Goal: Communication & Community: Answer question/provide support

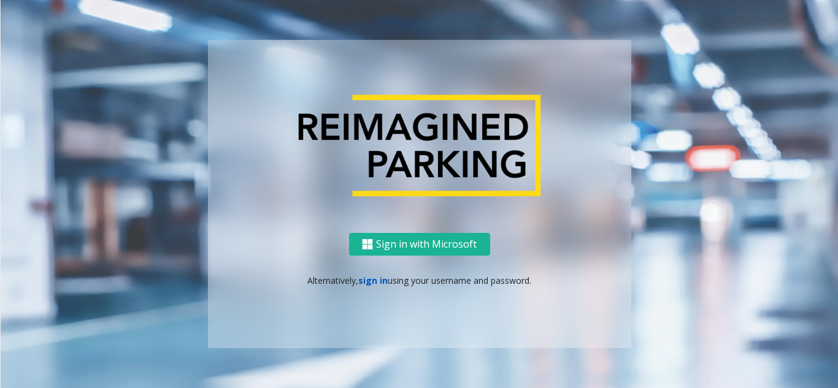
click at [371, 280] on link "sign in" at bounding box center [372, 281] width 29 height 12
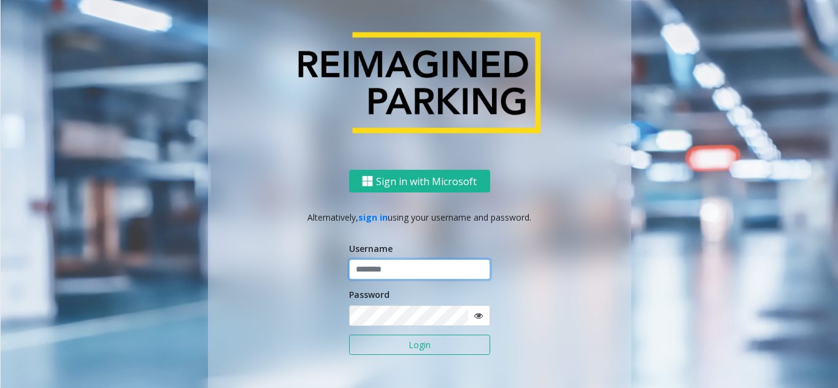
click at [416, 276] on input "text" at bounding box center [419, 269] width 141 height 21
type input "********"
click at [474, 320] on icon at bounding box center [478, 316] width 9 height 9
click at [407, 343] on button "Login" at bounding box center [419, 345] width 141 height 21
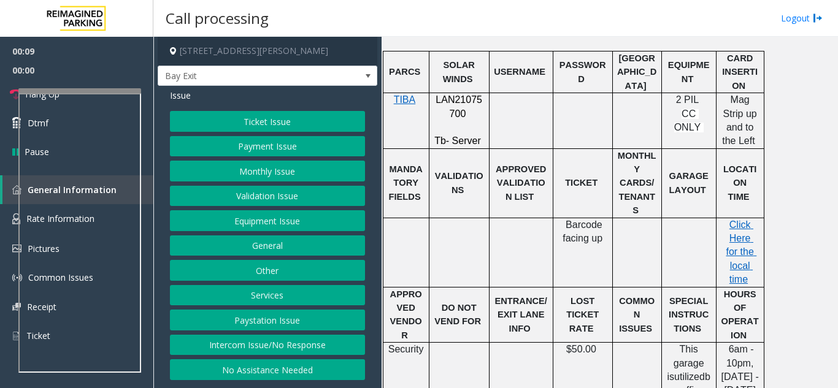
scroll to position [368, 0]
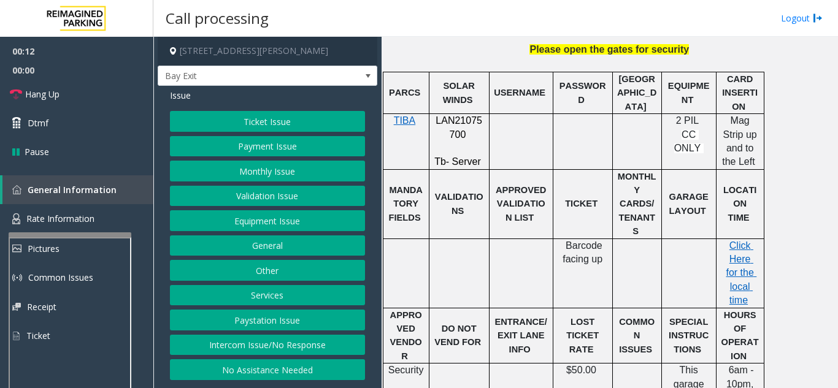
click at [75, 237] on div at bounding box center [70, 234] width 123 height 5
click at [302, 197] on button "Validation Issue" at bounding box center [267, 196] width 195 height 21
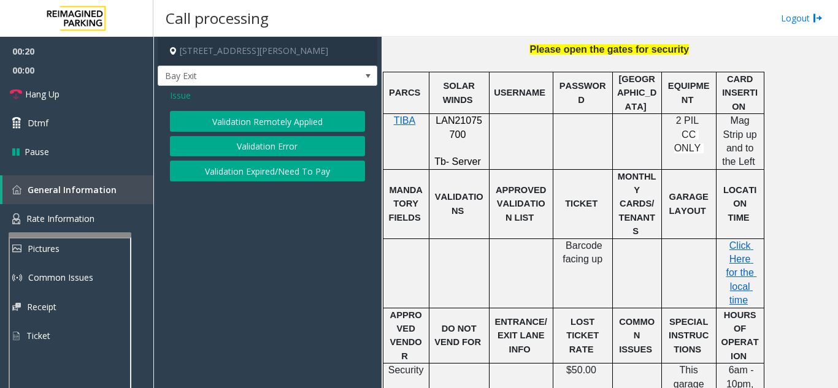
click at [272, 148] on button "Validation Error" at bounding box center [267, 146] width 195 height 21
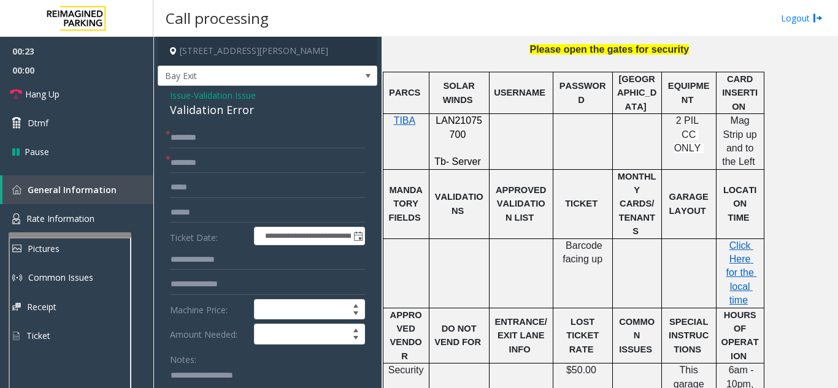
scroll to position [21, 0]
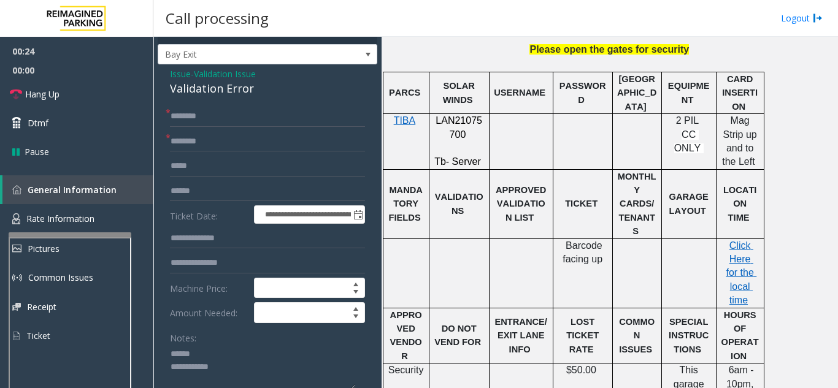
click at [218, 355] on textarea at bounding box center [263, 368] width 186 height 46
drag, startPoint x: 197, startPoint y: 93, endPoint x: 266, endPoint y: 93, distance: 68.7
click at [266, 93] on div "Validation Error" at bounding box center [267, 88] width 195 height 17
click at [284, 361] on textarea at bounding box center [263, 368] width 186 height 46
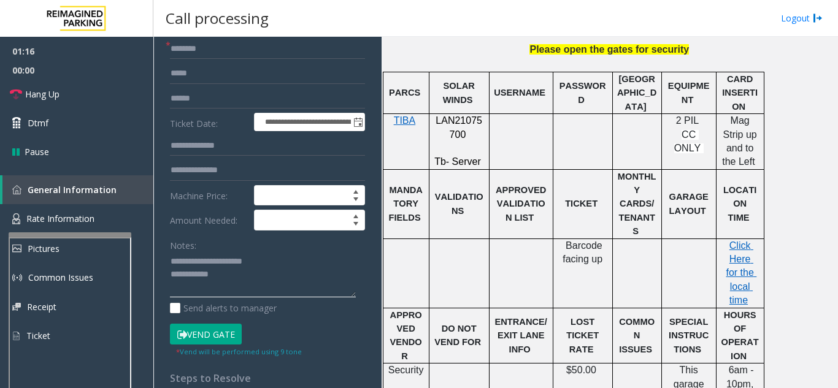
scroll to position [144, 0]
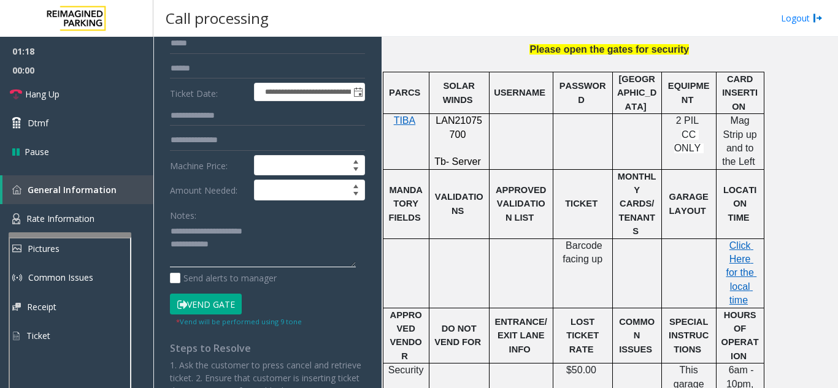
click at [252, 240] on textarea at bounding box center [263, 245] width 186 height 46
type textarea "**********"
click at [70, 91] on link "Hang Up" at bounding box center [76, 94] width 153 height 29
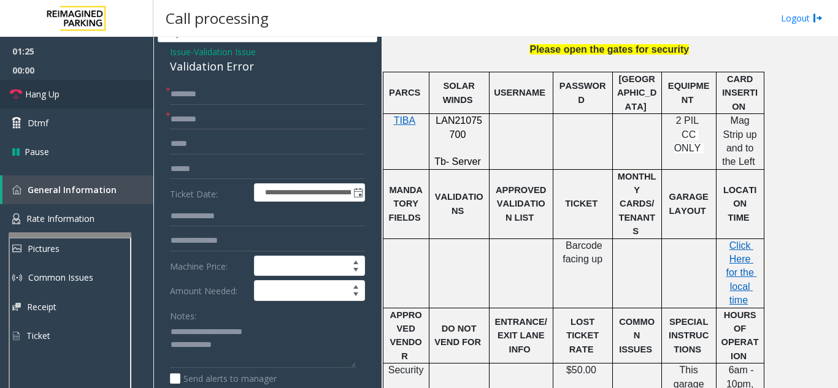
scroll to position [21, 0]
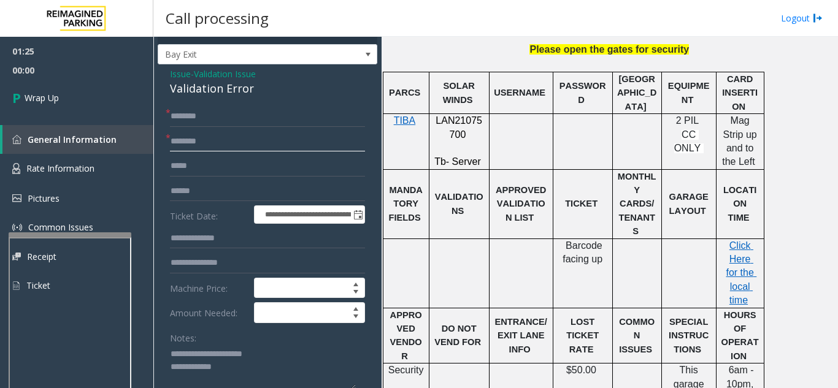
click at [231, 136] on input "text" at bounding box center [267, 141] width 195 height 21
type input "**"
click at [235, 122] on input "text" at bounding box center [267, 116] width 195 height 21
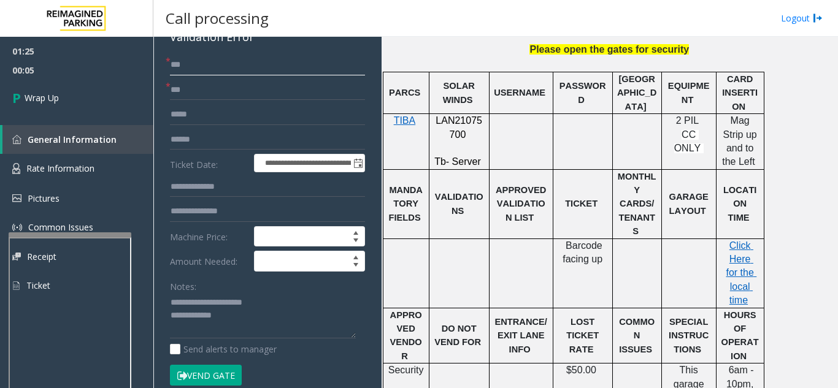
scroll to position [144, 0]
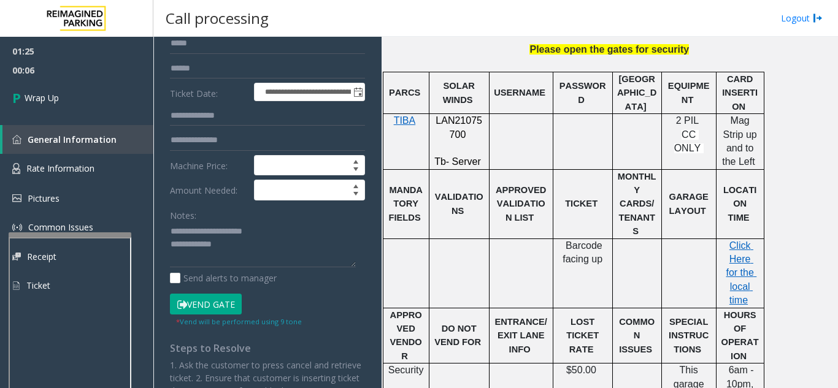
type input "**"
click at [274, 252] on textarea at bounding box center [263, 245] width 186 height 46
click at [255, 236] on textarea at bounding box center [263, 245] width 186 height 46
click at [259, 245] on textarea at bounding box center [263, 245] width 186 height 46
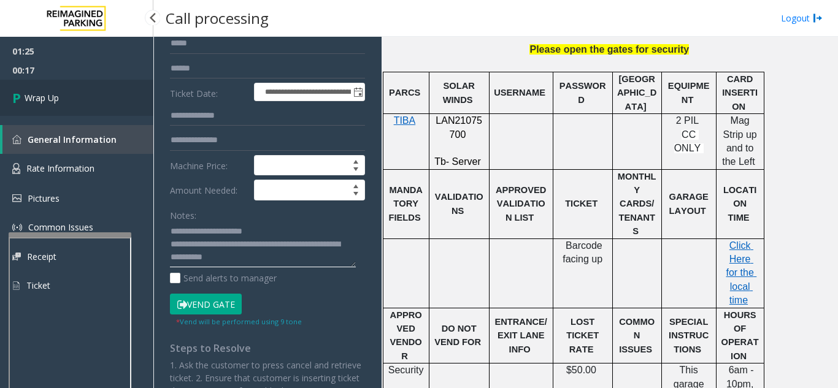
type textarea "**********"
click at [34, 104] on link "Wrap Up" at bounding box center [76, 98] width 153 height 36
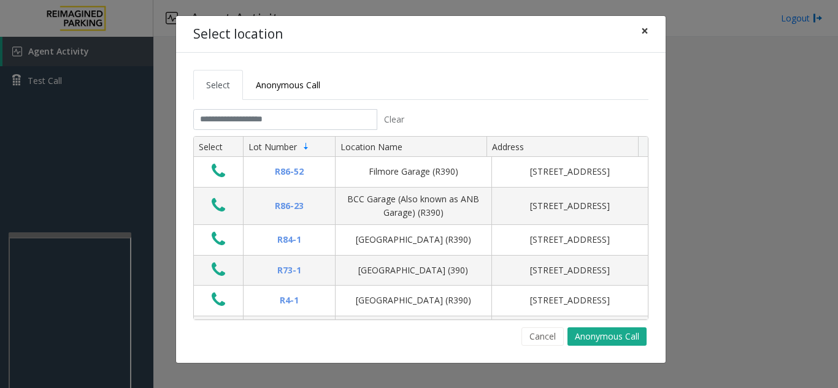
click at [643, 33] on span "×" at bounding box center [644, 30] width 7 height 17
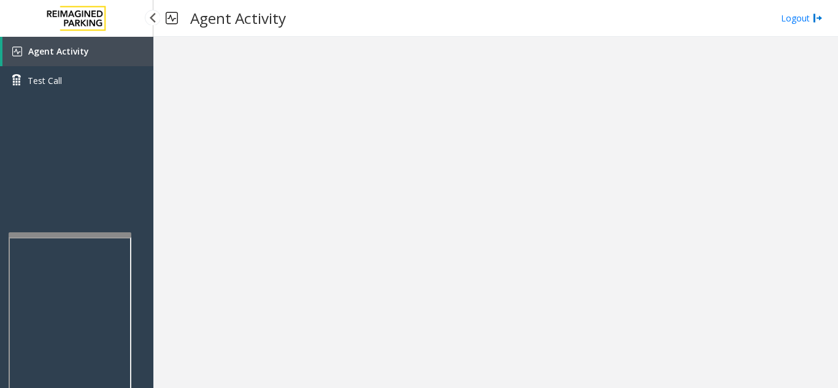
click at [124, 59] on link "Agent Activity" at bounding box center [77, 51] width 151 height 29
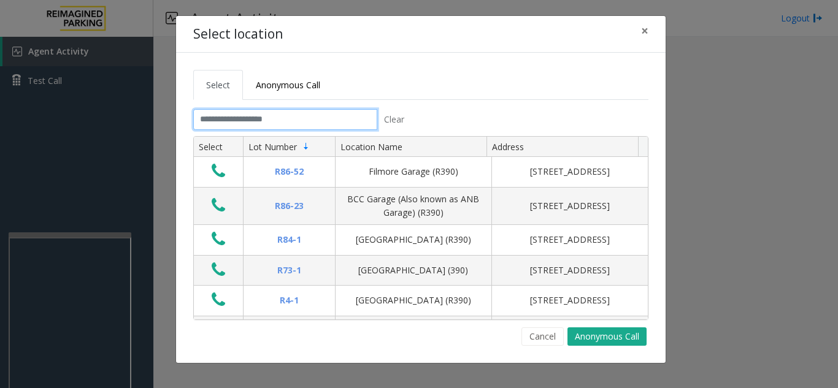
click at [245, 120] on input "text" at bounding box center [285, 119] width 184 height 21
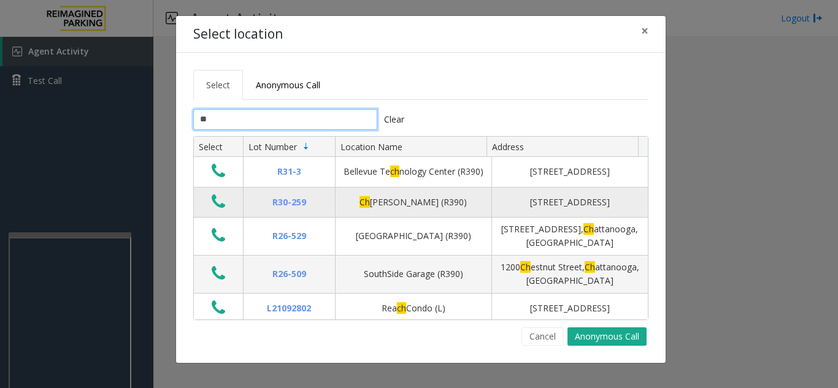
type input "**"
click at [222, 206] on icon "Data table" at bounding box center [218, 201] width 13 height 17
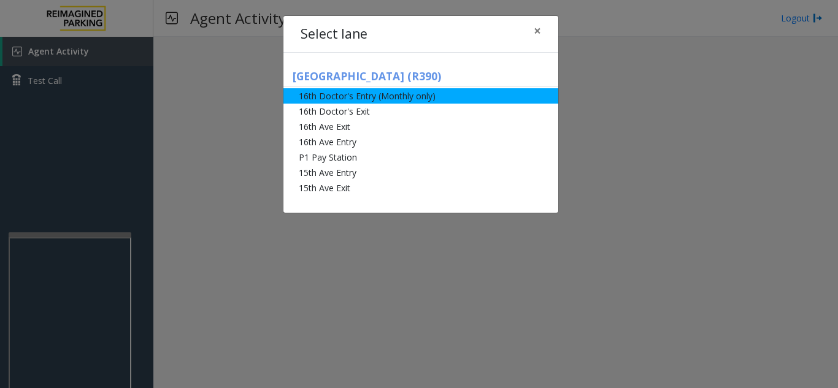
click at [346, 101] on li "16th Doctor's Entry (Monthly only)" at bounding box center [420, 95] width 275 height 15
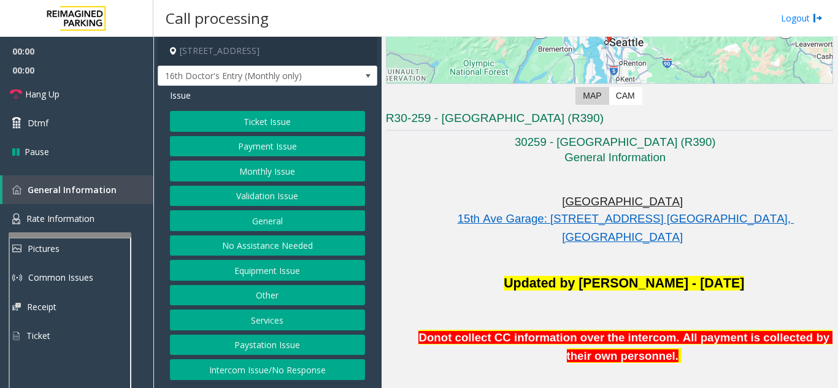
scroll to position [184, 0]
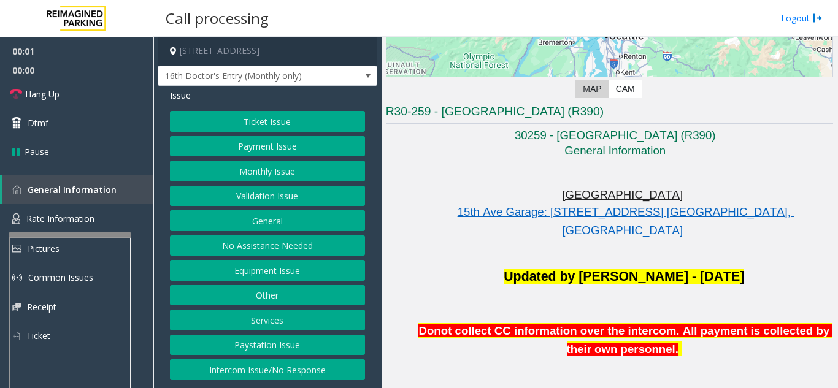
click at [276, 175] on button "Monthly Issue" at bounding box center [267, 171] width 195 height 21
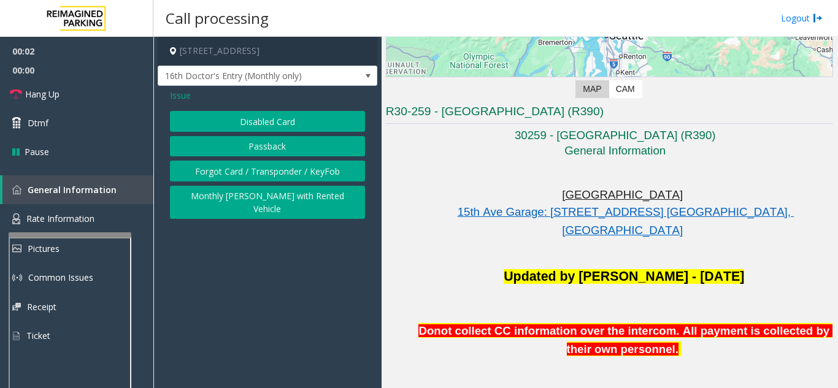
click at [278, 128] on button "Disabled Card" at bounding box center [267, 121] width 195 height 21
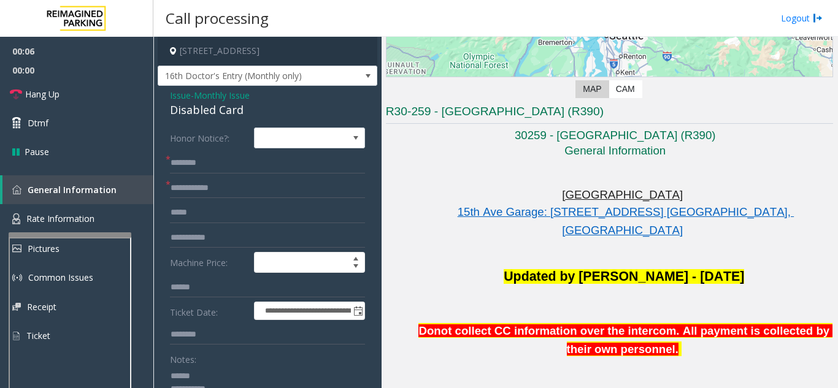
click at [214, 367] on textarea at bounding box center [263, 389] width 186 height 46
click at [216, 375] on textarea at bounding box center [263, 389] width 186 height 46
drag, startPoint x: 166, startPoint y: 109, endPoint x: 237, endPoint y: 110, distance: 71.8
type textarea "**********"
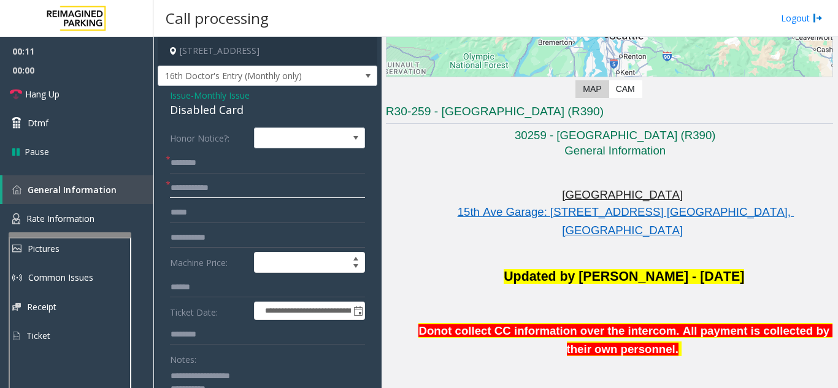
click at [244, 191] on input "text" at bounding box center [267, 188] width 195 height 21
type input "******"
click at [242, 163] on input "text" at bounding box center [267, 163] width 195 height 21
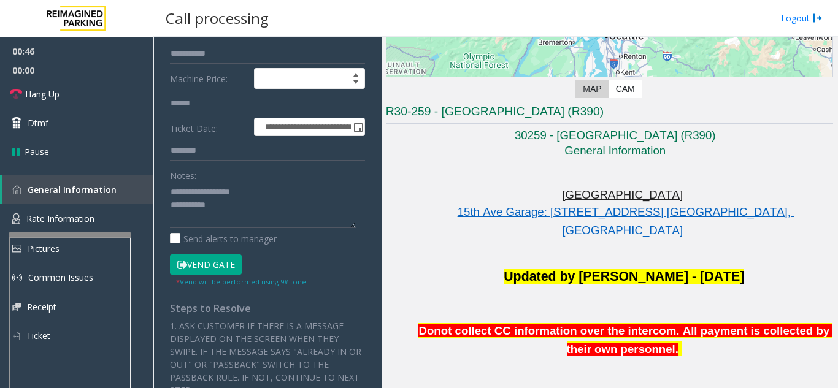
click at [223, 263] on button "Vend Gate" at bounding box center [206, 265] width 72 height 21
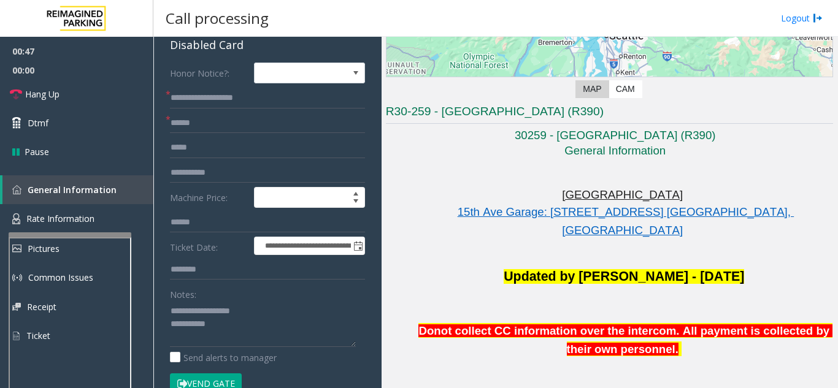
scroll to position [61, 0]
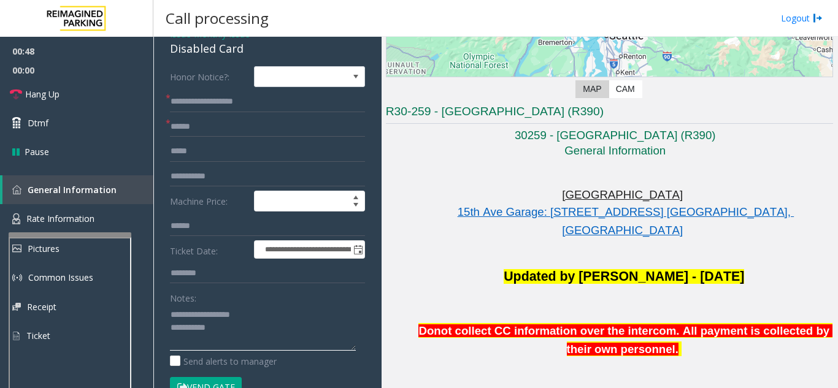
click at [275, 326] on textarea at bounding box center [263, 328] width 186 height 46
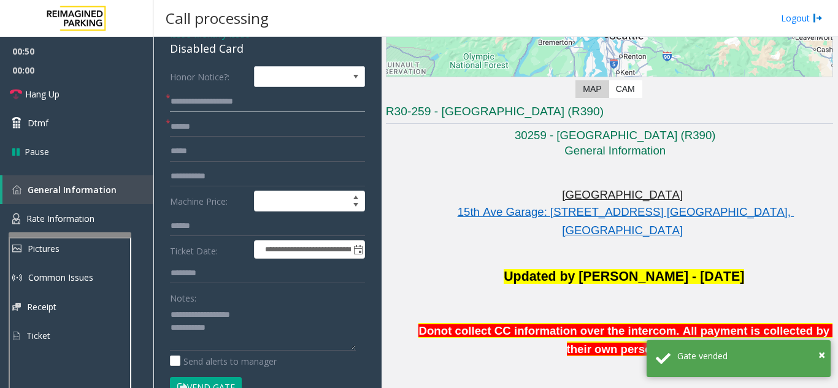
drag, startPoint x: 217, startPoint y: 102, endPoint x: 169, endPoint y: 104, distance: 48.5
click at [170, 104] on div "**********" at bounding box center [267, 101] width 195 height 21
drag, startPoint x: 175, startPoint y: 97, endPoint x: 161, endPoint y: 99, distance: 13.6
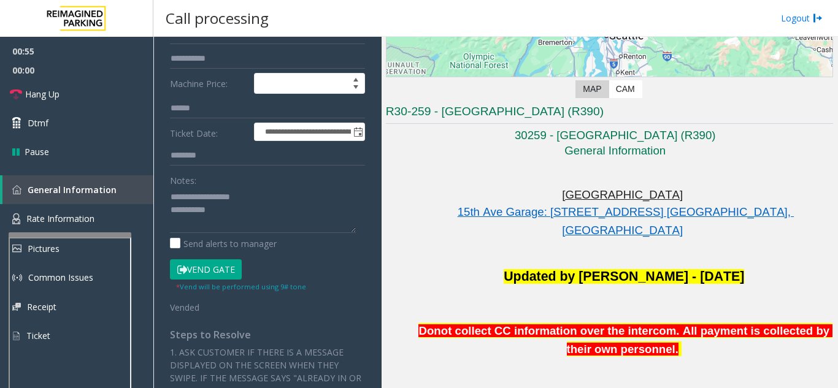
scroll to position [184, 0]
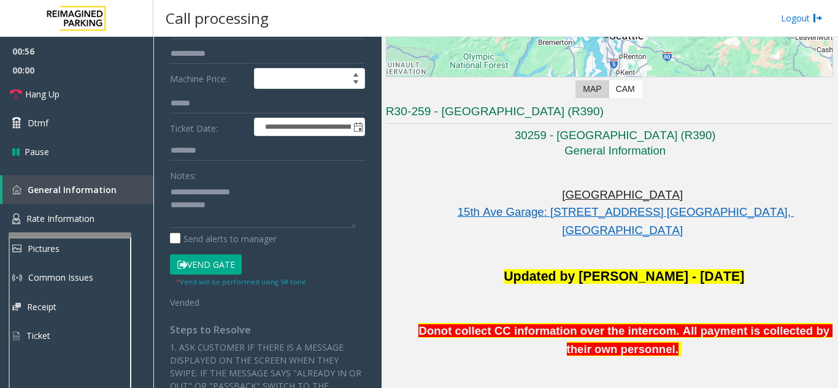
type input "*********"
click at [263, 208] on textarea at bounding box center [263, 205] width 186 height 46
type textarea "**********"
drag, startPoint x: 100, startPoint y: 75, endPoint x: 100, endPoint y: 82, distance: 6.7
click at [100, 75] on span "00:00" at bounding box center [76, 70] width 153 height 19
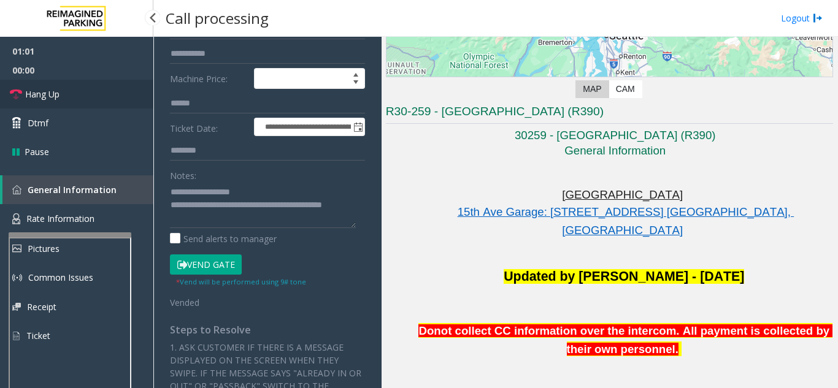
click at [100, 90] on link "Hang Up" at bounding box center [76, 94] width 153 height 29
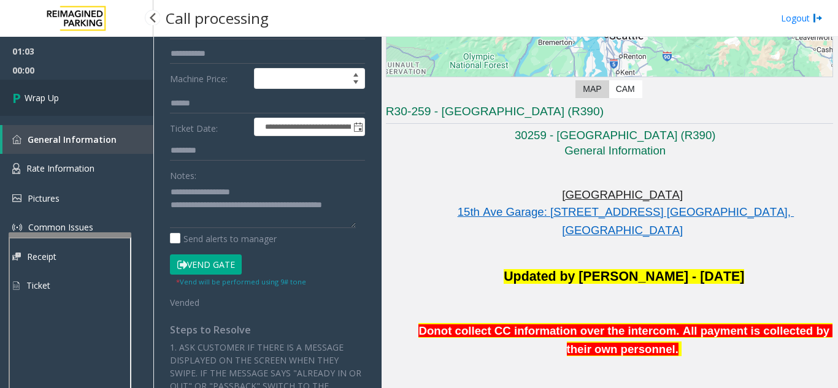
click at [95, 101] on link "Wrap Up" at bounding box center [76, 98] width 153 height 36
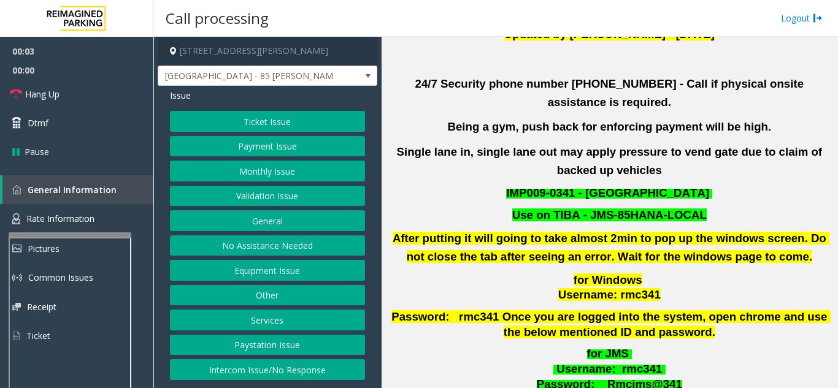
scroll to position [307, 0]
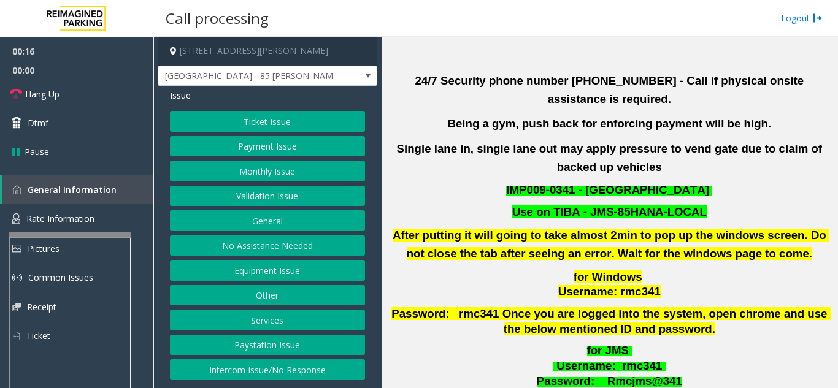
click at [280, 300] on button "Other" at bounding box center [267, 295] width 195 height 21
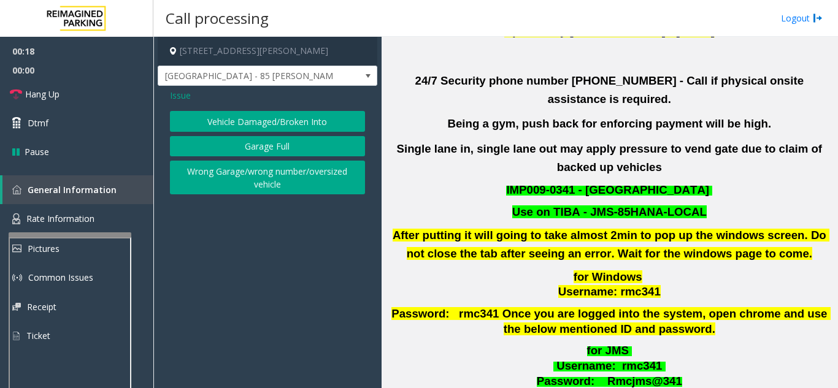
click at [172, 98] on span "Issue" at bounding box center [180, 95] width 21 height 13
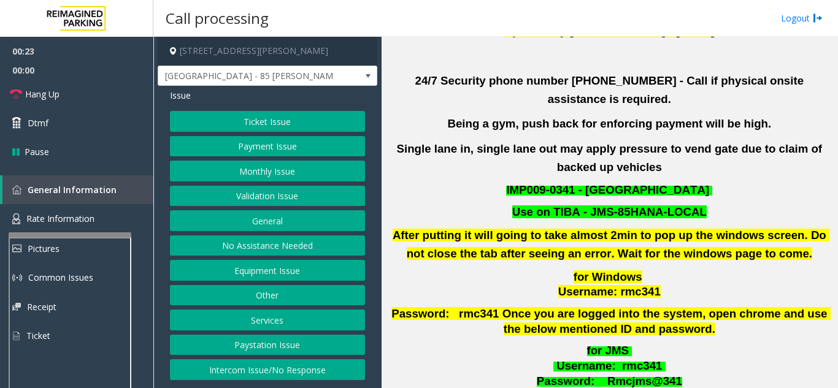
click at [274, 271] on button "Equipment Issue" at bounding box center [267, 270] width 195 height 21
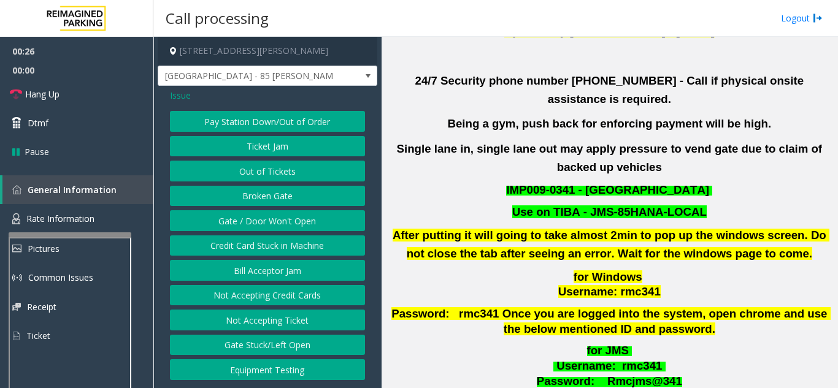
click at [277, 224] on button "Gate / Door Won't Open" at bounding box center [267, 220] width 195 height 21
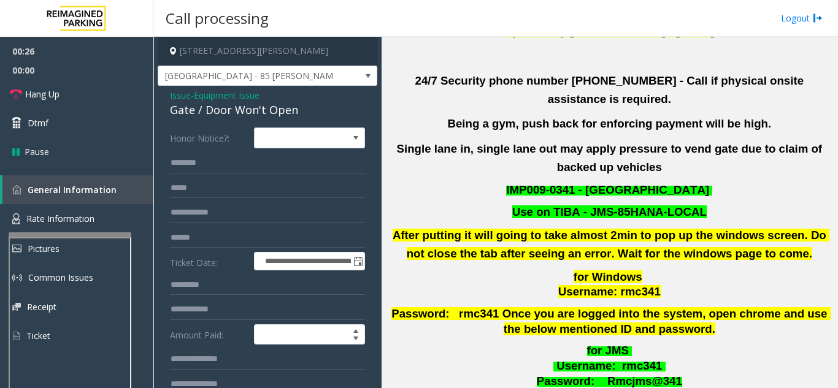
scroll to position [61, 0]
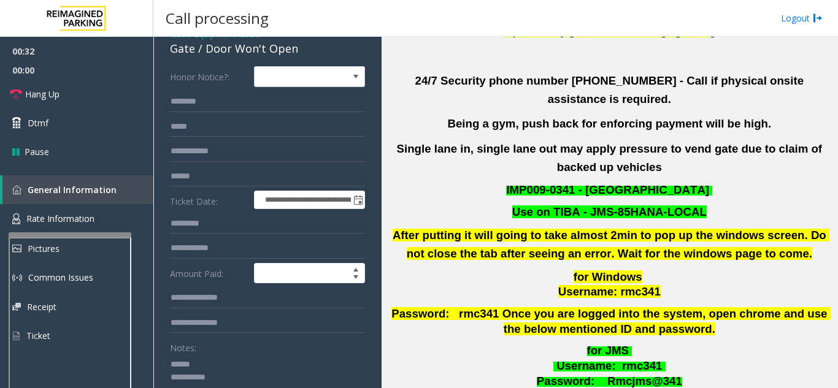
click at [226, 358] on textarea at bounding box center [263, 378] width 186 height 46
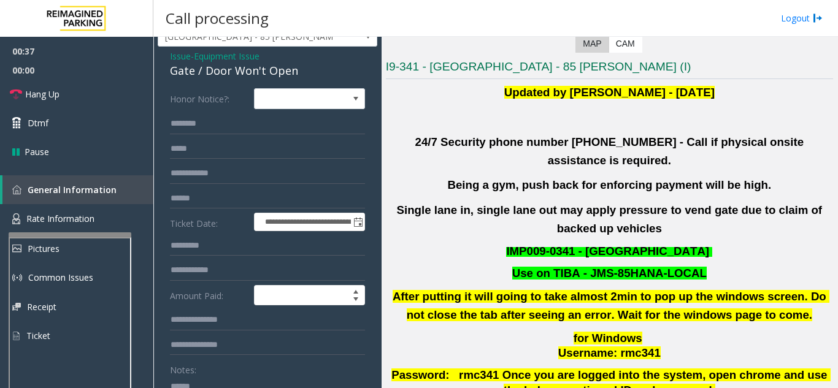
scroll to position [0, 0]
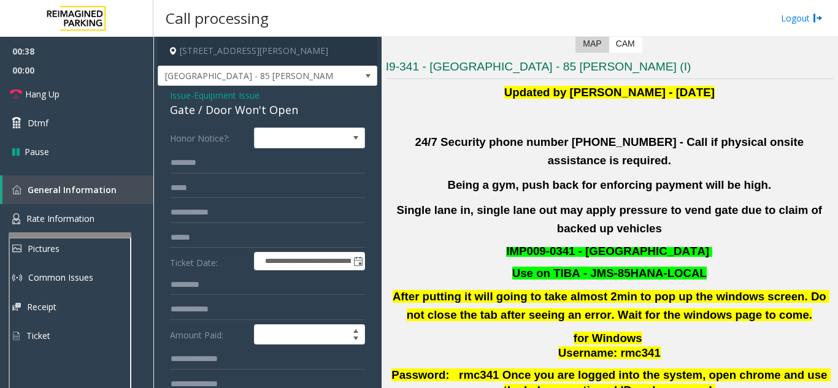
type textarea "**********"
click at [176, 94] on span "Issue" at bounding box center [180, 95] width 21 height 13
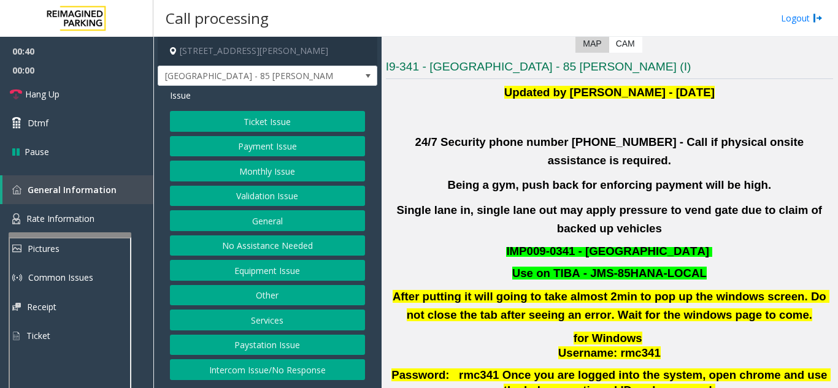
click at [267, 200] on button "Validation Issue" at bounding box center [267, 196] width 195 height 21
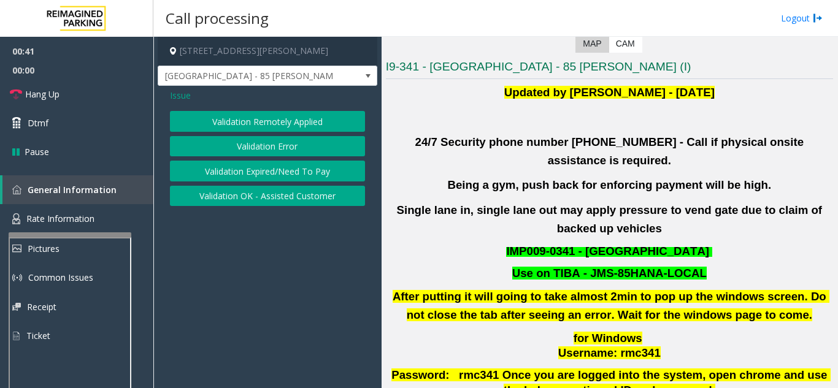
click at [264, 152] on button "Validation Error" at bounding box center [267, 146] width 195 height 21
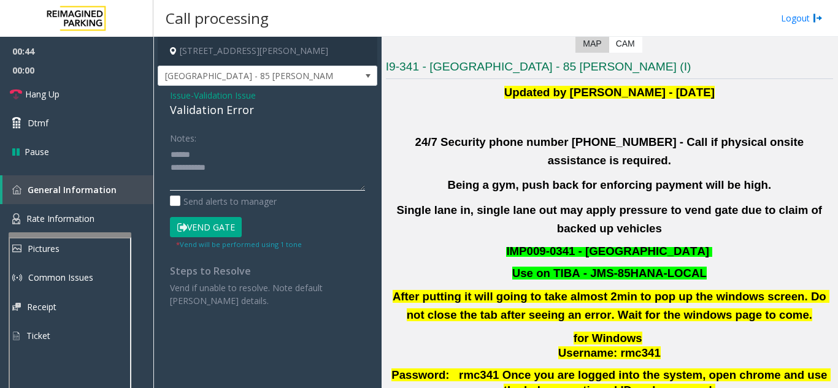
click at [215, 158] on textarea at bounding box center [267, 168] width 195 height 46
drag, startPoint x: 187, startPoint y: 113, endPoint x: 263, endPoint y: 117, distance: 75.6
click at [263, 117] on div "Validation Error" at bounding box center [267, 110] width 195 height 17
click at [242, 122] on div "Issue - Validation Issue Validation Error Notes: Send alerts to manager Vend Ga…" at bounding box center [268, 203] width 220 height 234
drag, startPoint x: 257, startPoint y: 110, endPoint x: 167, endPoint y: 113, distance: 90.2
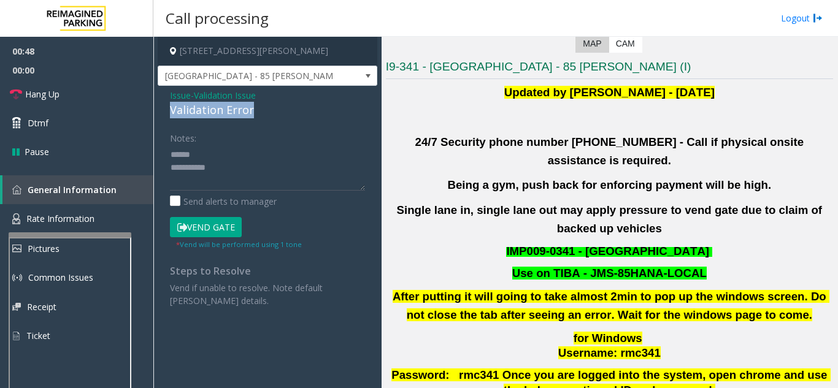
click at [167, 113] on div "Issue - Validation Issue Validation Error Notes: Send alerts to manager Vend Ga…" at bounding box center [268, 203] width 220 height 234
click at [223, 228] on button "Vend Gate" at bounding box center [206, 227] width 72 height 21
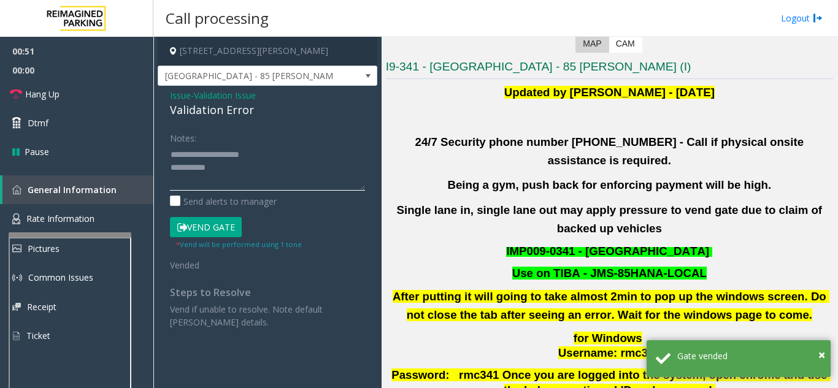
click at [288, 155] on textarea at bounding box center [267, 168] width 195 height 46
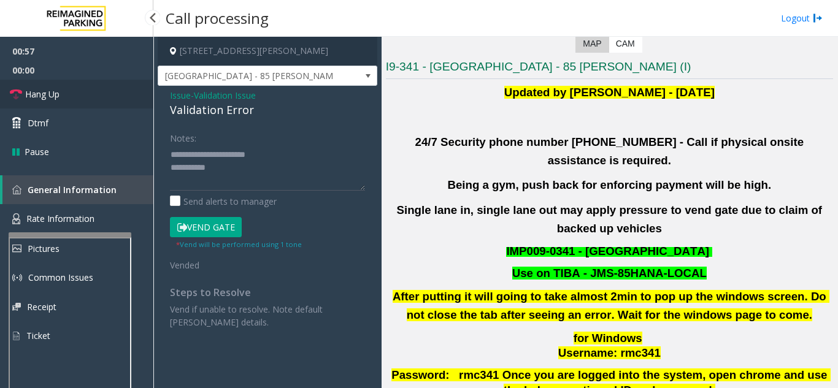
click at [88, 83] on link "Hang Up" at bounding box center [76, 94] width 153 height 29
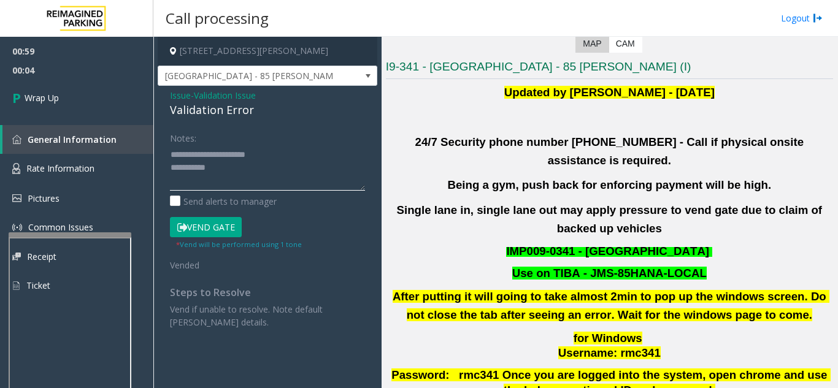
drag, startPoint x: 172, startPoint y: 155, endPoint x: 225, endPoint y: 168, distance: 54.9
click at [225, 168] on textarea at bounding box center [267, 168] width 195 height 46
type textarea "*"
click at [178, 96] on span "Issue" at bounding box center [180, 95] width 21 height 13
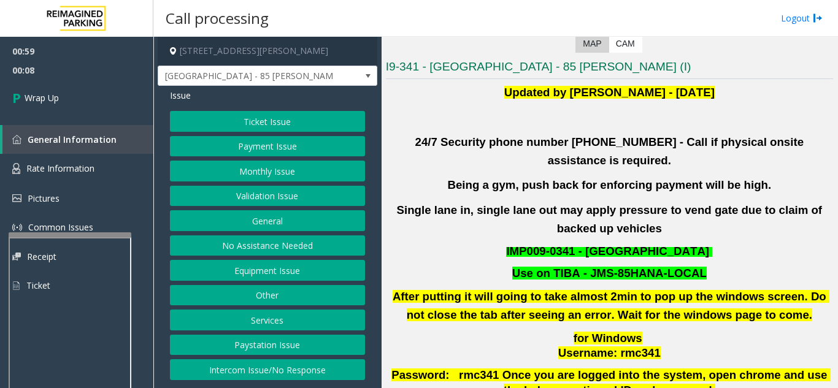
click at [277, 276] on button "Equipment Issue" at bounding box center [267, 270] width 195 height 21
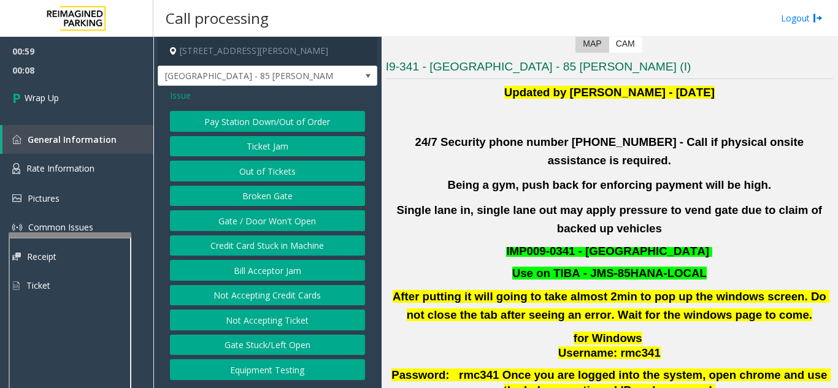
click at [273, 217] on button "Gate / Door Won't Open" at bounding box center [267, 220] width 195 height 21
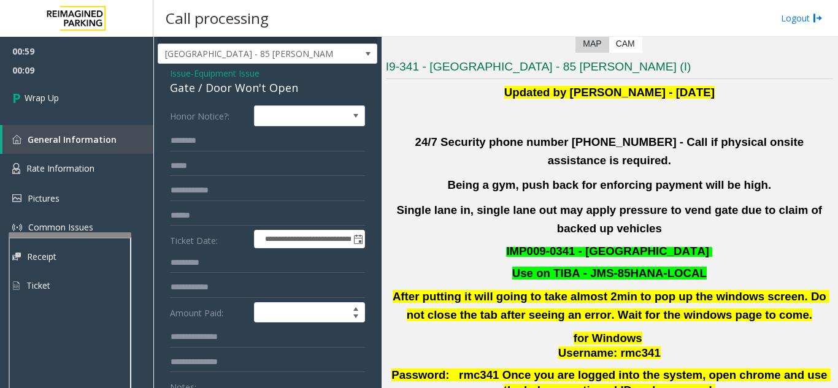
scroll to position [61, 0]
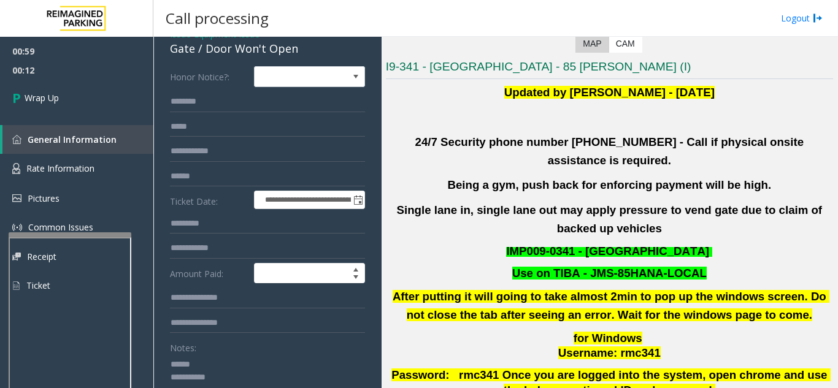
click at [236, 365] on textarea at bounding box center [263, 378] width 186 height 46
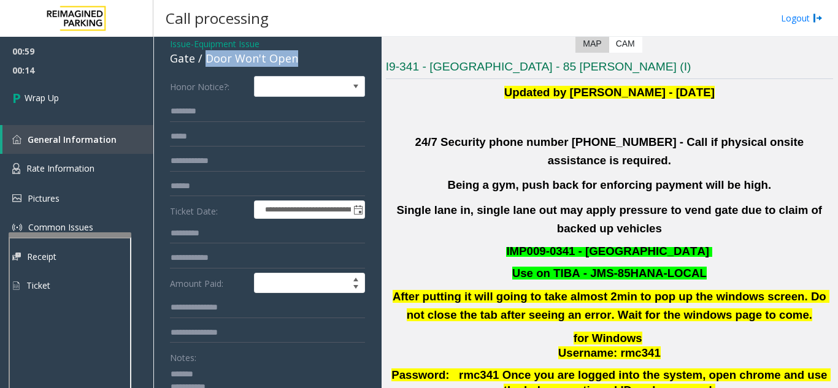
drag, startPoint x: 203, startPoint y: 47, endPoint x: 303, endPoint y: 60, distance: 100.9
click at [303, 60] on div "Gate / Door Won't Open" at bounding box center [267, 58] width 195 height 17
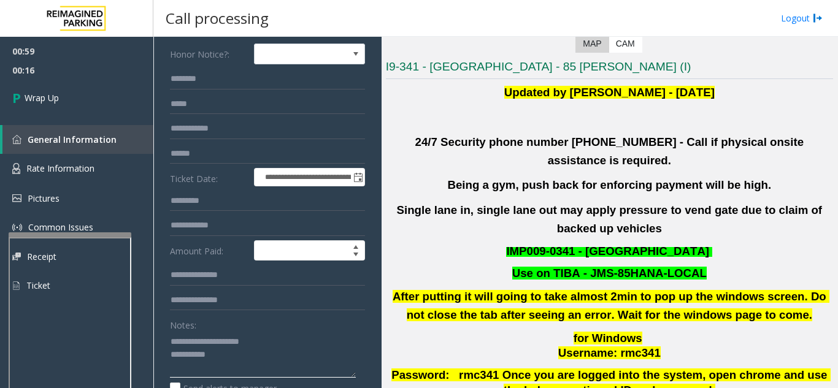
scroll to position [174, 0]
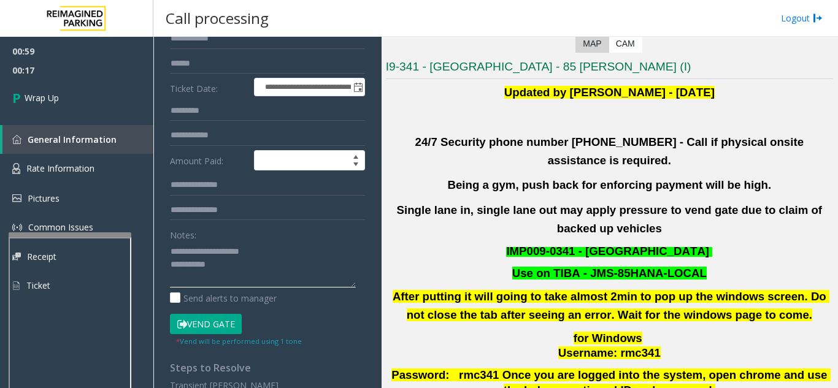
click at [260, 274] on textarea at bounding box center [263, 265] width 186 height 46
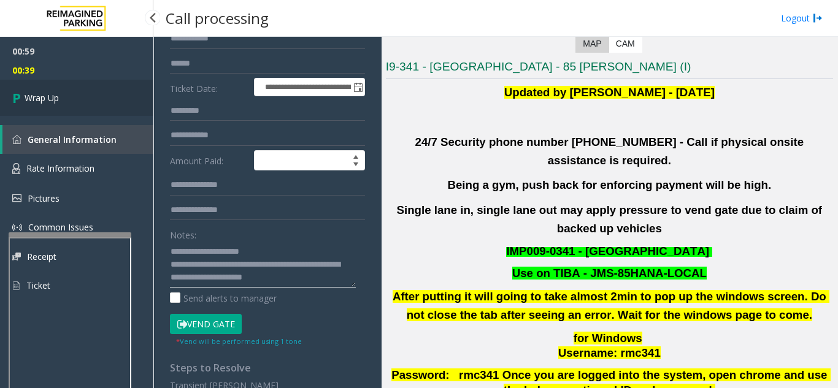
type textarea "**********"
click at [96, 106] on link "Wrap Up" at bounding box center [76, 98] width 153 height 36
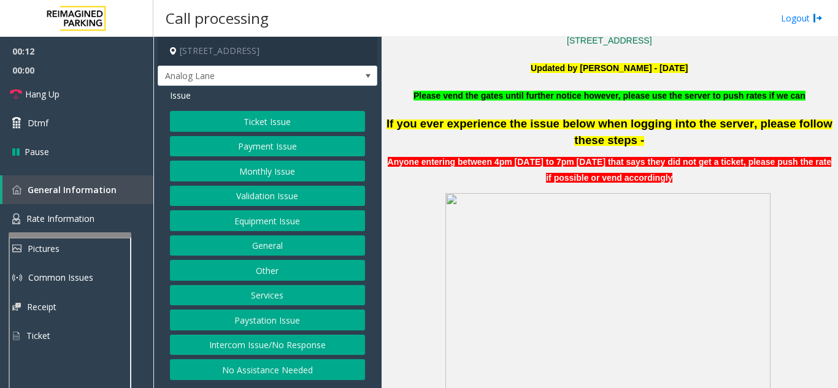
scroll to position [368, 0]
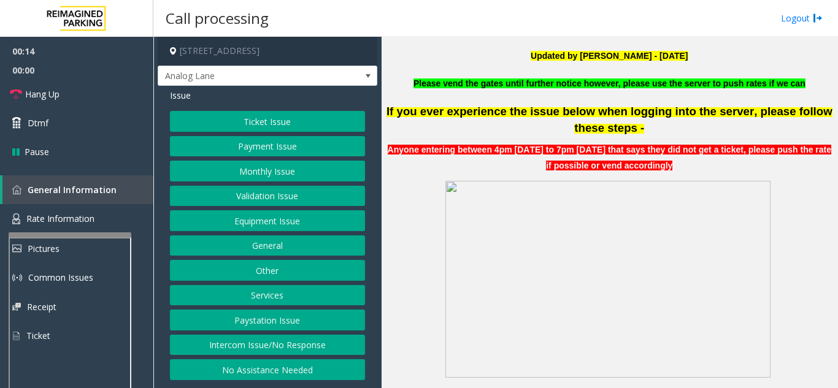
click at [321, 349] on button "Intercom Issue/No Response" at bounding box center [267, 345] width 195 height 21
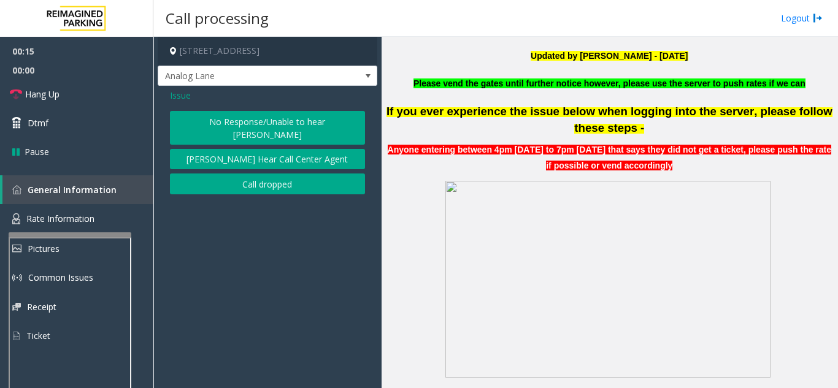
click at [247, 118] on button "No Response/Unable to hear [PERSON_NAME]" at bounding box center [267, 128] width 195 height 34
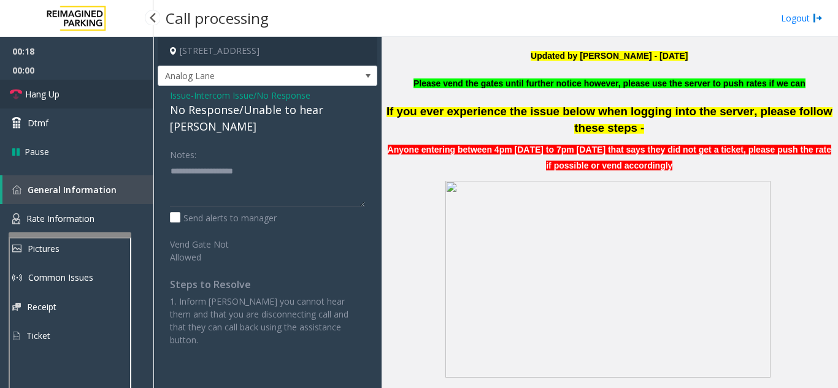
click at [59, 94] on link "Hang Up" at bounding box center [76, 94] width 153 height 29
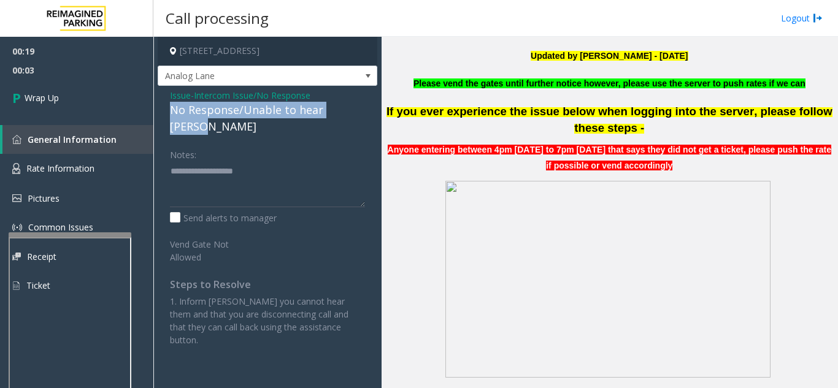
drag, startPoint x: 181, startPoint y: 111, endPoint x: 368, endPoint y: 109, distance: 187.1
click at [368, 109] on div "Issue - Intercom Issue/No Response No Response/Unable to hear [PERSON_NAME] Not…" at bounding box center [268, 222] width 220 height 273
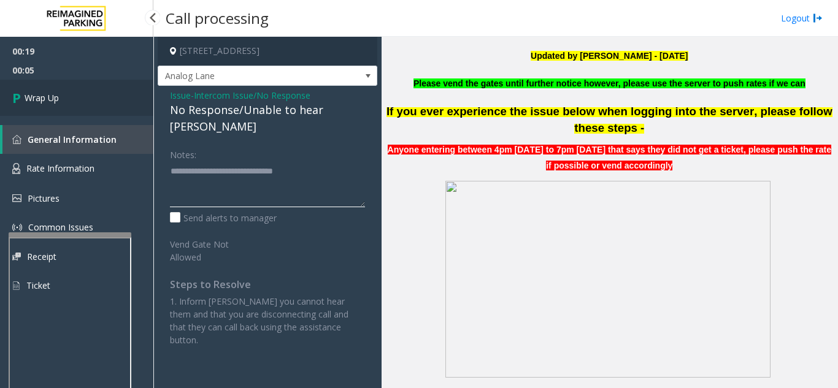
type textarea "**********"
click at [99, 113] on link "Wrap Up" at bounding box center [76, 98] width 153 height 36
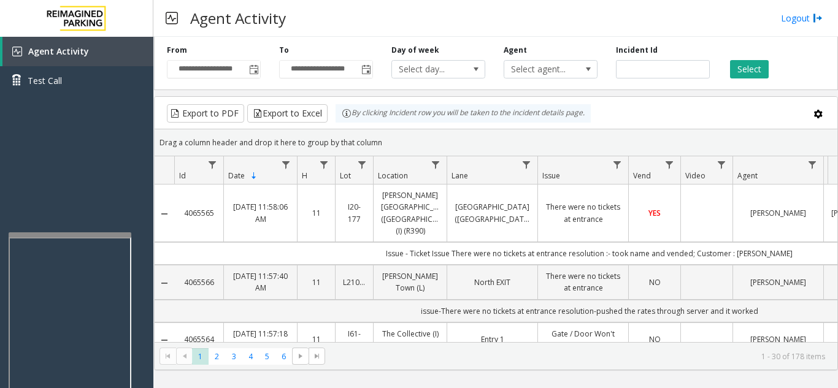
click at [764, 23] on div "Agent Activity Logout" at bounding box center [495, 18] width 685 height 37
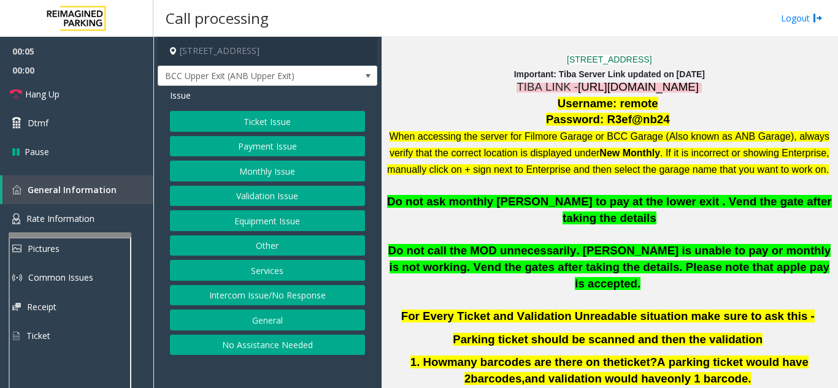
scroll to position [368, 0]
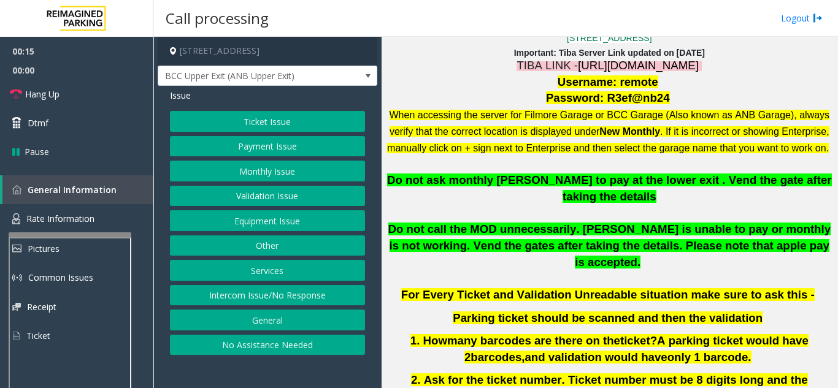
click at [599, 67] on span "[URL][DOMAIN_NAME]" at bounding box center [638, 65] width 121 height 13
click at [259, 124] on button "Ticket Issue" at bounding box center [267, 121] width 195 height 21
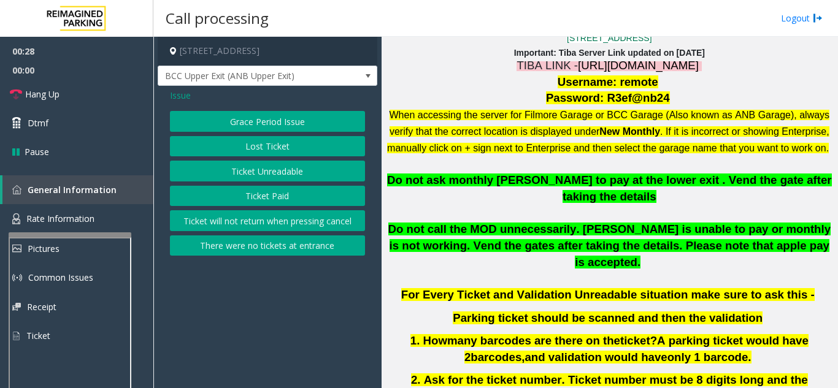
click at [271, 170] on button "Ticket Unreadable" at bounding box center [267, 171] width 195 height 21
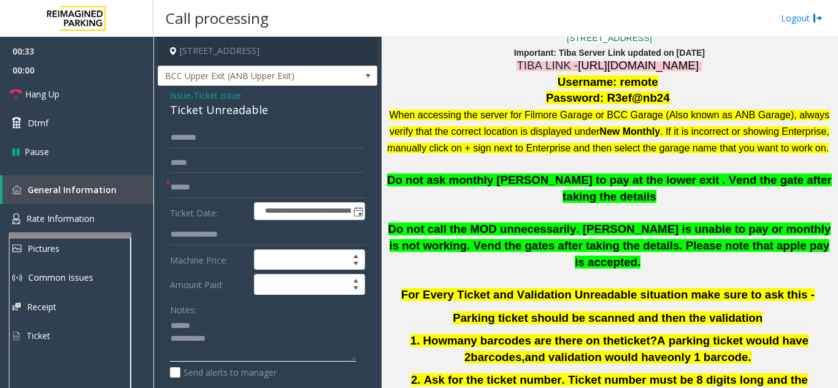
click at [213, 329] on textarea at bounding box center [263, 340] width 186 height 46
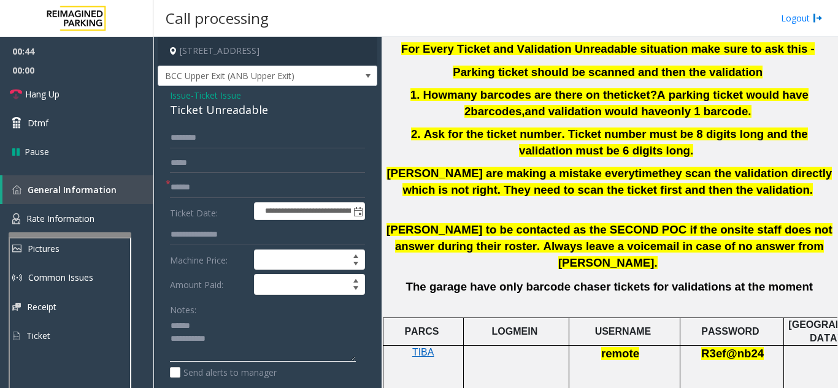
scroll to position [613, 0]
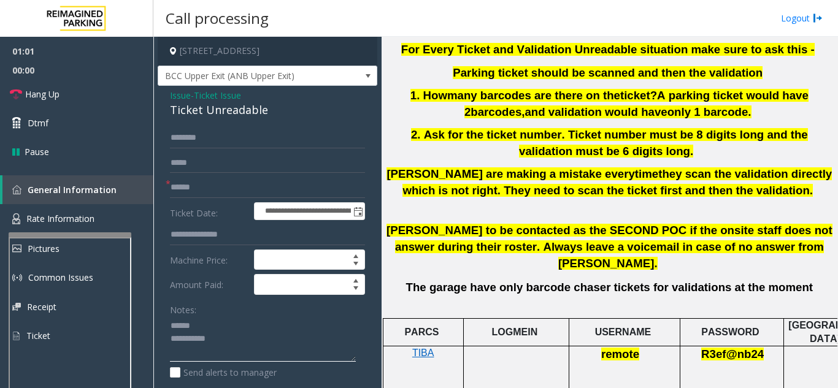
type textarea "**********"
click at [175, 97] on span "Issue" at bounding box center [180, 95] width 21 height 13
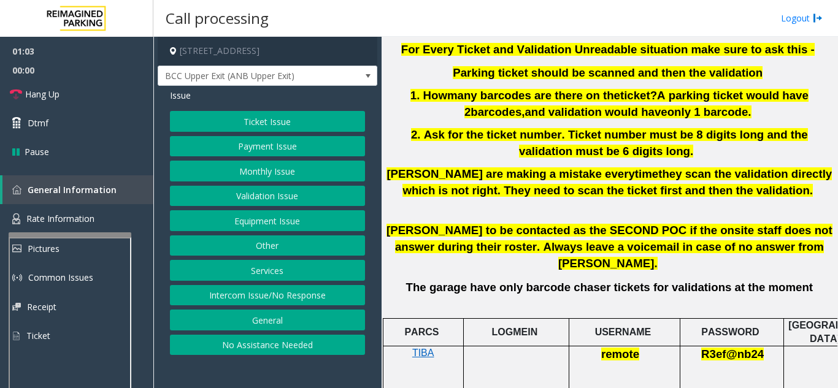
click at [290, 191] on button "Validation Issue" at bounding box center [267, 196] width 195 height 21
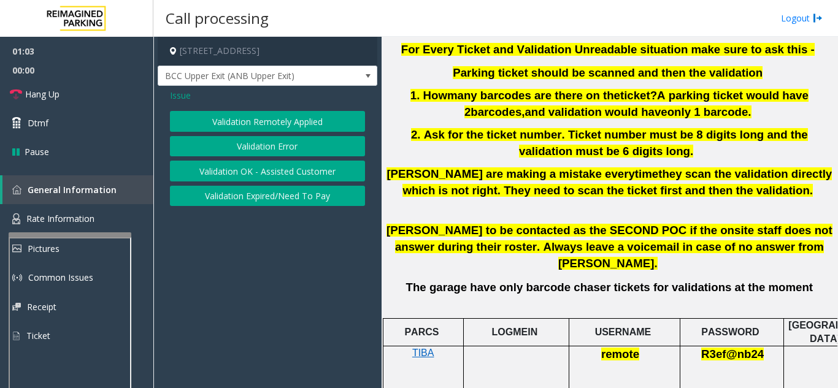
click at [276, 153] on button "Validation Error" at bounding box center [267, 146] width 195 height 21
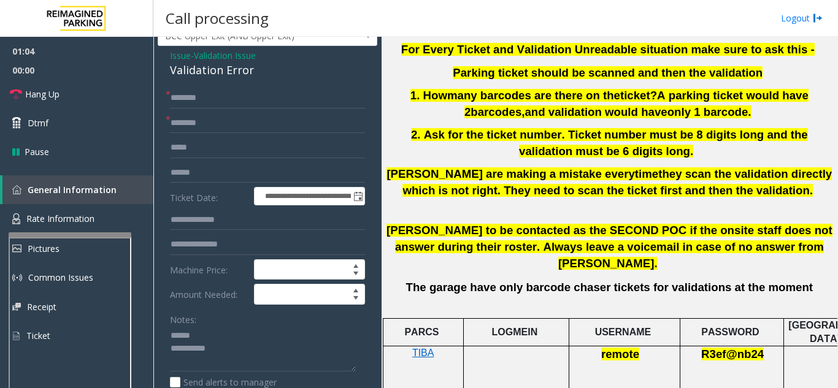
scroll to position [61, 0]
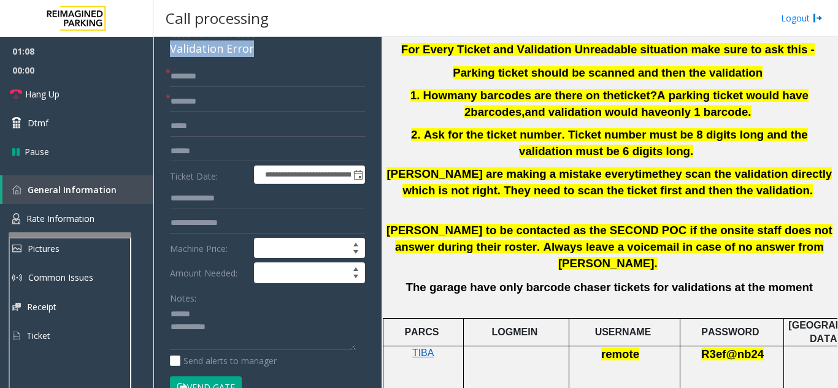
drag, startPoint x: 172, startPoint y: 50, endPoint x: 270, endPoint y: 53, distance: 97.6
drag, startPoint x: 239, startPoint y: 113, endPoint x: 253, endPoint y: 271, distance: 157.6
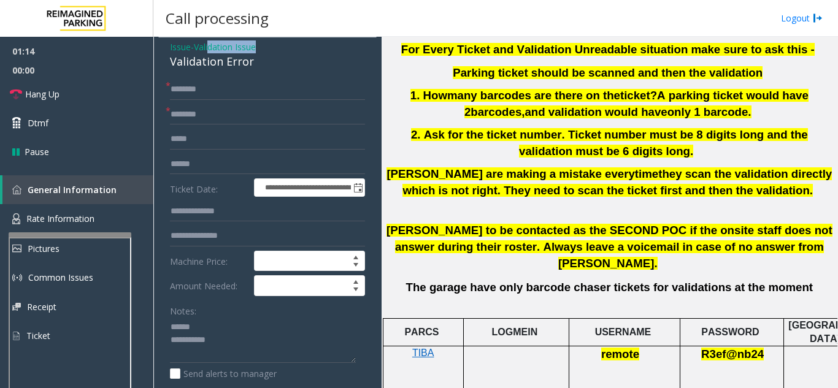
scroll to position [47, 0]
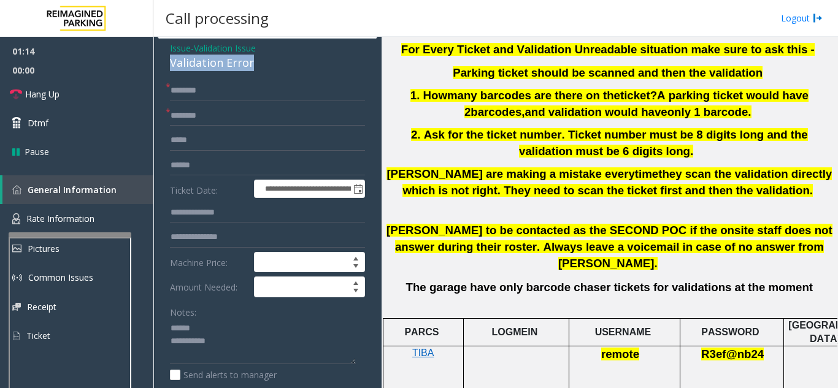
drag, startPoint x: 169, startPoint y: 48, endPoint x: 256, endPoint y: 62, distance: 88.7
click at [238, 340] on textarea at bounding box center [263, 342] width 186 height 46
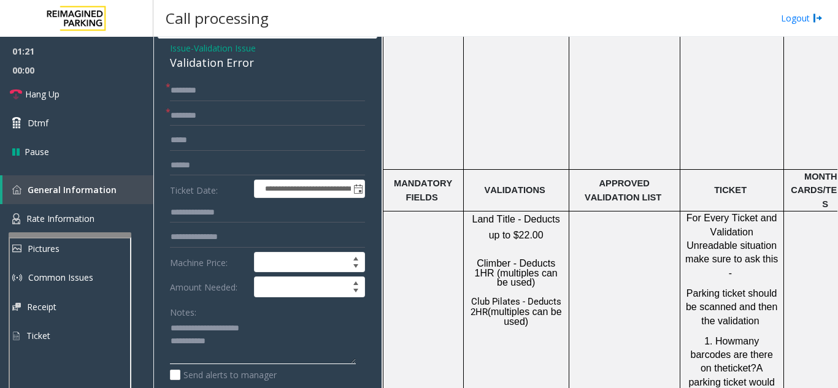
scroll to position [1043, 0]
type textarea "**********"
drag, startPoint x: 519, startPoint y: 226, endPoint x: 471, endPoint y: 231, distance: 48.0
click at [471, 296] on span "Club Pilates - Deducts 2HR" at bounding box center [515, 306] width 91 height 21
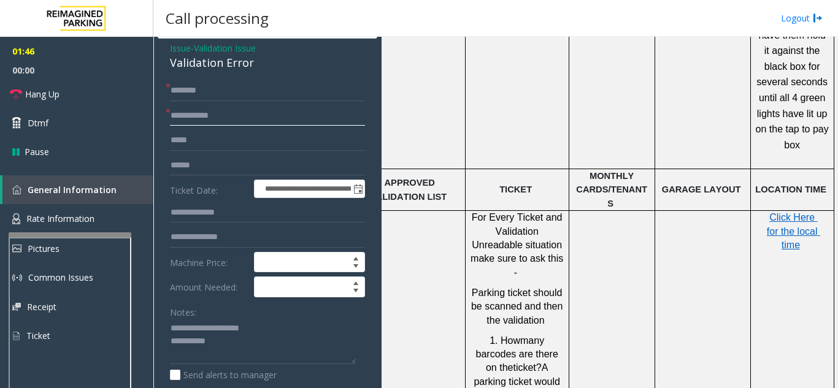
scroll to position [1043, 218]
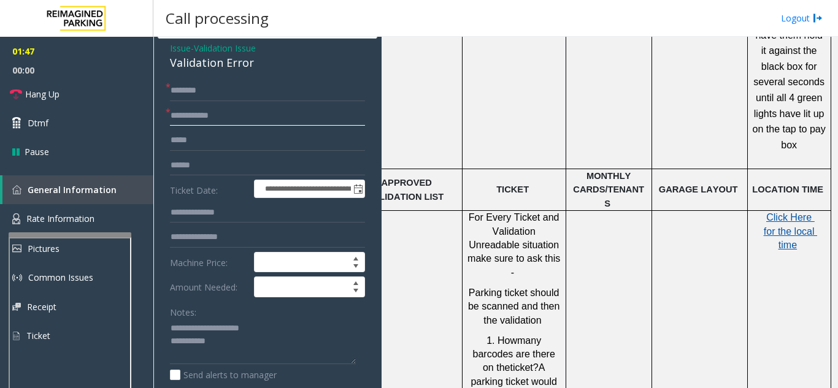
type input "**********"
click at [789, 212] on span "Click Here for the local time" at bounding box center [790, 231] width 53 height 38
click at [251, 233] on input "text" at bounding box center [267, 237] width 195 height 21
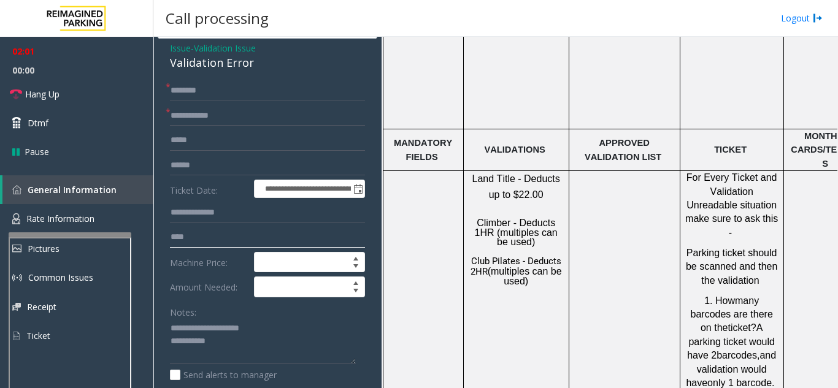
scroll to position [1104, 0]
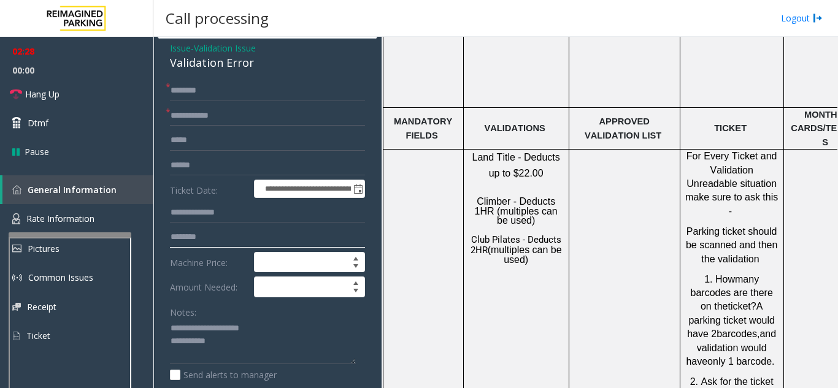
type input "********"
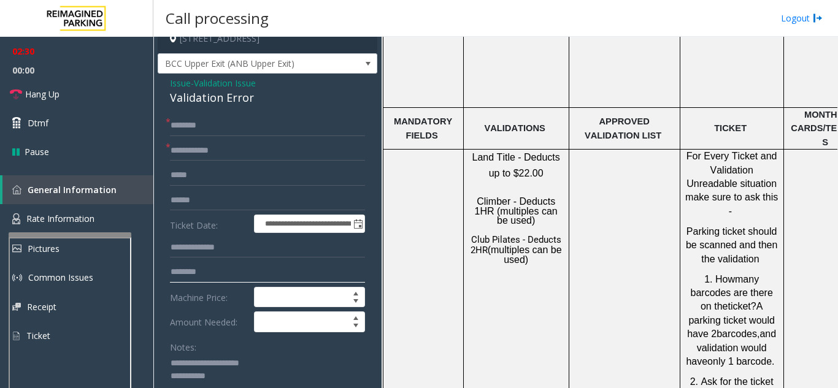
scroll to position [0, 0]
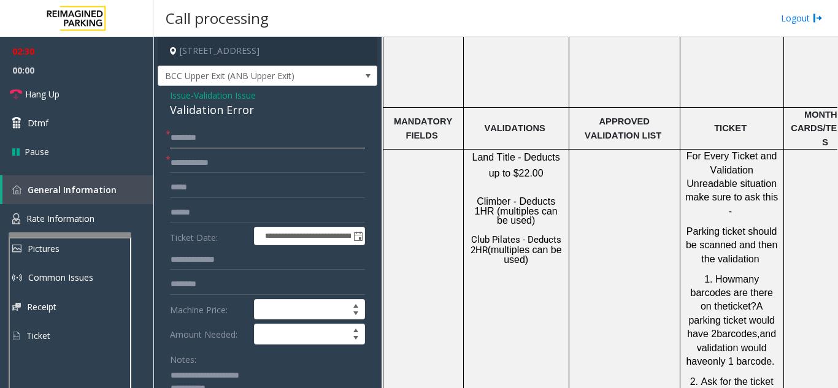
click at [273, 134] on input "text" at bounding box center [267, 138] width 195 height 21
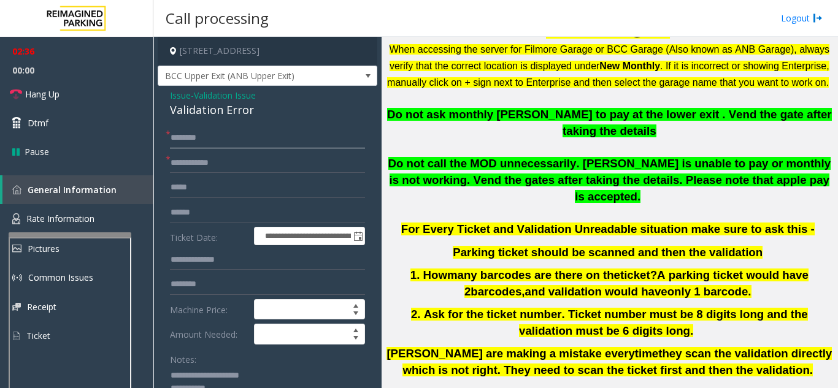
scroll to position [426, 0]
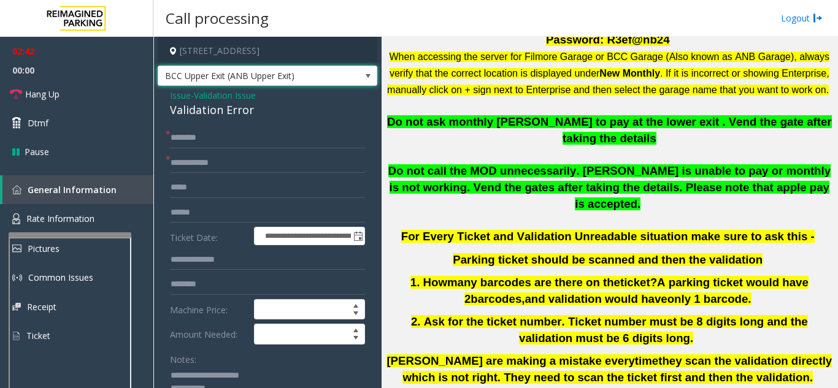
click at [300, 78] on span "BCC Upper Exit (ANB Upper Exit)" at bounding box center [245, 76] width 175 height 20
click at [286, 143] on input "text" at bounding box center [267, 138] width 195 height 21
type input "*"
type input "*****"
click at [228, 218] on input "text" at bounding box center [267, 212] width 195 height 21
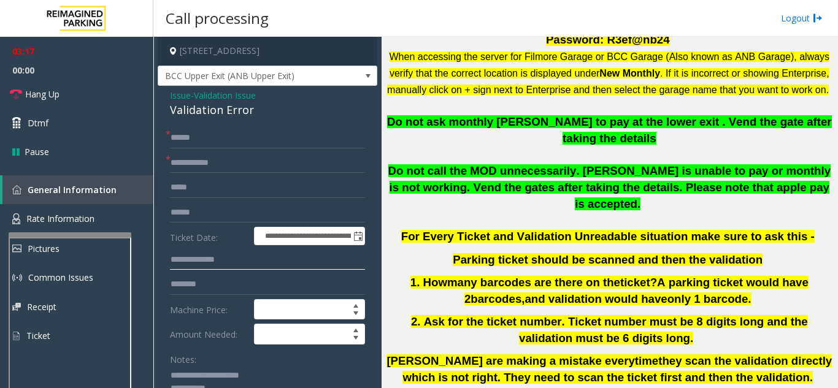
click at [253, 264] on input "text" at bounding box center [267, 260] width 195 height 21
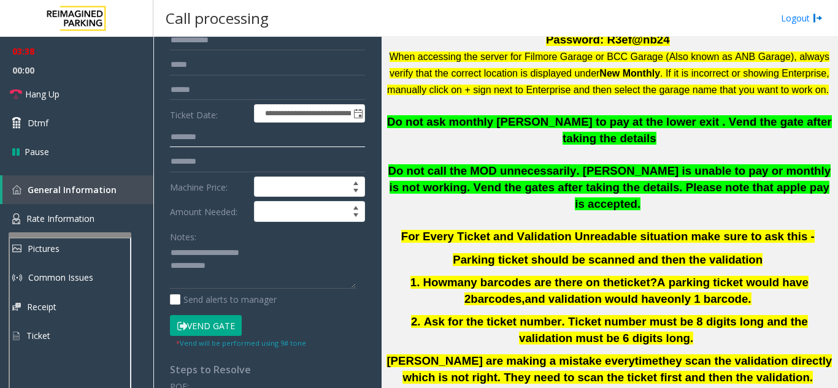
type input "********"
click at [242, 323] on div "Vend Gate" at bounding box center [217, 325] width 101 height 21
click at [228, 323] on button "Vend Gate" at bounding box center [206, 325] width 72 height 21
click at [244, 265] on textarea at bounding box center [263, 267] width 186 height 46
click at [290, 244] on textarea at bounding box center [263, 267] width 186 height 46
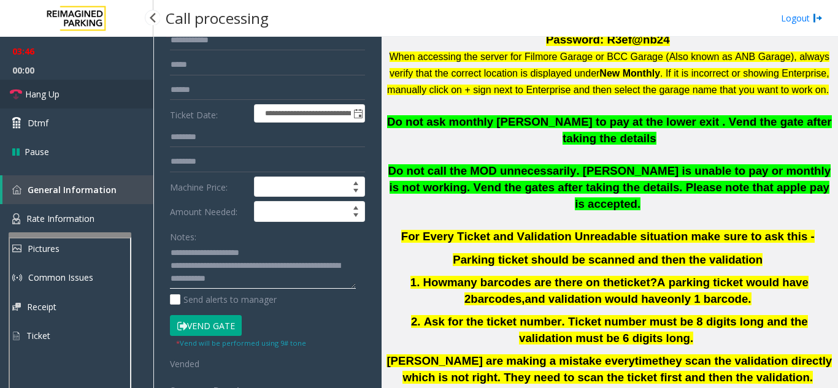
type textarea "**********"
click at [75, 94] on link "Hang Up" at bounding box center [76, 94] width 153 height 29
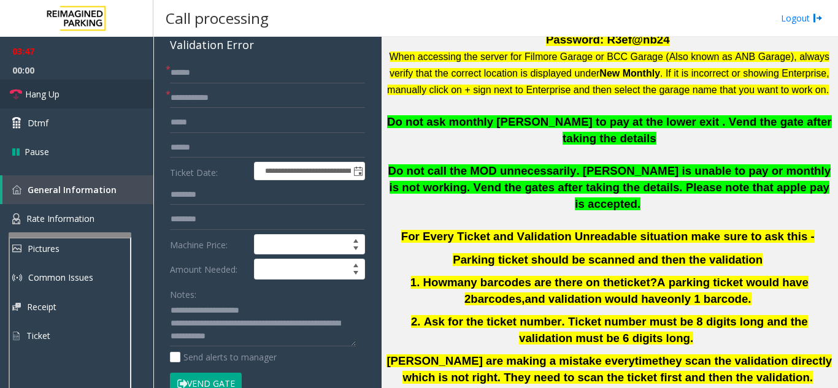
scroll to position [0, 0]
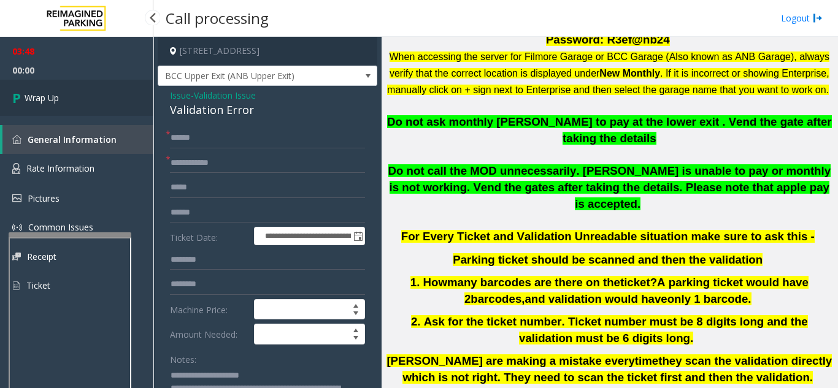
click at [75, 98] on link "Wrap Up" at bounding box center [76, 98] width 153 height 36
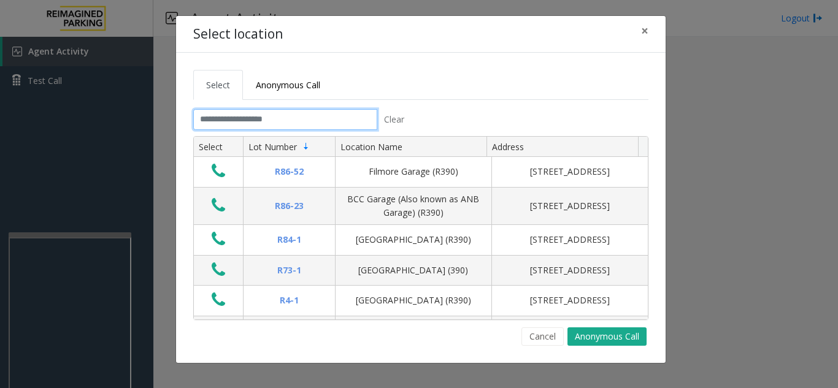
click at [320, 117] on input "text" at bounding box center [285, 119] width 184 height 21
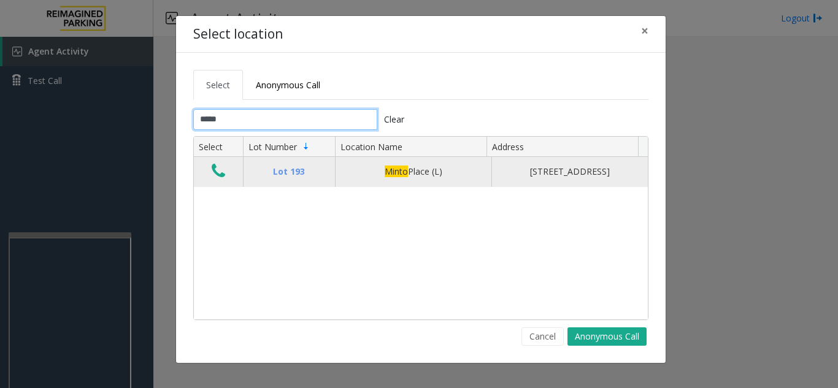
type input "*****"
click at [223, 178] on icon "Data table" at bounding box center [218, 171] width 13 height 17
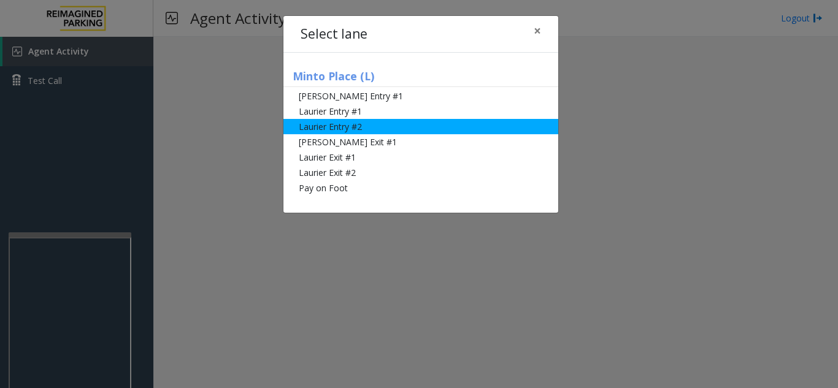
click at [354, 120] on li "Laurier Entry #2" at bounding box center [420, 126] width 275 height 15
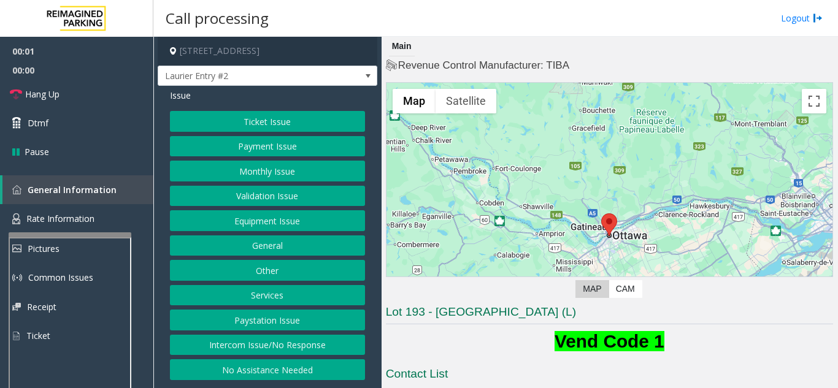
click at [304, 122] on button "Ticket Issue" at bounding box center [267, 121] width 195 height 21
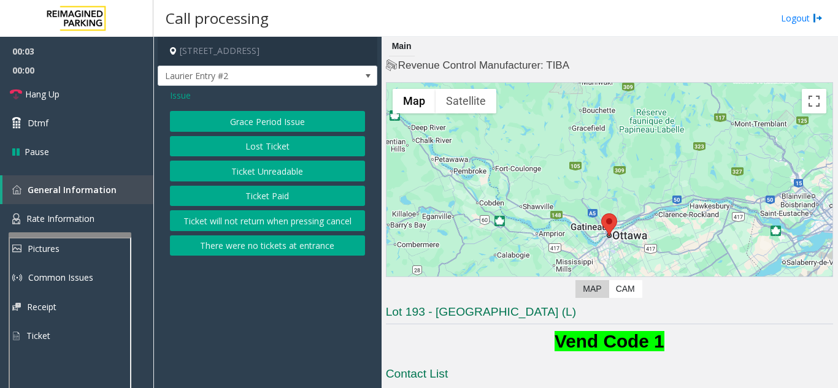
click at [278, 198] on button "Ticket Paid" at bounding box center [267, 196] width 195 height 21
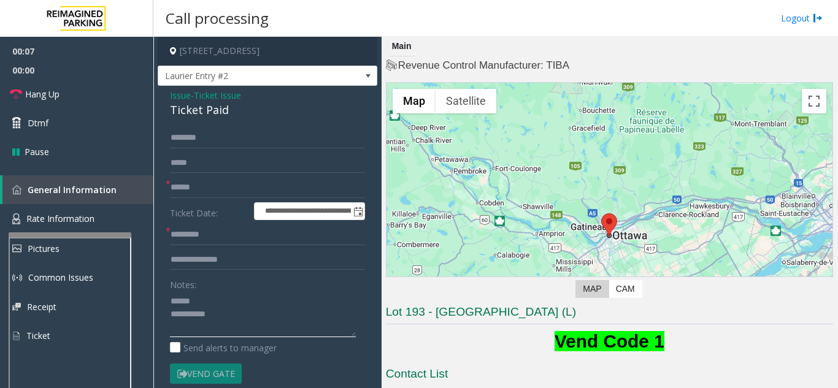
click at [227, 293] on textarea at bounding box center [263, 314] width 186 height 46
drag, startPoint x: 182, startPoint y: 112, endPoint x: 246, endPoint y: 112, distance: 63.8
click at [246, 112] on div "**********" at bounding box center [268, 385] width 220 height 599
type textarea "**********"
click at [250, 259] on input "text" at bounding box center [267, 260] width 195 height 21
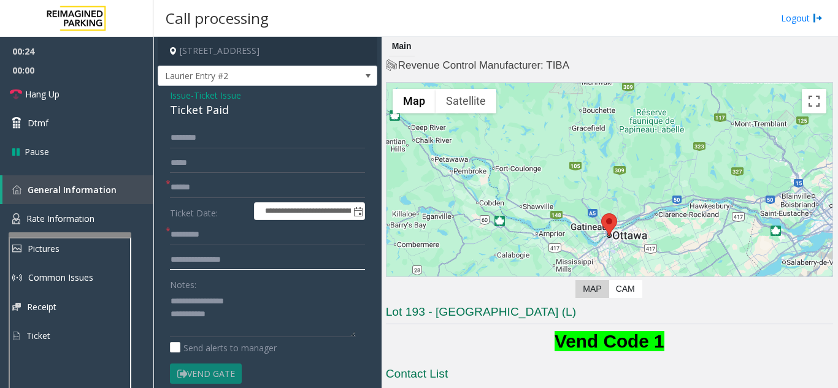
type input "**********"
click at [220, 190] on input "text" at bounding box center [267, 187] width 195 height 21
type input "*****"
click at [236, 235] on input "text" at bounding box center [267, 234] width 195 height 21
click at [265, 313] on textarea at bounding box center [263, 314] width 186 height 46
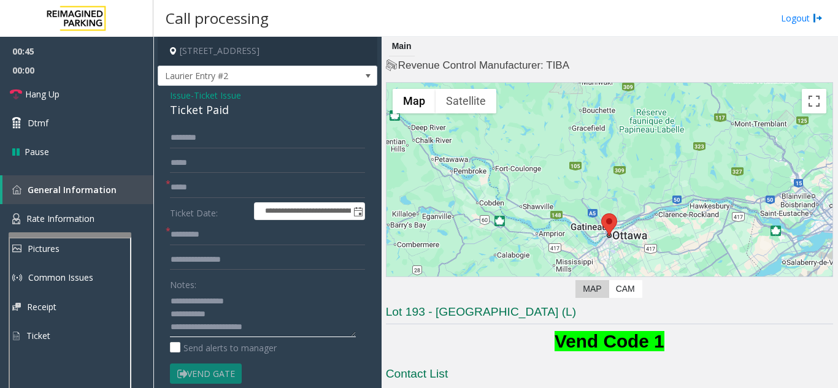
type textarea "**********"
click at [204, 230] on input "text" at bounding box center [267, 234] width 195 height 21
type input "******"
click at [38, 124] on span "Dtmf" at bounding box center [38, 123] width 21 height 13
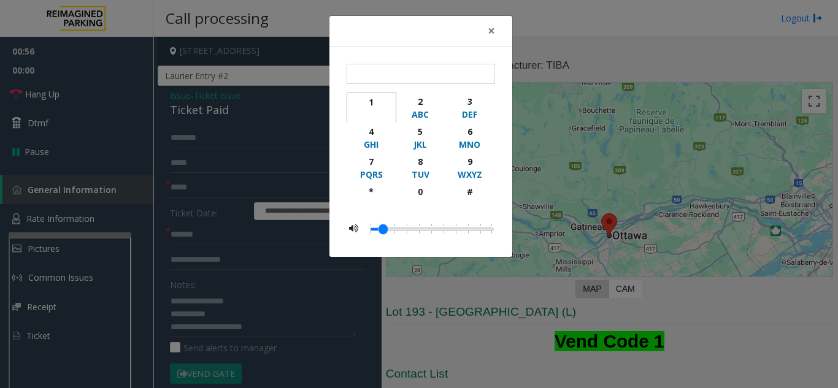
drag, startPoint x: 367, startPoint y: 106, endPoint x: 393, endPoint y: 98, distance: 27.7
click at [368, 107] on div "1" at bounding box center [372, 102] width 34 height 13
type input "*"
click at [493, 34] on span "×" at bounding box center [491, 30] width 7 height 17
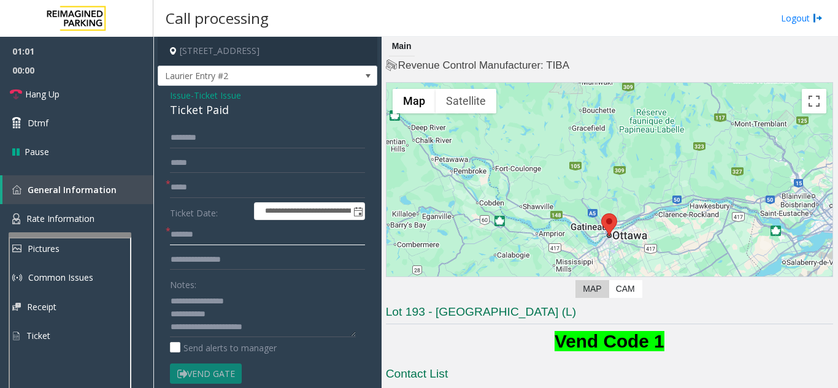
click at [207, 239] on input "******" at bounding box center [267, 234] width 195 height 21
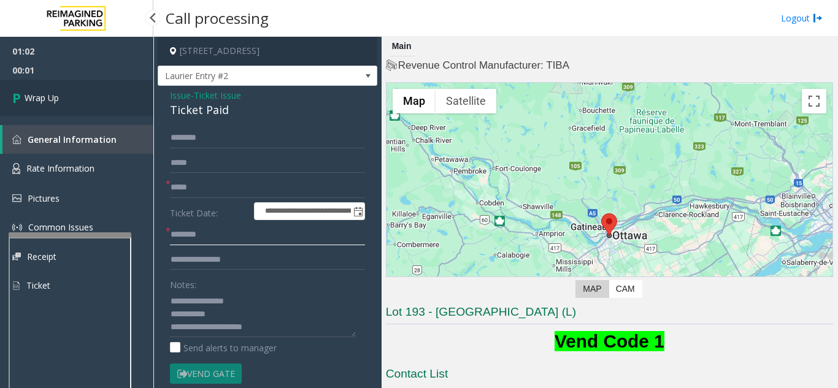
type input "********"
click at [73, 91] on link "Wrap Up" at bounding box center [76, 98] width 153 height 36
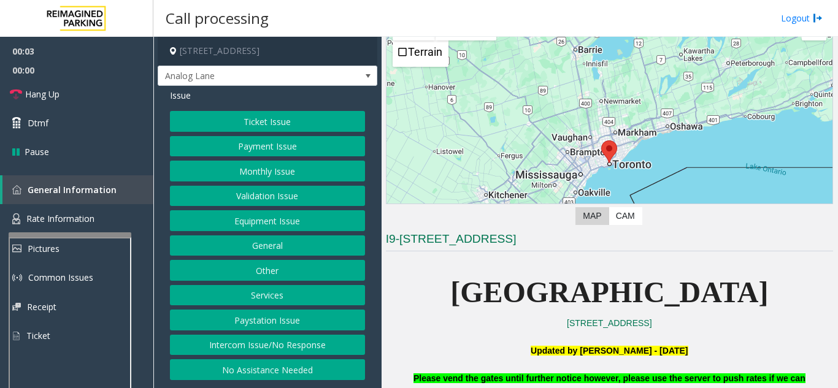
scroll to position [245, 0]
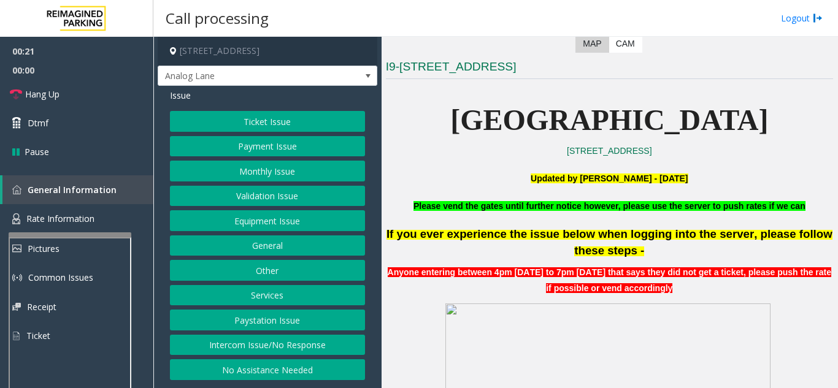
click at [283, 220] on button "Equipment Issue" at bounding box center [267, 220] width 195 height 21
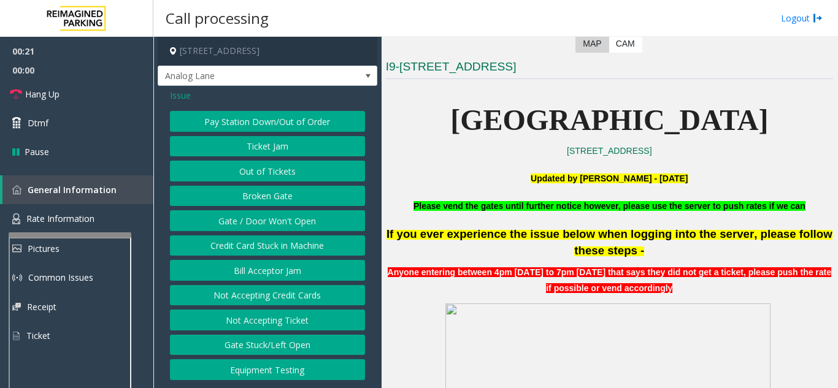
click at [282, 219] on button "Gate / Door Won't Open" at bounding box center [267, 220] width 195 height 21
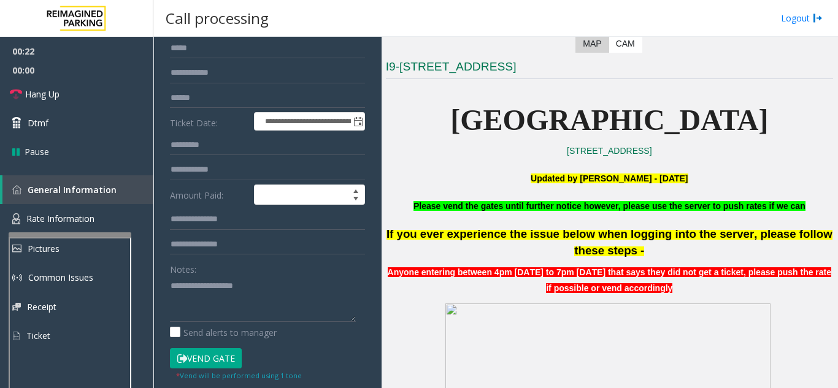
scroll to position [123, 0]
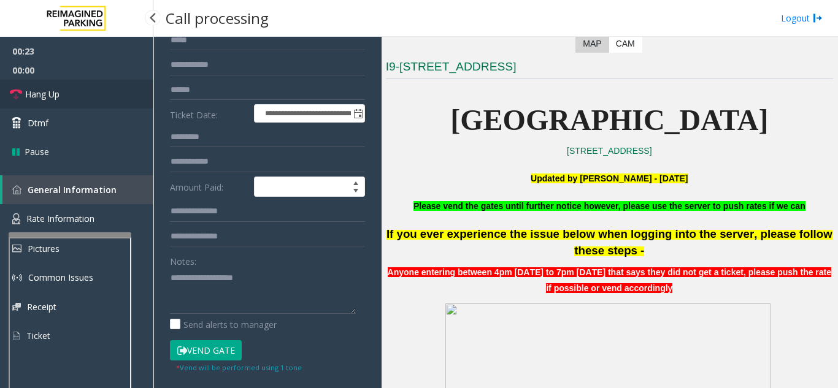
click at [74, 91] on link "Hang Up" at bounding box center [76, 94] width 153 height 29
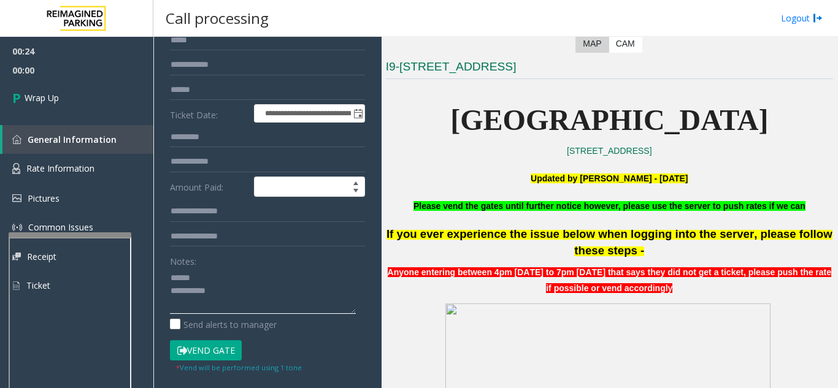
click at [231, 277] on textarea at bounding box center [263, 291] width 186 height 46
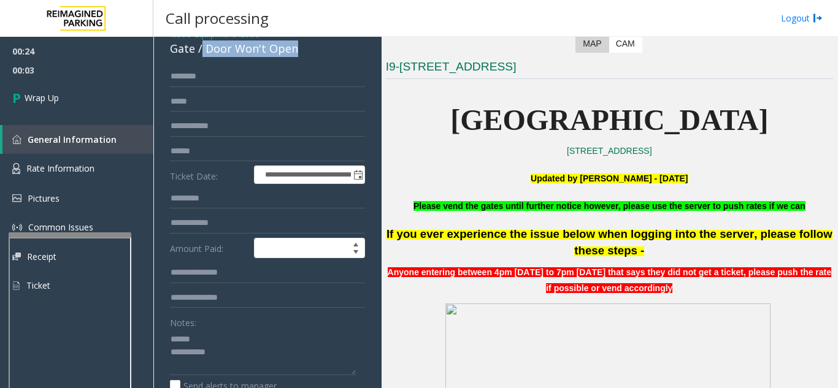
drag, startPoint x: 202, startPoint y: 50, endPoint x: 304, endPoint y: 50, distance: 101.8
click at [304, 50] on div "Gate / Door Won't Open" at bounding box center [267, 48] width 195 height 17
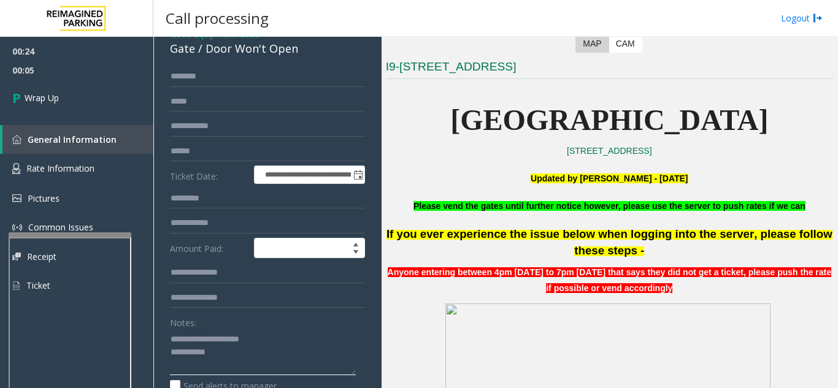
click at [271, 354] on textarea at bounding box center [263, 352] width 186 height 46
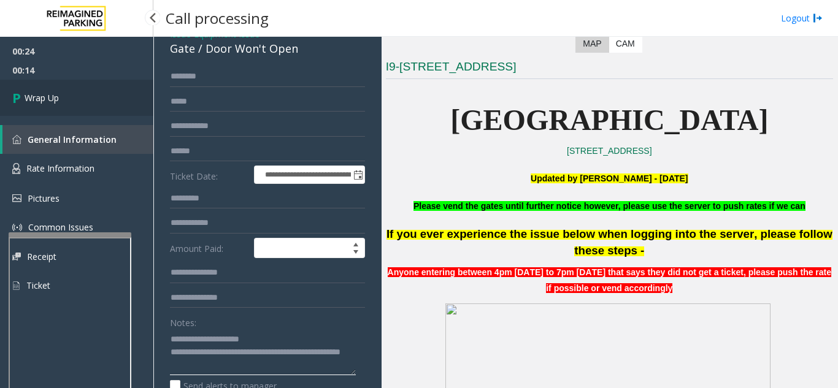
type textarea "**********"
click at [39, 91] on link "Wrap Up" at bounding box center [76, 98] width 153 height 36
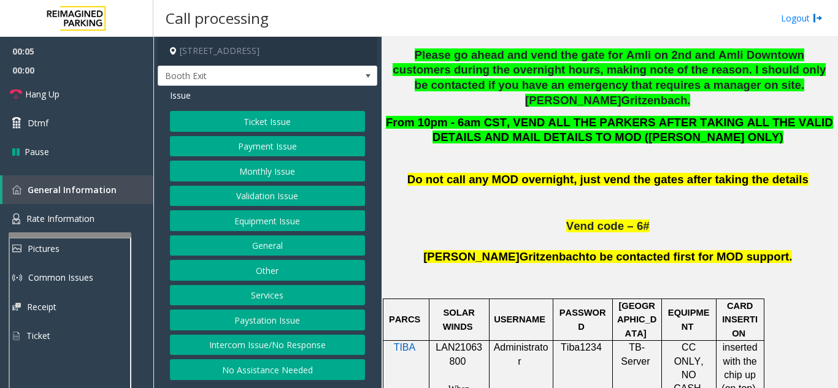
scroll to position [613, 0]
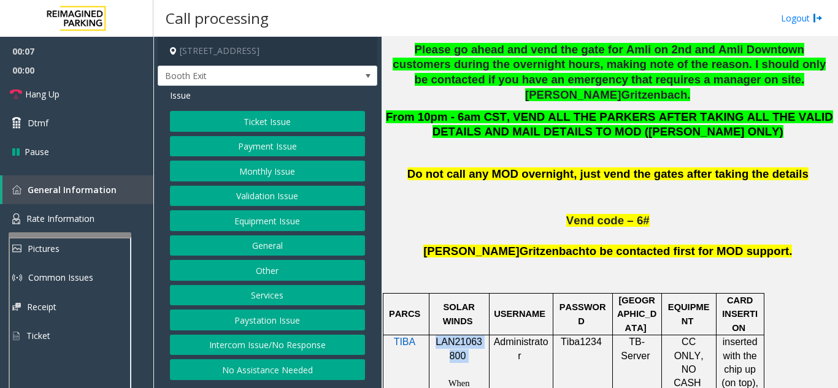
drag, startPoint x: 467, startPoint y: 296, endPoint x: 435, endPoint y: 285, distance: 33.6
click at [435, 336] on p "LAN21063800" at bounding box center [459, 350] width 51 height 28
click at [298, 226] on button "Equipment Issue" at bounding box center [267, 220] width 195 height 21
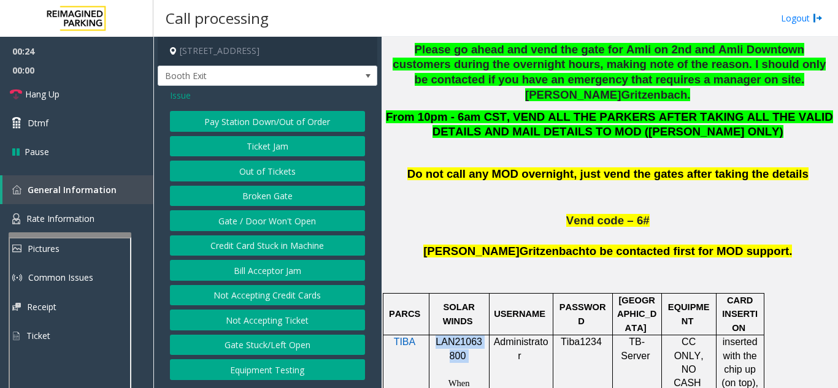
click at [298, 226] on button "Gate / Door Won't Open" at bounding box center [267, 220] width 195 height 21
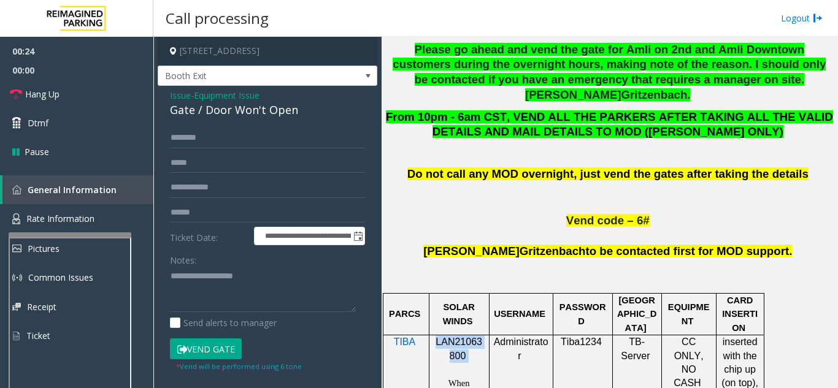
scroll to position [61, 0]
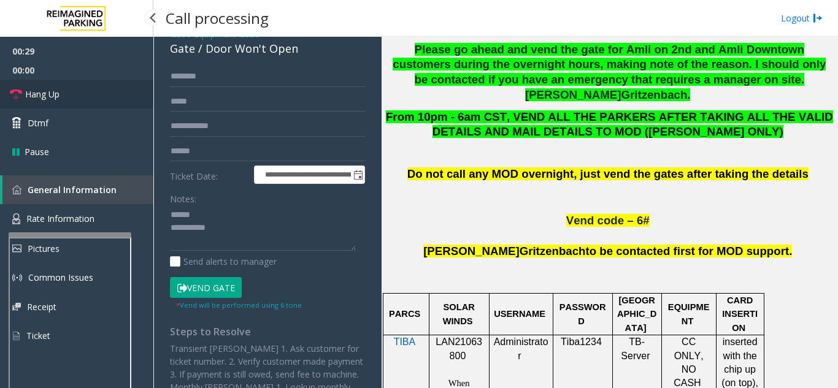
click at [86, 98] on link "Hang Up" at bounding box center [76, 94] width 153 height 29
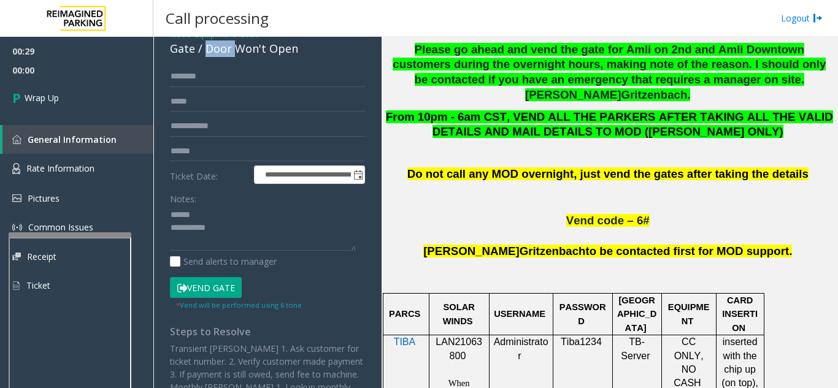
scroll to position [52, 0]
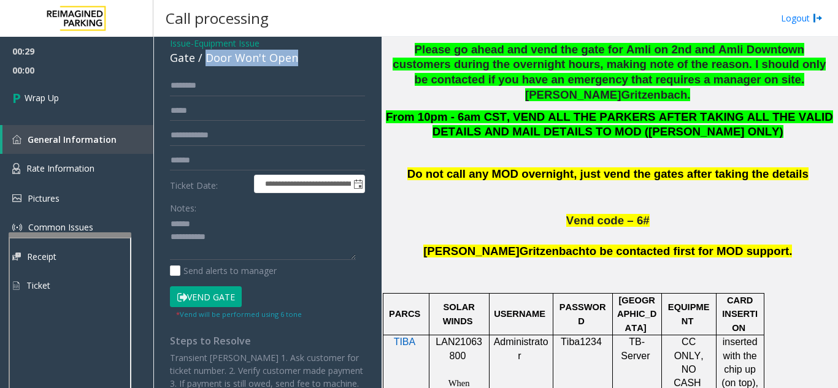
drag, startPoint x: 204, startPoint y: 48, endPoint x: 300, endPoint y: 61, distance: 97.2
click at [300, 61] on div "Gate / Door Won't Open" at bounding box center [267, 58] width 195 height 17
click at [271, 236] on textarea at bounding box center [263, 238] width 186 height 46
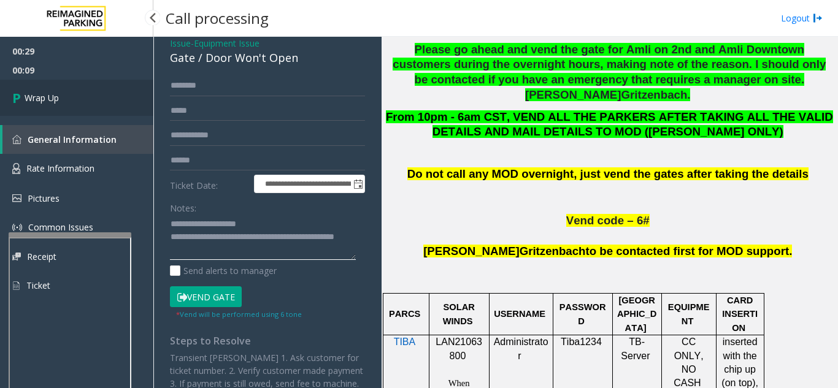
type textarea "**********"
click at [76, 110] on link "Wrap Up" at bounding box center [76, 98] width 153 height 36
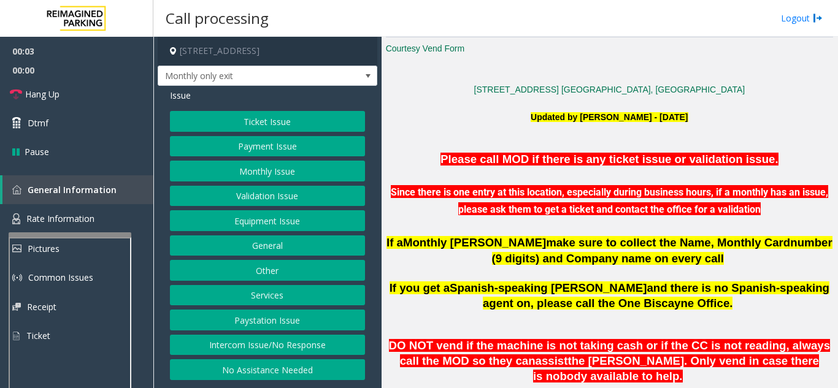
scroll to position [307, 0]
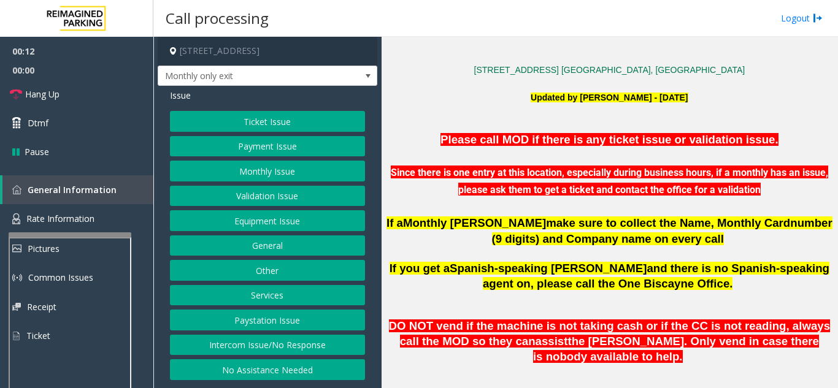
click at [283, 345] on button "Intercom Issue/No Response" at bounding box center [267, 345] width 195 height 21
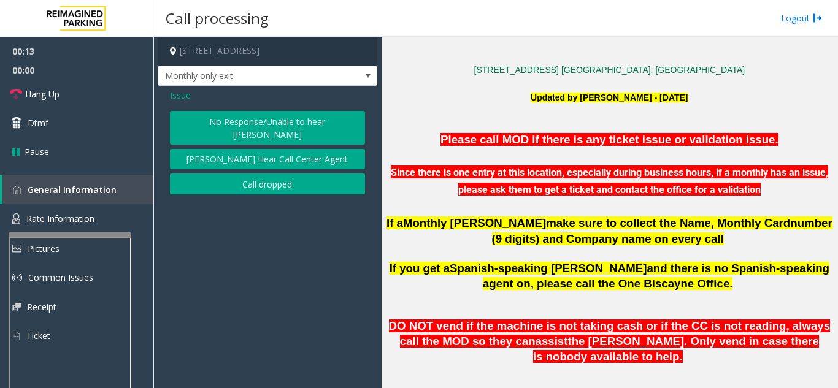
click at [257, 125] on button "No Response/Unable to hear [PERSON_NAME]" at bounding box center [267, 128] width 195 height 34
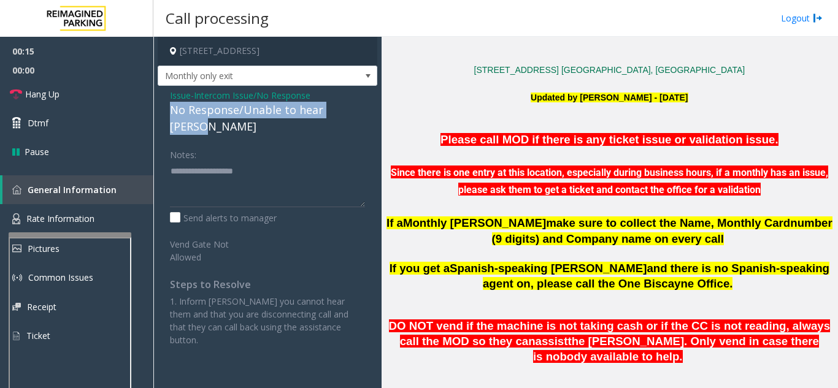
drag, startPoint x: 167, startPoint y: 109, endPoint x: 375, endPoint y: 112, distance: 208.6
click at [375, 112] on div "Issue - Intercom Issue/No Response No Response/Unable to hear [PERSON_NAME] Not…" at bounding box center [268, 222] width 220 height 273
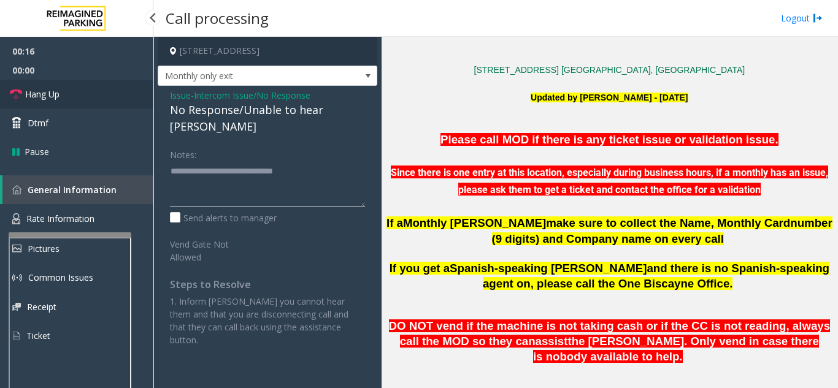
type textarea "**********"
click at [100, 101] on link "Hang Up" at bounding box center [76, 94] width 153 height 29
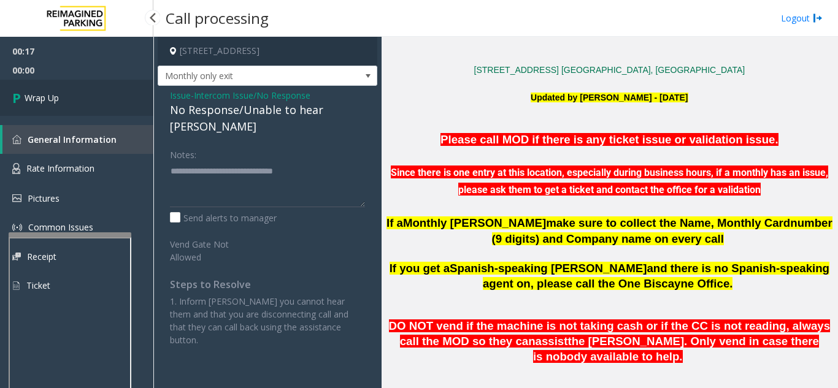
click at [100, 101] on link "Wrap Up" at bounding box center [76, 98] width 153 height 36
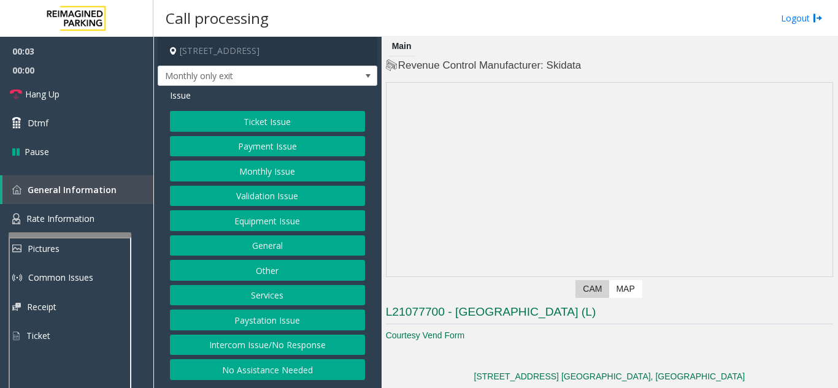
scroll to position [307, 0]
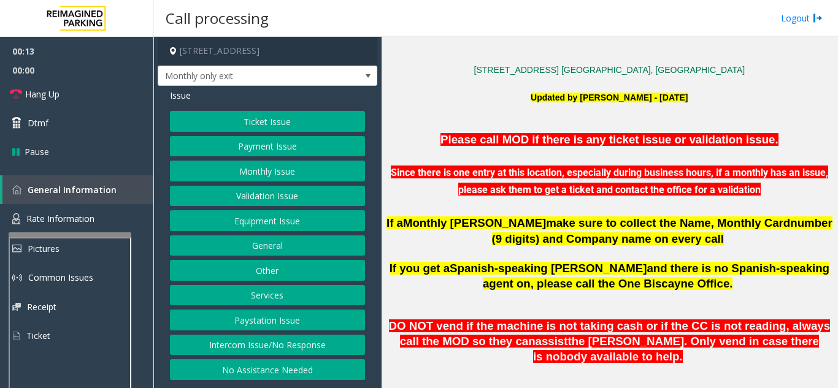
click at [304, 347] on button "Intercom Issue/No Response" at bounding box center [267, 345] width 195 height 21
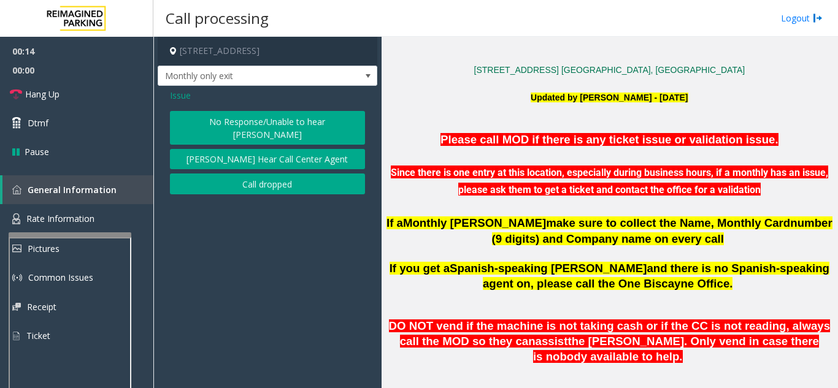
click at [280, 125] on button "No Response/Unable to hear [PERSON_NAME]" at bounding box center [267, 128] width 195 height 34
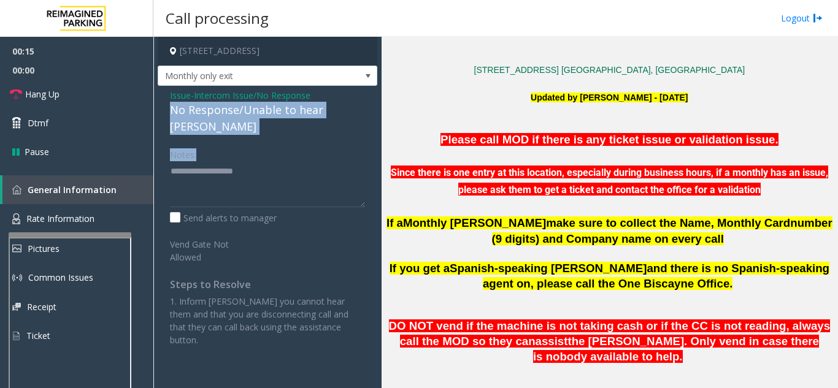
drag, startPoint x: 173, startPoint y: 109, endPoint x: 375, endPoint y: 123, distance: 202.3
click at [375, 123] on div "Issue - Intercom Issue/No Response No Response/Unable to hear [PERSON_NAME] Not…" at bounding box center [268, 222] width 220 height 273
click at [336, 114] on div "No Response/Unable to hear [PERSON_NAME]" at bounding box center [267, 118] width 195 height 33
click at [77, 90] on link "Hang Up" at bounding box center [76, 94] width 153 height 29
click at [272, 161] on textarea at bounding box center [267, 184] width 195 height 46
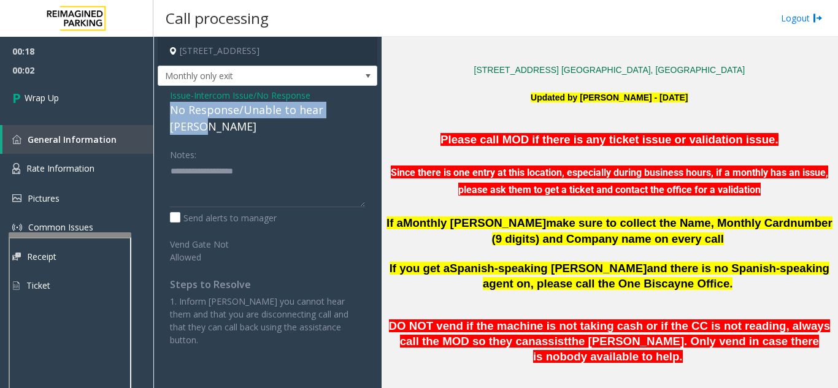
drag, startPoint x: 181, startPoint y: 110, endPoint x: 358, endPoint y: 113, distance: 177.3
click at [358, 113] on div "Issue - Intercom Issue/No Response No Response/Unable to hear [PERSON_NAME] Not…" at bounding box center [268, 222] width 220 height 273
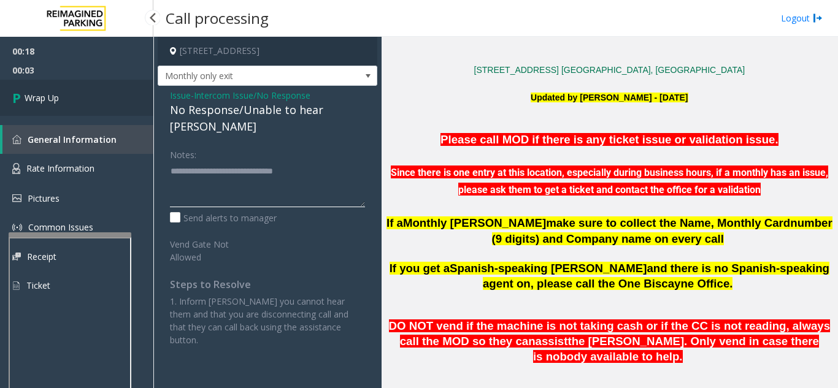
type textarea "**********"
click at [116, 112] on link "Wrap Up" at bounding box center [76, 98] width 153 height 36
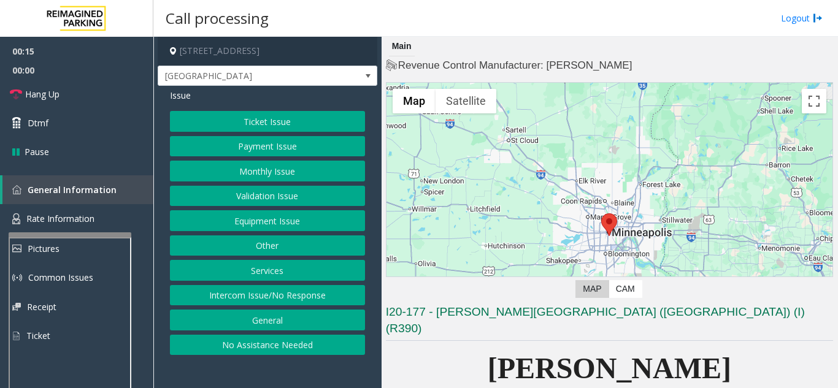
click at [324, 301] on button "Intercom Issue/No Response" at bounding box center [267, 295] width 195 height 21
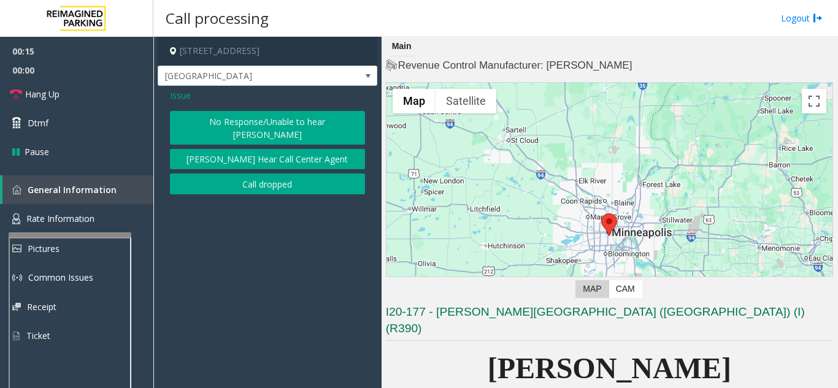
click at [302, 123] on button "No Response/Unable to hear [PERSON_NAME]" at bounding box center [267, 128] width 195 height 34
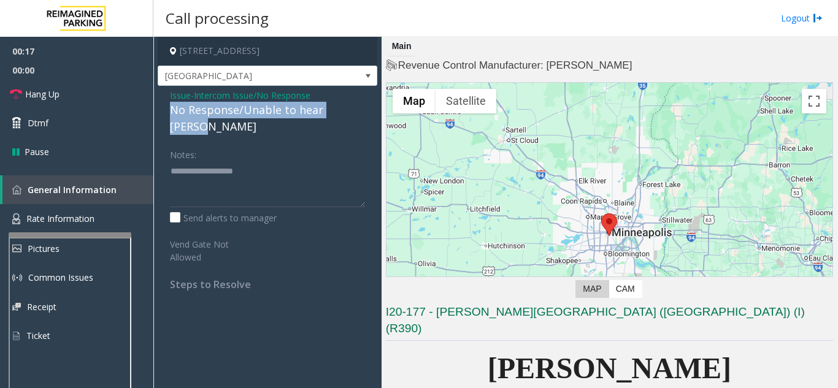
drag, startPoint x: 207, startPoint y: 117, endPoint x: 331, endPoint y: 117, distance: 123.9
click at [359, 108] on div "Issue - Intercom Issue/No Response No Response/Unable to hear [PERSON_NAME] Not…" at bounding box center [268, 194] width 220 height 217
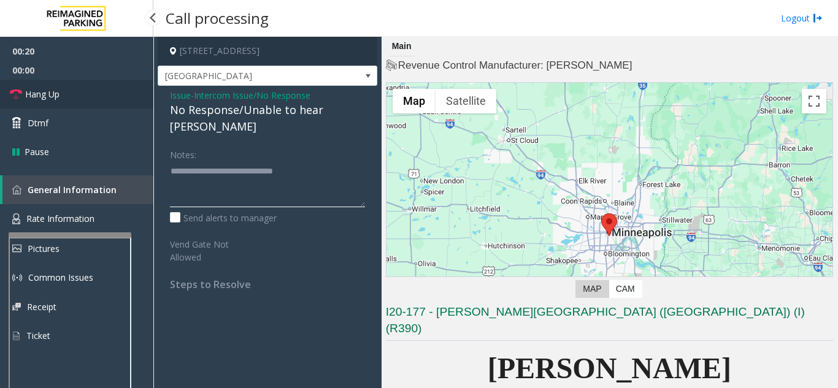
type textarea "**********"
click at [96, 93] on link "Hang Up" at bounding box center [76, 94] width 153 height 29
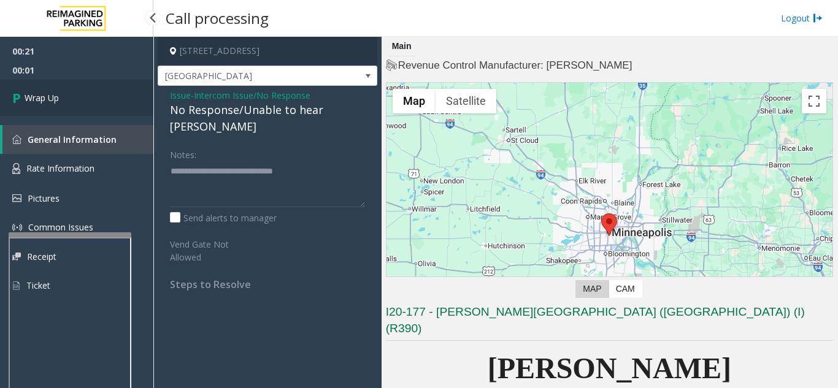
click at [96, 93] on link "Wrap Up" at bounding box center [76, 98] width 153 height 36
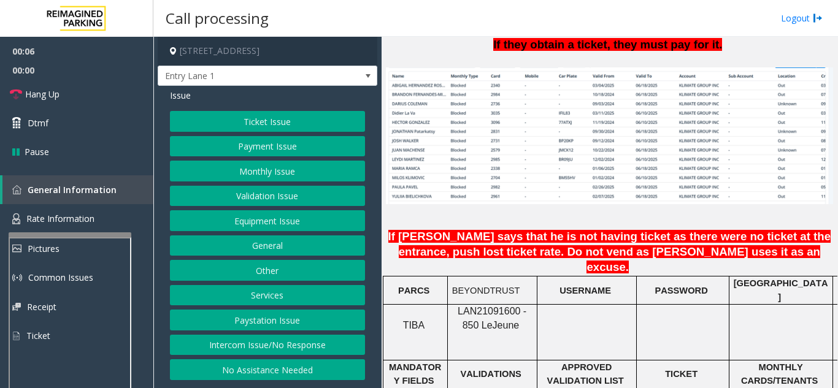
scroll to position [920, 0]
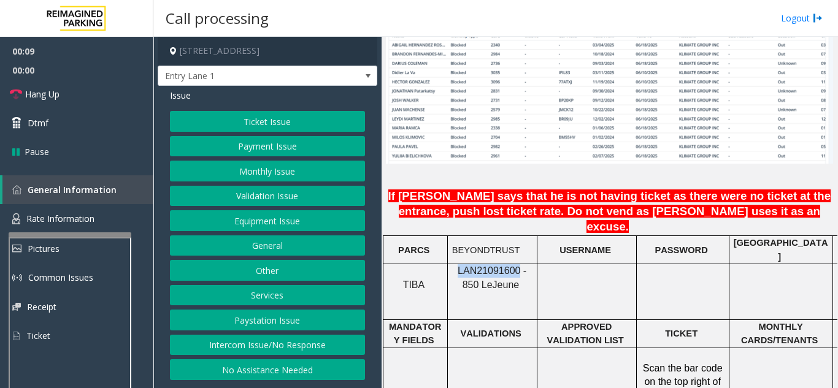
drag, startPoint x: 508, startPoint y: 236, endPoint x: 451, endPoint y: 235, distance: 57.7
click at [451, 264] on div "LAN21091600 - 850 Le Jeune" at bounding box center [492, 278] width 89 height 28
click at [56, 93] on span "Hang Up" at bounding box center [42, 94] width 34 height 13
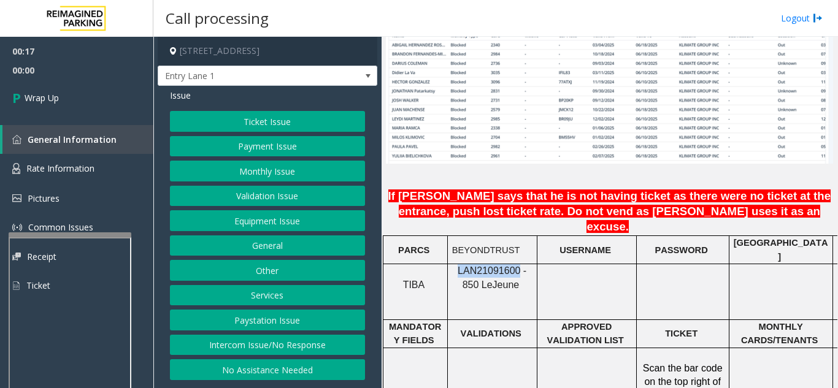
click at [310, 340] on button "Intercom Issue/No Response" at bounding box center [267, 345] width 195 height 21
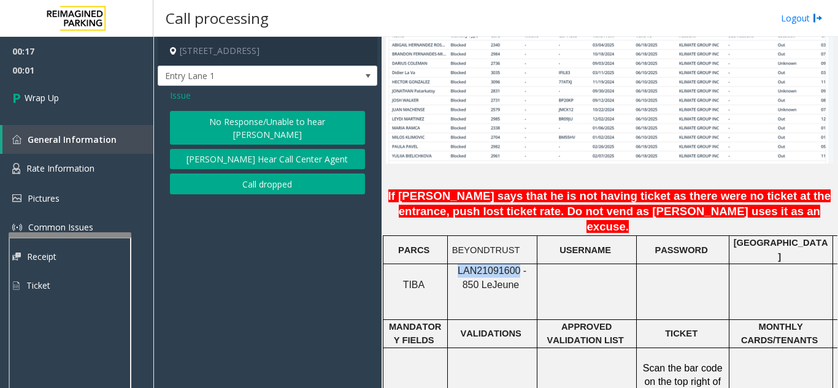
click at [250, 120] on button "No Response/Unable to hear [PERSON_NAME]" at bounding box center [267, 128] width 195 height 34
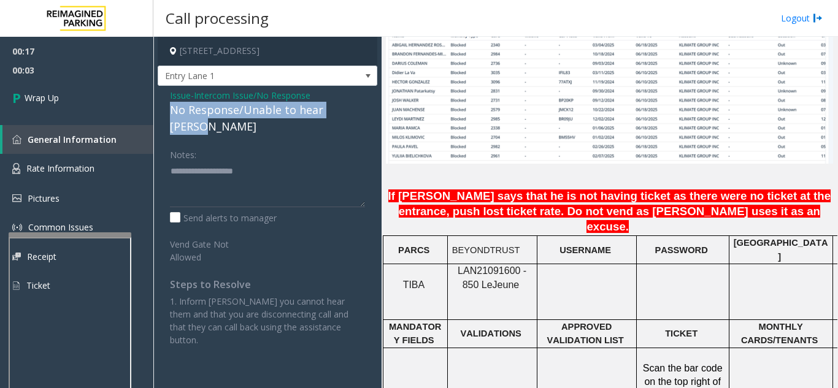
drag, startPoint x: 167, startPoint y: 111, endPoint x: 374, endPoint y: 113, distance: 207.3
click at [374, 113] on div "Issue - Intercom Issue/No Response No Response/Unable to hear [PERSON_NAME] Not…" at bounding box center [268, 222] width 220 height 273
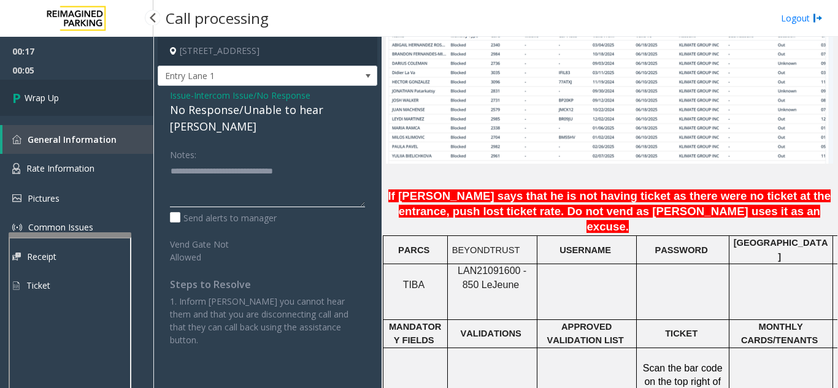
type textarea "**********"
click at [102, 106] on link "Wrap Up" at bounding box center [76, 98] width 153 height 36
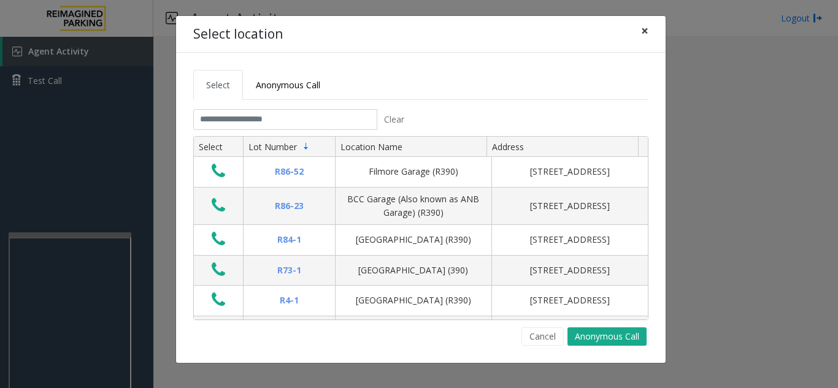
click at [643, 28] on span "×" at bounding box center [644, 30] width 7 height 17
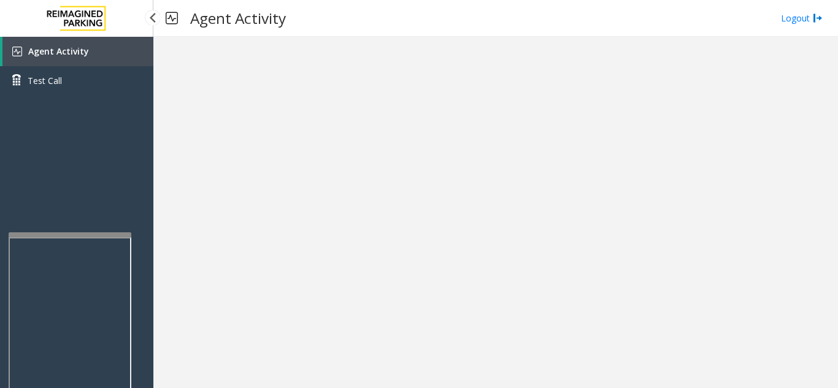
click at [83, 47] on span "Agent Activity" at bounding box center [58, 51] width 61 height 12
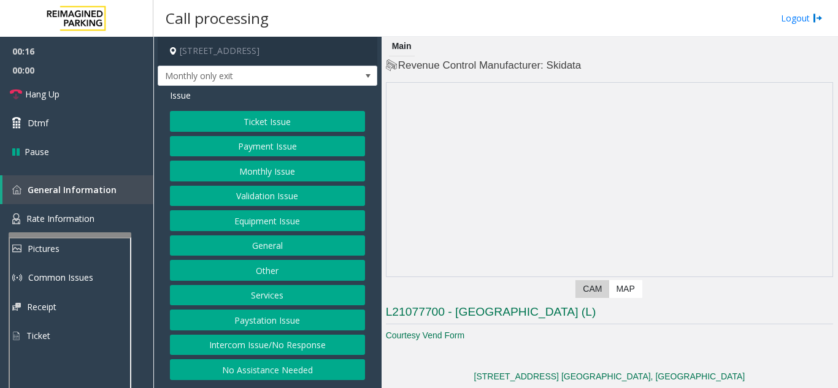
click at [302, 351] on button "Intercom Issue/No Response" at bounding box center [267, 345] width 195 height 21
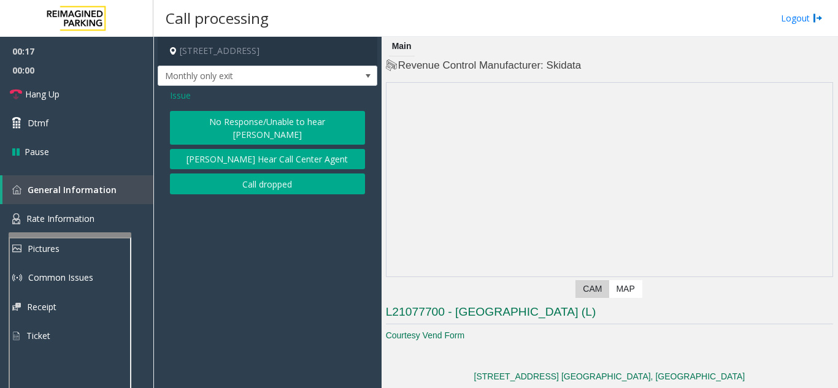
click at [231, 122] on button "No Response/Unable to hear [PERSON_NAME]" at bounding box center [267, 128] width 195 height 34
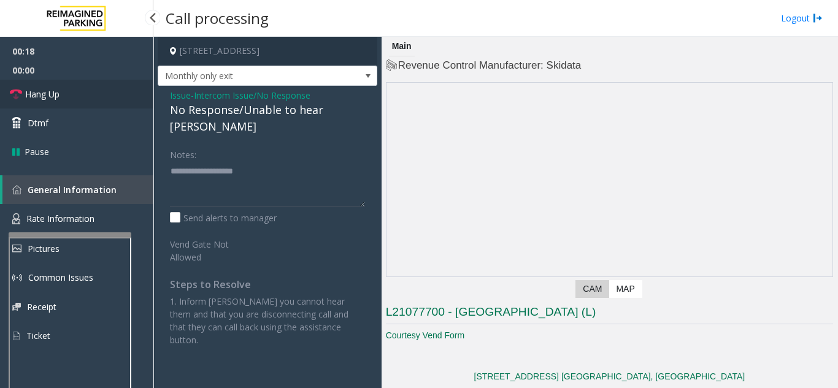
click at [131, 99] on link "Hang Up" at bounding box center [76, 94] width 153 height 29
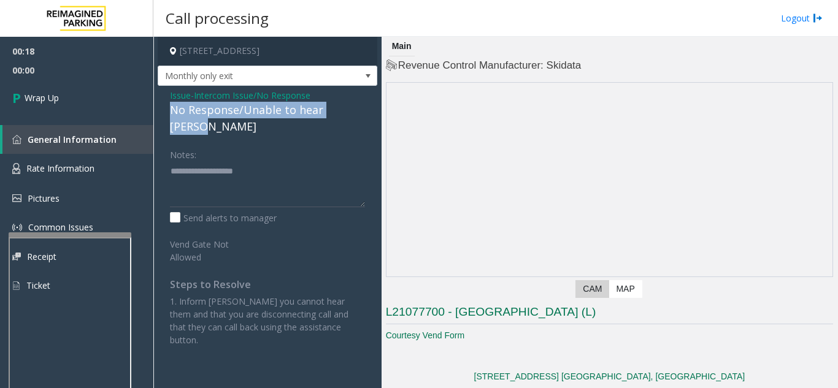
drag, startPoint x: 177, startPoint y: 112, endPoint x: 369, endPoint y: 113, distance: 191.4
click at [369, 113] on div "Issue - Intercom Issue/No Response No Response/Unable to hear [PERSON_NAME] Not…" at bounding box center [268, 222] width 220 height 273
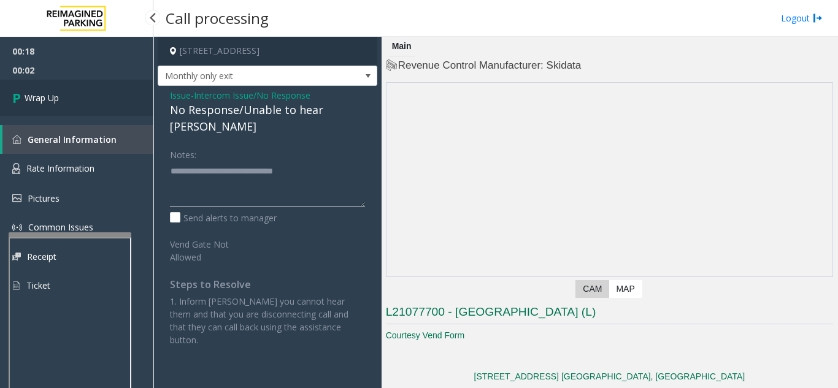
type textarea "**********"
click at [104, 110] on link "Wrap Up" at bounding box center [76, 98] width 153 height 36
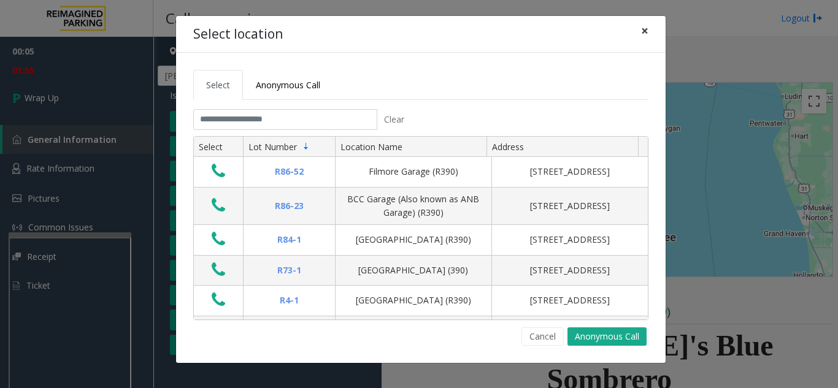
click at [639, 31] on button "×" at bounding box center [644, 31] width 25 height 30
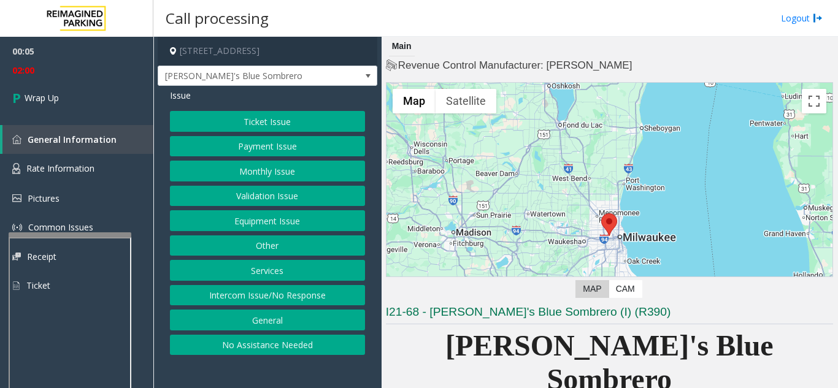
click at [275, 293] on button "Intercom Issue/No Response" at bounding box center [267, 295] width 195 height 21
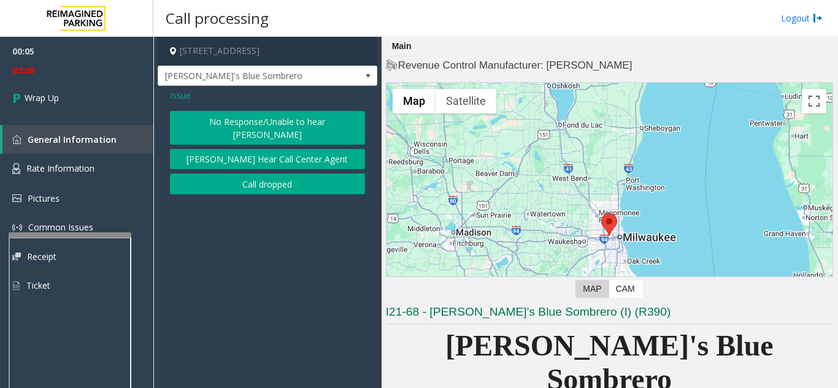
click at [177, 94] on span "Issue" at bounding box center [180, 95] width 21 height 13
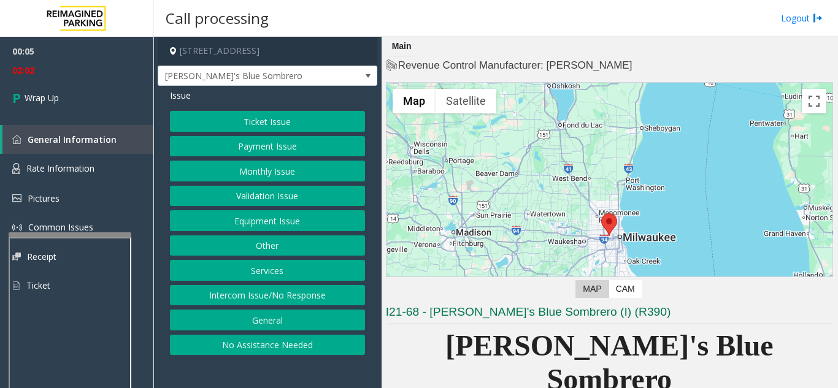
click at [293, 226] on button "Equipment Issue" at bounding box center [267, 220] width 195 height 21
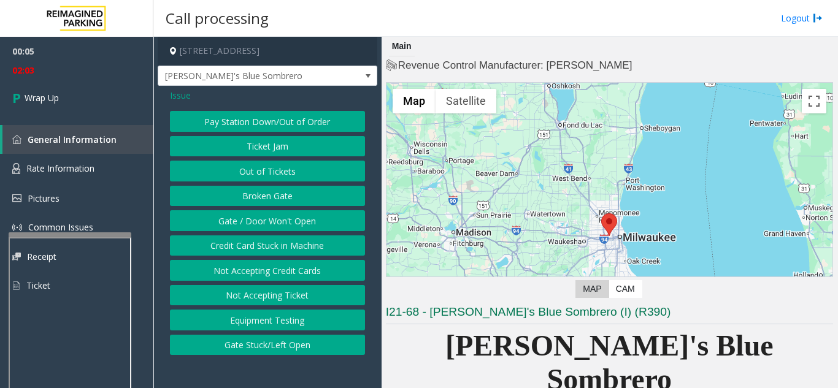
click at [293, 226] on button "Gate / Door Won't Open" at bounding box center [267, 220] width 195 height 21
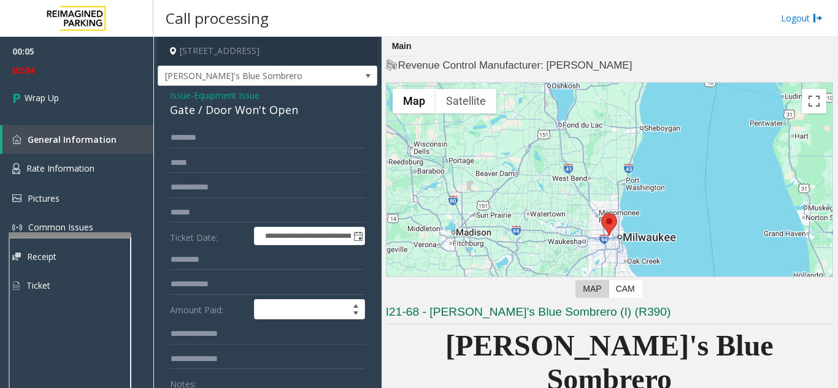
scroll to position [61, 0]
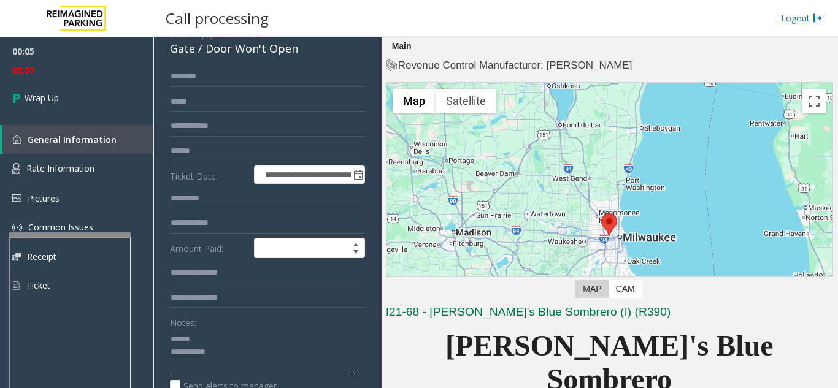
click at [263, 336] on textarea at bounding box center [263, 352] width 186 height 46
type textarea "**********"
drag, startPoint x: 205, startPoint y: 52, endPoint x: 302, endPoint y: 50, distance: 97.5
click at [302, 50] on div "Gate / Door Won't Open" at bounding box center [267, 48] width 195 height 17
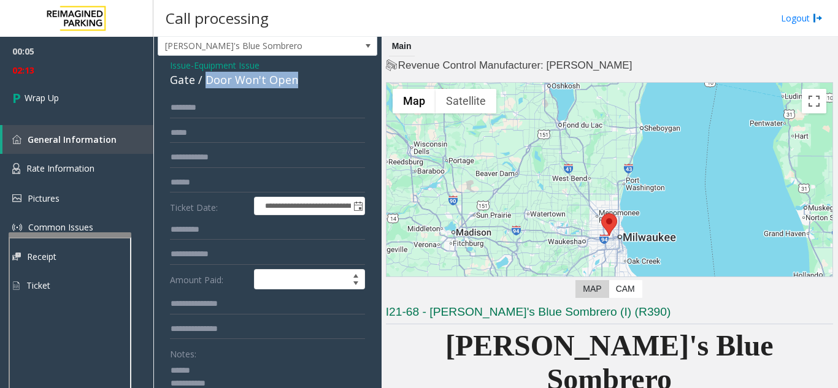
scroll to position [0, 0]
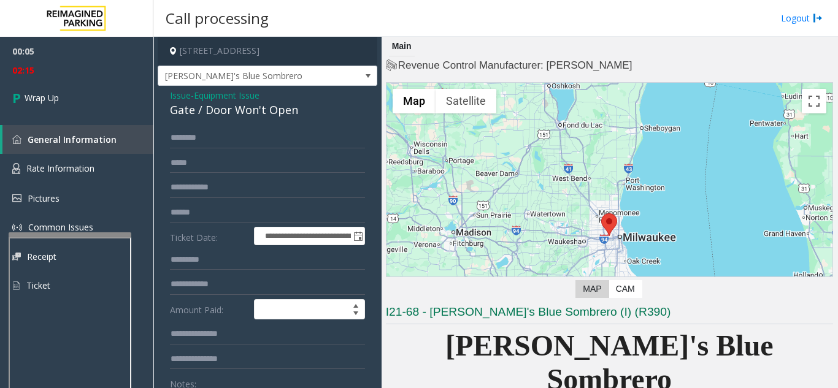
click at [180, 94] on span "Issue" at bounding box center [180, 95] width 21 height 13
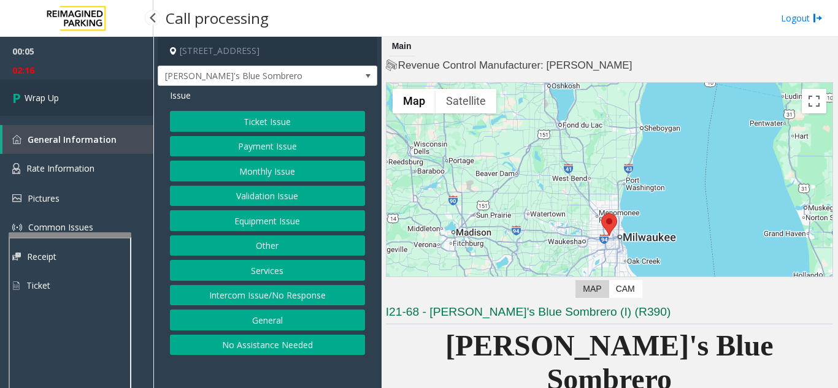
click at [101, 103] on link "Wrap Up" at bounding box center [76, 98] width 153 height 36
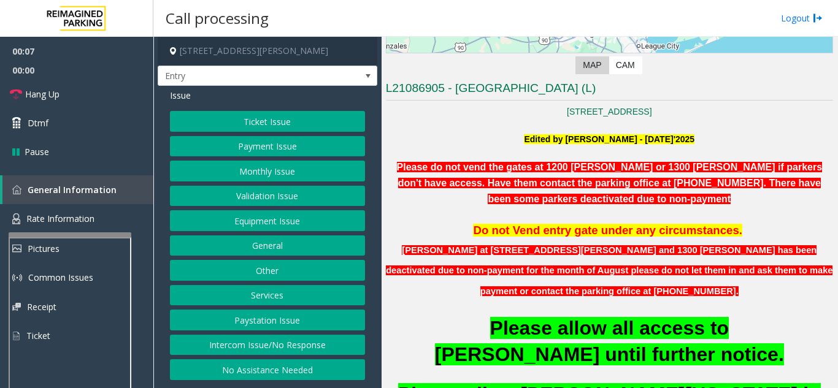
scroll to position [245, 0]
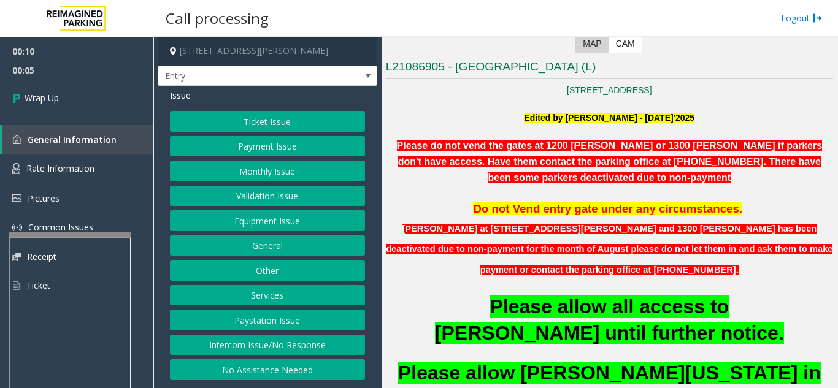
click at [297, 370] on button "No Assistance Needed" at bounding box center [267, 369] width 195 height 21
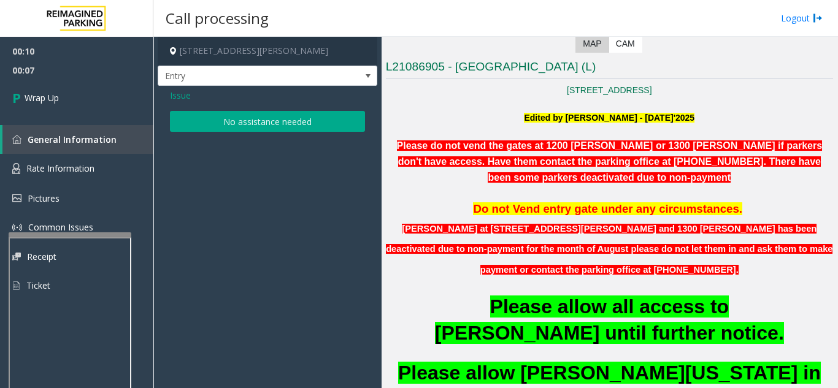
click at [174, 96] on span "Issue" at bounding box center [180, 95] width 21 height 13
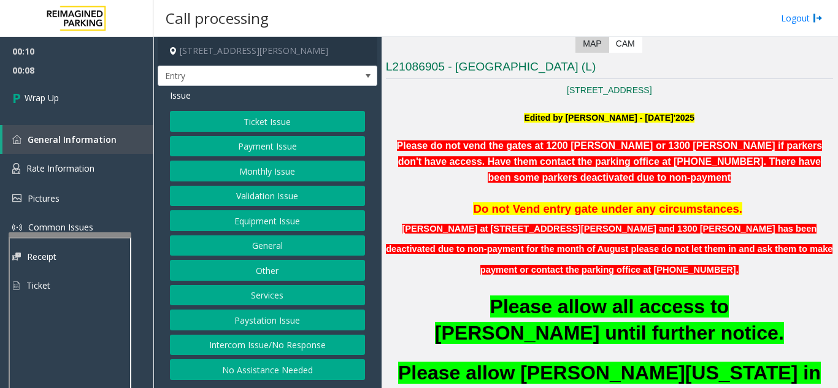
click at [294, 342] on button "Intercom Issue/No Response" at bounding box center [267, 345] width 195 height 21
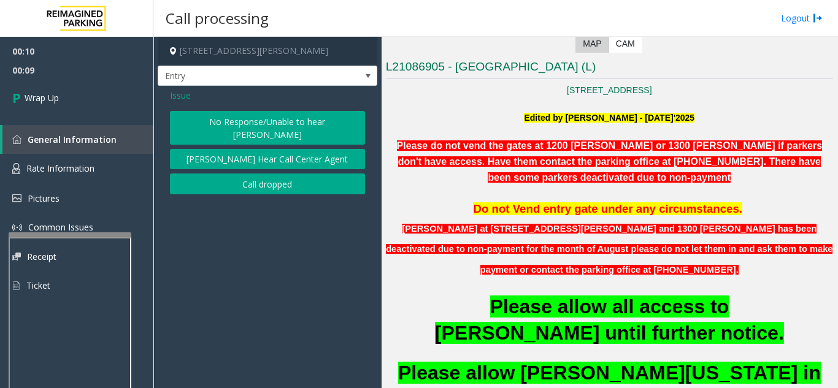
click at [259, 174] on button "Call dropped" at bounding box center [267, 184] width 195 height 21
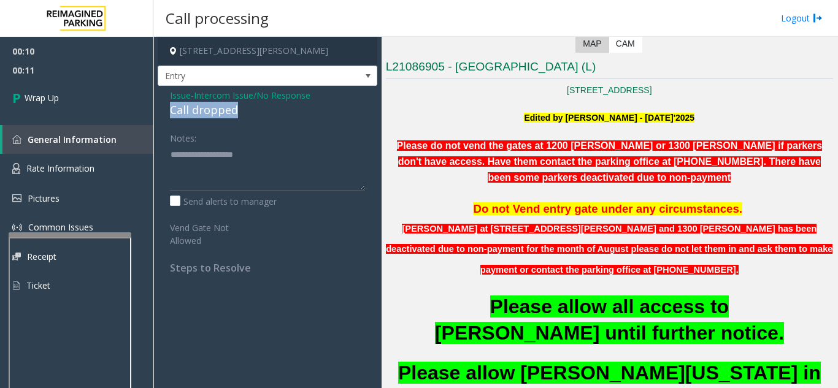
drag, startPoint x: 168, startPoint y: 109, endPoint x: 248, endPoint y: 109, distance: 79.7
click at [248, 109] on div "Issue - Intercom Issue/No Response Call dropped Notes: Send alerts to manager V…" at bounding box center [268, 186] width 220 height 201
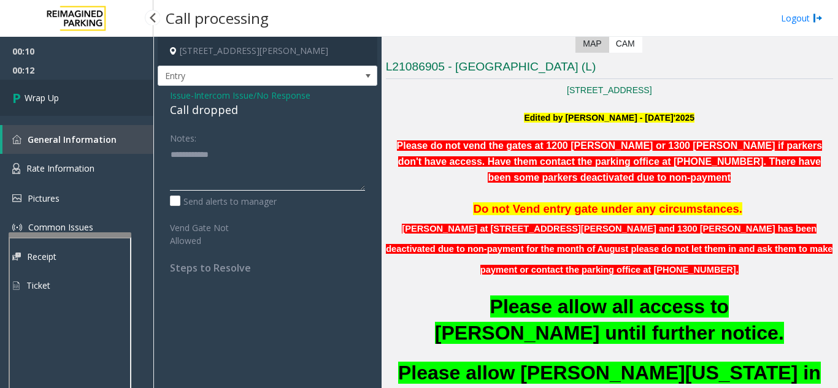
type textarea "**********"
click at [98, 109] on link "Wrap Up" at bounding box center [76, 98] width 153 height 36
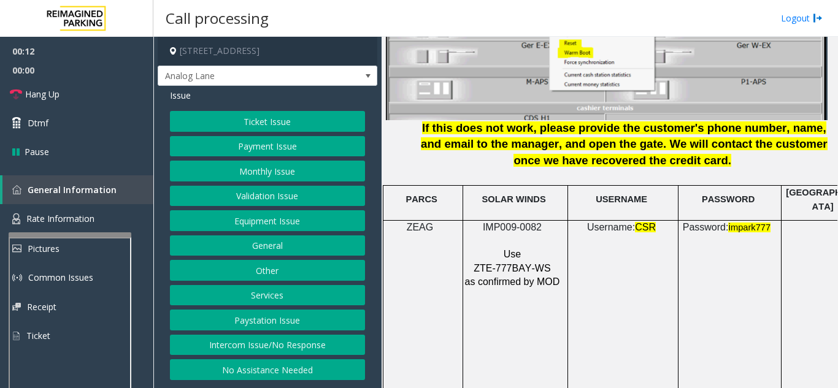
scroll to position [1656, 0]
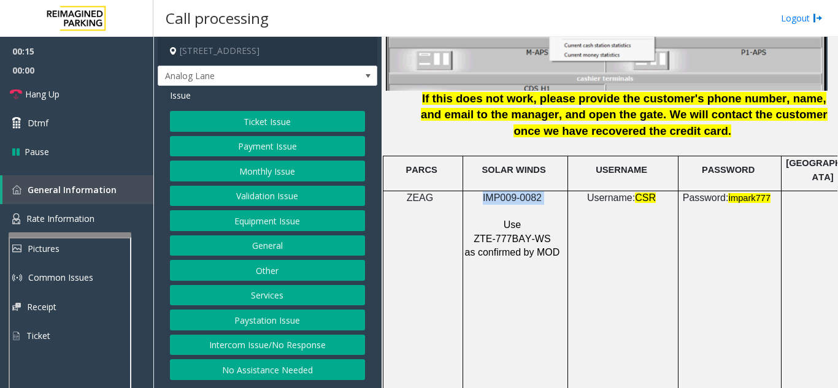
drag, startPoint x: 559, startPoint y: 187, endPoint x: 472, endPoint y: 189, distance: 86.5
click at [472, 191] on p "IMP009-0082" at bounding box center [513, 197] width 99 height 13
click at [303, 113] on button "Ticket Issue" at bounding box center [267, 121] width 195 height 21
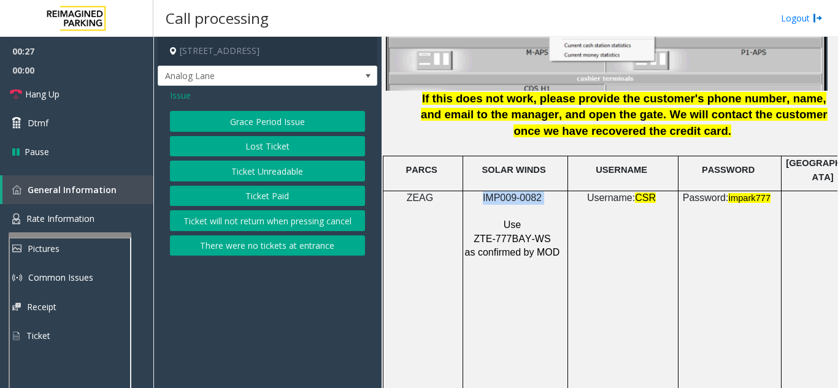
click at [288, 171] on button "Ticket Unreadable" at bounding box center [267, 171] width 195 height 21
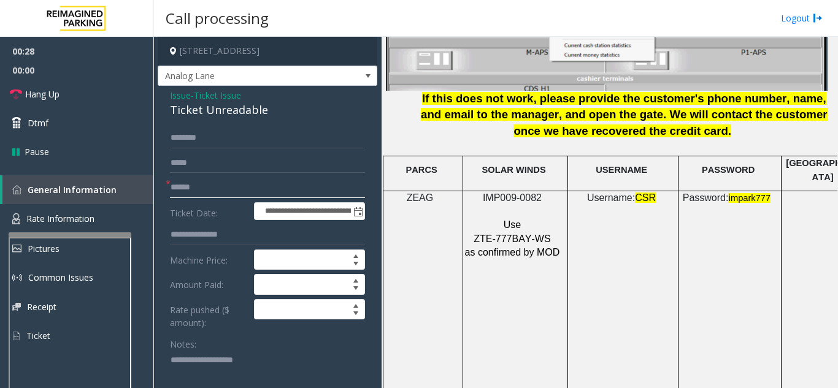
click at [261, 196] on input "text" at bounding box center [267, 187] width 195 height 21
type input "********"
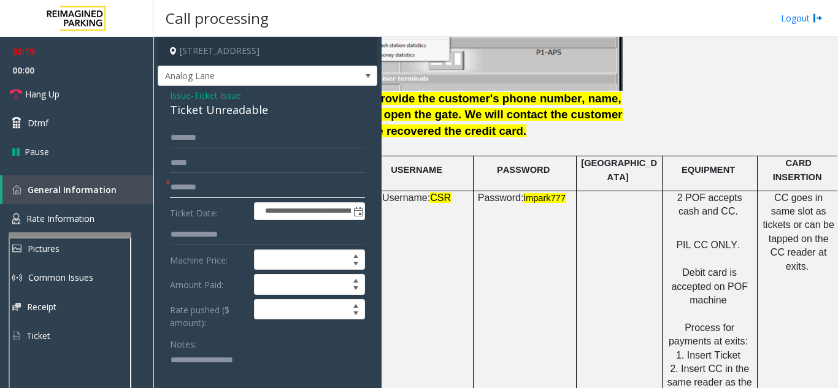
scroll to position [1656, 217]
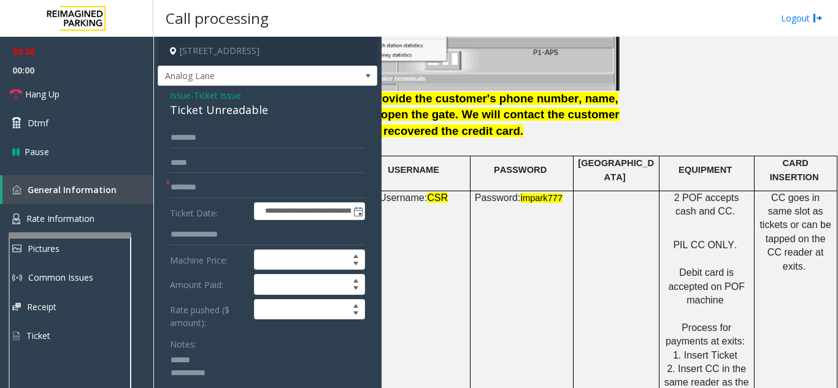
click at [212, 363] on textarea at bounding box center [263, 374] width 186 height 46
click at [217, 356] on textarea at bounding box center [263, 374] width 186 height 46
drag, startPoint x: 167, startPoint y: 111, endPoint x: 267, endPoint y: 111, distance: 100.6
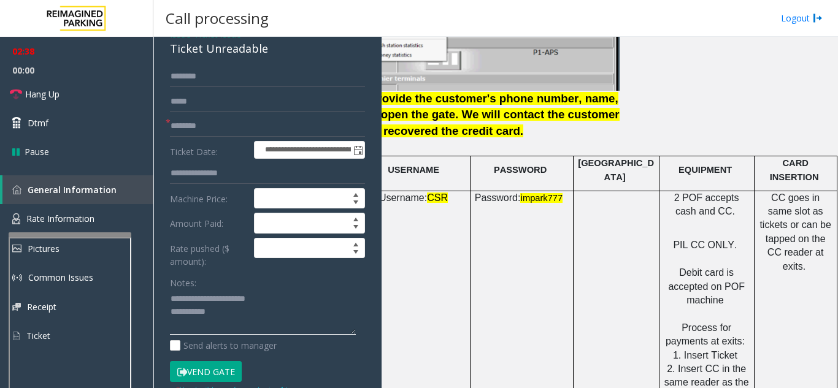
click at [271, 312] on textarea at bounding box center [263, 313] width 186 height 46
click at [214, 370] on button "Vend Gate" at bounding box center [206, 371] width 72 height 21
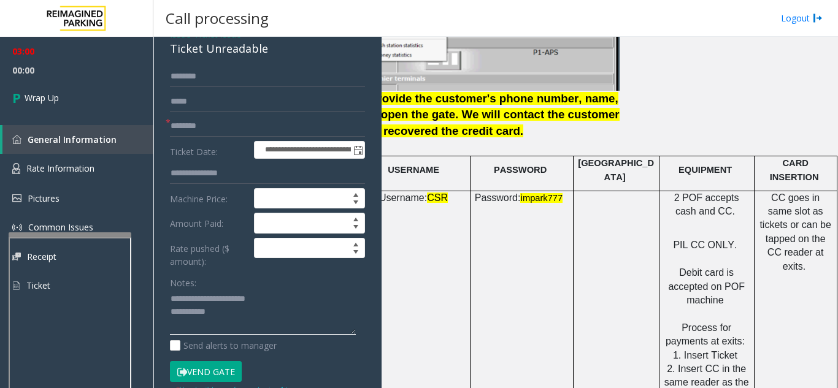
click at [247, 320] on textarea at bounding box center [263, 313] width 186 height 46
click at [237, 326] on textarea at bounding box center [263, 313] width 186 height 46
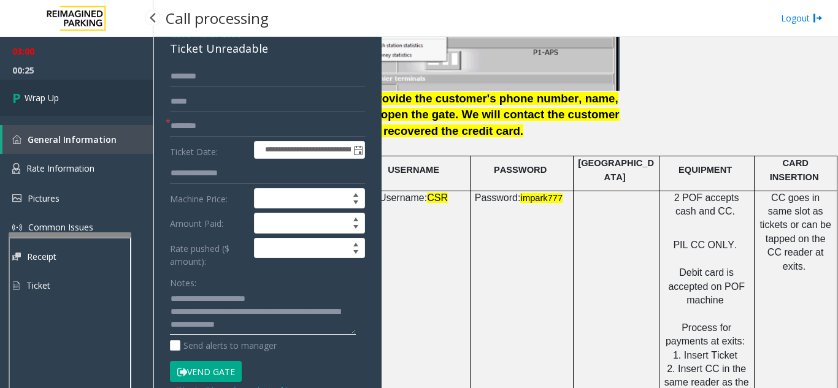
type textarea "**********"
click at [63, 88] on link "Wrap Up" at bounding box center [76, 98] width 153 height 36
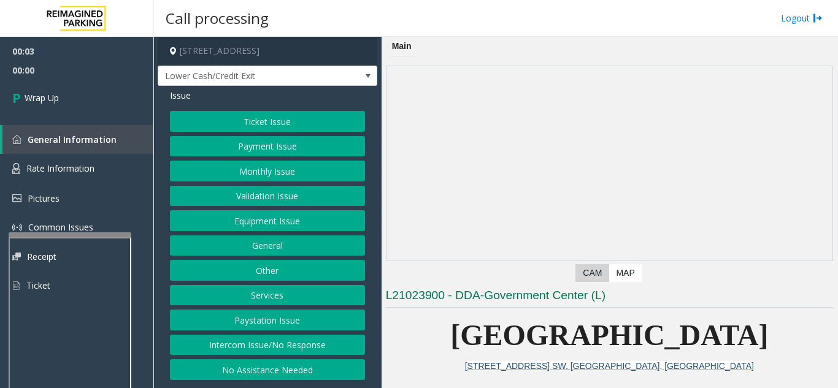
scroll to position [245, 0]
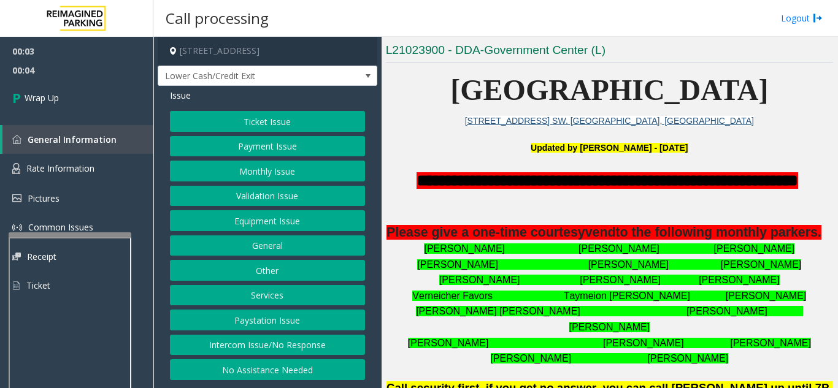
click at [276, 347] on button "Intercom Issue/No Response" at bounding box center [267, 345] width 195 height 21
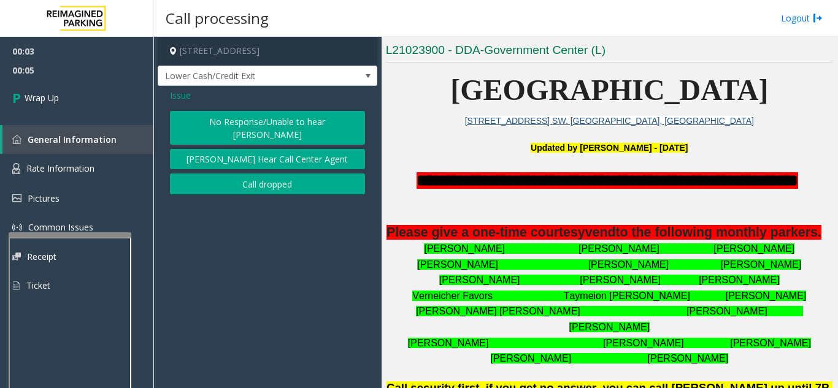
click at [259, 174] on button "Call dropped" at bounding box center [267, 184] width 195 height 21
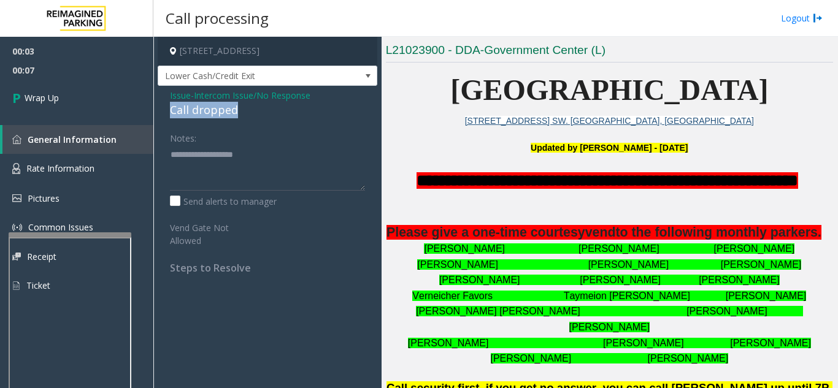
drag, startPoint x: 174, startPoint y: 112, endPoint x: 259, endPoint y: 113, distance: 85.3
click at [259, 113] on div "Issue - Intercom Issue/No Response Call dropped Notes: Send alerts to manager V…" at bounding box center [268, 186] width 220 height 201
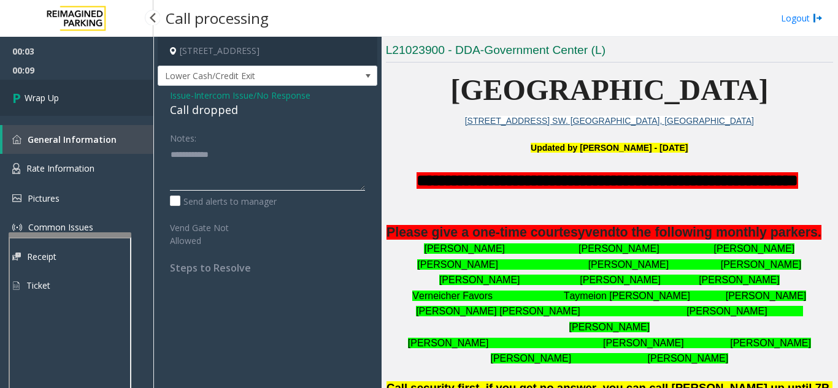
type textarea "**********"
click at [110, 109] on link "Wrap Up" at bounding box center [76, 98] width 153 height 36
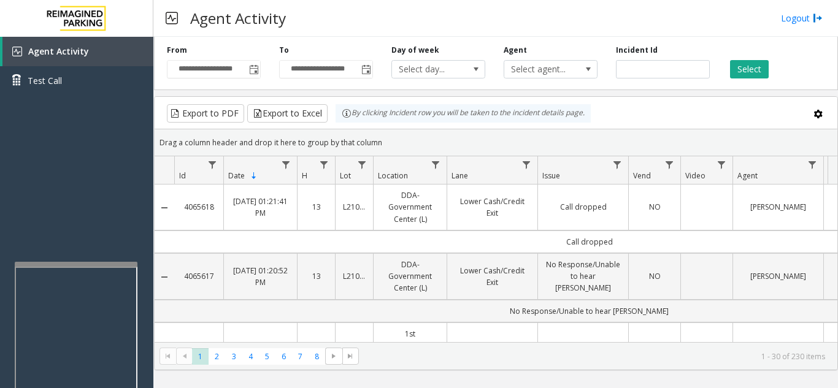
click at [79, 264] on div at bounding box center [76, 264] width 123 height 5
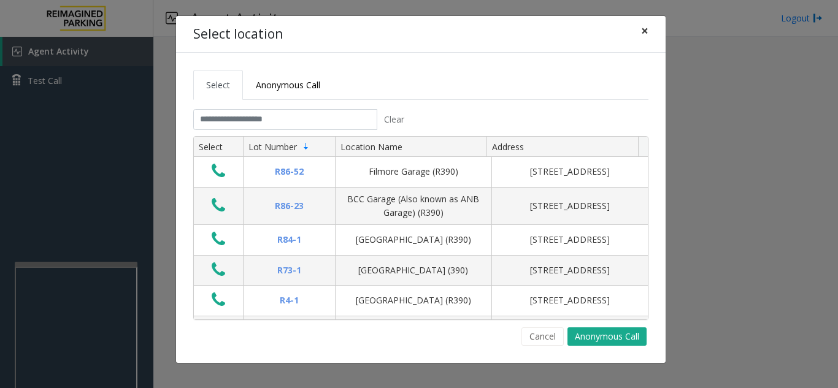
click at [648, 27] on span "×" at bounding box center [644, 30] width 7 height 17
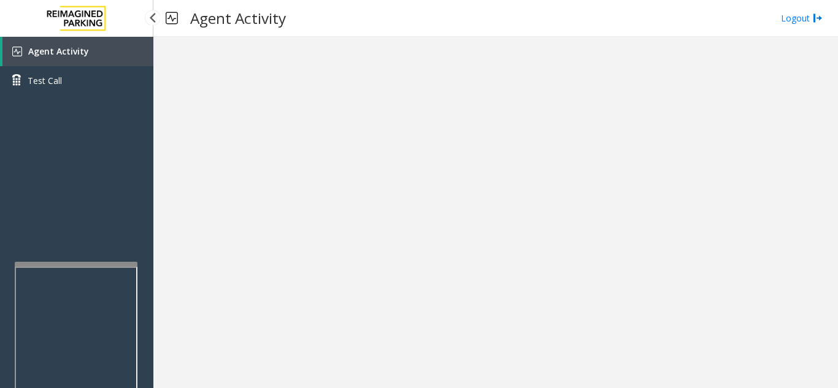
click at [59, 46] on span "Agent Activity" at bounding box center [58, 51] width 61 height 12
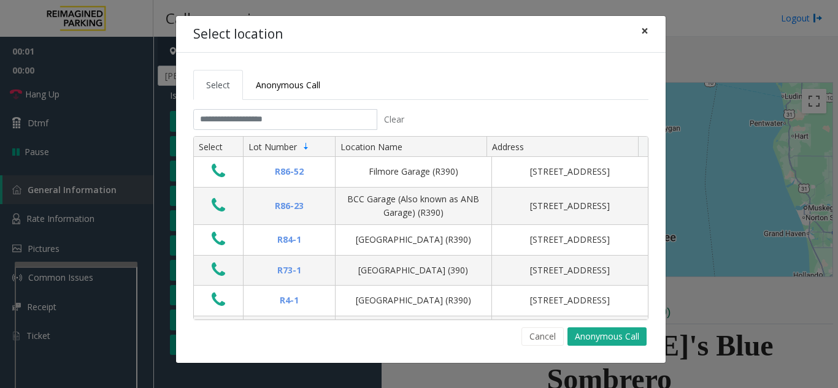
click at [647, 31] on span "×" at bounding box center [644, 30] width 7 height 17
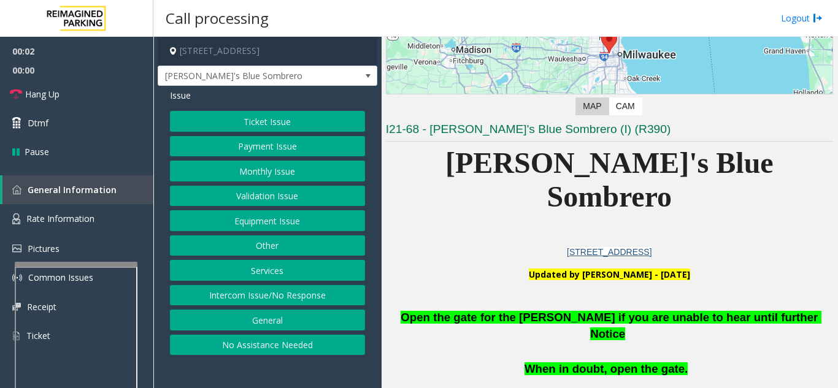
scroll to position [184, 0]
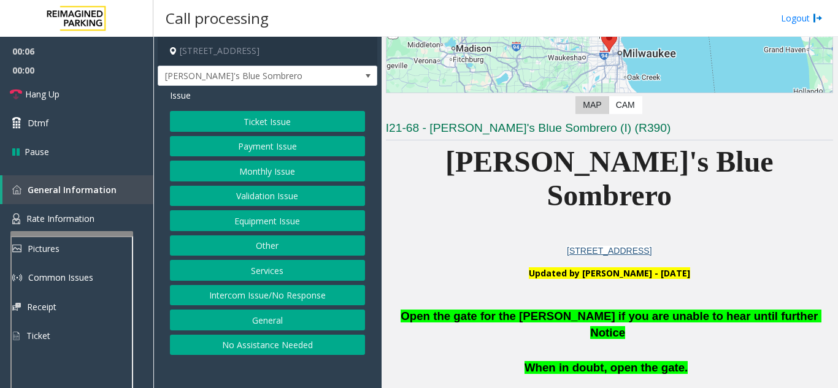
click at [72, 235] on div at bounding box center [71, 233] width 123 height 5
click at [251, 199] on button "Validation Issue" at bounding box center [267, 196] width 195 height 21
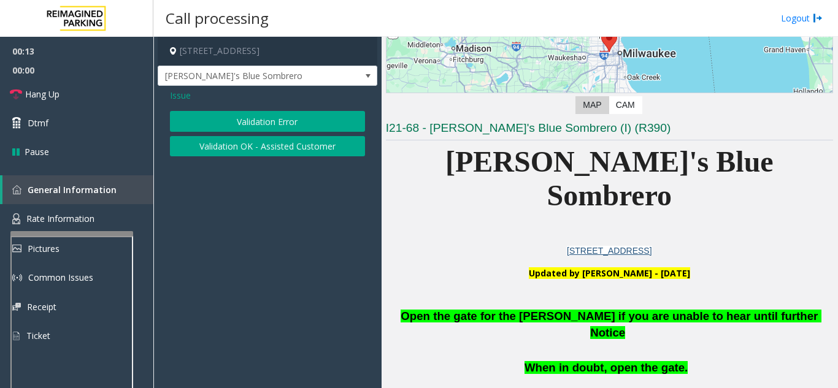
click at [251, 199] on app-call-processing-form "7615 West State Street, Wauwatosa, WI Jose's Blue Sombrero Issue Validation Err…" at bounding box center [267, 212] width 228 height 351
click at [262, 127] on button "Validation Error" at bounding box center [267, 121] width 195 height 21
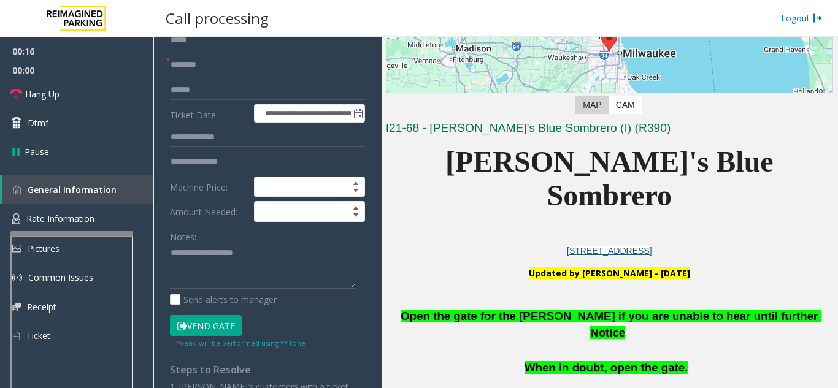
click at [201, 330] on button "Vend Gate" at bounding box center [206, 325] width 72 height 21
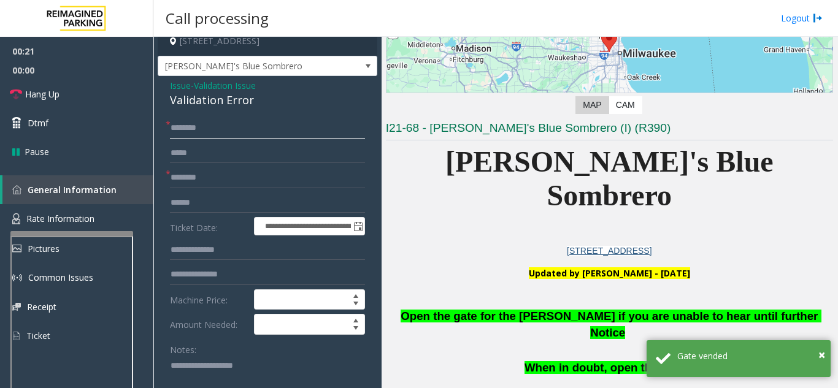
scroll to position [0, 0]
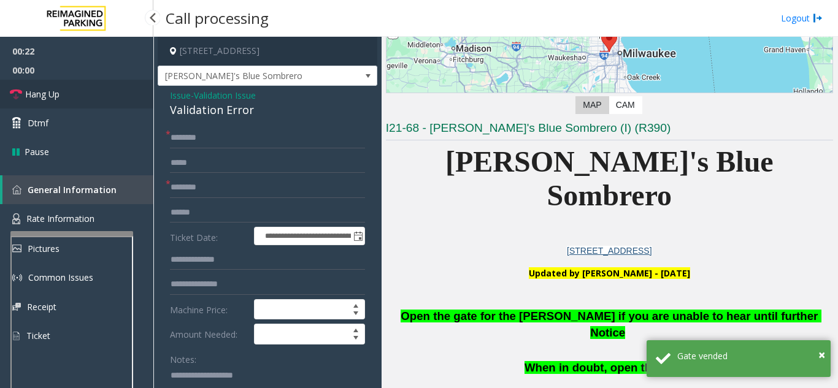
click at [115, 98] on link "Hang Up" at bounding box center [76, 94] width 153 height 29
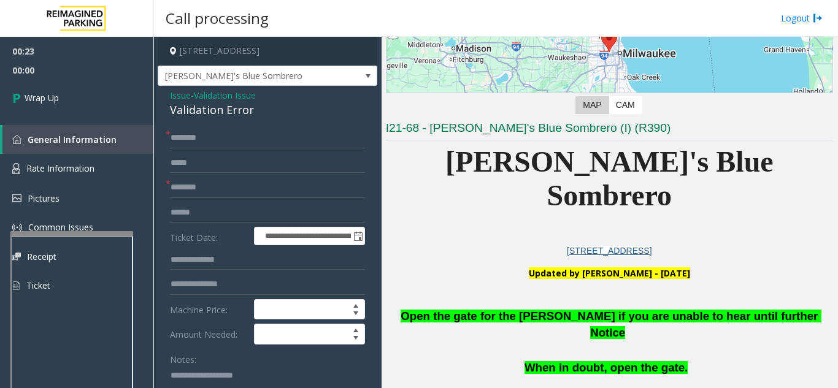
click at [186, 94] on span "Issue" at bounding box center [180, 95] width 21 height 13
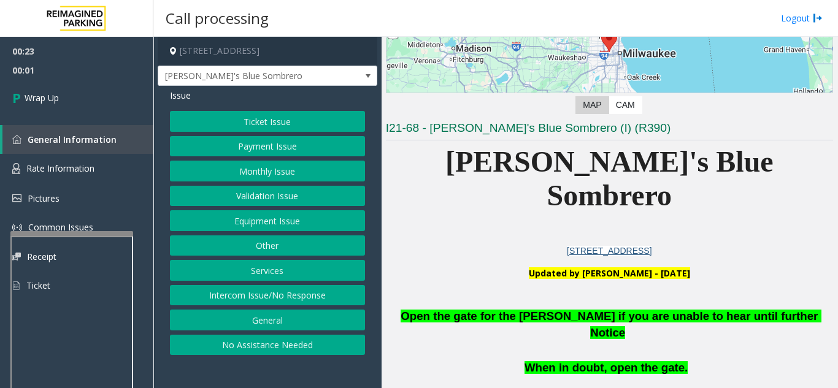
click at [251, 224] on button "Equipment Issue" at bounding box center [267, 220] width 195 height 21
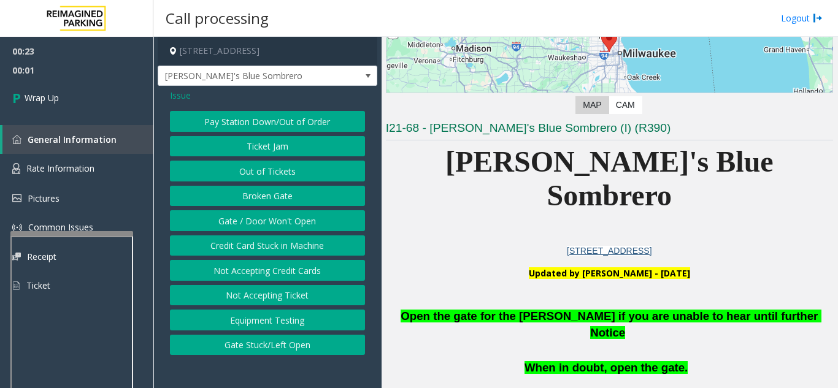
click at [252, 224] on button "Gate / Door Won't Open" at bounding box center [267, 220] width 195 height 21
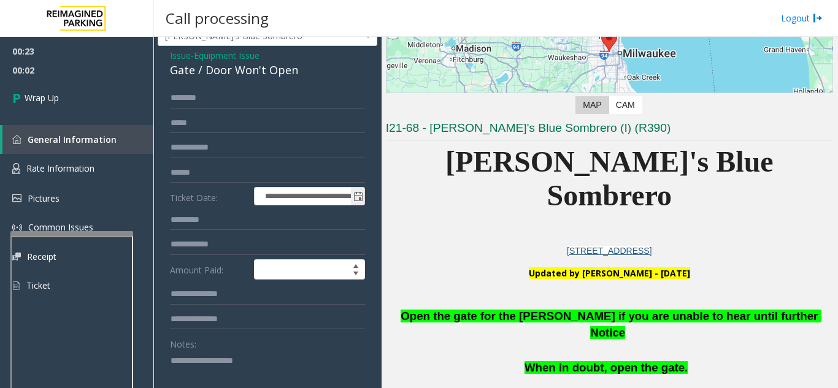
scroll to position [61, 0]
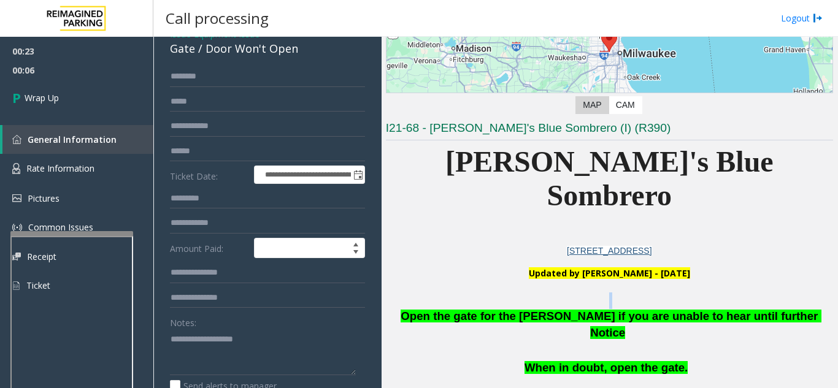
drag, startPoint x: 437, startPoint y: 278, endPoint x: 760, endPoint y: 274, distance: 322.7
click at [760, 293] on div "Open the gate for the parker if you are unable to hear until further Notice" at bounding box center [609, 317] width 447 height 49
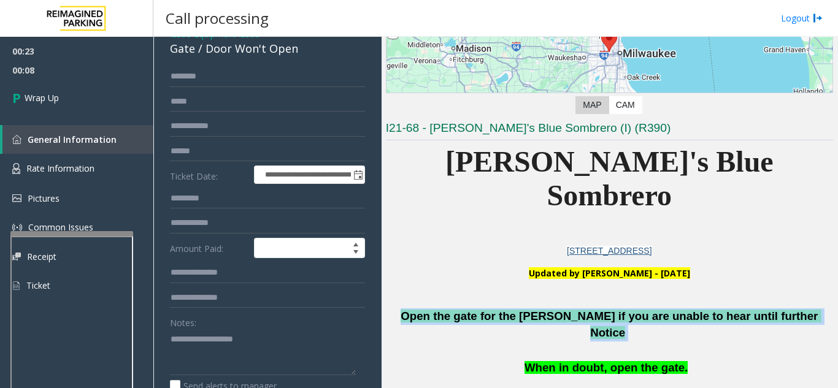
drag, startPoint x: 781, startPoint y: 278, endPoint x: 424, endPoint y: 282, distance: 357.0
click at [424, 309] on p "Open the gate for the parker if you are unable to hear until further Notice" at bounding box center [609, 325] width 447 height 33
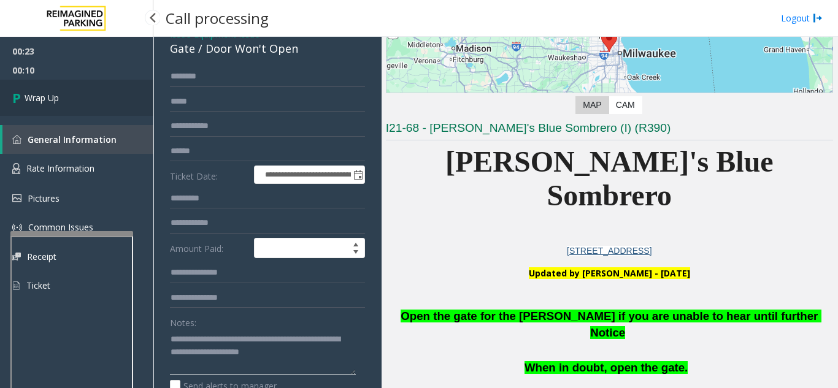
type textarea "**********"
click at [25, 113] on link "Wrap Up" at bounding box center [76, 98] width 153 height 36
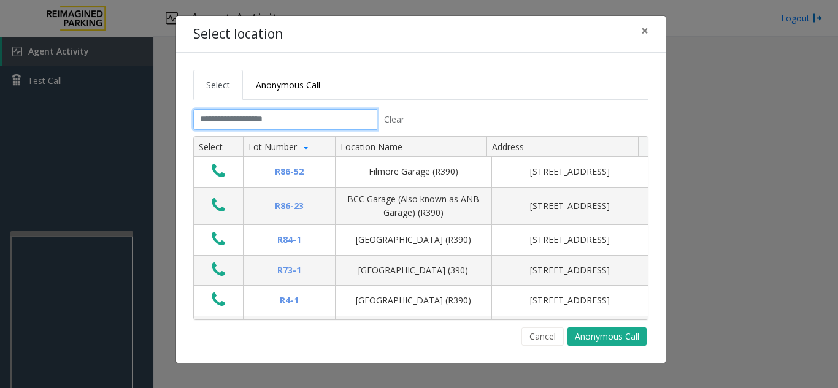
click at [267, 123] on input "text" at bounding box center [285, 119] width 184 height 21
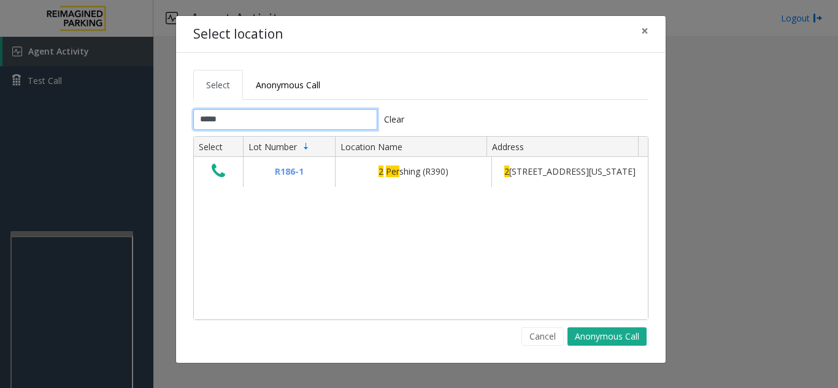
type input "*****"
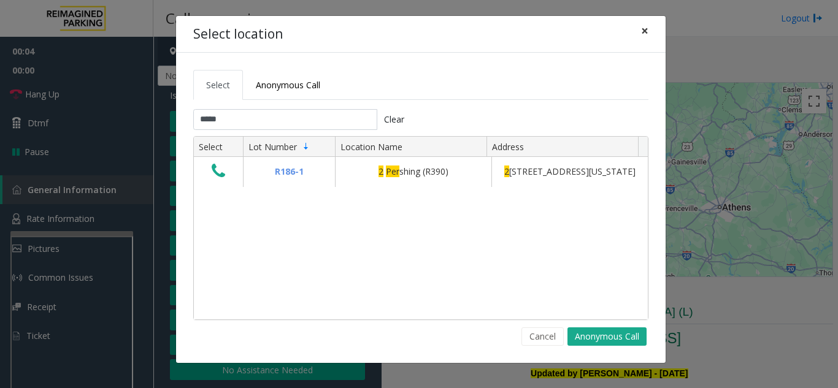
click at [652, 31] on button "×" at bounding box center [644, 31] width 25 height 30
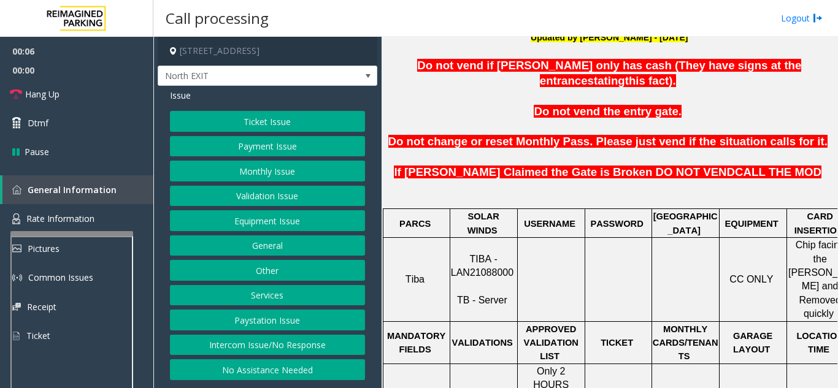
scroll to position [368, 0]
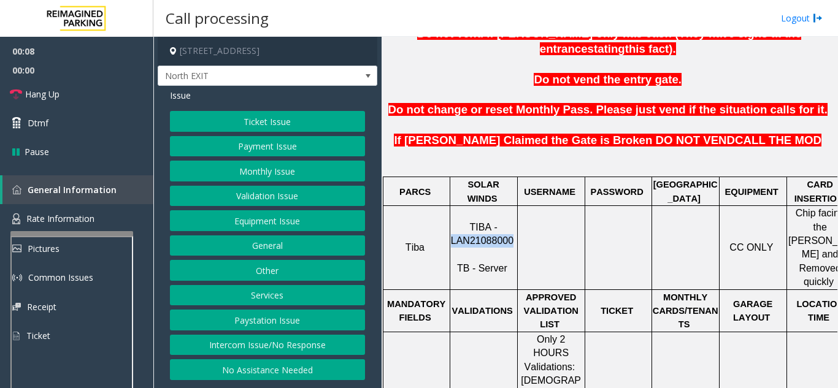
drag, startPoint x: 511, startPoint y: 211, endPoint x: 452, endPoint y: 217, distance: 59.2
click at [452, 221] on p "TIBA - LAN21088000 TB - Server" at bounding box center [484, 248] width 66 height 55
copy span "LAN21088000"
click at [283, 216] on button "Equipment Issue" at bounding box center [267, 220] width 195 height 21
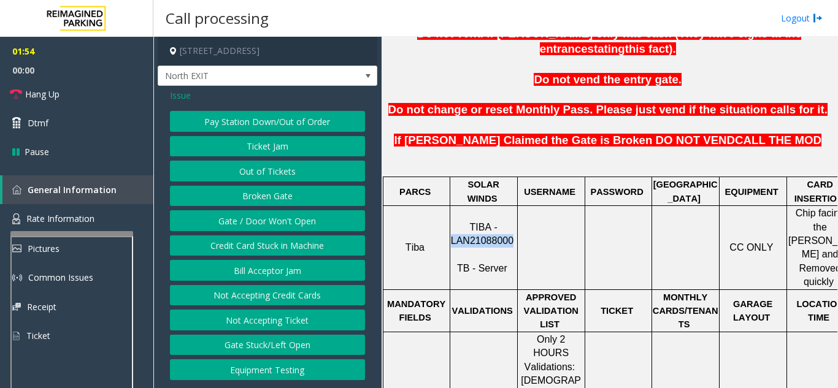
click at [283, 216] on button "Gate / Door Won't Open" at bounding box center [267, 220] width 195 height 21
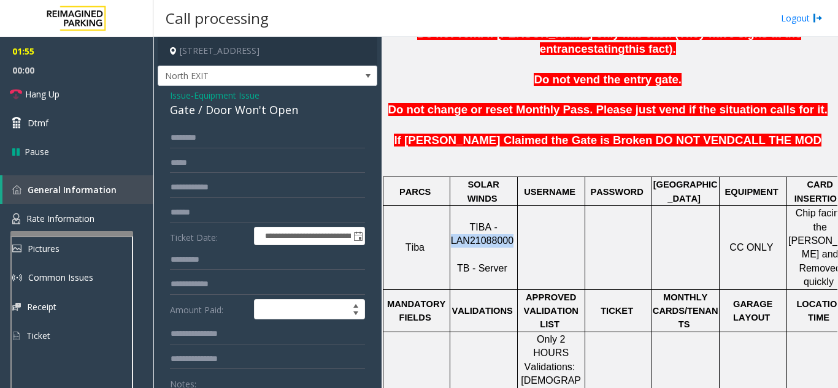
scroll to position [61, 0]
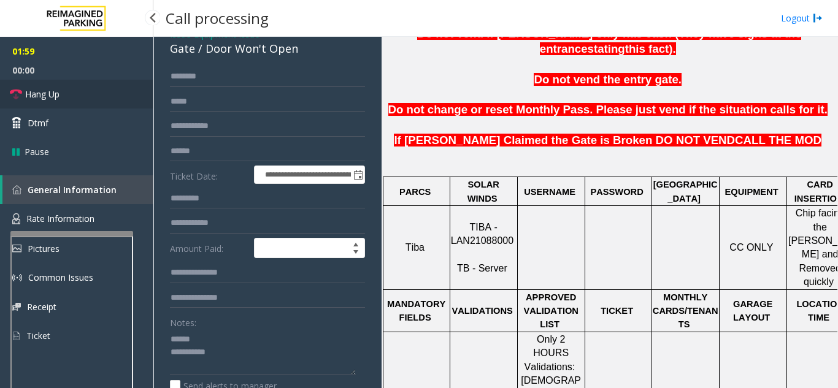
click at [94, 101] on link "Hang Up" at bounding box center [76, 94] width 153 height 29
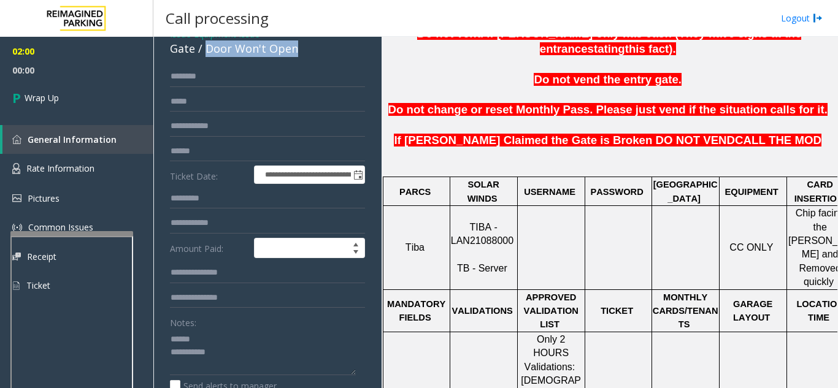
drag, startPoint x: 207, startPoint y: 51, endPoint x: 317, endPoint y: 50, distance: 110.4
click at [317, 50] on div "Gate / Door Won't Open" at bounding box center [267, 48] width 195 height 17
click at [288, 348] on textarea at bounding box center [263, 352] width 186 height 46
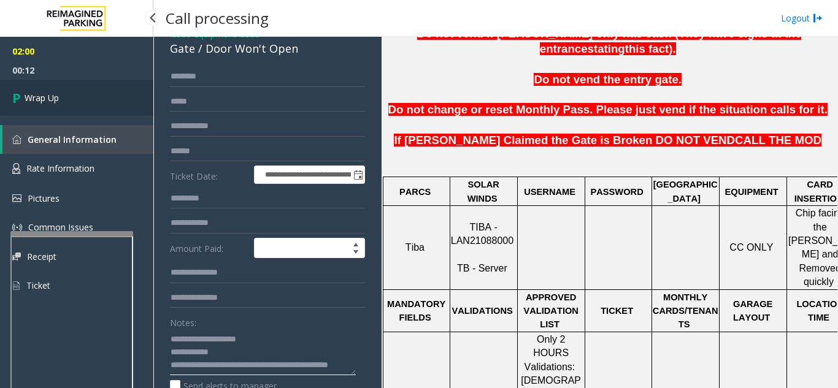
type textarea "**********"
click at [66, 96] on link "Wrap Up" at bounding box center [76, 98] width 153 height 36
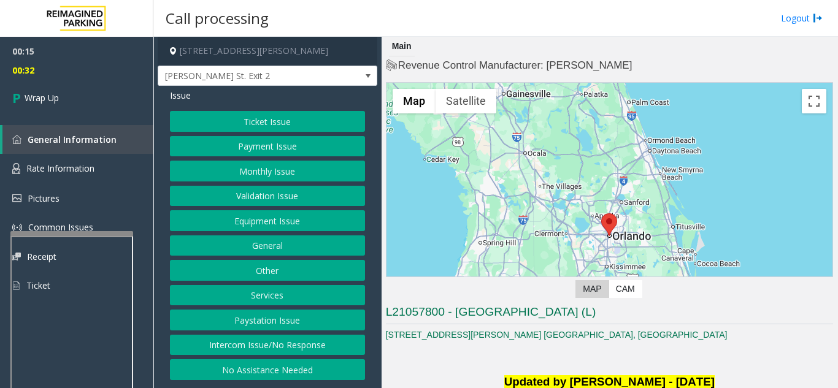
click at [294, 351] on button "Intercom Issue/No Response" at bounding box center [267, 345] width 195 height 21
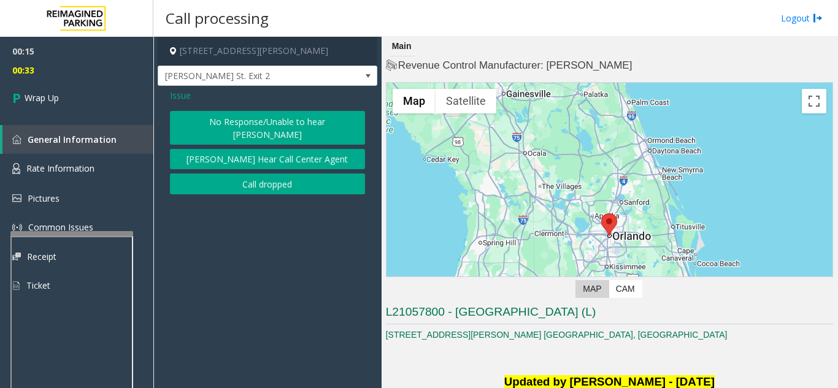
click at [255, 174] on button "Call dropped" at bounding box center [267, 184] width 195 height 21
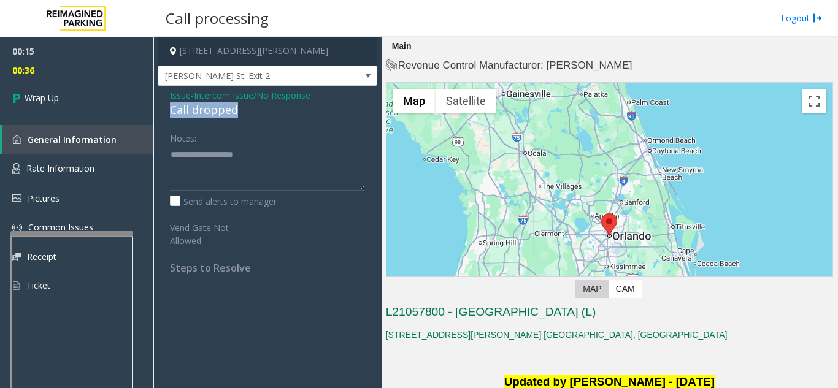
drag, startPoint x: 169, startPoint y: 113, endPoint x: 247, endPoint y: 110, distance: 77.3
click at [247, 110] on div "Issue - Intercom Issue/No Response Call dropped Notes: Send alerts to manager V…" at bounding box center [268, 186] width 220 height 201
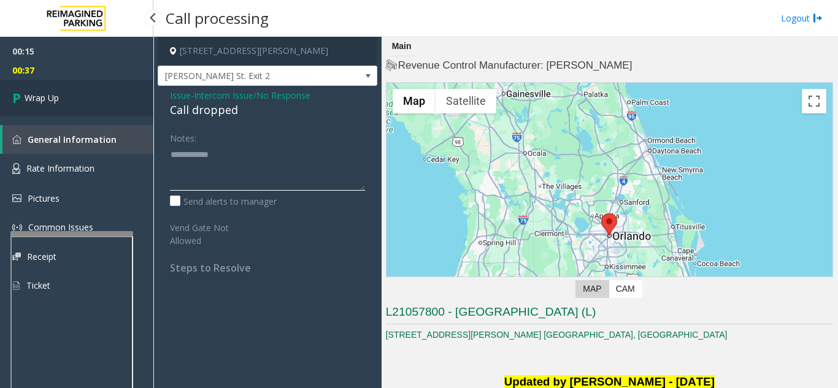
type textarea "**********"
click at [95, 115] on link "Wrap Up" at bounding box center [76, 98] width 153 height 36
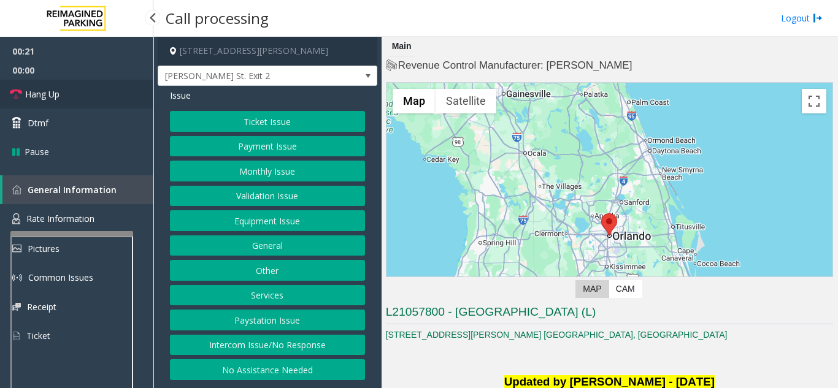
click at [62, 91] on link "Hang Up" at bounding box center [76, 94] width 153 height 29
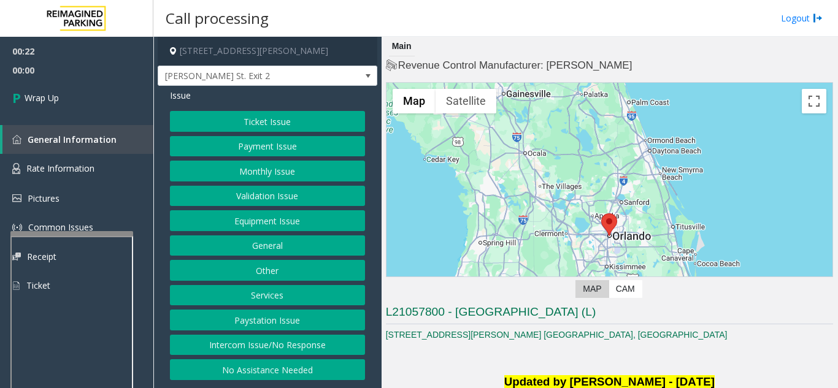
click at [283, 350] on button "Intercom Issue/No Response" at bounding box center [267, 345] width 195 height 21
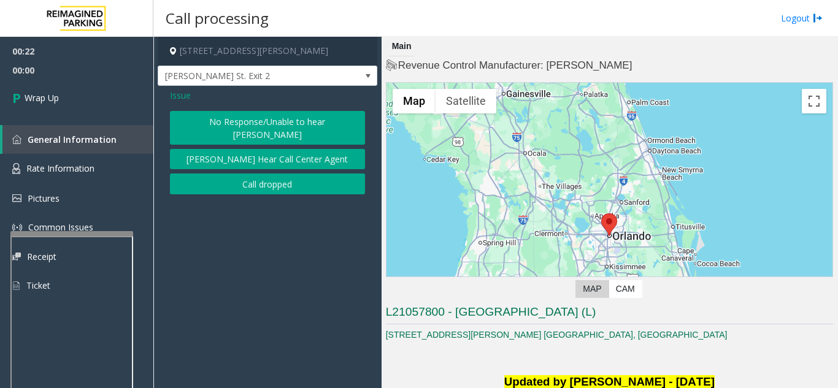
click at [244, 107] on div "Issue No Response/Unable to hear parker Parker Cannot Hear Call Center Agent Ca…" at bounding box center [268, 143] width 220 height 115
click at [240, 123] on button "No Response/Unable to hear [PERSON_NAME]" at bounding box center [267, 128] width 195 height 34
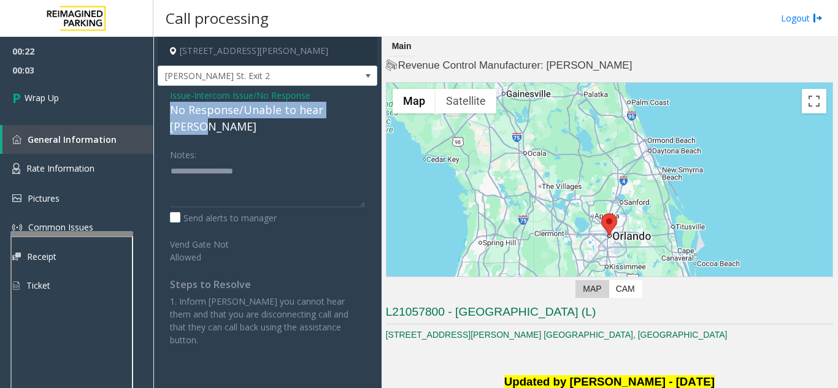
drag, startPoint x: 169, startPoint y: 113, endPoint x: 358, endPoint y: 107, distance: 189.6
click at [358, 107] on div "Issue - Intercom Issue/No Response No Response/Unable to hear [PERSON_NAME] Not…" at bounding box center [268, 222] width 220 height 273
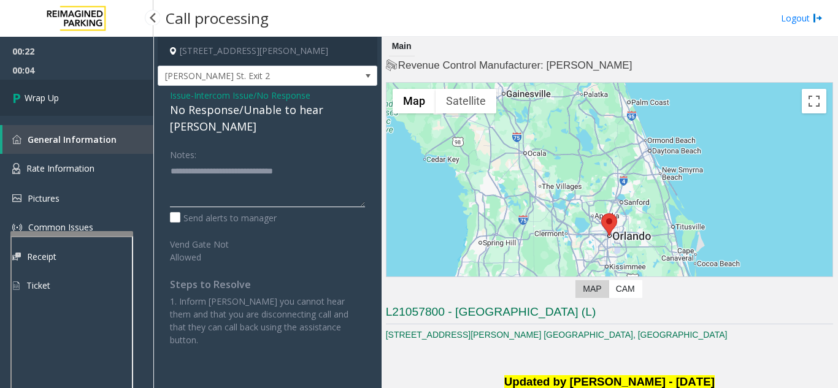
type textarea "**********"
click at [58, 102] on span "Wrap Up" at bounding box center [42, 97] width 34 height 13
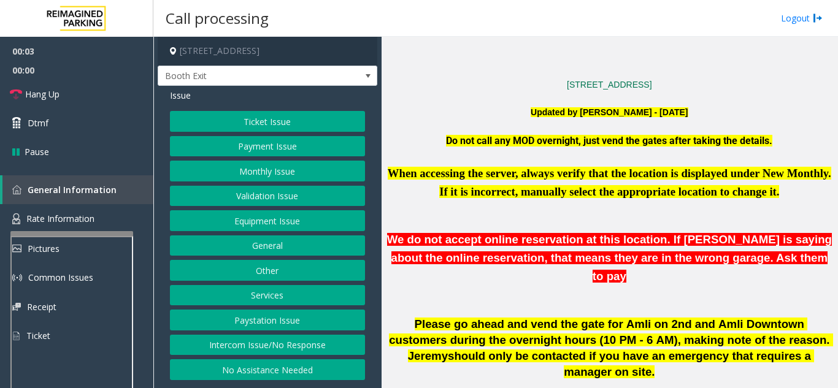
scroll to position [307, 0]
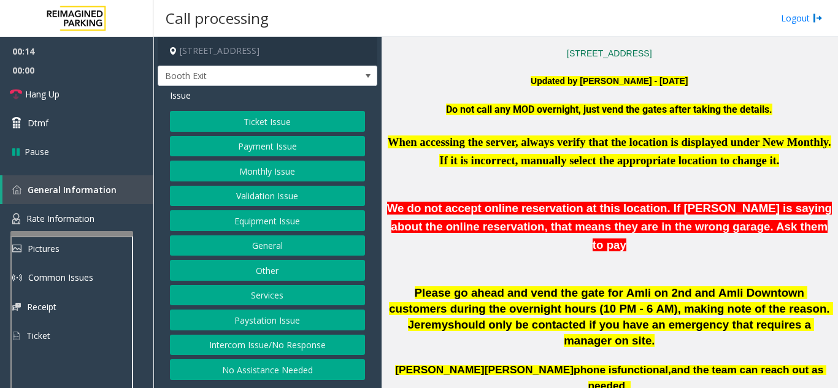
click at [286, 193] on button "Validation Issue" at bounding box center [267, 196] width 195 height 21
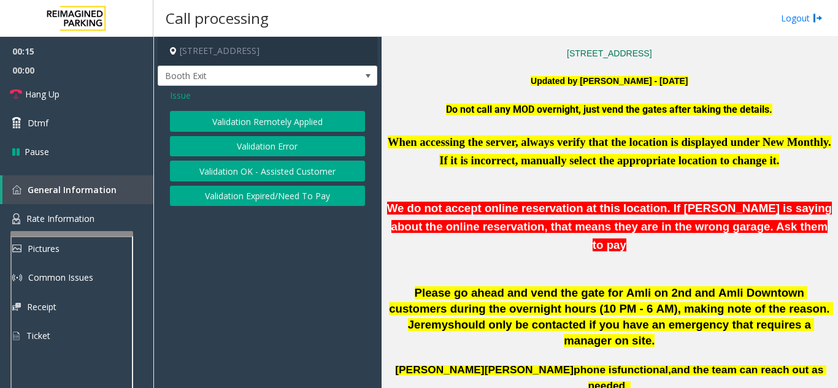
click at [300, 143] on button "Validation Error" at bounding box center [267, 146] width 195 height 21
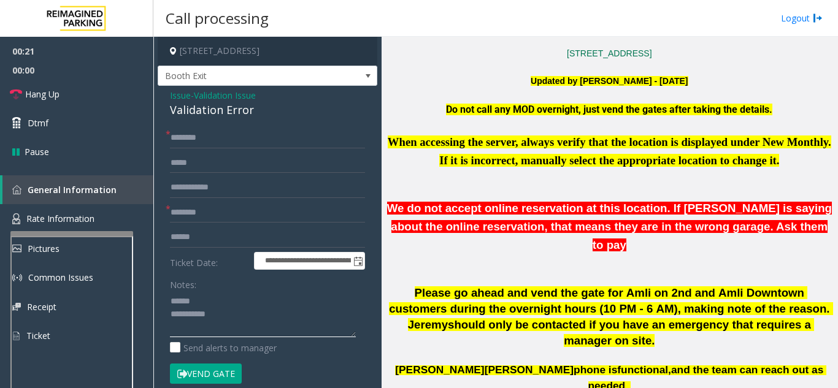
click at [229, 301] on textarea at bounding box center [263, 314] width 186 height 46
drag, startPoint x: 161, startPoint y: 110, endPoint x: 285, endPoint y: 119, distance: 124.9
click at [285, 119] on div "**********" at bounding box center [268, 347] width 220 height 522
click at [259, 126] on div "**********" at bounding box center [268, 347] width 220 height 522
drag, startPoint x: 265, startPoint y: 107, endPoint x: 165, endPoint y: 118, distance: 100.6
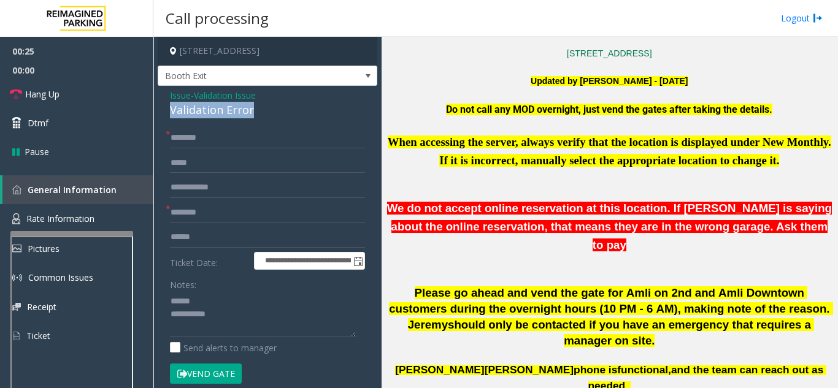
click at [165, 118] on div "**********" at bounding box center [268, 347] width 220 height 522
click at [244, 316] on textarea at bounding box center [263, 314] width 186 height 46
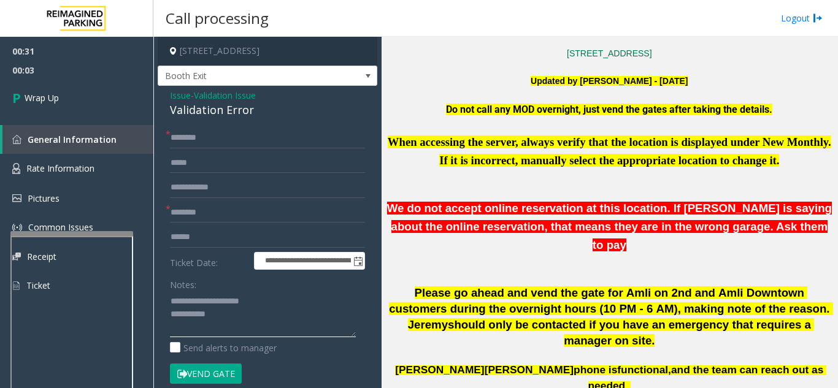
type textarea "**********"
click at [218, 213] on input "text" at bounding box center [267, 212] width 195 height 21
type input "**"
click at [215, 130] on input "text" at bounding box center [267, 138] width 195 height 21
type input "**"
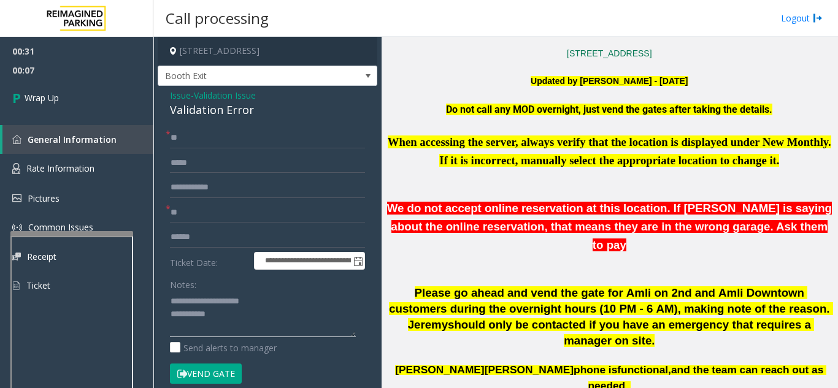
click at [248, 316] on textarea at bounding box center [263, 314] width 186 height 46
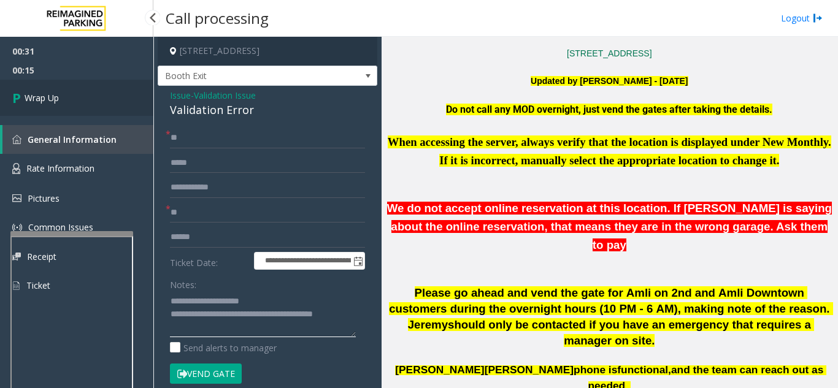
type textarea "**********"
click at [83, 99] on link "Wrap Up" at bounding box center [76, 98] width 153 height 36
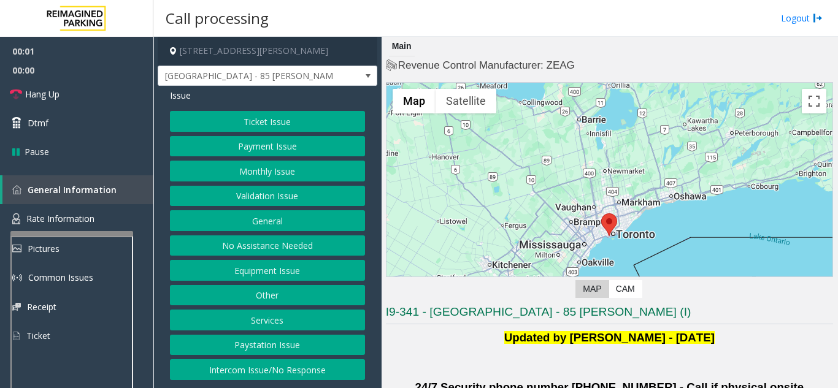
scroll to position [307, 0]
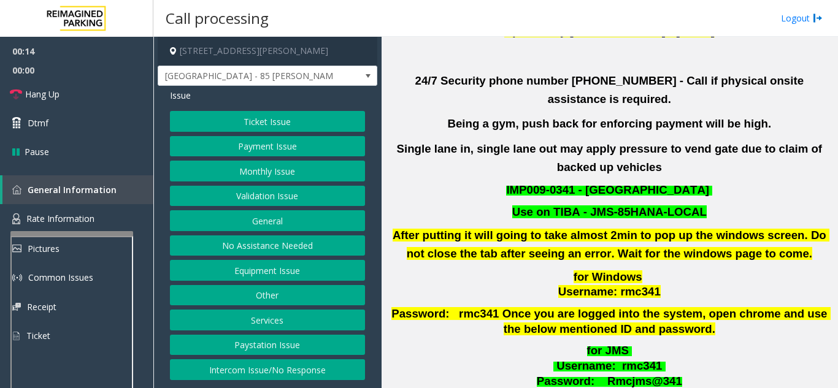
click at [266, 366] on button "Intercom Issue/No Response" at bounding box center [267, 369] width 195 height 21
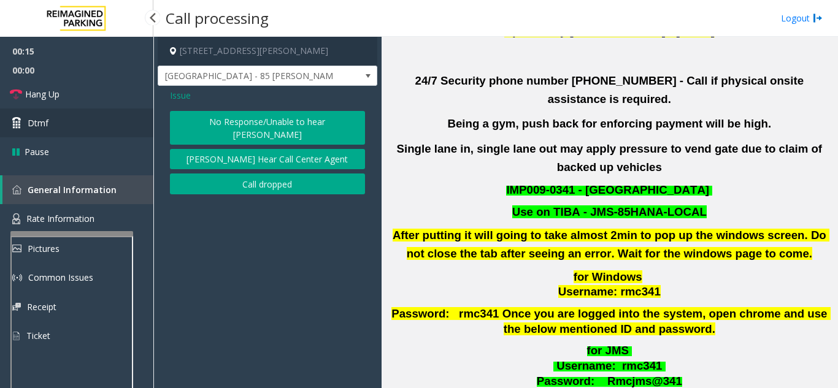
click at [114, 110] on link "Dtmf" at bounding box center [76, 123] width 153 height 29
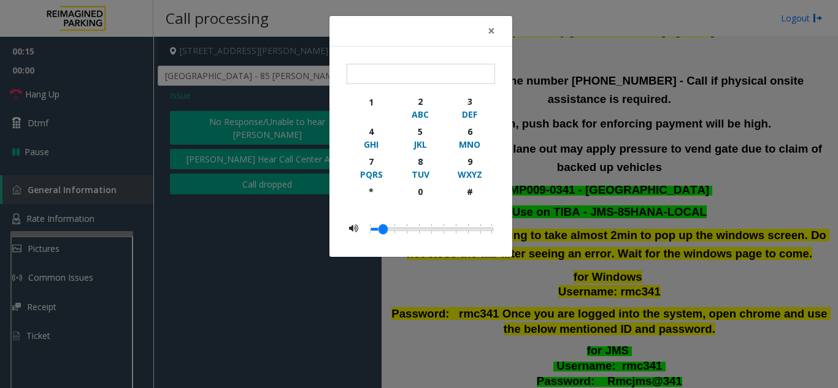
click at [104, 98] on div "× 1 2 ABC 3 DEF 4 GHI 5 JKL 6 MNO 7 PQRS 8 TUV 9 WXYZ * 0 #" at bounding box center [419, 194] width 838 height 388
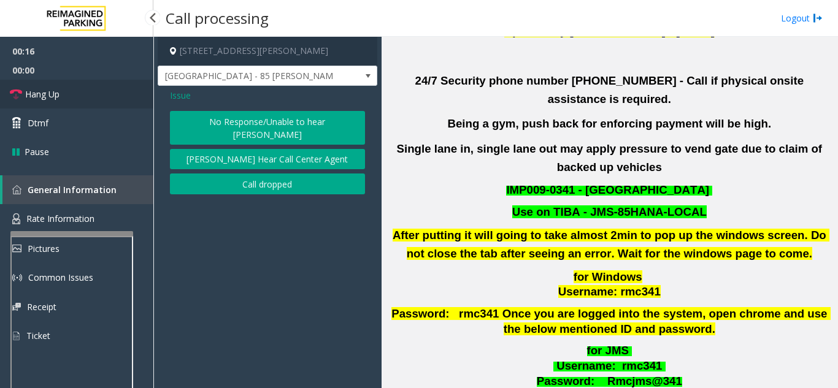
click at [86, 101] on link "Hang Up" at bounding box center [76, 94] width 153 height 29
click at [232, 129] on button "No Response/Unable to hear [PERSON_NAME]" at bounding box center [267, 128] width 195 height 34
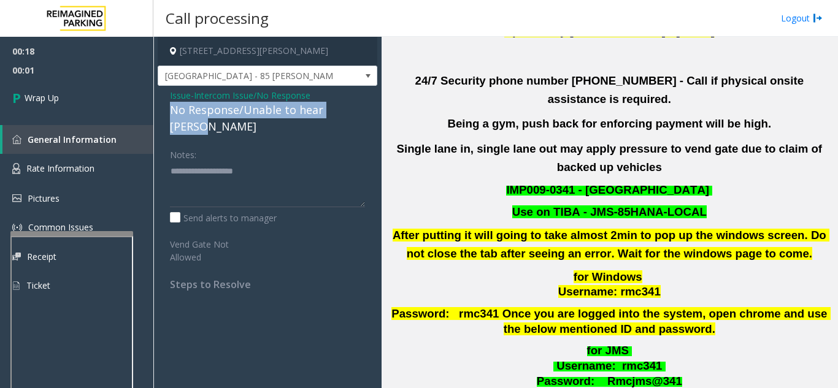
drag, startPoint x: 159, startPoint y: 106, endPoint x: 358, endPoint y: 105, distance: 198.1
click at [358, 105] on div "Issue - Intercom Issue/No Response No Response/Unable to hear [PERSON_NAME] Not…" at bounding box center [268, 194] width 220 height 217
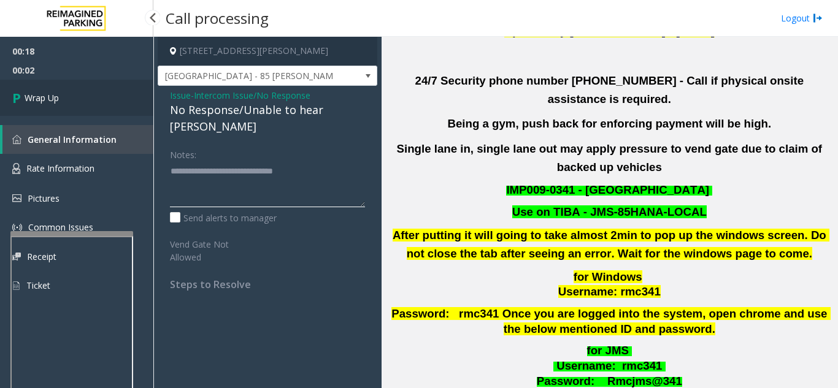
type textarea "**********"
click at [102, 91] on link "Wrap Up" at bounding box center [76, 98] width 153 height 36
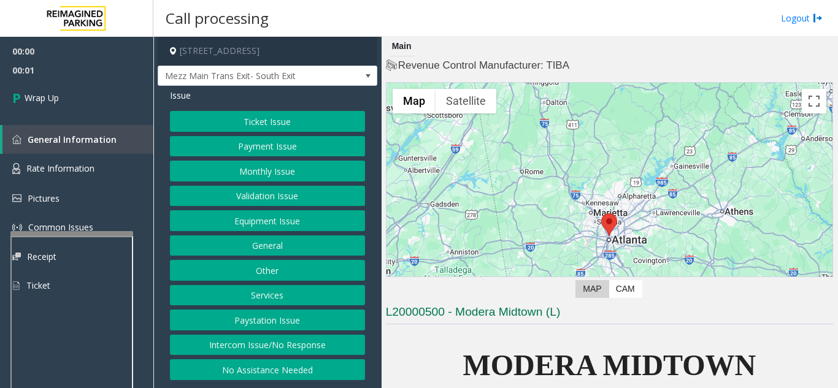
click at [286, 348] on button "Intercom Issue/No Response" at bounding box center [267, 345] width 195 height 21
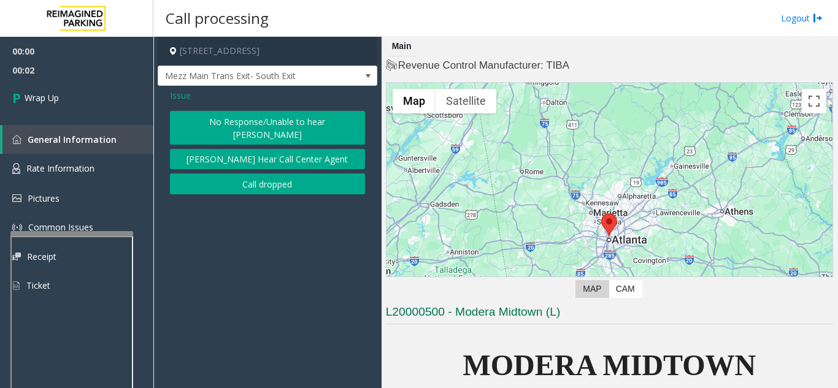
click at [275, 180] on button "Call dropped" at bounding box center [267, 184] width 195 height 21
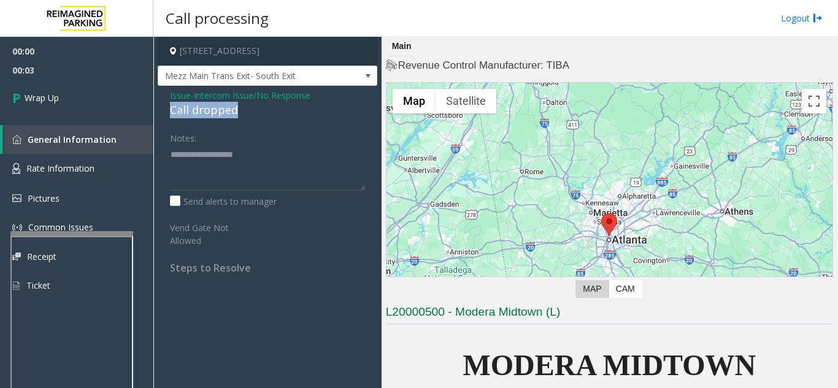
drag, startPoint x: 165, startPoint y: 107, endPoint x: 236, endPoint y: 105, distance: 70.6
click at [236, 105] on div "Issue - Intercom Issue/No Response Call dropped Notes: Send alerts to manager V…" at bounding box center [268, 186] width 220 height 201
type textarea "**********"
click at [84, 116] on div "00:00 00:04 Wrap Up General Information Rate Information Pictures Common Issues…" at bounding box center [76, 174] width 153 height 274
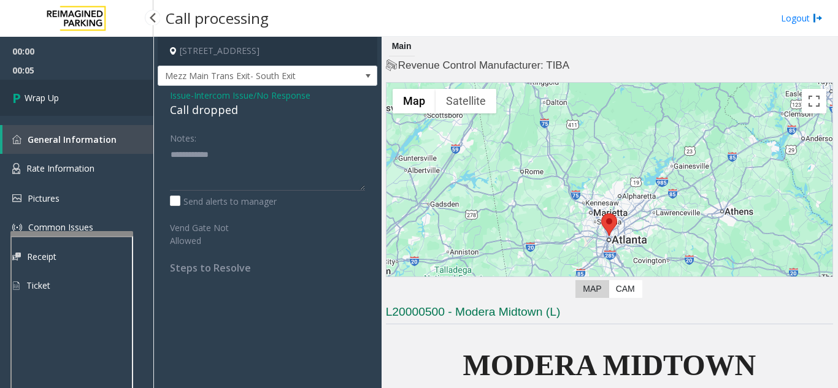
click at [80, 103] on link "Wrap Up" at bounding box center [76, 98] width 153 height 36
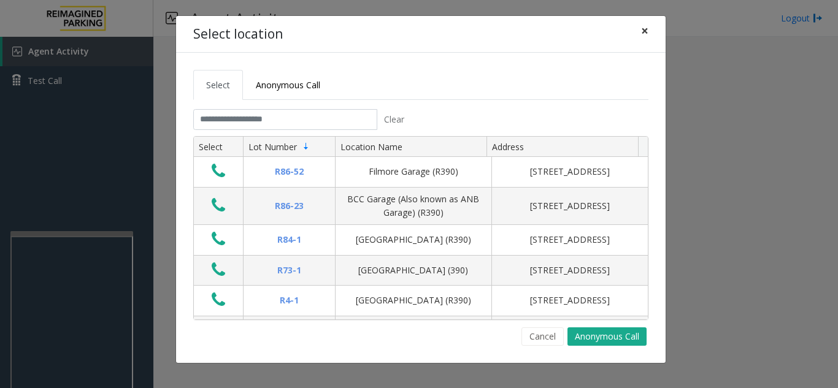
click at [647, 27] on span "×" at bounding box center [644, 30] width 7 height 17
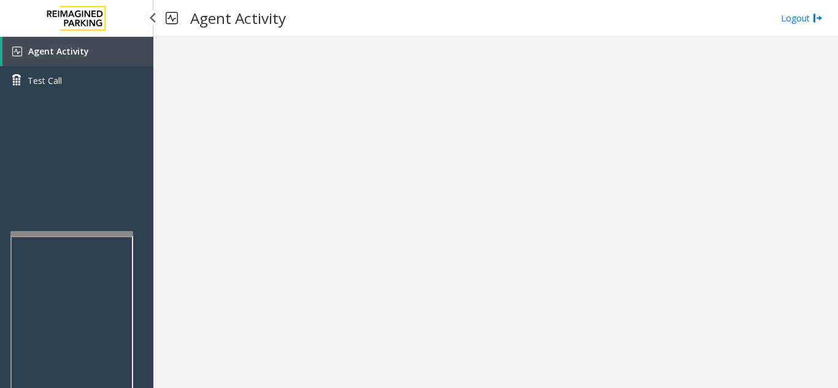
click at [86, 47] on link "Agent Activity" at bounding box center [77, 51] width 151 height 29
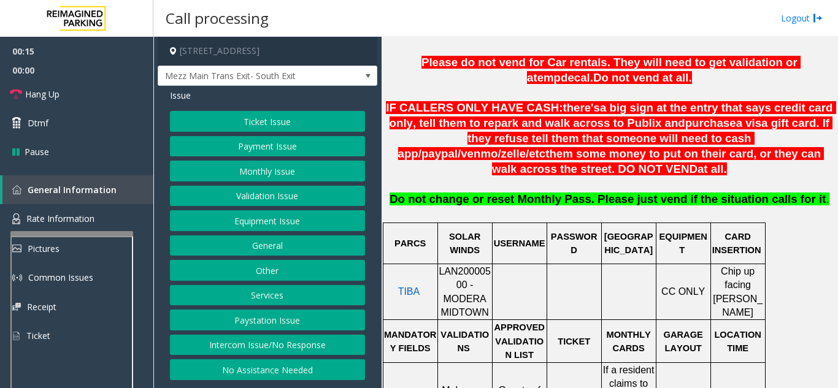
scroll to position [429, 0]
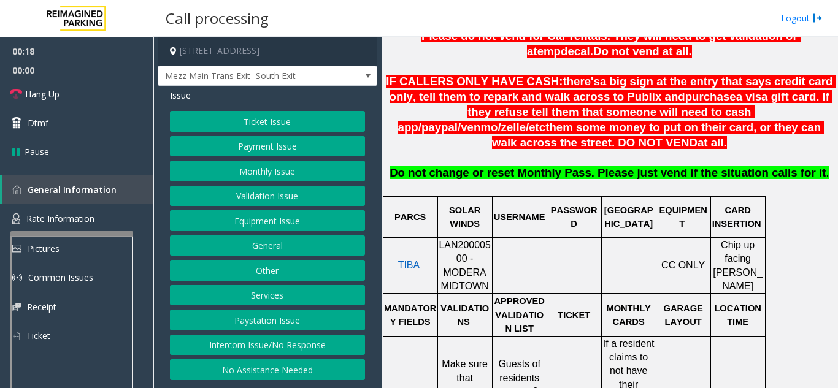
click at [299, 117] on button "Ticket Issue" at bounding box center [267, 121] width 195 height 21
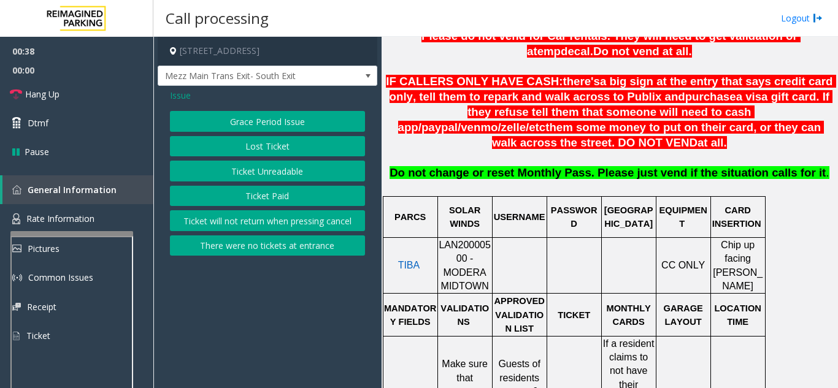
click at [285, 198] on button "Ticket Paid" at bounding box center [267, 196] width 195 height 21
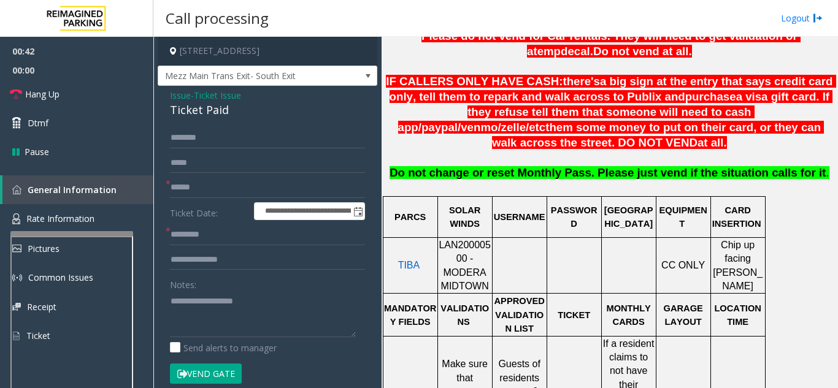
click at [180, 96] on span "Issue" at bounding box center [180, 95] width 21 height 13
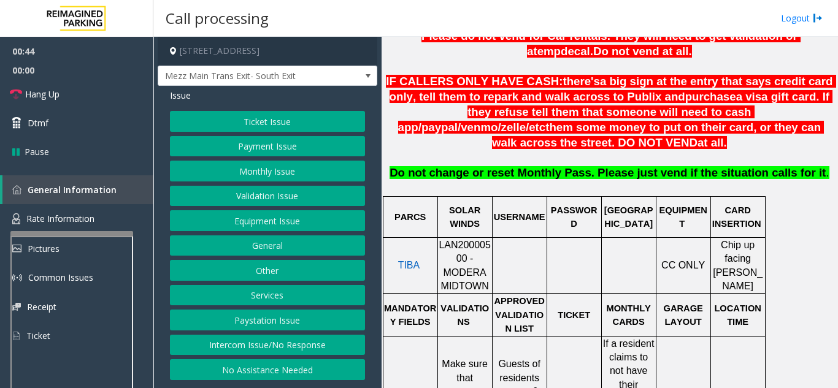
click at [272, 223] on button "Equipment Issue" at bounding box center [267, 220] width 195 height 21
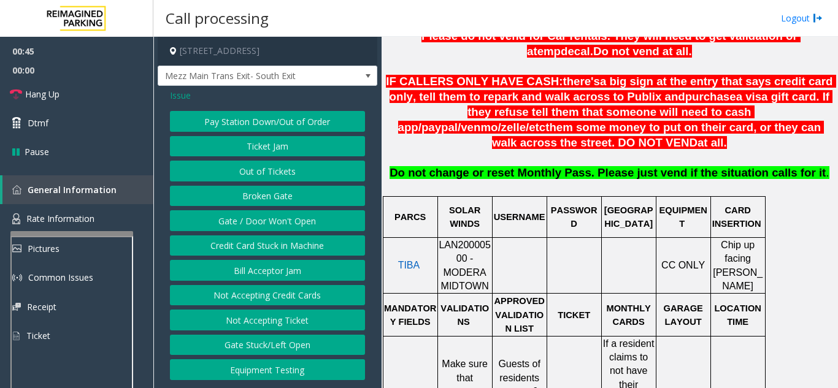
click at [272, 223] on button "Gate / Door Won't Open" at bounding box center [267, 220] width 195 height 21
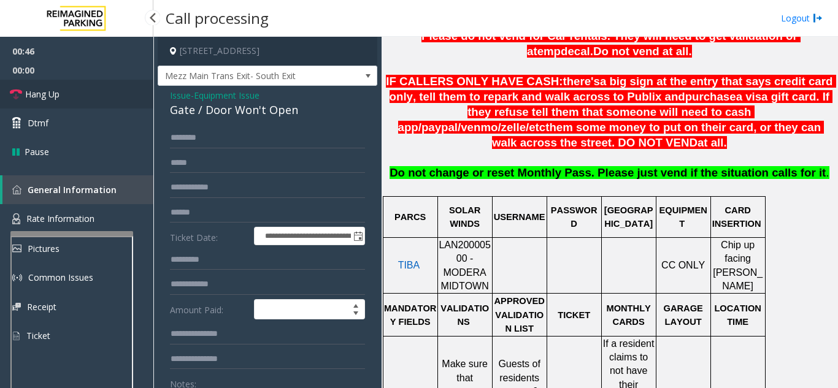
click at [64, 94] on link "Hang Up" at bounding box center [76, 94] width 153 height 29
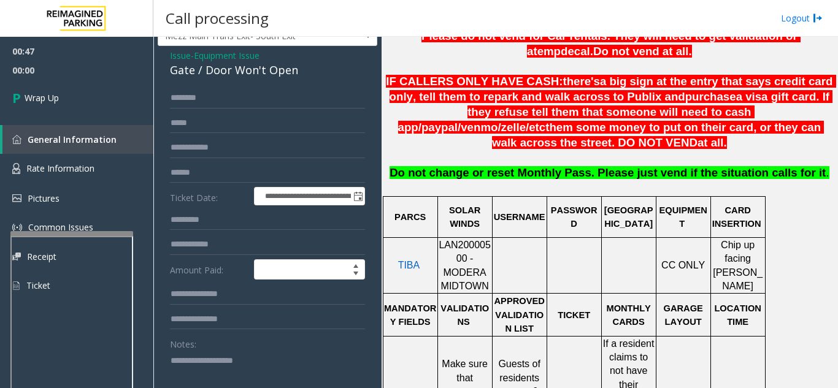
scroll to position [61, 0]
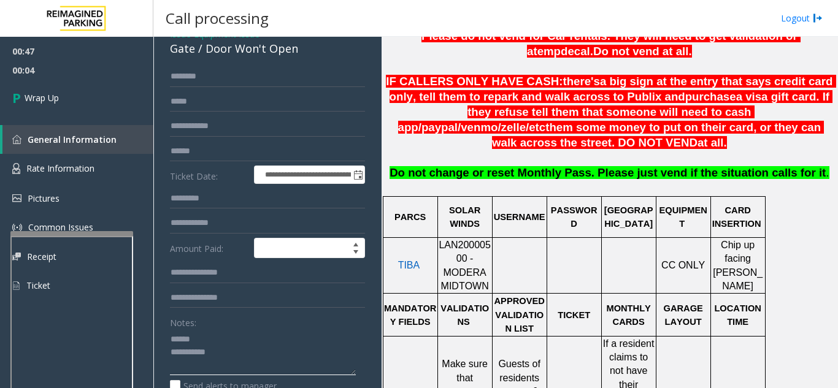
click at [242, 338] on textarea at bounding box center [263, 352] width 186 height 46
drag, startPoint x: 200, startPoint y: 51, endPoint x: 302, endPoint y: 60, distance: 102.8
click at [302, 60] on div "**********" at bounding box center [268, 342] width 220 height 634
click at [263, 366] on textarea at bounding box center [263, 352] width 186 height 46
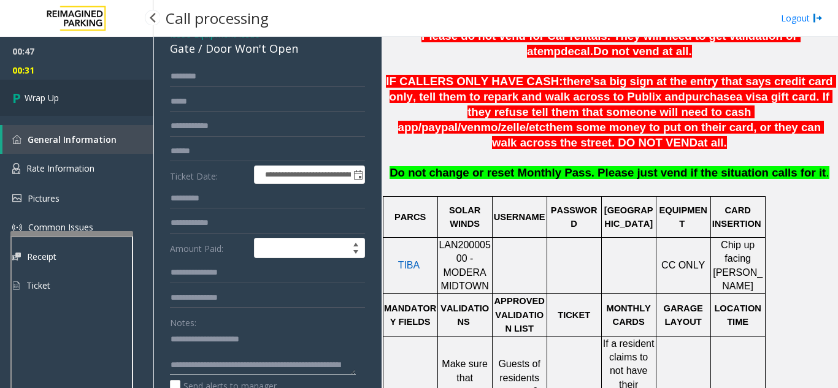
type textarea "**********"
click at [39, 111] on link "Wrap Up" at bounding box center [76, 98] width 153 height 36
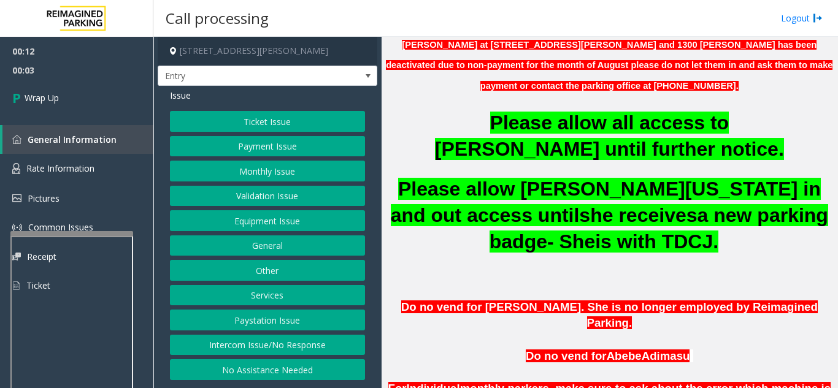
scroll to position [491, 0]
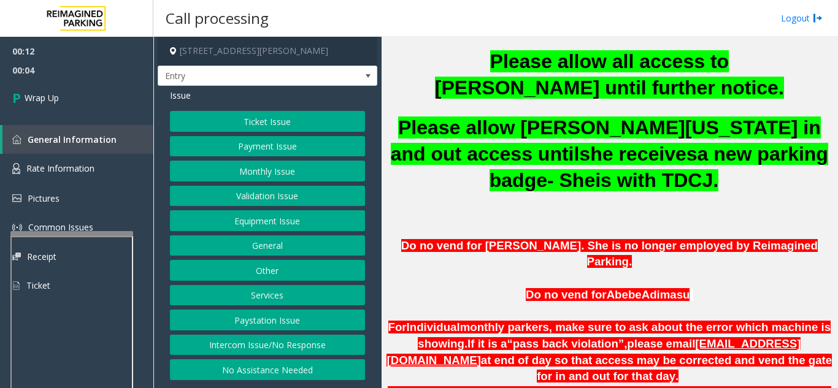
click at [289, 222] on button "Equipment Issue" at bounding box center [267, 220] width 195 height 21
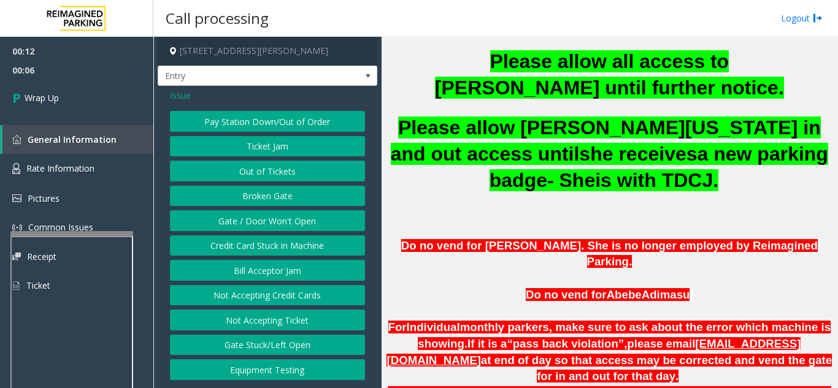
click at [172, 95] on span "Issue" at bounding box center [180, 95] width 21 height 13
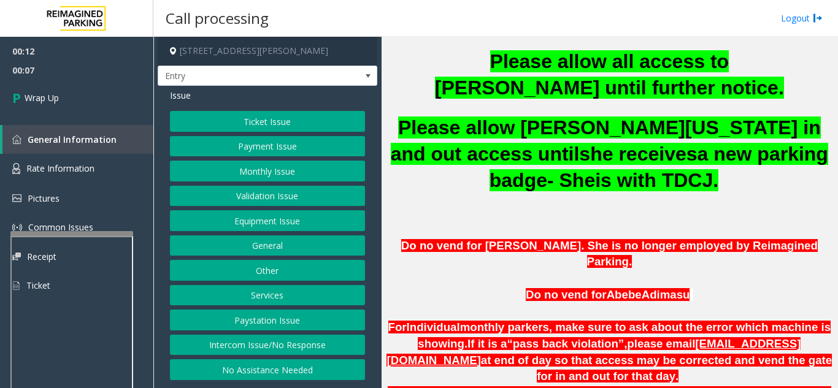
click at [280, 352] on button "Intercom Issue/No Response" at bounding box center [267, 345] width 195 height 21
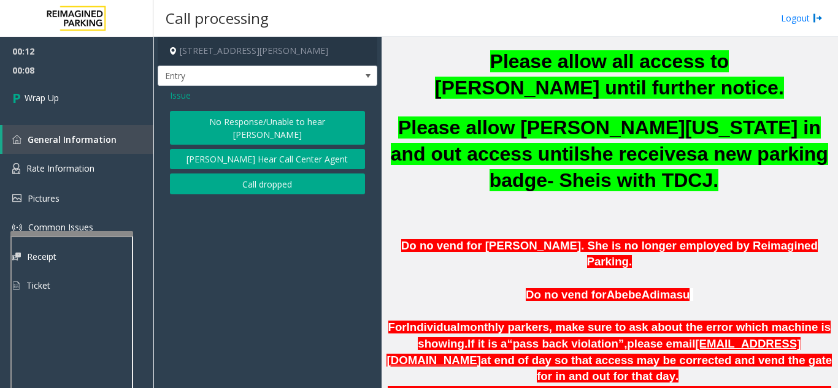
click at [240, 176] on button "Call dropped" at bounding box center [267, 184] width 195 height 21
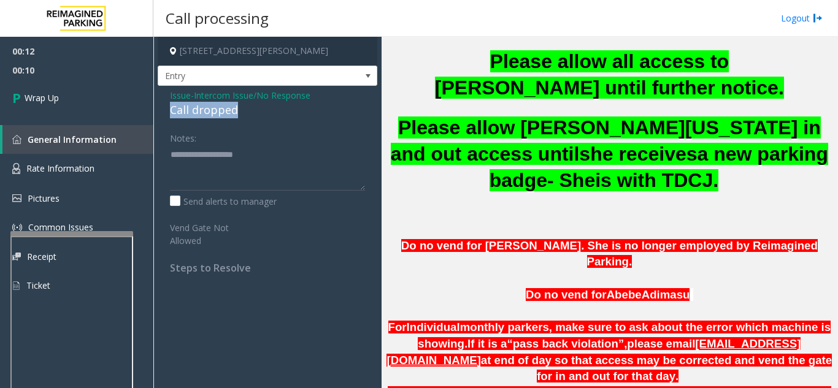
drag, startPoint x: 164, startPoint y: 110, endPoint x: 249, endPoint y: 117, distance: 85.5
click at [249, 117] on div "Issue - Intercom Issue/No Response Call dropped Notes: Send alerts to manager V…" at bounding box center [268, 186] width 220 height 201
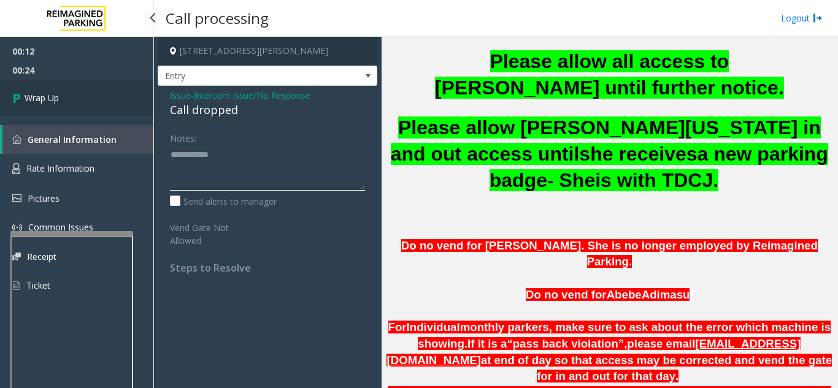
type textarea "**********"
click at [58, 102] on span "Wrap Up" at bounding box center [42, 97] width 34 height 13
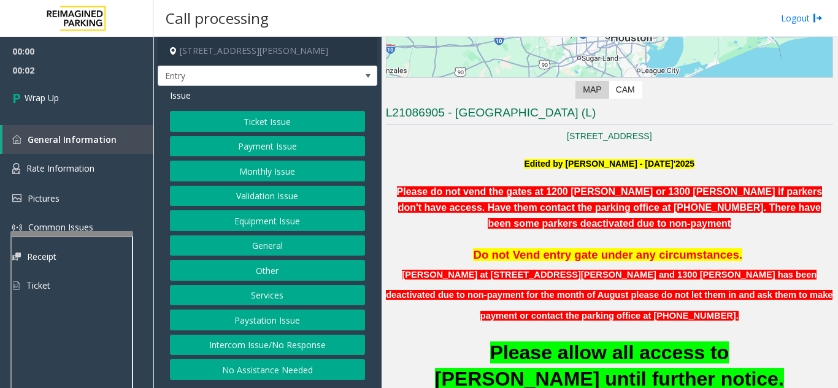
scroll to position [245, 0]
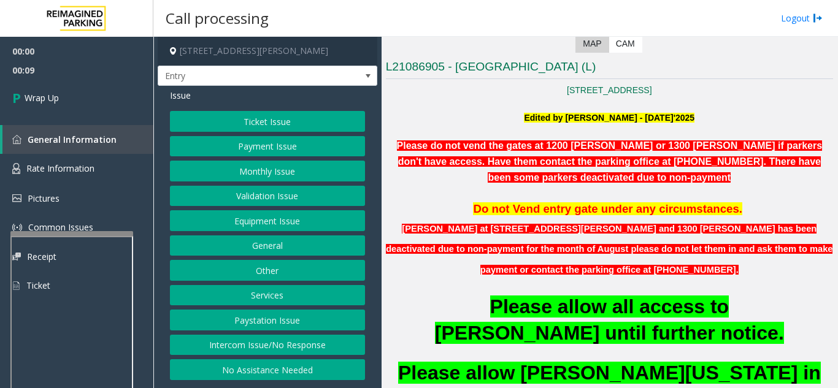
click at [274, 343] on button "Intercom Issue/No Response" at bounding box center [267, 345] width 195 height 21
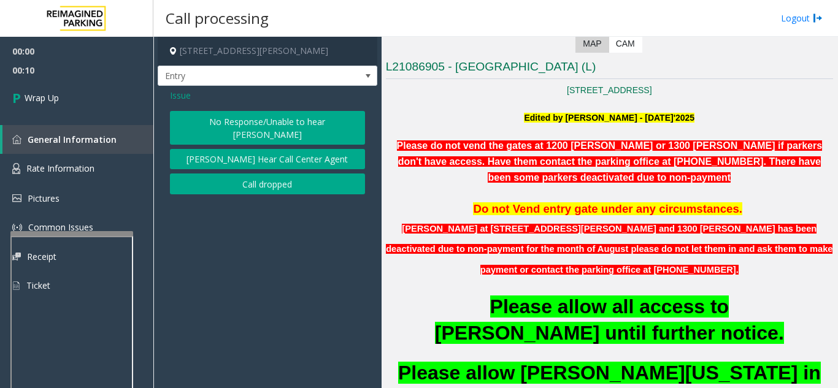
click at [255, 174] on button "Call dropped" at bounding box center [267, 184] width 195 height 21
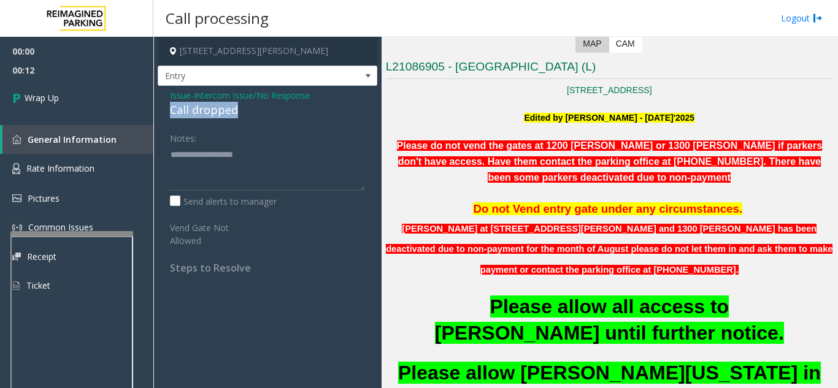
drag, startPoint x: 166, startPoint y: 112, endPoint x: 243, endPoint y: 107, distance: 76.8
click at [243, 107] on div "Issue - Intercom Issue/No Response Call dropped Notes: Send alerts to manager V…" at bounding box center [268, 186] width 220 height 201
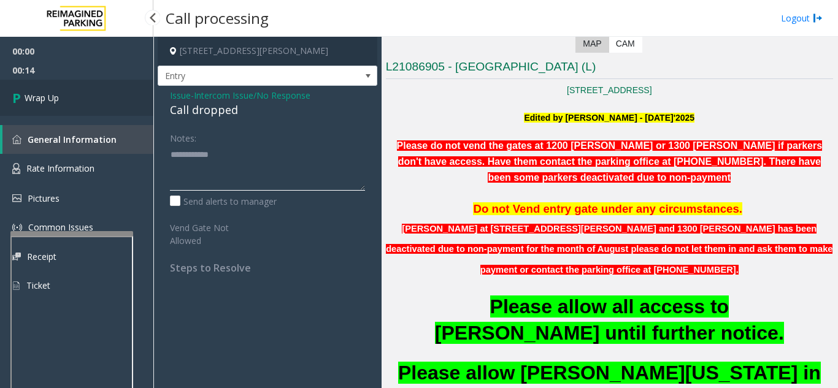
type textarea "**********"
click at [83, 90] on link "Wrap Up" at bounding box center [76, 98] width 153 height 36
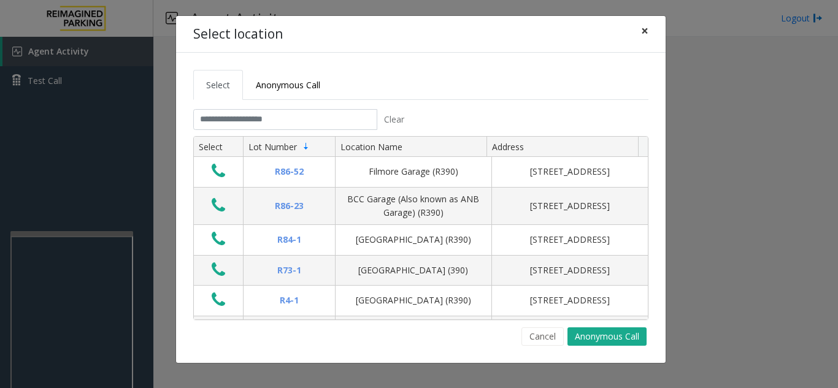
click at [645, 31] on span "×" at bounding box center [644, 30] width 7 height 17
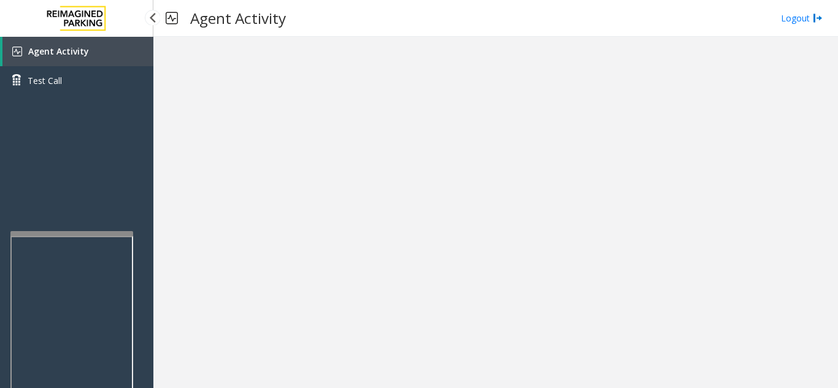
click at [122, 44] on link "Agent Activity" at bounding box center [77, 51] width 151 height 29
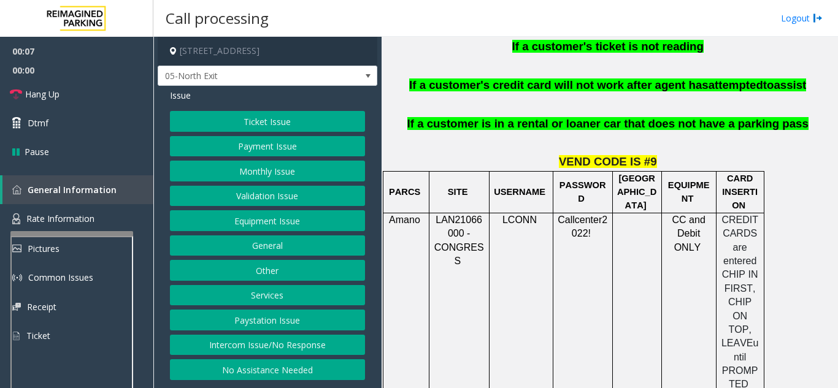
scroll to position [920, 0]
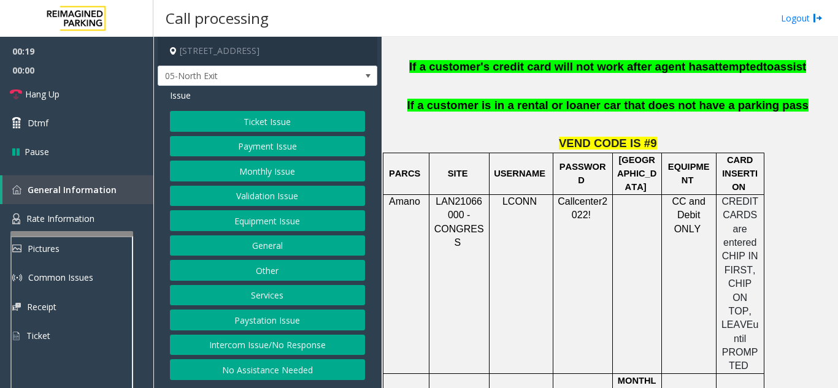
click at [245, 215] on button "Equipment Issue" at bounding box center [267, 220] width 195 height 21
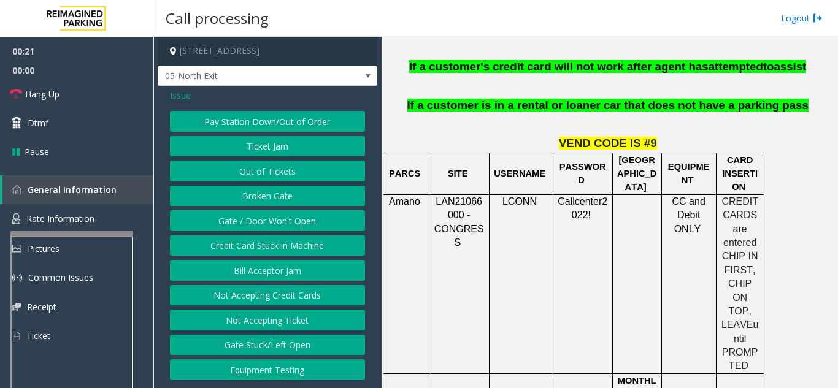
click at [188, 93] on span "Issue" at bounding box center [180, 95] width 21 height 13
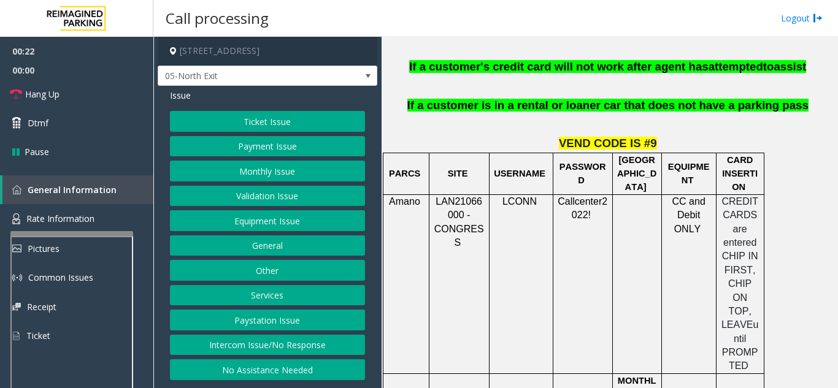
click at [253, 153] on button "Payment Issue" at bounding box center [267, 146] width 195 height 21
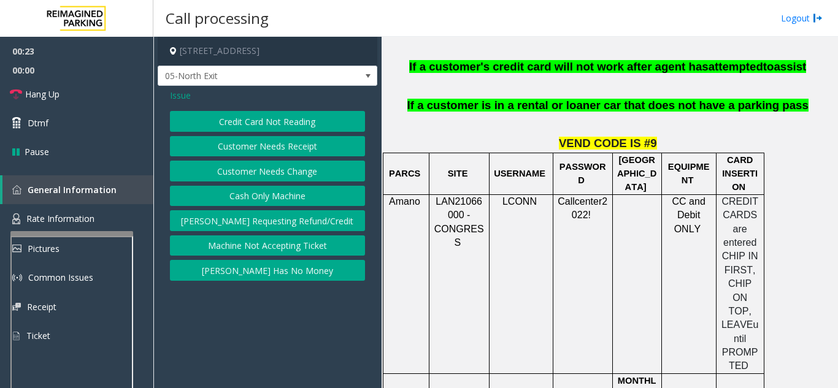
click at [259, 126] on button "Credit Card Not Reading" at bounding box center [267, 121] width 195 height 21
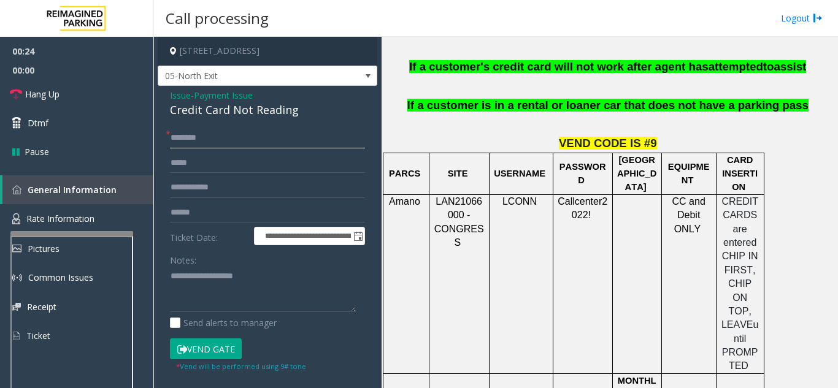
click at [242, 142] on input "text" at bounding box center [267, 138] width 195 height 21
click at [226, 280] on textarea at bounding box center [263, 290] width 186 height 46
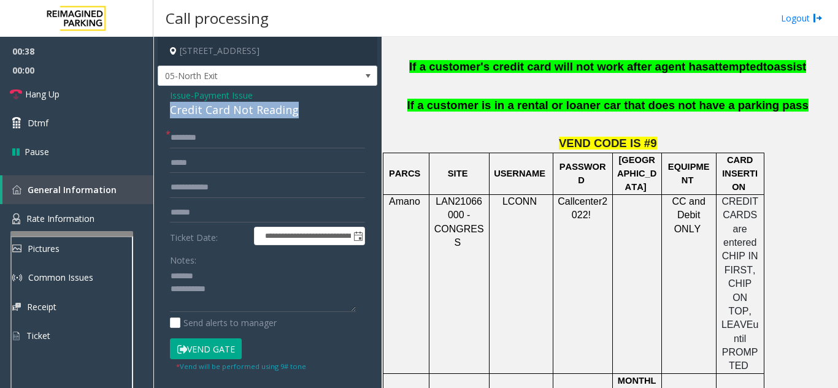
drag, startPoint x: 162, startPoint y: 112, endPoint x: 309, endPoint y: 124, distance: 147.7
click at [309, 124] on div "**********" at bounding box center [268, 302] width 220 height 433
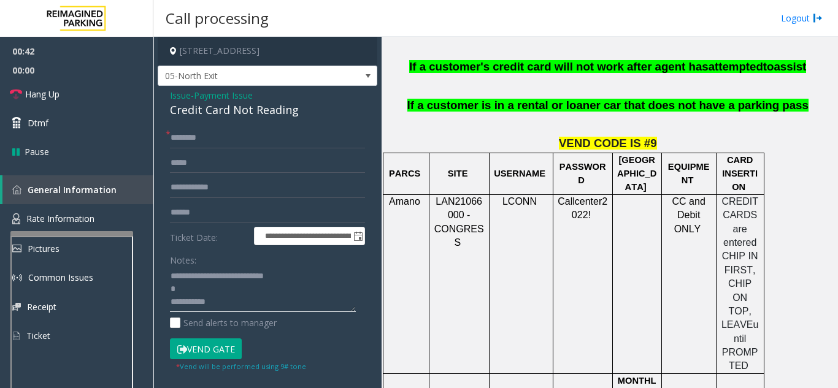
type textarea "**********"
click at [246, 143] on input "text" at bounding box center [267, 138] width 195 height 21
type input "****"
click at [231, 212] on input "text" at bounding box center [267, 212] width 195 height 21
click at [237, 304] on textarea at bounding box center [263, 290] width 186 height 46
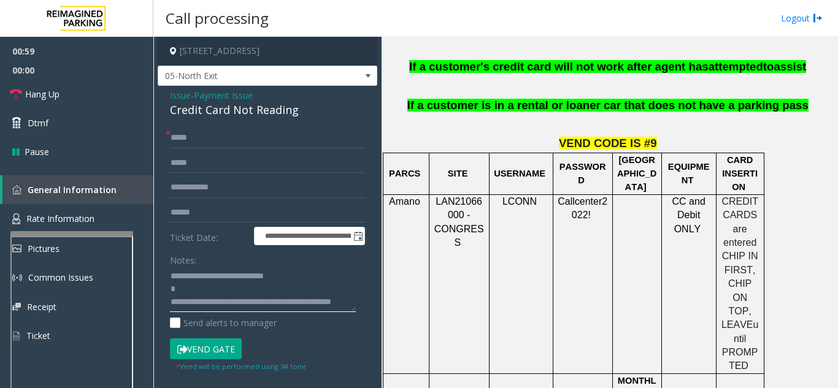
type textarea "**********"
click at [197, 216] on input "text" at bounding box center [267, 212] width 195 height 21
type input "******"
click at [204, 350] on button "Vend Gate" at bounding box center [206, 349] width 72 height 21
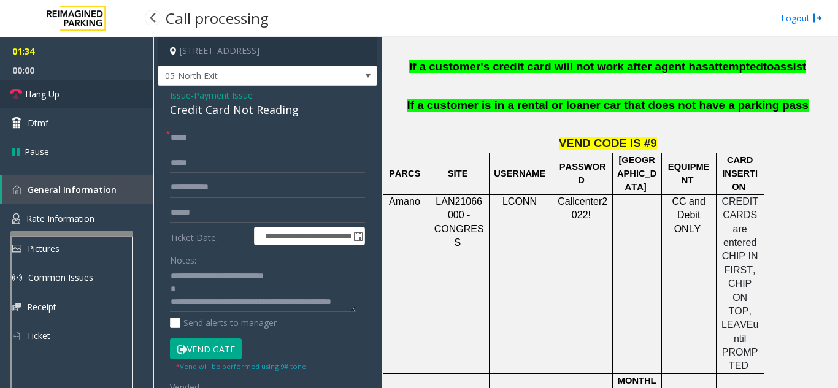
click at [61, 96] on link "Hang Up" at bounding box center [76, 94] width 153 height 29
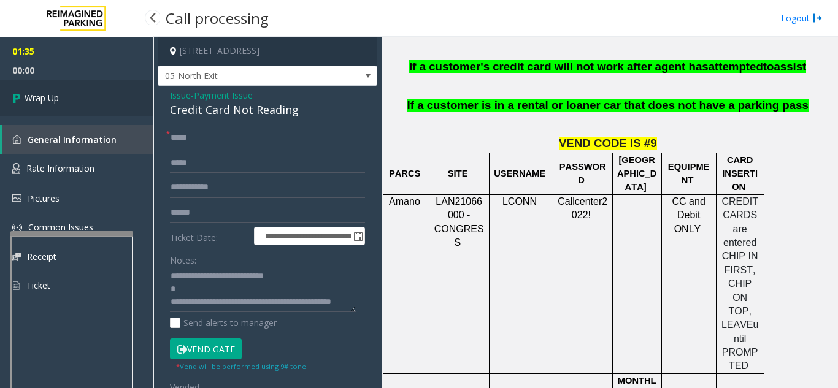
click at [62, 96] on link "Wrap Up" at bounding box center [76, 98] width 153 height 36
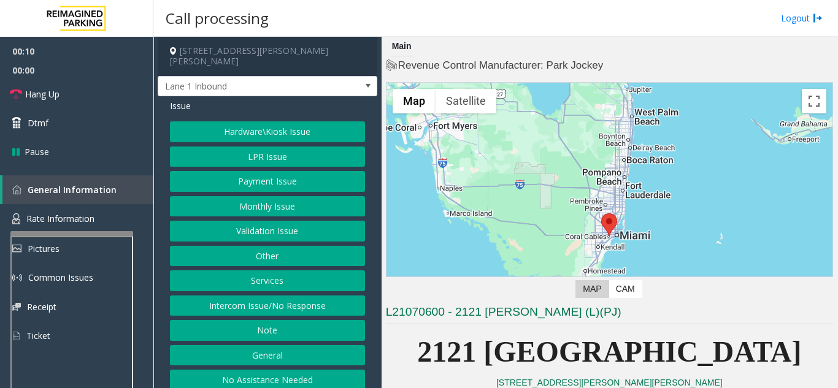
click at [320, 300] on button "Intercom Issue/No Response" at bounding box center [267, 306] width 195 height 21
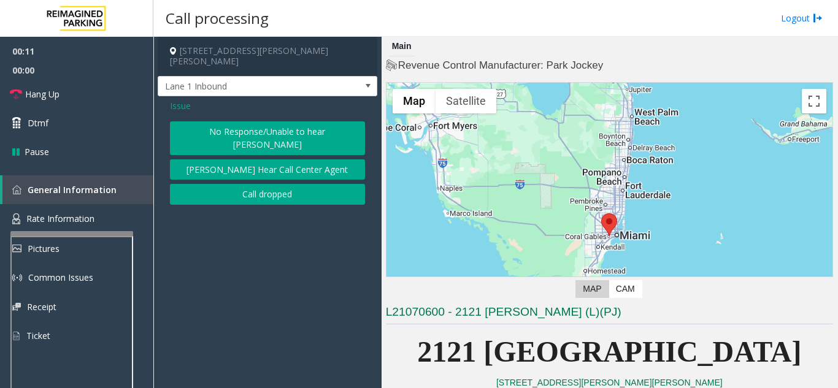
click at [281, 132] on div "No Response/Unable to hear parker Parker Cannot Hear Call Center Agent Call dro…" at bounding box center [267, 162] width 195 height 83
click at [253, 121] on button "No Response/Unable to hear [PERSON_NAME]" at bounding box center [267, 138] width 195 height 34
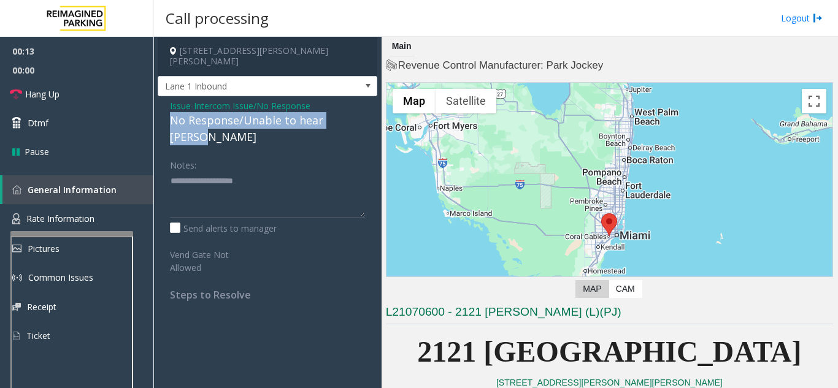
drag, startPoint x: 164, startPoint y: 112, endPoint x: 363, endPoint y: 110, distance: 198.7
click at [363, 110] on div "Issue - Intercom Issue/No Response No Response/Unable to hear [PERSON_NAME] Not…" at bounding box center [268, 204] width 220 height 217
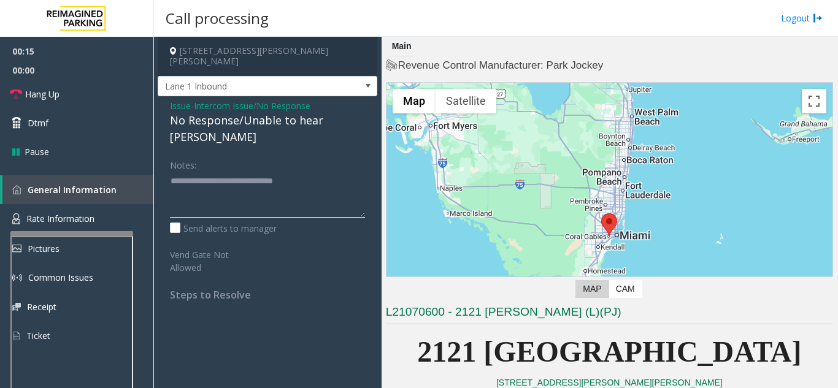
click at [351, 172] on textarea at bounding box center [267, 195] width 195 height 46
type textarea "**********"
click at [108, 99] on link "Hang Up" at bounding box center [76, 94] width 153 height 29
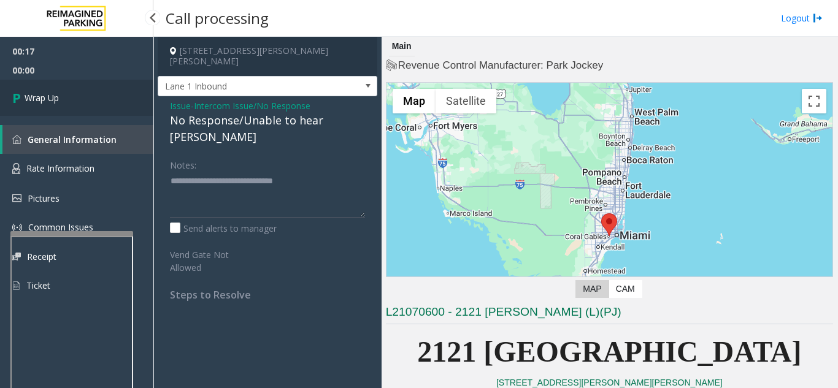
click at [108, 99] on link "Wrap Up" at bounding box center [76, 98] width 153 height 36
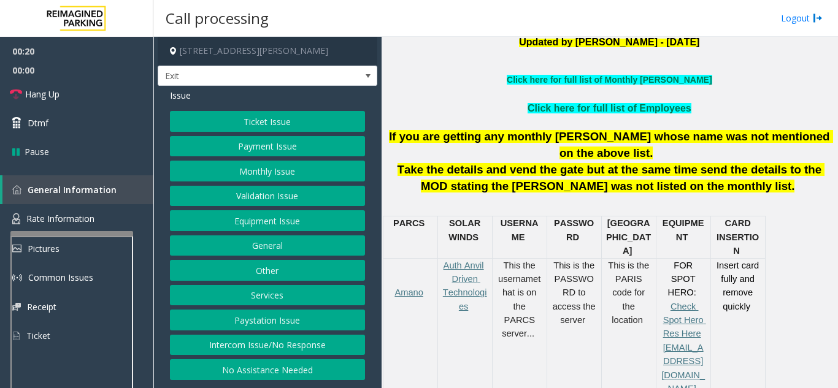
scroll to position [368, 0]
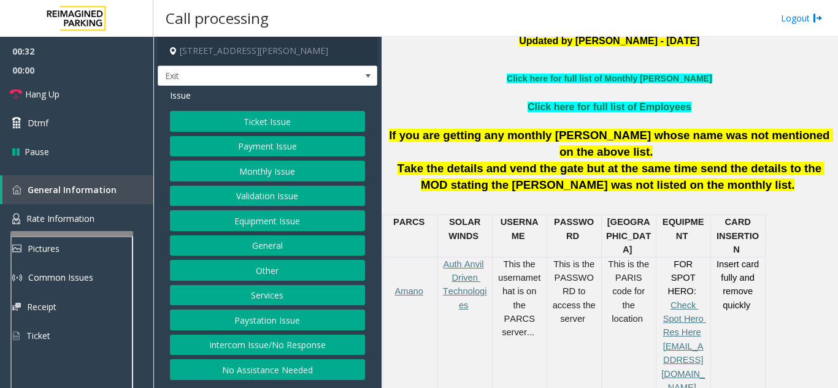
click at [290, 372] on button "No Assistance Needed" at bounding box center [267, 369] width 195 height 21
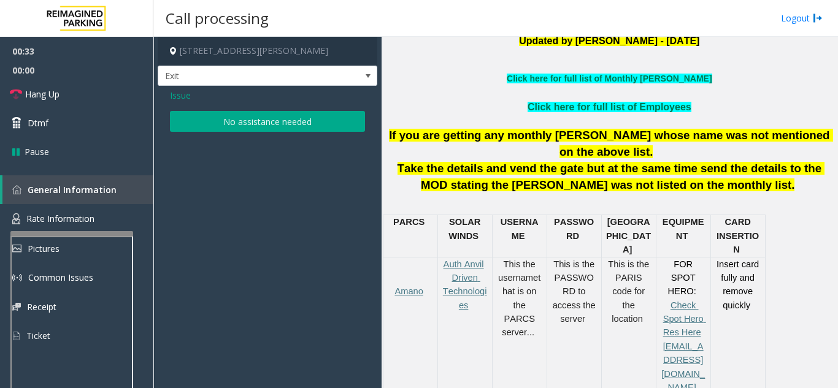
click at [254, 118] on button "No assistance needed" at bounding box center [267, 121] width 195 height 21
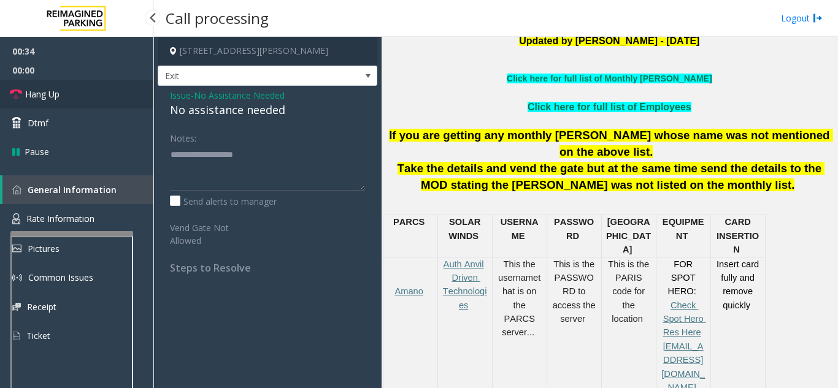
click at [98, 90] on link "Hang Up" at bounding box center [76, 94] width 153 height 29
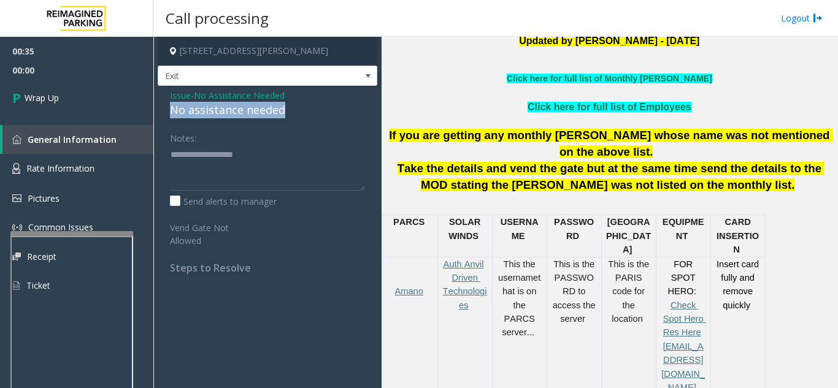
drag, startPoint x: 166, startPoint y: 112, endPoint x: 285, endPoint y: 114, distance: 119.0
click at [285, 114] on div "Issue - No Assistance Needed No assistance needed Notes: Send alerts to manager…" at bounding box center [268, 186] width 220 height 201
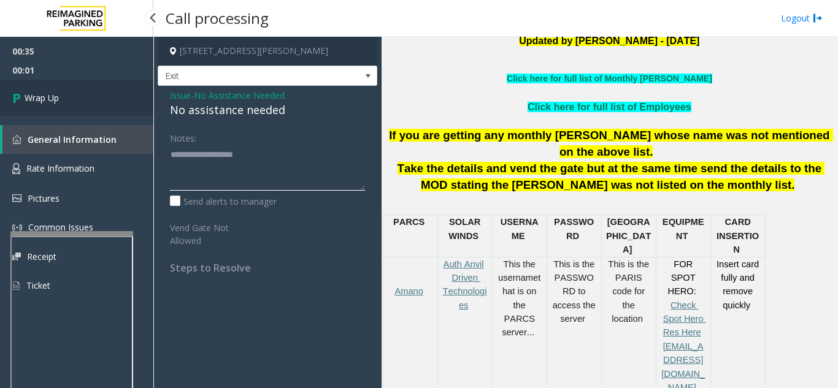
type textarea "**********"
click at [92, 101] on link "Wrap Up" at bounding box center [76, 98] width 153 height 36
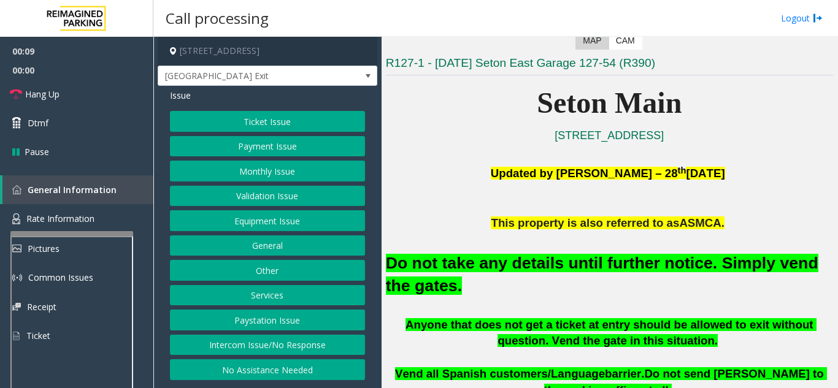
scroll to position [307, 0]
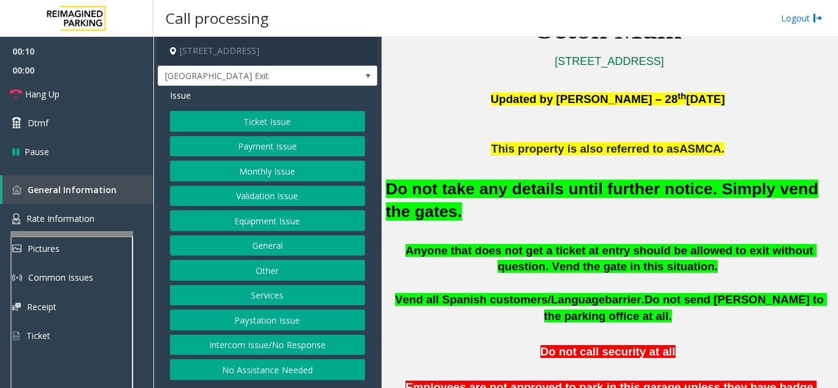
click at [266, 196] on button "Validation Issue" at bounding box center [267, 196] width 195 height 21
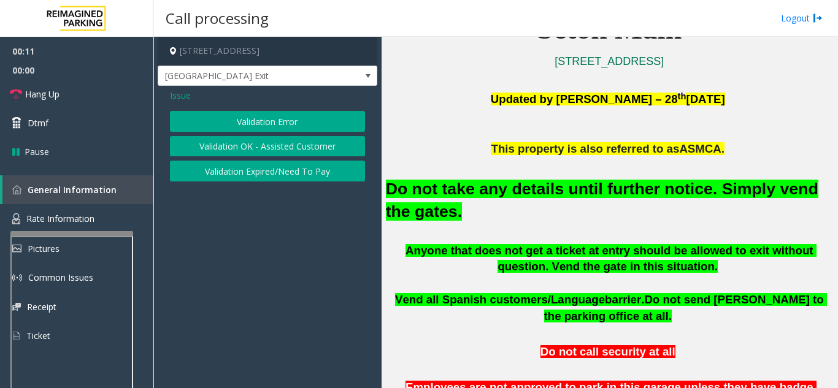
click at [269, 125] on button "Validation Error" at bounding box center [267, 121] width 195 height 21
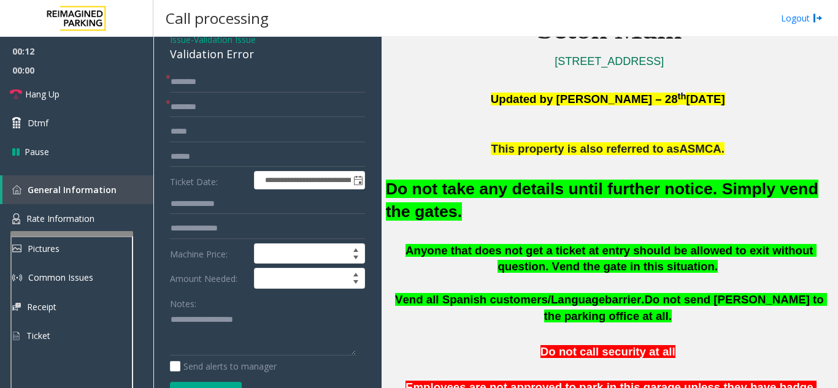
scroll to position [184, 0]
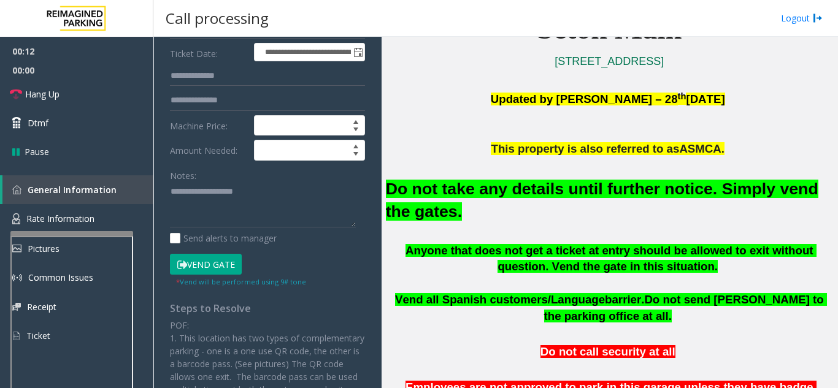
click at [212, 259] on button "Vend Gate" at bounding box center [206, 264] width 72 height 21
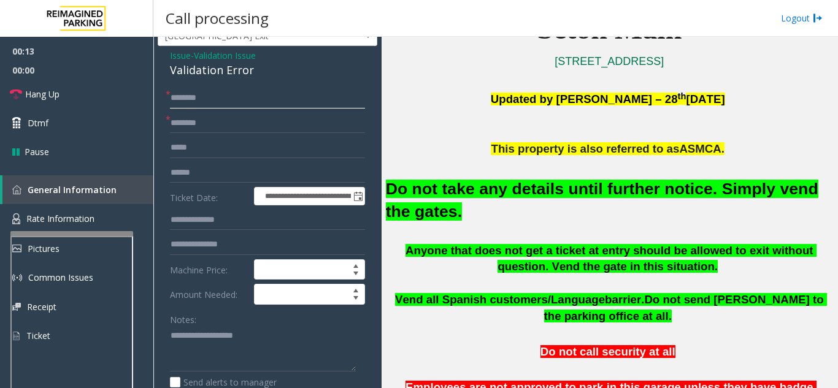
scroll to position [0, 0]
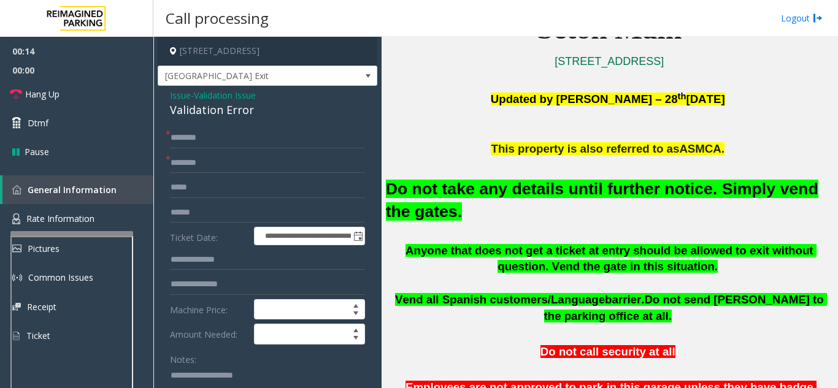
click at [180, 94] on span "Issue" at bounding box center [180, 95] width 21 height 13
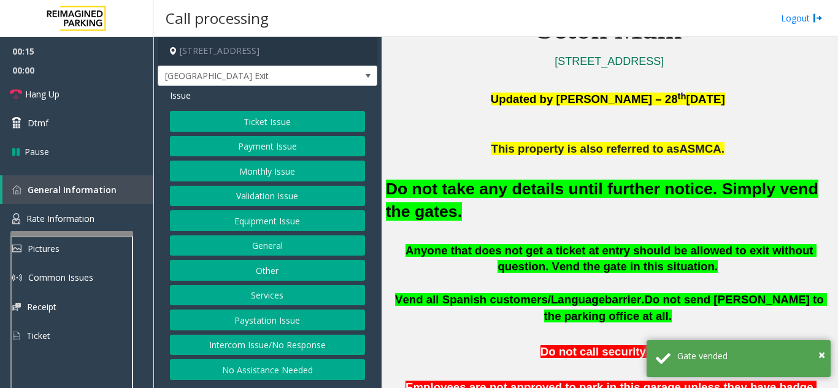
click at [253, 221] on button "Equipment Issue" at bounding box center [267, 220] width 195 height 21
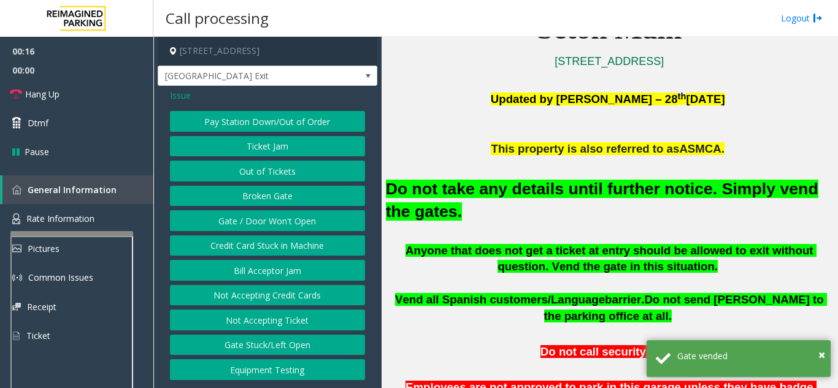
click at [253, 221] on button "Gate / Door Won't Open" at bounding box center [267, 220] width 195 height 21
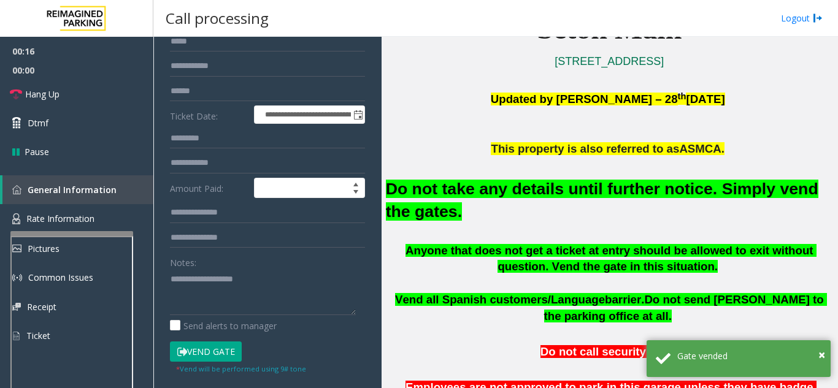
scroll to position [123, 0]
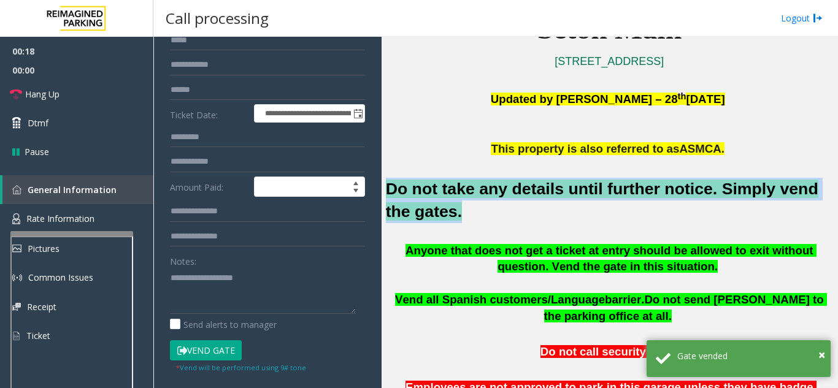
drag, startPoint x: 426, startPoint y: 217, endPoint x: 383, endPoint y: 191, distance: 50.1
click at [383, 191] on div "Main ← Move left → Move right ↑ Move up ↓ Move down + Zoom in - Zoom out Home J…" at bounding box center [610, 212] width 456 height 351
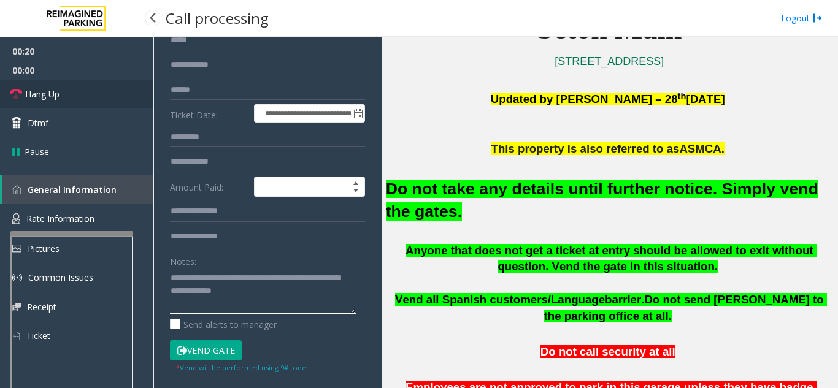
type textarea "**********"
click at [87, 89] on link "Hang Up" at bounding box center [76, 94] width 153 height 29
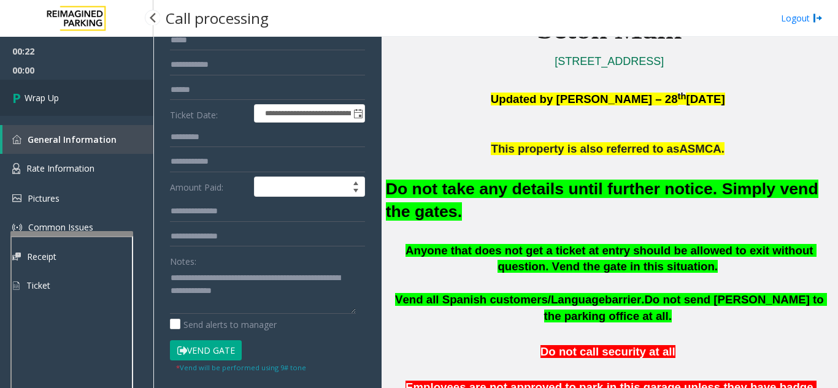
click at [90, 102] on link "Wrap Up" at bounding box center [76, 98] width 153 height 36
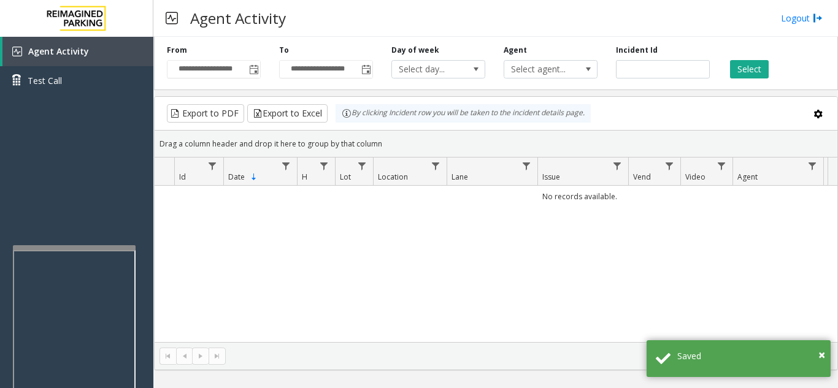
click at [75, 250] on div at bounding box center [74, 247] width 123 height 5
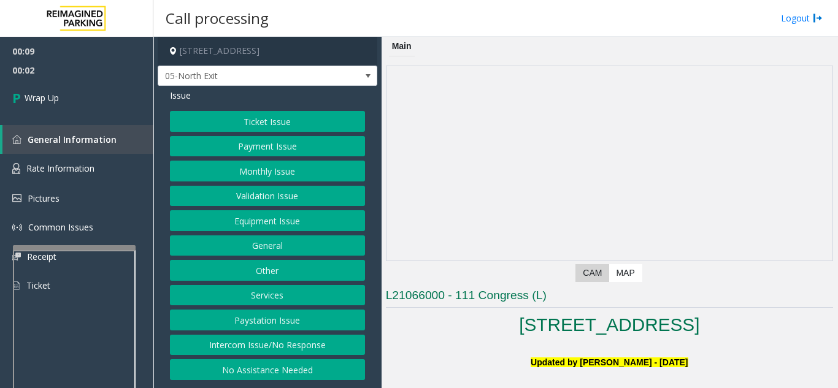
click at [263, 347] on button "Intercom Issue/No Response" at bounding box center [267, 345] width 195 height 21
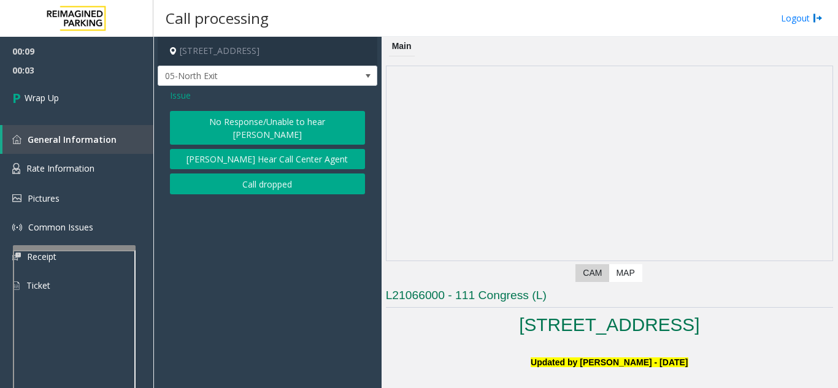
click at [240, 174] on button "Call dropped" at bounding box center [267, 184] width 195 height 21
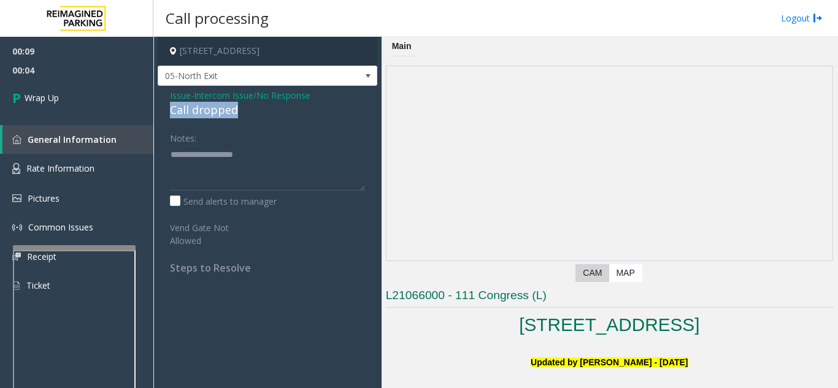
drag, startPoint x: 167, startPoint y: 109, endPoint x: 250, endPoint y: 109, distance: 82.2
click at [250, 109] on div "Issue - Intercom Issue/No Response Call dropped Notes: Send alerts to manager V…" at bounding box center [268, 186] width 220 height 201
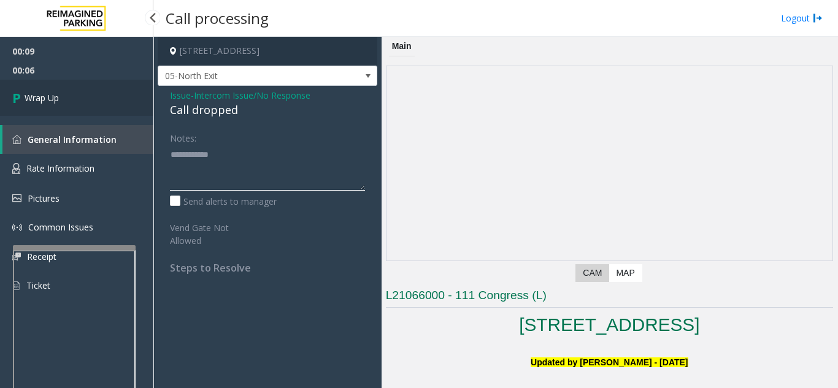
type textarea "**********"
click at [65, 103] on link "Wrap Up" at bounding box center [76, 98] width 153 height 36
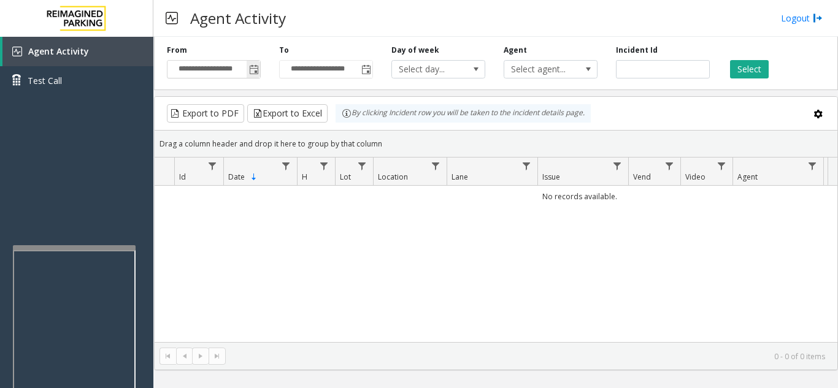
click at [251, 69] on span "Toggle popup" at bounding box center [254, 70] width 10 height 10
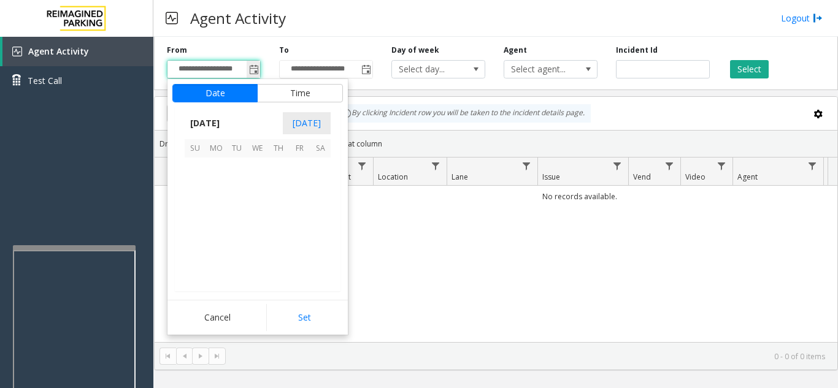
scroll to position [220001, 0]
click at [277, 251] on span "28" at bounding box center [278, 251] width 21 height 21
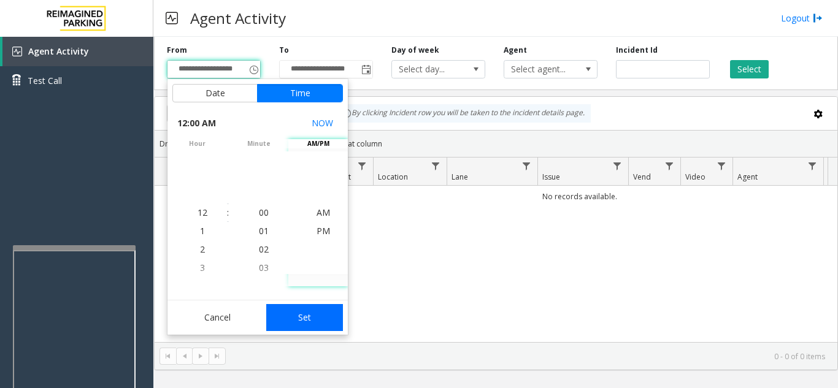
click at [325, 321] on button "Set" at bounding box center [304, 317] width 77 height 27
type input "**********"
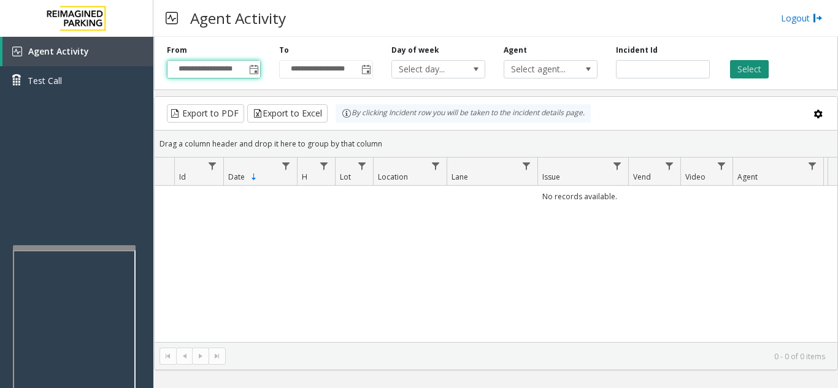
click at [734, 64] on button "Select" at bounding box center [749, 69] width 39 height 18
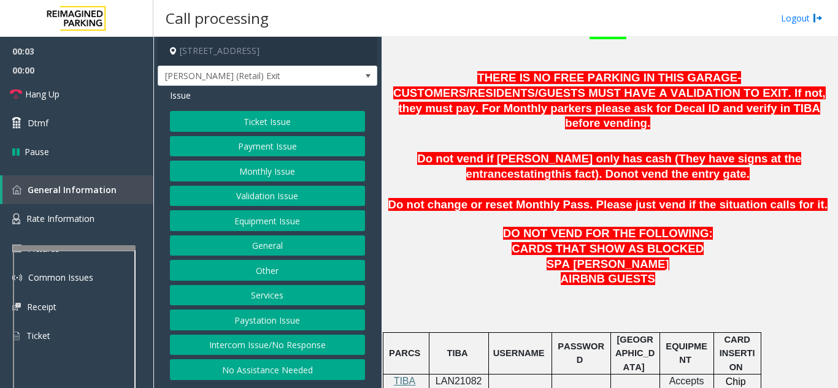
scroll to position [491, 0]
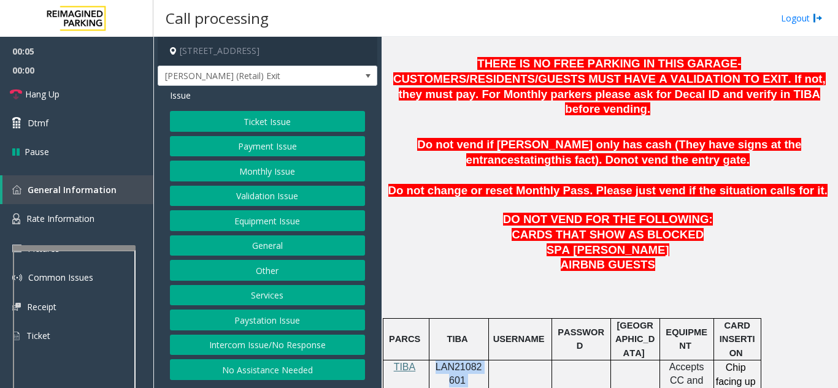
drag, startPoint x: 475, startPoint y: 350, endPoint x: 431, endPoint y: 338, distance: 45.2
click at [431, 361] on div "LAN21082601 TB - Server" at bounding box center [458, 382] width 59 height 42
copy p "LAN21082601"
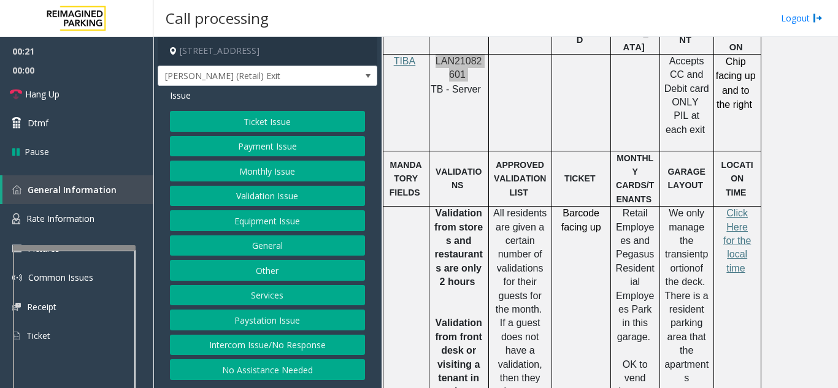
scroll to position [797, 0]
click at [250, 120] on button "Ticket Issue" at bounding box center [267, 121] width 195 height 21
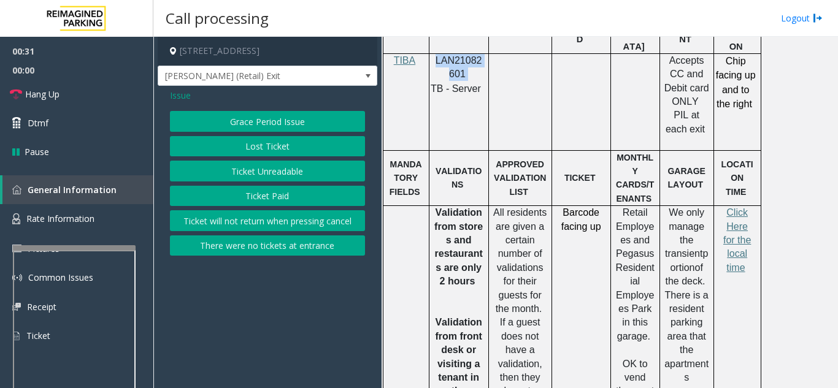
click at [273, 171] on button "Ticket Unreadable" at bounding box center [267, 171] width 195 height 21
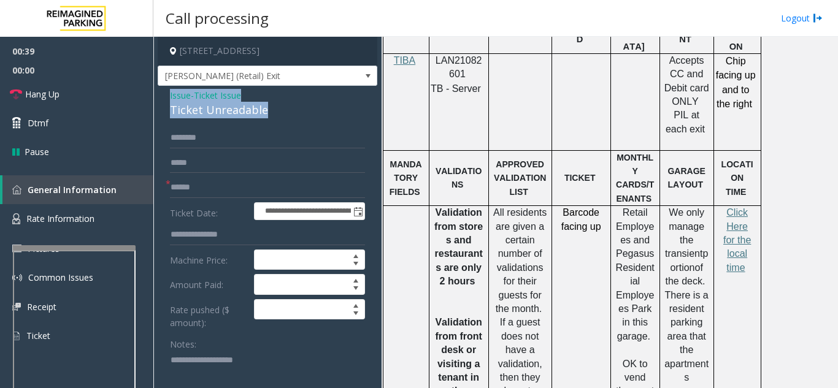
drag, startPoint x: 274, startPoint y: 122, endPoint x: 167, endPoint y: 106, distance: 107.9
click at [315, 138] on input "text" at bounding box center [267, 138] width 195 height 21
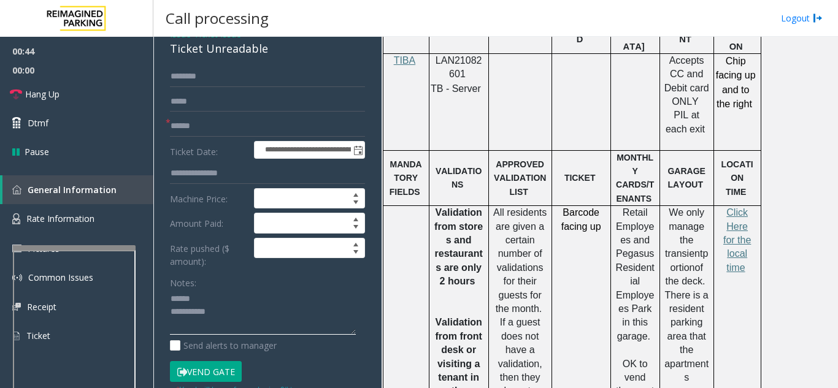
click at [240, 304] on textarea at bounding box center [263, 313] width 186 height 46
type textarea "**********"
drag, startPoint x: 166, startPoint y: 61, endPoint x: 264, endPoint y: 66, distance: 98.3
click at [264, 66] on div "**********" at bounding box center [268, 354] width 220 height 659
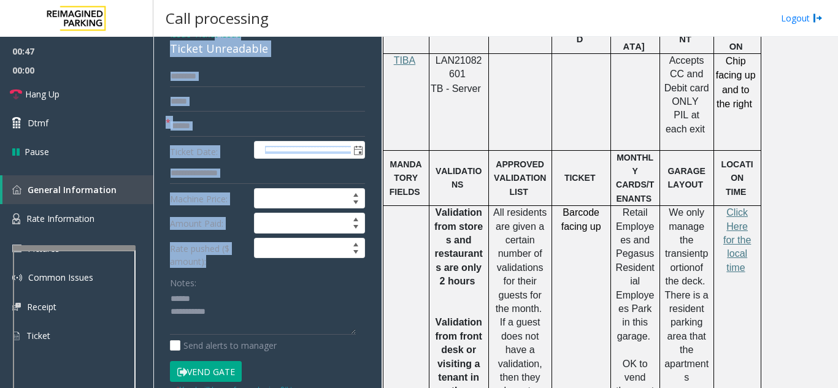
drag, startPoint x: 218, startPoint y: 48, endPoint x: 258, endPoint y: 281, distance: 236.5
click at [258, 281] on div "**********" at bounding box center [268, 354] width 220 height 659
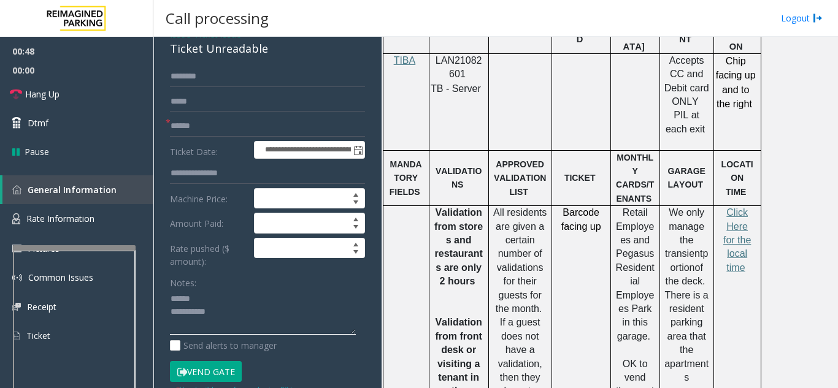
click at [253, 302] on textarea at bounding box center [263, 313] width 186 height 46
click at [198, 148] on form "**********" at bounding box center [267, 230] width 195 height 329
click at [204, 137] on input "text" at bounding box center [267, 126] width 195 height 21
type input "*******"
drag, startPoint x: 269, startPoint y: 59, endPoint x: 169, endPoint y: 62, distance: 100.0
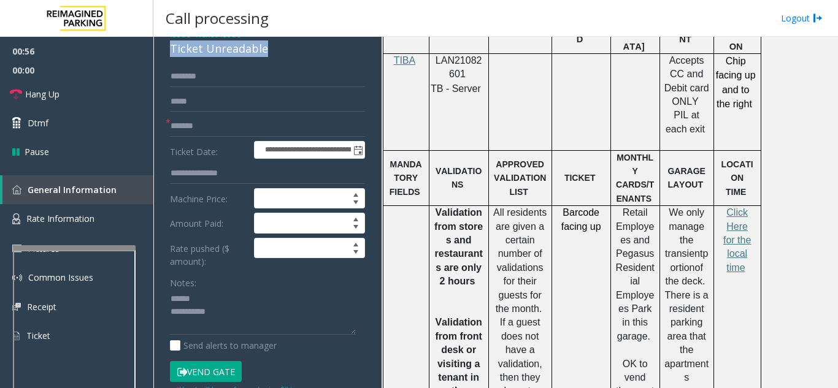
click at [169, 62] on div "**********" at bounding box center [268, 354] width 220 height 659
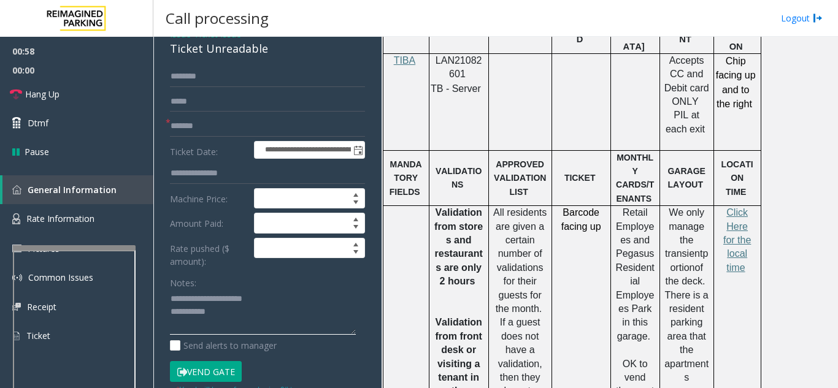
click at [229, 324] on textarea at bounding box center [263, 313] width 186 height 46
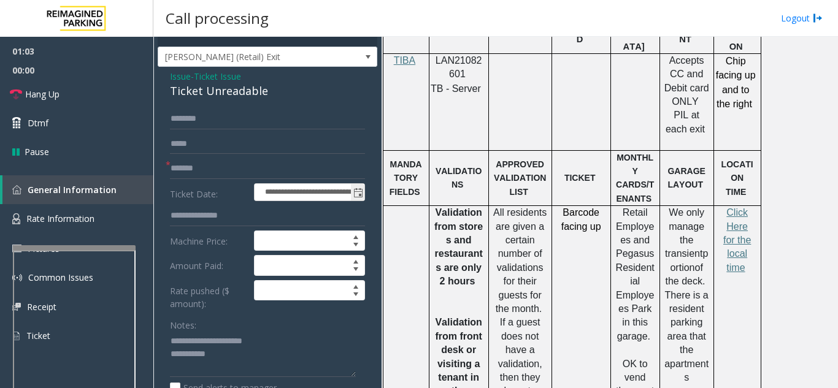
scroll to position [0, 0]
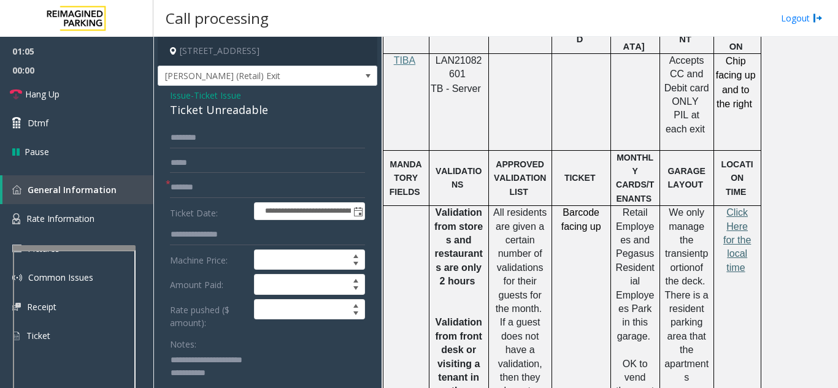
click at [734, 207] on span "Click Here for the local time" at bounding box center [737, 240] width 28 height 66
click at [80, 228] on link "Rate Information" at bounding box center [76, 219] width 153 height 30
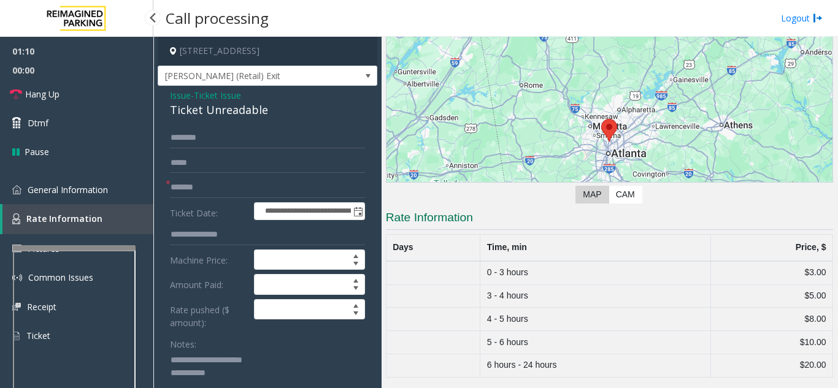
scroll to position [94, 0]
click at [101, 187] on span "General Information" at bounding box center [68, 190] width 80 height 12
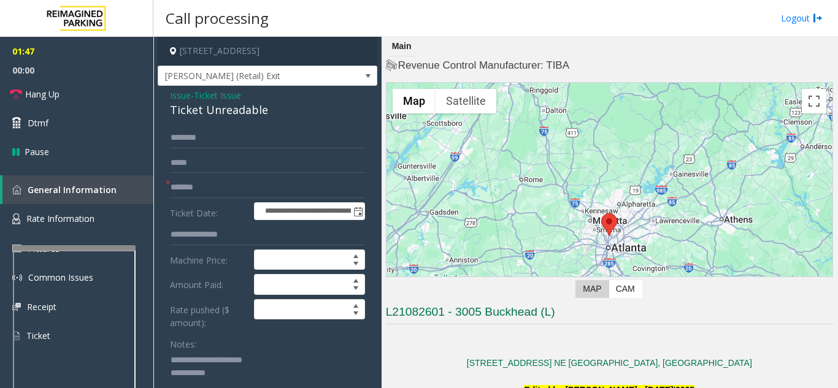
scroll to position [61, 0]
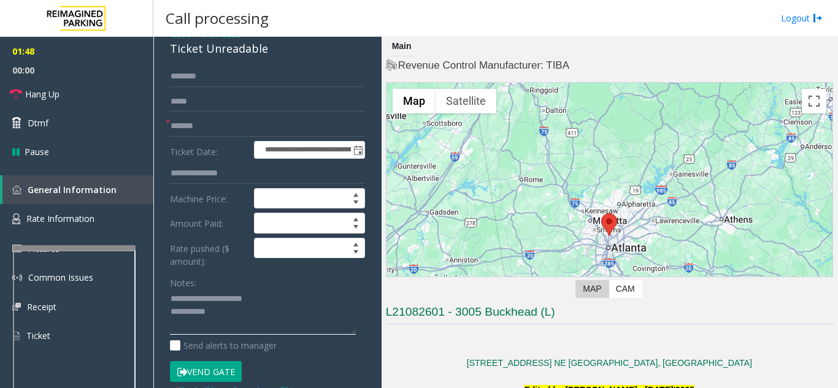
click at [294, 321] on textarea at bounding box center [263, 313] width 186 height 46
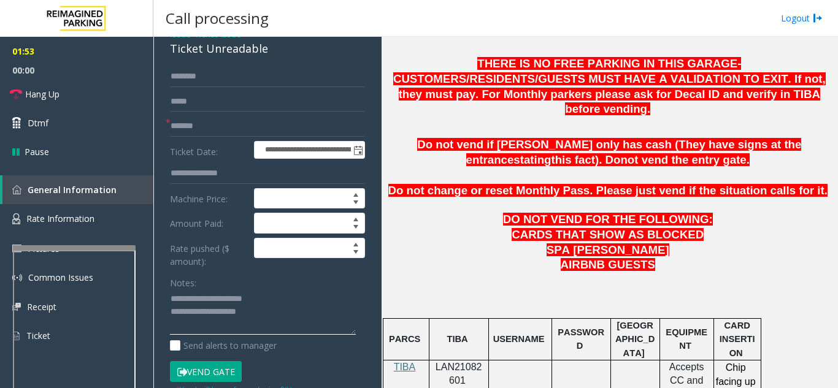
scroll to position [675, 0]
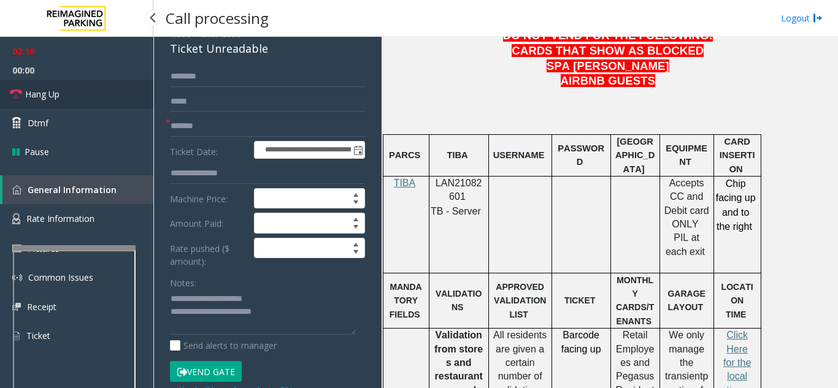
click at [85, 102] on link "Hang Up" at bounding box center [76, 94] width 153 height 29
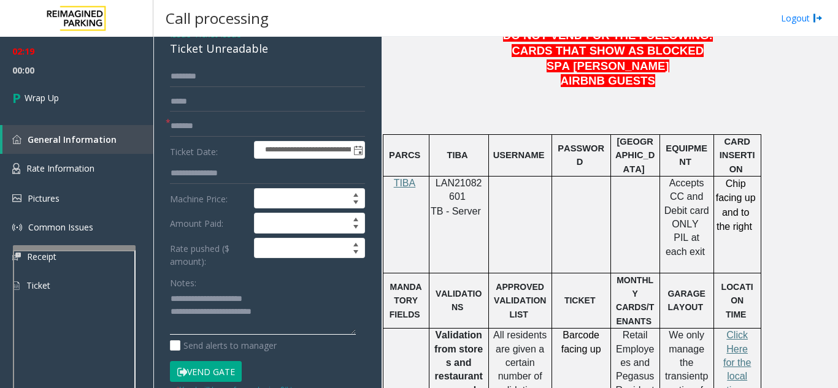
click at [307, 323] on textarea at bounding box center [263, 313] width 186 height 46
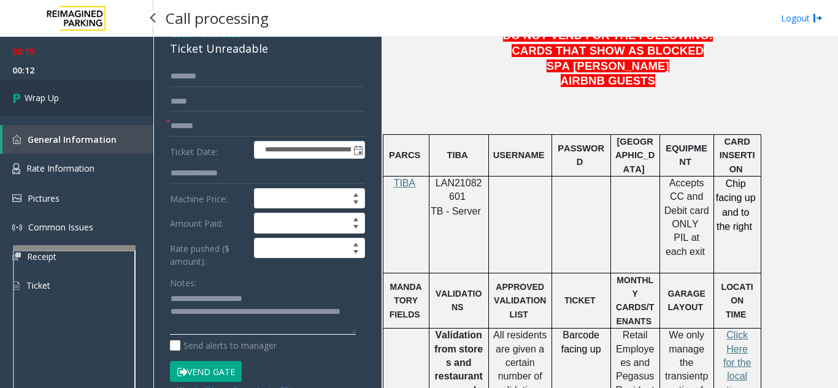
type textarea "**********"
click at [117, 113] on link "Wrap Up" at bounding box center [76, 98] width 153 height 36
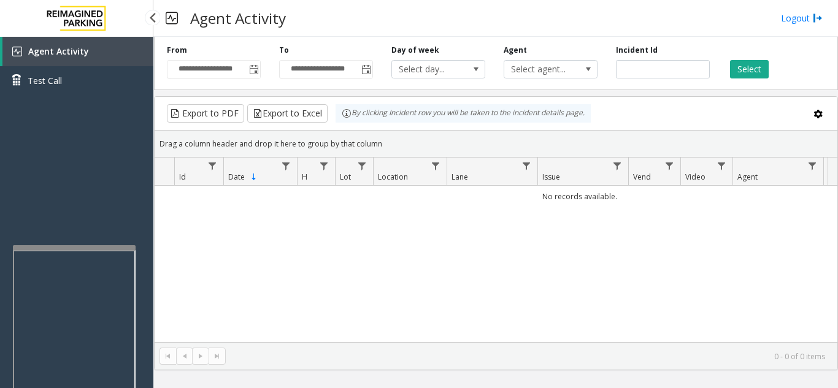
click at [129, 42] on link "Agent Activity" at bounding box center [77, 51] width 151 height 29
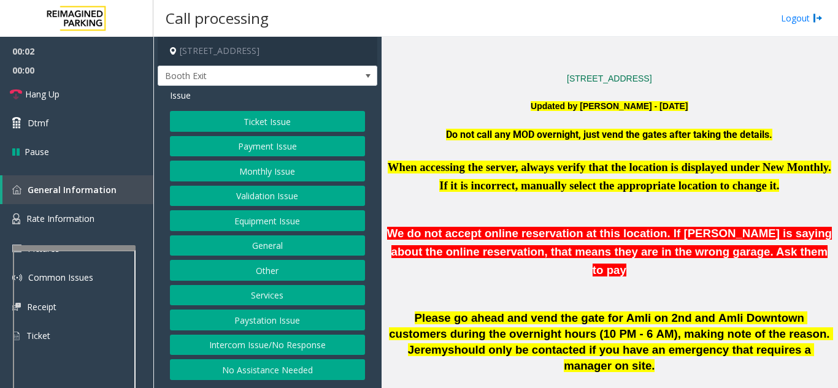
scroll to position [307, 0]
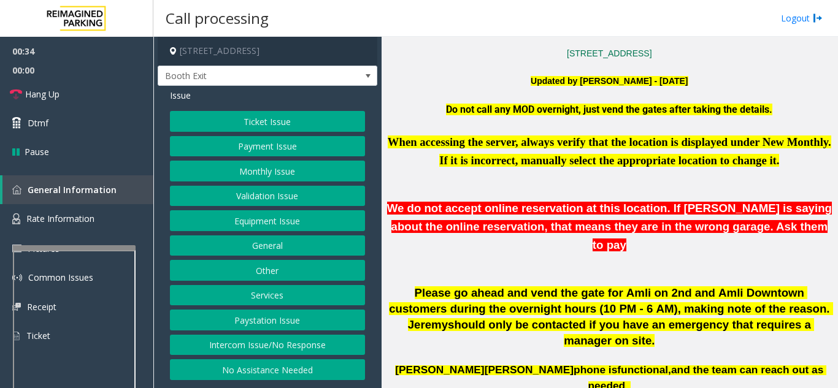
click at [318, 197] on button "Validation Issue" at bounding box center [267, 196] width 195 height 21
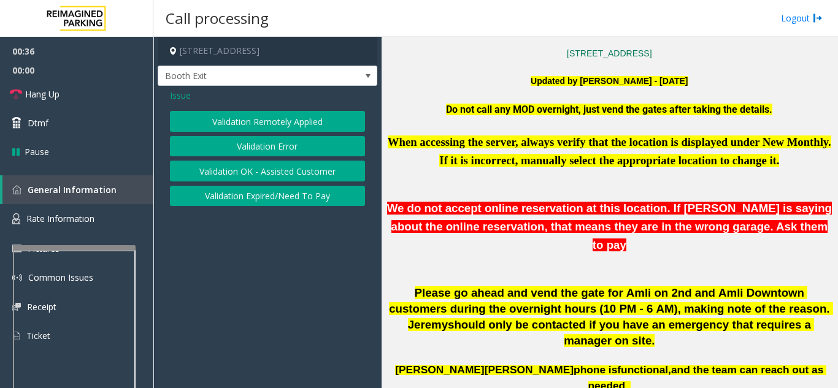
click at [291, 141] on button "Validation Error" at bounding box center [267, 146] width 195 height 21
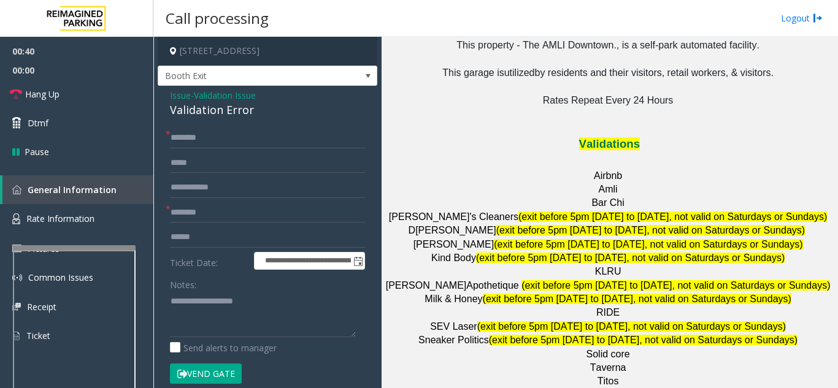
scroll to position [1533, 0]
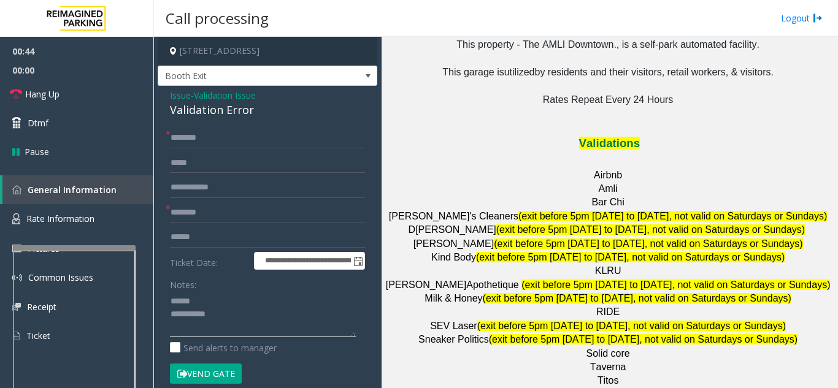
click at [229, 303] on textarea at bounding box center [263, 314] width 186 height 46
drag, startPoint x: 162, startPoint y: 117, endPoint x: 269, endPoint y: 118, distance: 107.3
click at [269, 118] on div "**********" at bounding box center [268, 347] width 220 height 522
type textarea "**********"
drag, startPoint x: 629, startPoint y: 221, endPoint x: 581, endPoint y: 224, distance: 47.4
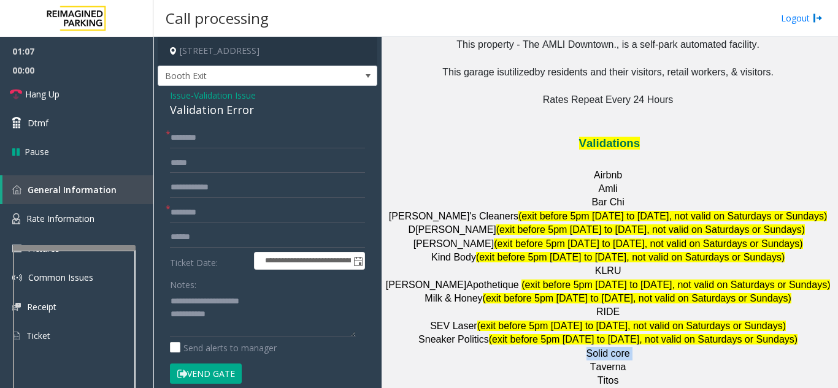
click at [581, 347] on p "Solid core" at bounding box center [609, 353] width 447 height 13
type input "**********"
click at [226, 247] on input "text" at bounding box center [267, 237] width 195 height 21
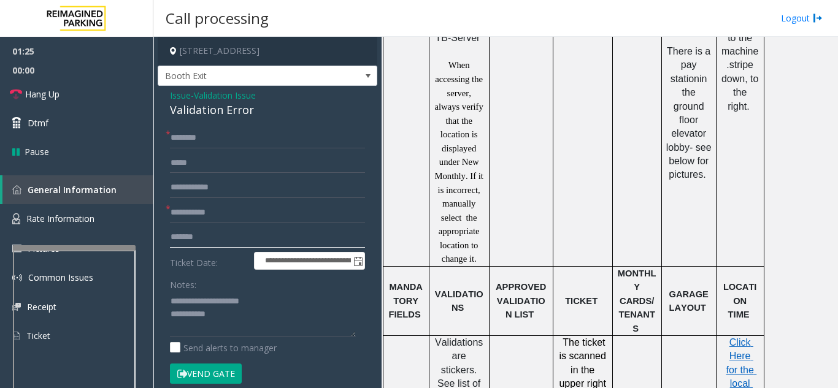
scroll to position [859, 0]
type input "*******"
click at [743, 338] on span "Click Here for the local time" at bounding box center [741, 371] width 31 height 66
click at [237, 317] on textarea at bounding box center [263, 314] width 186 height 46
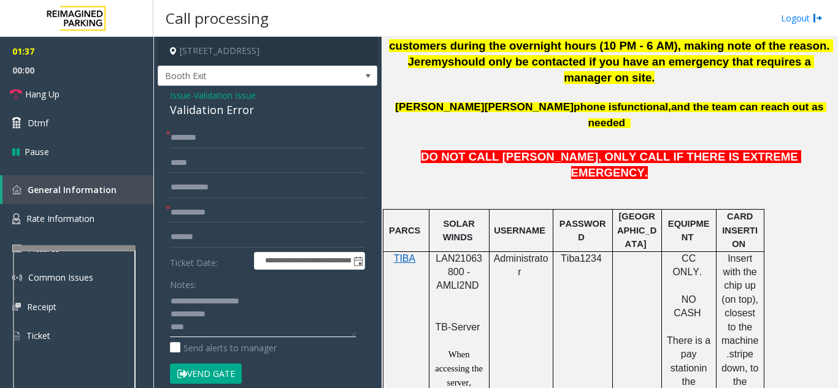
scroll to position [552, 0]
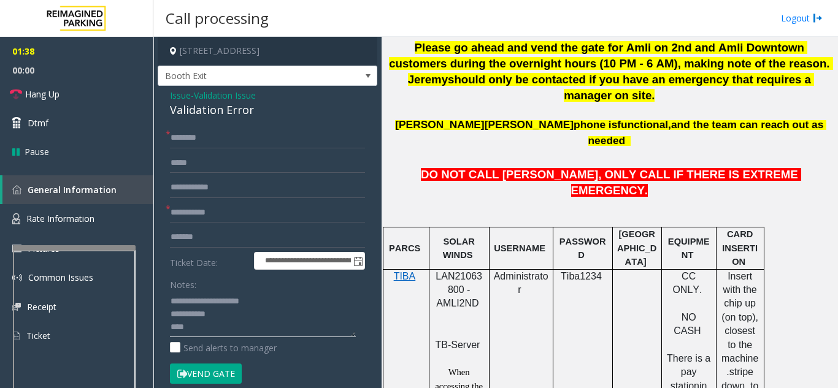
type textarea "**********"
drag, startPoint x: 462, startPoint y: 226, endPoint x: 438, endPoint y: 215, distance: 26.7
click at [438, 271] on span "LAN21063800 - AMLI2ND" at bounding box center [459, 290] width 47 height 38
copy span "LAN21063800"
click at [197, 139] on input "text" at bounding box center [267, 138] width 195 height 21
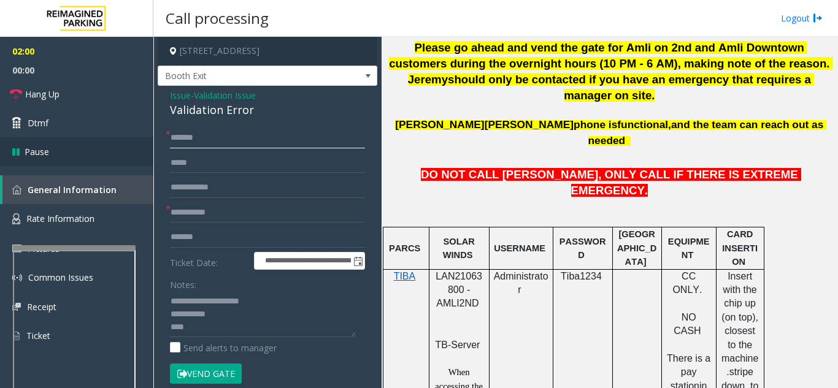
type input "******"
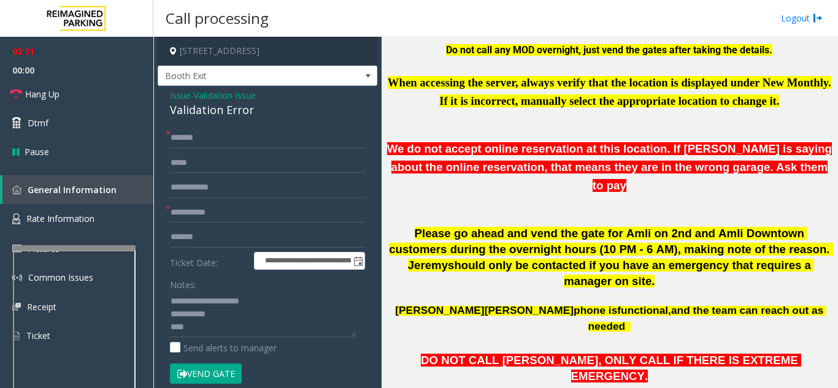
scroll to position [368, 0]
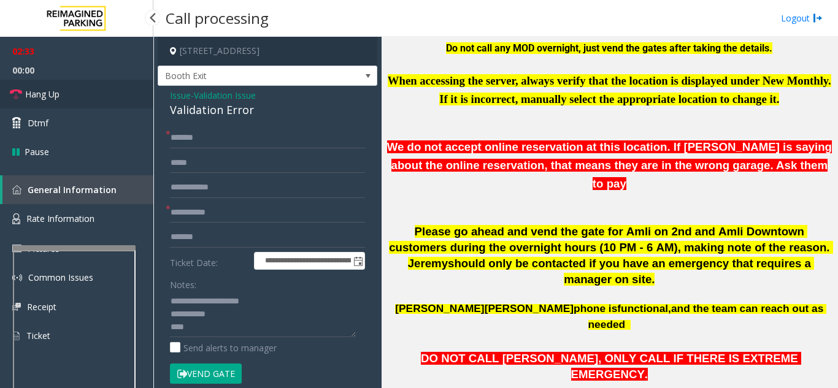
click at [65, 106] on link "Hang Up" at bounding box center [76, 94] width 153 height 29
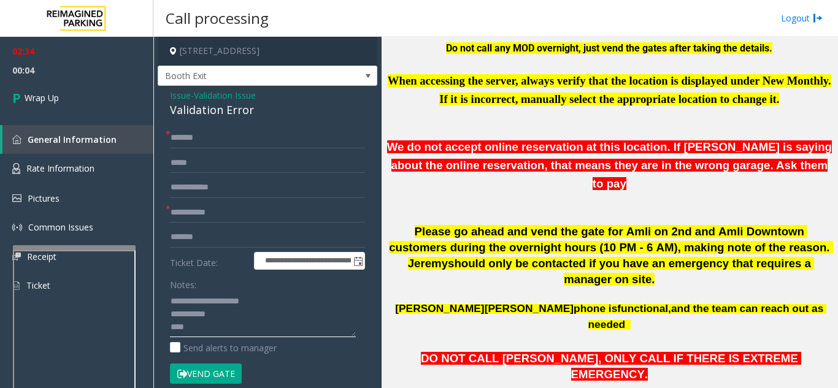
click at [273, 314] on textarea at bounding box center [263, 314] width 186 height 46
drag, startPoint x: 194, startPoint y: 328, endPoint x: 160, endPoint y: 339, distance: 36.3
click at [160, 339] on div "**********" at bounding box center [268, 347] width 220 height 522
click at [253, 316] on textarea at bounding box center [263, 314] width 186 height 46
click at [241, 285] on div "Notes:" at bounding box center [267, 305] width 195 height 63
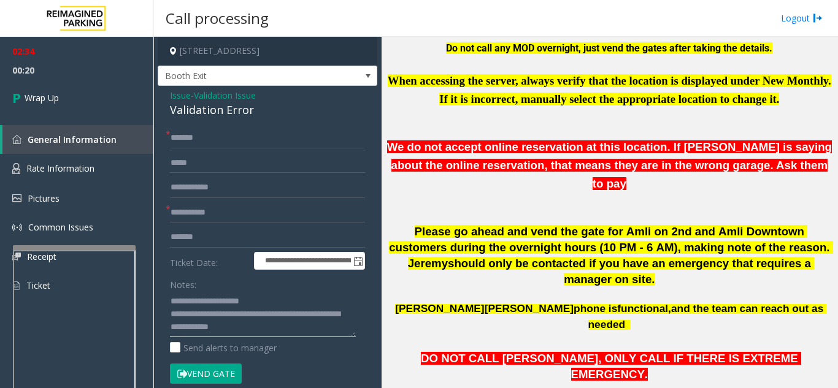
click at [326, 324] on textarea at bounding box center [263, 314] width 186 height 46
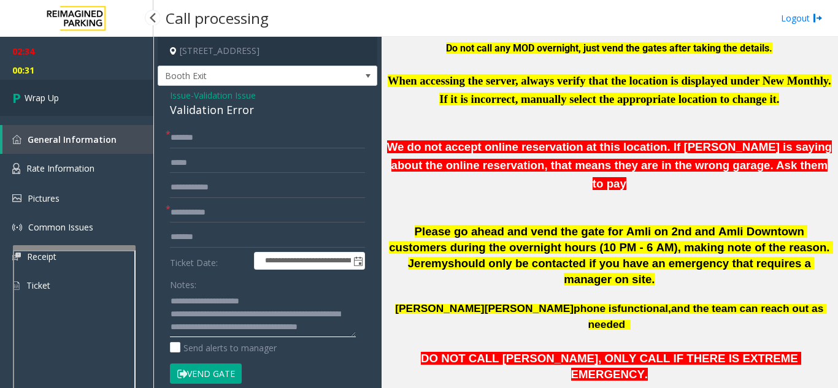
type textarea "**********"
click at [63, 101] on link "Wrap Up" at bounding box center [76, 98] width 153 height 36
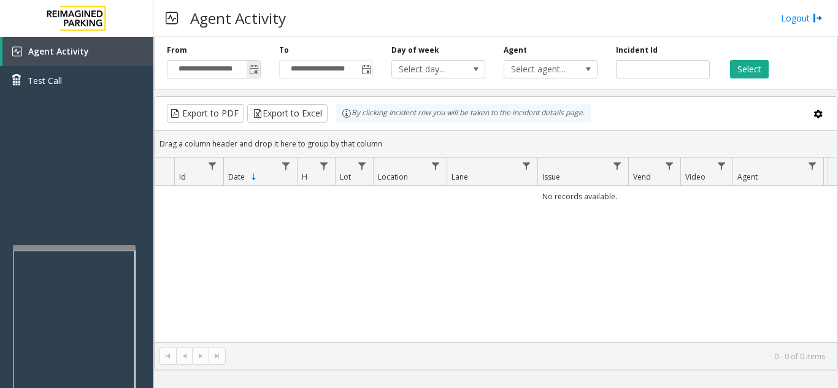
click at [253, 71] on span "Toggle popup" at bounding box center [254, 70] width 10 height 10
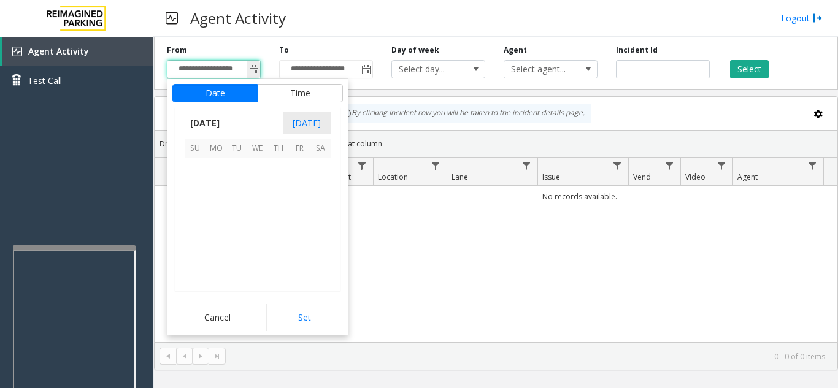
scroll to position [220001, 0]
click at [277, 252] on span "28" at bounding box center [278, 251] width 21 height 21
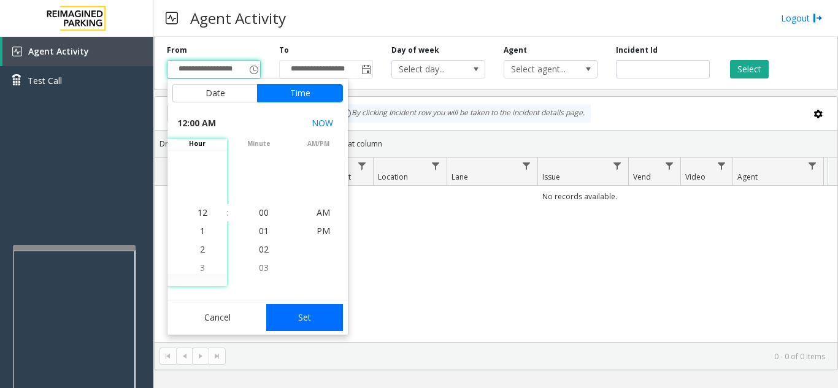
click at [312, 320] on button "Set" at bounding box center [304, 317] width 77 height 27
type input "**********"
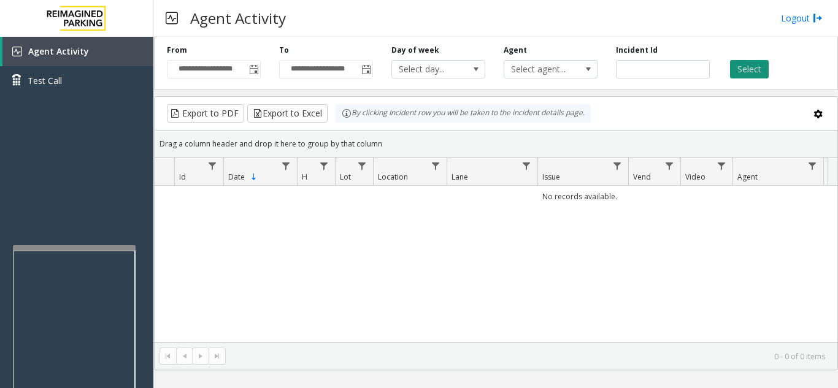
click at [761, 63] on button "Select" at bounding box center [749, 69] width 39 height 18
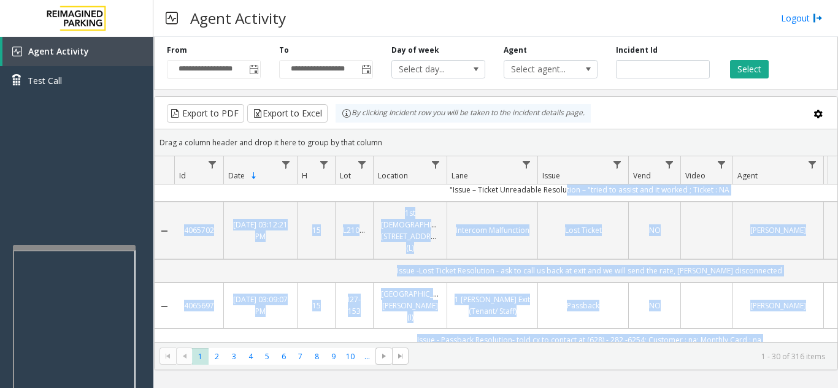
scroll to position [535, 0]
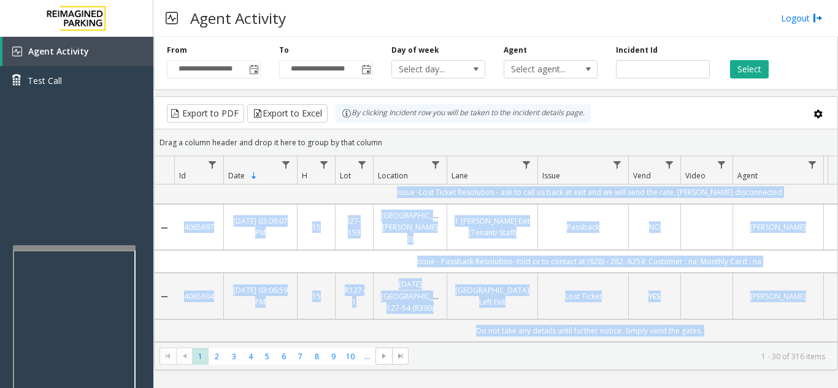
drag, startPoint x: 562, startPoint y: 330, endPoint x: 569, endPoint y: 329, distance: 6.8
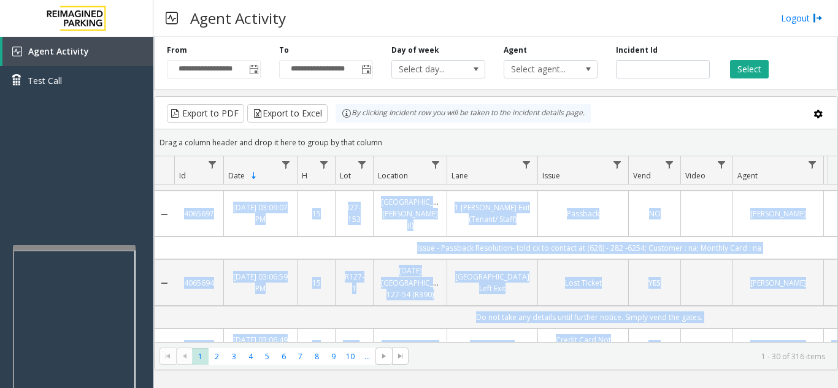
click at [695, 329] on td "Data table" at bounding box center [706, 346] width 52 height 34
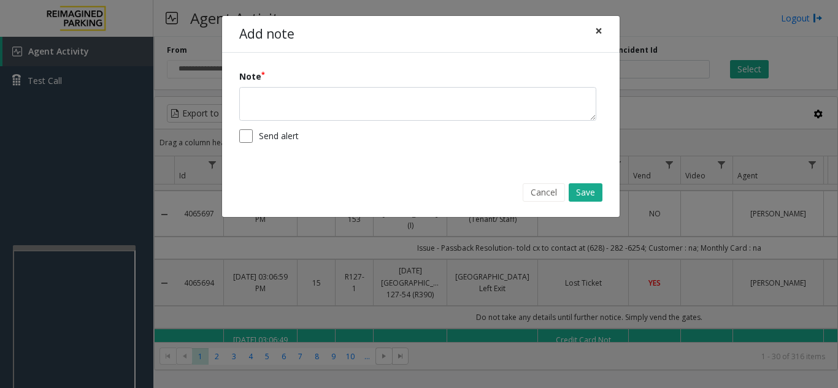
click at [599, 30] on span "×" at bounding box center [598, 30] width 7 height 17
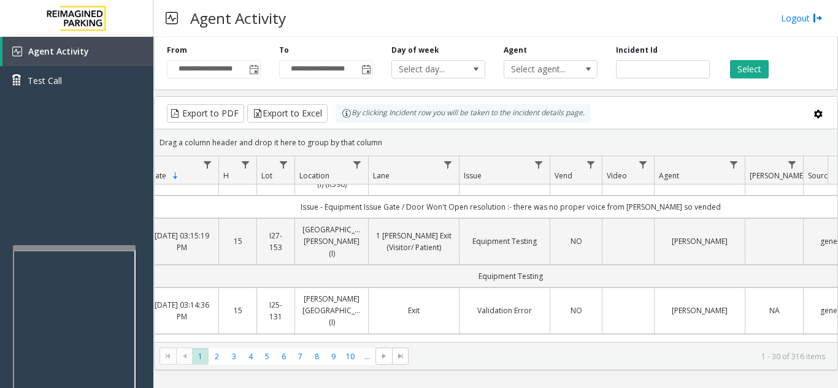
scroll to position [0, 79]
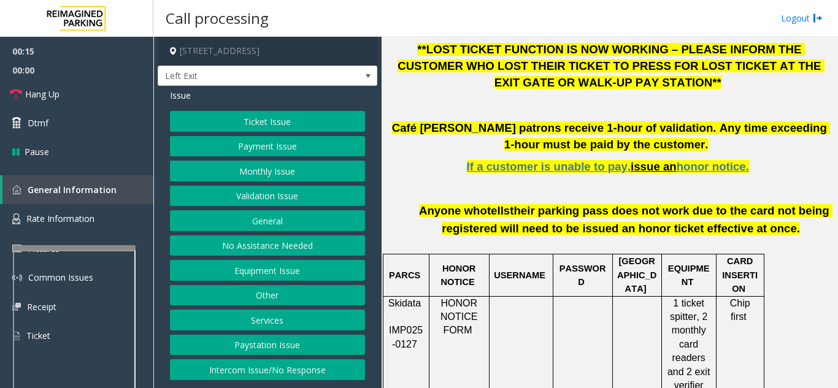
scroll to position [429, 0]
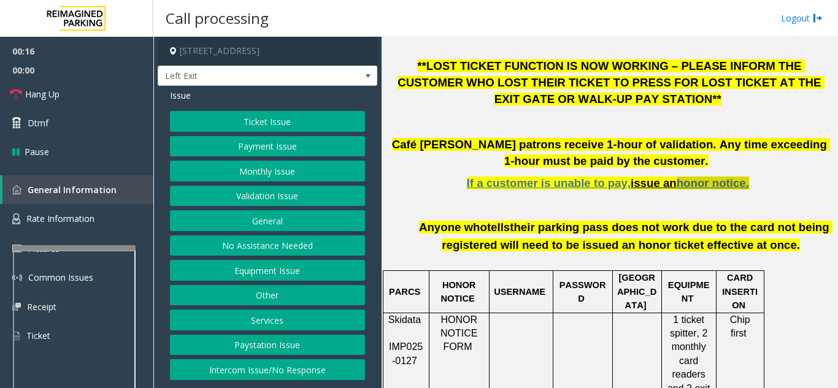
click at [702, 177] on span "honor notice." at bounding box center [713, 183] width 72 height 13
click at [256, 127] on button "Ticket Issue" at bounding box center [267, 121] width 195 height 21
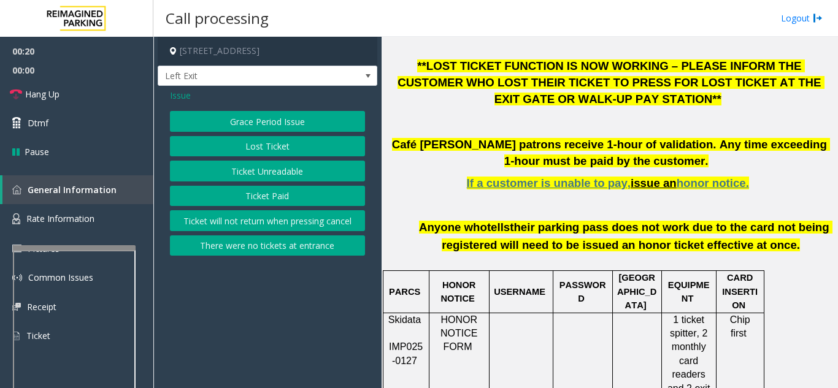
click at [262, 176] on button "Ticket Unreadable" at bounding box center [267, 171] width 195 height 21
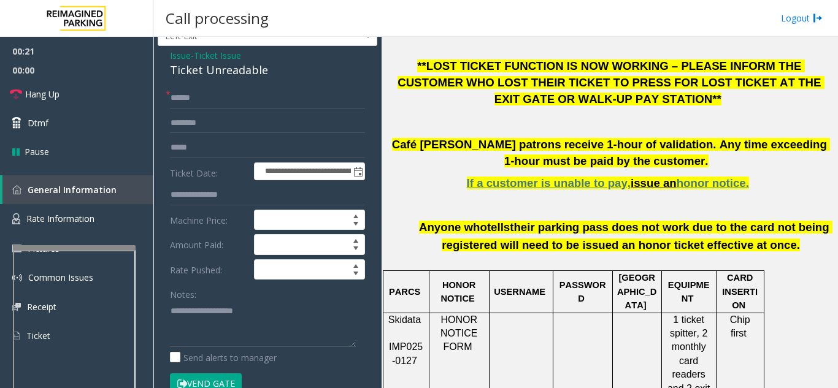
scroll to position [61, 0]
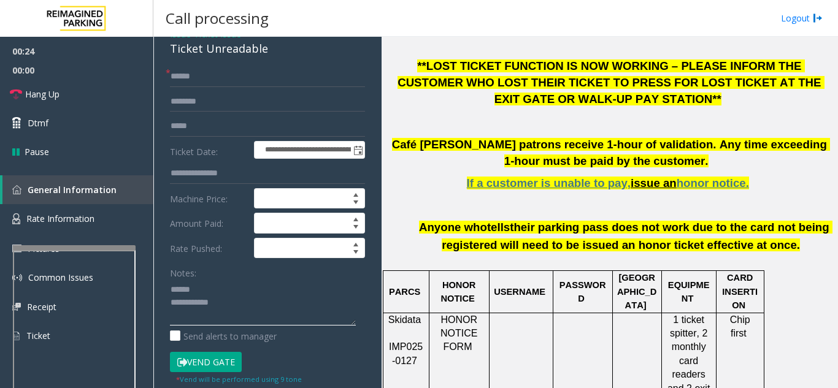
click at [219, 296] on textarea at bounding box center [263, 303] width 186 height 46
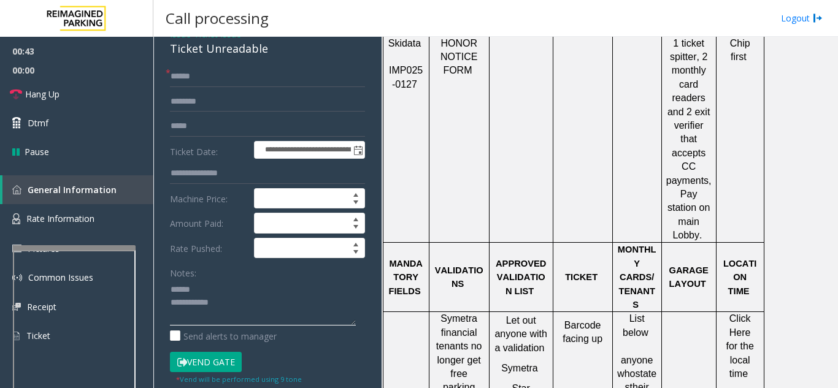
scroll to position [736, 0]
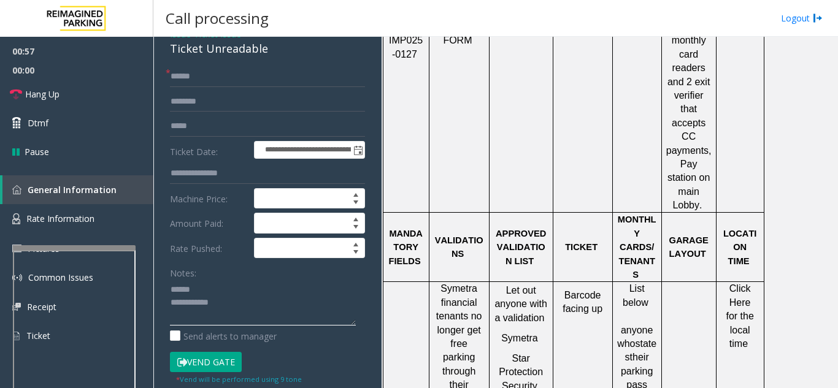
type textarea "**********"
drag, startPoint x: 165, startPoint y: 50, endPoint x: 274, endPoint y: 51, distance: 108.6
click at [274, 51] on div "**********" at bounding box center [268, 356] width 220 height 662
click at [269, 82] on input "text" at bounding box center [267, 76] width 195 height 21
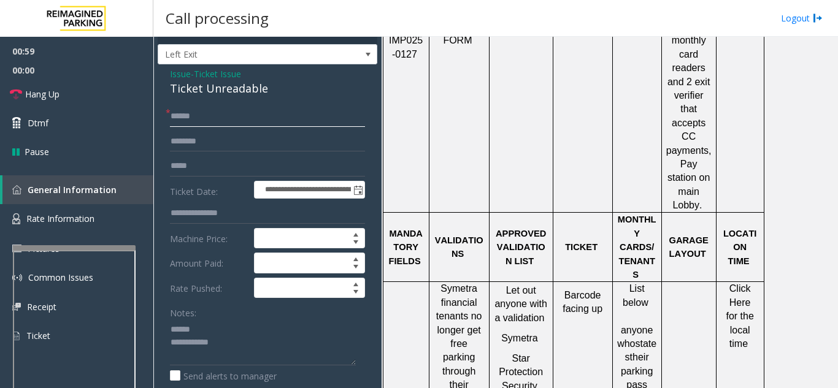
scroll to position [0, 0]
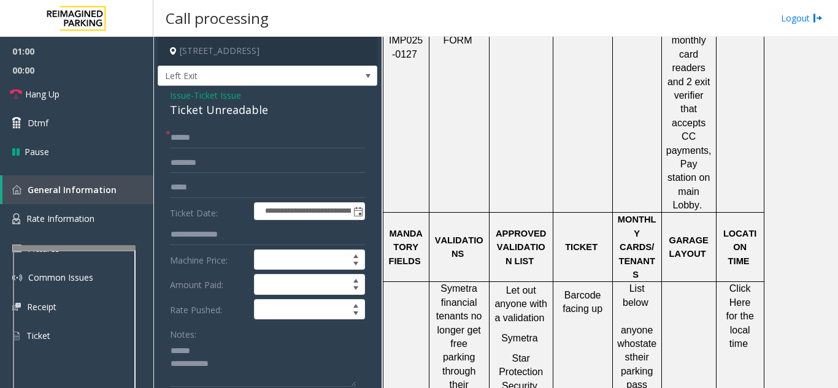
click at [185, 93] on span "Issue" at bounding box center [180, 95] width 21 height 13
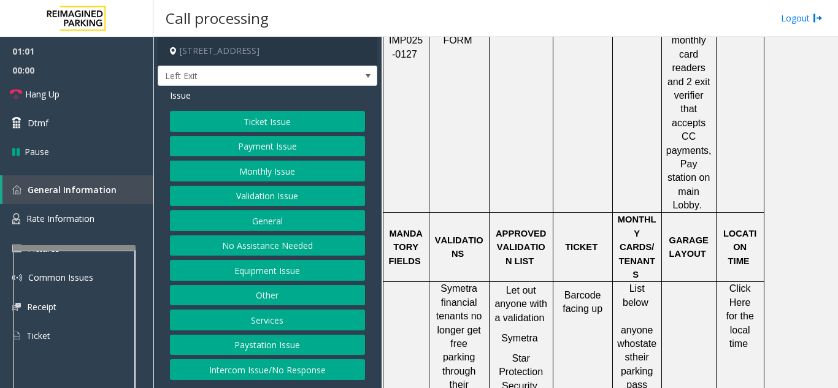
click at [249, 199] on button "Validation Issue" at bounding box center [267, 196] width 195 height 21
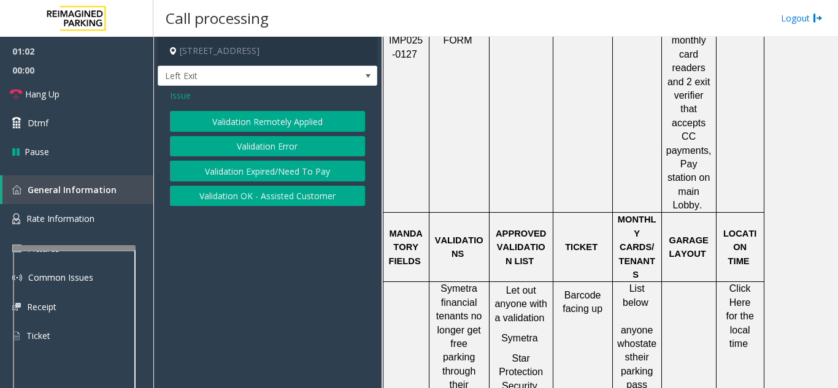
click at [275, 142] on button "Validation Error" at bounding box center [267, 146] width 195 height 21
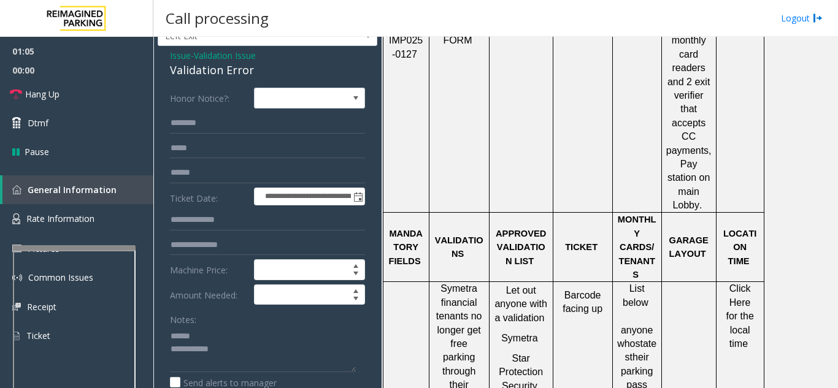
scroll to position [61, 0]
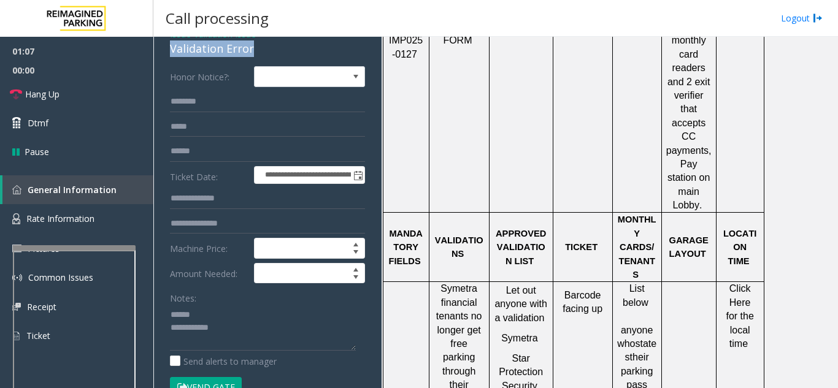
drag, startPoint x: 176, startPoint y: 52, endPoint x: 260, endPoint y: 52, distance: 84.0
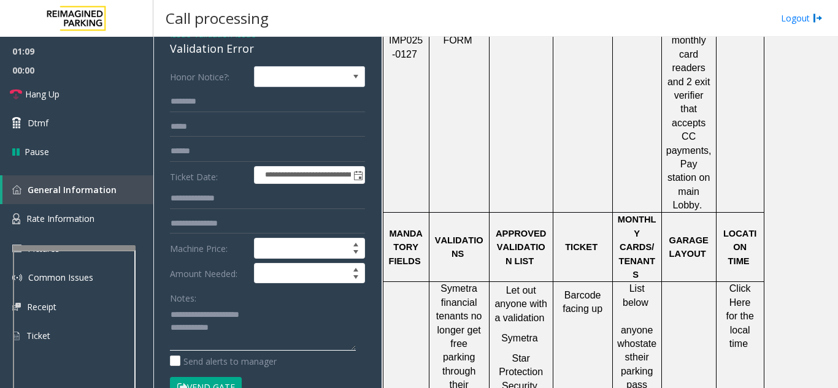
click at [259, 328] on textarea at bounding box center [263, 328] width 186 height 46
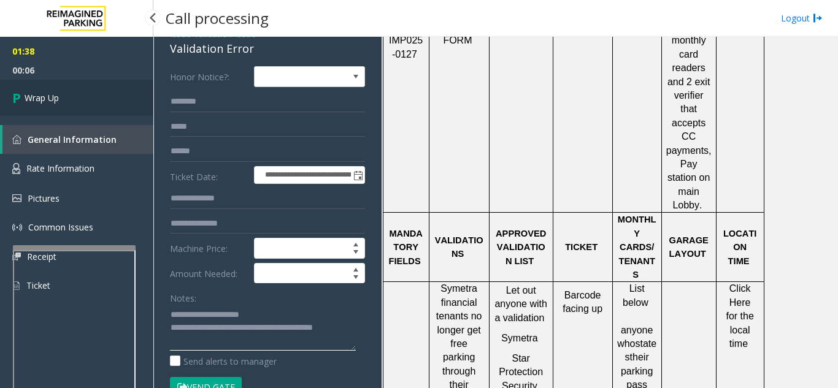
type textarea "**********"
click at [62, 93] on link "Wrap Up" at bounding box center [76, 98] width 153 height 36
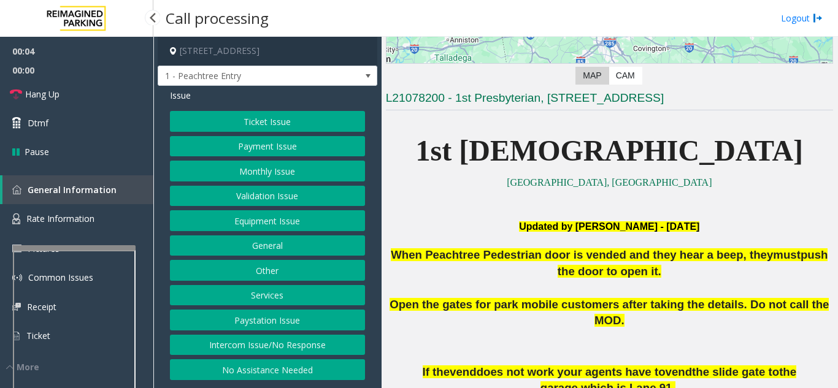
scroll to position [245, 0]
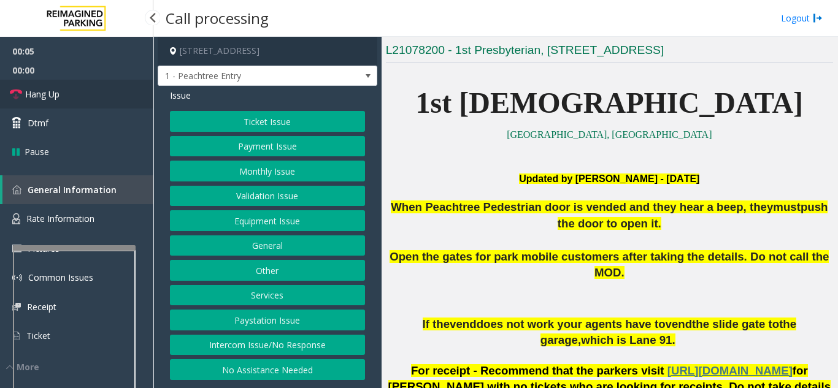
click at [72, 100] on link "Hang Up" at bounding box center [76, 94] width 153 height 29
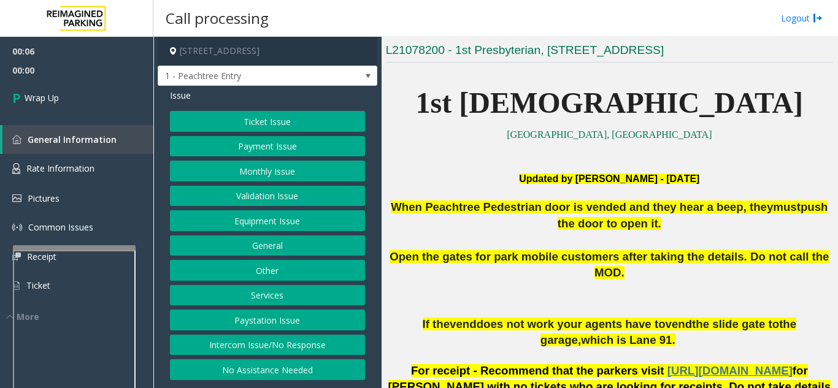
click at [278, 377] on button "No Assistance Needed" at bounding box center [267, 369] width 195 height 21
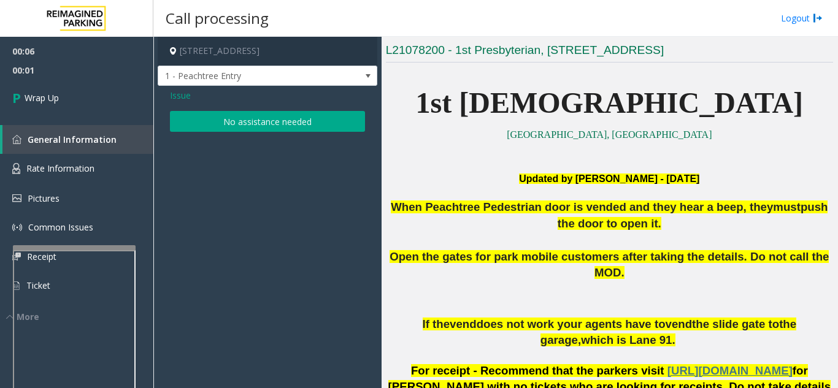
click at [271, 127] on button "No assistance needed" at bounding box center [267, 121] width 195 height 21
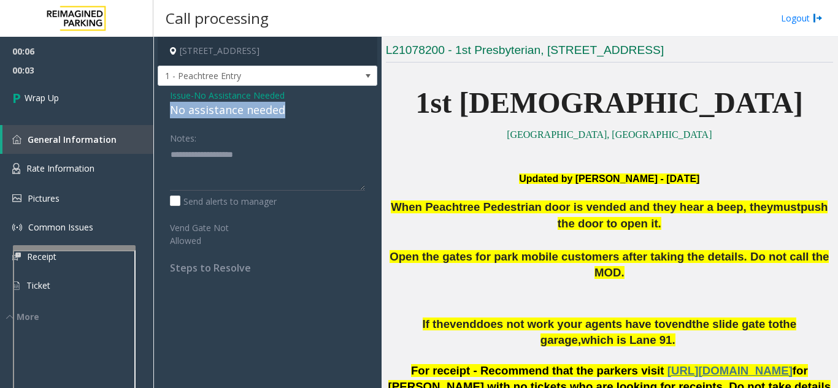
drag, startPoint x: 169, startPoint y: 107, endPoint x: 309, endPoint y: 117, distance: 140.2
click at [309, 117] on div "Issue - No Assistance Needed No assistance needed Notes: Send alerts to manager…" at bounding box center [268, 186] width 220 height 201
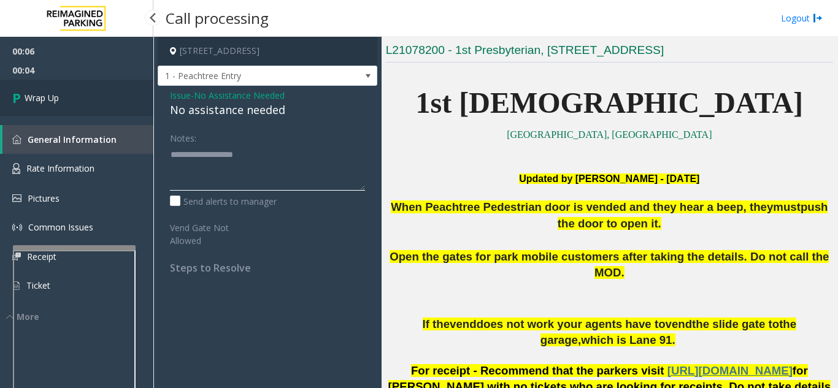
type textarea "**********"
click at [108, 109] on link "Wrap Up" at bounding box center [76, 98] width 153 height 36
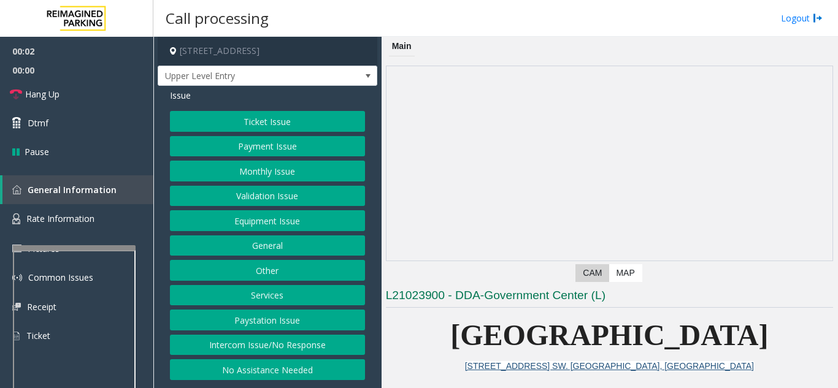
scroll to position [245, 0]
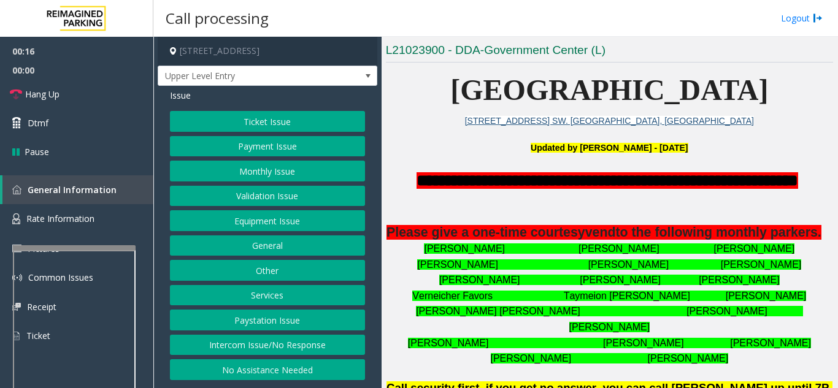
click at [261, 343] on button "Intercom Issue/No Response" at bounding box center [267, 345] width 195 height 21
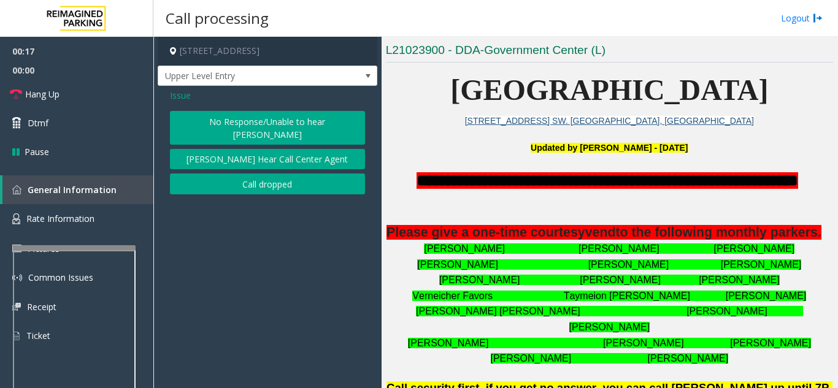
click at [239, 125] on button "No Response/Unable to hear [PERSON_NAME]" at bounding box center [267, 128] width 195 height 34
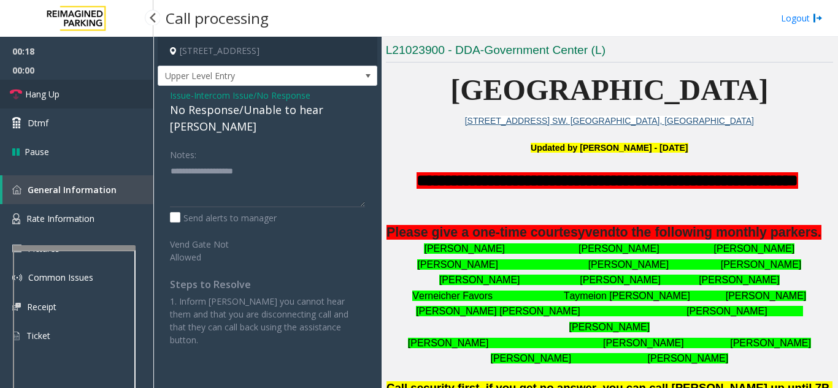
click at [94, 99] on link "Hang Up" at bounding box center [76, 94] width 153 height 29
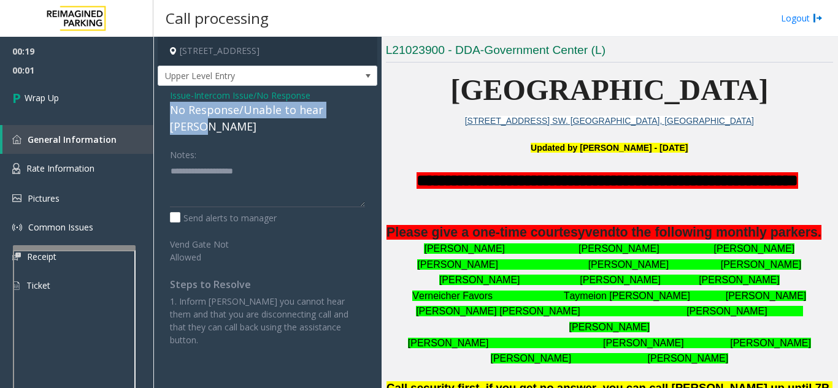
drag, startPoint x: 165, startPoint y: 111, endPoint x: 363, endPoint y: 107, distance: 197.5
click at [363, 107] on div "Issue - Intercom Issue/No Response No Response/Unable to hear [PERSON_NAME] Not…" at bounding box center [268, 222] width 220 height 273
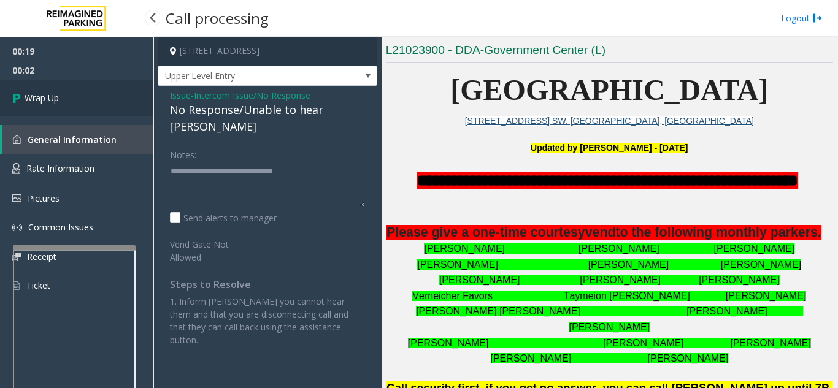
type textarea "**********"
click at [86, 112] on link "Wrap Up" at bounding box center [76, 98] width 153 height 36
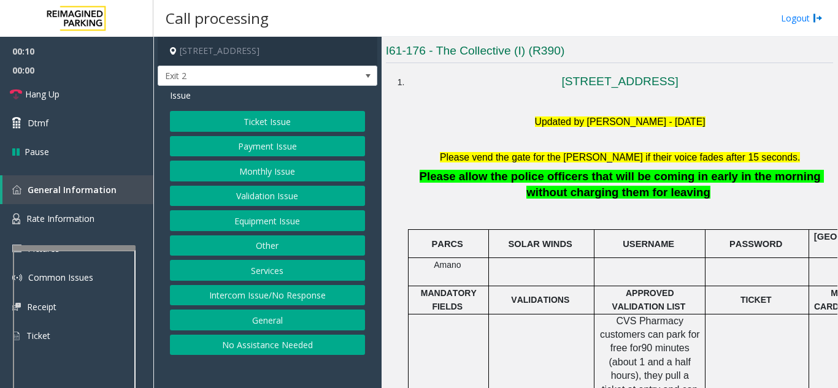
scroll to position [245, 0]
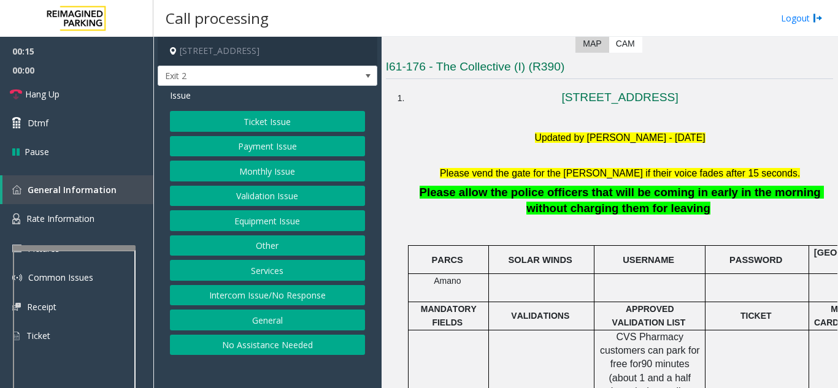
click at [211, 123] on button "Ticket Issue" at bounding box center [267, 121] width 195 height 21
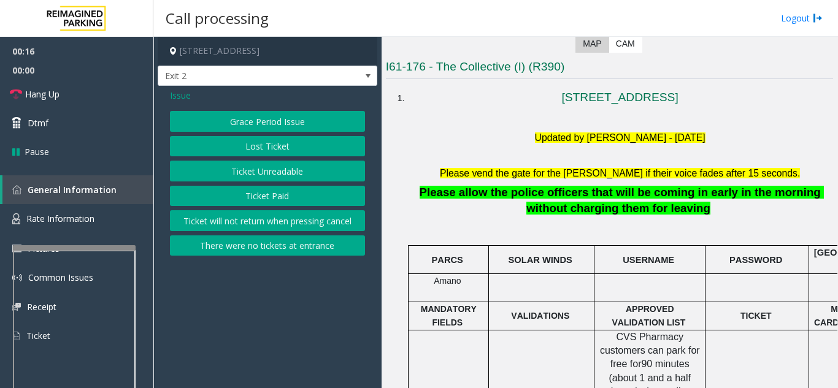
click at [244, 177] on button "Ticket Unreadable" at bounding box center [267, 171] width 195 height 21
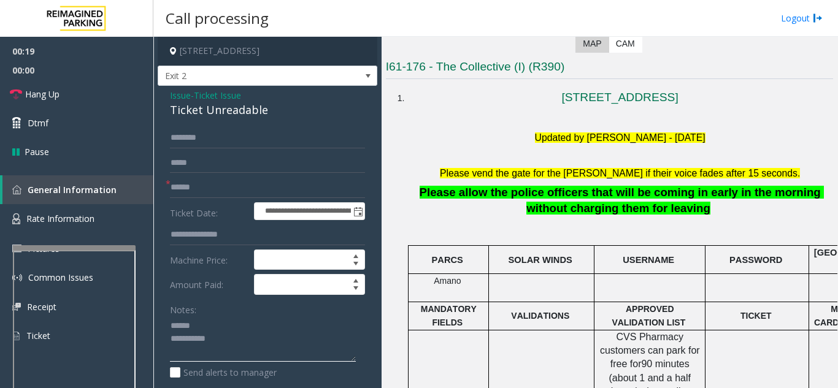
click at [224, 326] on textarea at bounding box center [263, 340] width 186 height 46
drag, startPoint x: 162, startPoint y: 116, endPoint x: 285, endPoint y: 118, distance: 123.3
click at [285, 118] on div "**********" at bounding box center [268, 392] width 220 height 612
click at [250, 196] on input "text" at bounding box center [267, 187] width 195 height 21
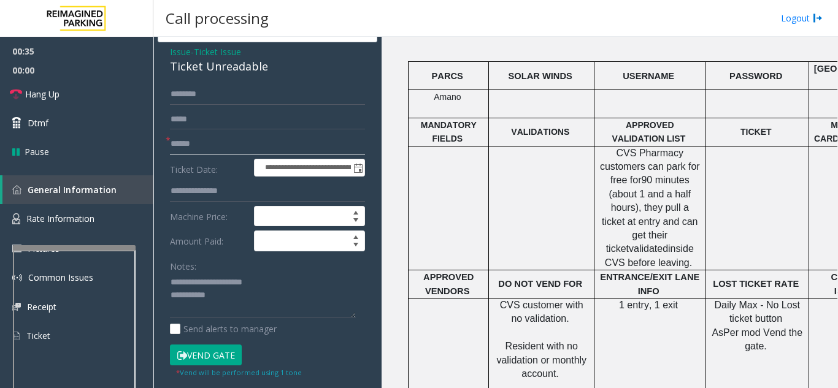
scroll to position [61, 0]
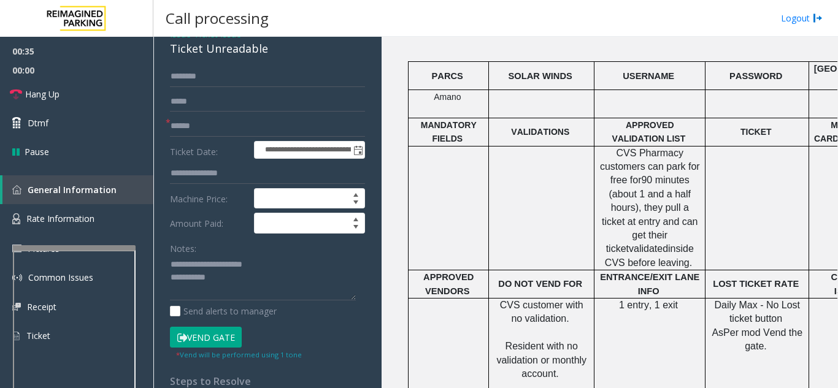
click at [178, 331] on button "Vend Gate" at bounding box center [206, 337] width 72 height 21
click at [247, 280] on textarea at bounding box center [263, 278] width 186 height 46
type textarea "**********"
click at [244, 125] on input "text" at bounding box center [267, 126] width 195 height 21
type input "**"
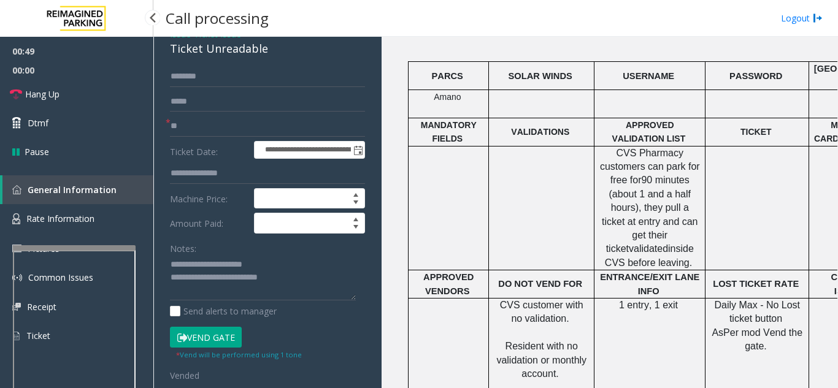
click at [72, 73] on span "00:00" at bounding box center [76, 70] width 153 height 19
click at [70, 90] on link "Hang Up" at bounding box center [76, 94] width 153 height 29
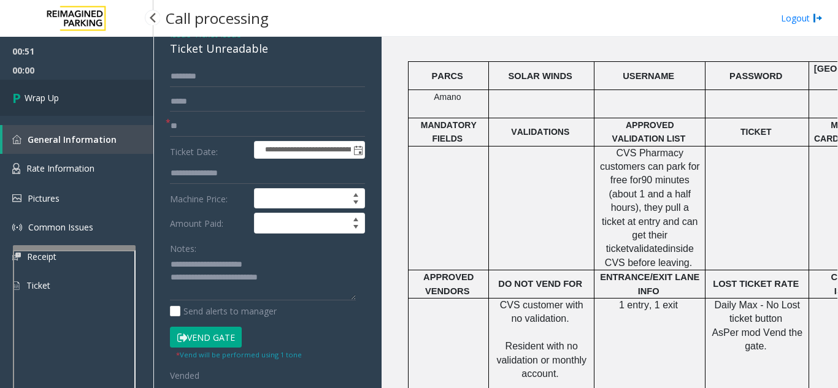
click at [102, 108] on link "Wrap Up" at bounding box center [76, 98] width 153 height 36
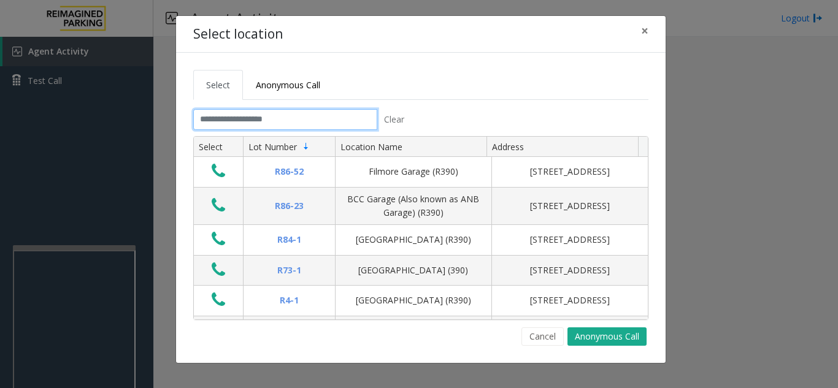
click at [268, 117] on input "text" at bounding box center [285, 119] width 184 height 21
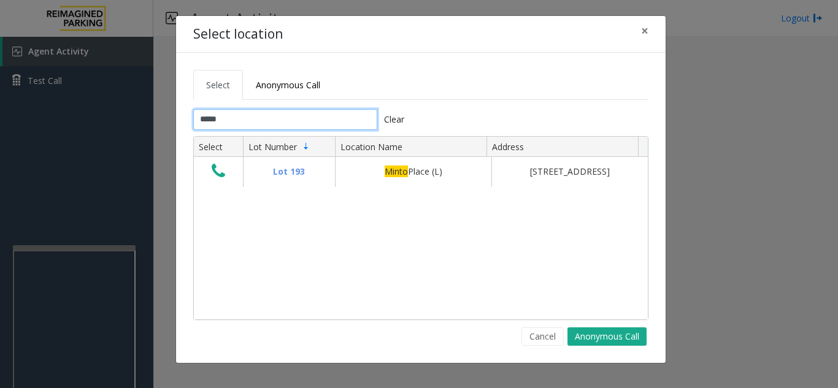
type input "*****"
click at [648, 33] on span "×" at bounding box center [644, 30] width 7 height 17
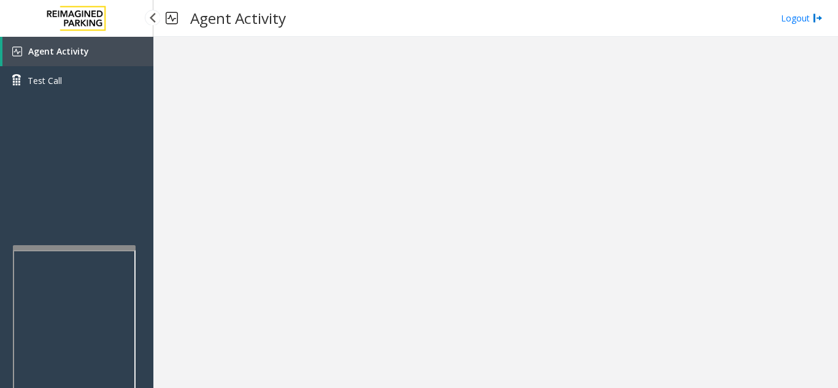
click at [137, 50] on link "Agent Activity" at bounding box center [77, 51] width 151 height 29
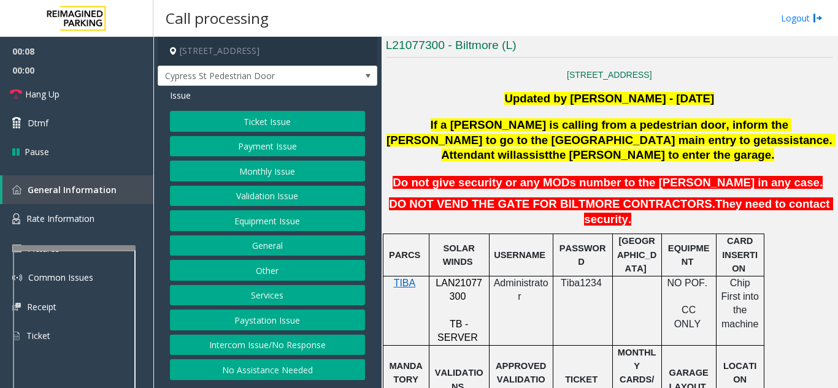
scroll to position [184, 0]
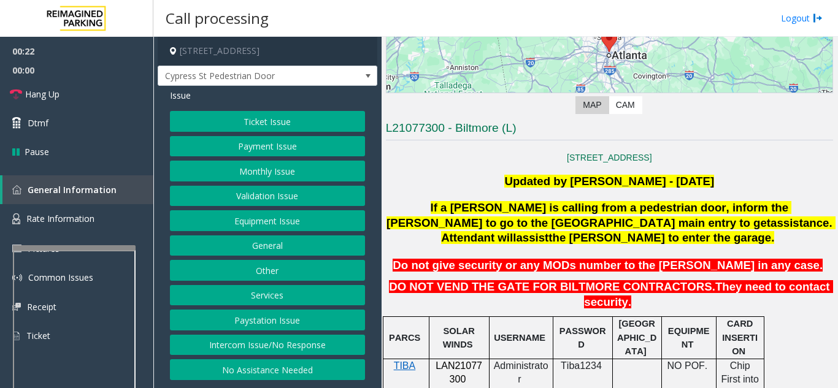
click at [312, 231] on button "Equipment Issue" at bounding box center [267, 220] width 195 height 21
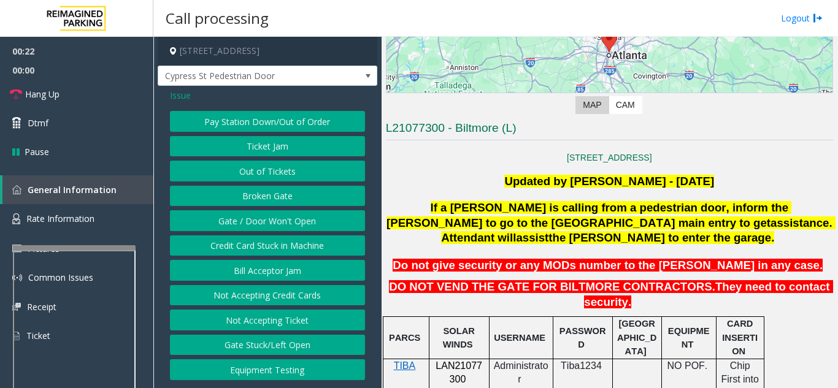
click at [312, 231] on button "Gate / Door Won't Open" at bounding box center [267, 220] width 195 height 21
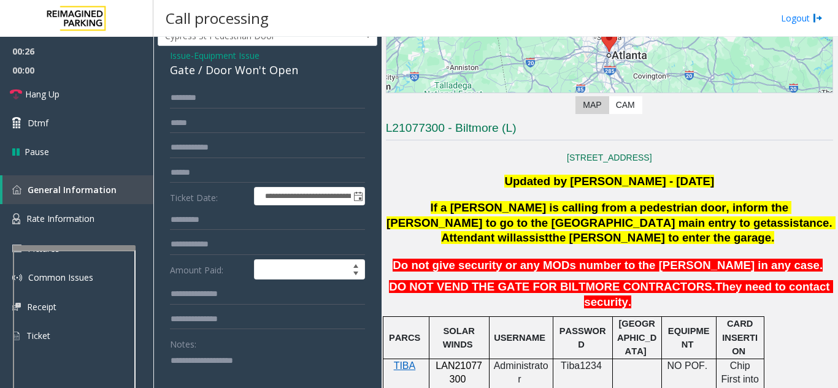
scroll to position [61, 0]
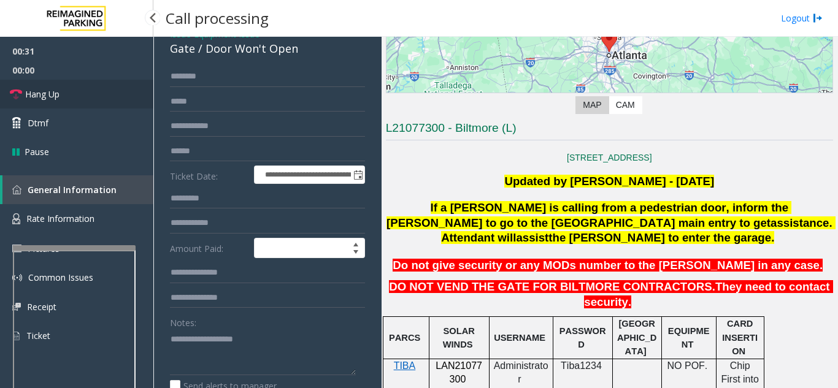
click at [73, 100] on link "Hang Up" at bounding box center [76, 94] width 153 height 29
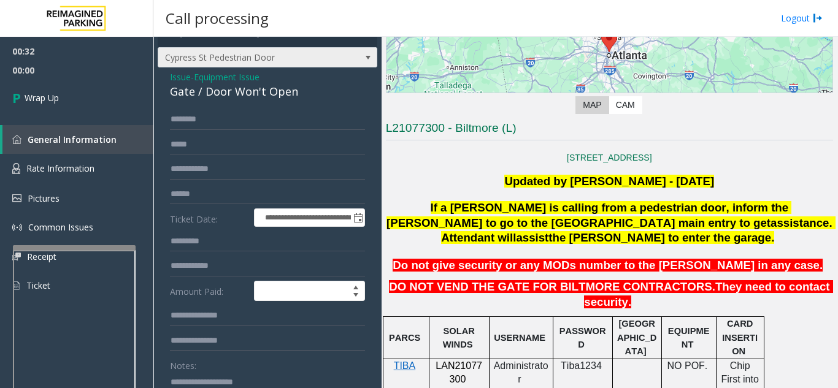
scroll to position [16, 0]
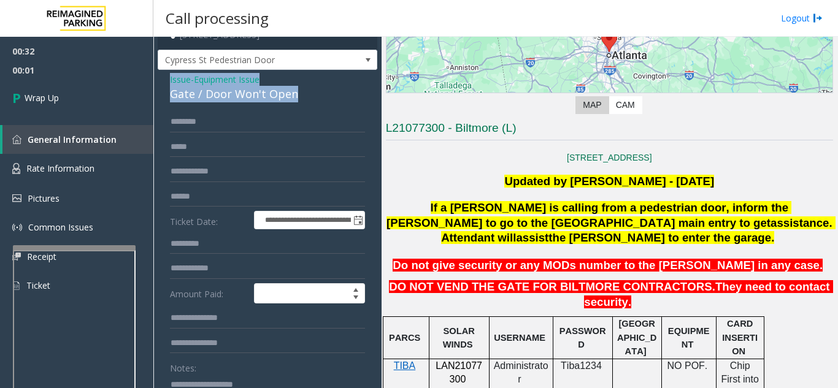
drag, startPoint x: 167, startPoint y: 41, endPoint x: 312, endPoint y: 110, distance: 161.1
click at [312, 110] on div "**********" at bounding box center [268, 387] width 220 height 634
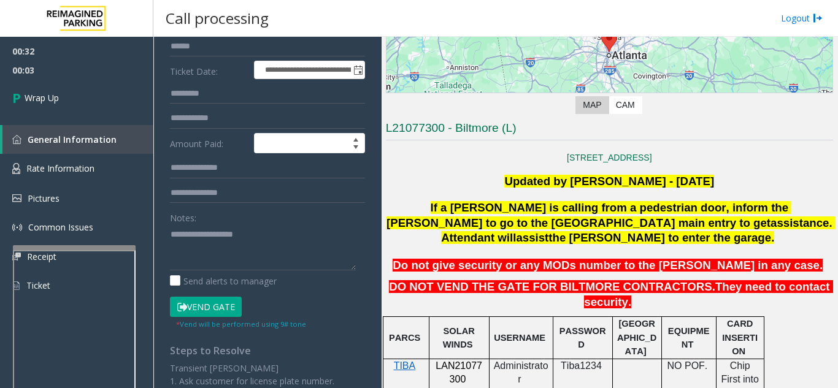
scroll to position [200, 0]
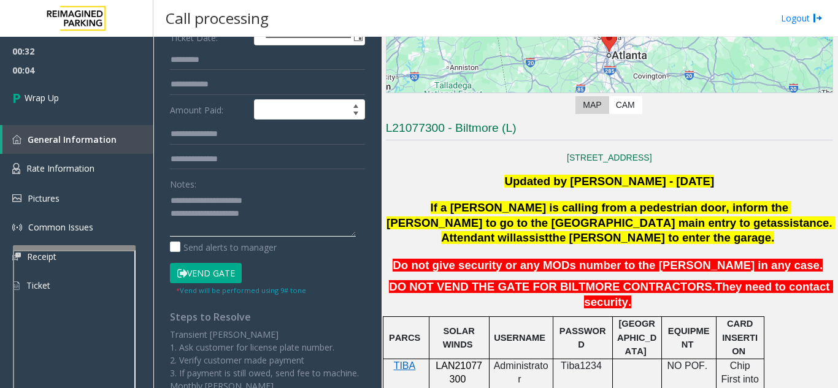
click at [274, 207] on textarea at bounding box center [263, 214] width 186 height 46
drag, startPoint x: 196, startPoint y: 212, endPoint x: 278, endPoint y: 212, distance: 82.2
click at [278, 212] on textarea at bounding box center [263, 214] width 186 height 46
click at [287, 232] on textarea at bounding box center [263, 214] width 186 height 46
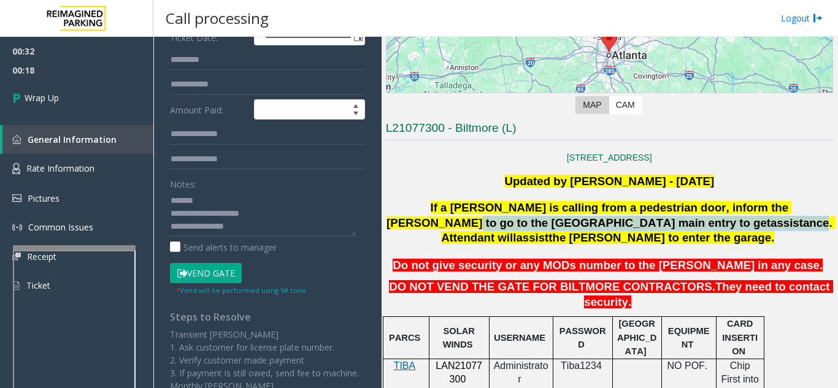
drag, startPoint x: 745, startPoint y: 199, endPoint x: 530, endPoint y: 222, distance: 216.6
copy span "5th street main entry to get assistance"
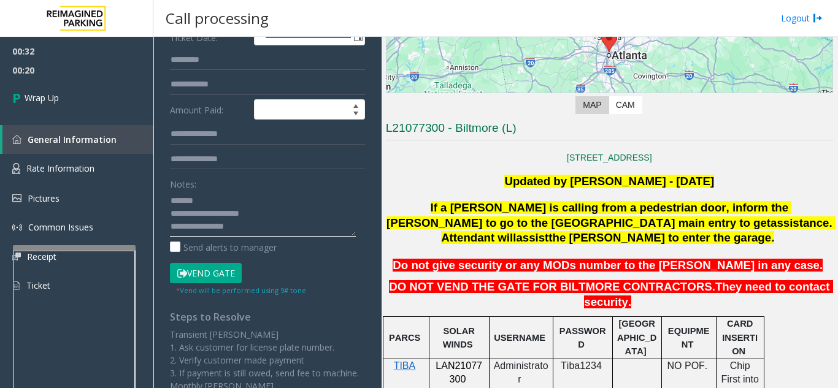
click at [273, 237] on textarea at bounding box center [263, 214] width 186 height 46
paste textarea "**********"
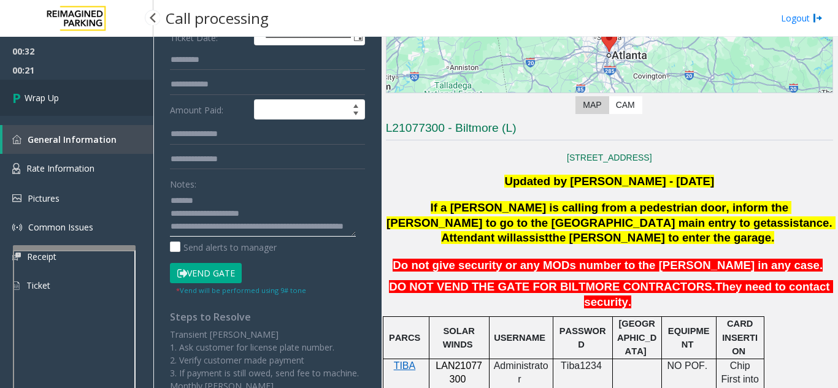
type textarea "**********"
click at [77, 96] on link "Wrap Up" at bounding box center [76, 98] width 153 height 36
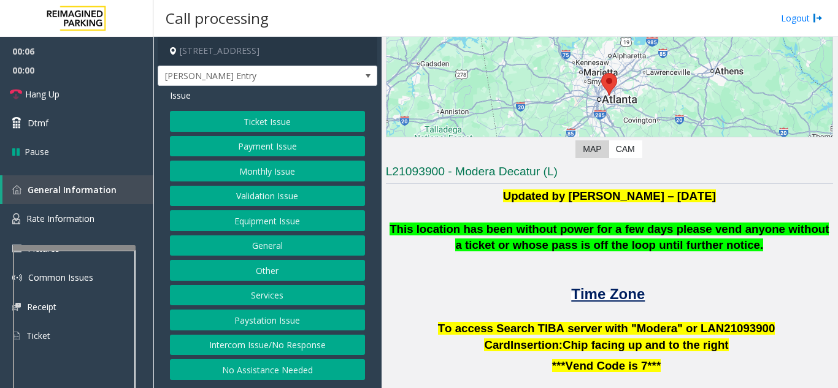
scroll to position [123, 0]
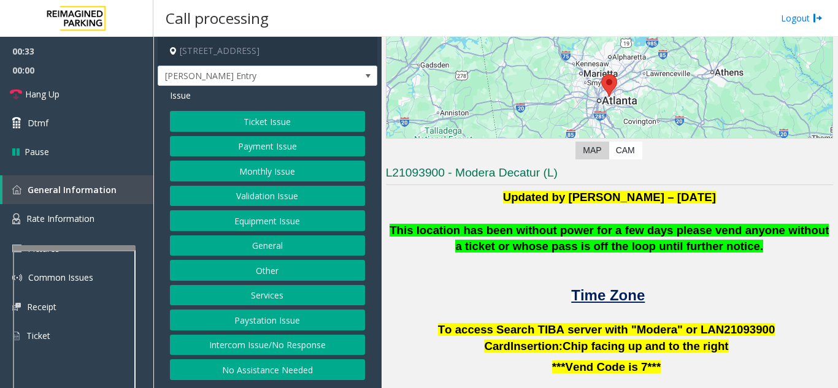
click at [305, 348] on button "Intercom Issue/No Response" at bounding box center [267, 345] width 195 height 21
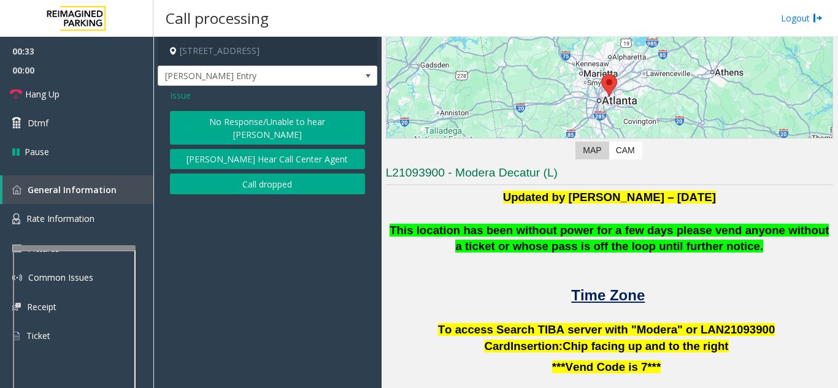
click at [249, 122] on button "No Response/Unable to hear [PERSON_NAME]" at bounding box center [267, 128] width 195 height 34
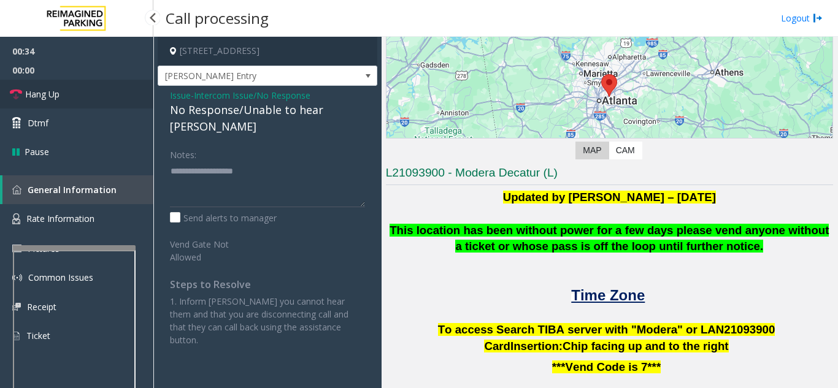
click at [130, 95] on link "Hang Up" at bounding box center [76, 94] width 153 height 29
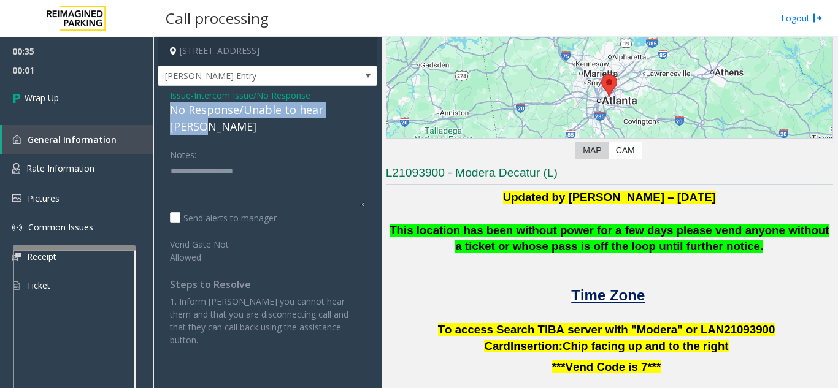
drag, startPoint x: 167, startPoint y: 112, endPoint x: 364, endPoint y: 115, distance: 196.9
click at [364, 115] on div "Issue - Intercom Issue/No Response No Response/Unable to hear [PERSON_NAME] Not…" at bounding box center [268, 222] width 220 height 273
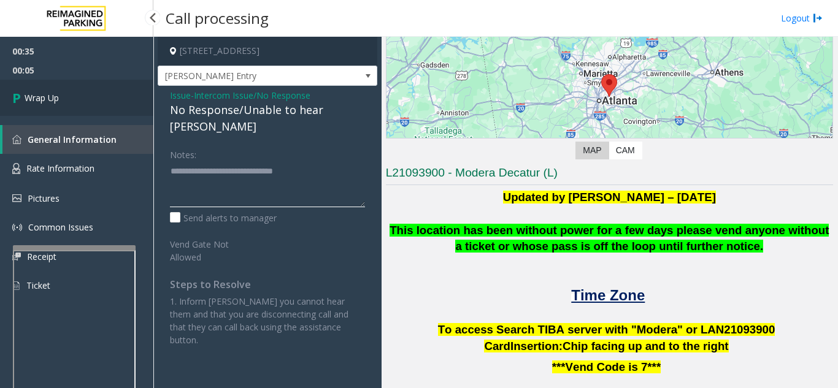
type textarea "**********"
click at [124, 111] on link "Wrap Up" at bounding box center [76, 98] width 153 height 36
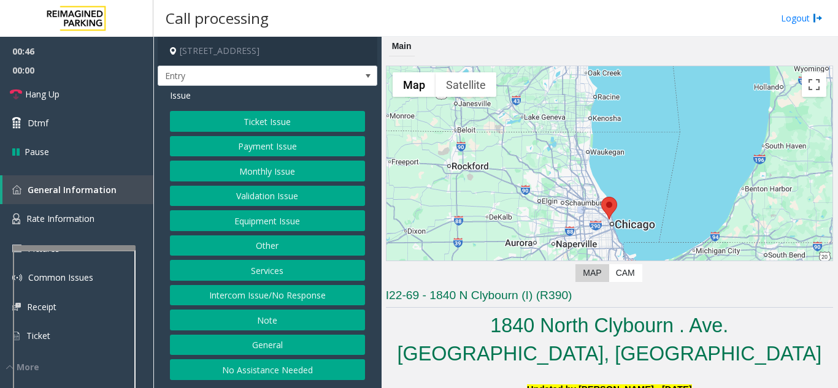
click at [321, 301] on button "Intercom Issue/No Response" at bounding box center [267, 295] width 195 height 21
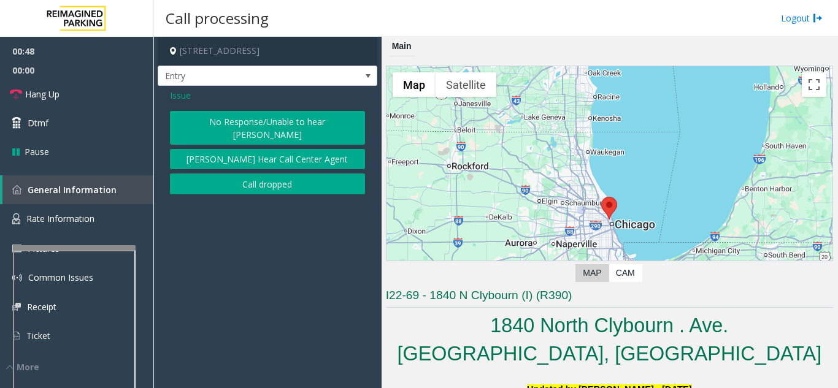
click at [185, 93] on span "Issue" at bounding box center [180, 95] width 21 height 13
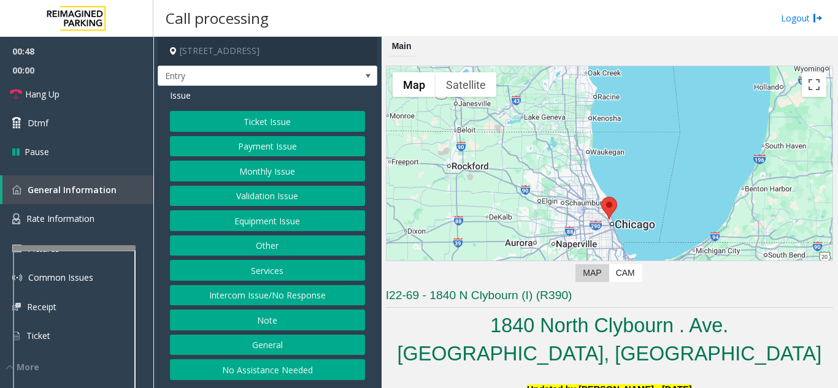
click at [255, 225] on button "Equipment Issue" at bounding box center [267, 220] width 195 height 21
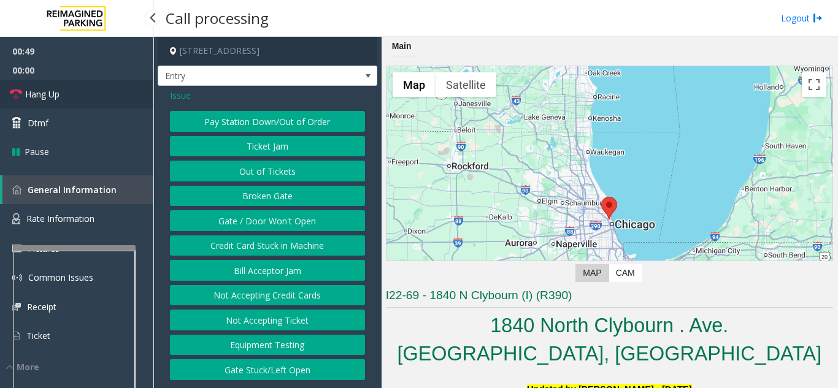
click at [97, 98] on link "Hang Up" at bounding box center [76, 94] width 153 height 29
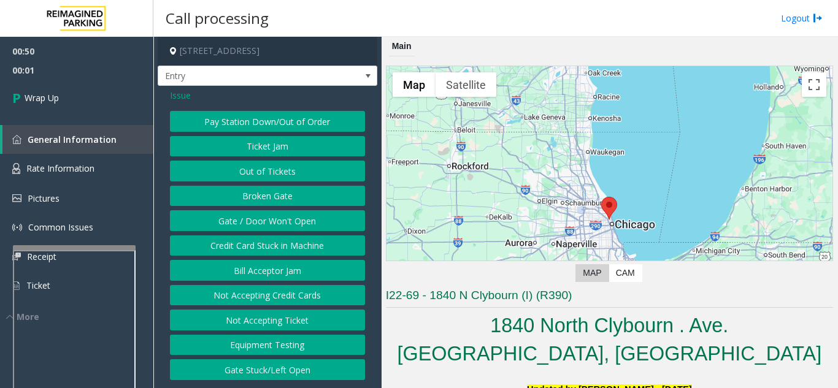
click at [182, 97] on span "Issue" at bounding box center [180, 95] width 21 height 13
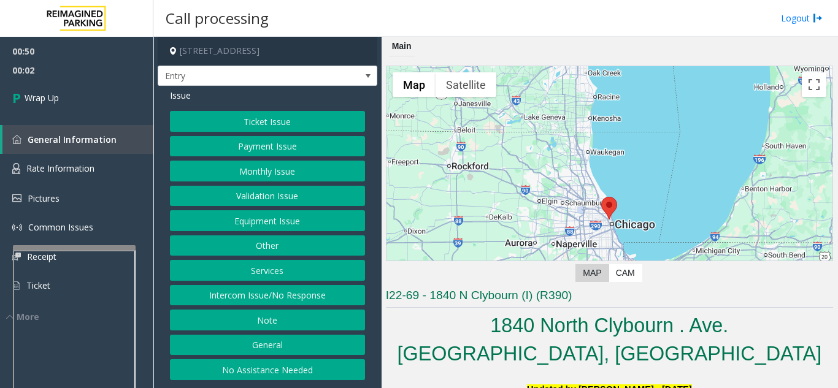
click at [239, 219] on button "Equipment Issue" at bounding box center [267, 220] width 195 height 21
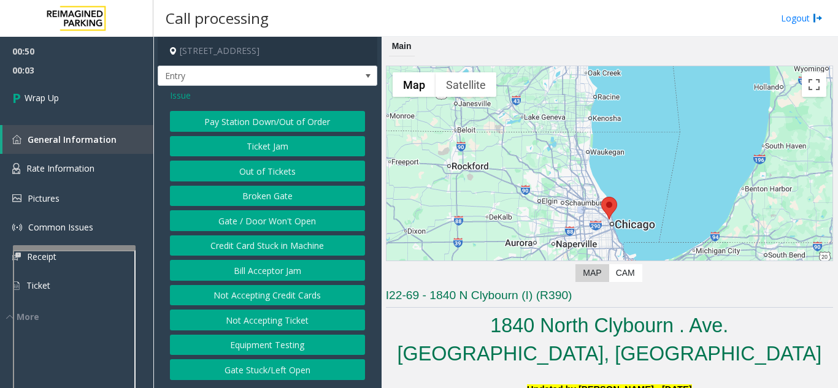
click at [243, 216] on button "Gate / Door Won't Open" at bounding box center [267, 220] width 195 height 21
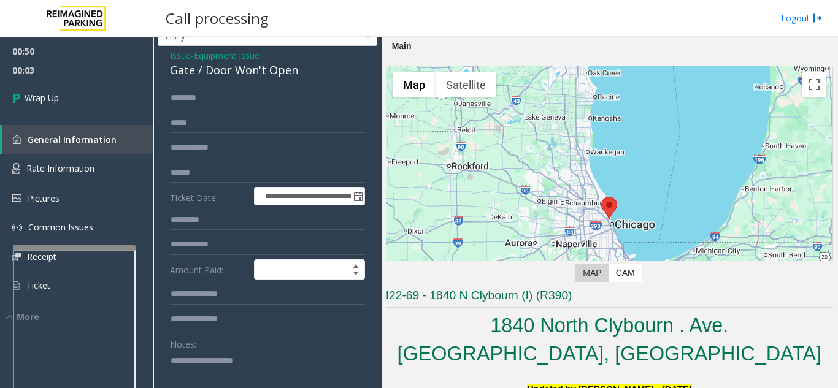
scroll to position [61, 0]
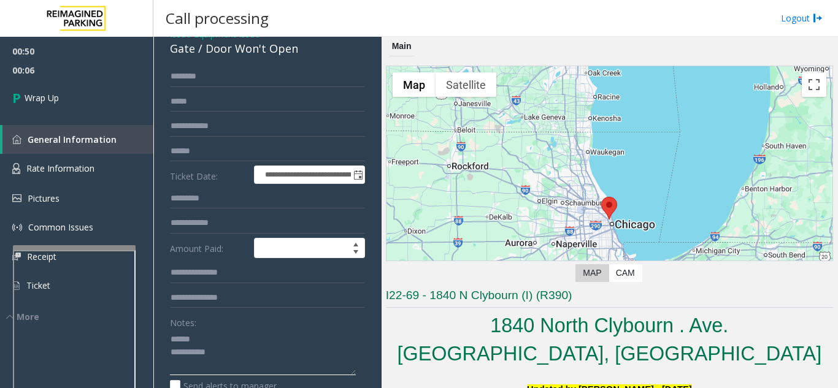
click at [228, 340] on textarea at bounding box center [263, 352] width 186 height 46
drag, startPoint x: 204, startPoint y: 52, endPoint x: 301, endPoint y: 50, distance: 97.6
click at [301, 50] on div "Gate / Door Won't Open" at bounding box center [267, 48] width 195 height 17
click at [253, 354] on textarea at bounding box center [263, 352] width 186 height 46
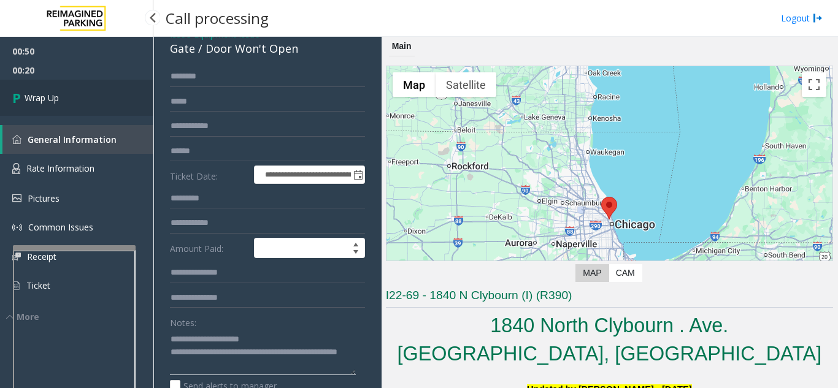
type textarea "**********"
click at [79, 103] on link "Wrap Up" at bounding box center [76, 98] width 153 height 36
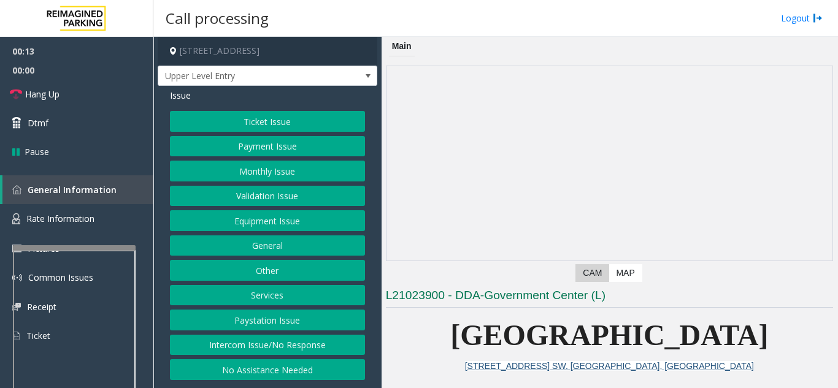
click at [332, 342] on button "Intercom Issue/No Response" at bounding box center [267, 345] width 195 height 21
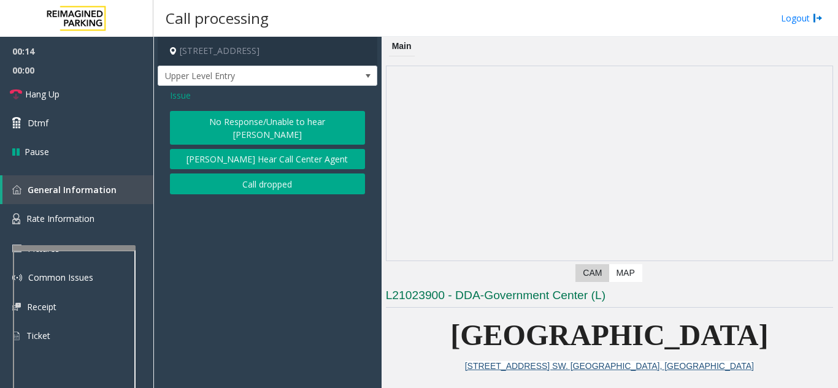
click at [295, 117] on button "No Response/Unable to hear [PERSON_NAME]" at bounding box center [267, 128] width 195 height 34
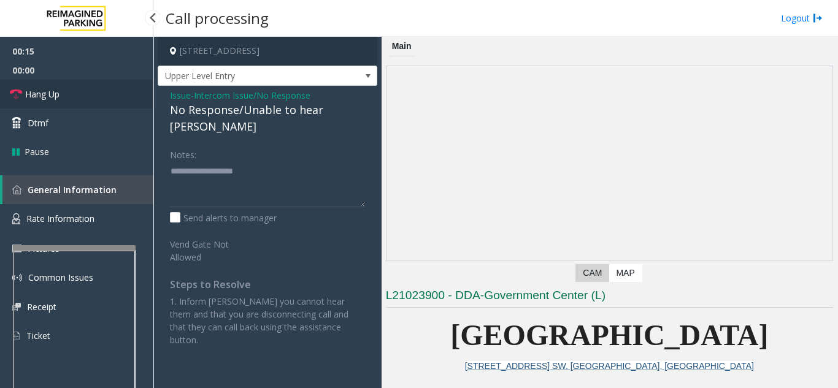
click at [69, 85] on link "Hang Up" at bounding box center [76, 94] width 153 height 29
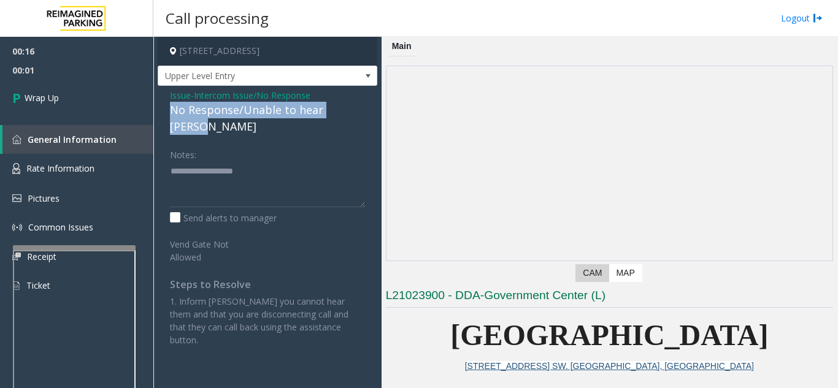
drag, startPoint x: 167, startPoint y: 112, endPoint x: 362, endPoint y: 113, distance: 195.1
click at [362, 113] on div "Issue - Intercom Issue/No Response No Response/Unable to hear [PERSON_NAME] Not…" at bounding box center [268, 222] width 220 height 273
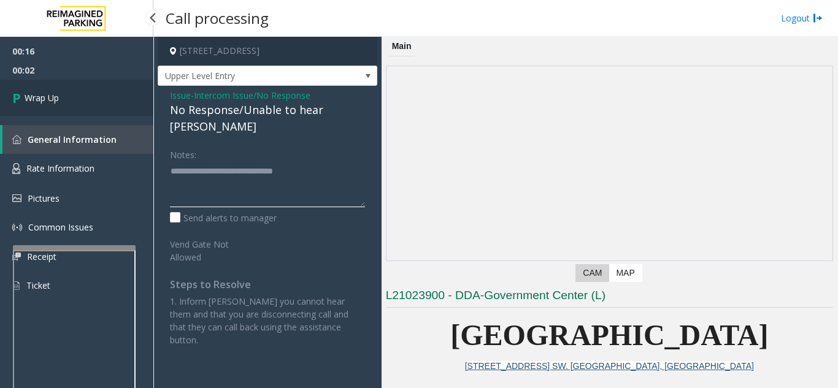
type textarea "**********"
click at [104, 105] on link "Wrap Up" at bounding box center [76, 98] width 153 height 36
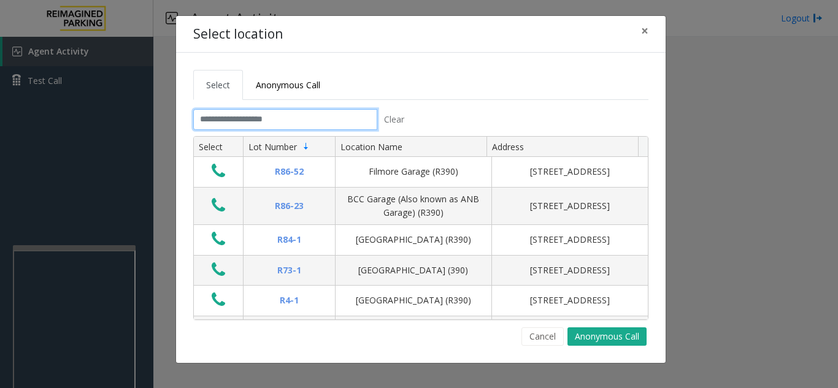
click at [312, 121] on input "text" at bounding box center [285, 119] width 184 height 21
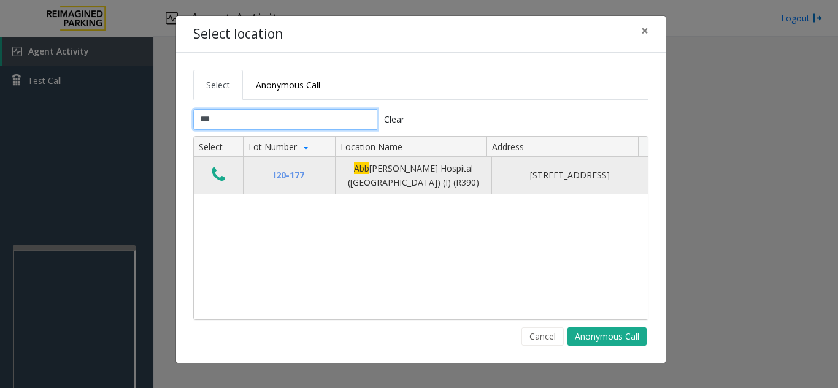
type input "***"
click at [220, 174] on icon "Data table" at bounding box center [218, 174] width 13 height 17
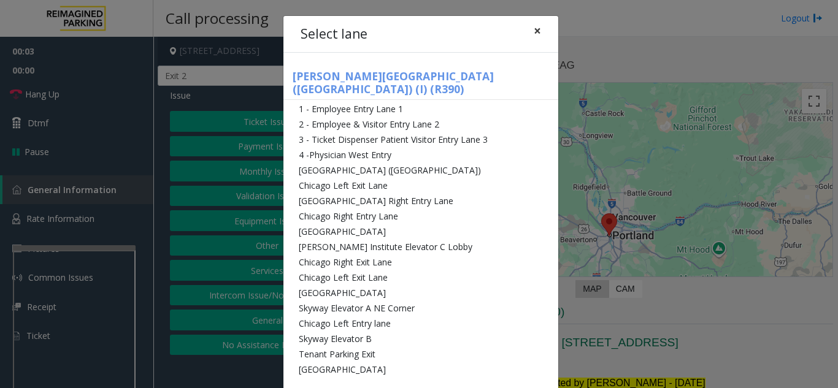
click at [534, 31] on span "×" at bounding box center [537, 30] width 7 height 17
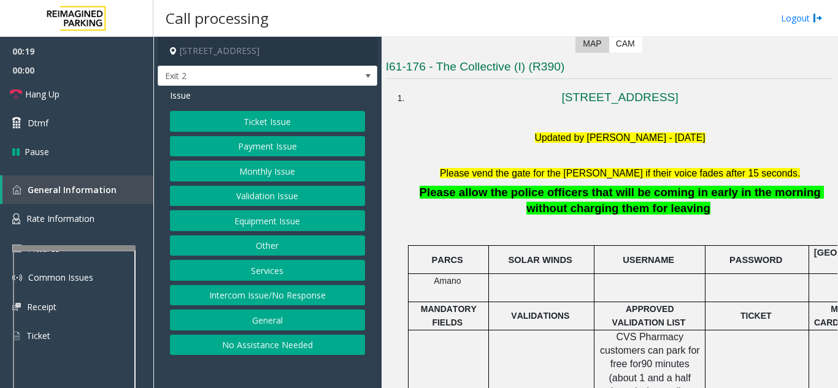
scroll to position [184, 0]
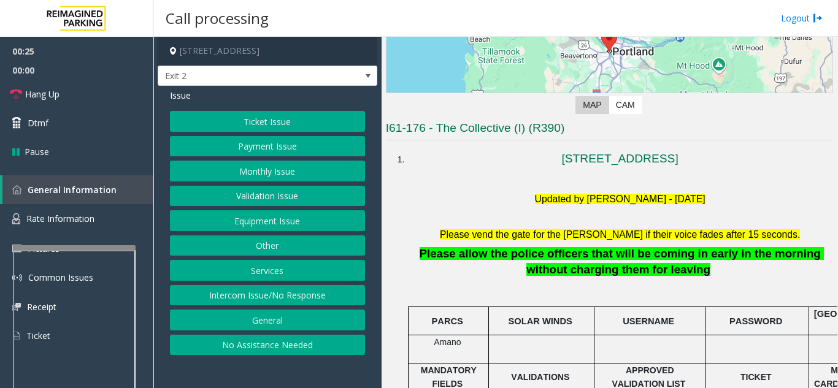
click at [251, 225] on button "Equipment Issue" at bounding box center [267, 220] width 195 height 21
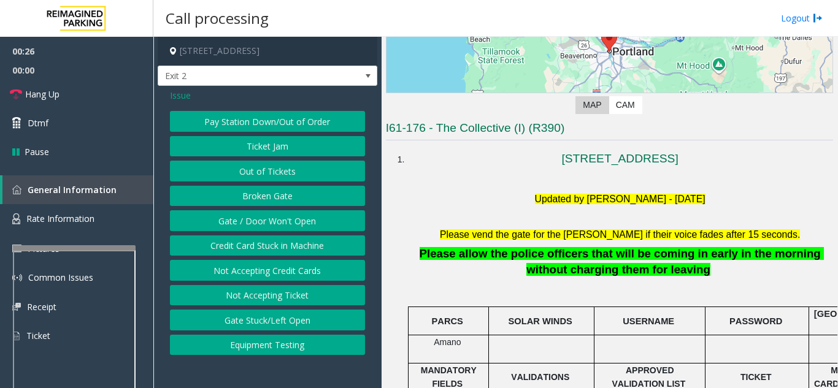
click at [251, 225] on button "Gate / Door Won't Open" at bounding box center [267, 220] width 195 height 21
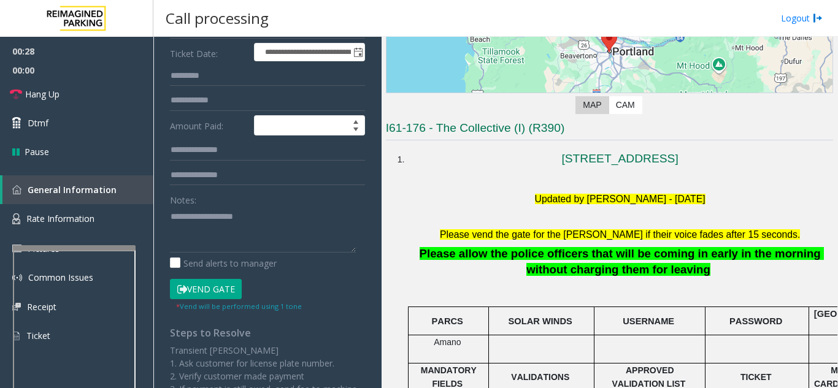
click at [209, 291] on button "Vend Gate" at bounding box center [206, 289] width 72 height 21
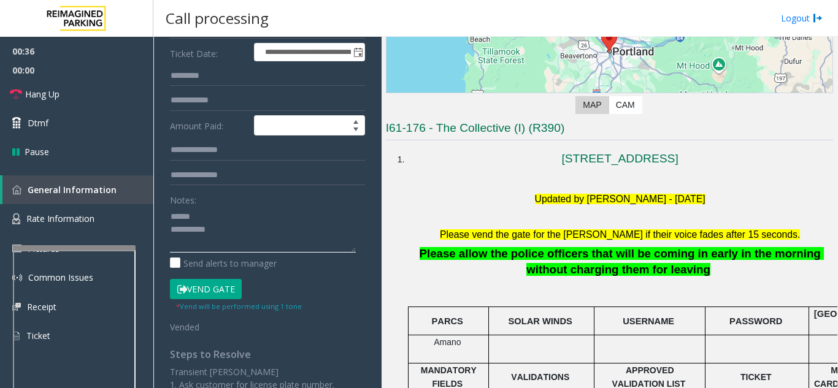
click at [220, 218] on textarea at bounding box center [263, 230] width 186 height 46
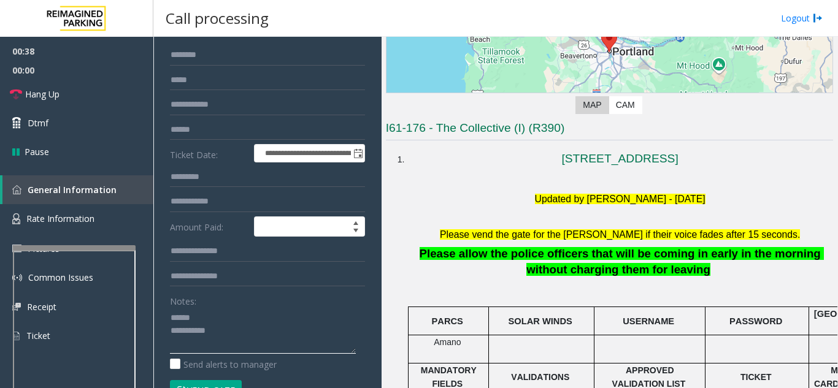
scroll to position [61, 0]
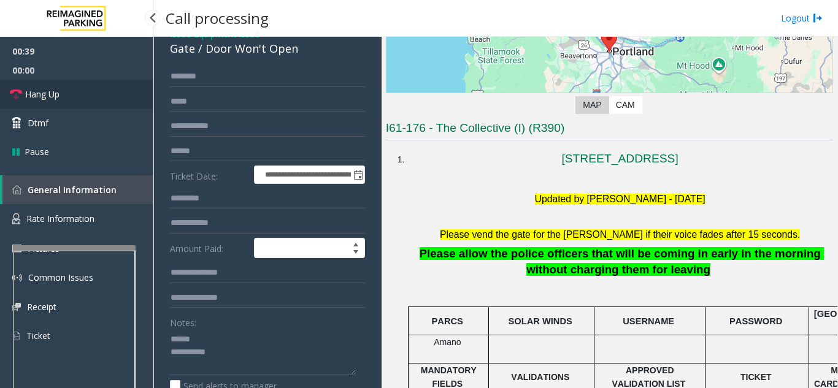
click at [121, 94] on link "Hang Up" at bounding box center [76, 94] width 153 height 29
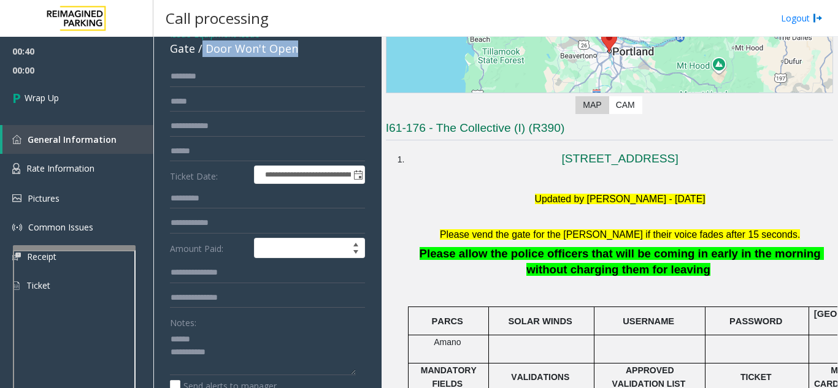
drag, startPoint x: 201, startPoint y: 50, endPoint x: 309, endPoint y: 57, distance: 107.6
click at [309, 57] on div "Gate / Door Won't Open" at bounding box center [267, 48] width 195 height 17
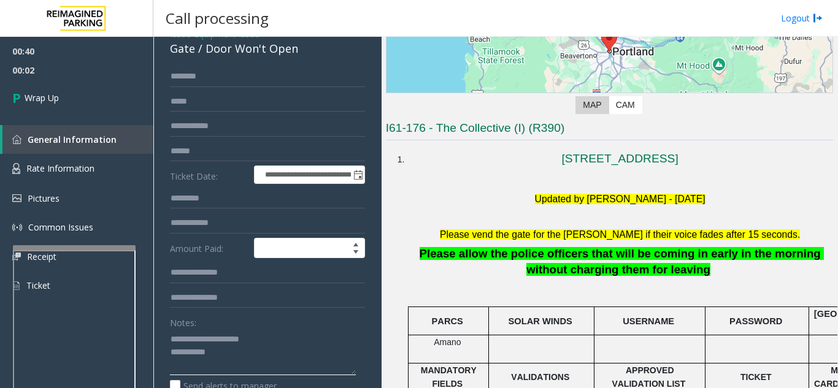
click at [274, 359] on textarea at bounding box center [263, 352] width 186 height 46
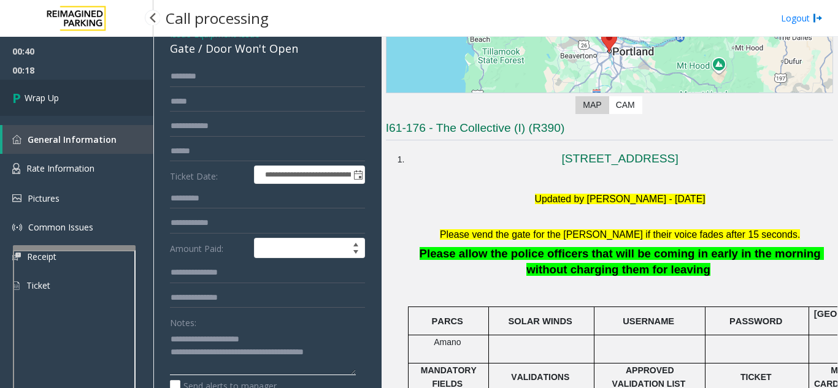
type textarea "**********"
click at [85, 96] on link "Wrap Up" at bounding box center [76, 98] width 153 height 36
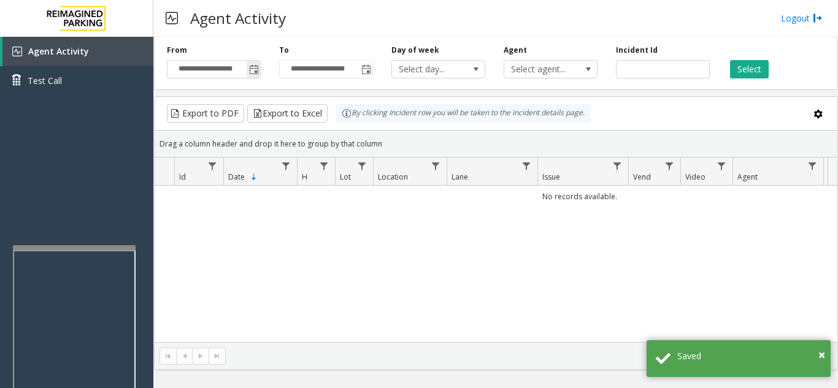
click at [259, 74] on span "Toggle popup" at bounding box center [253, 69] width 13 height 20
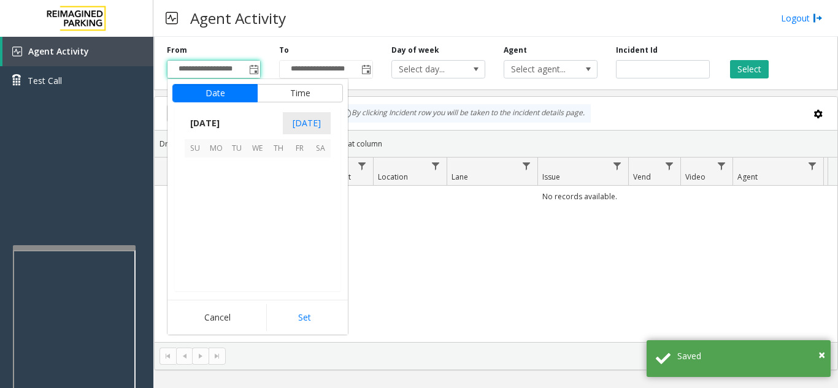
scroll to position [220001, 0]
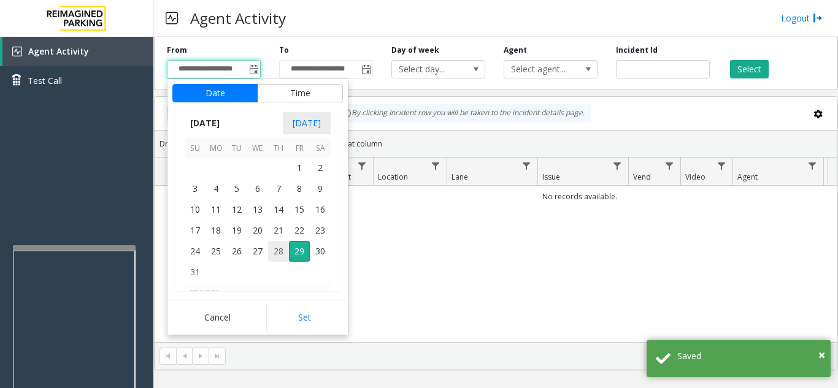
click at [285, 253] on span "28" at bounding box center [278, 251] width 21 height 21
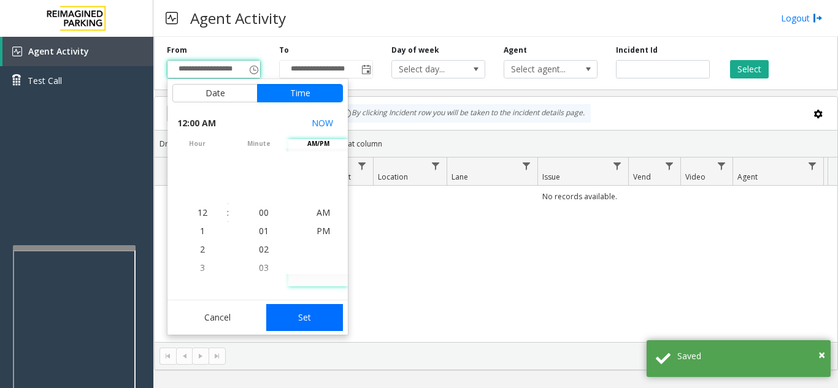
click at [306, 325] on button "Set" at bounding box center [304, 317] width 77 height 27
type input "**********"
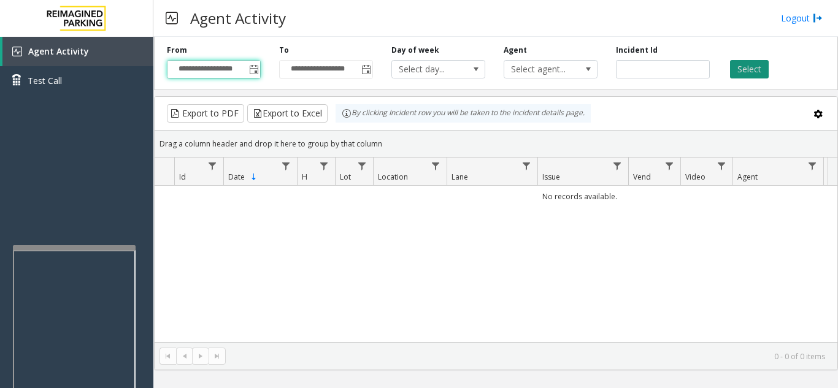
click at [767, 70] on button "Select" at bounding box center [749, 69] width 39 height 18
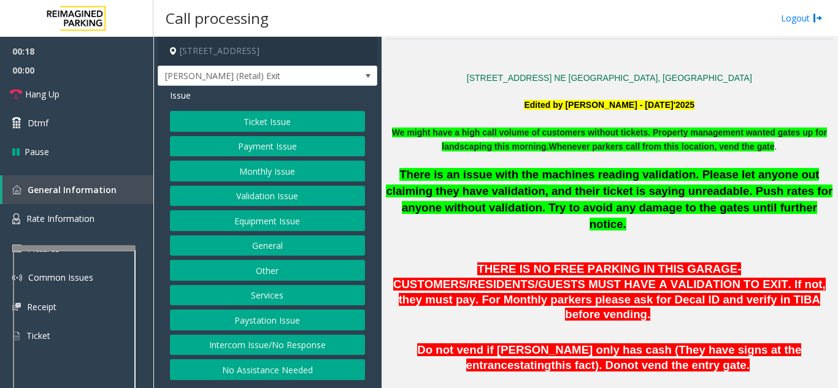
scroll to position [307, 0]
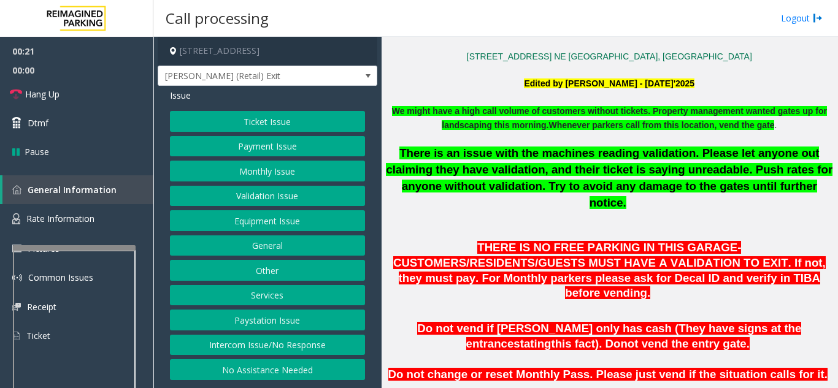
click at [315, 127] on button "Ticket Issue" at bounding box center [267, 121] width 195 height 21
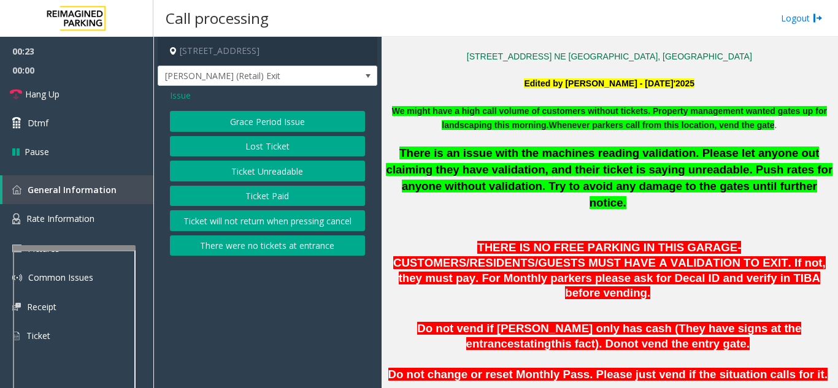
click at [269, 250] on button "There were no tickets at entrance" at bounding box center [267, 246] width 195 height 21
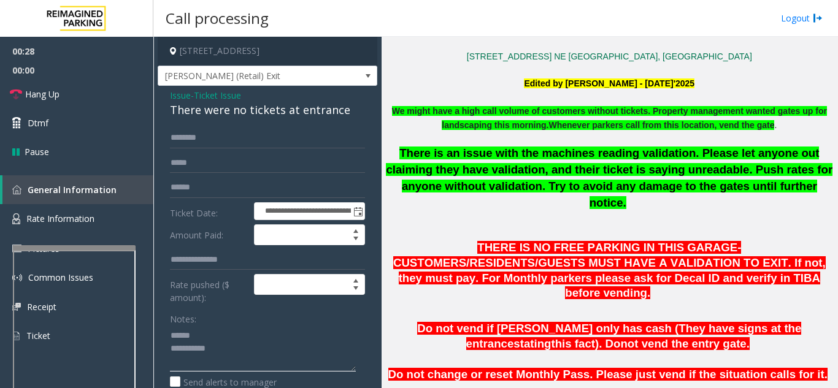
click at [210, 345] on textarea at bounding box center [263, 349] width 186 height 46
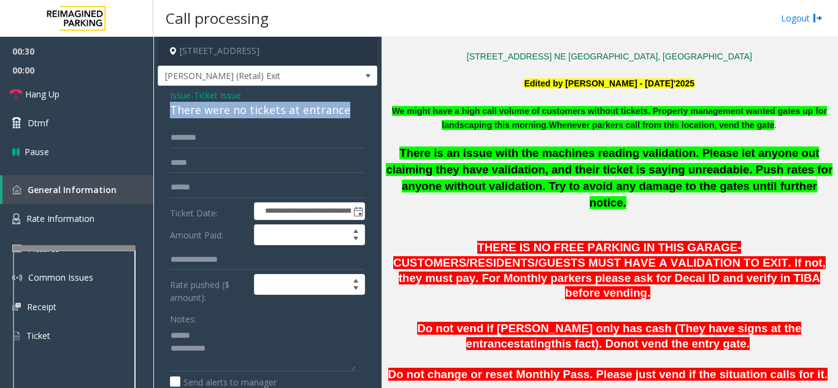
drag, startPoint x: 167, startPoint y: 119, endPoint x: 360, endPoint y: 121, distance: 193.2
click at [360, 121] on div "**********" at bounding box center [268, 370] width 220 height 569
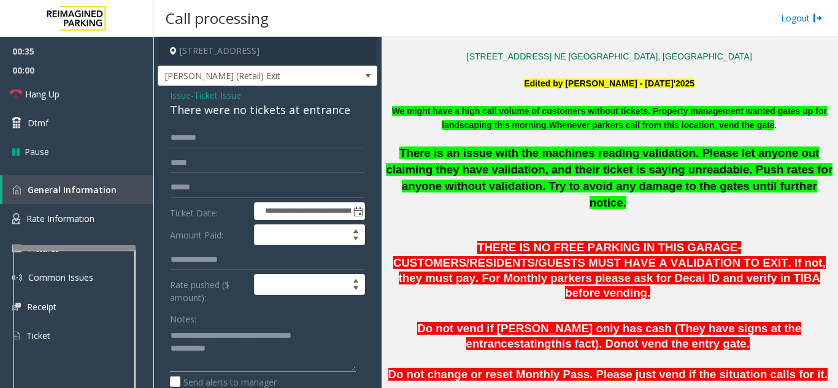
click at [269, 358] on textarea at bounding box center [263, 349] width 186 height 46
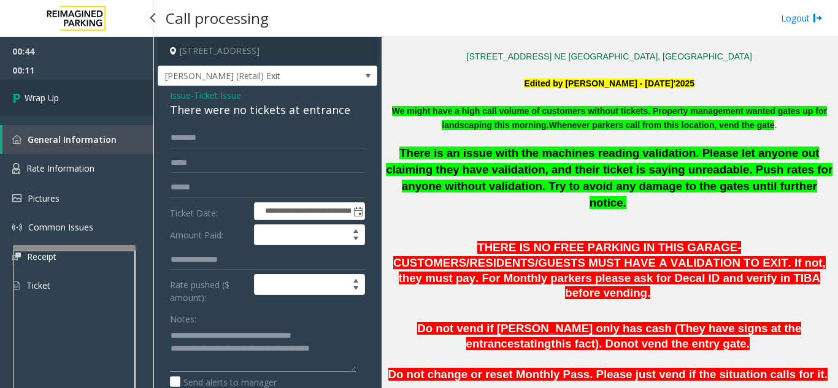
type textarea "**********"
click at [92, 98] on link "Wrap Up" at bounding box center [76, 98] width 153 height 36
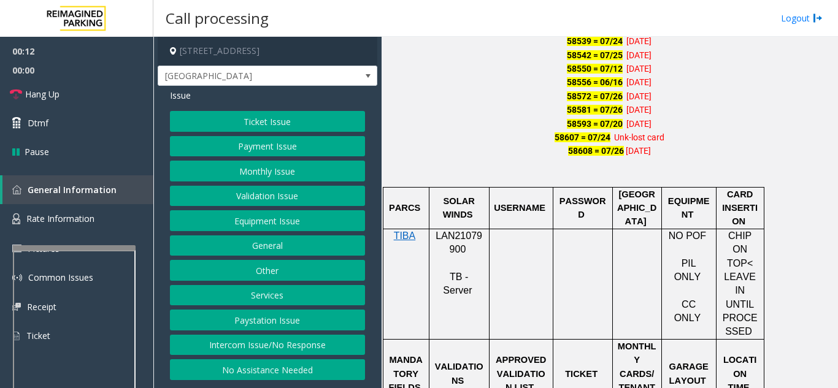
scroll to position [859, 0]
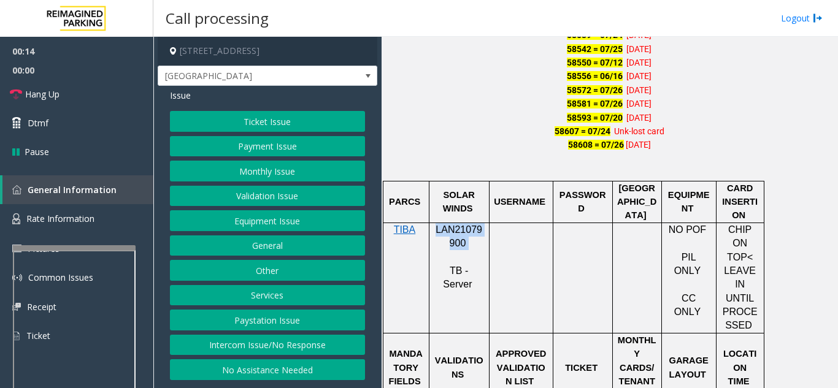
drag, startPoint x: 462, startPoint y: 245, endPoint x: 437, endPoint y: 232, distance: 27.7
click at [437, 232] on p "LAN21079900" at bounding box center [459, 237] width 51 height 28
copy p "LAN21079900"
click at [250, 178] on button "Monthly Issue" at bounding box center [267, 171] width 195 height 21
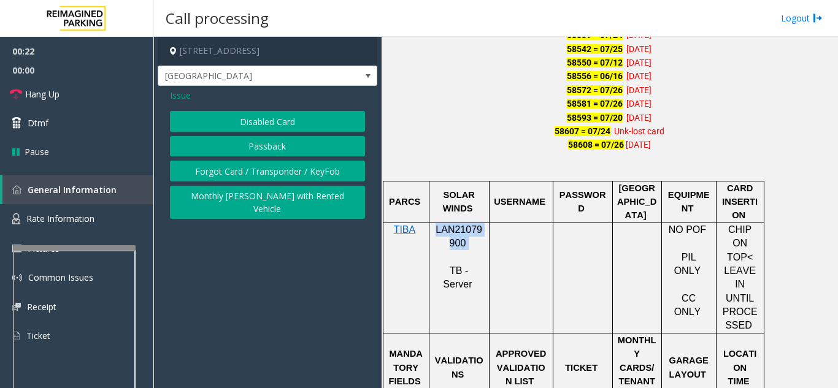
click at [252, 149] on button "Passback" at bounding box center [267, 146] width 195 height 21
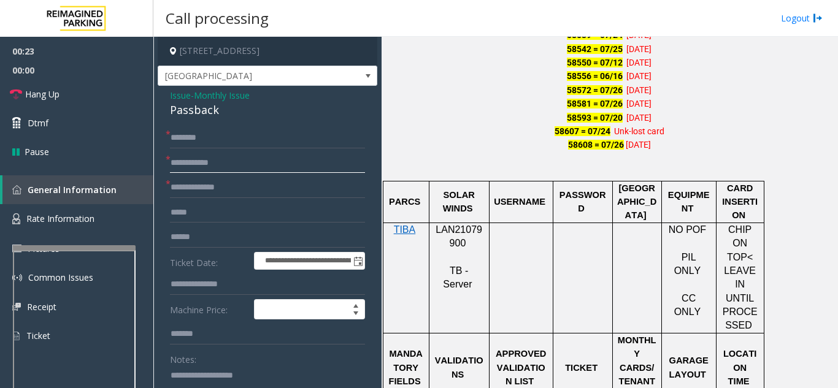
click at [226, 164] on input "text" at bounding box center [267, 163] width 195 height 21
type input "**********"
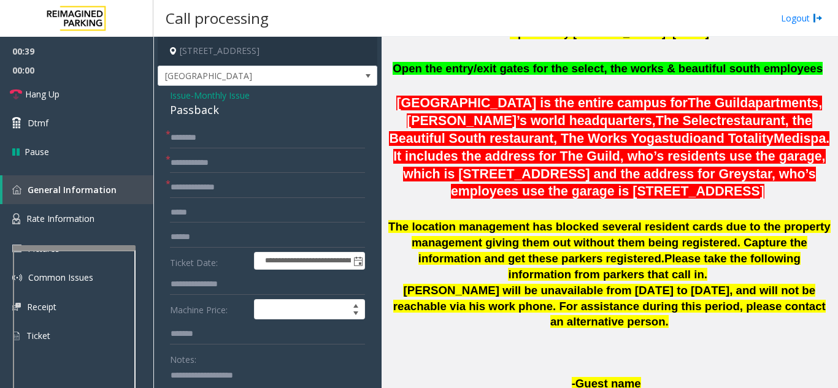
scroll to position [368, 0]
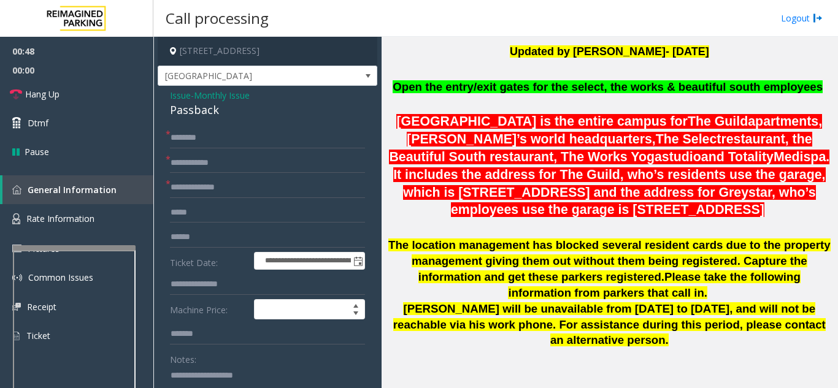
click at [480, 231] on p at bounding box center [609, 229] width 447 height 18
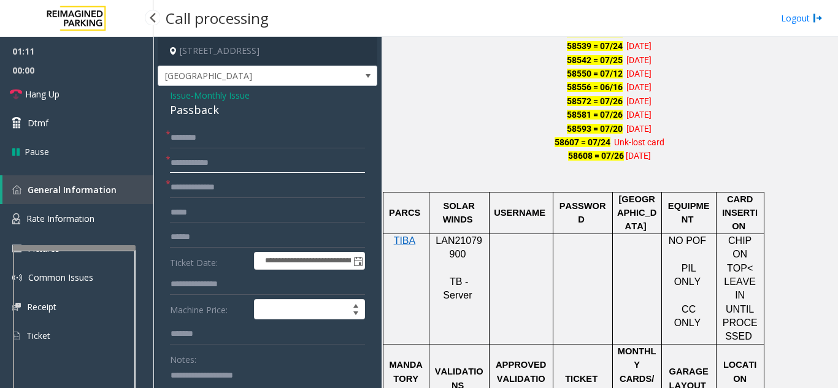
drag, startPoint x: 239, startPoint y: 167, endPoint x: 145, endPoint y: 173, distance: 94.0
click at [145, 173] on app-root "**********" at bounding box center [419, 194] width 838 height 388
click at [201, 164] on input "text" at bounding box center [267, 163] width 195 height 21
click at [109, 104] on link "Hang Up" at bounding box center [76, 94] width 153 height 29
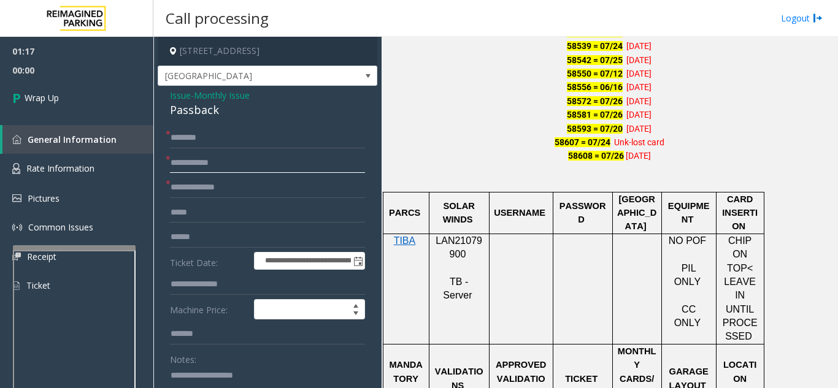
click at [206, 160] on input "text" at bounding box center [267, 163] width 195 height 21
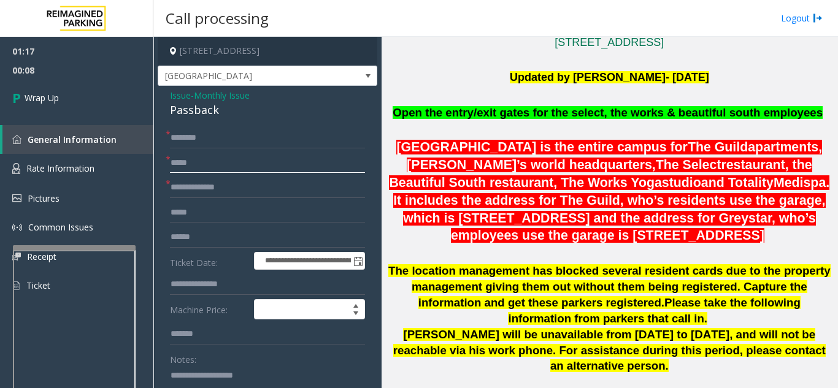
scroll to position [296, 0]
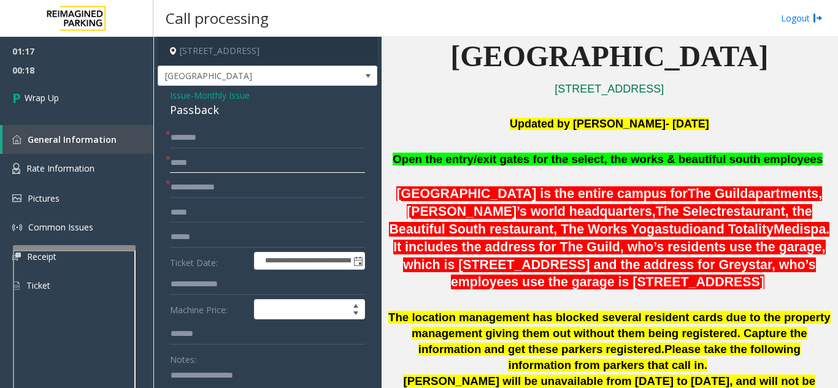
type input "*****"
click at [247, 131] on input "text" at bounding box center [267, 138] width 195 height 21
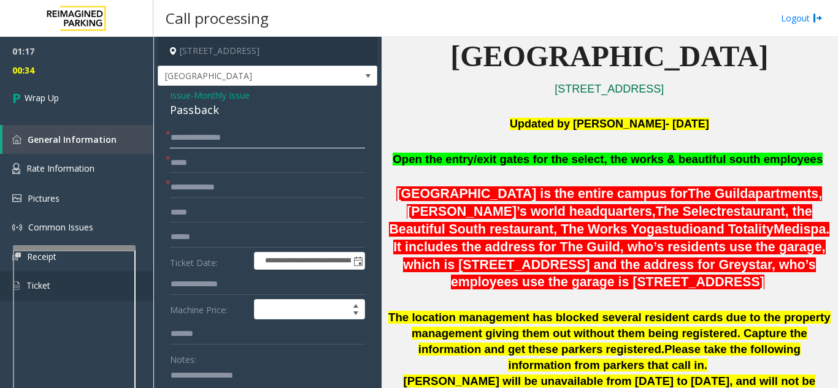
type input "**********"
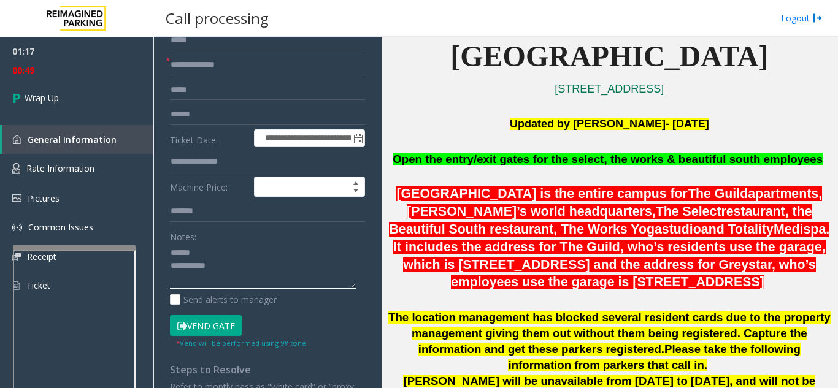
scroll to position [61, 0]
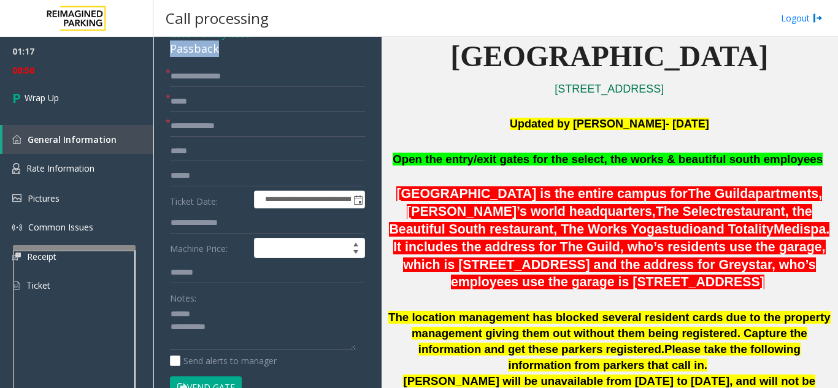
drag, startPoint x: 167, startPoint y: 57, endPoint x: 237, endPoint y: 62, distance: 70.7
click at [237, 62] on div "**********" at bounding box center [268, 349] width 220 height 648
click at [225, 59] on div "**********" at bounding box center [268, 349] width 220 height 648
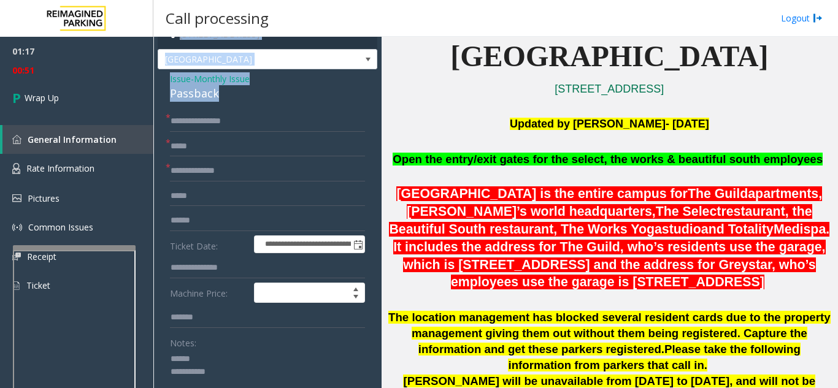
scroll to position [0, 0]
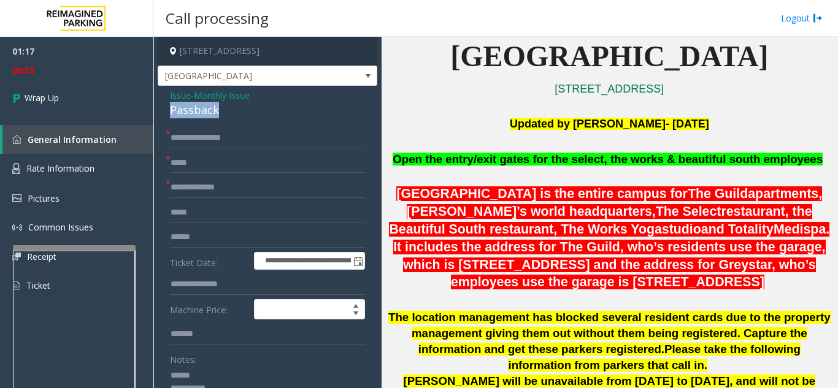
drag, startPoint x: 227, startPoint y: 52, endPoint x: 164, endPoint y: 108, distance: 84.7
type textarea "**********"
click at [217, 191] on input "text" at bounding box center [267, 187] width 195 height 21
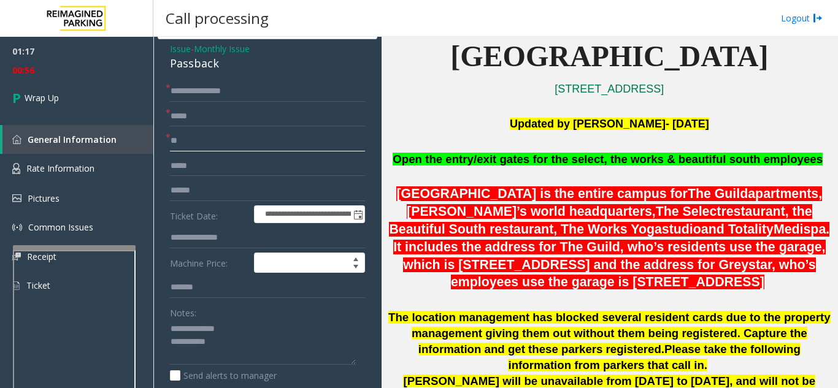
scroll to position [123, 0]
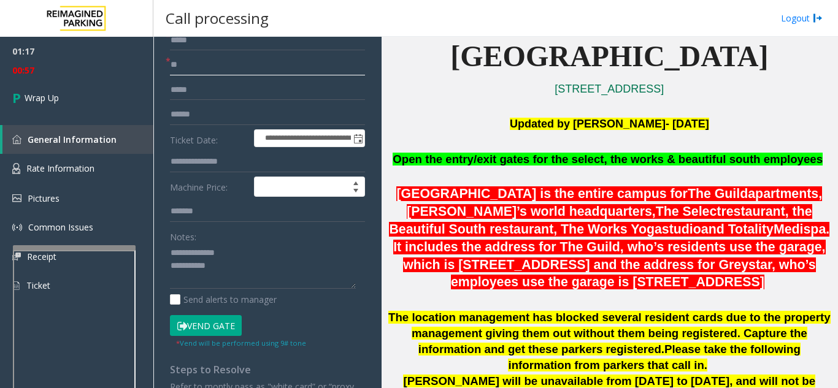
type input "**"
click at [228, 271] on textarea at bounding box center [263, 267] width 186 height 46
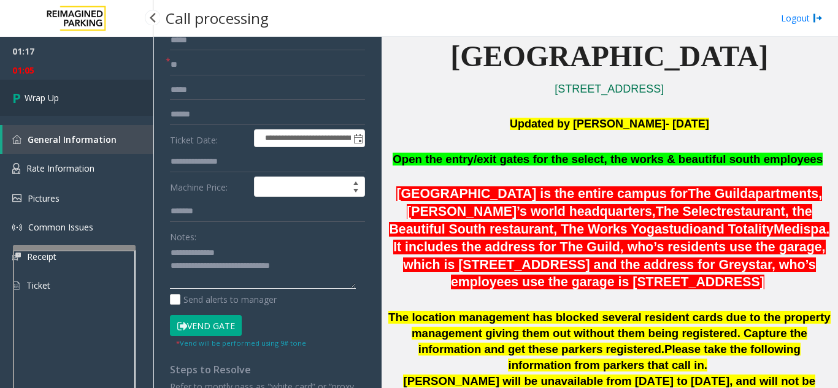
type textarea "**********"
click at [85, 104] on link "Wrap Up" at bounding box center [76, 98] width 153 height 36
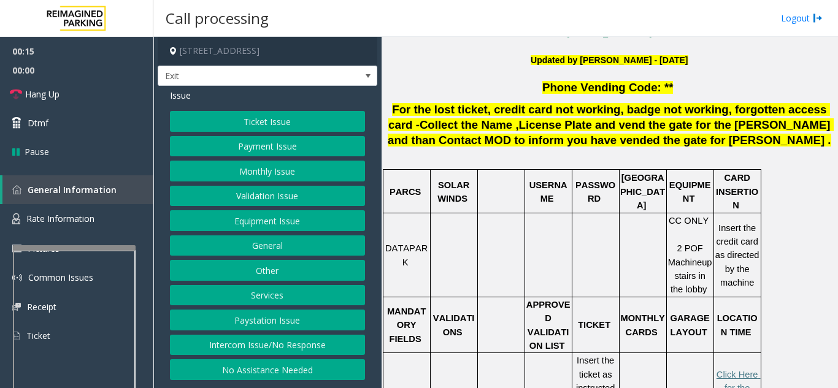
scroll to position [368, 0]
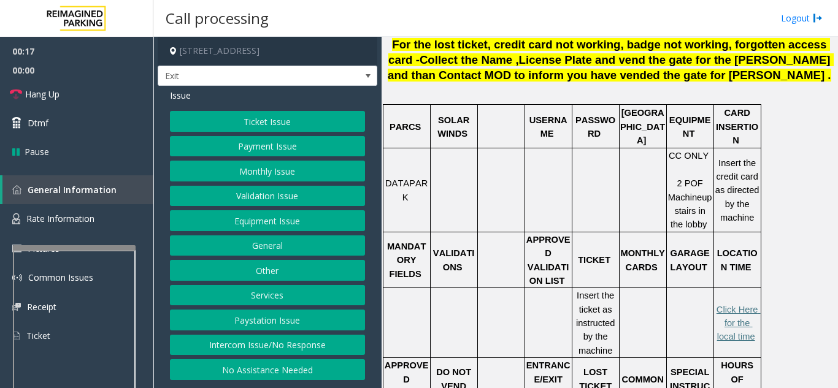
click at [272, 124] on button "Ticket Issue" at bounding box center [267, 121] width 195 height 21
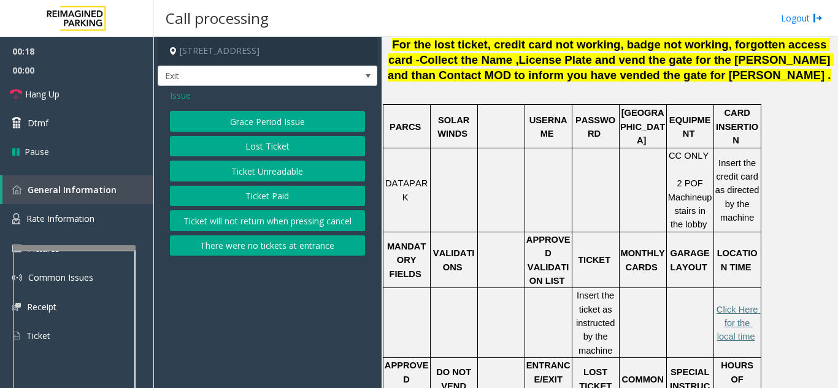
click at [275, 175] on button "Ticket Unreadable" at bounding box center [267, 171] width 195 height 21
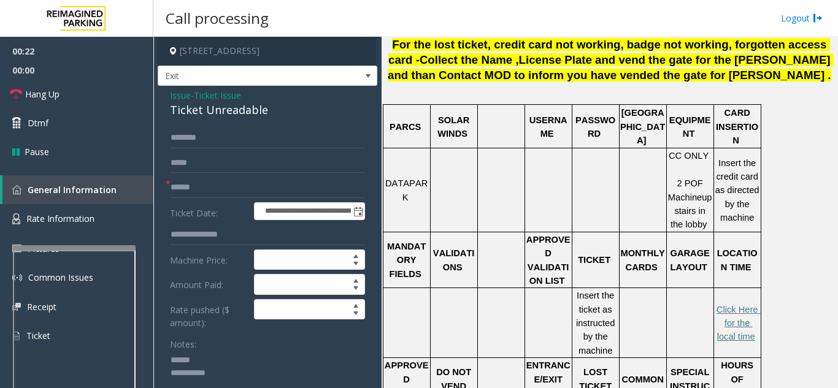
click at [223, 363] on textarea at bounding box center [263, 374] width 186 height 46
drag, startPoint x: 163, startPoint y: 118, endPoint x: 271, endPoint y: 113, distance: 107.5
click at [271, 113] on div "**********" at bounding box center [268, 344] width 220 height 517
type textarea "**********"
click at [224, 191] on input "text" at bounding box center [267, 187] width 195 height 21
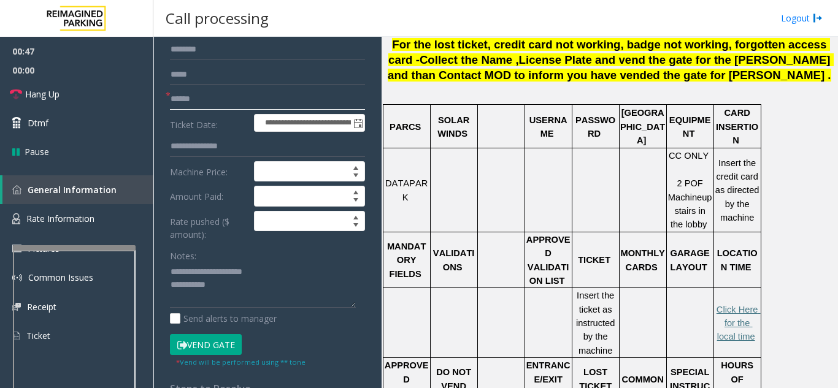
scroll to position [123, 0]
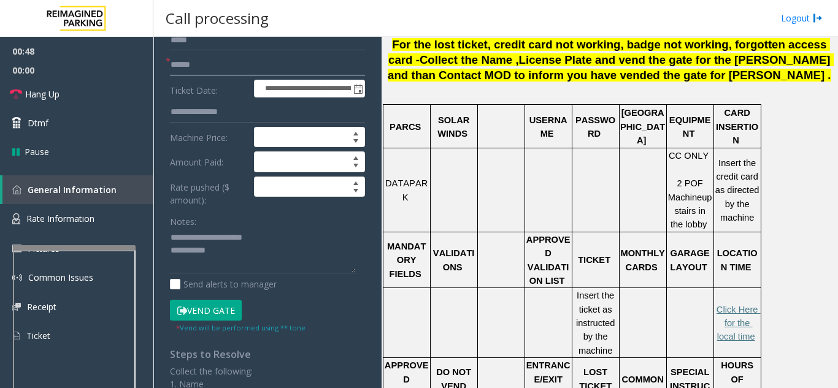
type input "******"
click at [209, 304] on button "Vend Gate" at bounding box center [206, 310] width 72 height 21
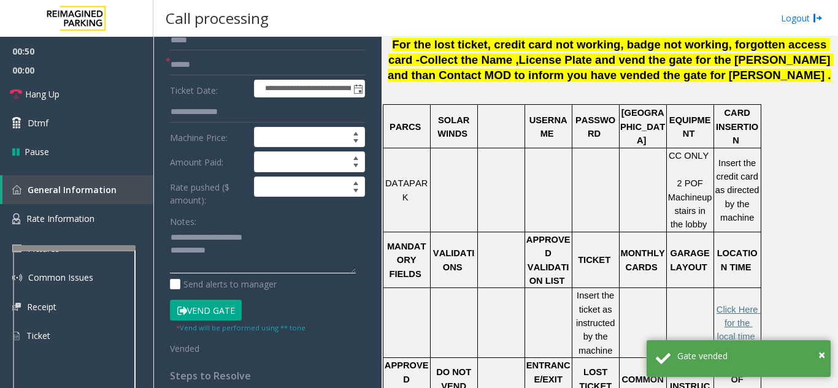
click at [255, 239] on textarea at bounding box center [263, 251] width 186 height 46
click at [255, 249] on textarea at bounding box center [263, 251] width 186 height 46
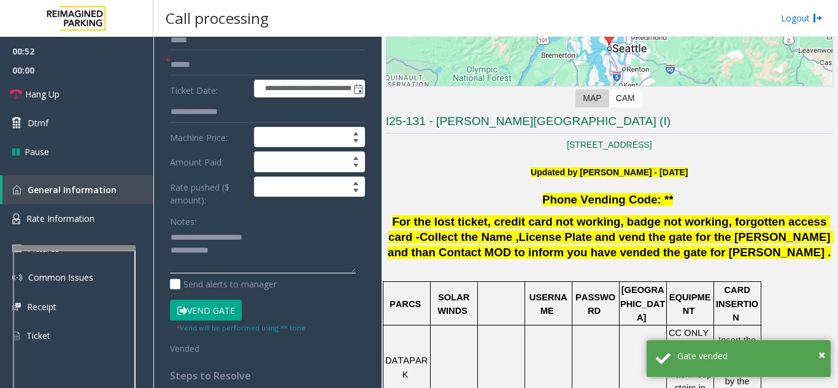
scroll to position [184, 0]
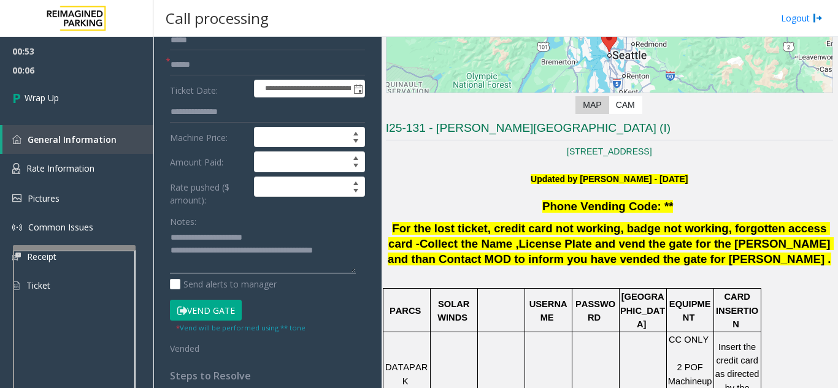
type textarea "**********"
click at [251, 221] on div "Notes:" at bounding box center [267, 242] width 195 height 63
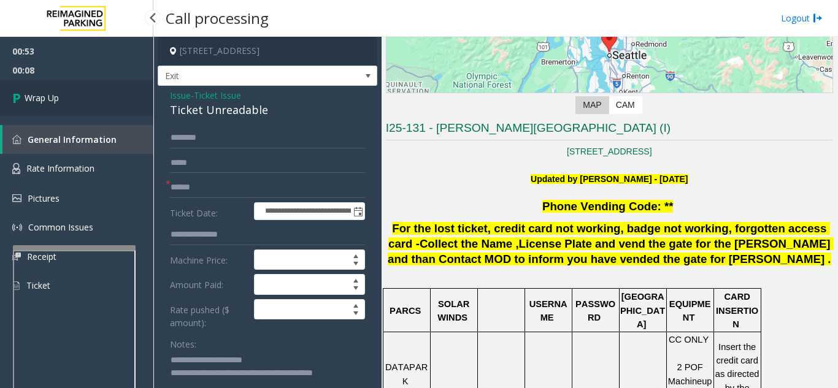
click at [69, 94] on link "Wrap Up" at bounding box center [76, 98] width 153 height 36
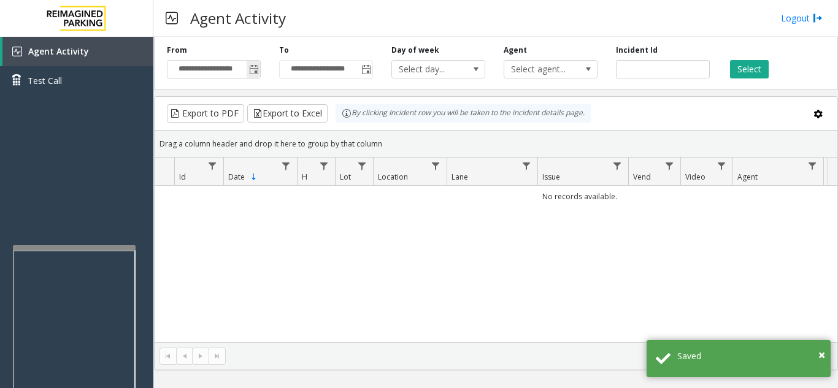
click at [254, 74] on span "Toggle popup" at bounding box center [254, 70] width 10 height 10
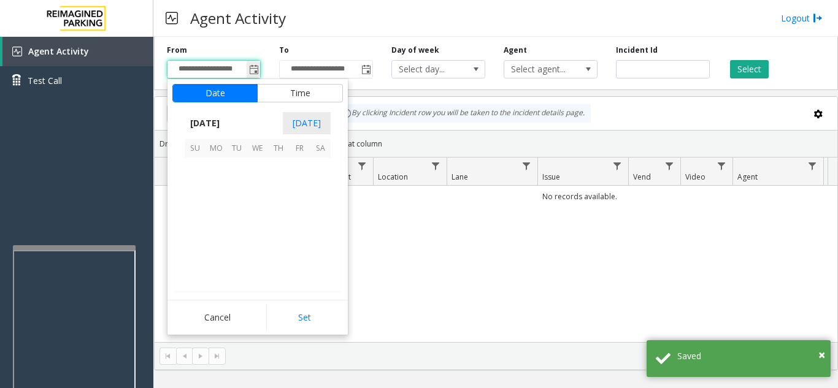
scroll to position [220001, 0]
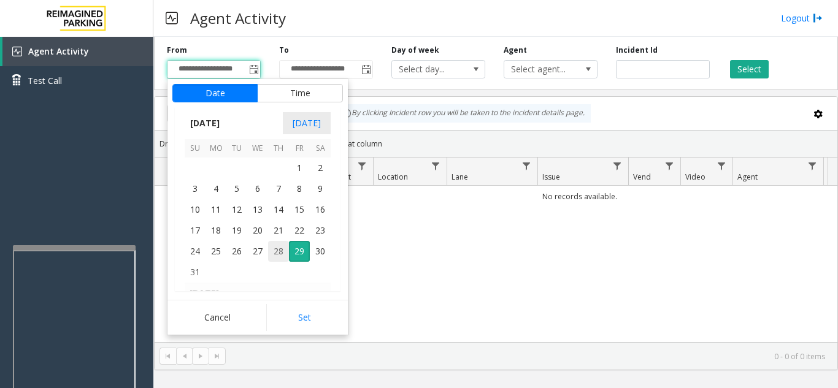
click at [277, 255] on span "28" at bounding box center [278, 251] width 21 height 21
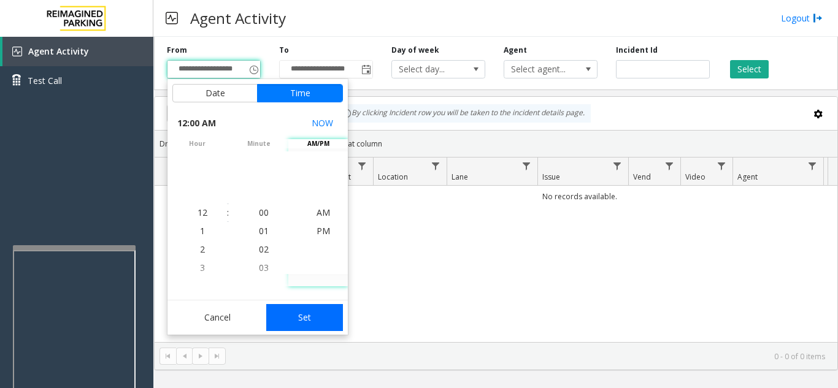
click at [307, 320] on button "Set" at bounding box center [304, 317] width 77 height 27
type input "**********"
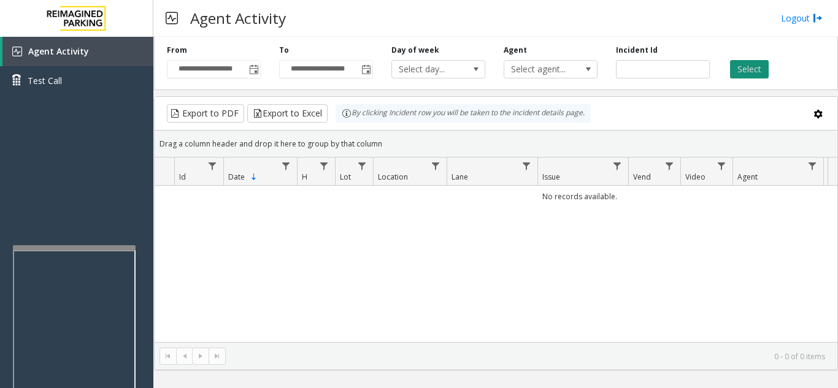
click at [756, 71] on button "Select" at bounding box center [749, 69] width 39 height 18
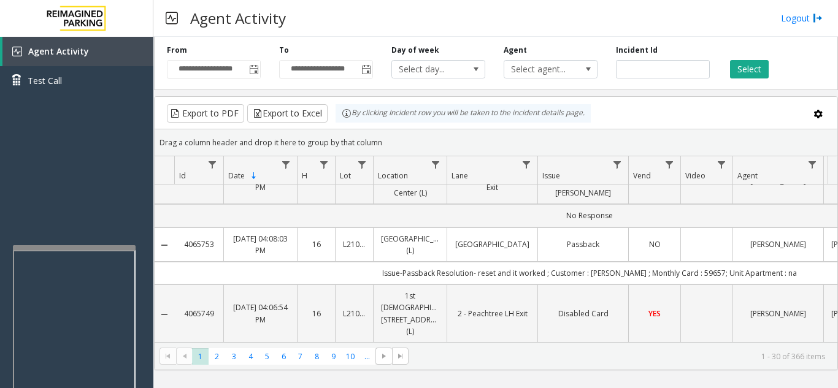
scroll to position [0, 0]
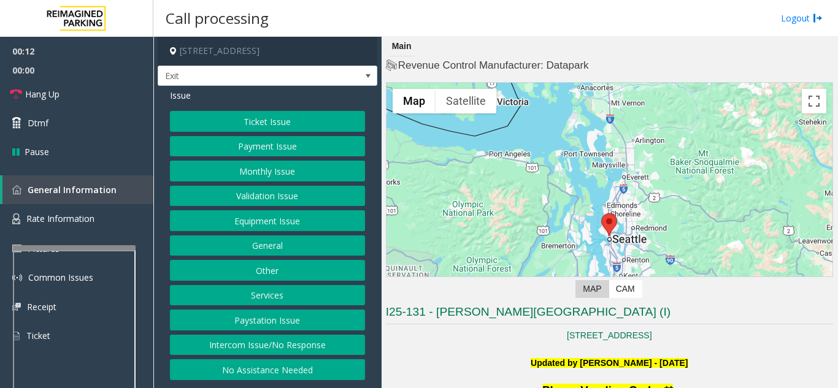
click at [228, 118] on button "Ticket Issue" at bounding box center [267, 121] width 195 height 21
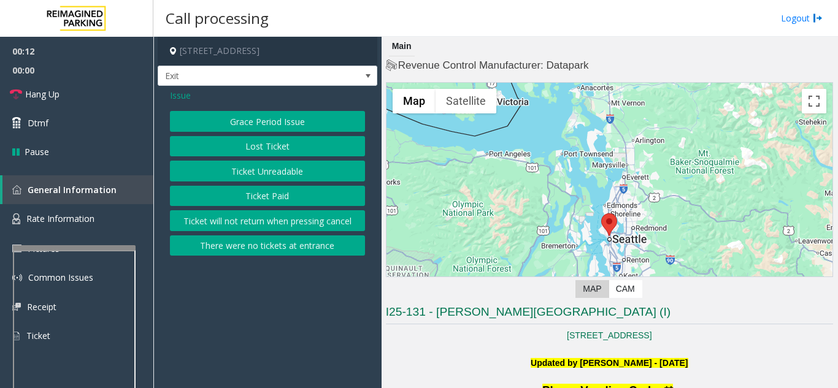
click at [240, 170] on button "Ticket Unreadable" at bounding box center [267, 171] width 195 height 21
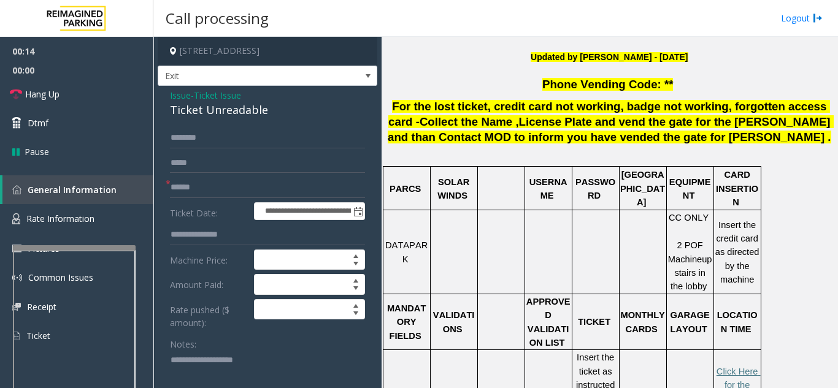
scroll to position [307, 0]
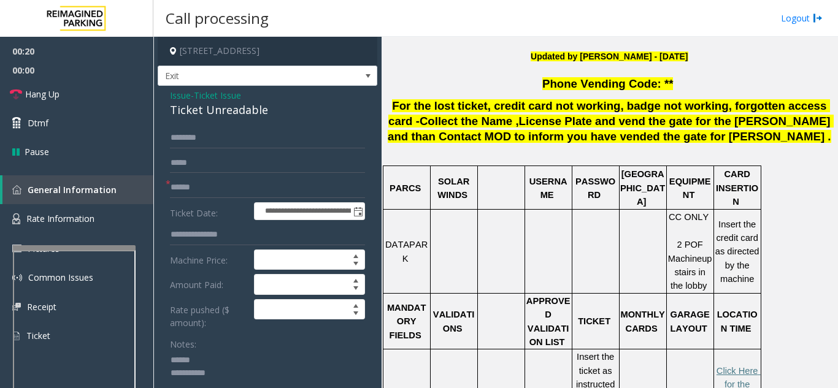
click at [217, 359] on textarea at bounding box center [263, 374] width 186 height 46
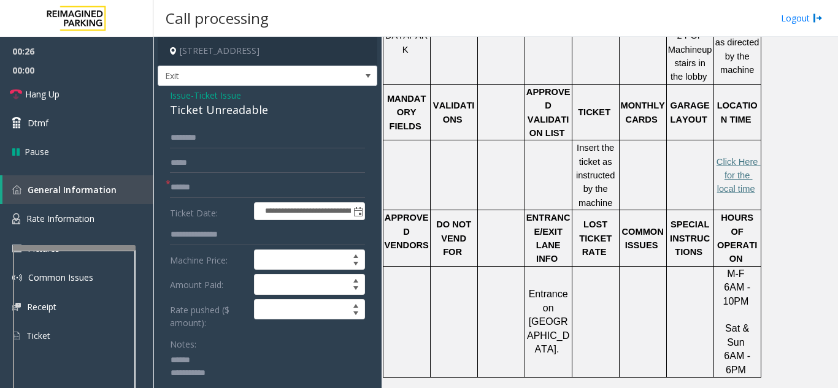
scroll to position [507, 0]
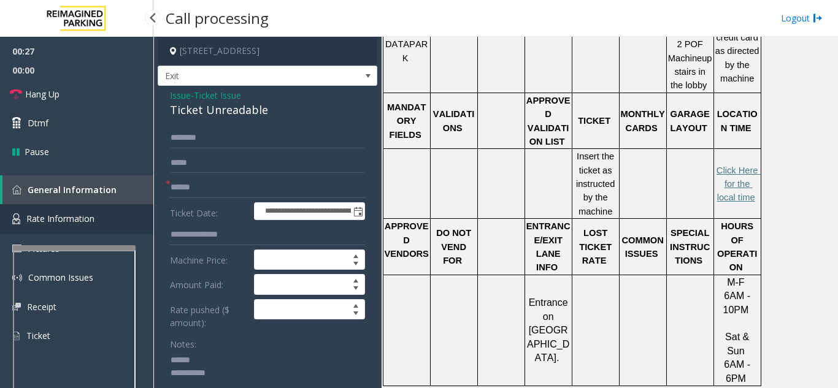
type textarea "**********"
click at [61, 218] on span "Rate Information" at bounding box center [60, 219] width 68 height 12
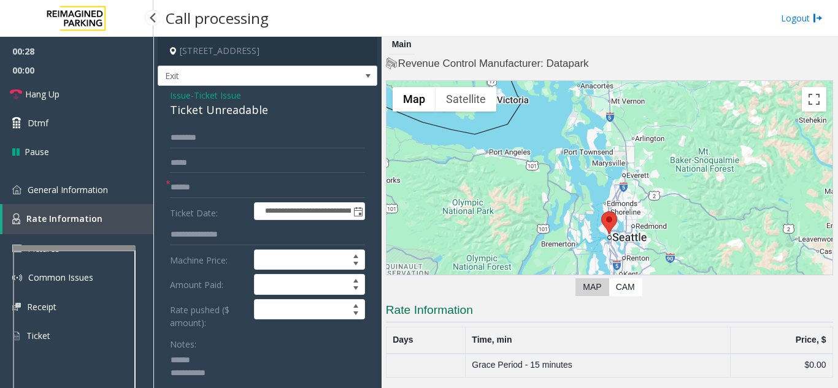
scroll to position [2, 0]
click at [79, 196] on link "General Information" at bounding box center [76, 189] width 153 height 29
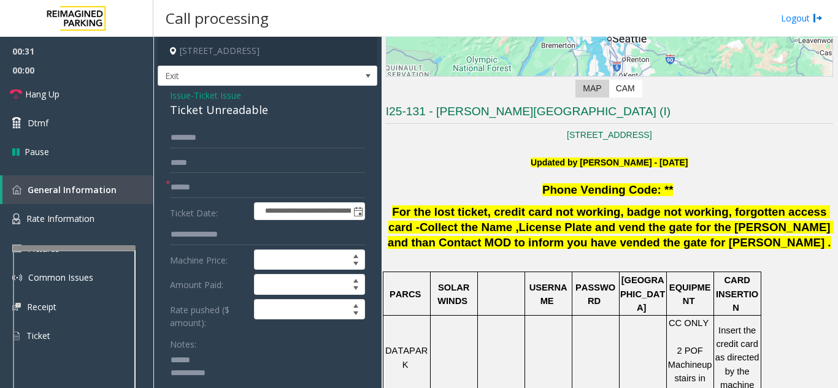
scroll to position [139, 0]
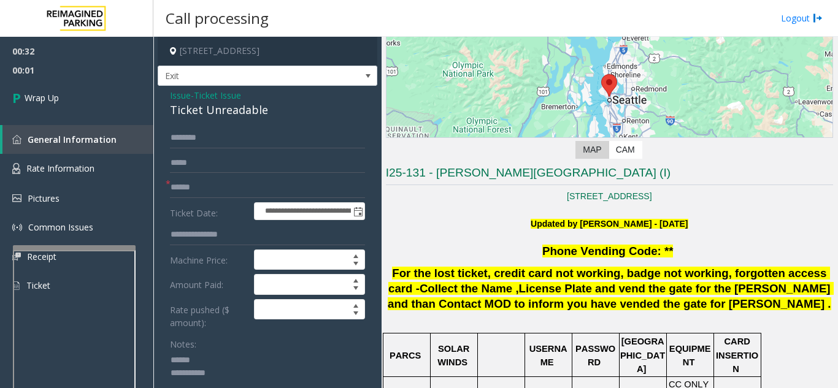
click at [179, 94] on span "Issue" at bounding box center [180, 95] width 21 height 13
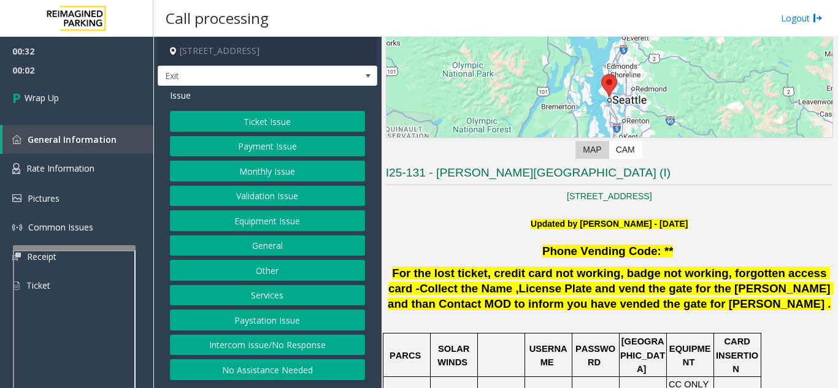
click at [293, 119] on button "Ticket Issue" at bounding box center [267, 121] width 195 height 21
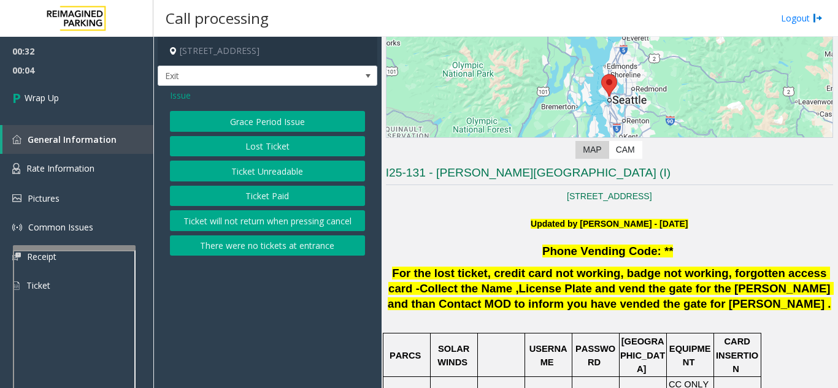
click at [254, 148] on button "Lost Ticket" at bounding box center [267, 146] width 195 height 21
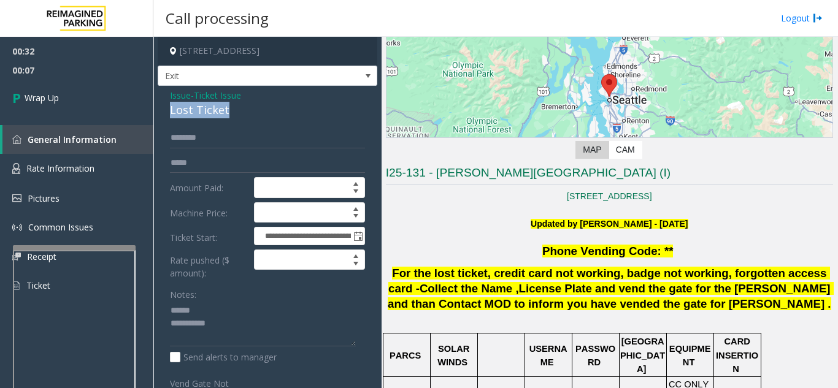
drag, startPoint x: 171, startPoint y: 111, endPoint x: 251, endPoint y: 112, distance: 80.4
click at [251, 112] on div "**********" at bounding box center [268, 330] width 220 height 489
click at [248, 321] on textarea at bounding box center [263, 324] width 186 height 46
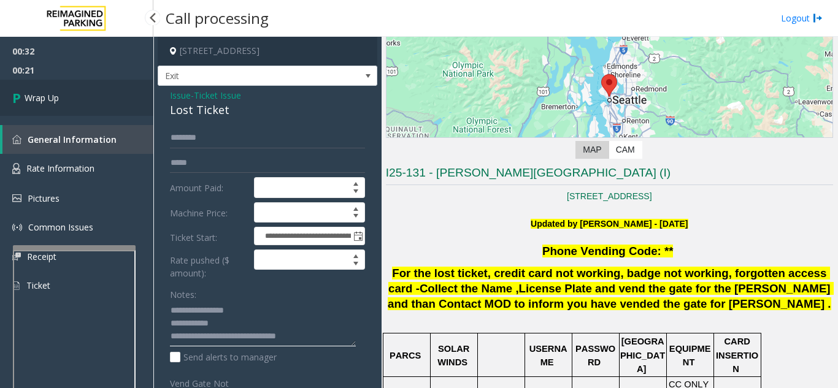
type textarea "**********"
click at [68, 106] on link "Wrap Up" at bounding box center [76, 98] width 153 height 36
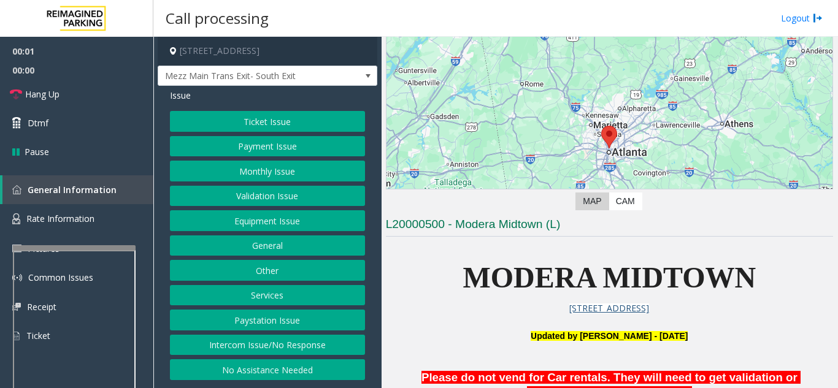
scroll to position [245, 0]
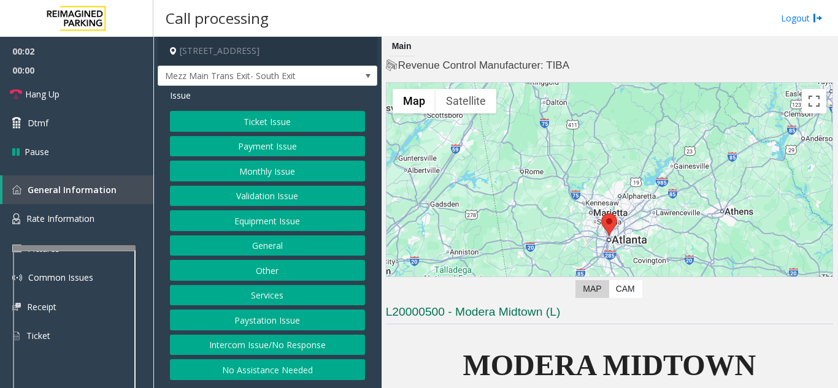
scroll to position [429, 0]
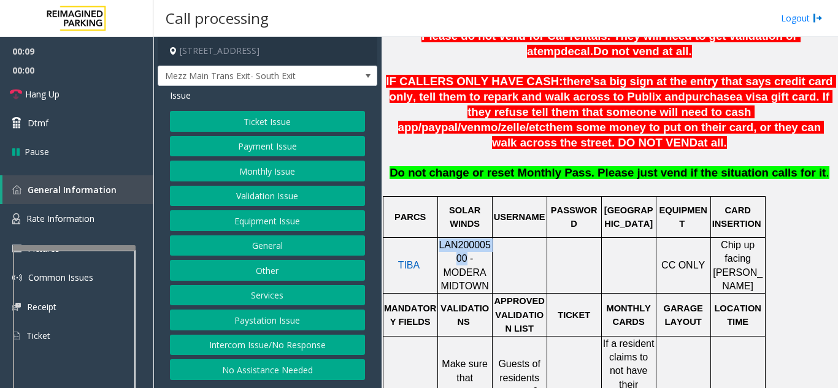
drag, startPoint x: 445, startPoint y: 248, endPoint x: 440, endPoint y: 226, distance: 22.0
click at [440, 240] on span "LAN20000500 - MODERA MIDTOWN" at bounding box center [465, 266] width 52 height 52
copy span "LAN20000500"
click at [260, 140] on button "Payment Issue" at bounding box center [267, 146] width 195 height 21
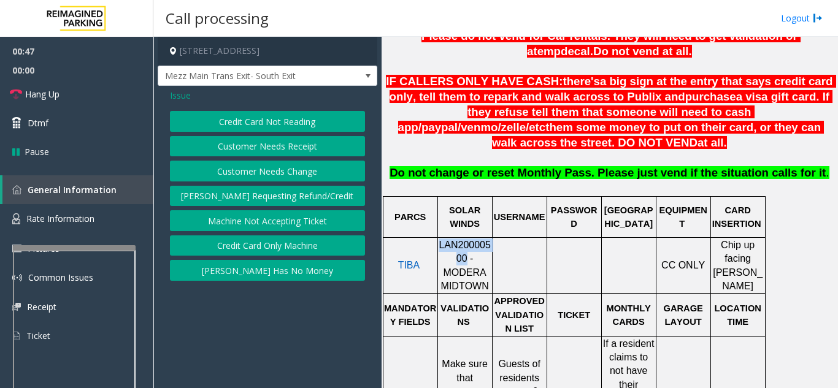
click at [274, 125] on button "Credit Card Not Reading" at bounding box center [267, 121] width 195 height 21
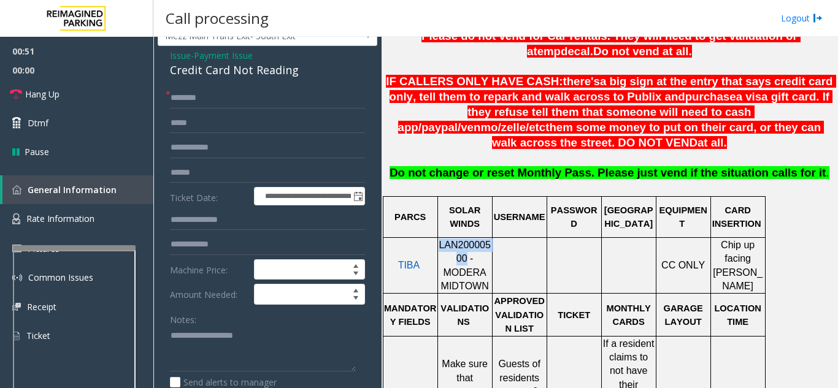
scroll to position [61, 0]
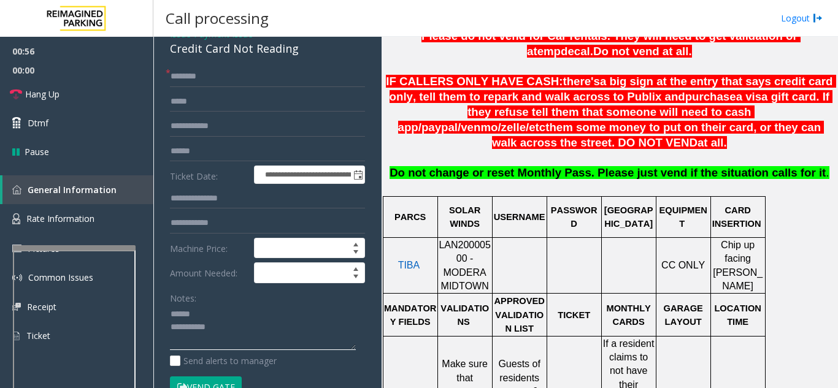
click at [248, 309] on textarea at bounding box center [263, 328] width 186 height 46
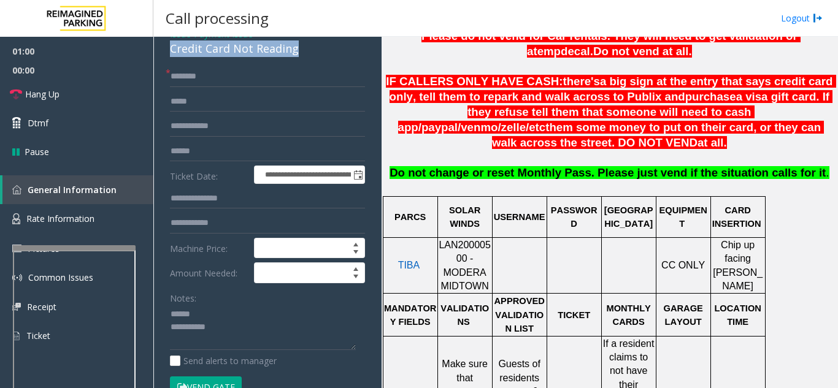
drag, startPoint x: 166, startPoint y: 51, endPoint x: 303, endPoint y: 52, distance: 137.4
click at [303, 52] on div "**********" at bounding box center [268, 304] width 220 height 558
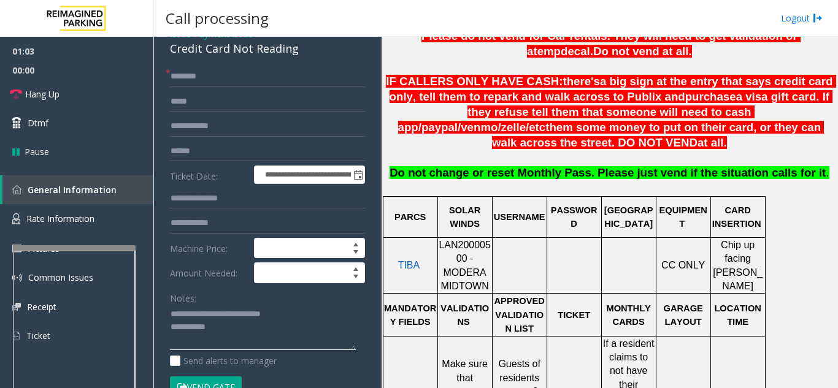
type textarea "**********"
click at [252, 77] on input "text" at bounding box center [267, 76] width 195 height 21
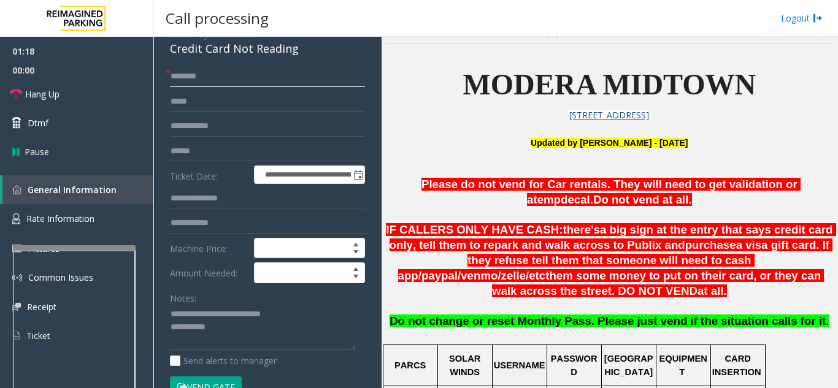
scroll to position [245, 0]
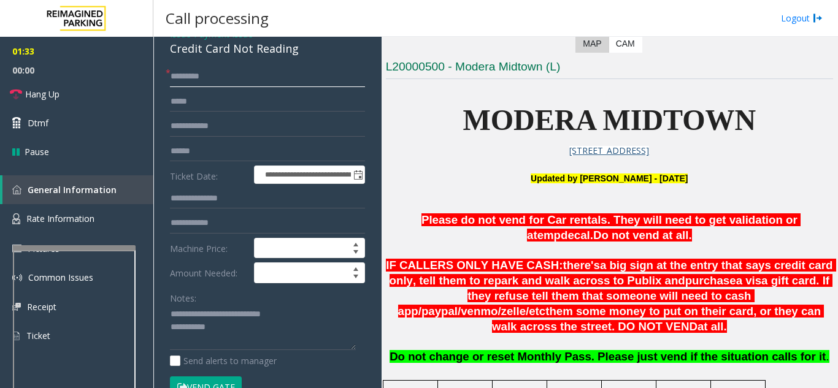
type input "********"
click at [217, 155] on input "text" at bounding box center [267, 151] width 195 height 21
click at [61, 103] on link "Hang Up" at bounding box center [76, 94] width 153 height 29
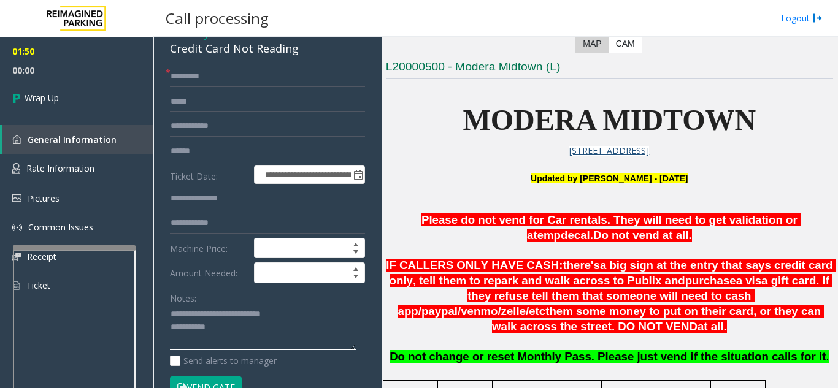
click at [308, 332] on textarea at bounding box center [263, 328] width 186 height 46
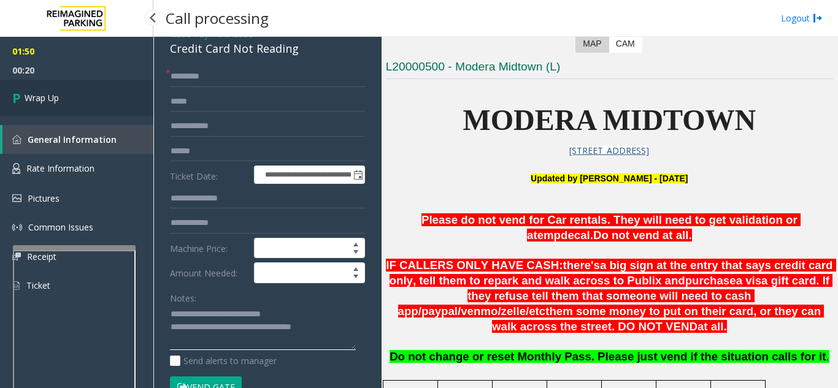
type textarea "**********"
click at [55, 98] on span "Wrap Up" at bounding box center [42, 97] width 34 height 13
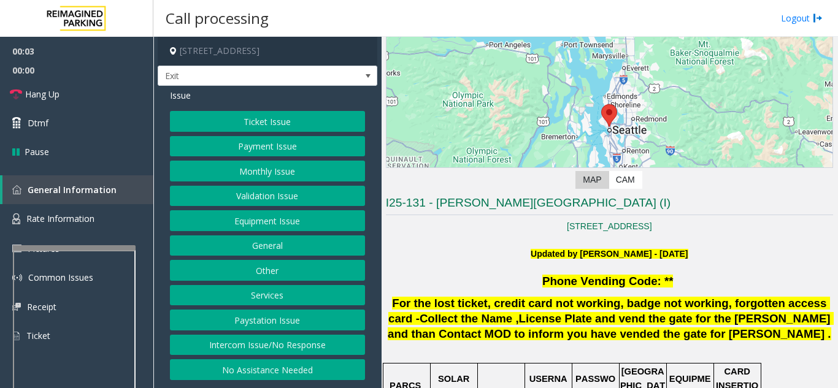
scroll to position [245, 0]
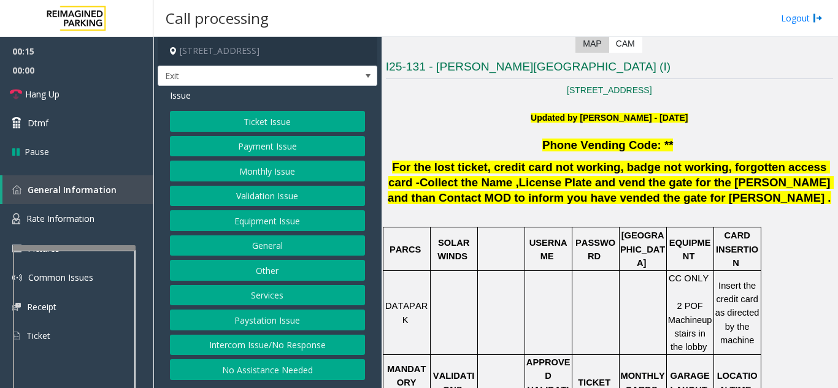
click at [282, 124] on button "Ticket Issue" at bounding box center [267, 121] width 195 height 21
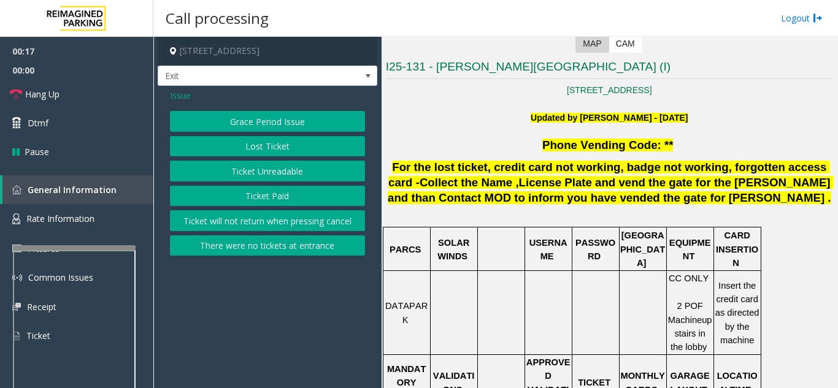
click at [279, 176] on button "Ticket Unreadable" at bounding box center [267, 171] width 195 height 21
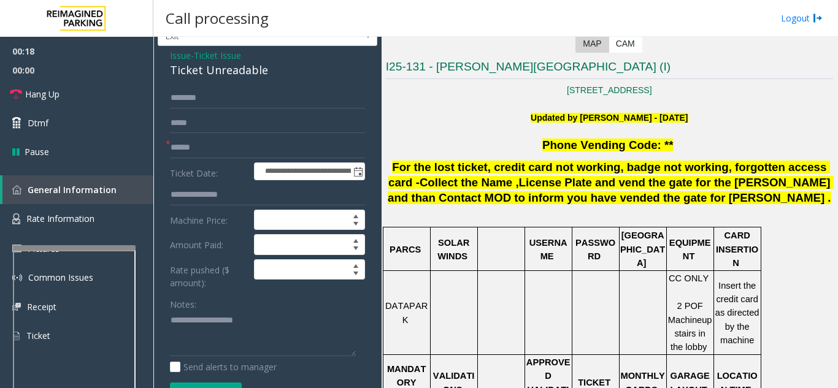
scroll to position [61, 0]
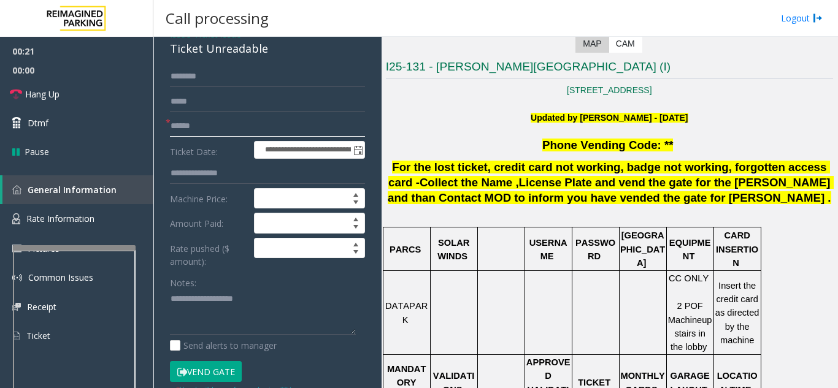
click at [257, 124] on input "text" at bounding box center [267, 126] width 195 height 21
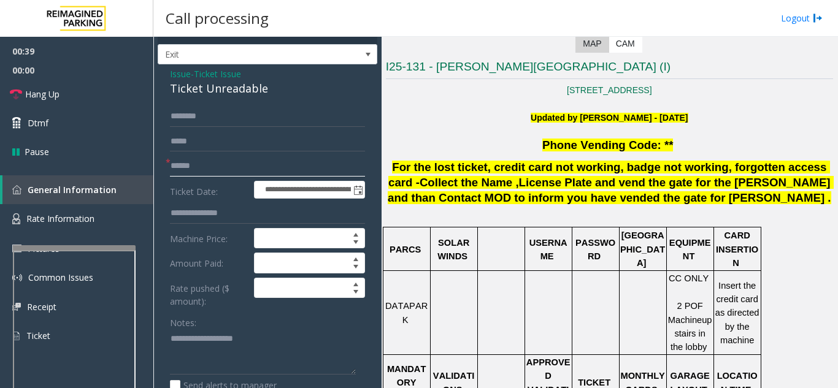
scroll to position [0, 0]
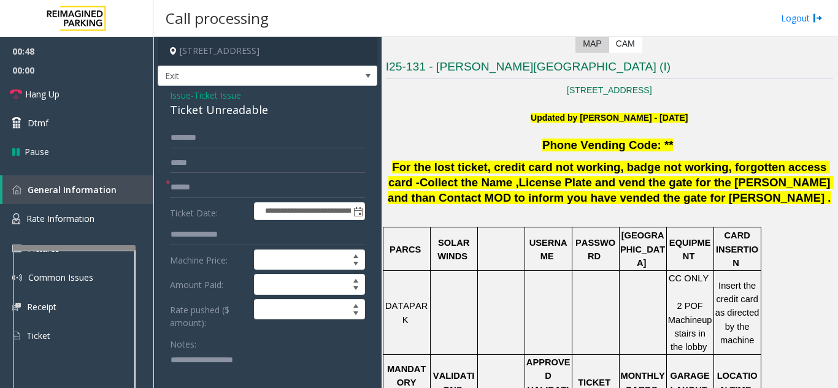
click at [178, 91] on span "Issue" at bounding box center [180, 95] width 21 height 13
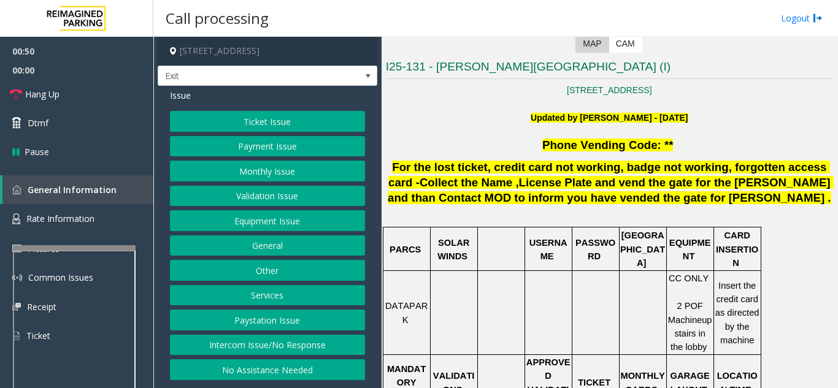
click at [264, 119] on button "Ticket Issue" at bounding box center [267, 121] width 195 height 21
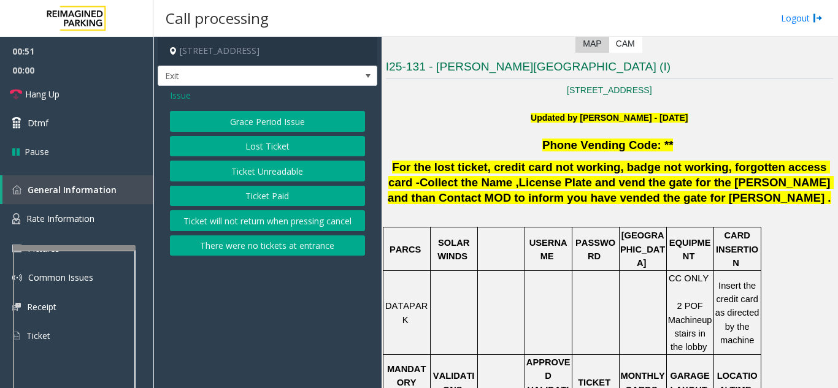
click at [263, 149] on button "Lost Ticket" at bounding box center [267, 146] width 195 height 21
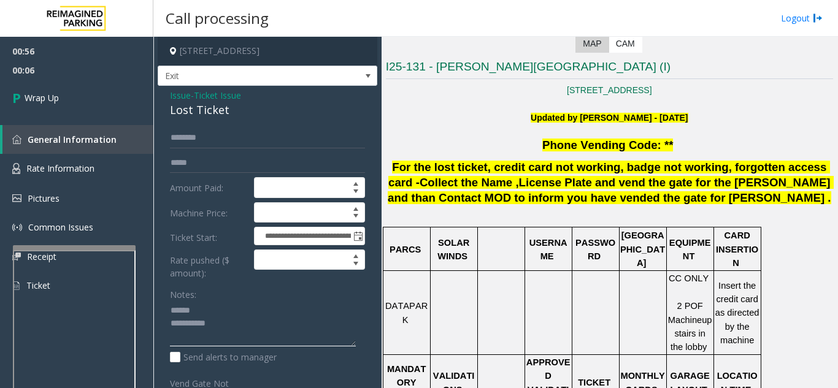
click at [205, 309] on textarea at bounding box center [263, 324] width 186 height 46
drag, startPoint x: 162, startPoint y: 110, endPoint x: 226, endPoint y: 110, distance: 64.4
click at [226, 110] on div "**********" at bounding box center [268, 330] width 220 height 489
click at [240, 327] on textarea at bounding box center [263, 324] width 186 height 46
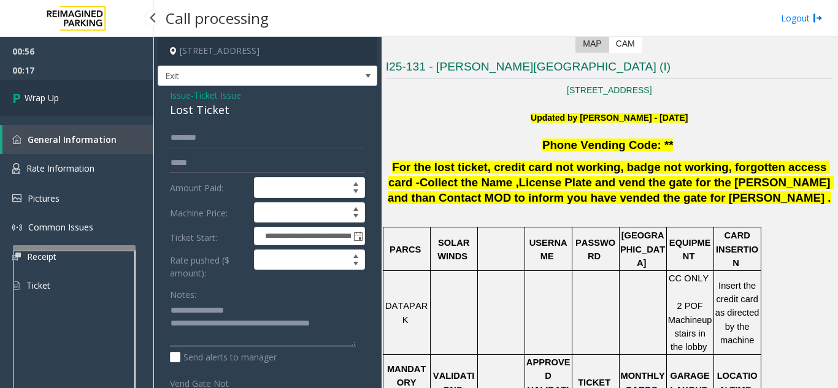
type textarea "**********"
click at [89, 104] on link "Wrap Up" at bounding box center [76, 98] width 153 height 36
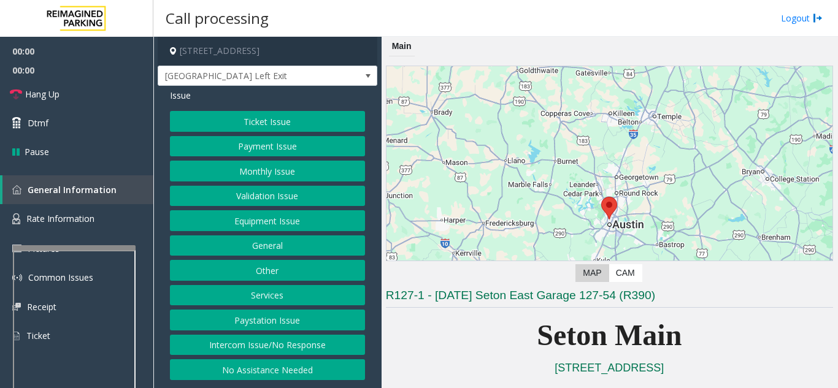
scroll to position [307, 0]
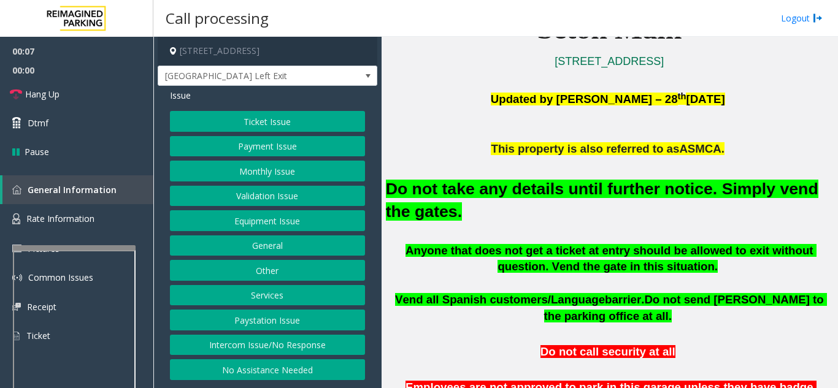
click at [299, 220] on button "Equipment Issue" at bounding box center [267, 220] width 195 height 21
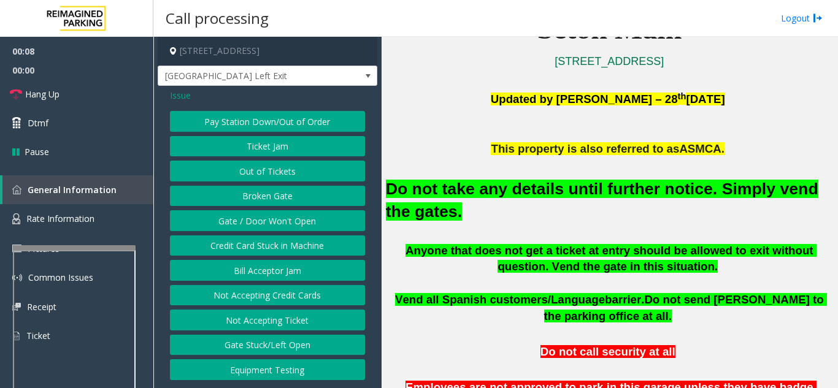
click at [299, 220] on button "Gate / Door Won't Open" at bounding box center [267, 220] width 195 height 21
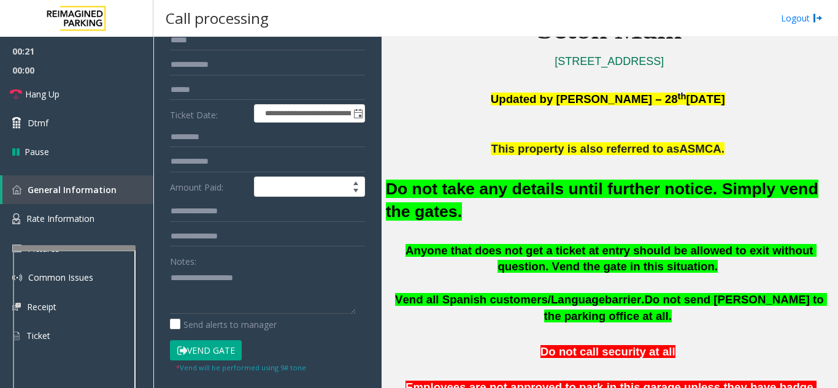
scroll to position [0, 0]
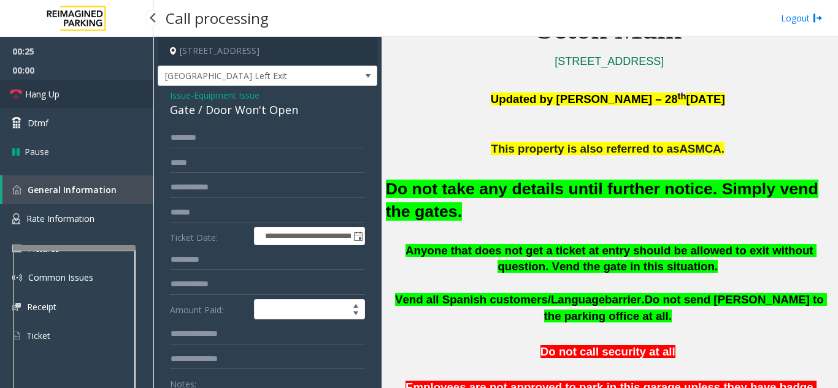
click at [56, 92] on span "Hang Up" at bounding box center [42, 94] width 34 height 13
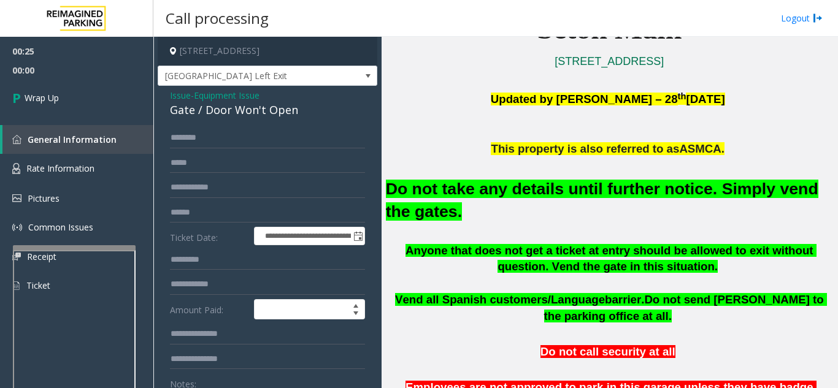
click at [176, 92] on span "Issue" at bounding box center [180, 95] width 21 height 13
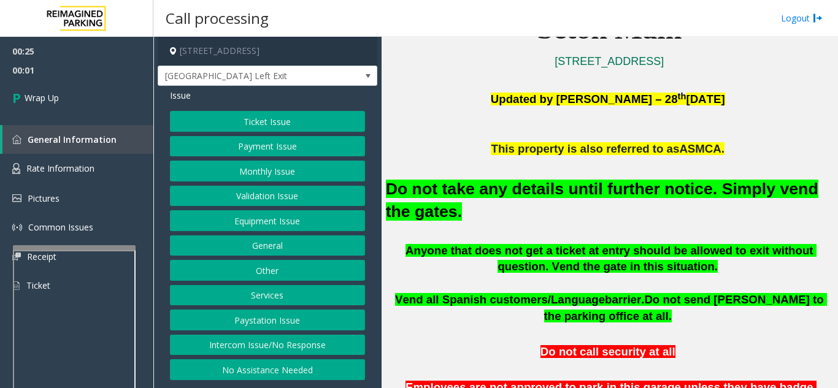
click at [242, 344] on button "Intercom Issue/No Response" at bounding box center [267, 345] width 195 height 21
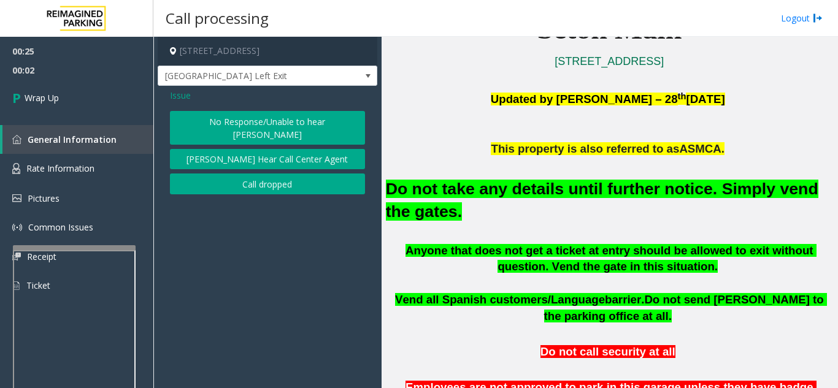
click at [201, 123] on button "No Response/Unable to hear [PERSON_NAME]" at bounding box center [267, 128] width 195 height 34
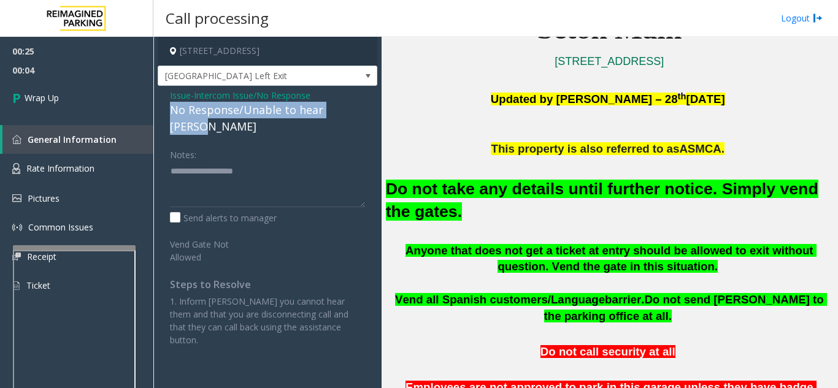
drag, startPoint x: 169, startPoint y: 109, endPoint x: 358, endPoint y: 113, distance: 189.0
click at [358, 113] on div "Issue - Intercom Issue/No Response No Response/Unable to hear [PERSON_NAME] Not…" at bounding box center [268, 222] width 220 height 273
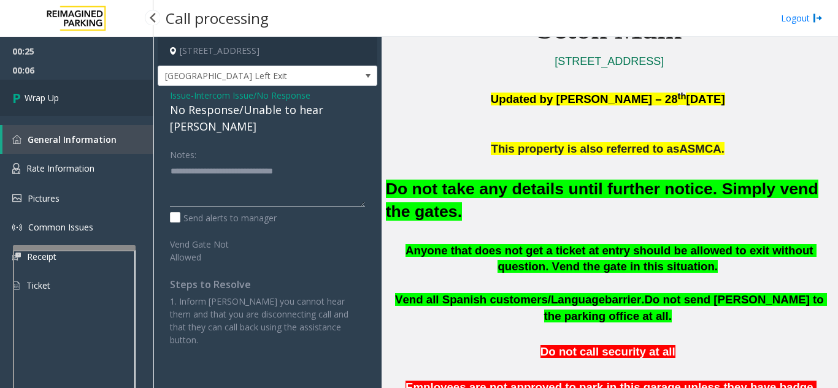
type textarea "**********"
click at [76, 85] on link "Wrap Up" at bounding box center [76, 98] width 153 height 36
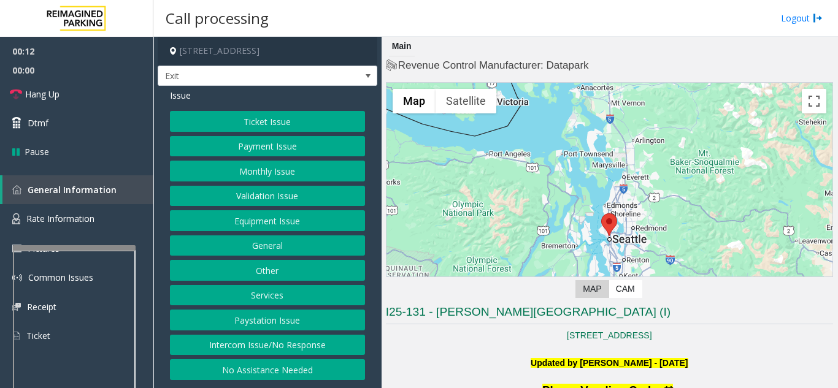
click at [316, 121] on button "Ticket Issue" at bounding box center [267, 121] width 195 height 21
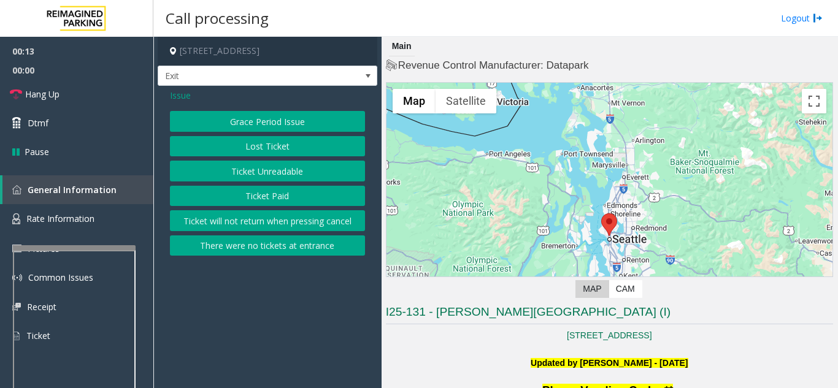
click at [294, 169] on button "Ticket Unreadable" at bounding box center [267, 171] width 195 height 21
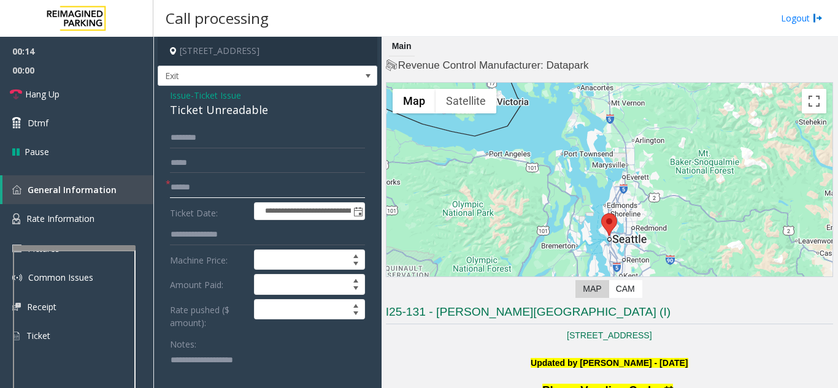
click at [254, 193] on input "text" at bounding box center [267, 187] width 195 height 21
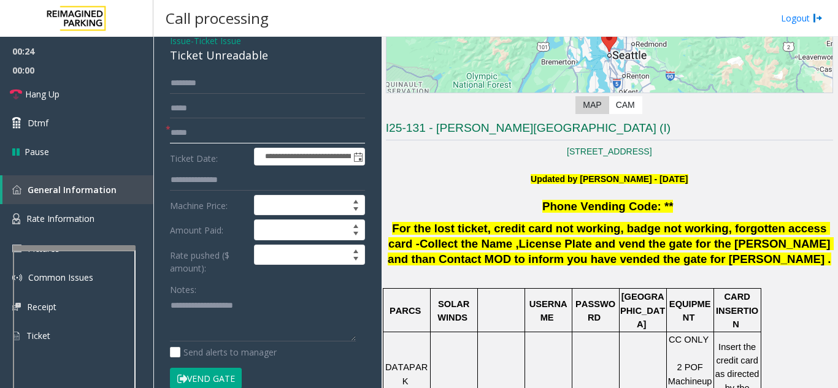
scroll to position [123, 0]
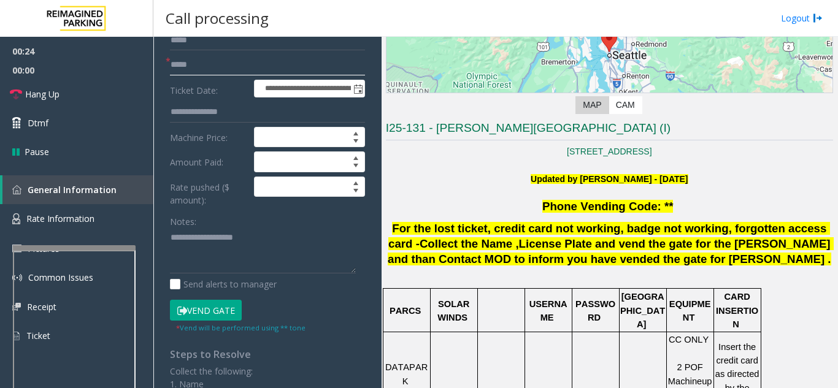
type input "*****"
click at [212, 306] on button "Vend Gate" at bounding box center [206, 310] width 72 height 21
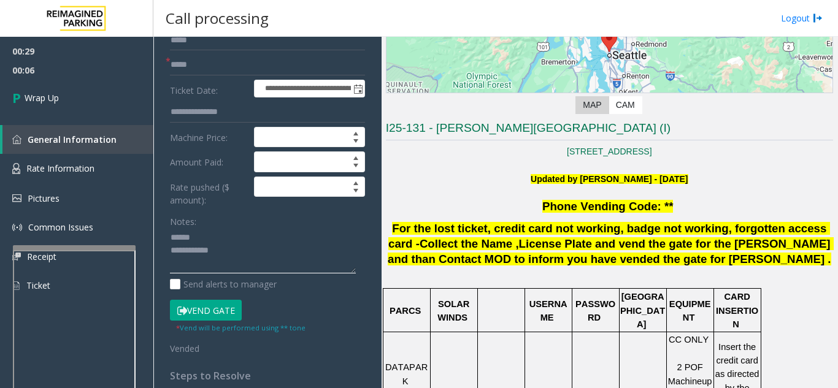
click at [215, 236] on textarea at bounding box center [263, 251] width 186 height 46
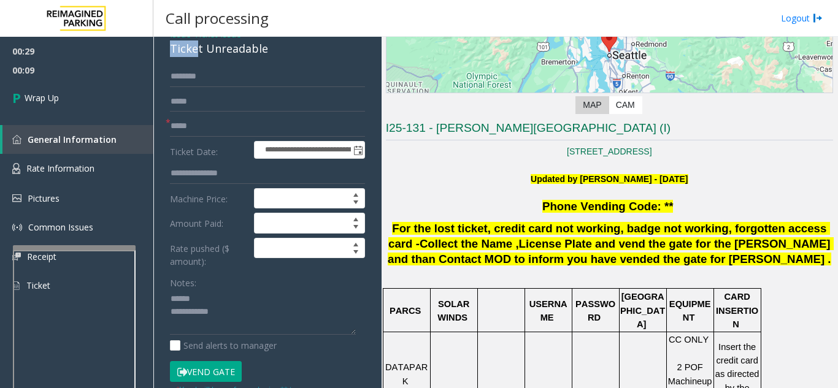
scroll to position [59, 0]
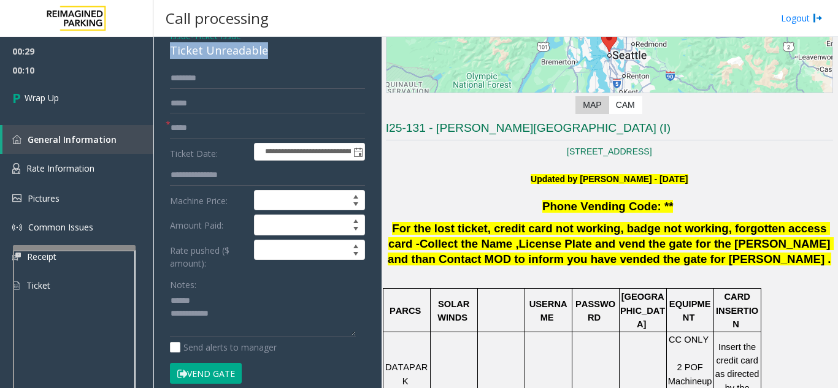
drag, startPoint x: 166, startPoint y: 47, endPoint x: 278, endPoint y: 57, distance: 113.3
click at [278, 57] on div "**********" at bounding box center [268, 295] width 220 height 539
click at [262, 314] on textarea at bounding box center [263, 314] width 186 height 46
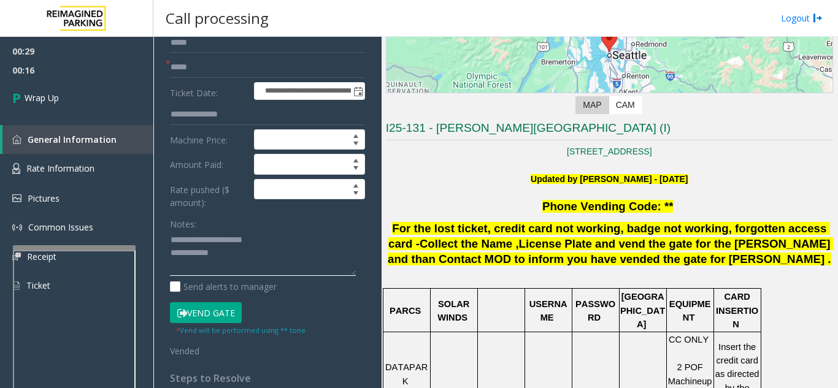
scroll to position [121, 0]
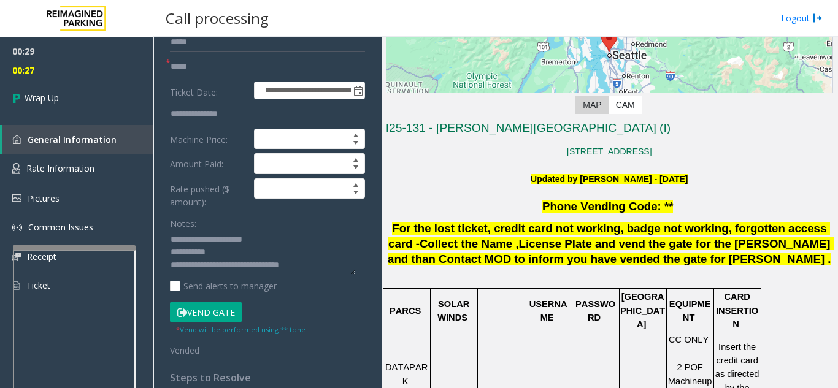
click at [275, 232] on textarea at bounding box center [263, 253] width 186 height 46
type textarea "**********"
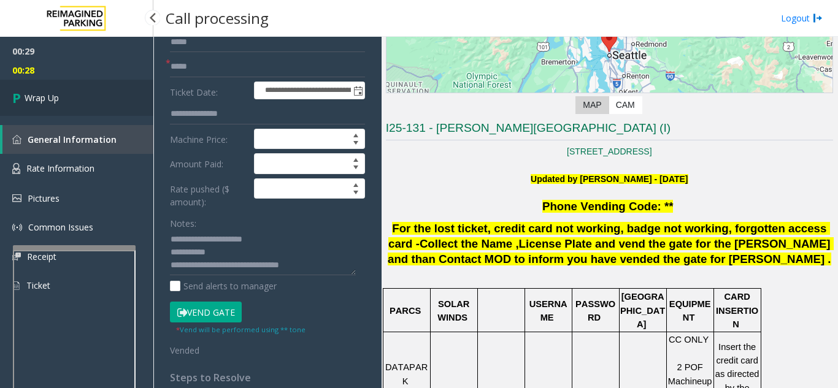
click at [91, 93] on link "Wrap Up" at bounding box center [76, 98] width 153 height 36
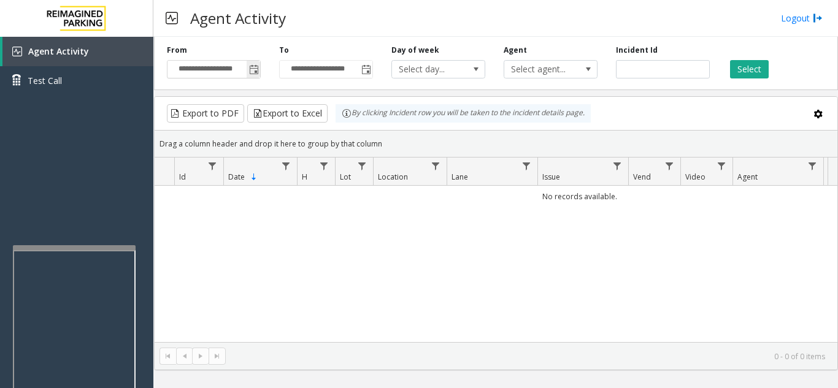
click at [253, 67] on span "Toggle popup" at bounding box center [254, 70] width 10 height 10
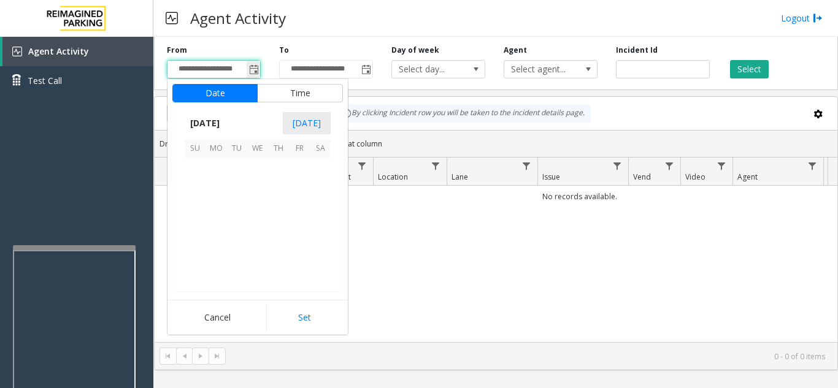
scroll to position [220001, 0]
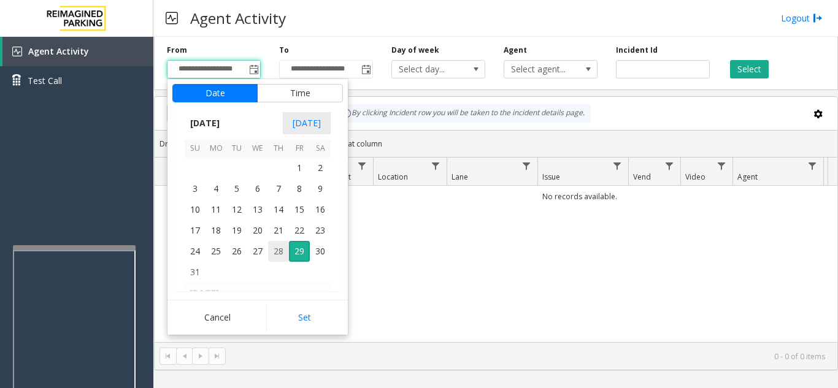
click at [272, 253] on span "28" at bounding box center [278, 251] width 21 height 21
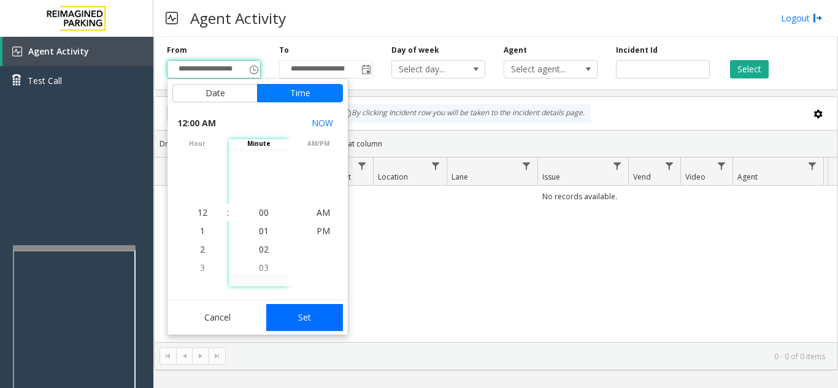
click at [309, 314] on button "Set" at bounding box center [304, 317] width 77 height 27
type input "**********"
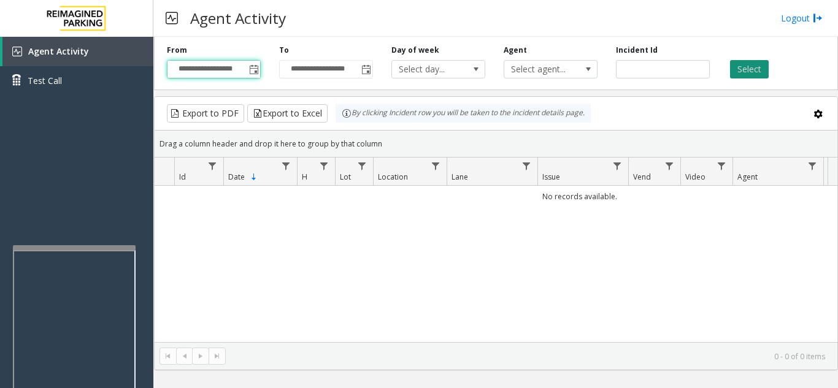
click at [756, 69] on button "Select" at bounding box center [749, 69] width 39 height 18
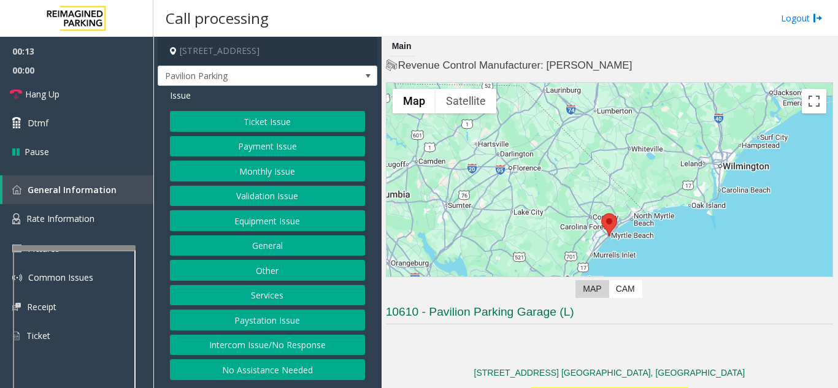
scroll to position [184, 0]
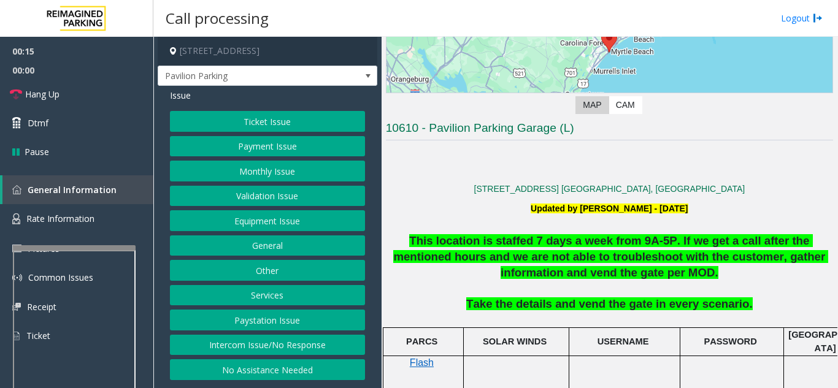
click at [306, 356] on div "Ticket Issue Payment Issue Monthly Issue Validation Issue Equipment Issue Gener…" at bounding box center [267, 245] width 195 height 269
click at [306, 346] on button "Intercom Issue/No Response" at bounding box center [267, 345] width 195 height 21
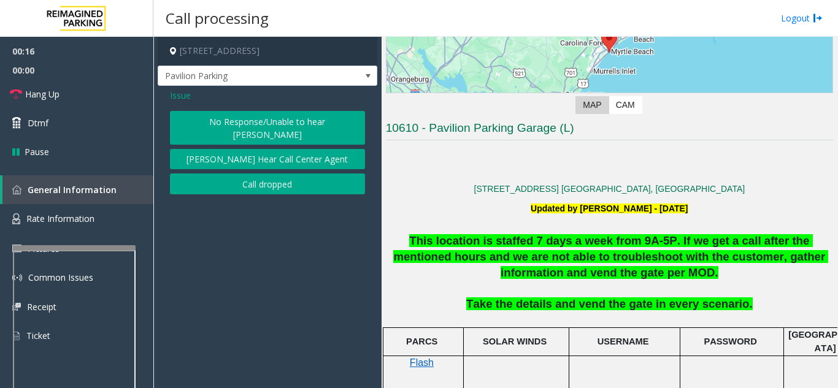
click at [271, 127] on button "No Response/Unable to hear [PERSON_NAME]" at bounding box center [267, 128] width 195 height 34
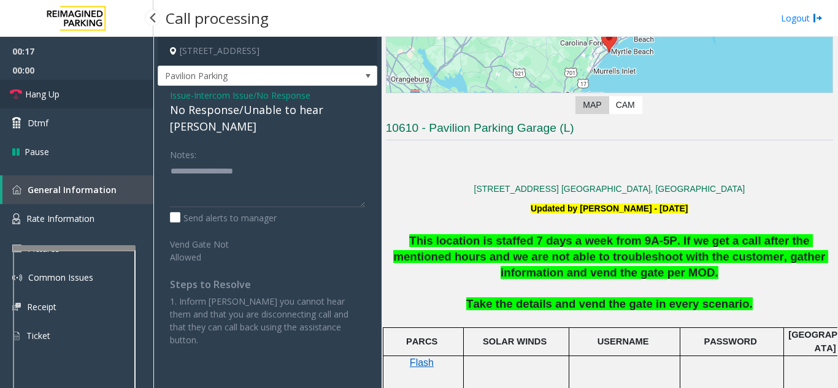
click at [119, 98] on link "Hang Up" at bounding box center [76, 94] width 153 height 29
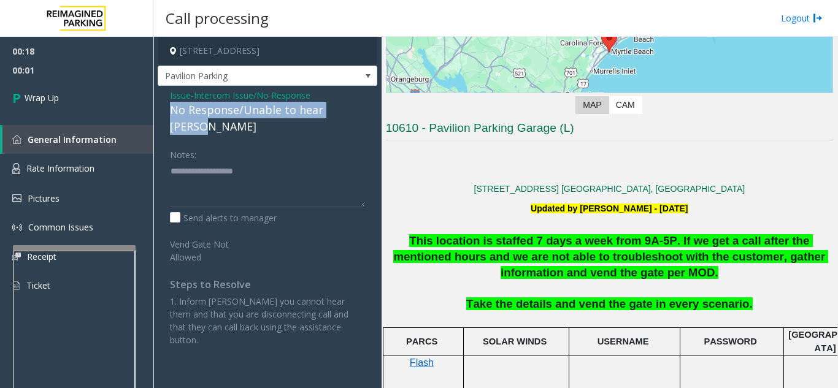
drag, startPoint x: 164, startPoint y: 111, endPoint x: 361, endPoint y: 112, distance: 197.5
click at [361, 112] on div "Issue - Intercom Issue/No Response No Response/Unable to hear [PERSON_NAME] Not…" at bounding box center [268, 222] width 220 height 273
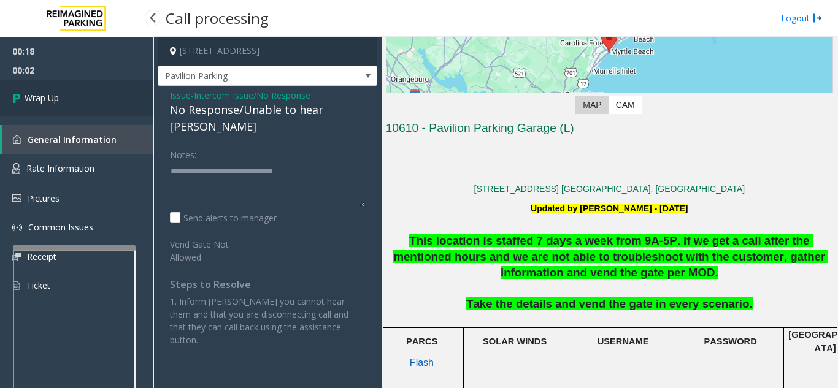
type textarea "**********"
click at [106, 99] on link "Wrap Up" at bounding box center [76, 98] width 153 height 36
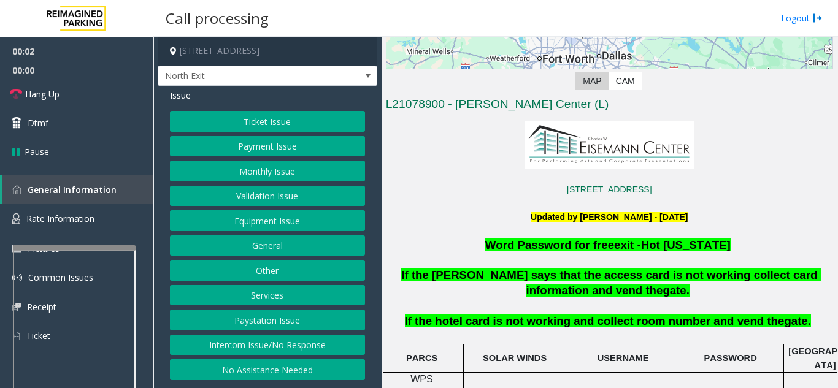
scroll to position [245, 0]
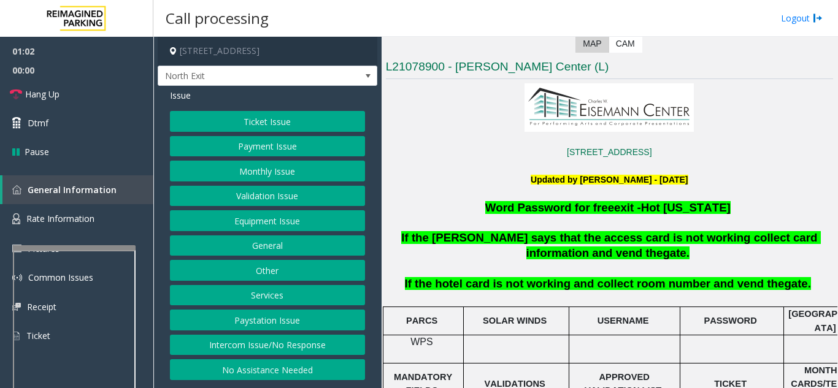
click at [290, 345] on button "Intercom Issue/No Response" at bounding box center [267, 345] width 195 height 21
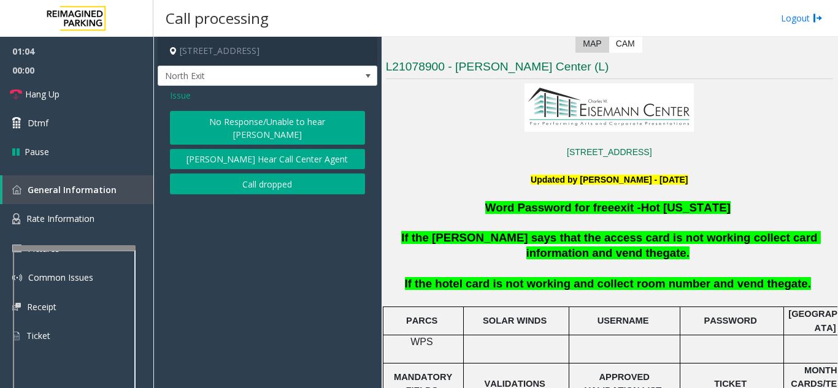
click at [186, 98] on span "Issue" at bounding box center [180, 95] width 21 height 13
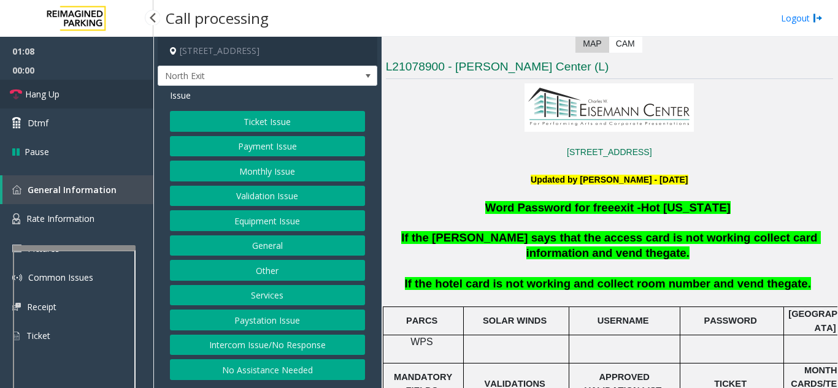
click at [85, 102] on link "Hang Up" at bounding box center [76, 94] width 153 height 29
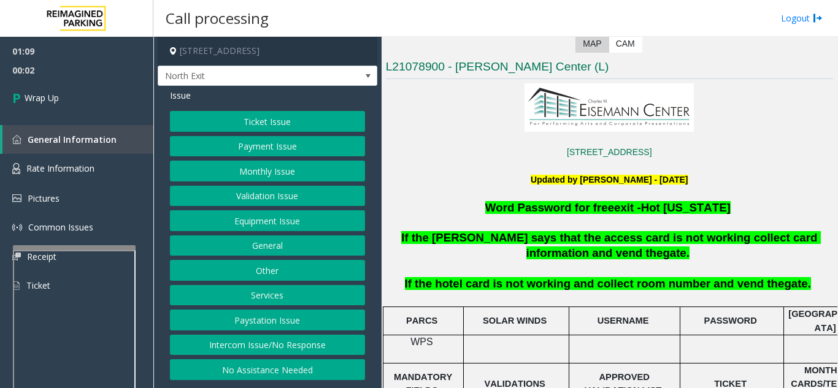
click at [268, 213] on button "Equipment Issue" at bounding box center [267, 220] width 195 height 21
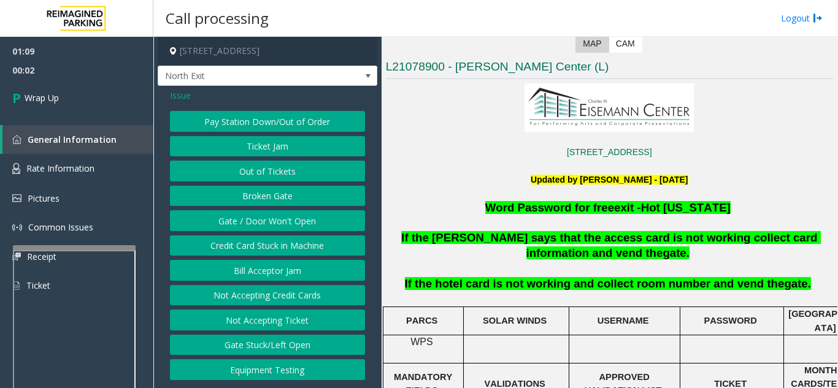
click at [268, 213] on button "Gate / Door Won't Open" at bounding box center [267, 220] width 195 height 21
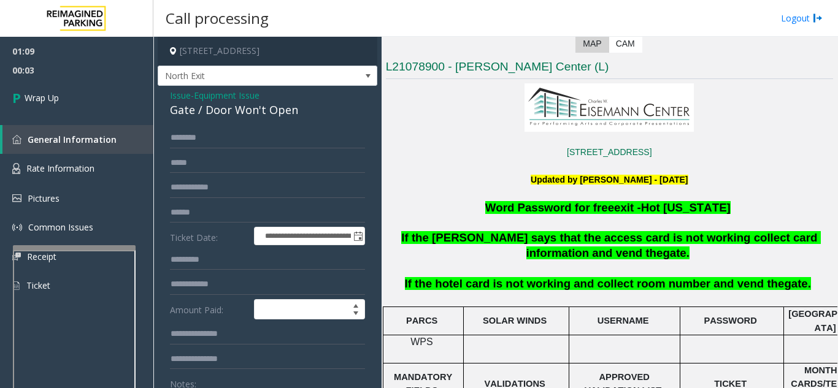
scroll to position [61, 0]
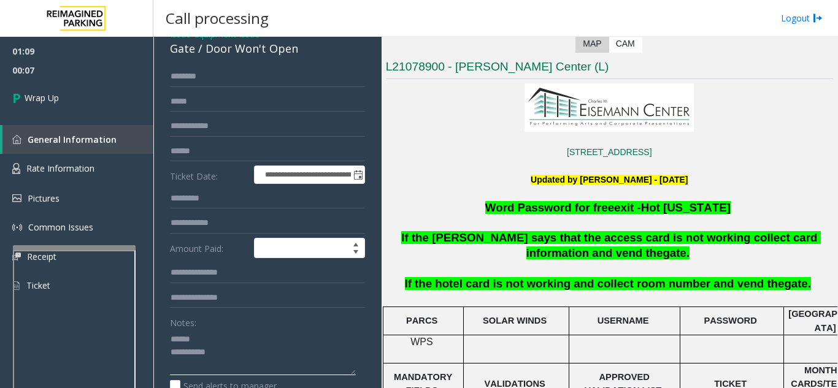
click at [215, 346] on textarea at bounding box center [263, 352] width 186 height 46
click at [216, 335] on textarea at bounding box center [263, 352] width 186 height 46
drag, startPoint x: 203, startPoint y: 51, endPoint x: 304, endPoint y: 55, distance: 101.3
click at [304, 55] on div "Gate / Door Won't Open" at bounding box center [267, 48] width 195 height 17
click at [270, 359] on textarea at bounding box center [263, 352] width 186 height 46
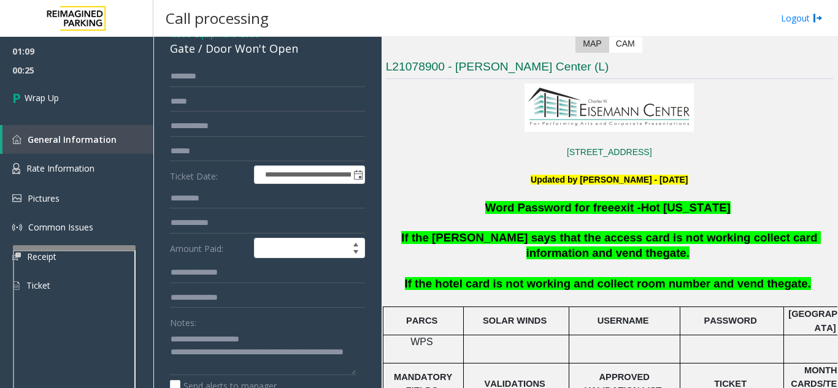
click at [264, 327] on div "Notes:" at bounding box center [267, 343] width 195 height 63
click at [293, 354] on textarea at bounding box center [263, 352] width 186 height 46
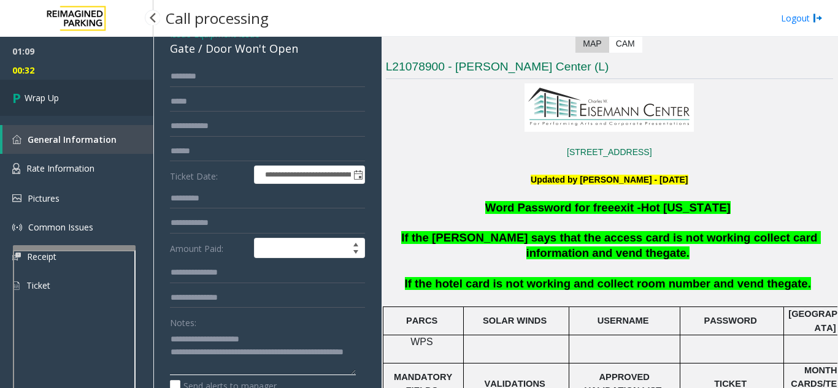
type textarea "**********"
click at [36, 88] on link "Wrap Up" at bounding box center [76, 98] width 153 height 36
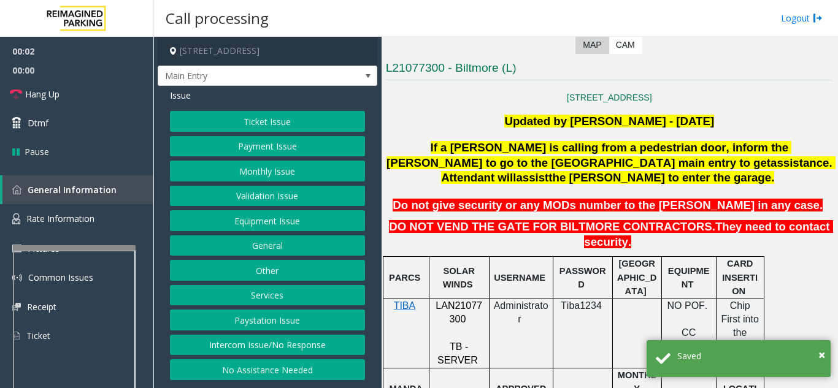
scroll to position [245, 0]
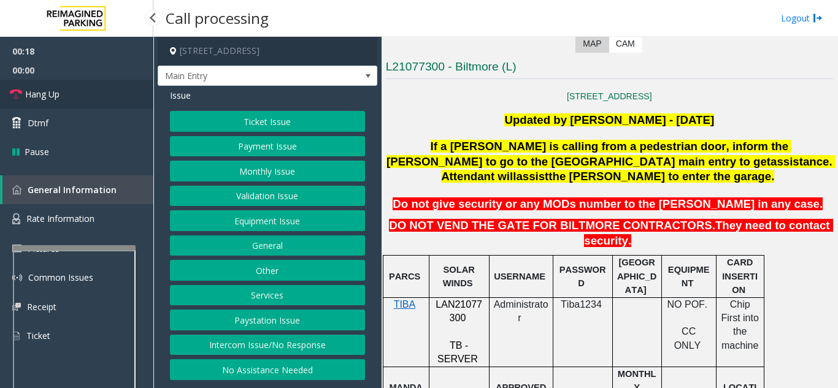
click at [53, 87] on link "Hang Up" at bounding box center [76, 94] width 153 height 29
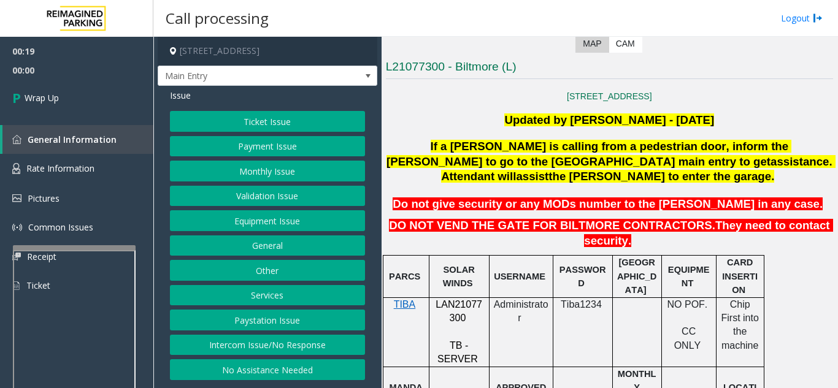
click at [303, 356] on button "Intercom Issue/No Response" at bounding box center [267, 345] width 195 height 21
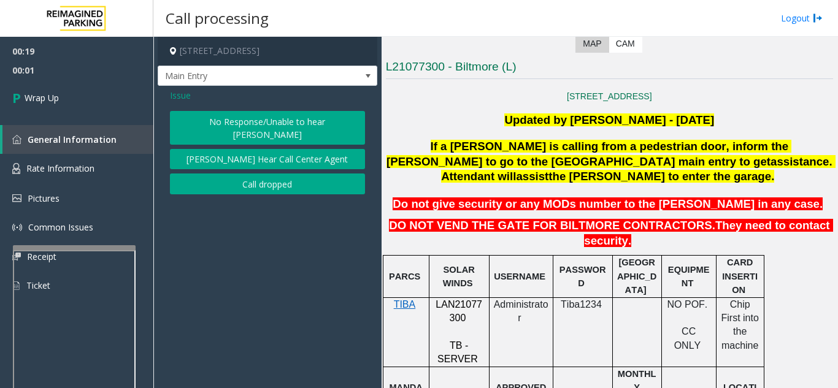
click at [258, 129] on button "No Response/Unable to hear [PERSON_NAME]" at bounding box center [267, 128] width 195 height 34
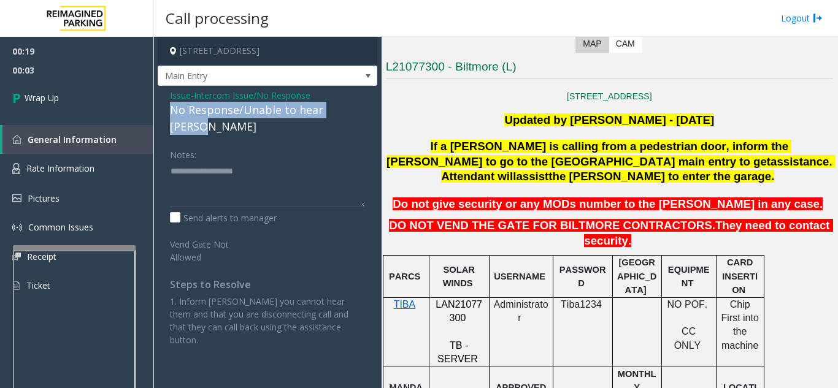
drag, startPoint x: 166, startPoint y: 122, endPoint x: 358, endPoint y: 117, distance: 191.4
click at [358, 117] on div "Issue - Intercom Issue/No Response No Response/Unable to hear [PERSON_NAME] Not…" at bounding box center [268, 222] width 220 height 273
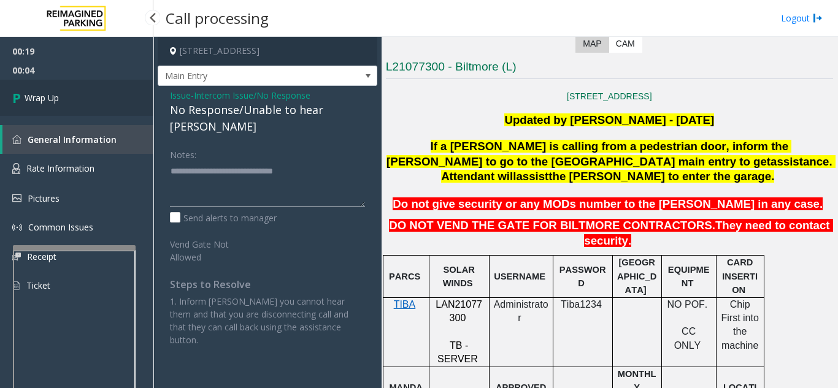
type textarea "**********"
click at [66, 98] on link "Wrap Up" at bounding box center [76, 98] width 153 height 36
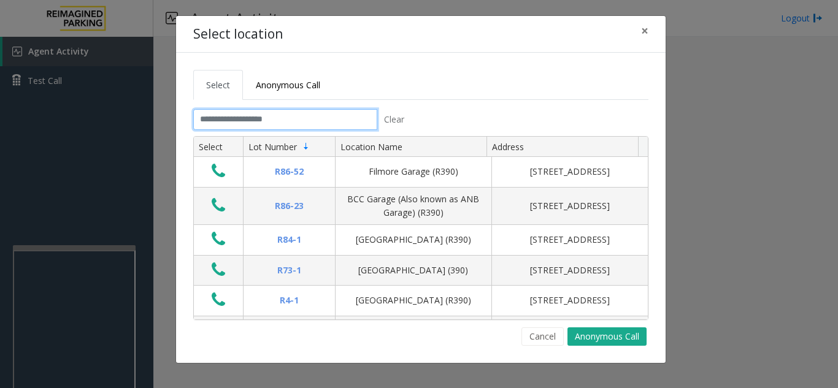
click at [288, 114] on input "text" at bounding box center [285, 119] width 184 height 21
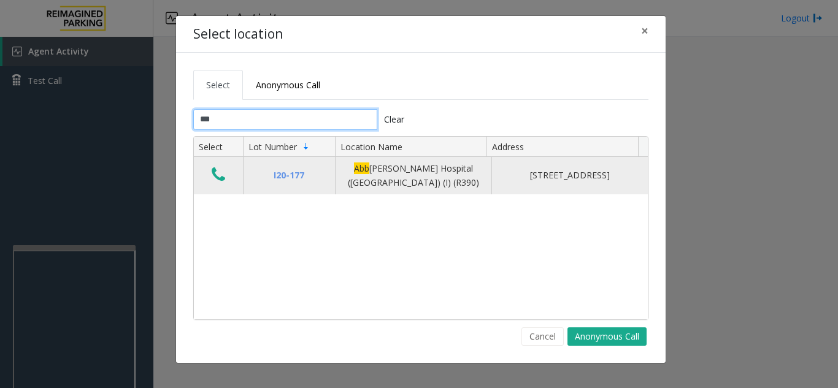
type input "***"
click at [219, 182] on icon "Data table" at bounding box center [218, 174] width 13 height 17
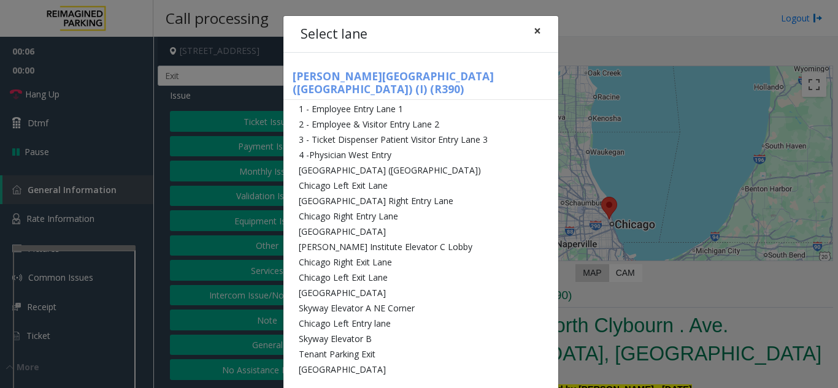
click at [535, 33] on span "×" at bounding box center [537, 30] width 7 height 17
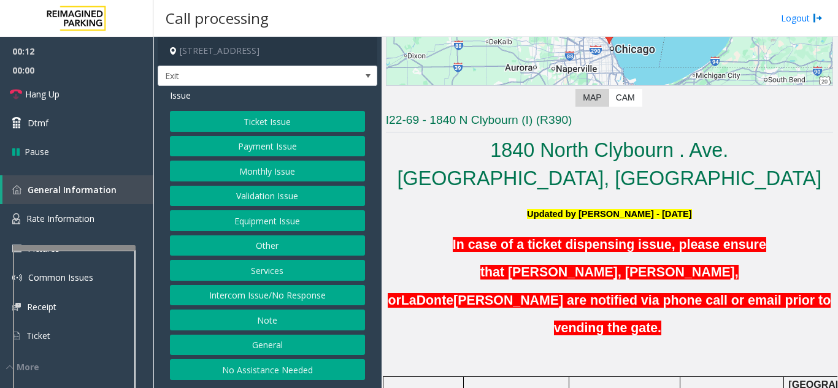
scroll to position [184, 0]
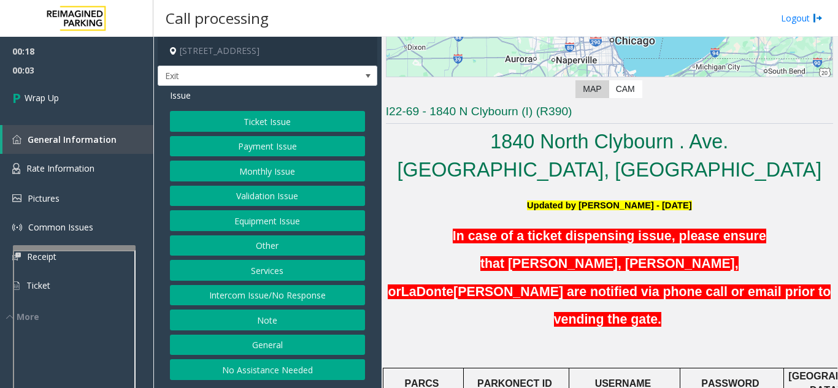
click at [282, 295] on button "Intercom Issue/No Response" at bounding box center [267, 295] width 195 height 21
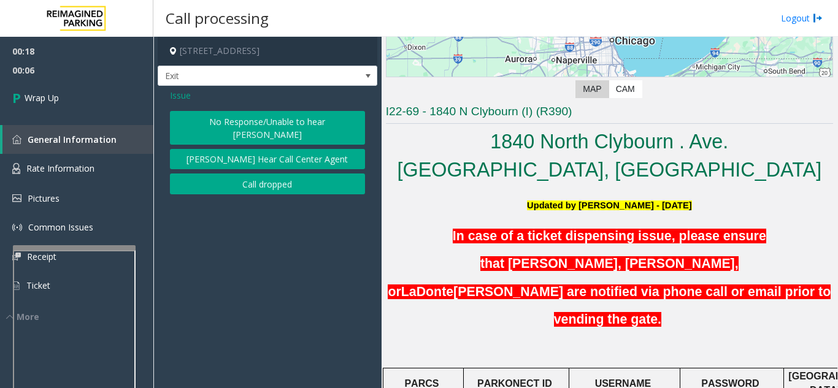
click at [174, 97] on span "Issue" at bounding box center [180, 95] width 21 height 13
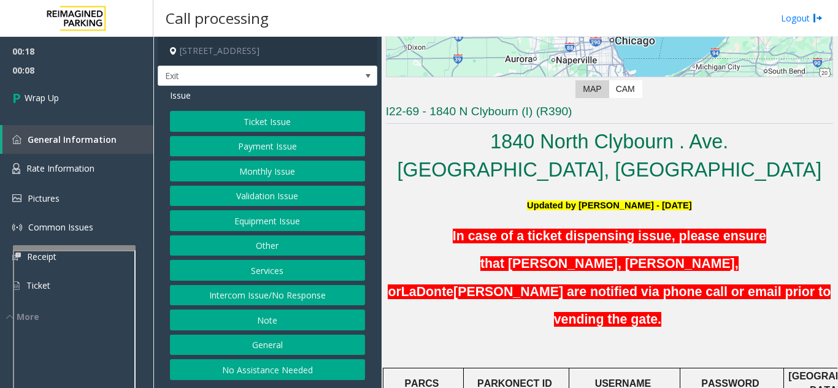
click at [259, 224] on button "Equipment Issue" at bounding box center [267, 220] width 195 height 21
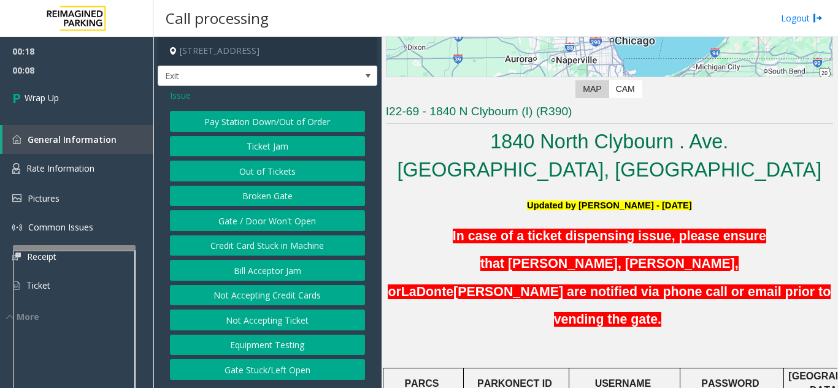
click at [259, 224] on button "Gate / Door Won't Open" at bounding box center [267, 220] width 195 height 21
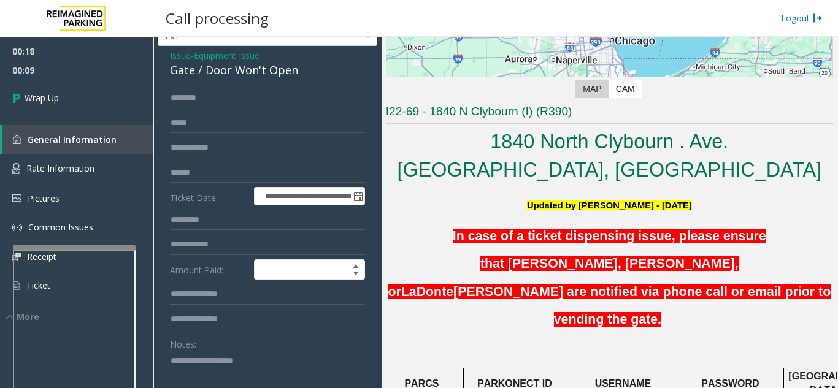
scroll to position [61, 0]
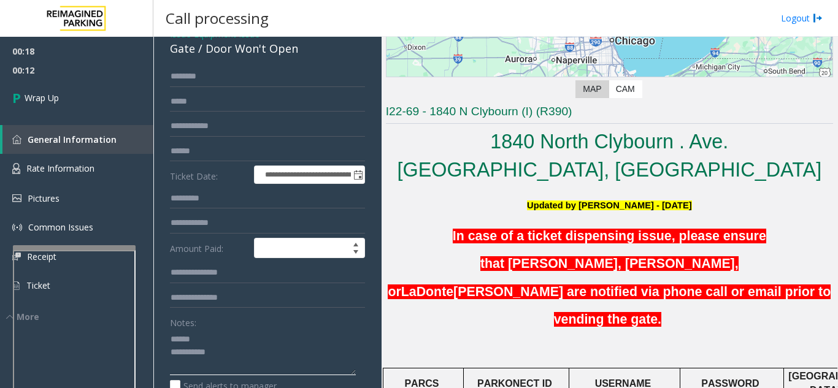
click at [207, 333] on textarea at bounding box center [263, 352] width 186 height 46
drag, startPoint x: 205, startPoint y: 47, endPoint x: 301, endPoint y: 56, distance: 96.1
click at [301, 56] on div "Gate / Door Won't Open" at bounding box center [267, 48] width 195 height 17
click at [275, 351] on textarea at bounding box center [263, 352] width 186 height 46
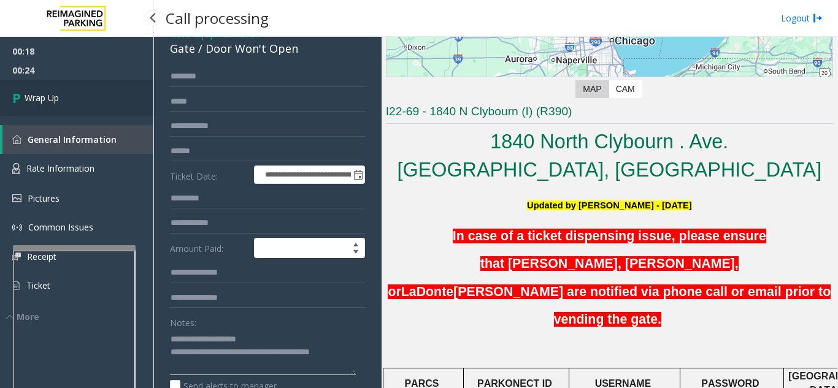
type textarea "**********"
click at [83, 104] on link "Wrap Up" at bounding box center [76, 98] width 153 height 36
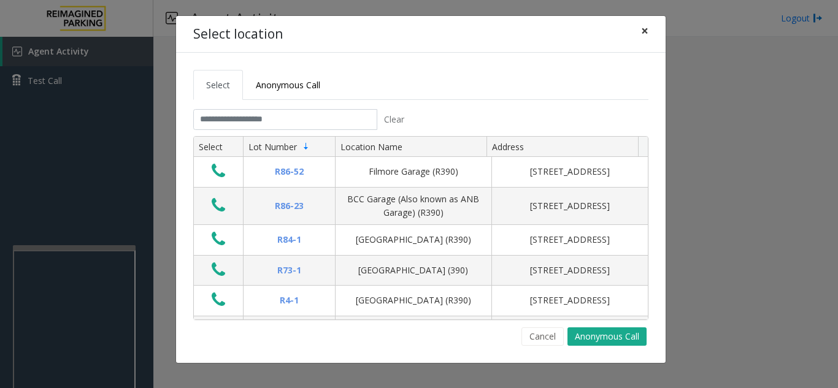
click at [647, 36] on span "×" at bounding box center [644, 30] width 7 height 17
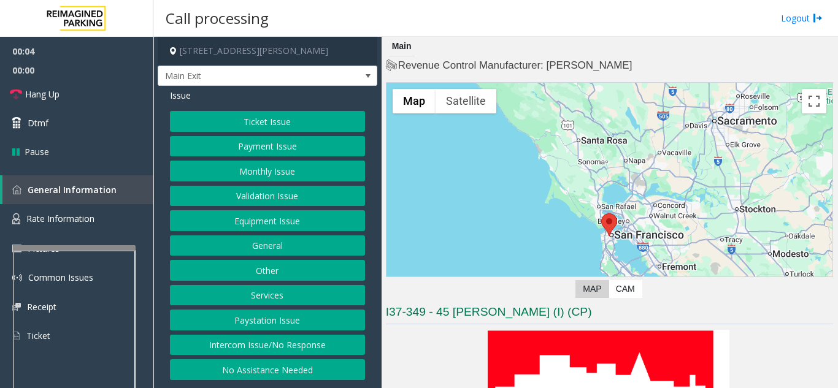
scroll to position [184, 0]
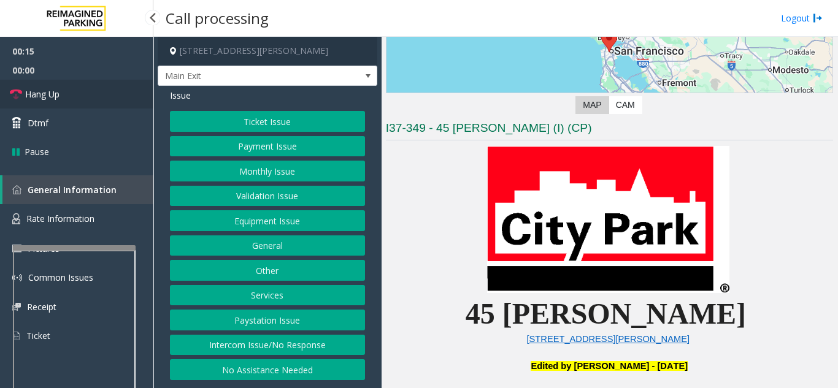
click at [92, 106] on link "Hang Up" at bounding box center [76, 94] width 153 height 29
click at [285, 347] on button "Intercom Issue/No Response" at bounding box center [267, 345] width 195 height 21
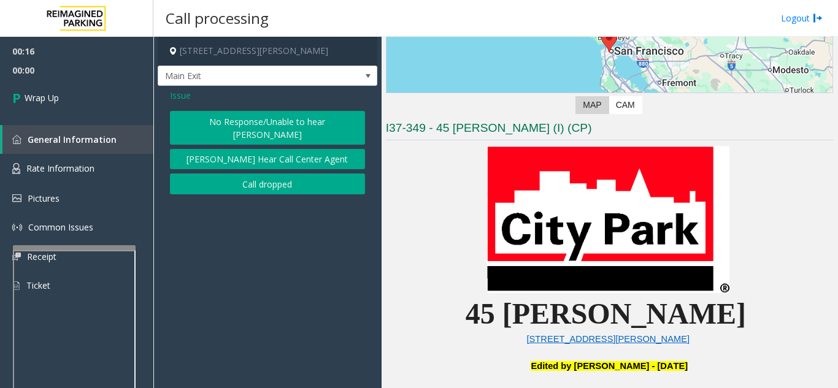
click at [261, 126] on button "No Response/Unable to hear [PERSON_NAME]" at bounding box center [267, 128] width 195 height 34
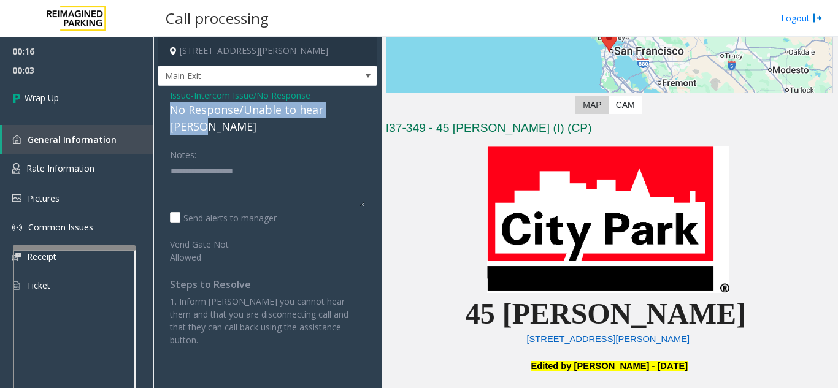
drag, startPoint x: 166, startPoint y: 114, endPoint x: 365, endPoint y: 108, distance: 198.8
click at [365, 108] on div "Issue - Intercom Issue/No Response No Response/Unable to hear [PERSON_NAME] Not…" at bounding box center [268, 222] width 220 height 273
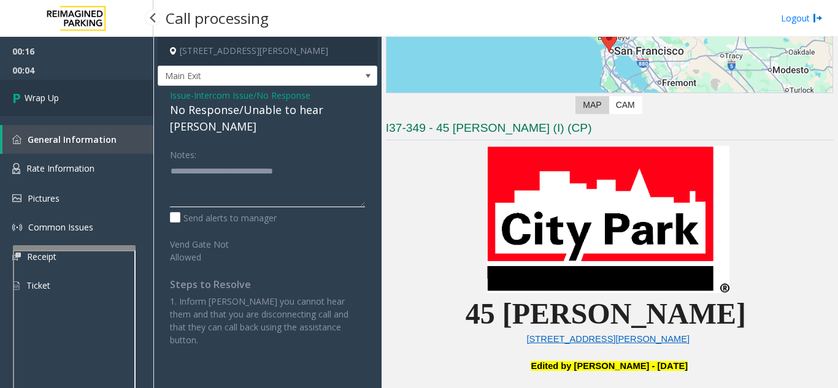
type textarea "**********"
click at [53, 98] on span "Wrap Up" at bounding box center [42, 97] width 34 height 13
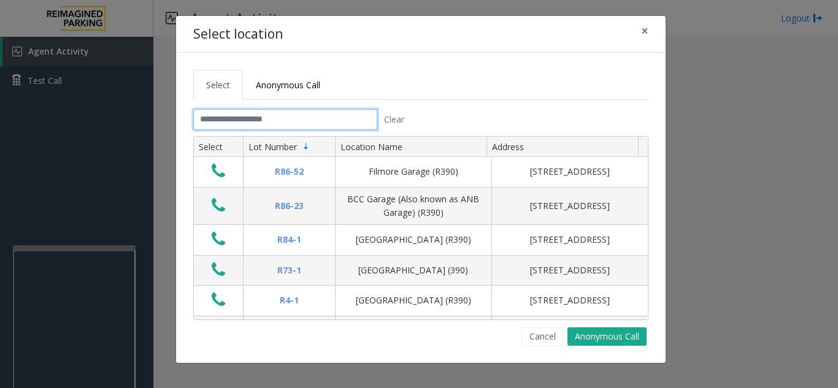
click at [241, 117] on input "text" at bounding box center [285, 119] width 184 height 21
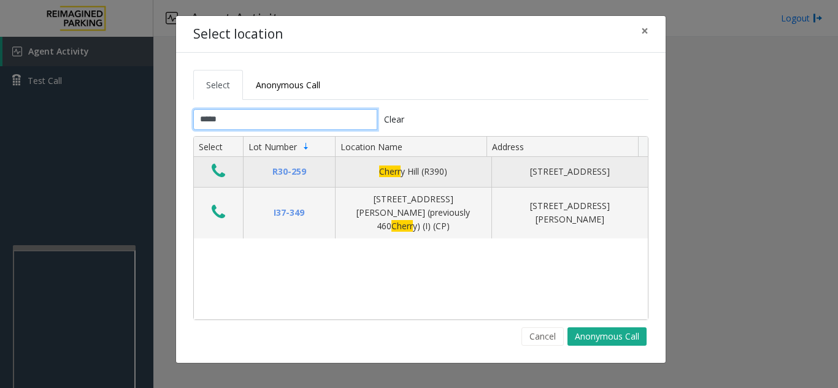
type input "*****"
click at [212, 175] on icon "Data table" at bounding box center [218, 171] width 13 height 17
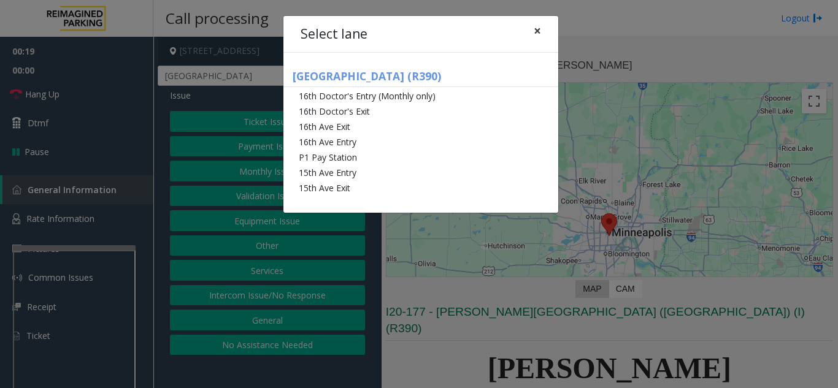
click at [538, 36] on span "×" at bounding box center [537, 30] width 7 height 17
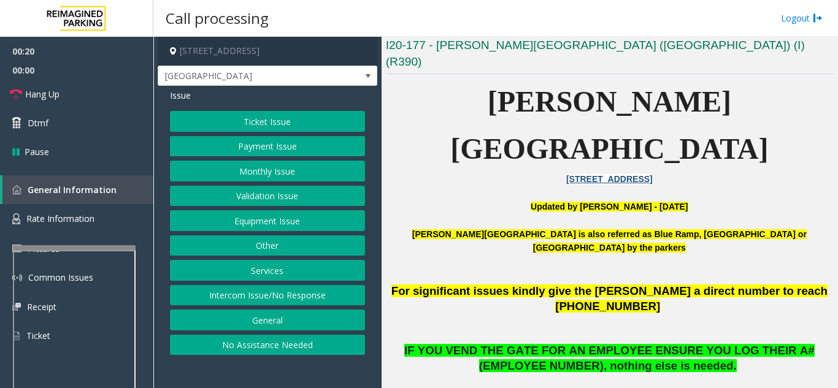
scroll to position [307, 0]
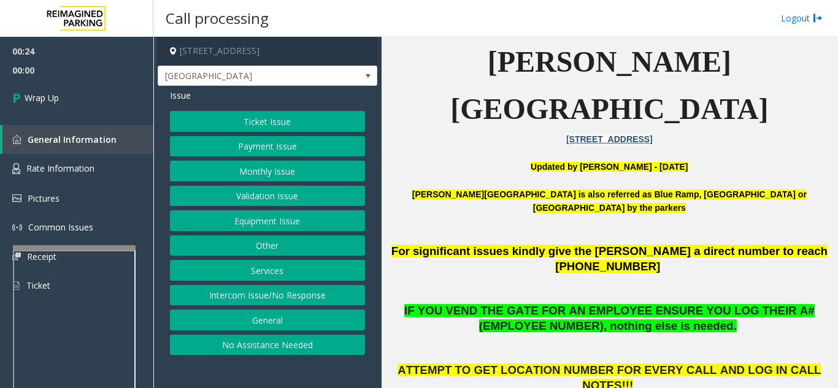
click at [325, 296] on button "Intercom Issue/No Response" at bounding box center [267, 295] width 195 height 21
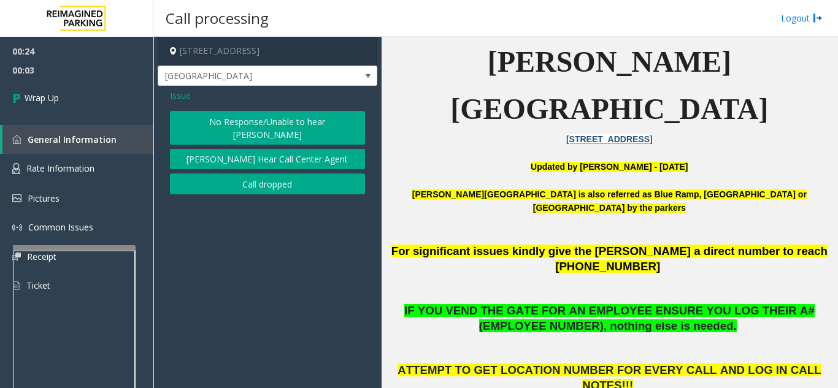
click at [245, 174] on button "Call dropped" at bounding box center [267, 184] width 195 height 21
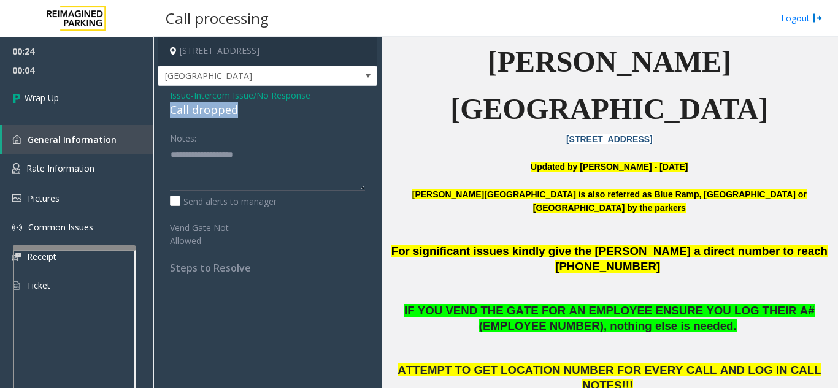
drag, startPoint x: 168, startPoint y: 112, endPoint x: 240, endPoint y: 109, distance: 71.8
click at [240, 109] on div "Issue - Intercom Issue/No Response Call dropped Notes: Send alerts to manager V…" at bounding box center [268, 186] width 220 height 201
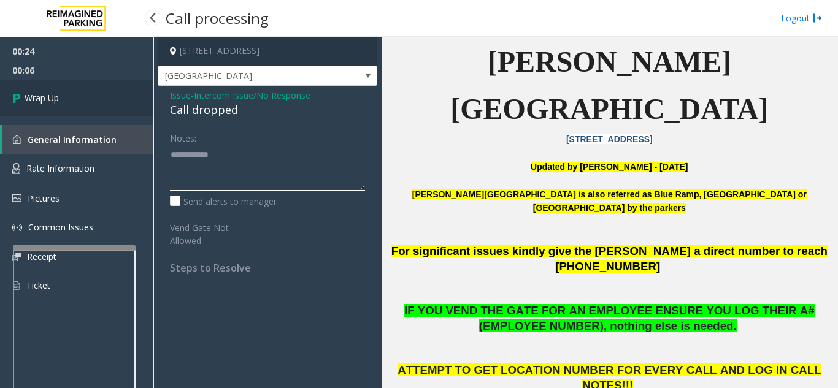
type textarea "**********"
click at [82, 104] on link "Wrap Up" at bounding box center [76, 98] width 153 height 36
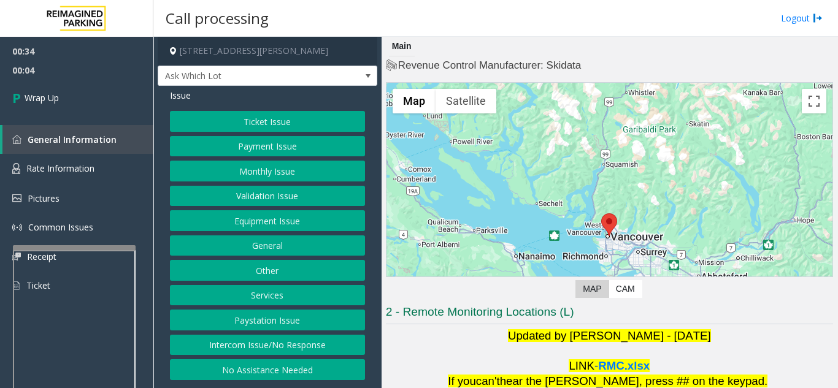
click at [213, 340] on button "Intercom Issue/No Response" at bounding box center [267, 345] width 195 height 21
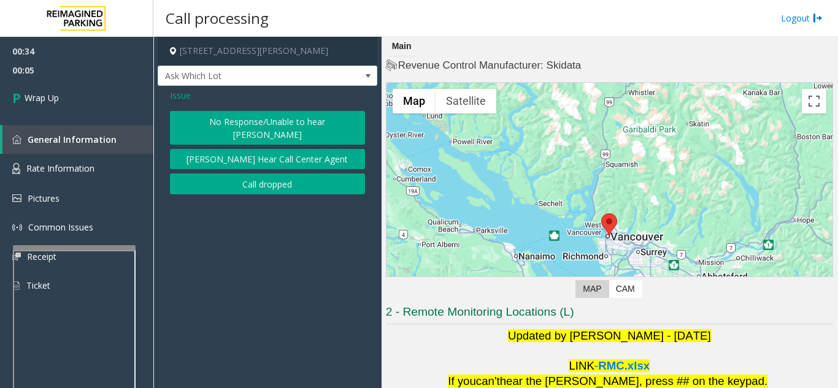
click at [238, 174] on button "Call dropped" at bounding box center [267, 184] width 195 height 21
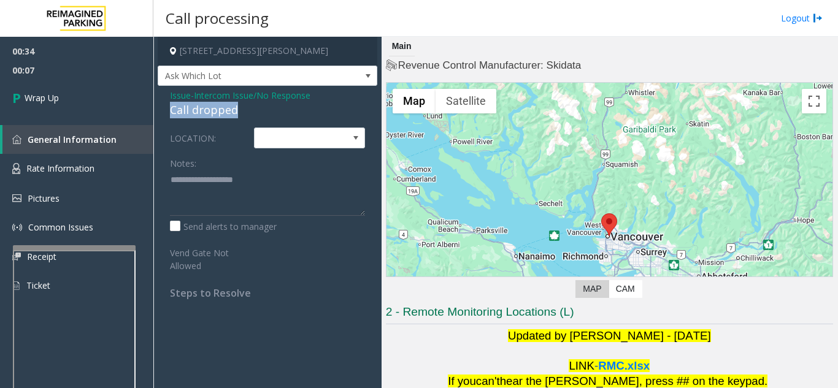
drag, startPoint x: 166, startPoint y: 110, endPoint x: 245, endPoint y: 107, distance: 79.2
click at [245, 107] on div "Issue - Intercom Issue/No Response Call dropped LOCATION: Notes: Send alerts to…" at bounding box center [268, 199] width 220 height 226
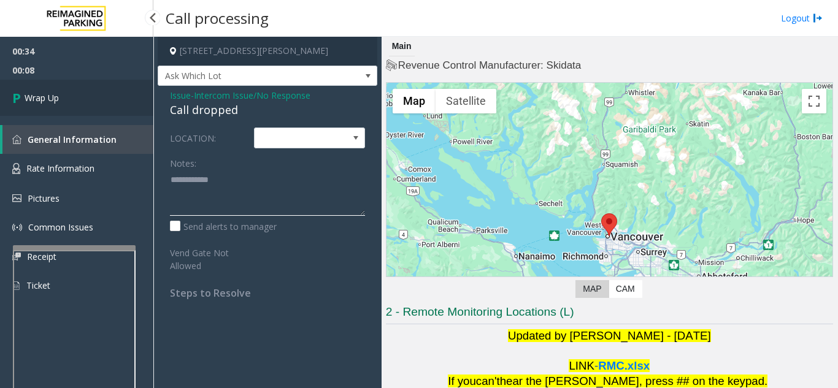
type textarea "**********"
click at [88, 102] on link "Wrap Up" at bounding box center [76, 98] width 153 height 36
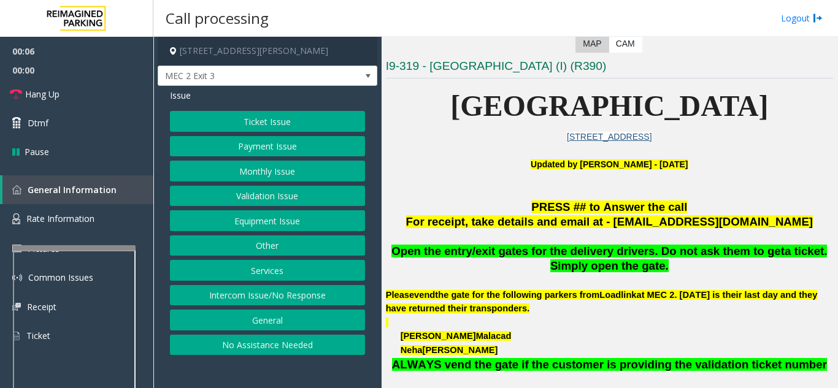
scroll to position [245, 0]
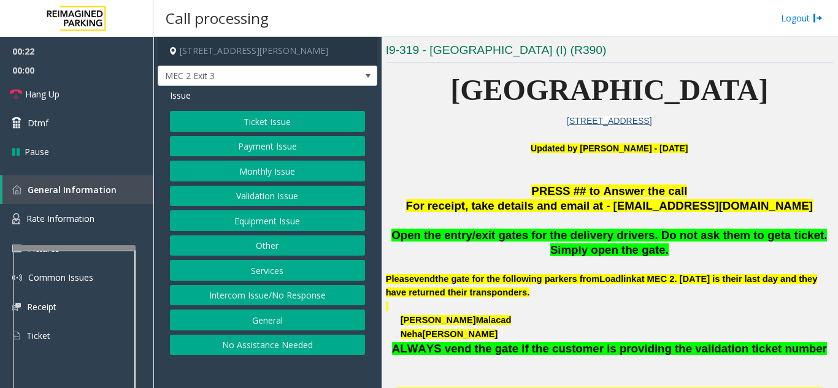
click at [251, 115] on button "Ticket Issue" at bounding box center [267, 121] width 195 height 21
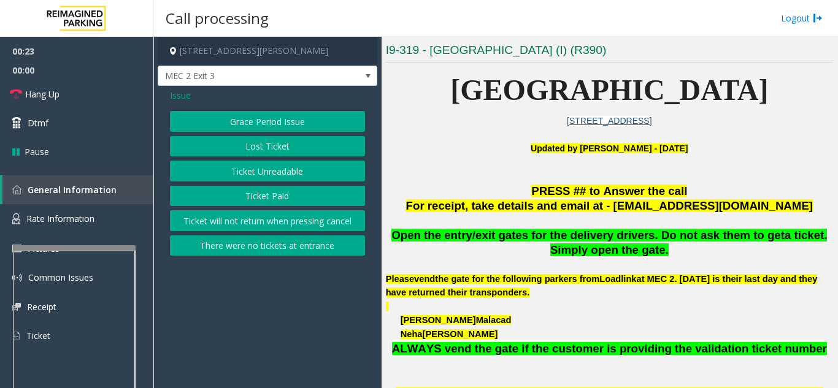
click at [246, 199] on button "Ticket Paid" at bounding box center [267, 196] width 195 height 21
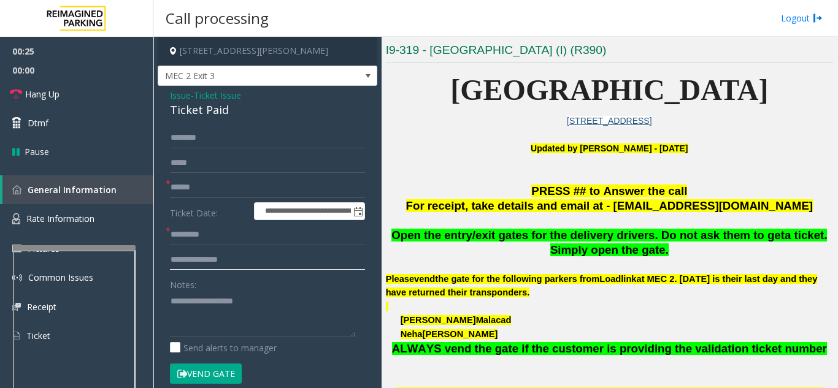
click at [231, 253] on input "text" at bounding box center [267, 260] width 195 height 21
type input "**********"
click at [224, 191] on input "text" at bounding box center [267, 187] width 195 height 21
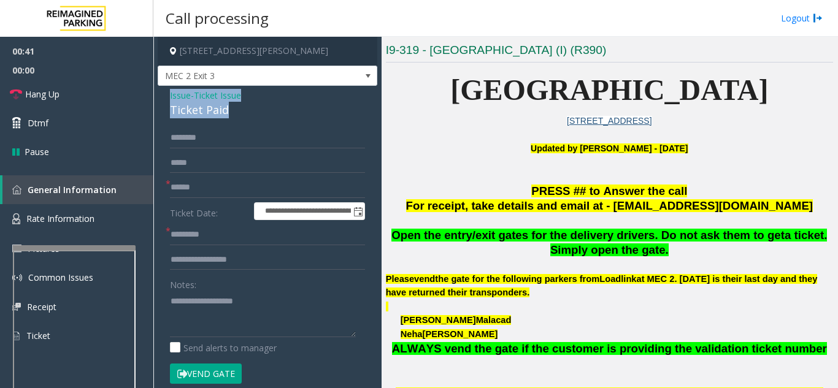
drag, startPoint x: 160, startPoint y: 91, endPoint x: 238, endPoint y: 115, distance: 81.5
click at [238, 115] on div "**********" at bounding box center [268, 379] width 220 height 586
type textarea "**********"
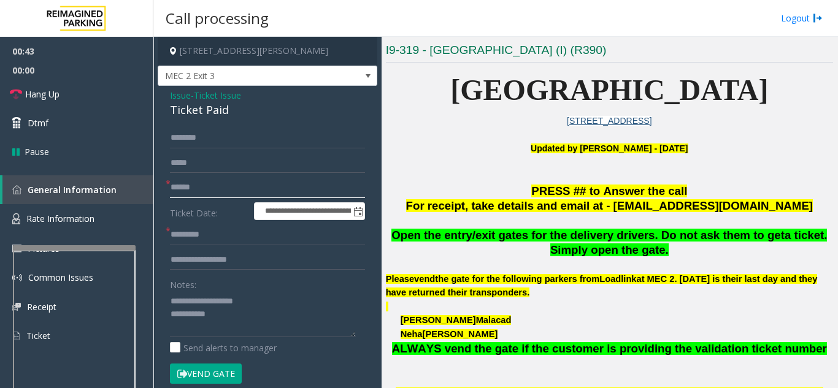
click at [223, 186] on input "text" at bounding box center [267, 187] width 195 height 21
type input "***"
drag, startPoint x: 199, startPoint y: 299, endPoint x: 264, endPoint y: 304, distance: 65.2
click at [264, 304] on textarea at bounding box center [263, 314] width 186 height 46
type textarea "**********"
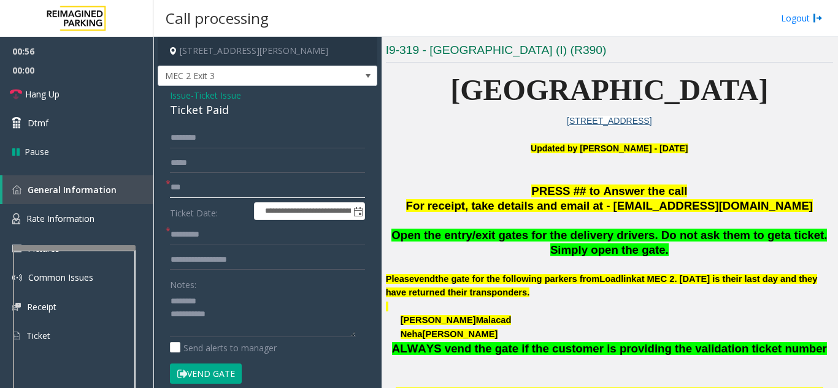
click at [246, 188] on input "***" at bounding box center [267, 187] width 195 height 21
type input "*"
type input "*********"
click at [215, 237] on input "text" at bounding box center [267, 234] width 195 height 21
click at [277, 302] on textarea at bounding box center [263, 314] width 186 height 46
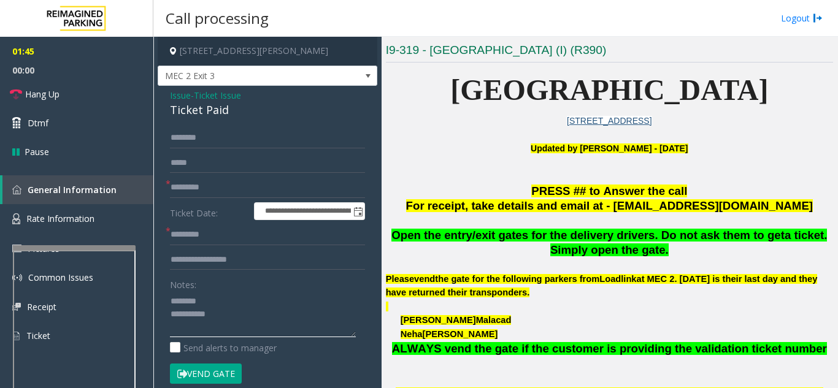
click at [271, 313] on textarea at bounding box center [263, 314] width 186 height 46
type textarea "**********"
click at [224, 238] on input "text" at bounding box center [267, 234] width 195 height 21
type input "*****"
click at [205, 374] on button "Vend Gate" at bounding box center [206, 374] width 72 height 21
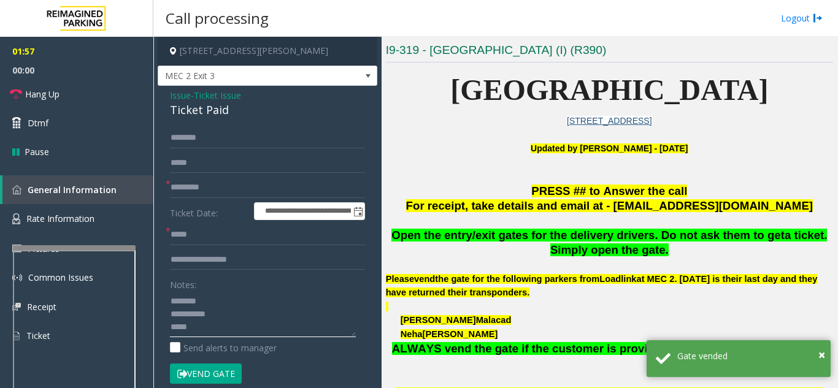
click at [232, 323] on textarea at bounding box center [263, 314] width 186 height 46
click at [97, 98] on link "Hang Up" at bounding box center [76, 94] width 153 height 29
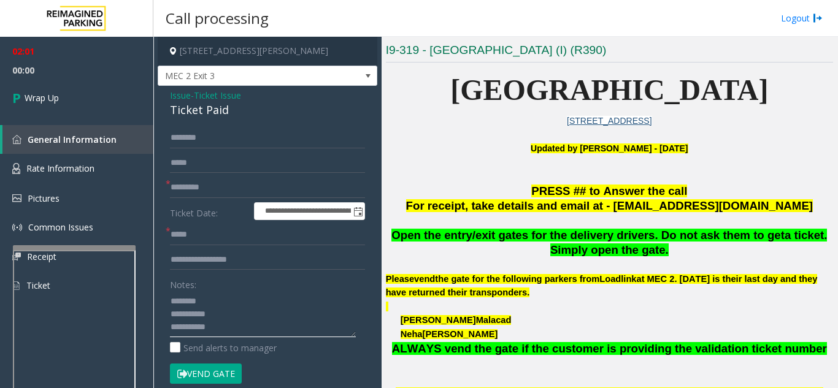
click at [250, 326] on textarea at bounding box center [263, 314] width 186 height 46
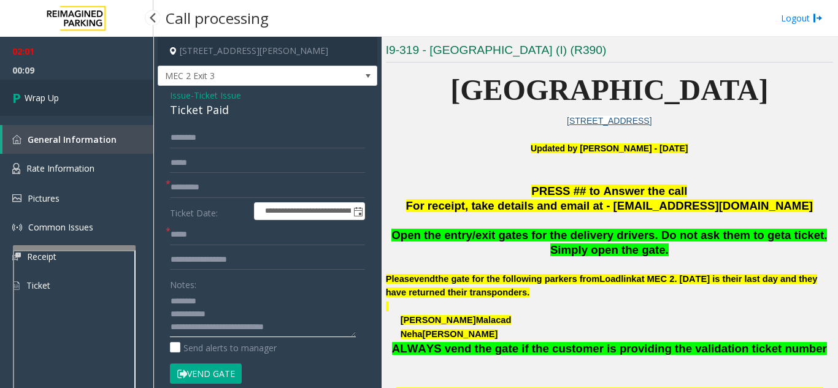
type textarea "**********"
click at [75, 109] on link "Wrap Up" at bounding box center [76, 98] width 153 height 36
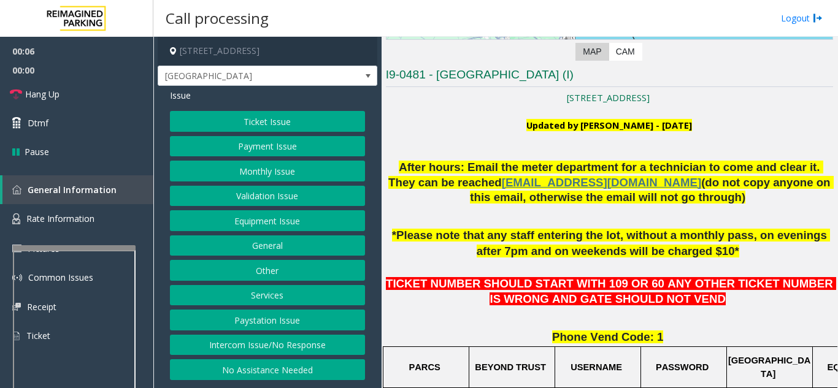
scroll to position [245, 0]
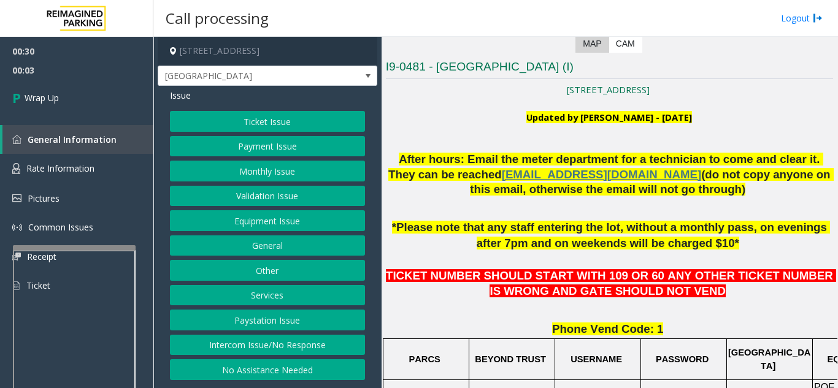
click at [261, 232] on div "Ticket Issue Payment Issue Monthly Issue Validation Issue Equipment Issue Gener…" at bounding box center [267, 245] width 195 height 269
click at [261, 228] on button "Equipment Issue" at bounding box center [267, 220] width 195 height 21
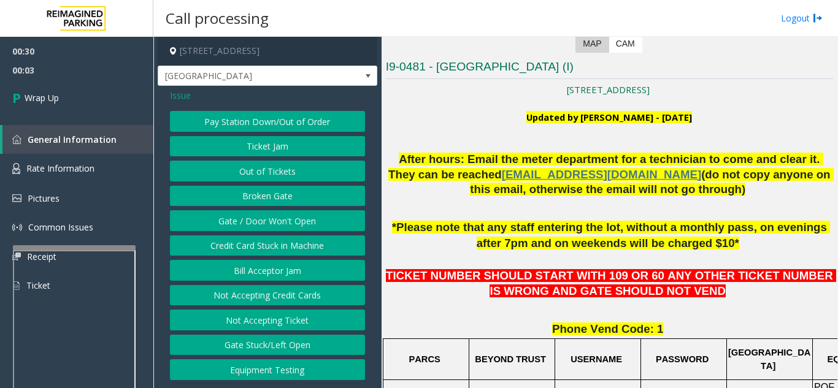
click at [261, 228] on button "Gate / Door Won't Open" at bounding box center [267, 220] width 195 height 21
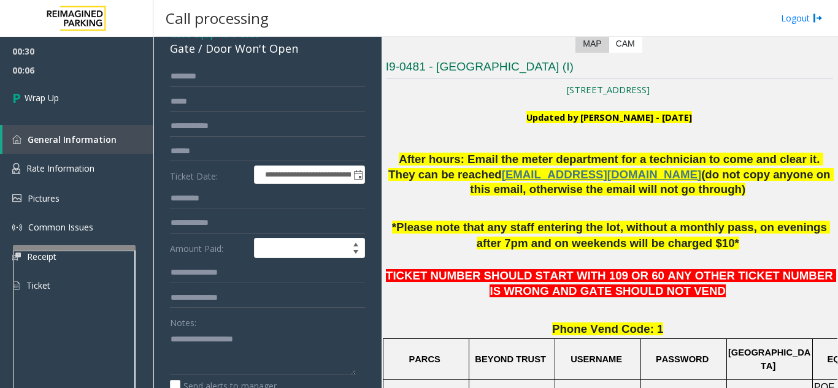
scroll to position [0, 0]
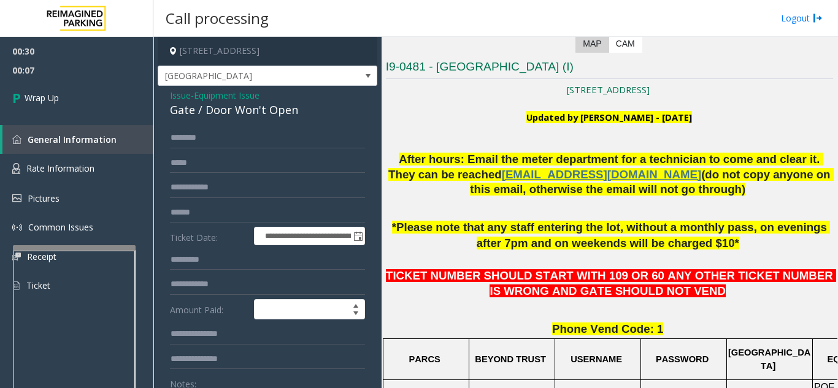
click at [175, 96] on span "Issue" at bounding box center [180, 95] width 21 height 13
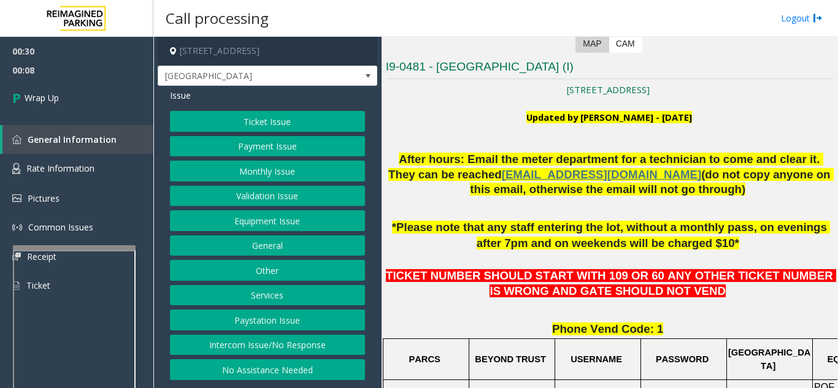
click at [254, 355] on button "Intercom Issue/No Response" at bounding box center [267, 345] width 195 height 21
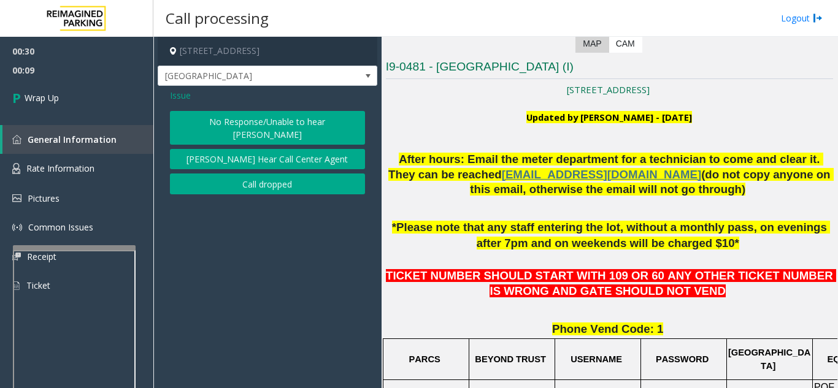
click at [251, 174] on button "Call dropped" at bounding box center [267, 184] width 195 height 21
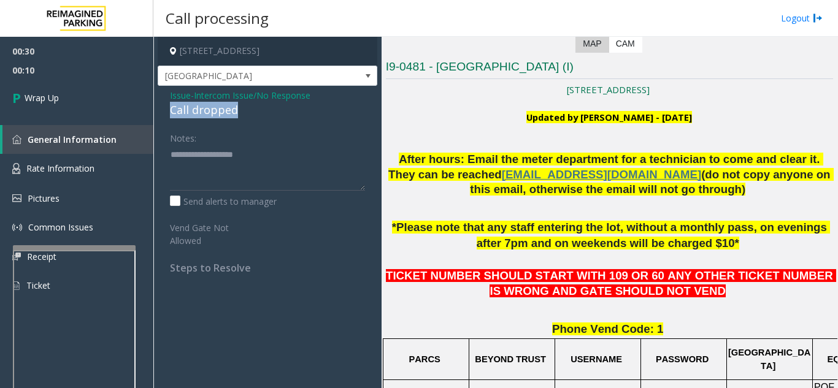
drag, startPoint x: 161, startPoint y: 107, endPoint x: 243, endPoint y: 116, distance: 82.6
click at [243, 116] on div "Issue - Intercom Issue/No Response Call dropped Notes: Send alerts to manager V…" at bounding box center [268, 186] width 220 height 201
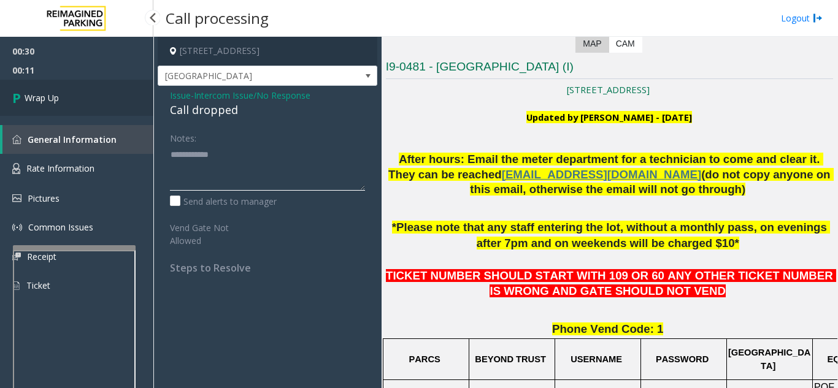
type textarea "**********"
click at [110, 110] on link "Wrap Up" at bounding box center [76, 98] width 153 height 36
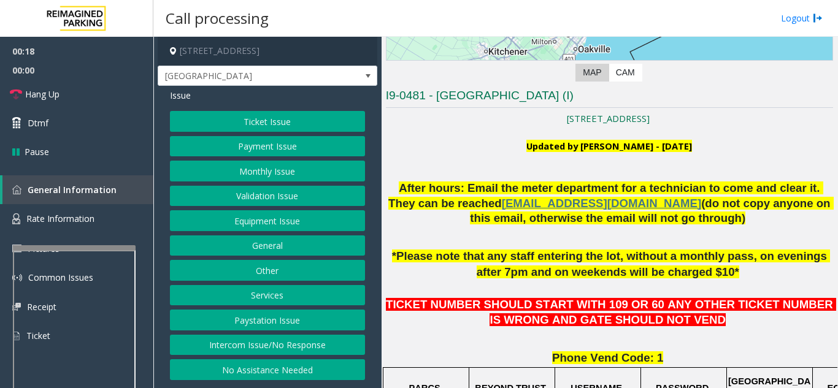
scroll to position [245, 0]
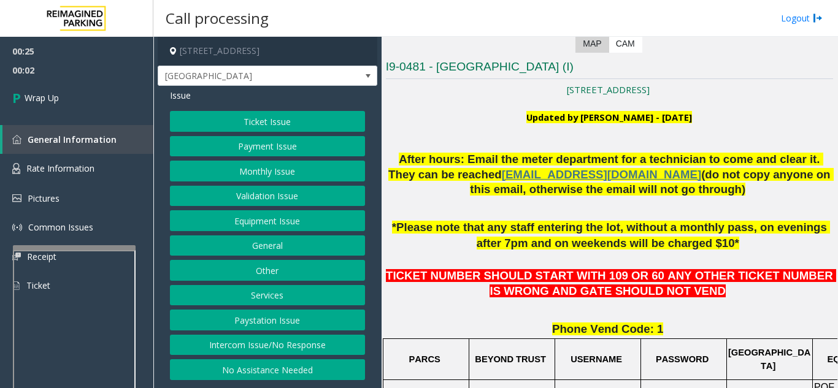
click at [286, 222] on button "Equipment Issue" at bounding box center [267, 220] width 195 height 21
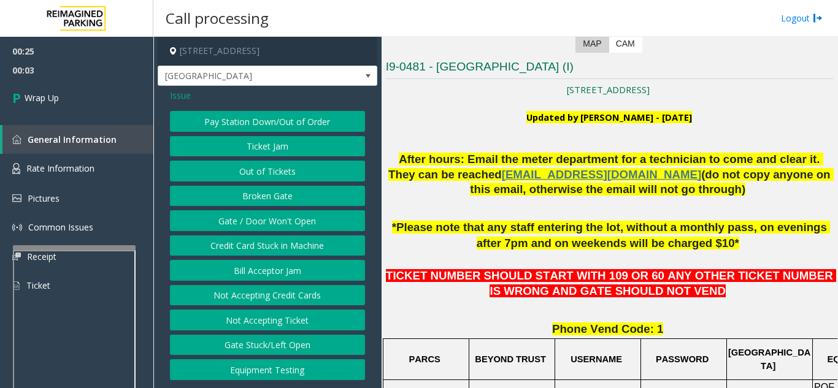
click at [185, 92] on span "Issue" at bounding box center [180, 95] width 21 height 13
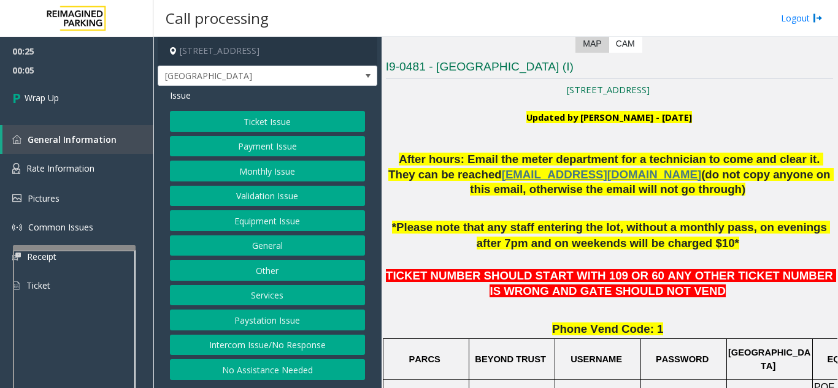
click at [318, 349] on button "Intercom Issue/No Response" at bounding box center [267, 345] width 195 height 21
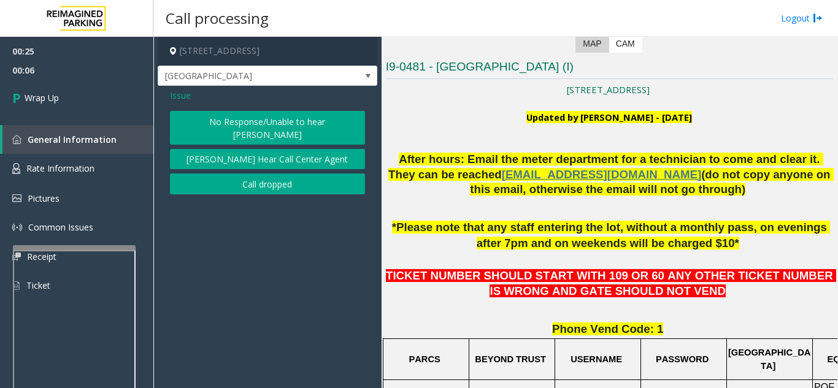
click at [269, 176] on button "Call dropped" at bounding box center [267, 184] width 195 height 21
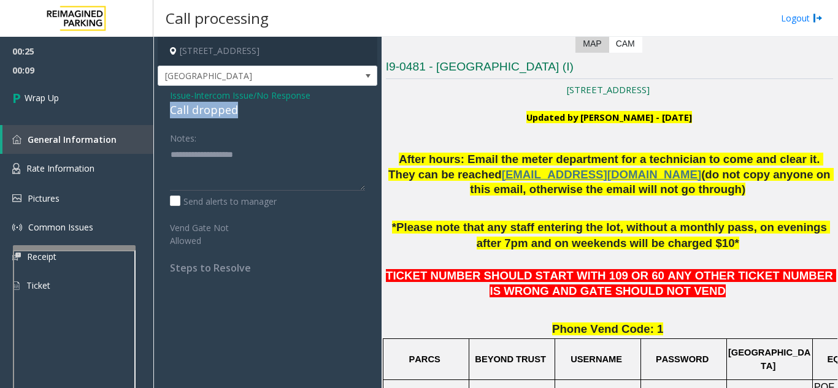
drag, startPoint x: 172, startPoint y: 112, endPoint x: 246, endPoint y: 109, distance: 74.3
click at [246, 109] on div "Call dropped" at bounding box center [267, 110] width 195 height 17
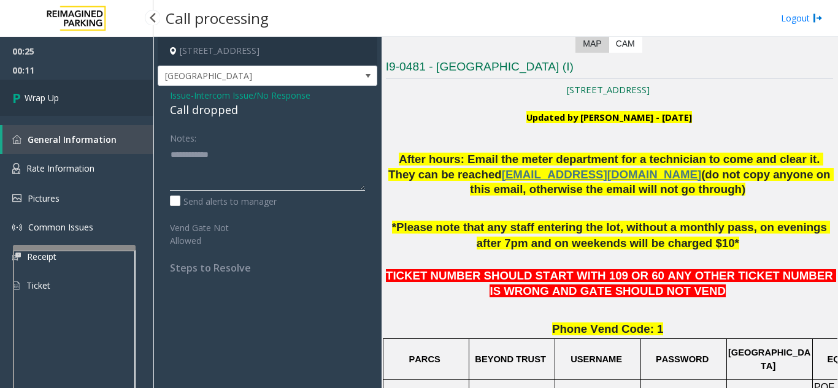
type textarea "**********"
click at [70, 107] on link "Wrap Up" at bounding box center [76, 98] width 153 height 36
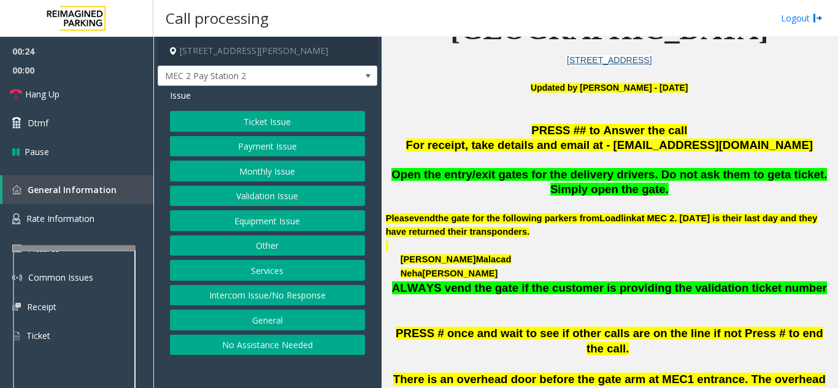
scroll to position [307, 0]
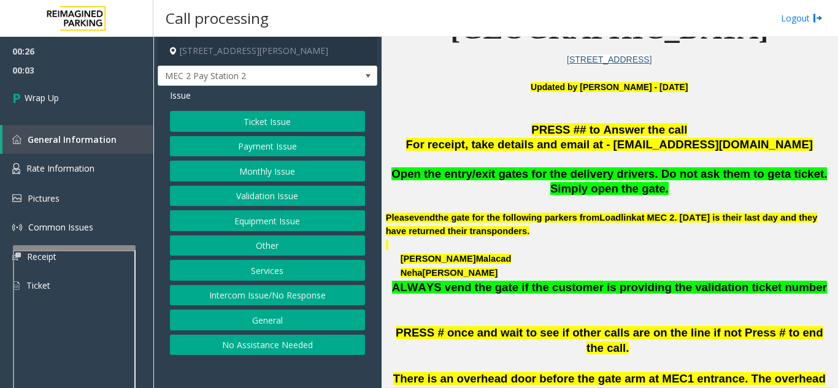
click at [301, 221] on button "Equipment Issue" at bounding box center [267, 220] width 195 height 21
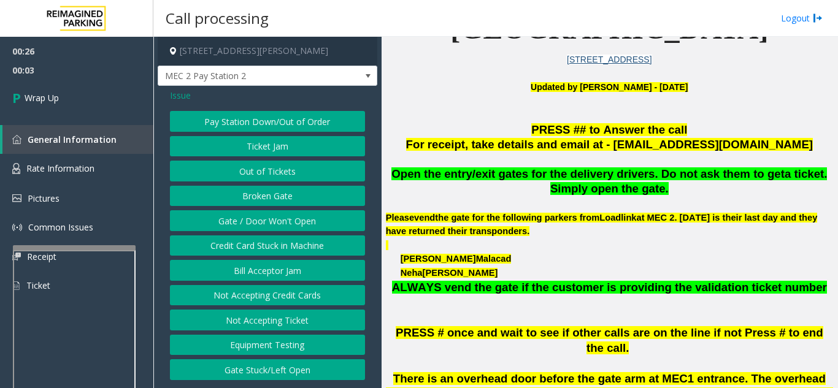
click at [301, 221] on button "Gate / Door Won't Open" at bounding box center [267, 220] width 195 height 21
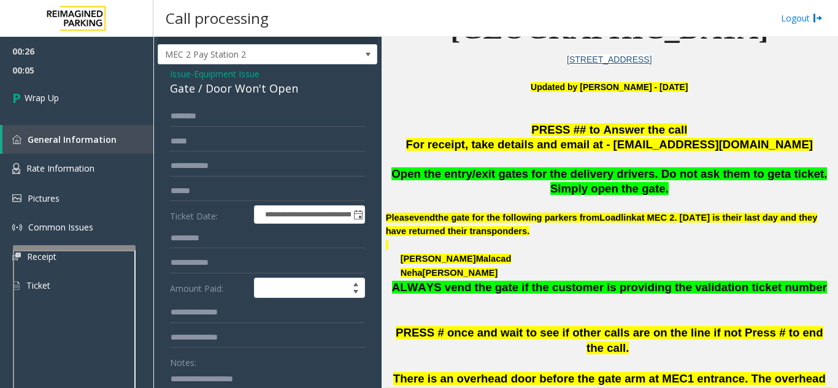
scroll to position [0, 0]
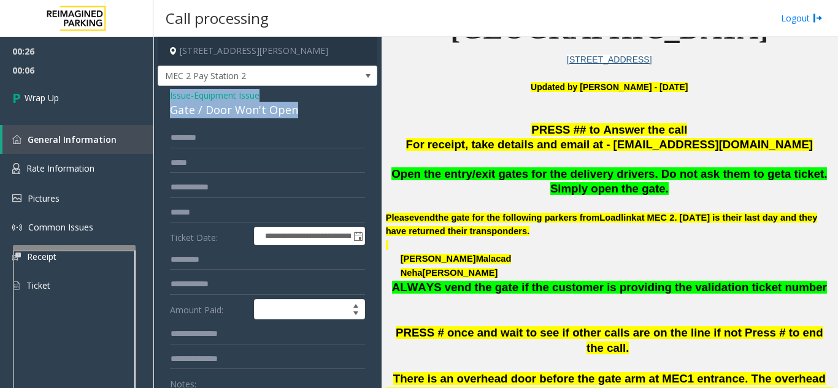
drag, startPoint x: 168, startPoint y: 95, endPoint x: 296, endPoint y: 113, distance: 128.9
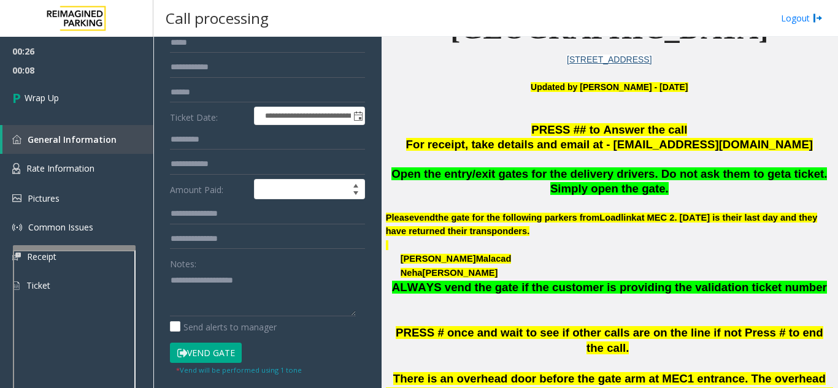
scroll to position [148, 0]
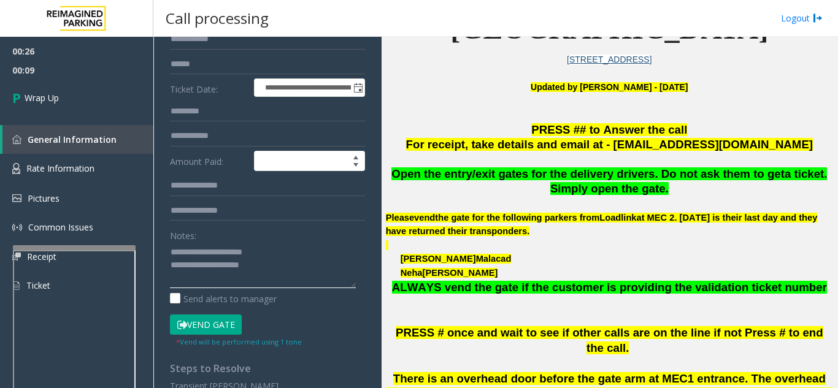
click at [317, 257] on textarea at bounding box center [263, 265] width 186 height 46
drag, startPoint x: 198, startPoint y: 251, endPoint x: 271, endPoint y: 256, distance: 73.7
click at [271, 256] on textarea at bounding box center [263, 265] width 186 height 46
click at [276, 260] on textarea at bounding box center [263, 265] width 186 height 46
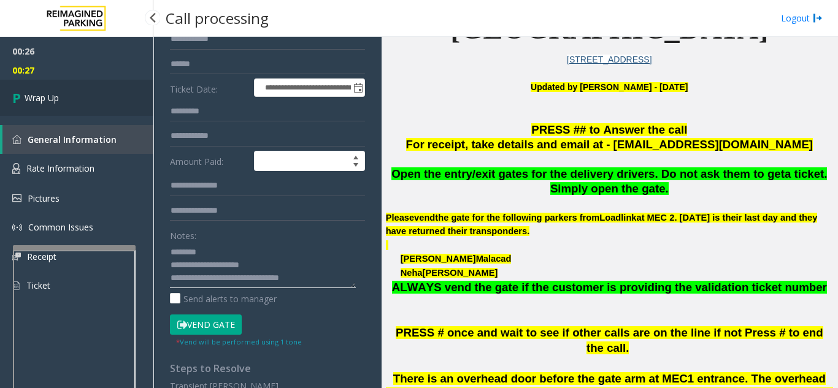
type textarea "**********"
click at [81, 98] on link "Wrap Up" at bounding box center [76, 98] width 153 height 36
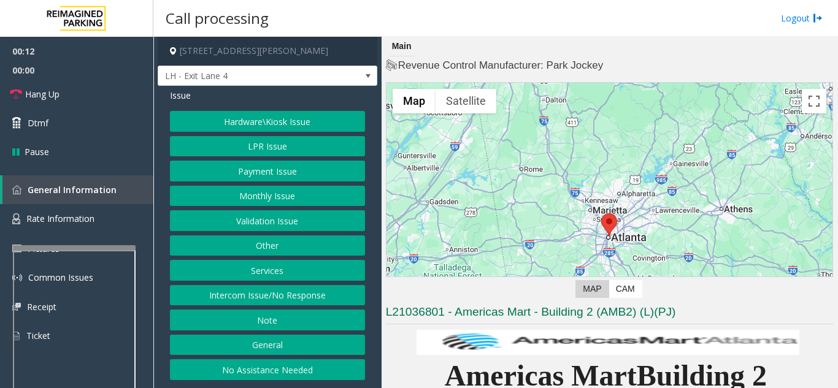
click at [313, 299] on button "Intercom Issue/No Response" at bounding box center [267, 295] width 195 height 21
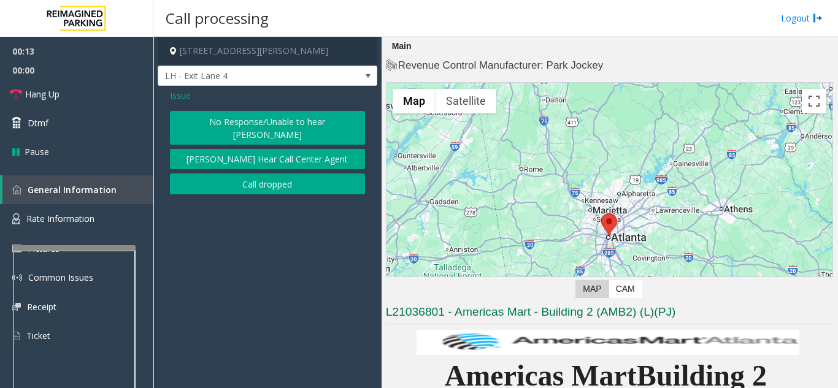
click at [291, 118] on button "No Response/Unable to hear [PERSON_NAME]" at bounding box center [267, 128] width 195 height 34
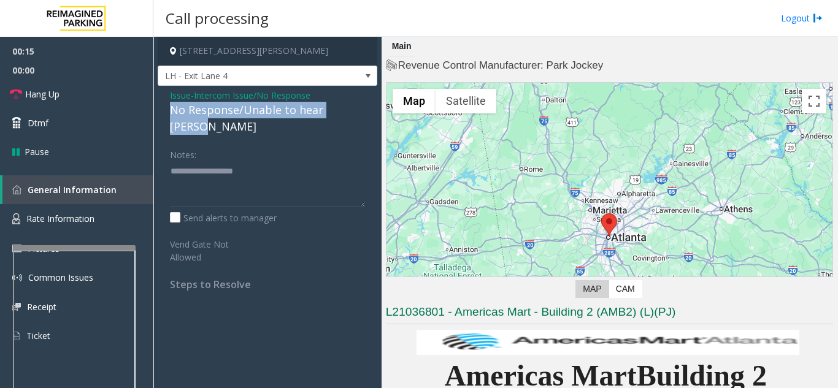
drag, startPoint x: 169, startPoint y: 107, endPoint x: 377, endPoint y: 113, distance: 207.4
click at [377, 113] on div "Issue - Intercom Issue/No Response No Response/Unable to hear [PERSON_NAME] Not…" at bounding box center [268, 194] width 220 height 217
click at [99, 87] on link "Hang Up" at bounding box center [76, 94] width 153 height 29
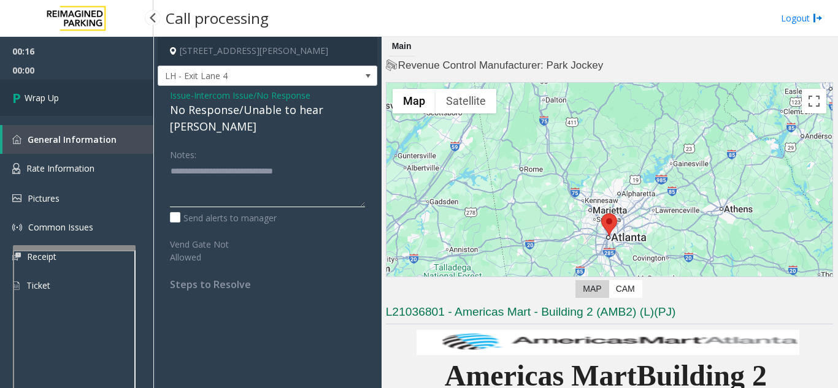
type textarea "**********"
click at [84, 96] on link "Wrap Up" at bounding box center [76, 98] width 153 height 36
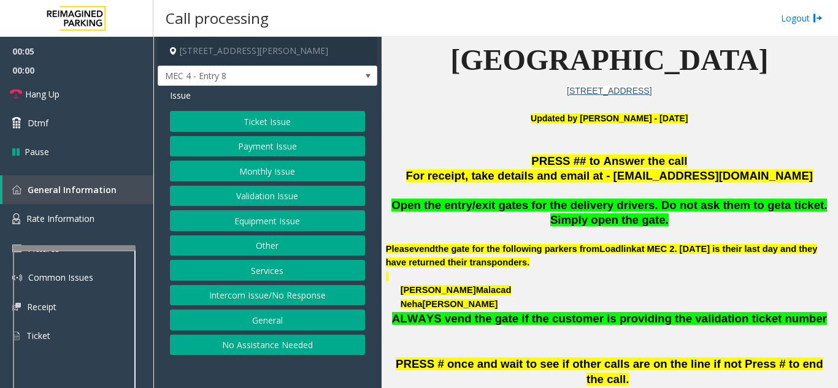
scroll to position [307, 0]
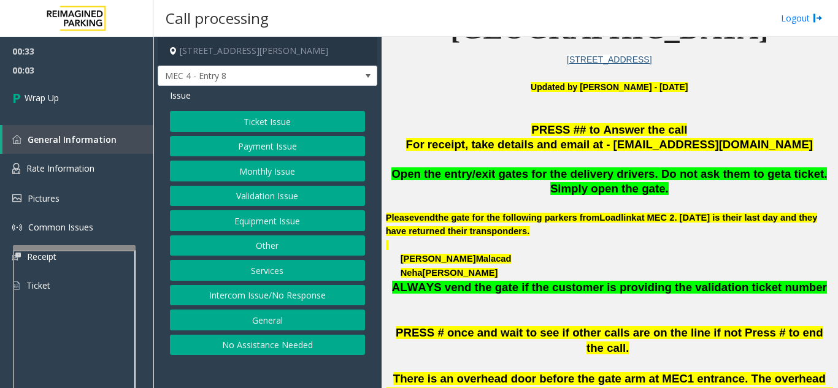
click at [296, 221] on button "Equipment Issue" at bounding box center [267, 220] width 195 height 21
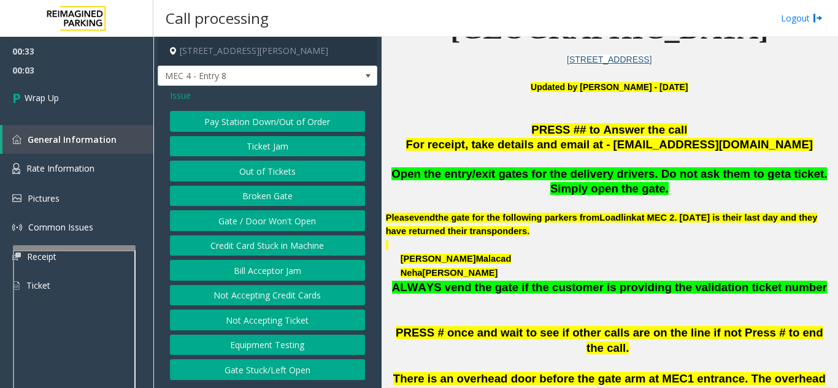
click at [296, 221] on button "Gate / Door Won't Open" at bounding box center [267, 220] width 195 height 21
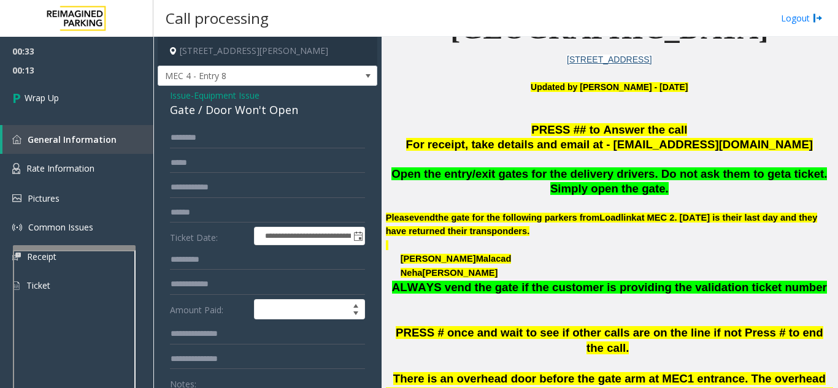
scroll to position [61, 0]
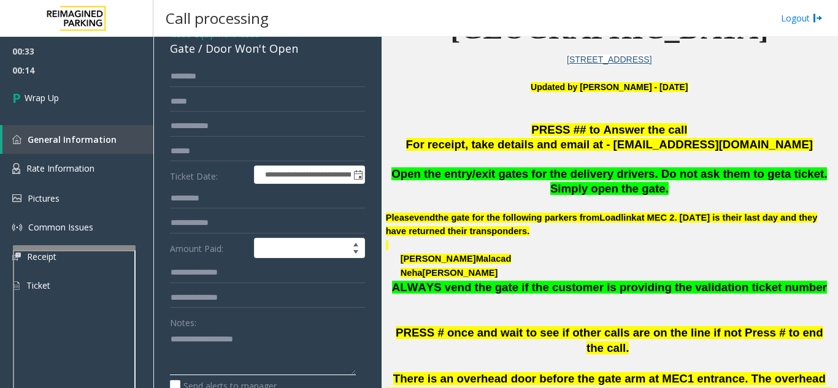
click at [212, 353] on textarea at bounding box center [263, 352] width 186 height 46
paste textarea "**********"
click at [220, 339] on textarea at bounding box center [263, 352] width 186 height 46
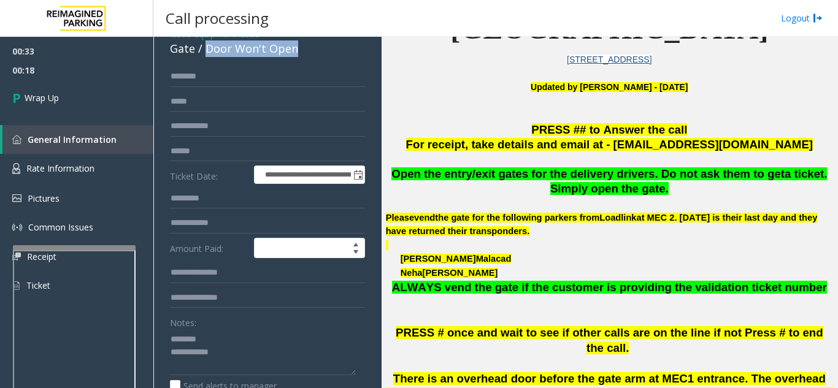
drag, startPoint x: 204, startPoint y: 50, endPoint x: 300, endPoint y: 50, distance: 96.3
click at [300, 50] on div "Gate / Door Won't Open" at bounding box center [267, 48] width 195 height 17
click at [264, 361] on textarea at bounding box center [263, 352] width 186 height 46
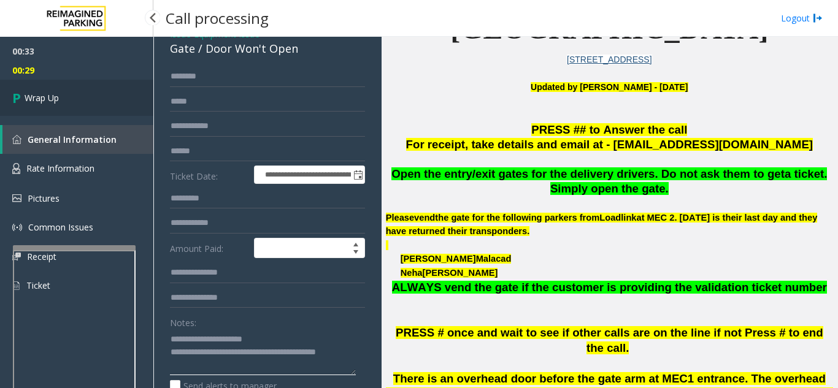
type textarea "**********"
click at [80, 110] on link "Wrap Up" at bounding box center [76, 98] width 153 height 36
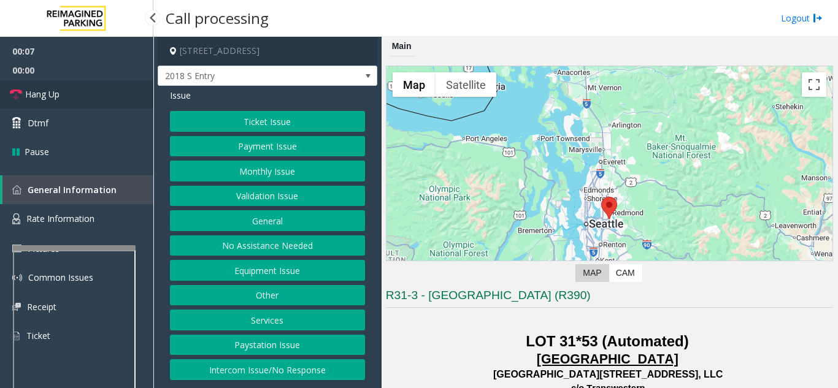
click at [87, 99] on link "Hang Up" at bounding box center [76, 94] width 153 height 29
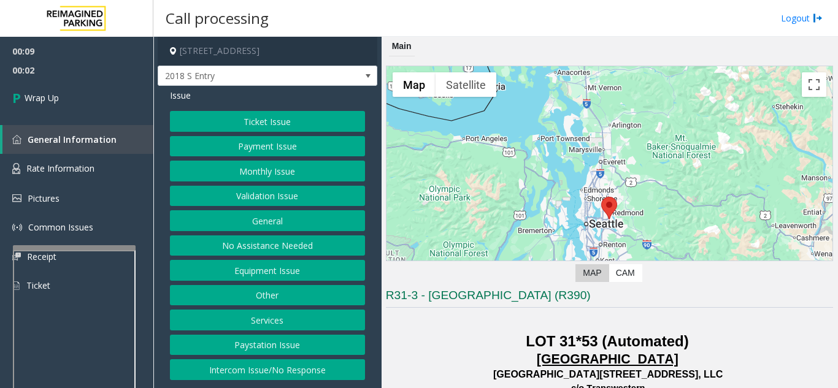
click at [271, 239] on button "No Assistance Needed" at bounding box center [267, 246] width 195 height 21
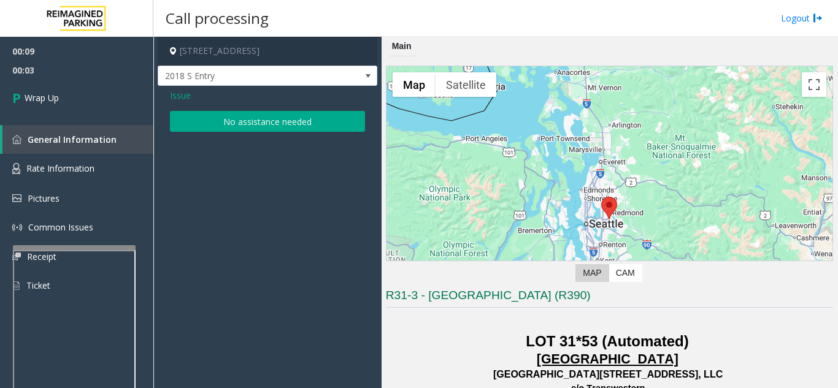
click at [251, 124] on button "No assistance needed" at bounding box center [267, 121] width 195 height 21
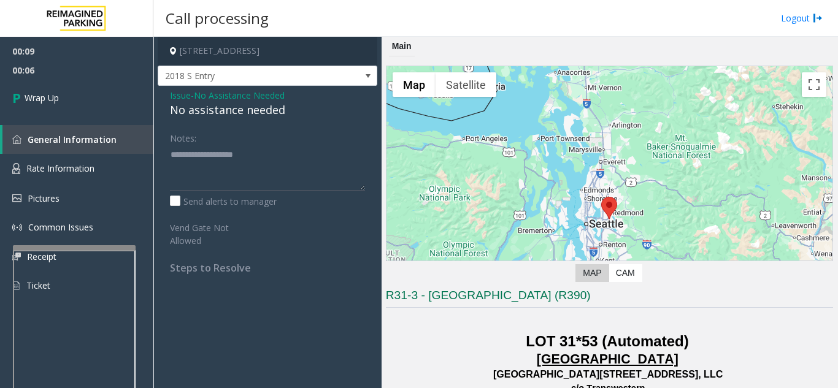
drag, startPoint x: 164, startPoint y: 107, endPoint x: 285, endPoint y: 102, distance: 121.6
click at [285, 102] on div "Issue - No Assistance Needed No assistance needed Notes: Send alerts to manager…" at bounding box center [268, 186] width 220 height 201
click at [269, 108] on div "No assistance needed" at bounding box center [267, 110] width 195 height 17
drag, startPoint x: 289, startPoint y: 113, endPoint x: 167, endPoint y: 113, distance: 122.1
click at [167, 113] on div "Issue - No Assistance Needed No assistance needed Notes: Send alerts to manager…" at bounding box center [268, 186] width 220 height 201
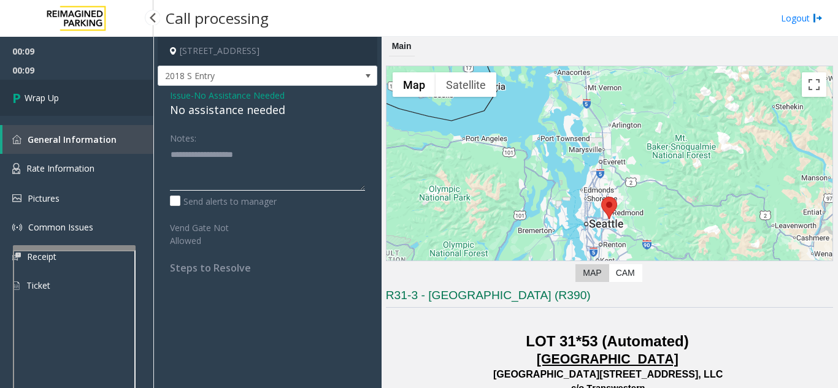
type textarea "**********"
click at [82, 102] on link "Wrap Up" at bounding box center [76, 98] width 153 height 36
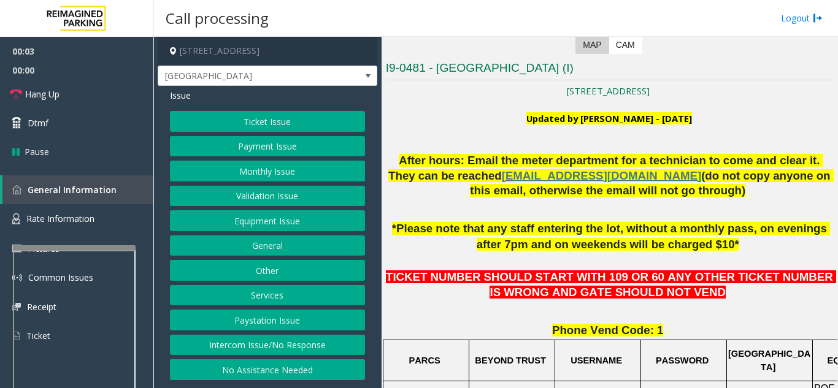
scroll to position [245, 0]
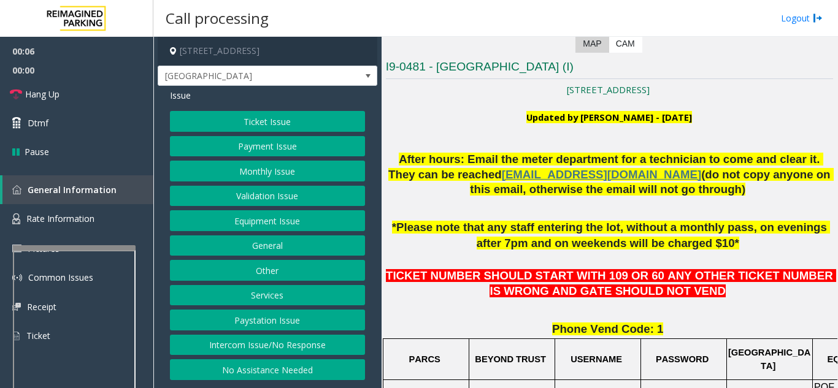
click at [279, 123] on button "Ticket Issue" at bounding box center [267, 121] width 195 height 21
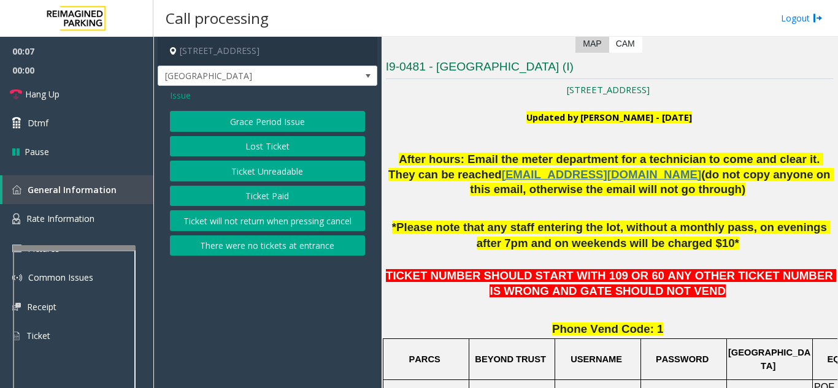
click at [259, 173] on button "Ticket Unreadable" at bounding box center [267, 171] width 195 height 21
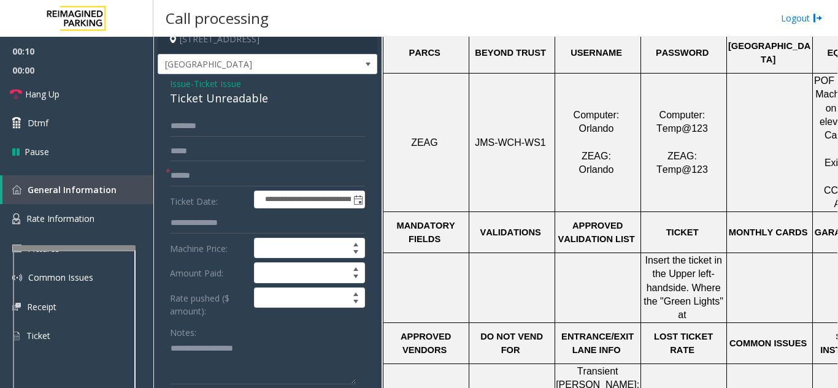
scroll to position [0, 0]
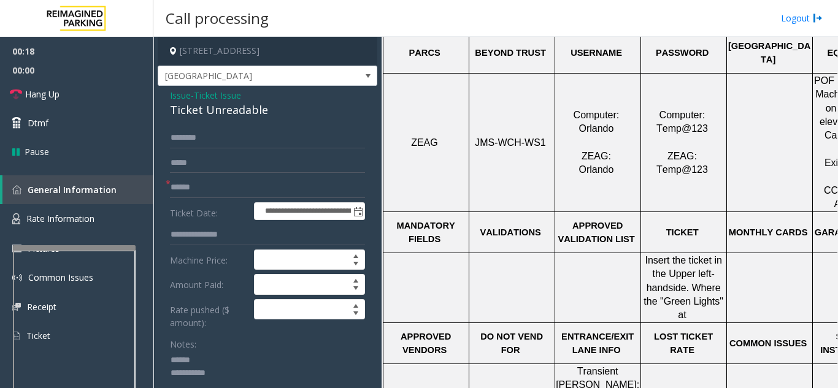
click at [220, 358] on textarea at bounding box center [263, 374] width 186 height 46
drag, startPoint x: 163, startPoint y: 115, endPoint x: 280, endPoint y: 117, distance: 116.6
type textarea "**********"
click at [256, 182] on input "text" at bounding box center [267, 187] width 195 height 21
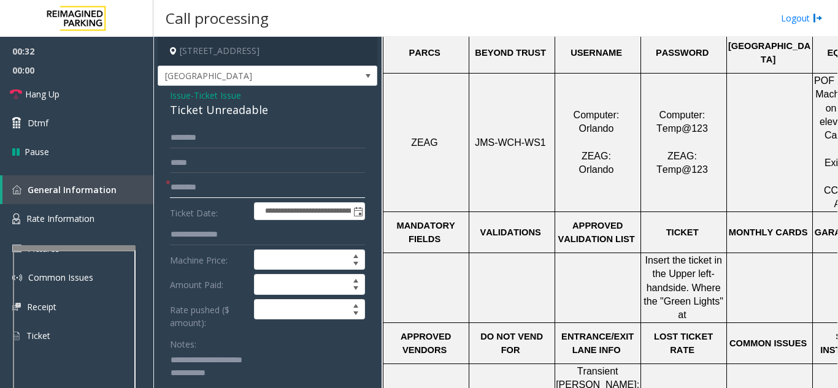
scroll to position [245, 0]
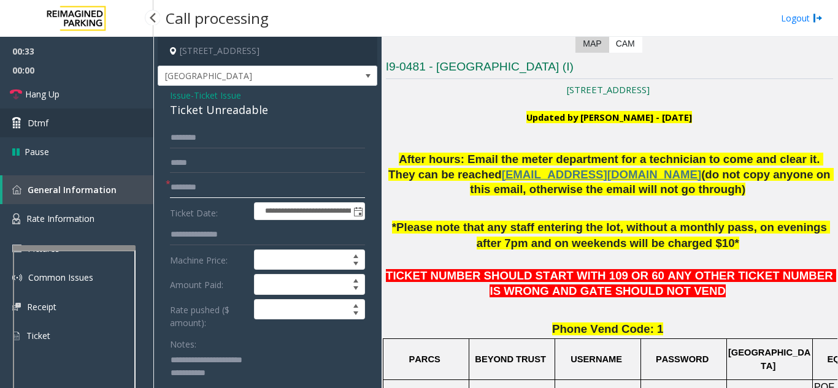
type input "********"
click at [66, 123] on link "Dtmf" at bounding box center [76, 123] width 153 height 29
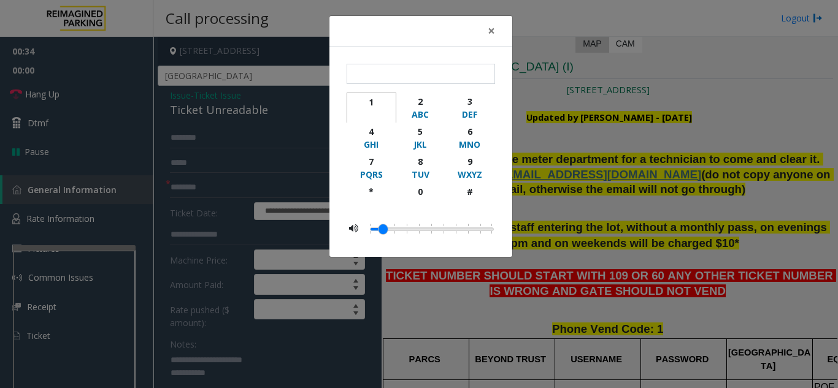
click at [374, 101] on div "1" at bounding box center [372, 102] width 34 height 13
type input "*"
click at [495, 28] on button "×" at bounding box center [491, 31] width 25 height 30
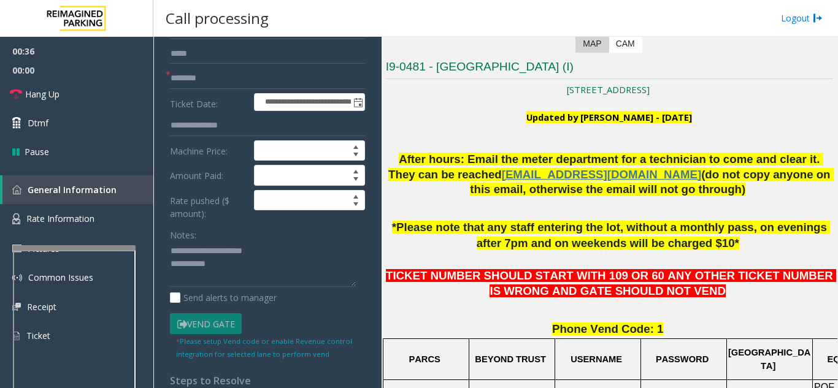
scroll to position [123, 0]
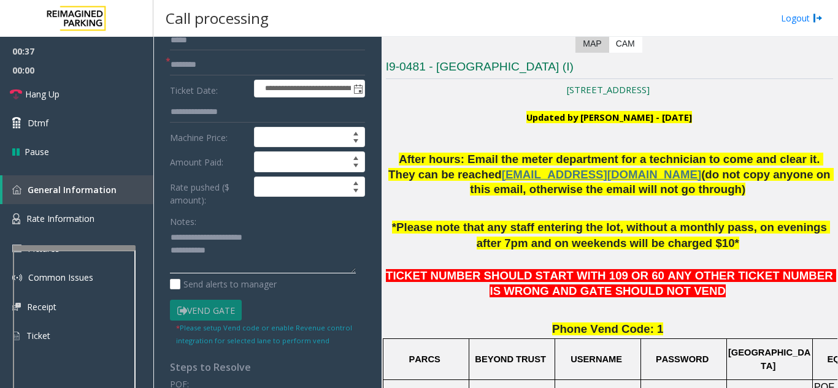
click at [275, 256] on textarea at bounding box center [263, 251] width 186 height 46
click at [59, 98] on span "Hang Up" at bounding box center [42, 94] width 34 height 13
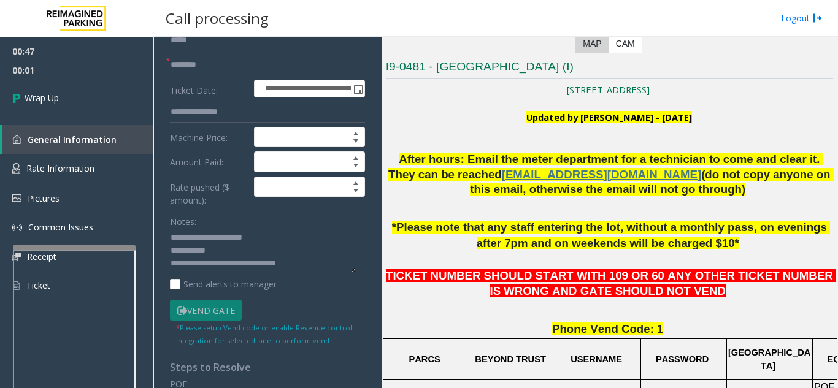
click at [276, 230] on textarea at bounding box center [263, 251] width 186 height 46
type textarea "**********"
click at [49, 108] on link "Wrap Up" at bounding box center [76, 98] width 153 height 36
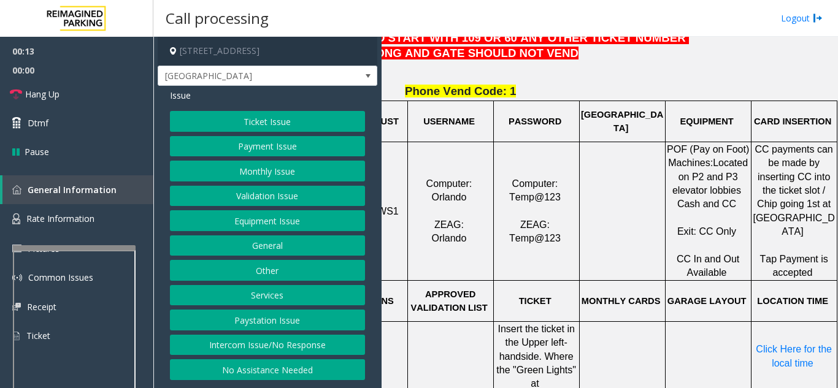
scroll to position [491, 156]
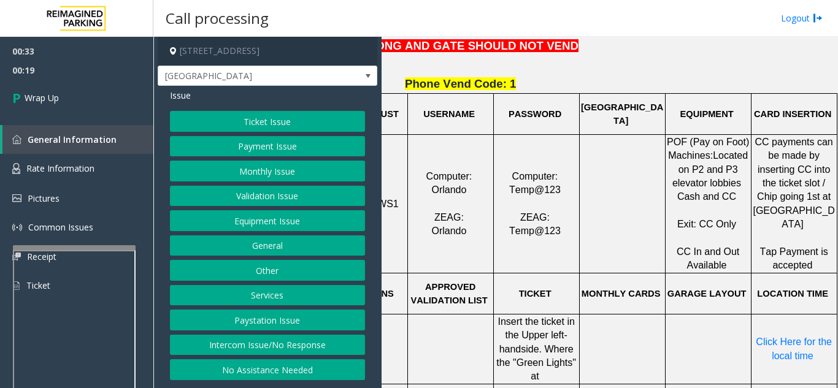
click at [295, 217] on button "Equipment Issue" at bounding box center [267, 220] width 195 height 21
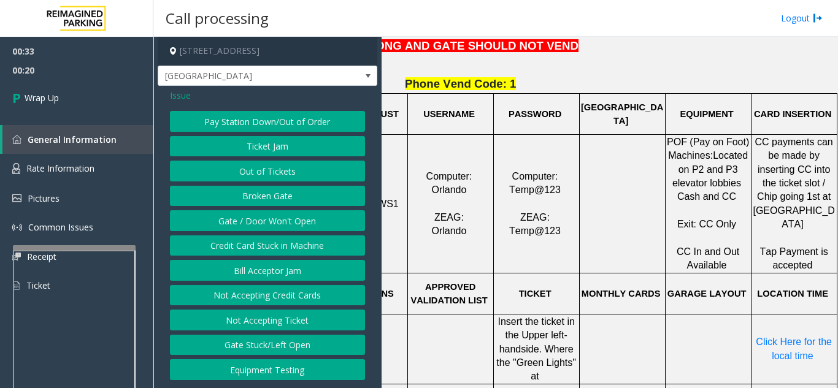
click at [293, 222] on button "Gate / Door Won't Open" at bounding box center [267, 220] width 195 height 21
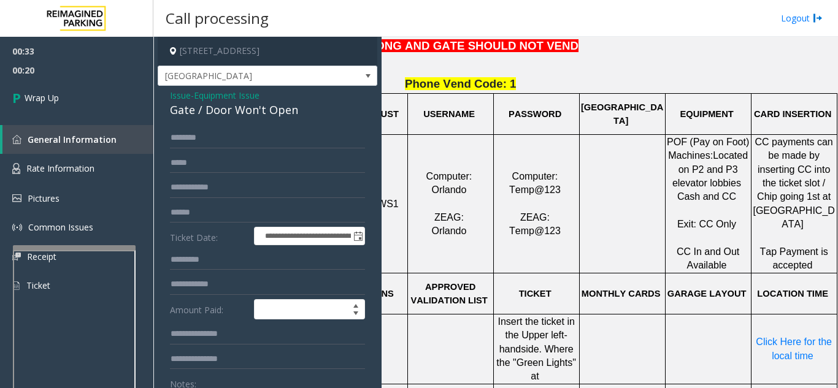
scroll to position [61, 0]
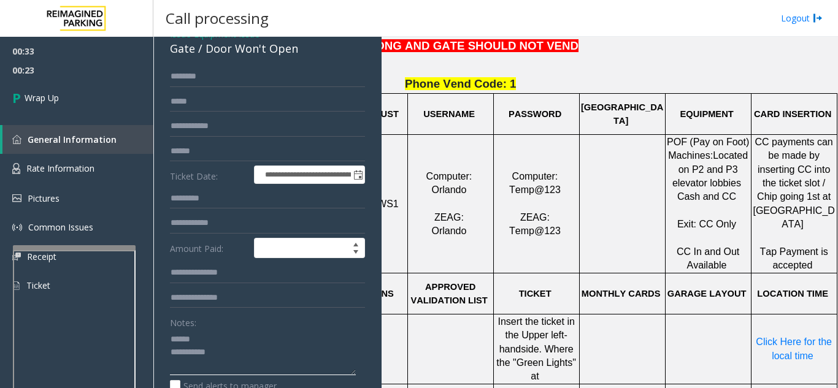
click at [207, 337] on textarea at bounding box center [263, 352] width 186 height 46
drag, startPoint x: 202, startPoint y: 54, endPoint x: 297, endPoint y: 58, distance: 95.2
click at [297, 58] on div "**********" at bounding box center [268, 348] width 220 height 647
click at [261, 368] on textarea at bounding box center [263, 352] width 186 height 46
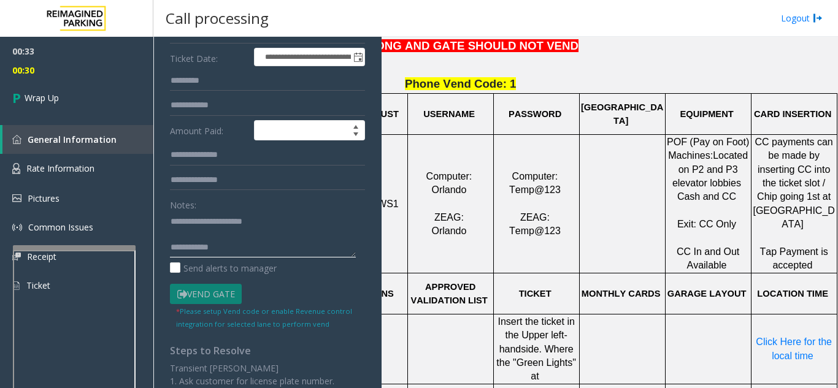
scroll to position [184, 0]
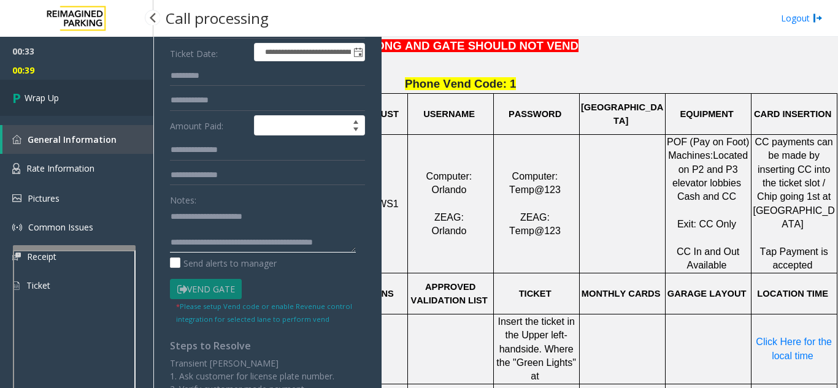
type textarea "**********"
click at [23, 102] on icon at bounding box center [18, 98] width 12 height 20
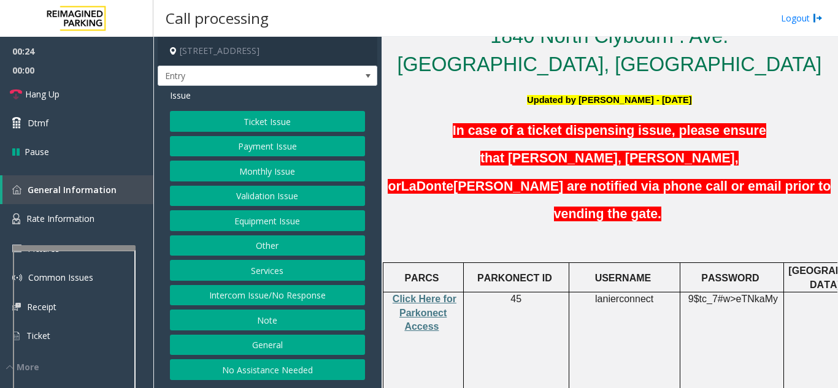
scroll to position [307, 0]
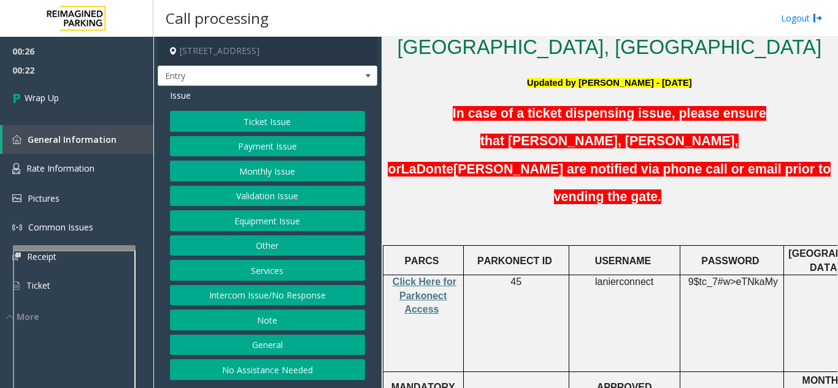
click at [278, 299] on button "Intercom Issue/No Response" at bounding box center [267, 295] width 195 height 21
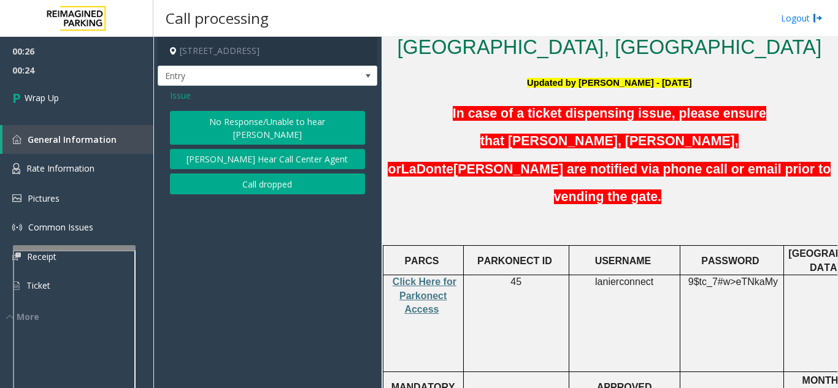
click at [180, 93] on span "Issue" at bounding box center [180, 95] width 21 height 13
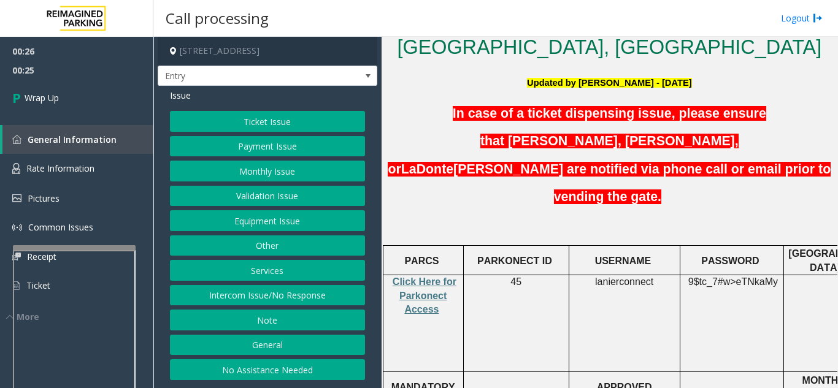
click at [284, 218] on button "Equipment Issue" at bounding box center [267, 220] width 195 height 21
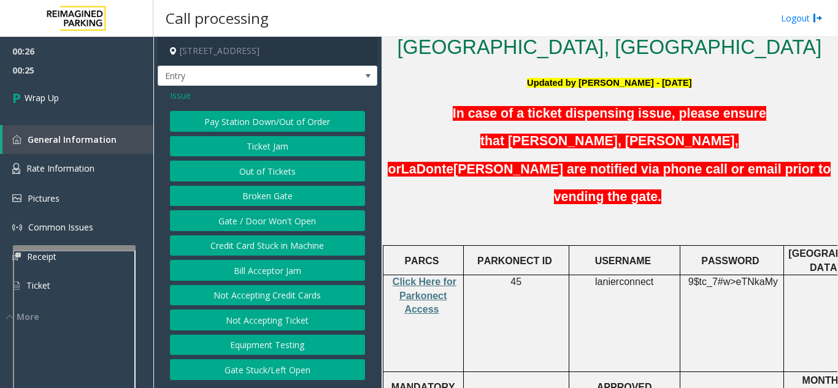
click at [284, 218] on button "Gate / Door Won't Open" at bounding box center [267, 220] width 195 height 21
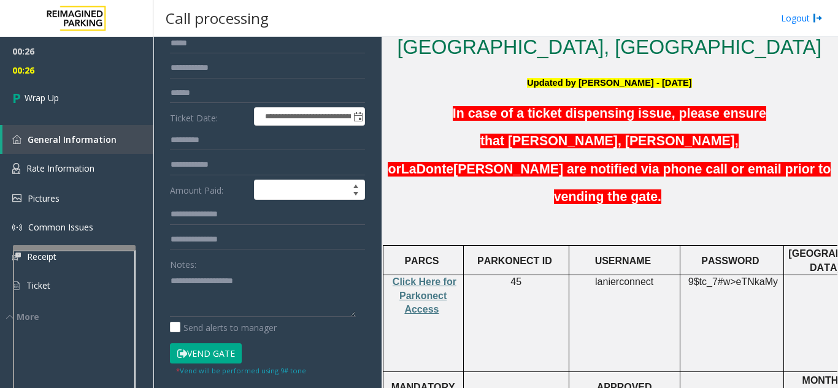
scroll to position [123, 0]
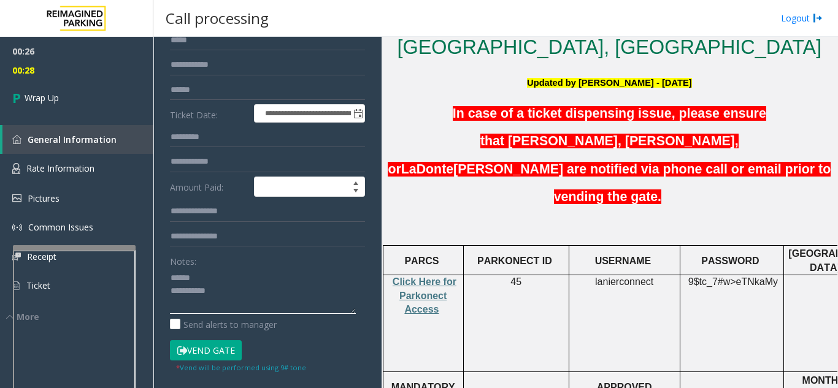
click at [226, 278] on textarea at bounding box center [263, 291] width 186 height 46
click at [223, 288] on textarea at bounding box center [263, 291] width 186 height 46
click at [220, 277] on textarea at bounding box center [263, 291] width 186 height 46
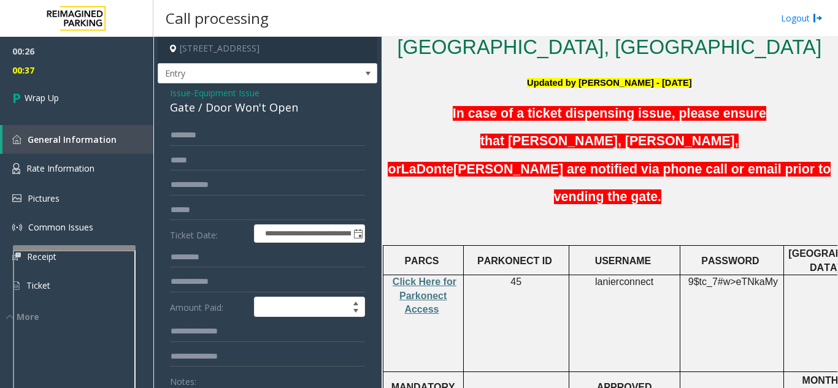
scroll to position [0, 0]
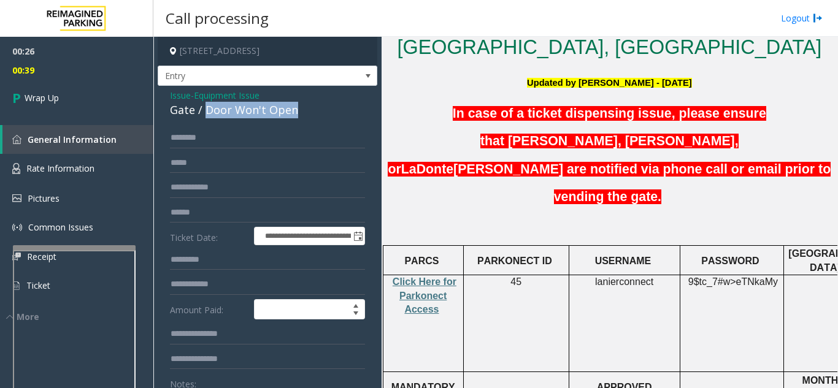
drag, startPoint x: 205, startPoint y: 108, endPoint x: 304, endPoint y: 114, distance: 99.6
click at [304, 114] on div "Gate / Door Won't Open" at bounding box center [267, 110] width 195 height 17
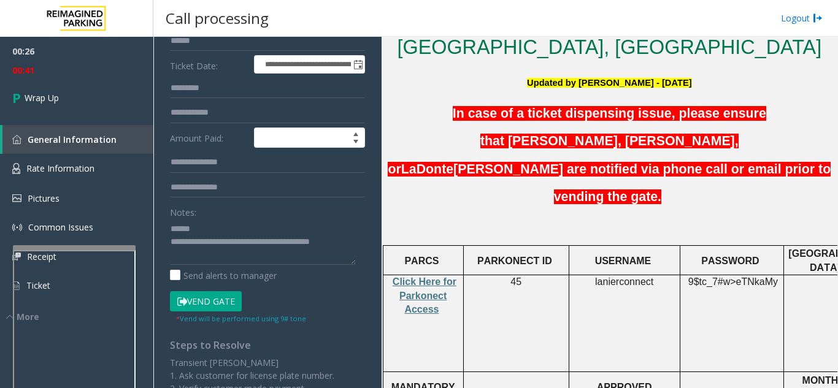
scroll to position [332, 0]
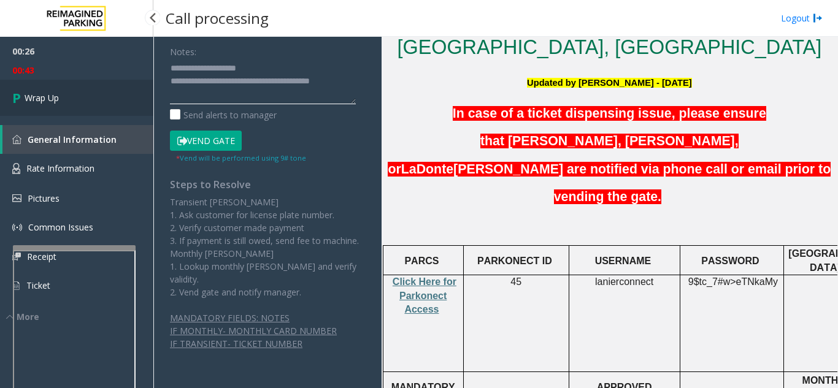
type textarea "**********"
click at [117, 85] on link "Wrap Up" at bounding box center [76, 98] width 153 height 36
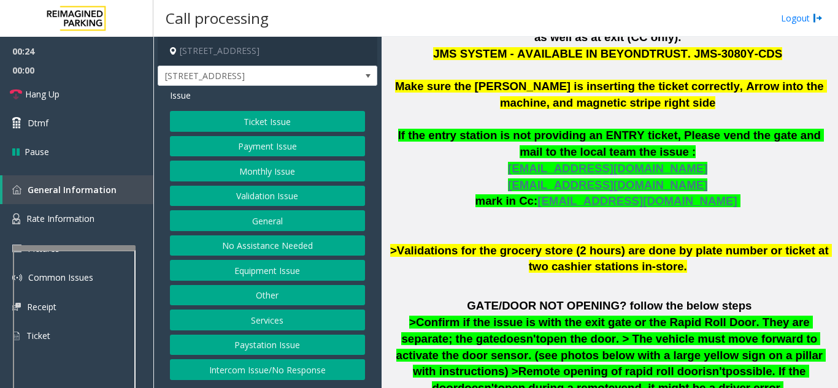
scroll to position [552, 0]
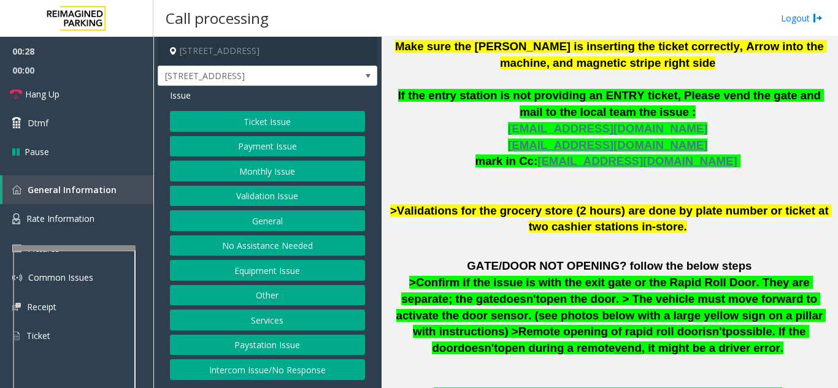
click at [251, 265] on button "Equipment Issue" at bounding box center [267, 270] width 195 height 21
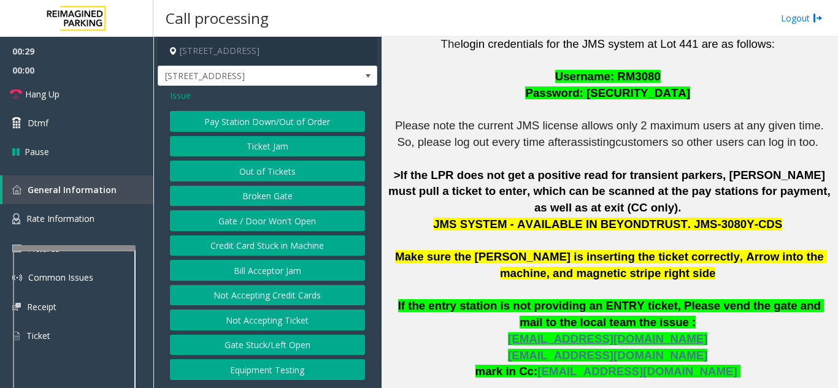
scroll to position [307, 0]
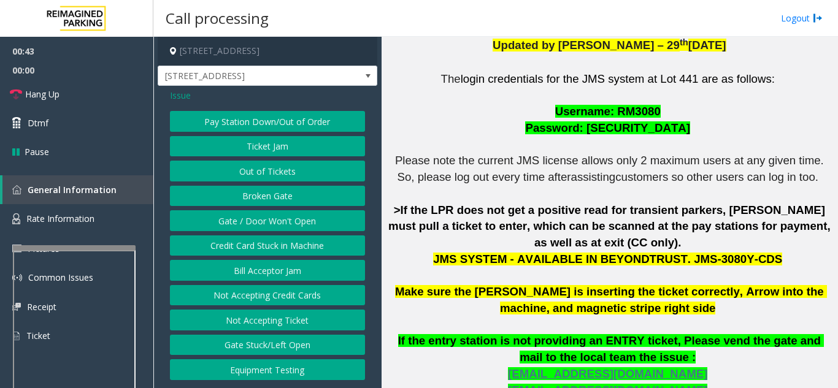
click at [183, 92] on span "Issue" at bounding box center [180, 95] width 21 height 13
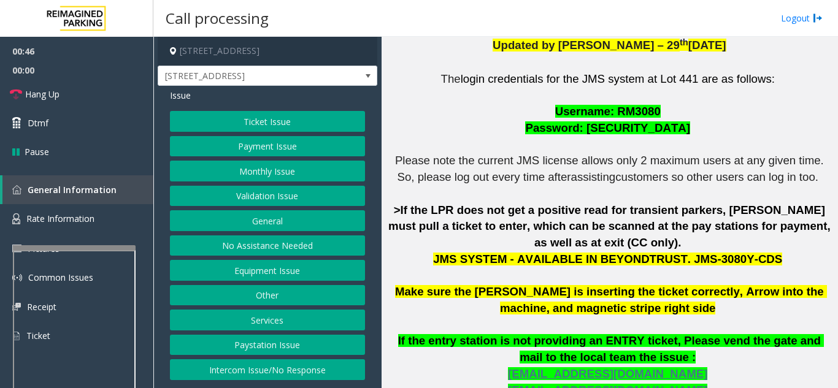
click at [281, 146] on button "Payment Issue" at bounding box center [267, 146] width 195 height 21
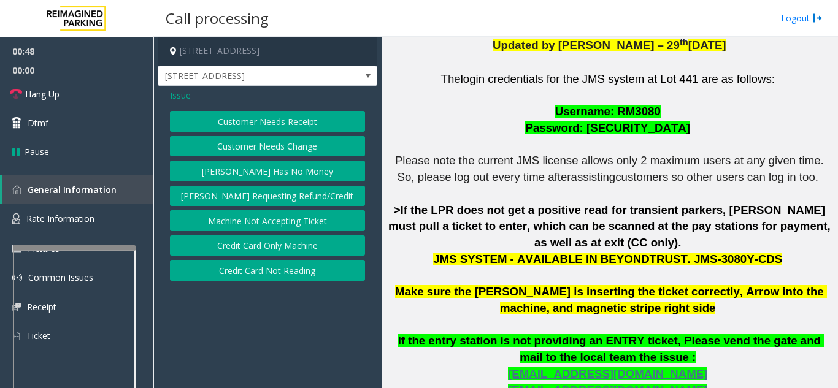
click at [288, 267] on button "Credit Card Not Reading" at bounding box center [267, 270] width 195 height 21
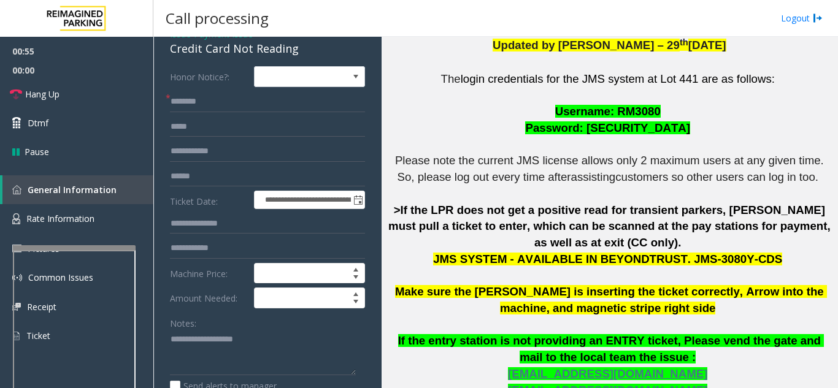
scroll to position [63, 0]
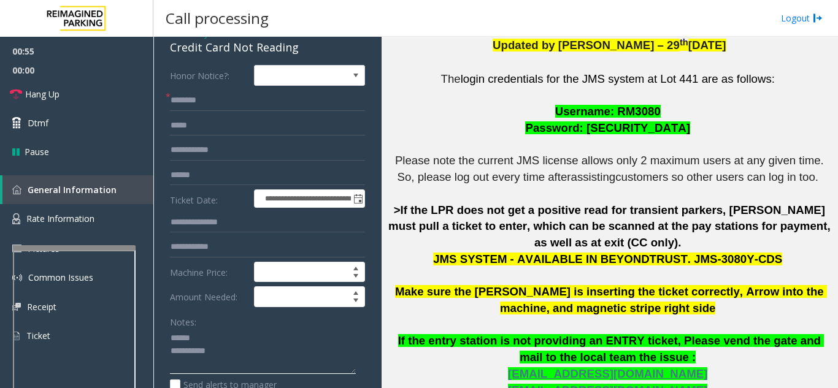
click at [211, 338] on textarea at bounding box center [263, 352] width 186 height 46
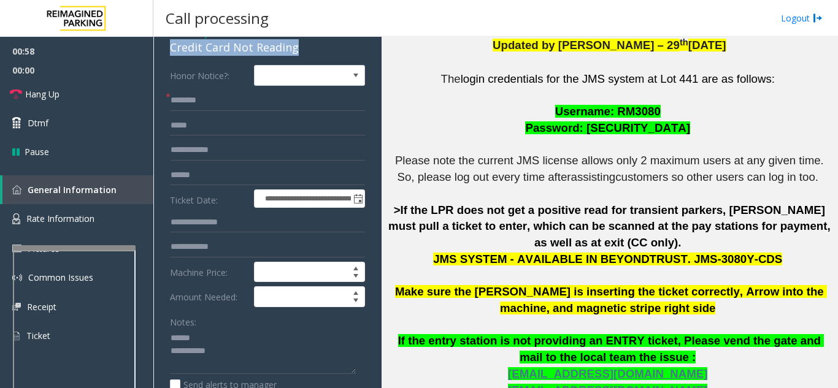
drag, startPoint x: 166, startPoint y: 53, endPoint x: 304, endPoint y: 50, distance: 138.7
click at [304, 50] on div "**********" at bounding box center [268, 353] width 220 height 661
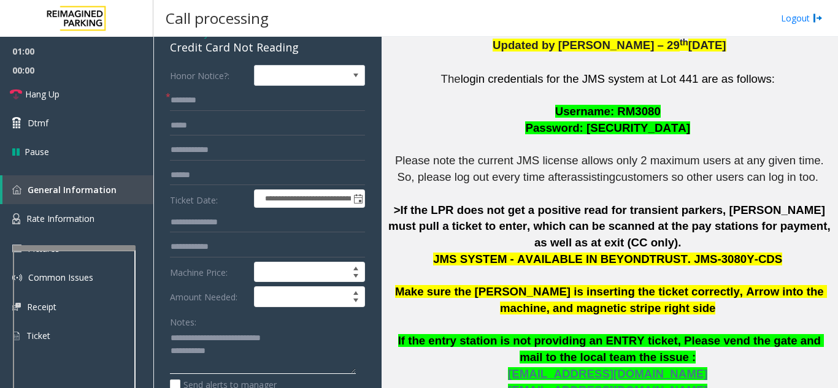
click at [281, 352] on textarea at bounding box center [263, 352] width 186 height 46
type textarea "**********"
click at [240, 98] on input "text" at bounding box center [267, 100] width 195 height 21
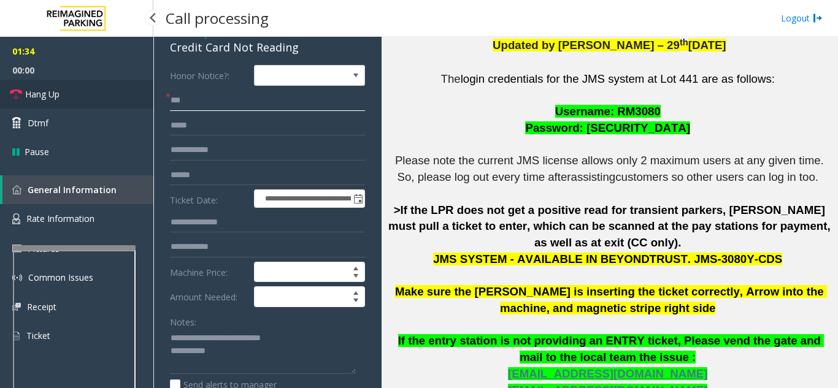
type input "**"
click at [94, 98] on link "Hang Up" at bounding box center [76, 94] width 153 height 29
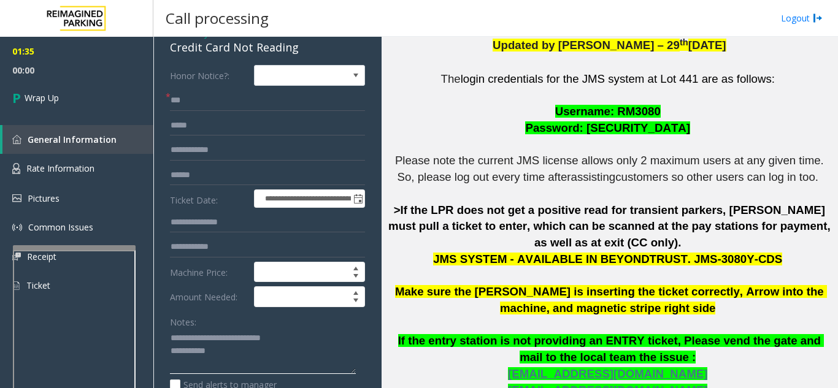
click at [254, 356] on textarea at bounding box center [263, 352] width 186 height 46
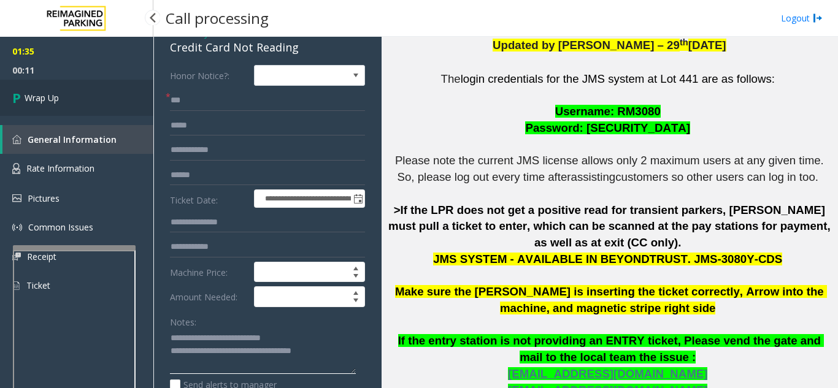
type textarea "**********"
click at [85, 107] on link "Wrap Up" at bounding box center [76, 98] width 153 height 36
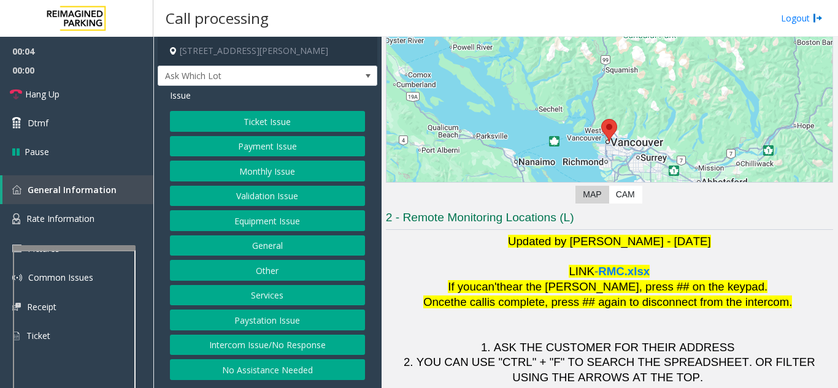
scroll to position [180, 0]
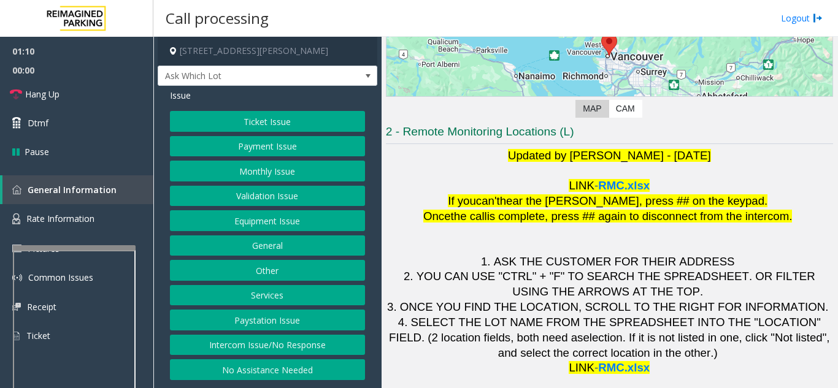
click at [261, 217] on button "Equipment Issue" at bounding box center [267, 220] width 195 height 21
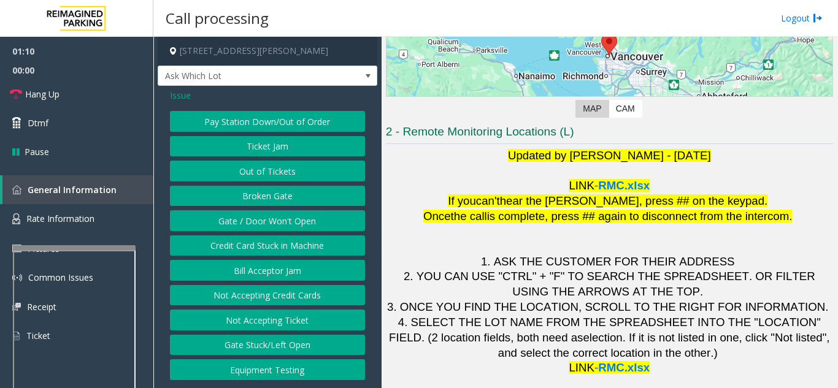
click at [261, 217] on button "Gate / Door Won't Open" at bounding box center [267, 220] width 195 height 21
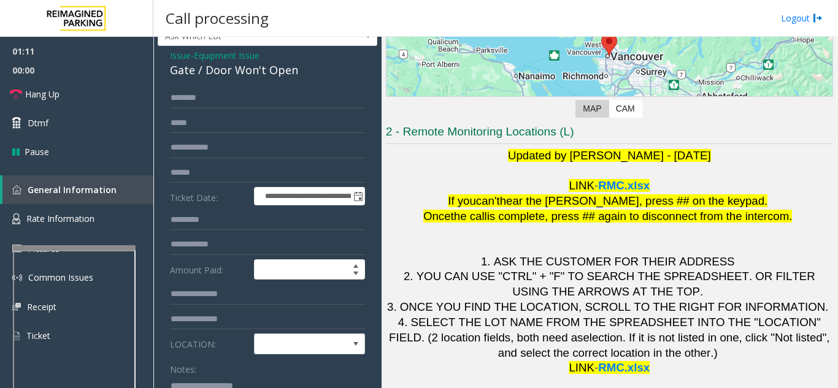
scroll to position [61, 0]
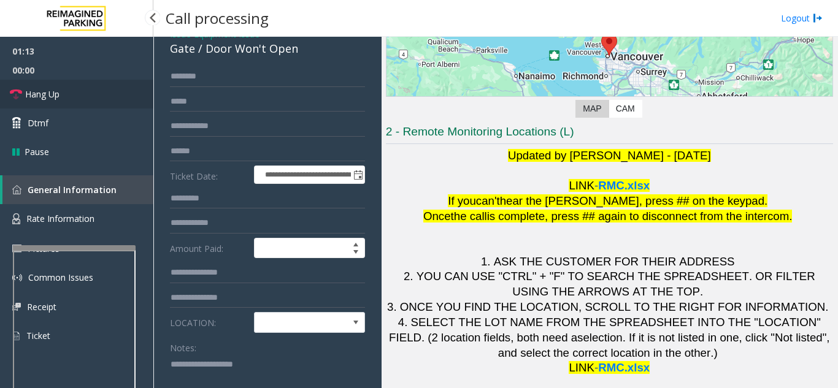
click at [88, 98] on link "Hang Up" at bounding box center [76, 94] width 153 height 29
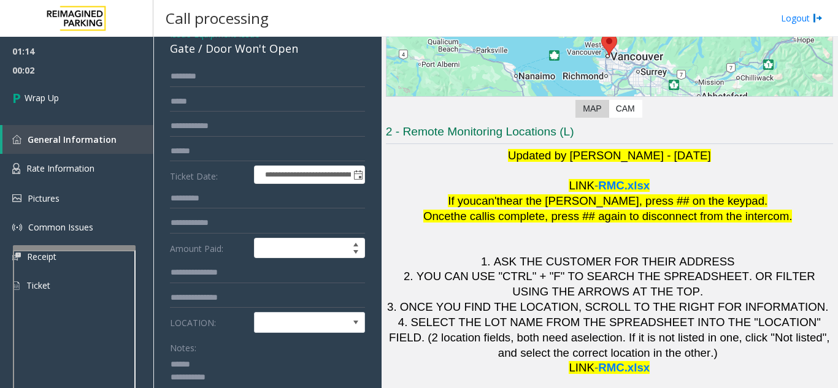
click at [219, 365] on textarea at bounding box center [263, 378] width 186 height 46
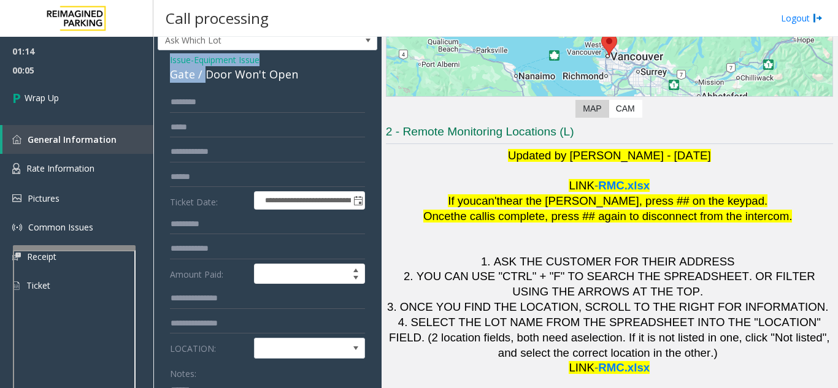
scroll to position [33, 0]
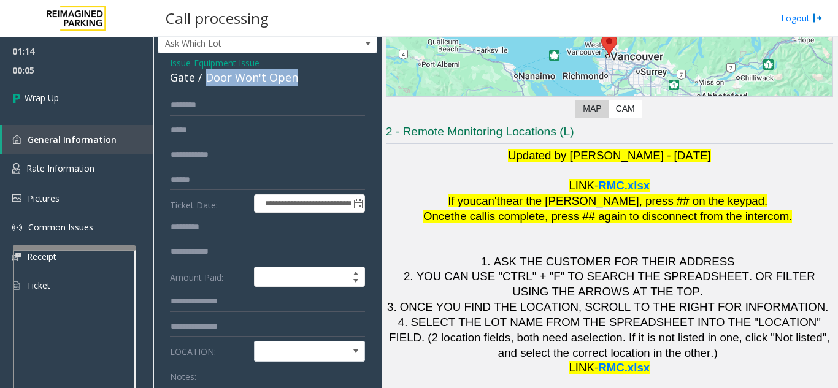
drag, startPoint x: 204, startPoint y: 47, endPoint x: 301, endPoint y: 75, distance: 100.9
click at [301, 75] on div "Gate / Door Won't Open" at bounding box center [267, 77] width 195 height 17
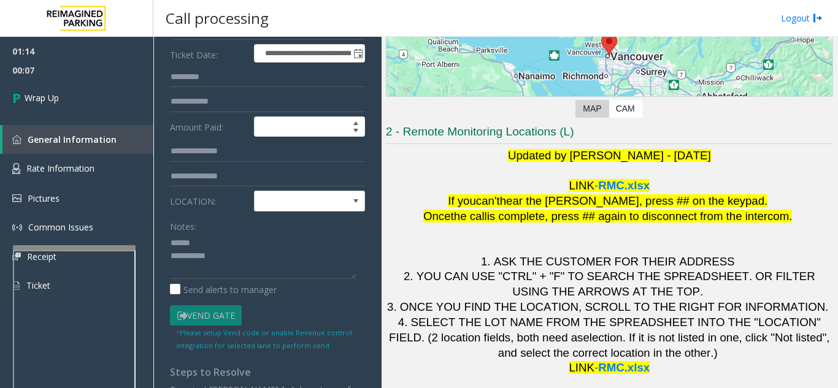
scroll to position [232, 0]
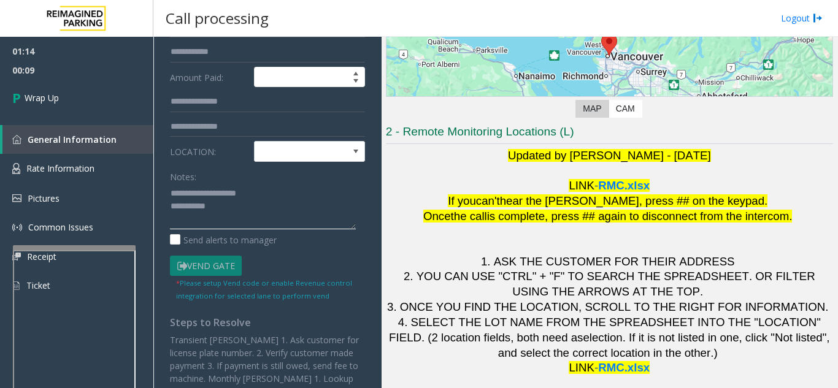
click at [256, 205] on textarea at bounding box center [263, 206] width 186 height 46
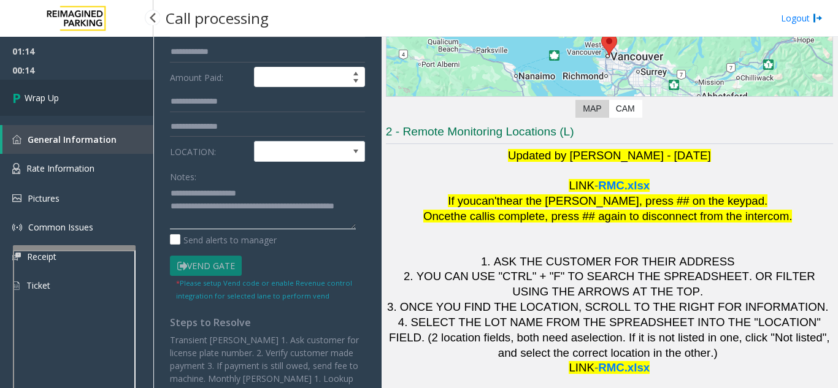
type textarea "**********"
click at [61, 99] on link "Wrap Up" at bounding box center [76, 98] width 153 height 36
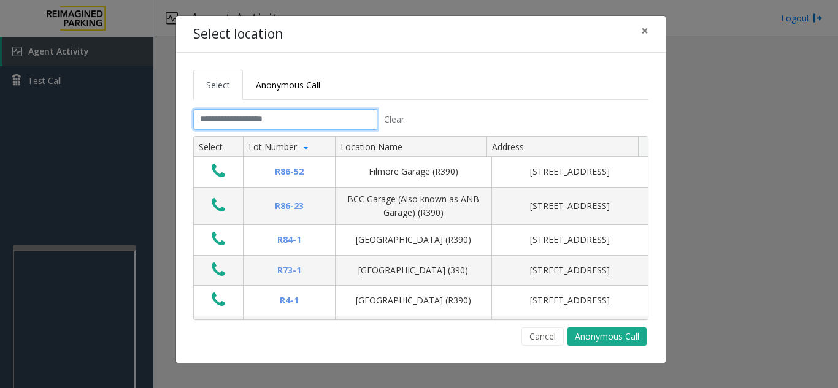
click at [257, 112] on input "text" at bounding box center [285, 119] width 184 height 21
click at [649, 27] on button "×" at bounding box center [644, 31] width 25 height 30
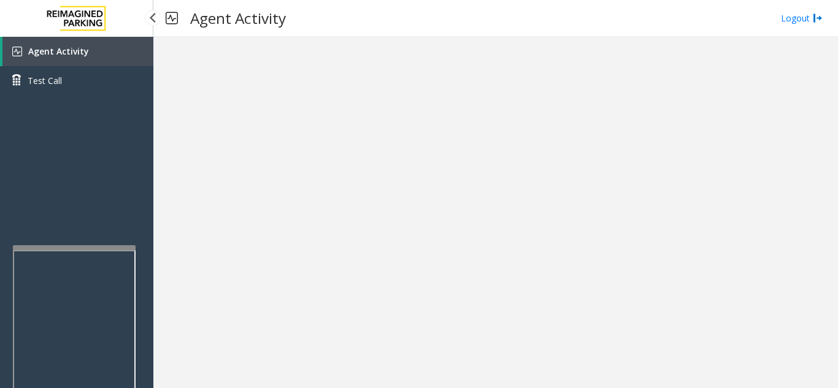
click at [71, 47] on span "Agent Activity" at bounding box center [58, 51] width 61 height 12
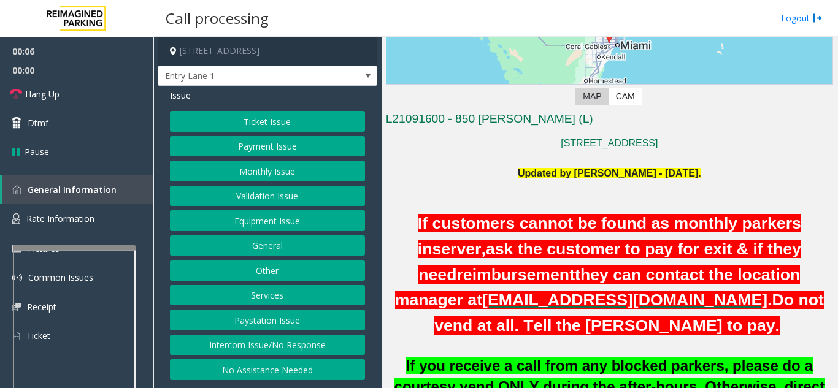
scroll to position [184, 0]
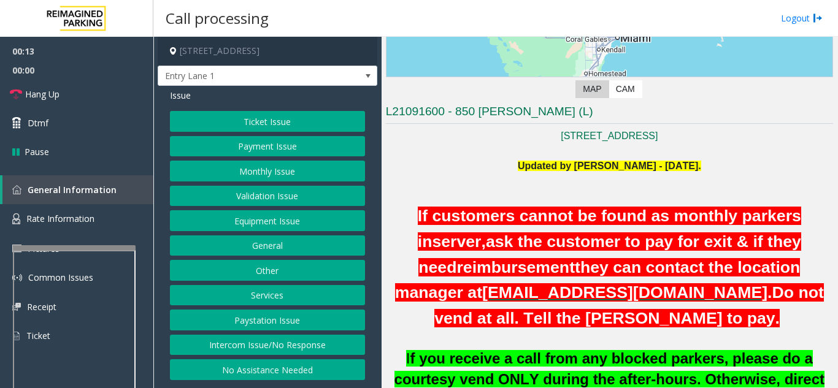
click at [266, 342] on button "Intercom Issue/No Response" at bounding box center [267, 345] width 195 height 21
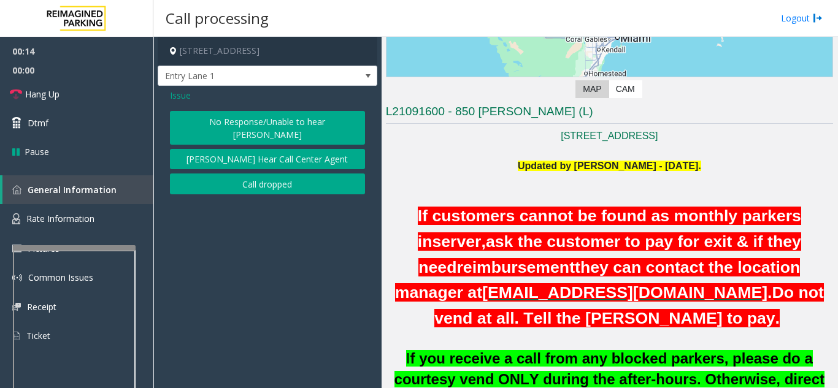
click at [280, 121] on button "No Response/Unable to hear [PERSON_NAME]" at bounding box center [267, 128] width 195 height 34
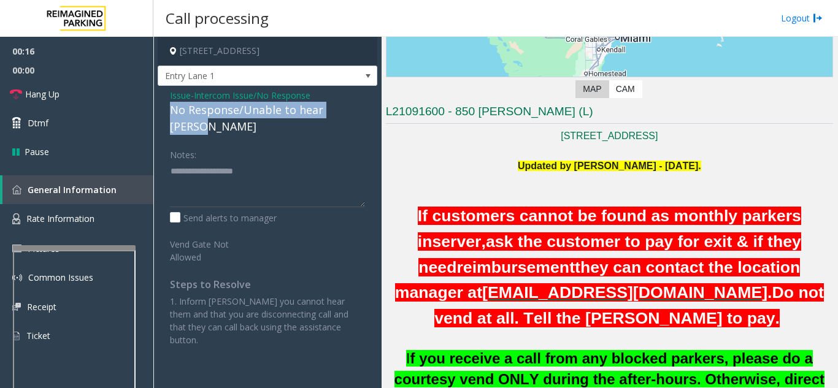
drag, startPoint x: 165, startPoint y: 104, endPoint x: 366, endPoint y: 110, distance: 200.7
click at [366, 110] on div "Issue - Intercom Issue/No Response No Response/Unable to hear [PERSON_NAME] Not…" at bounding box center [268, 222] width 220 height 273
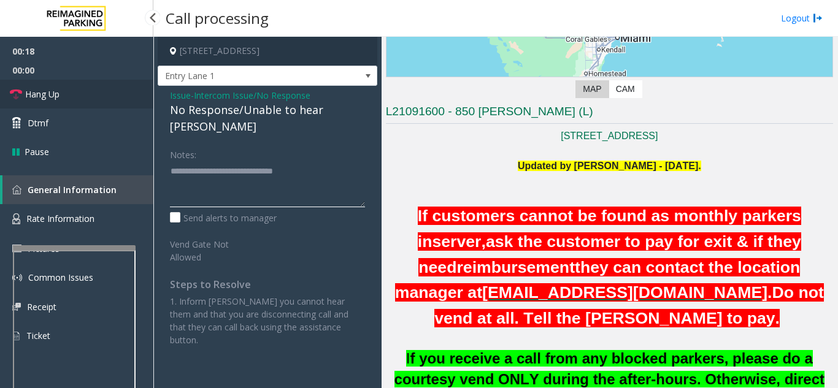
type textarea "**********"
click at [92, 102] on link "Hang Up" at bounding box center [76, 94] width 153 height 29
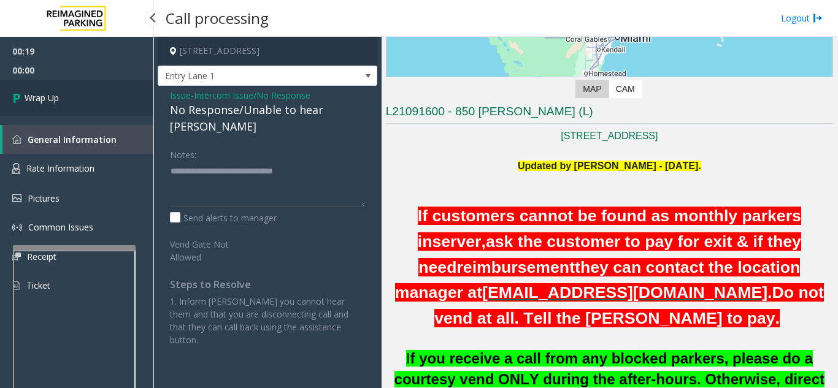
click at [93, 101] on link "Wrap Up" at bounding box center [76, 98] width 153 height 36
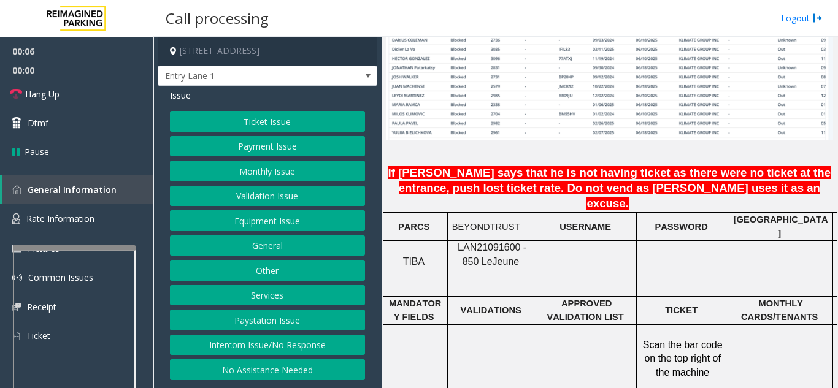
scroll to position [920, 0]
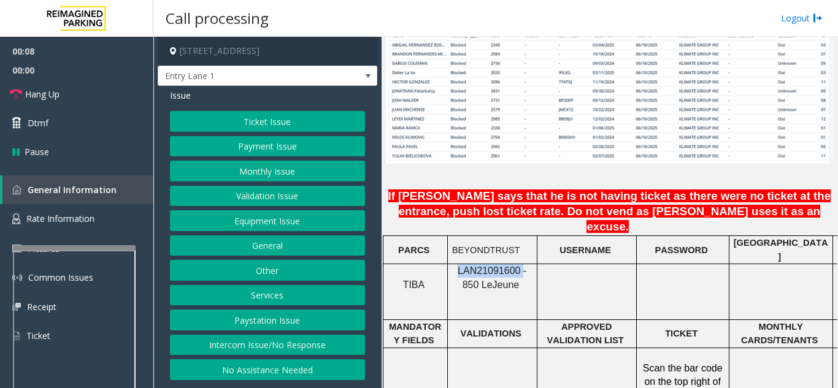
drag, startPoint x: 510, startPoint y: 234, endPoint x: 448, endPoint y: 236, distance: 62.0
click at [448, 264] on div "LAN21091600 - 850 Le Jeune" at bounding box center [492, 278] width 89 height 28
copy span "LAN21091600"
click at [50, 94] on span "Hang Up" at bounding box center [42, 94] width 34 height 13
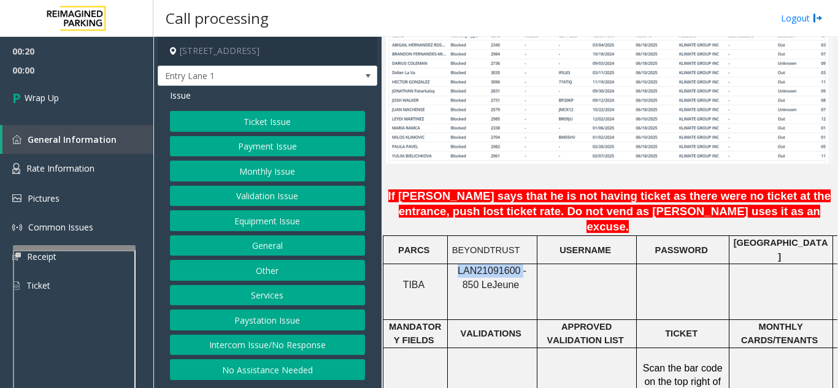
click at [234, 346] on button "Intercom Issue/No Response" at bounding box center [267, 345] width 195 height 21
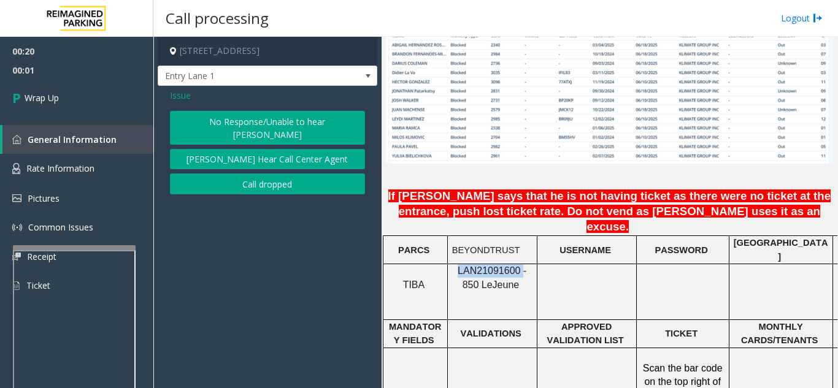
click at [250, 117] on button "No Response/Unable to hear [PERSON_NAME]" at bounding box center [267, 128] width 195 height 34
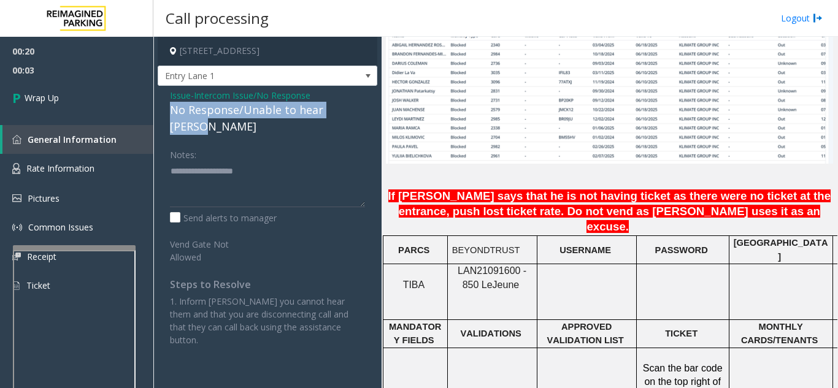
drag, startPoint x: 166, startPoint y: 111, endPoint x: 364, endPoint y: 107, distance: 198.2
click at [364, 107] on div "Issue - Intercom Issue/No Response No Response/Unable to hear [PERSON_NAME] Not…" at bounding box center [268, 222] width 220 height 273
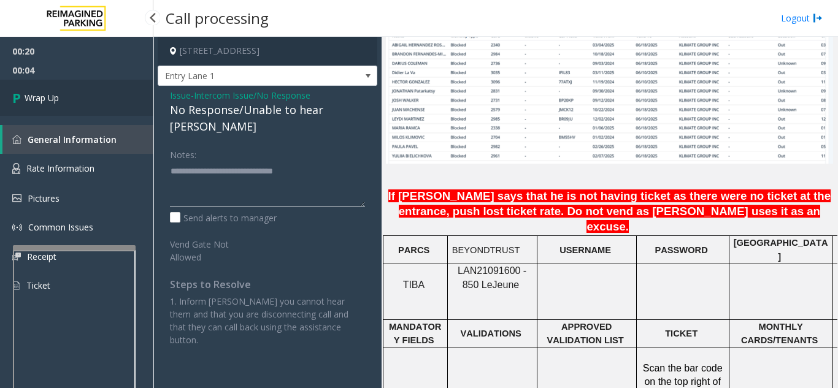
type textarea "**********"
click at [37, 83] on link "Wrap Up" at bounding box center [76, 98] width 153 height 36
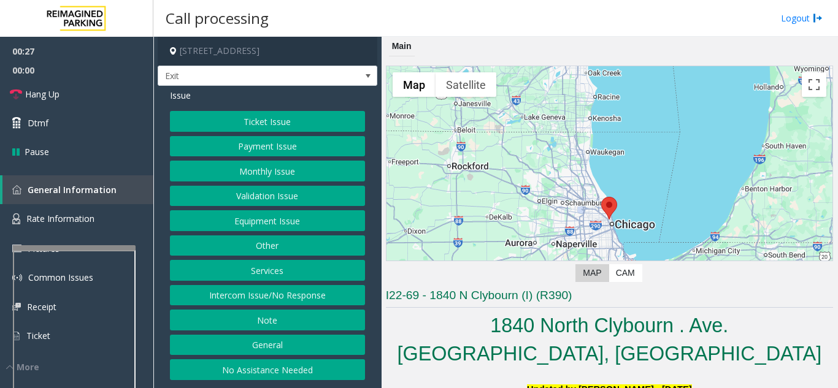
click at [269, 120] on button "Ticket Issue" at bounding box center [267, 121] width 195 height 21
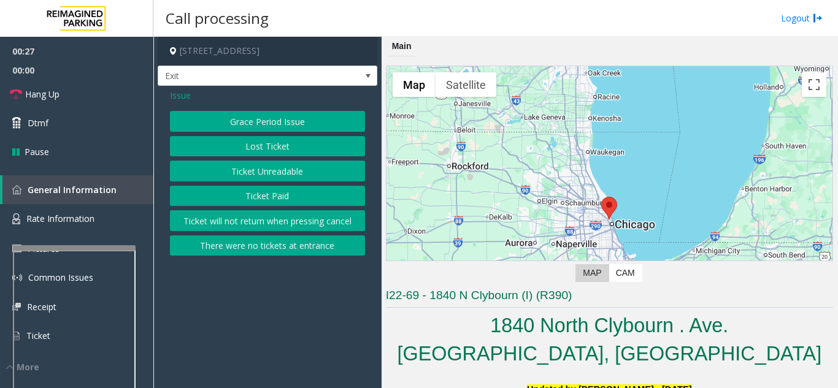
click at [269, 172] on button "Ticket Unreadable" at bounding box center [267, 171] width 195 height 21
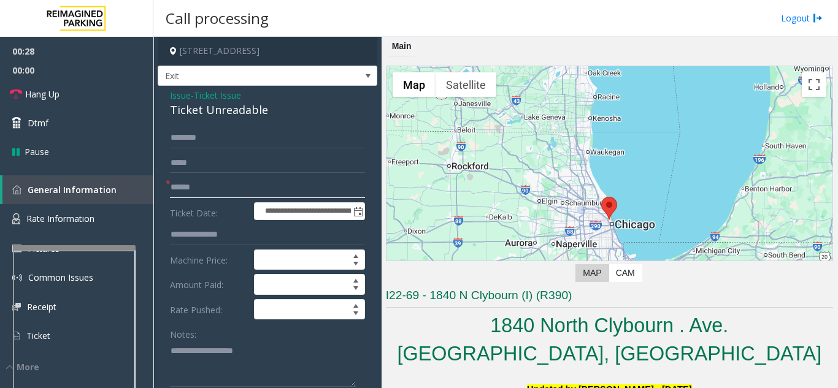
click at [225, 191] on input "text" at bounding box center [267, 187] width 195 height 21
click at [206, 183] on input "text" at bounding box center [267, 187] width 195 height 21
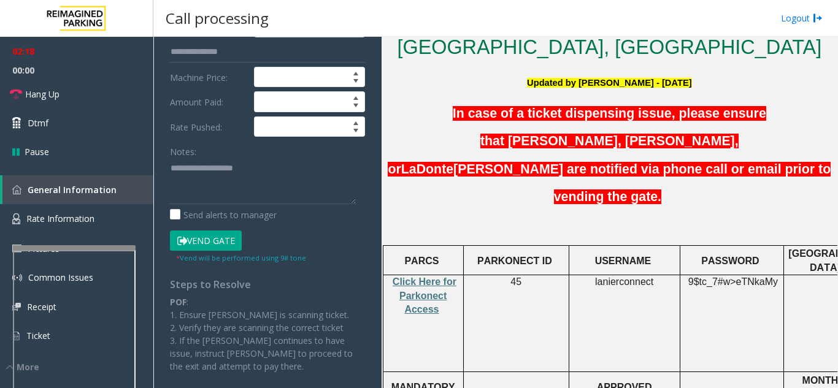
scroll to position [184, 0]
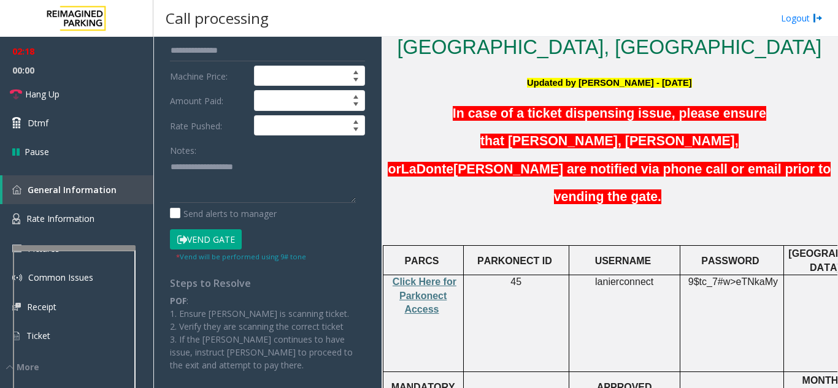
type input "*"
click at [215, 233] on button "Vend Gate" at bounding box center [206, 239] width 72 height 21
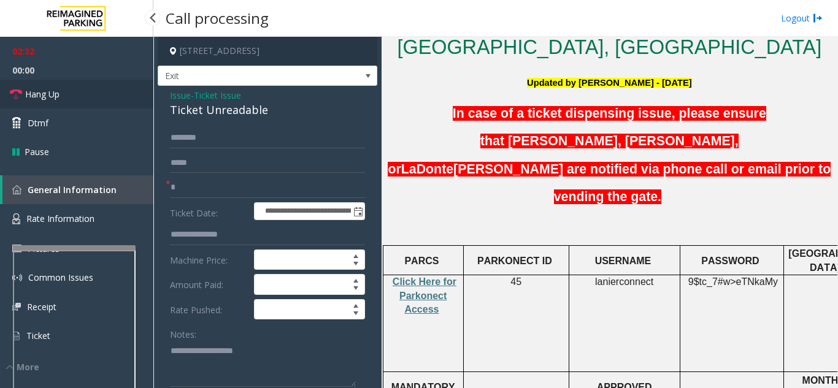
click at [74, 96] on link "Hang Up" at bounding box center [76, 94] width 153 height 29
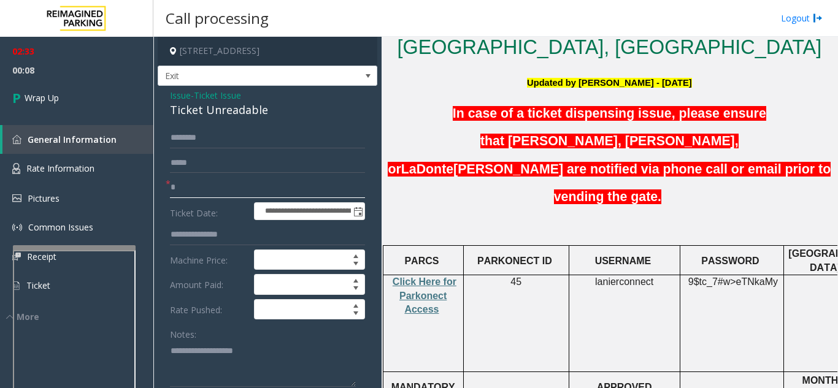
click at [186, 186] on input "*" at bounding box center [267, 187] width 195 height 21
type input "**"
type textarea "**********"
click at [221, 348] on textarea at bounding box center [263, 364] width 186 height 46
click at [220, 347] on textarea at bounding box center [263, 364] width 186 height 46
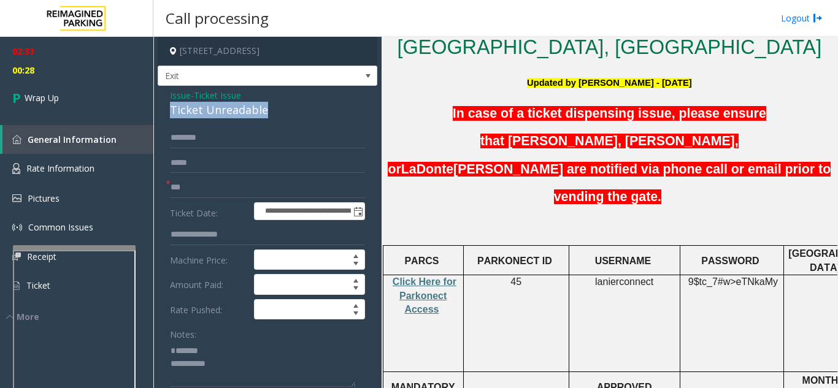
drag, startPoint x: 175, startPoint y: 111, endPoint x: 270, endPoint y: 117, distance: 95.2
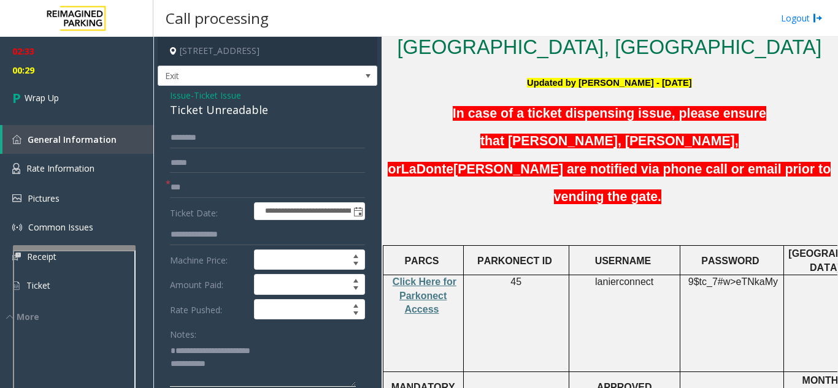
click at [282, 367] on textarea at bounding box center [263, 364] width 186 height 46
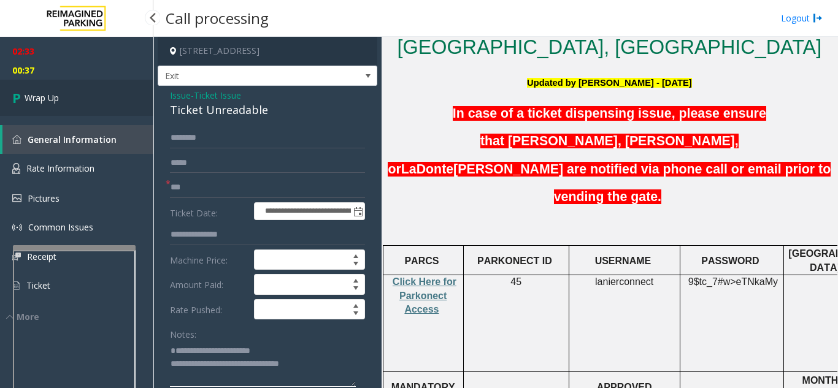
type textarea "**********"
click at [94, 108] on link "Wrap Up" at bounding box center [76, 98] width 153 height 36
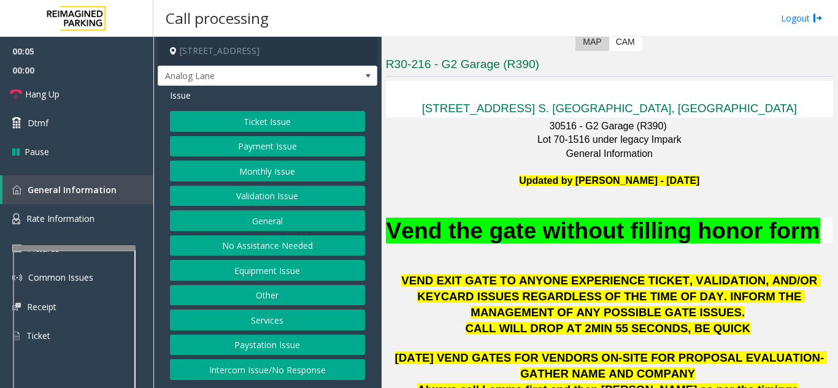
scroll to position [245, 0]
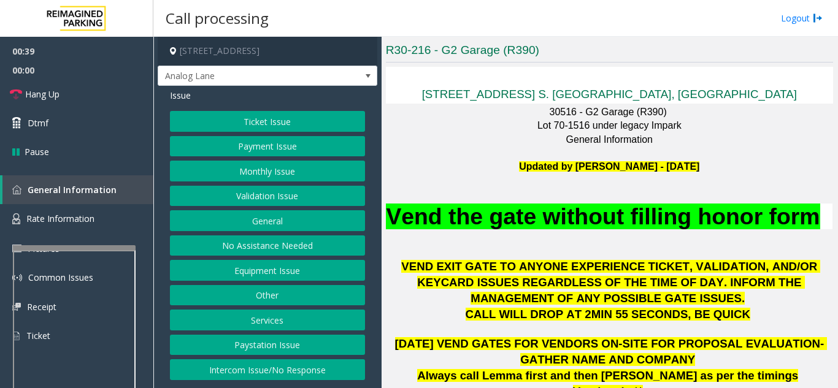
click at [252, 127] on button "Ticket Issue" at bounding box center [267, 121] width 195 height 21
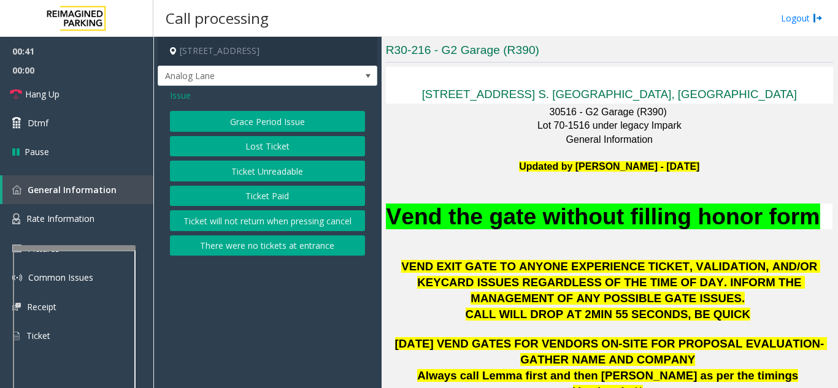
click at [251, 253] on button "There were no tickets at entrance" at bounding box center [267, 246] width 195 height 21
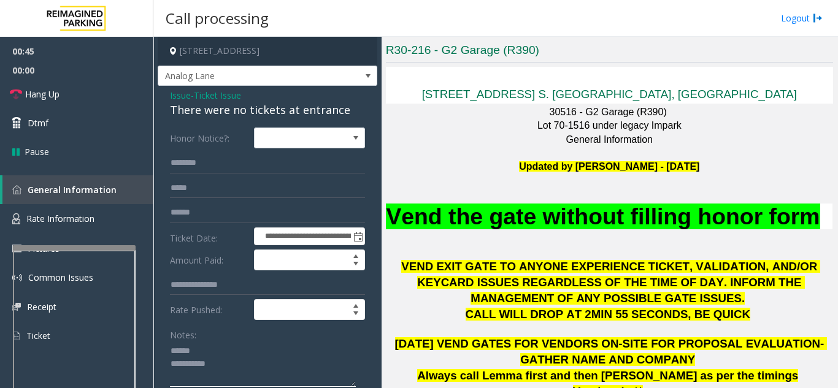
click at [228, 348] on textarea at bounding box center [263, 365] width 186 height 46
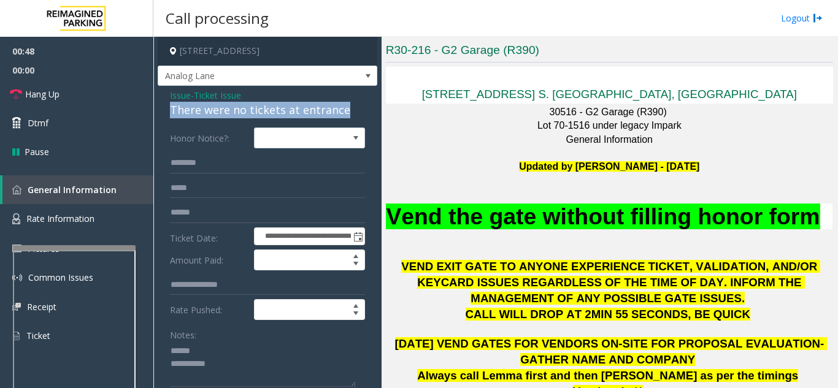
drag, startPoint x: 167, startPoint y: 114, endPoint x: 347, endPoint y: 113, distance: 179.7
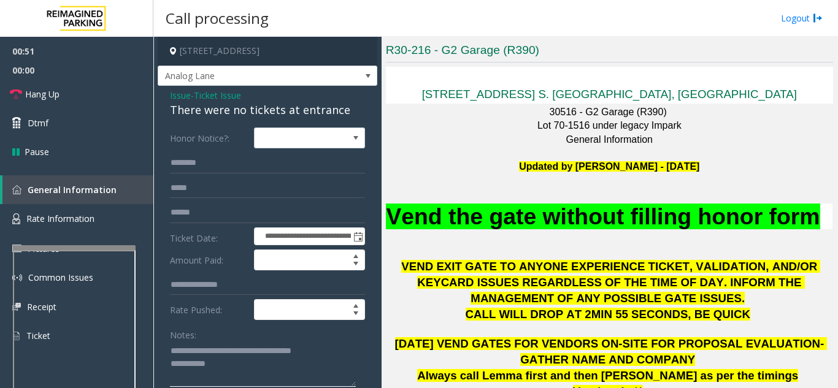
click at [330, 362] on textarea at bounding box center [263, 365] width 186 height 46
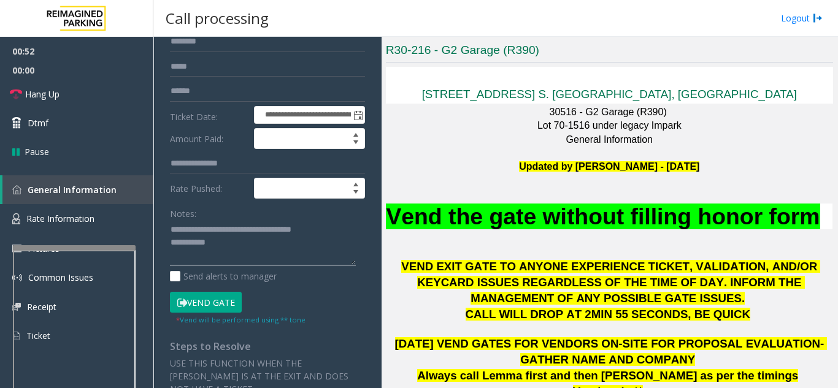
scroll to position [123, 0]
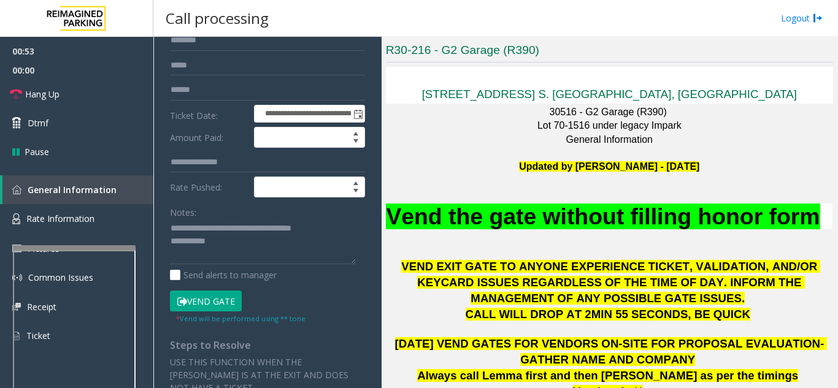
click at [223, 297] on button "Vend Gate" at bounding box center [206, 301] width 72 height 21
click at [246, 247] on textarea at bounding box center [263, 242] width 186 height 46
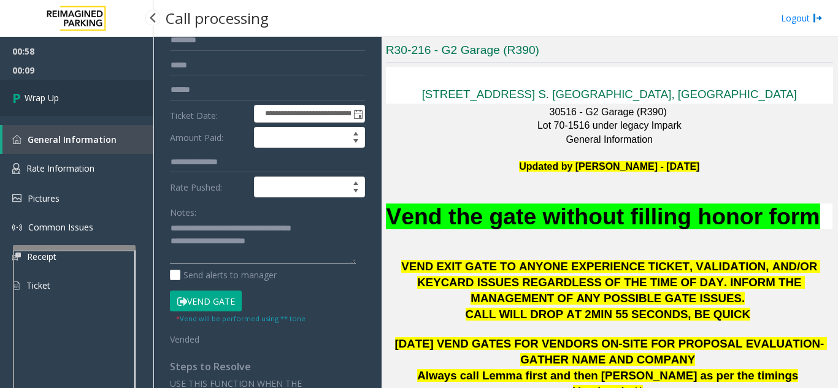
type textarea "**********"
click at [84, 101] on link "Wrap Up" at bounding box center [76, 98] width 153 height 36
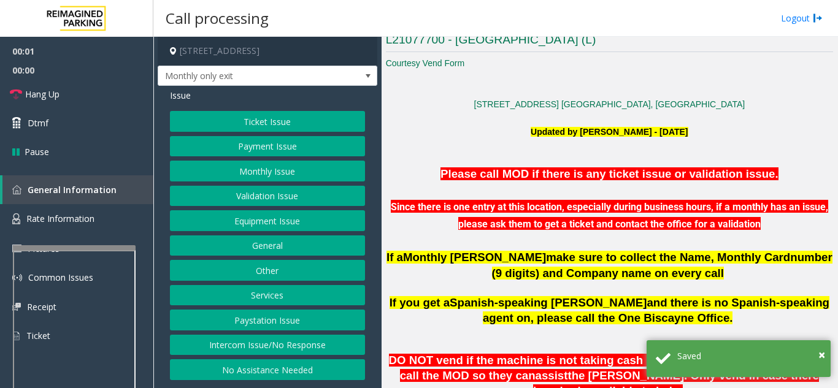
scroll to position [307, 0]
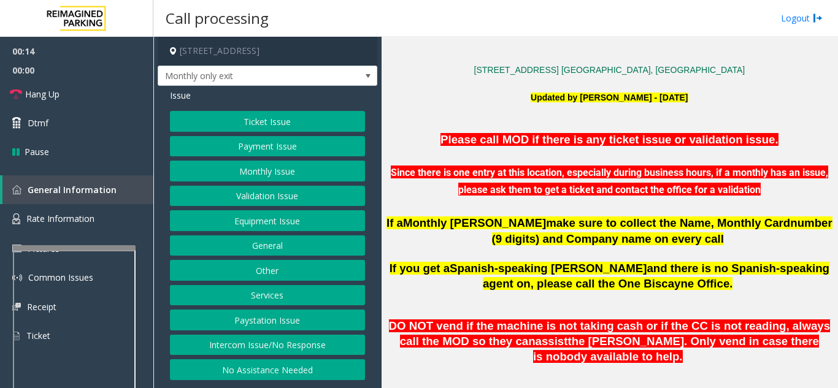
click at [252, 174] on button "Monthly Issue" at bounding box center [267, 171] width 195 height 21
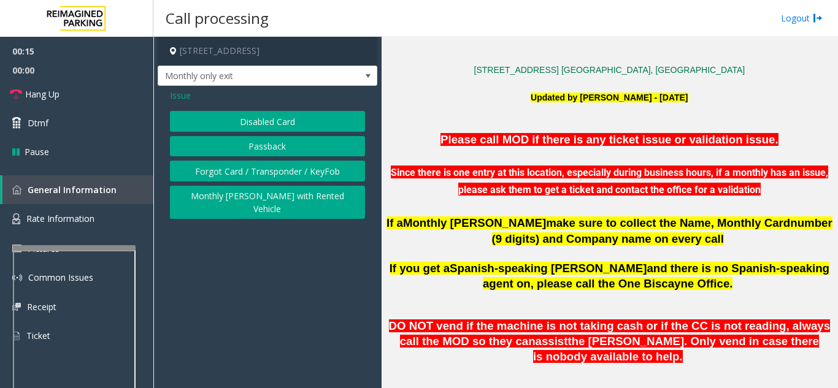
click at [251, 123] on button "Disabled Card" at bounding box center [267, 121] width 195 height 21
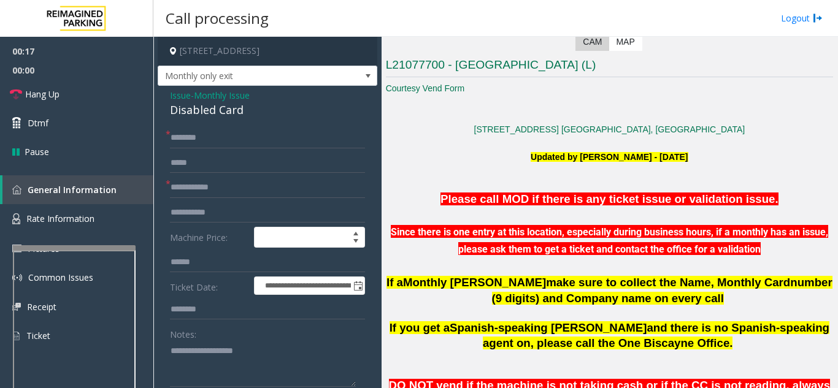
scroll to position [245, 0]
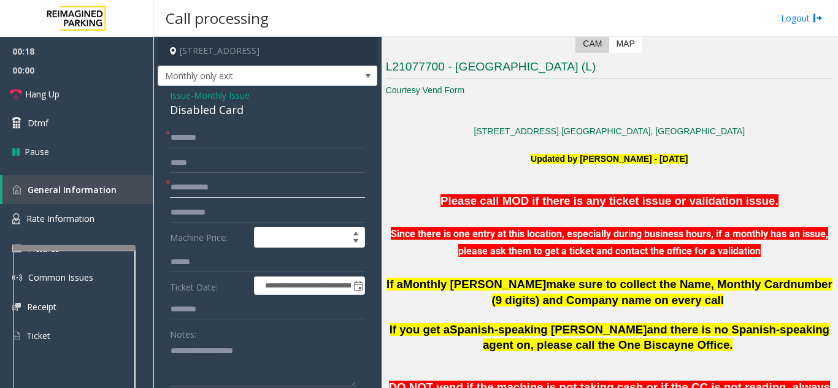
click at [275, 190] on input "text" at bounding box center [267, 187] width 195 height 21
type textarea "**********"
click at [219, 188] on input "text" at bounding box center [267, 187] width 195 height 21
click at [234, 190] on input "text" at bounding box center [267, 187] width 195 height 21
type input "*********"
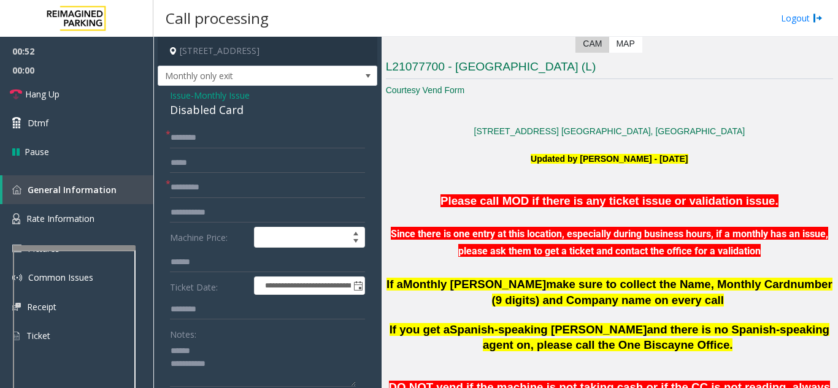
click at [221, 149] on form "**********" at bounding box center [267, 287] width 195 height 319
click at [223, 144] on input "text" at bounding box center [267, 138] width 195 height 21
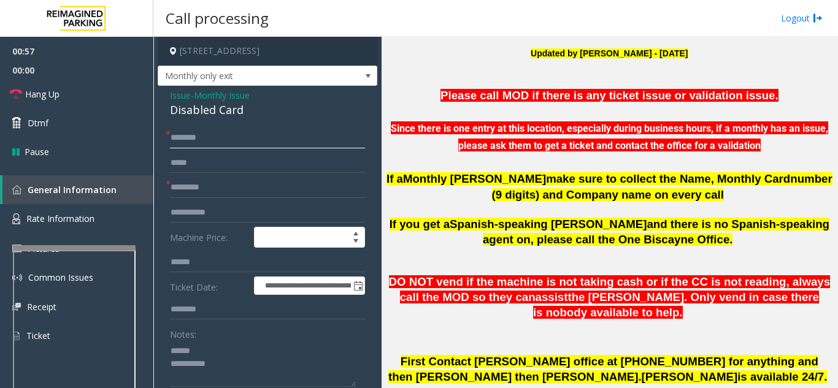
scroll to position [368, 0]
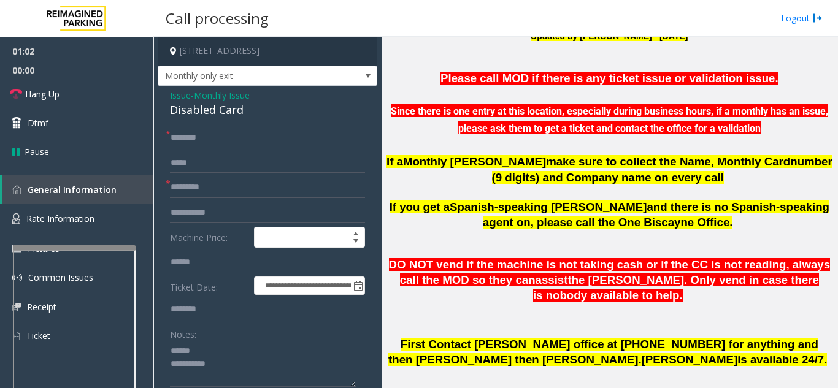
click at [263, 134] on input "text" at bounding box center [267, 138] width 195 height 21
click at [239, 342] on textarea at bounding box center [263, 364] width 186 height 46
drag, startPoint x: 165, startPoint y: 108, endPoint x: 253, endPoint y: 108, distance: 87.7
type textarea "**********"
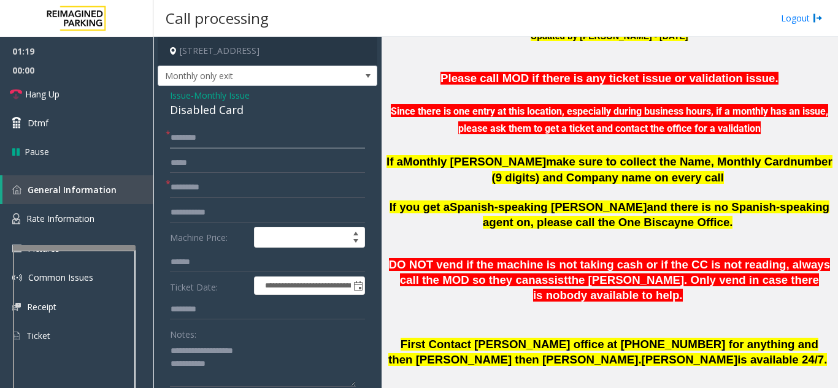
click at [220, 138] on input "text" at bounding box center [267, 138] width 195 height 21
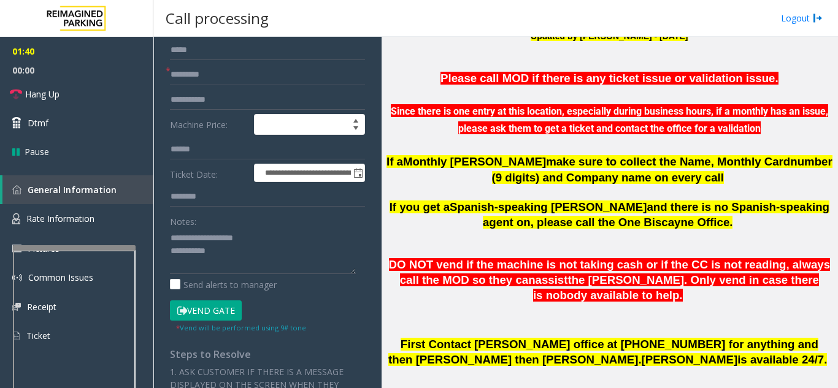
scroll to position [123, 0]
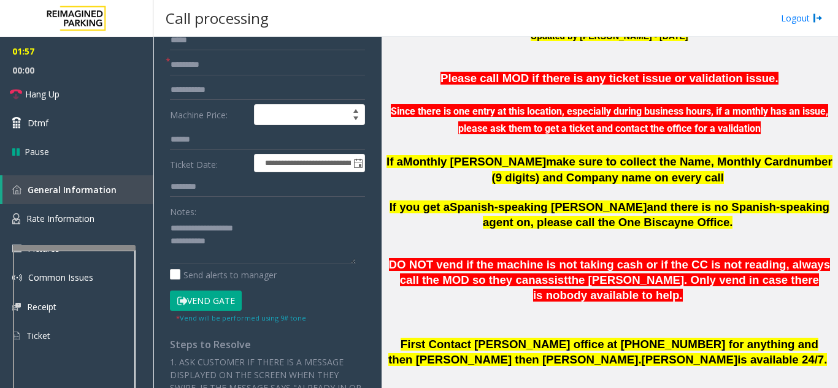
type input "****"
click at [218, 296] on button "Vend Gate" at bounding box center [206, 301] width 72 height 21
click at [247, 244] on textarea at bounding box center [263, 241] width 186 height 46
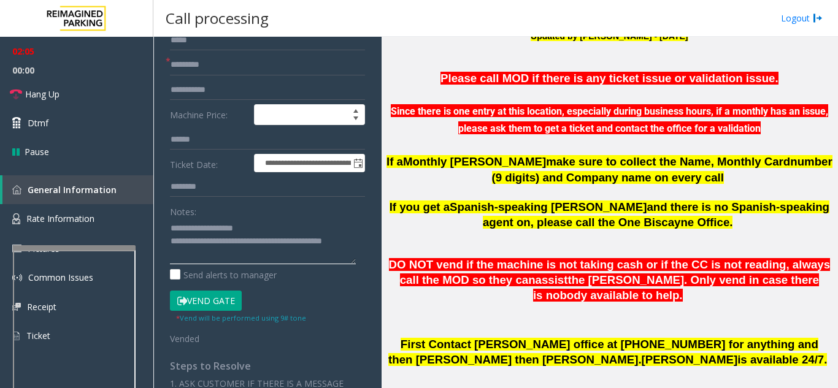
type textarea "**********"
click at [294, 216] on div "Notes:" at bounding box center [267, 232] width 195 height 63
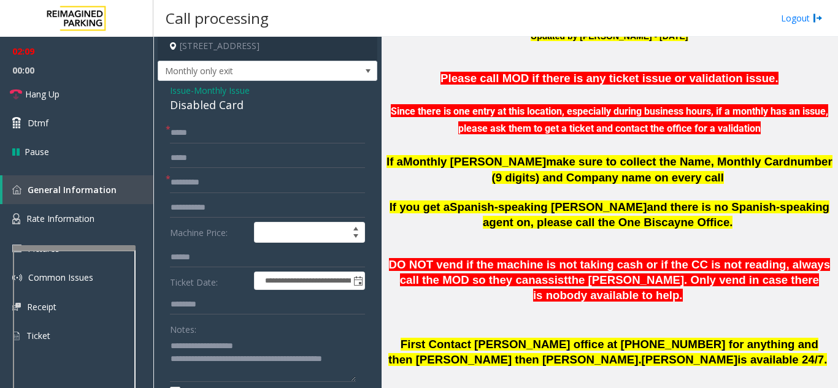
scroll to position [0, 0]
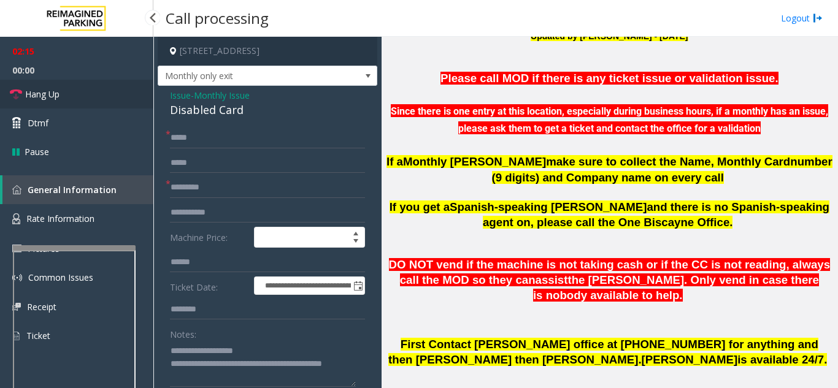
click at [36, 93] on span "Hang Up" at bounding box center [42, 94] width 34 height 13
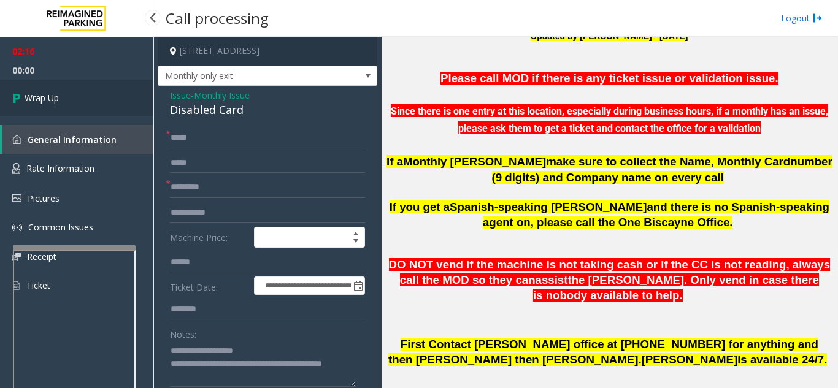
click at [39, 94] on span "Wrap Up" at bounding box center [42, 97] width 34 height 13
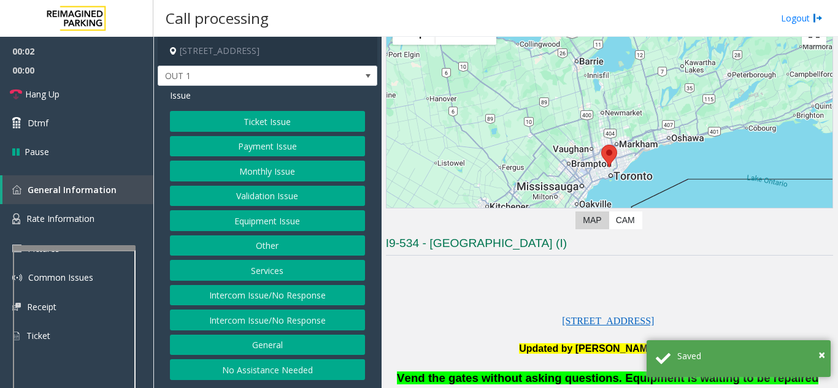
scroll to position [307, 0]
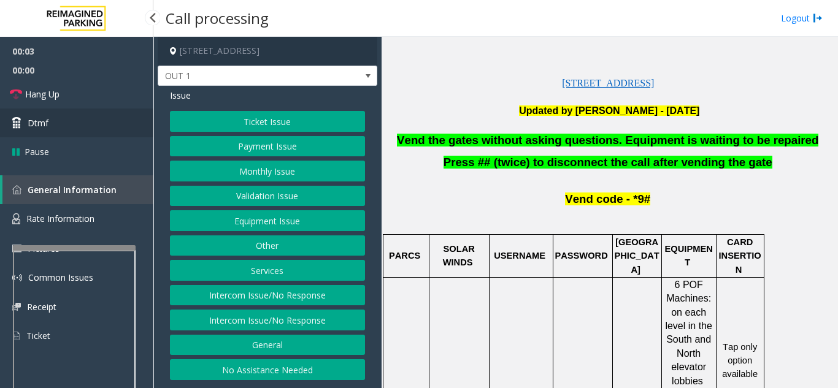
click at [63, 120] on link "Dtmf" at bounding box center [76, 123] width 153 height 29
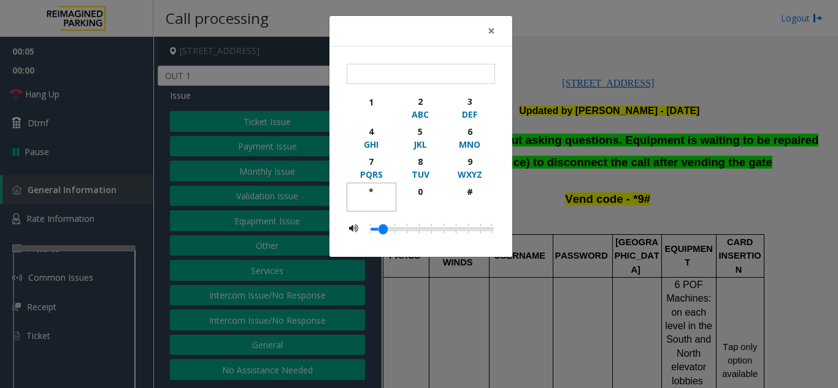
click at [377, 188] on div "*" at bounding box center [372, 191] width 34 height 13
click at [486, 158] on div "9" at bounding box center [470, 161] width 34 height 13
click at [475, 193] on div "#" at bounding box center [470, 191] width 34 height 13
type input "***"
click at [494, 33] on span "×" at bounding box center [491, 30] width 7 height 17
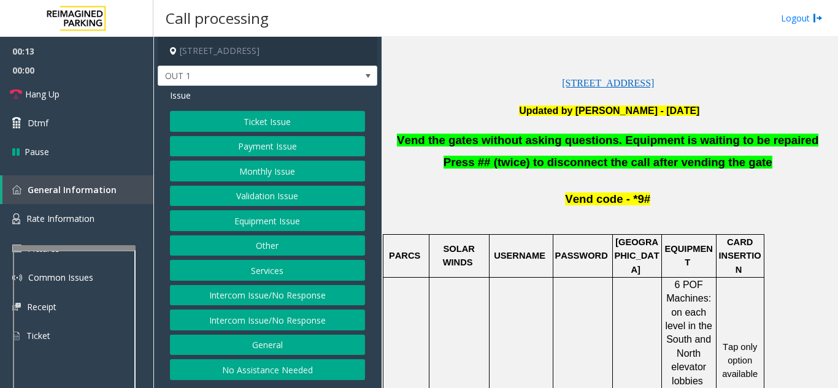
click at [267, 226] on button "Equipment Issue" at bounding box center [267, 220] width 195 height 21
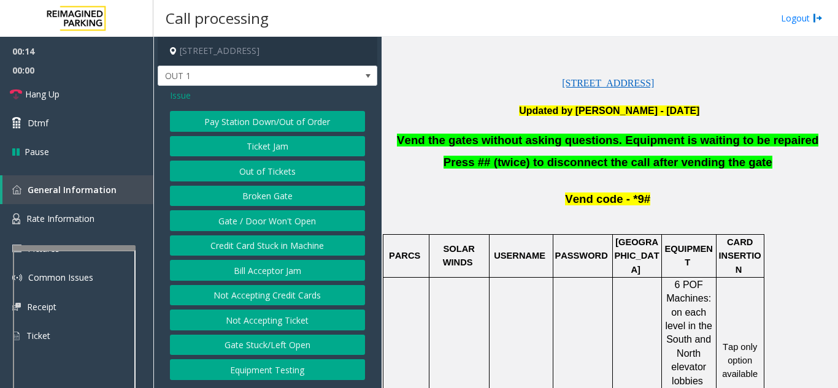
click at [267, 226] on button "Gate / Door Won't Open" at bounding box center [267, 220] width 195 height 21
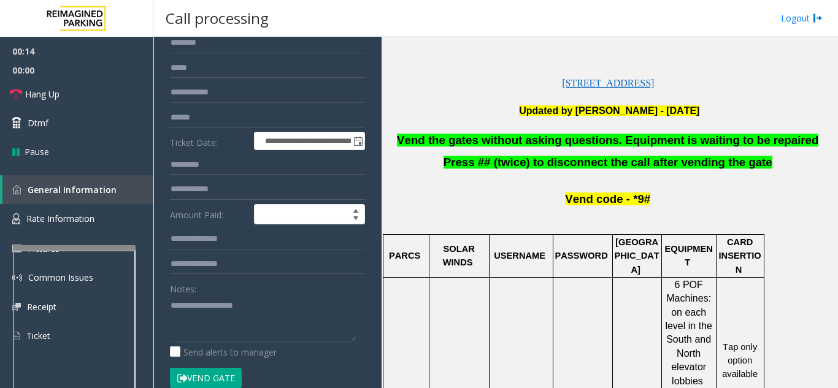
scroll to position [123, 0]
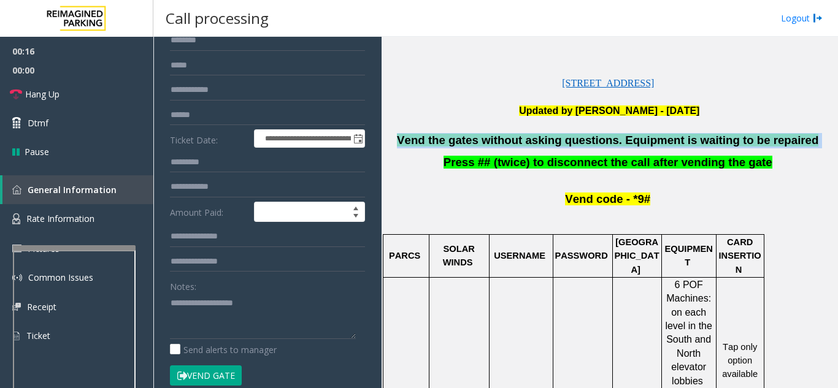
drag, startPoint x: 399, startPoint y: 136, endPoint x: 789, endPoint y: 134, distance: 390.7
click at [789, 134] on p "Vend the gates without asking questions. Equipment is waiting to be repaired" at bounding box center [609, 140] width 447 height 15
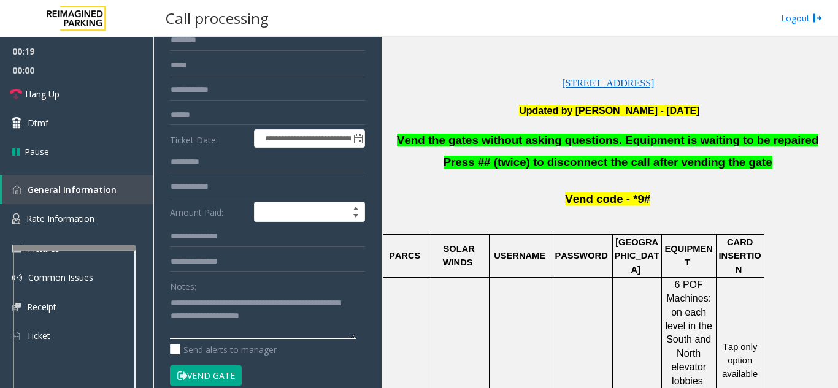
type textarea "**********"
click at [268, 283] on div "Notes:" at bounding box center [267, 307] width 195 height 63
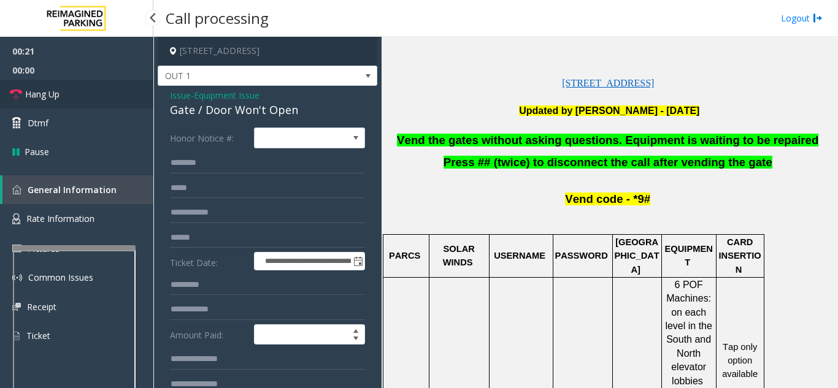
click at [99, 91] on link "Hang Up" at bounding box center [76, 94] width 153 height 29
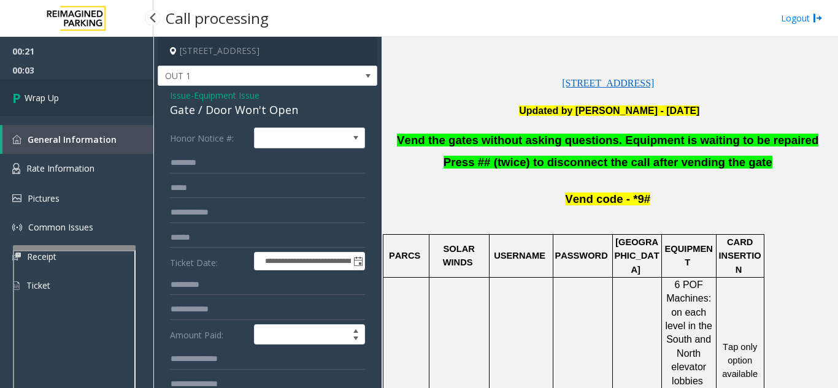
click at [96, 102] on link "Wrap Up" at bounding box center [76, 98] width 153 height 36
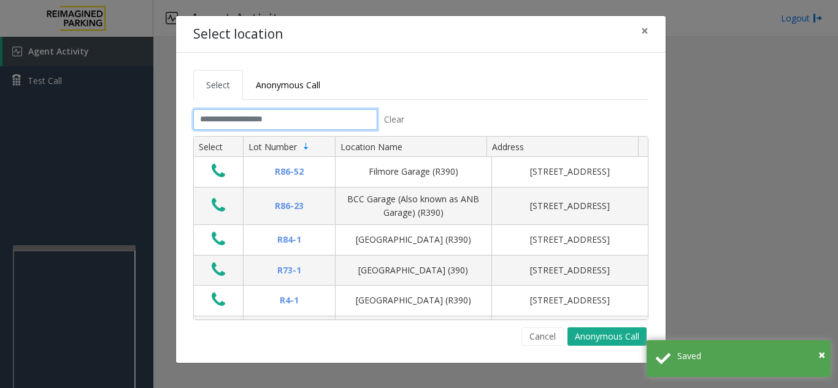
click at [280, 128] on input "text" at bounding box center [285, 119] width 184 height 21
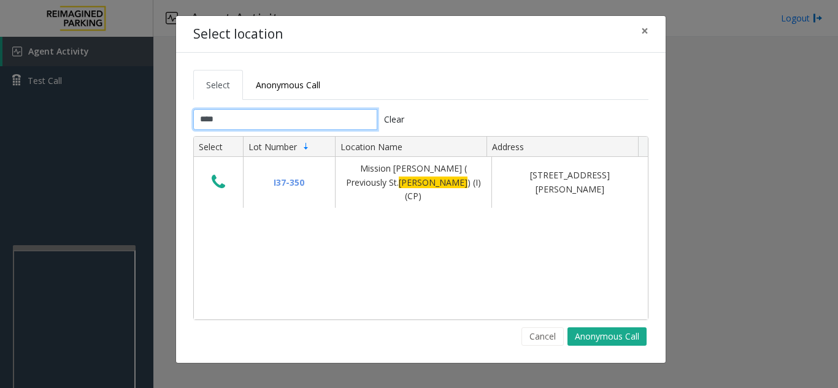
type input "****"
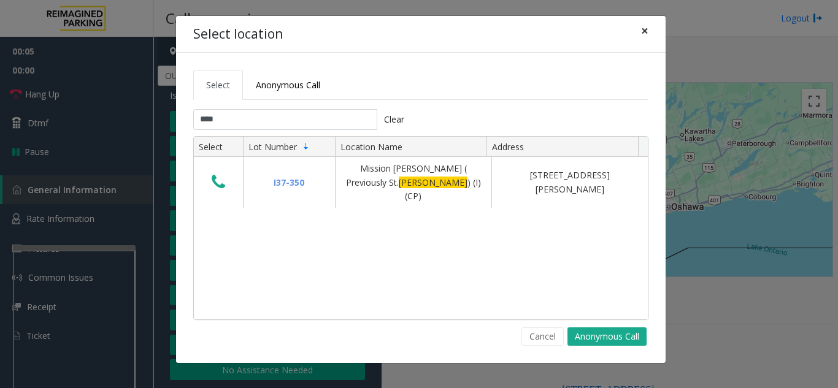
click at [638, 29] on button "×" at bounding box center [644, 31] width 25 height 30
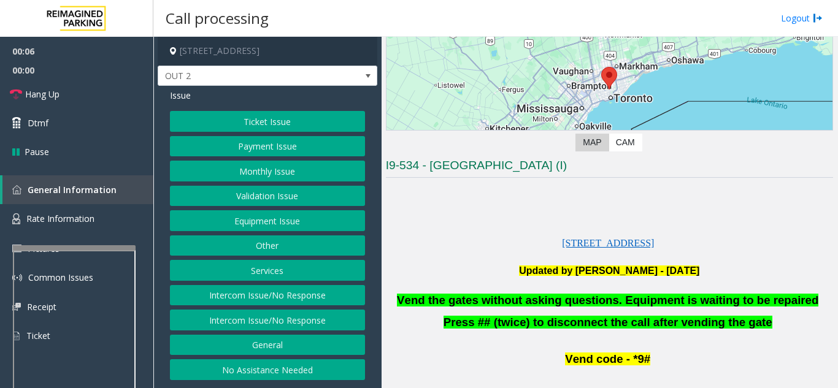
scroll to position [245, 0]
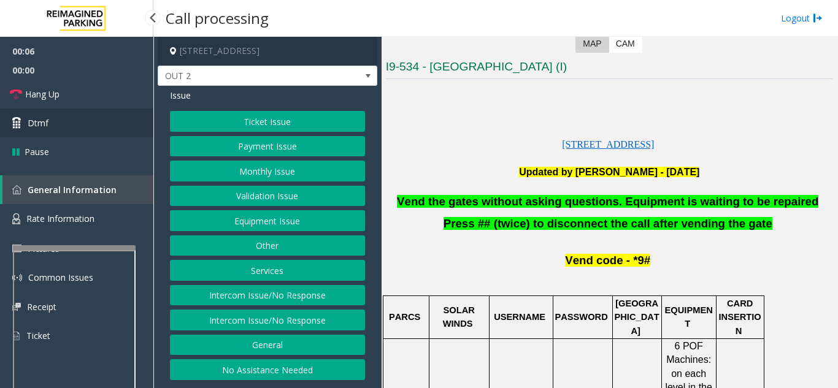
click at [94, 132] on link "Dtmf" at bounding box center [76, 123] width 153 height 29
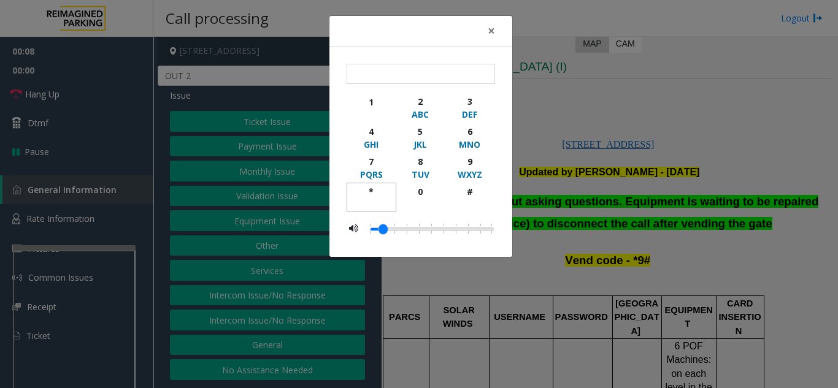
click at [372, 190] on div "*" at bounding box center [372, 191] width 34 height 13
click at [467, 164] on div "9" at bounding box center [470, 161] width 34 height 13
click at [474, 198] on div "button" at bounding box center [470, 203] width 34 height 11
type input "***"
click at [486, 28] on button "×" at bounding box center [491, 31] width 25 height 30
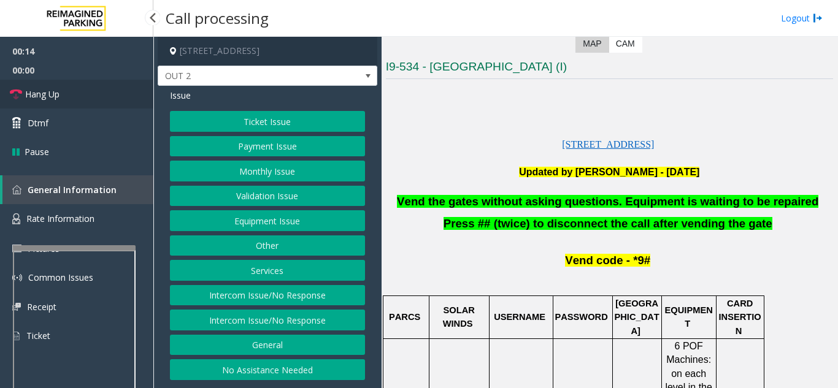
click at [86, 101] on link "Hang Up" at bounding box center [76, 94] width 153 height 29
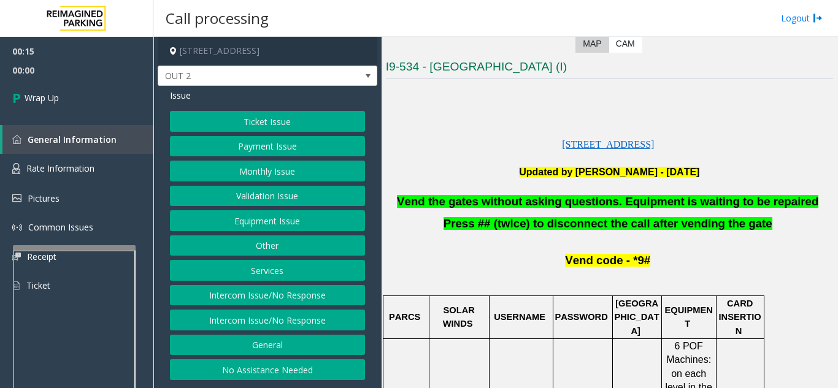
click at [285, 226] on button "Equipment Issue" at bounding box center [267, 220] width 195 height 21
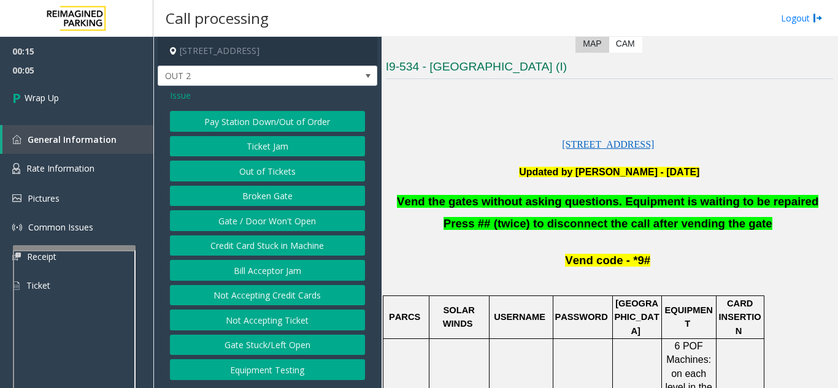
click at [287, 230] on button "Gate / Door Won't Open" at bounding box center [267, 220] width 195 height 21
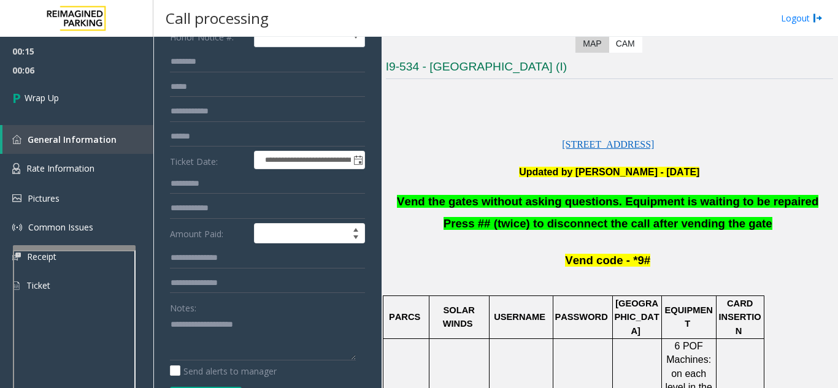
scroll to position [123, 0]
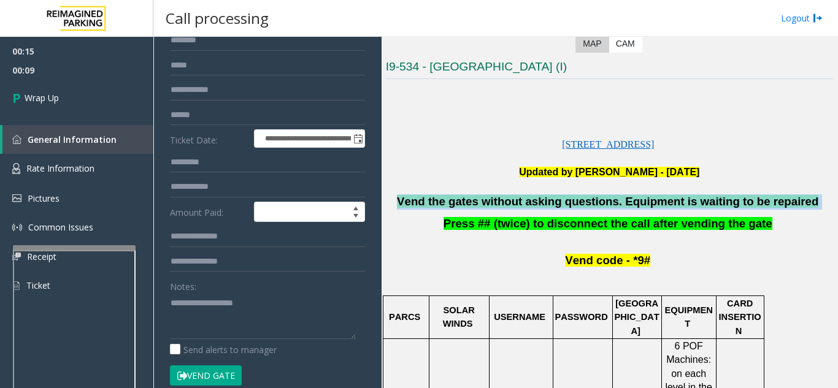
drag, startPoint x: 798, startPoint y: 202, endPoint x: 420, endPoint y: 196, distance: 377.9
click at [420, 196] on p "Vend the gates without asking questions. Equipment is waiting to be repaired" at bounding box center [609, 201] width 447 height 15
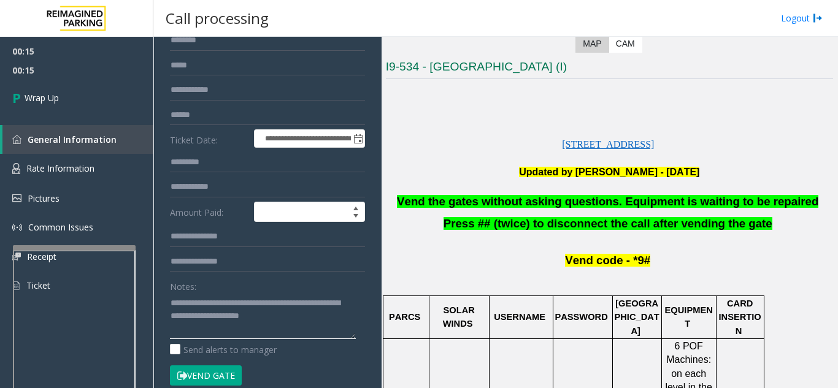
click at [354, 324] on textarea at bounding box center [263, 316] width 186 height 46
type textarea "**********"
click at [58, 100] on span "Wrap Up" at bounding box center [42, 97] width 34 height 13
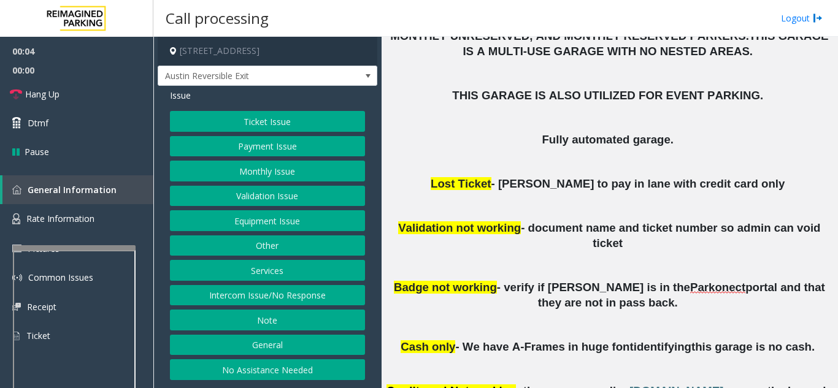
scroll to position [491, 0]
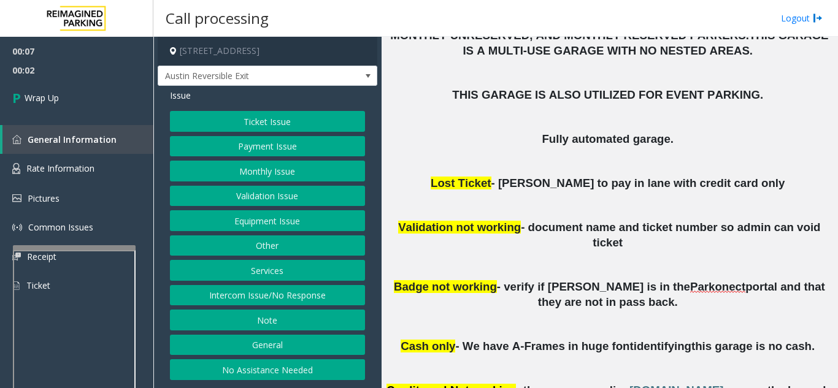
click at [298, 301] on button "Intercom Issue/No Response" at bounding box center [267, 295] width 195 height 21
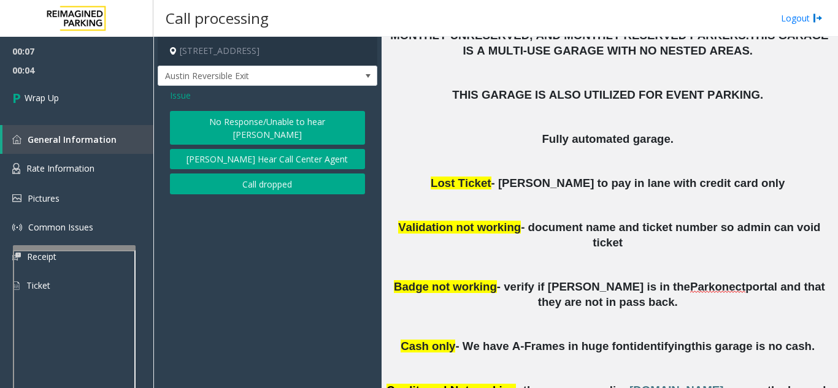
click at [242, 174] on button "Call dropped" at bounding box center [267, 184] width 195 height 21
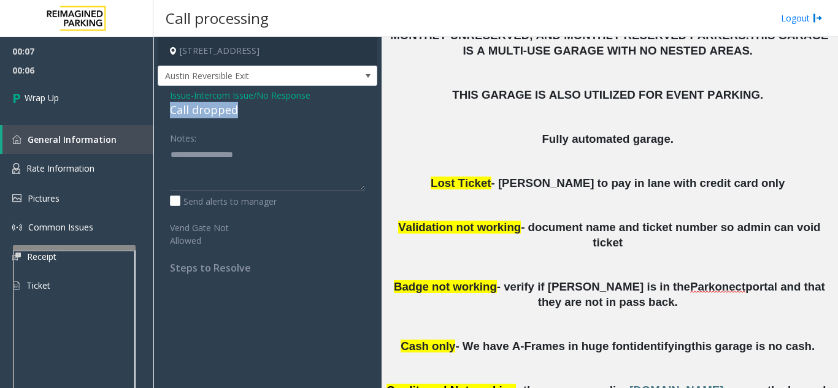
drag, startPoint x: 167, startPoint y: 108, endPoint x: 242, endPoint y: 113, distance: 75.0
click at [242, 113] on div "Issue - Intercom Issue/No Response Call dropped Notes: Send alerts to manager V…" at bounding box center [268, 186] width 220 height 201
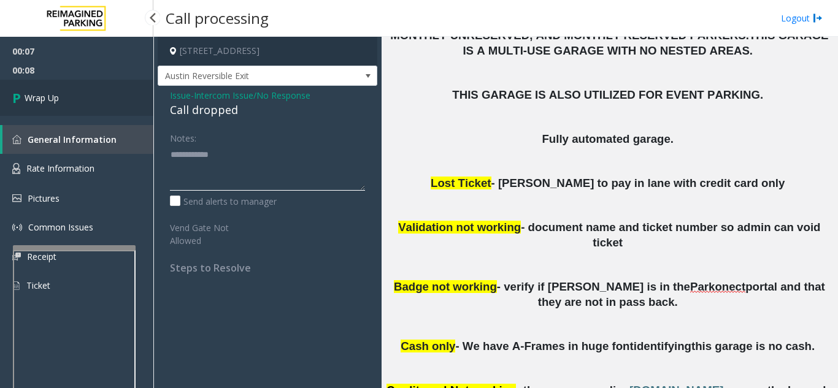
type textarea "**********"
click at [67, 102] on link "Wrap Up" at bounding box center [76, 98] width 153 height 36
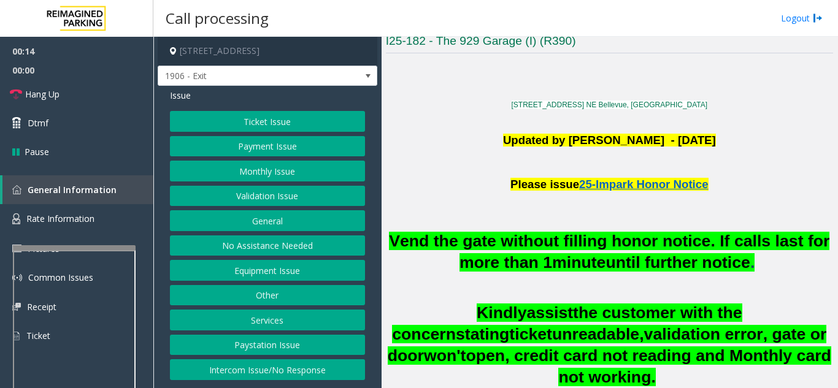
scroll to position [245, 0]
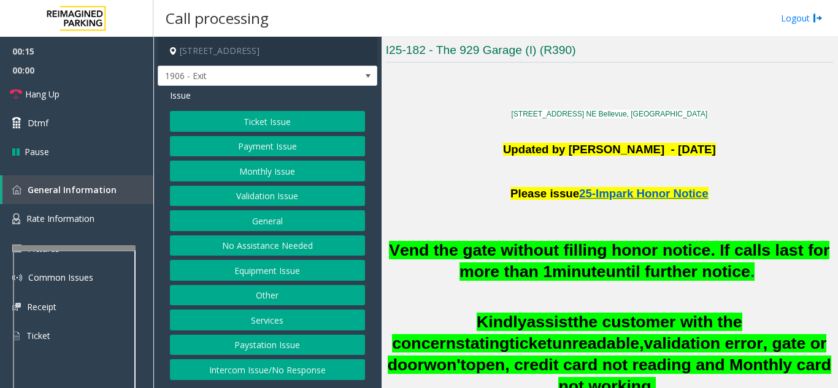
click at [278, 268] on button "Equipment Issue" at bounding box center [267, 270] width 195 height 21
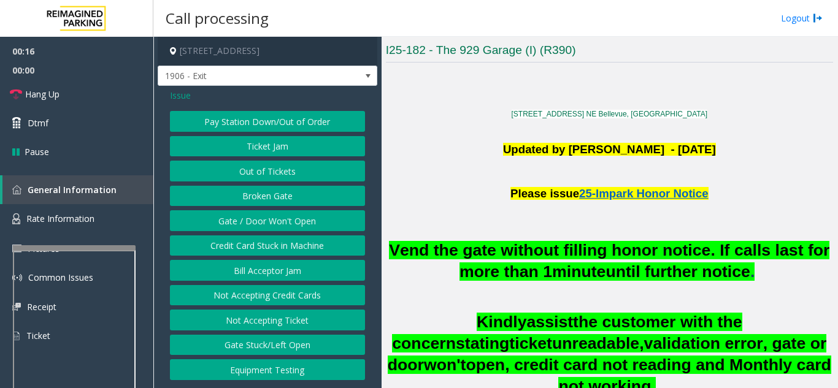
click at [268, 149] on button "Ticket Jam" at bounding box center [267, 146] width 195 height 21
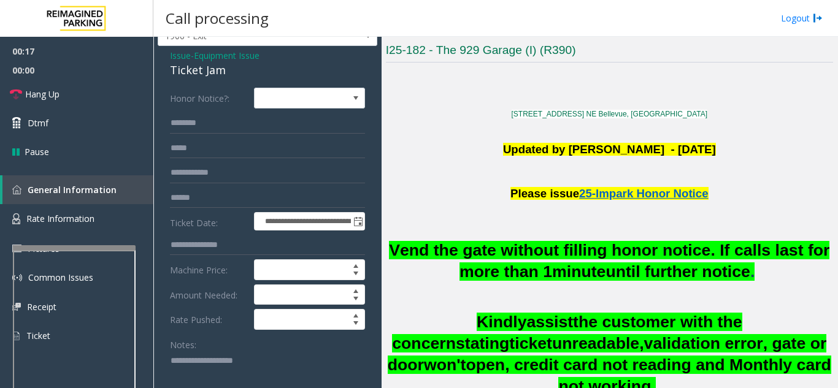
scroll to position [61, 0]
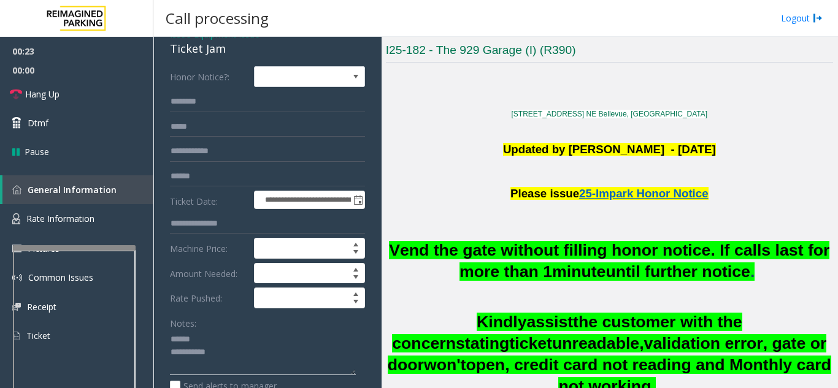
click at [237, 336] on textarea at bounding box center [263, 353] width 186 height 46
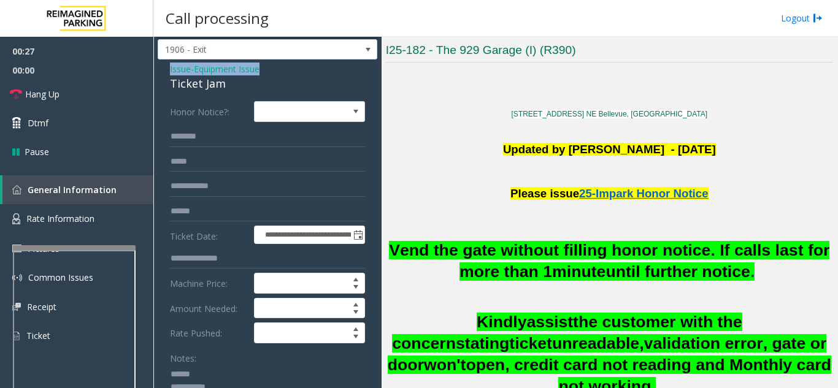
scroll to position [24, 0]
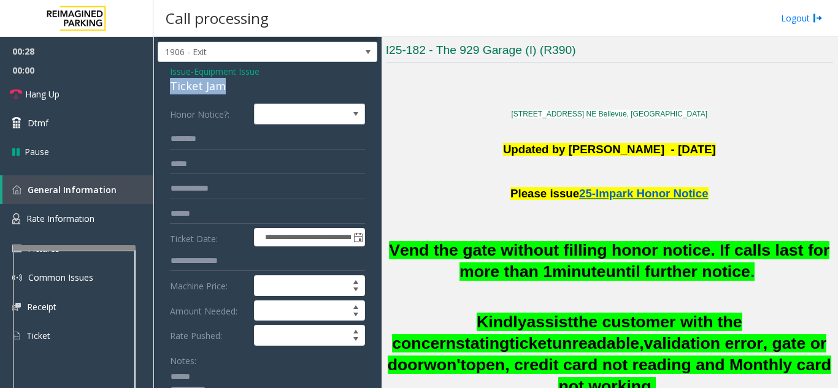
drag, startPoint x: 163, startPoint y: 50, endPoint x: 231, endPoint y: 79, distance: 73.9
click at [231, 79] on div "**********" at bounding box center [268, 379] width 220 height 635
type textarea "**********"
click at [220, 144] on input "text" at bounding box center [267, 139] width 195 height 21
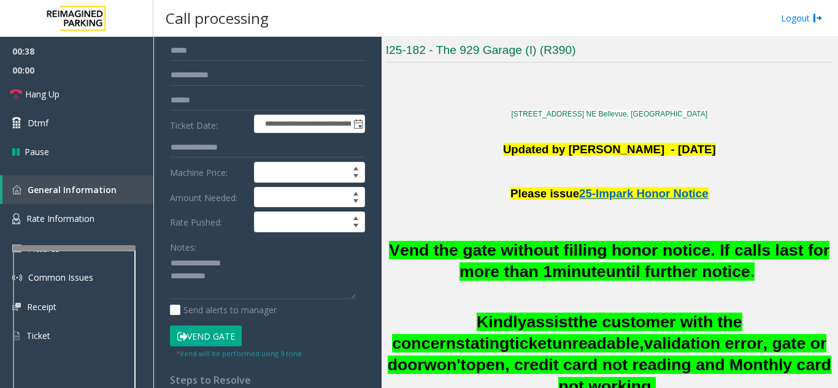
scroll to position [147, 0]
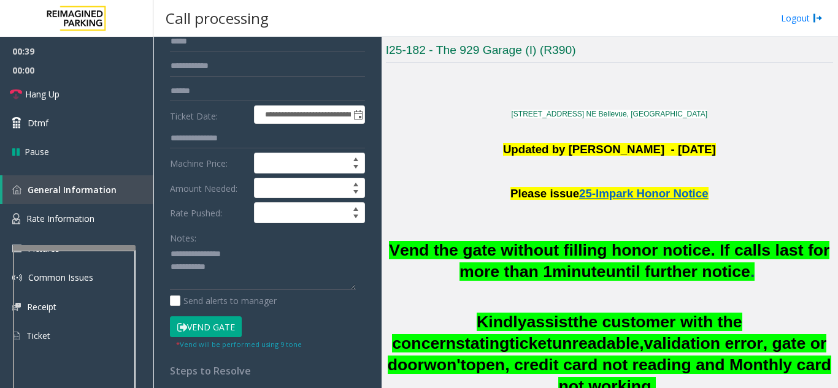
type input "*****"
click at [207, 326] on button "Vend Gate" at bounding box center [206, 327] width 72 height 21
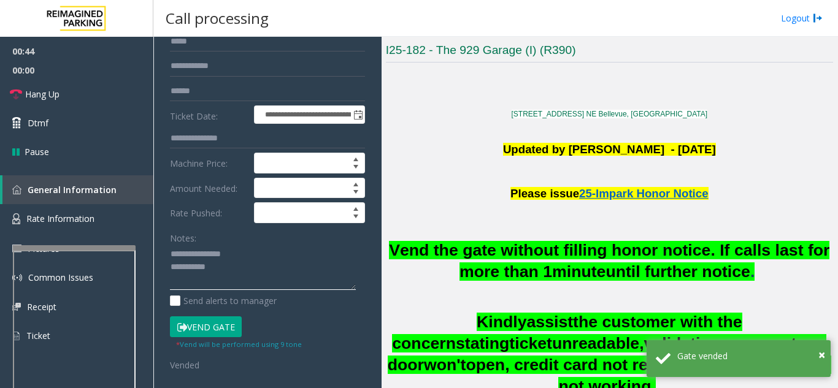
click at [264, 265] on textarea at bounding box center [263, 268] width 186 height 46
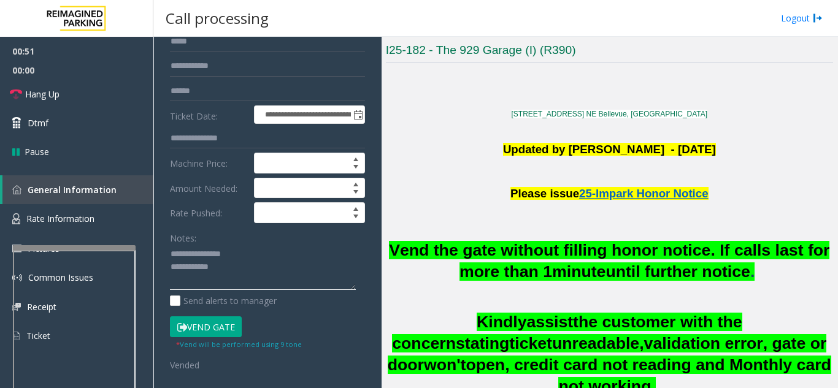
type textarea "**********"
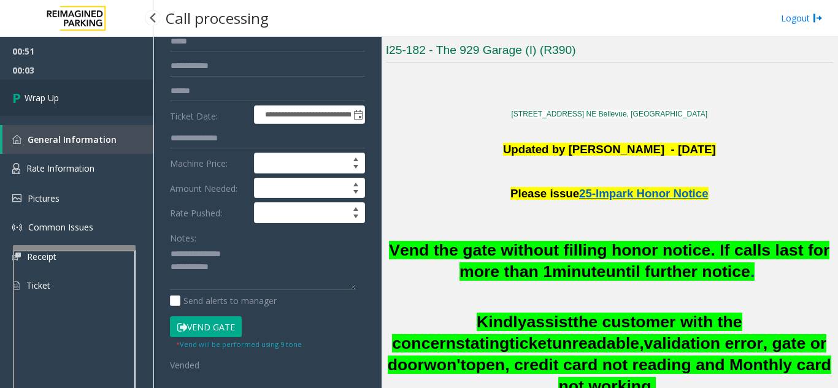
click at [50, 86] on link "Wrap Up" at bounding box center [76, 98] width 153 height 36
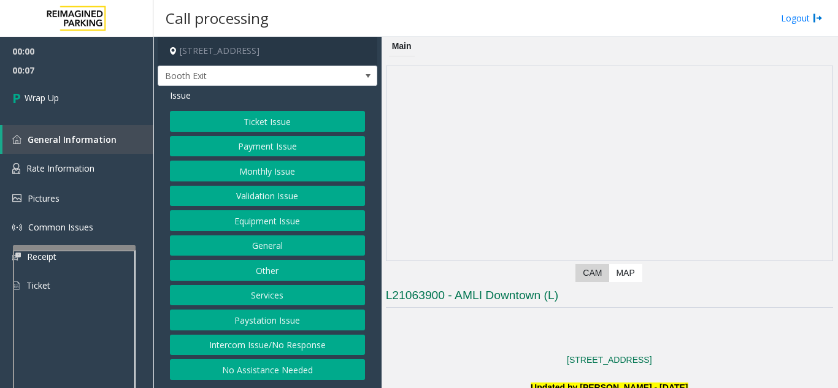
drag, startPoint x: 304, startPoint y: 340, endPoint x: 303, endPoint y: 320, distance: 19.6
click at [303, 340] on button "Intercom Issue/No Response" at bounding box center [267, 345] width 195 height 21
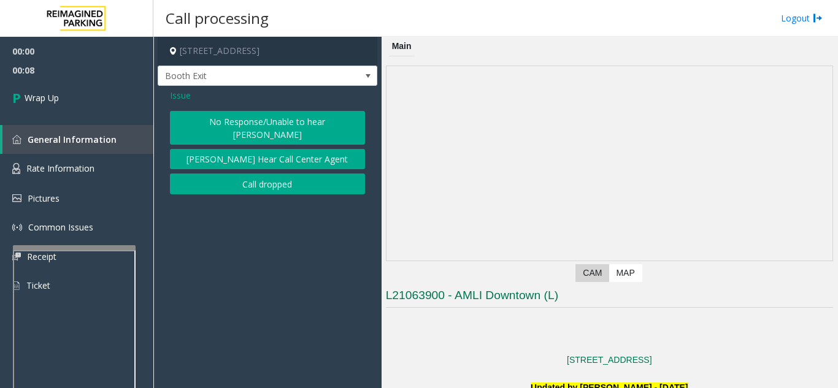
click at [293, 149] on button "[PERSON_NAME] Hear Call Center Agent" at bounding box center [267, 159] width 195 height 21
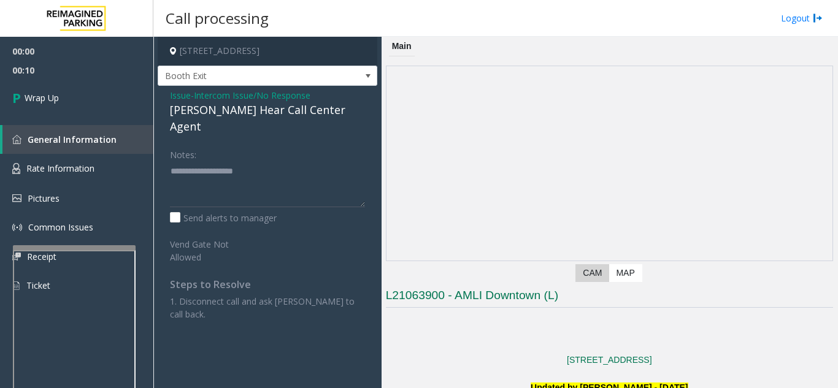
click at [177, 88] on div "Issue - Intercom Issue/No Response [PERSON_NAME] Hear Call Center Agent Notes: …" at bounding box center [268, 216] width 220 height 260
click at [188, 101] on span "Issue" at bounding box center [180, 95] width 21 height 13
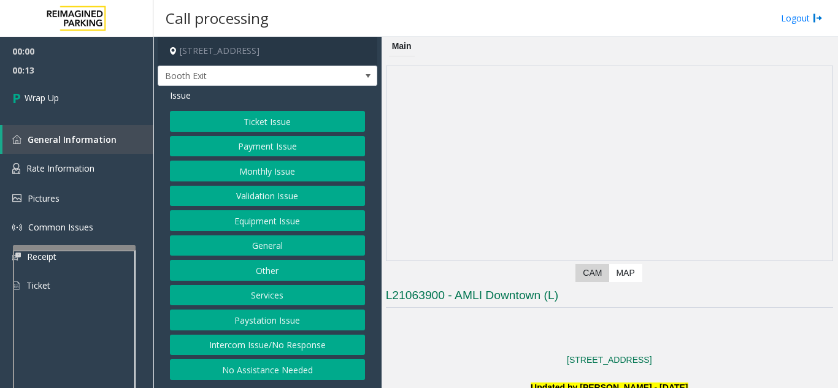
click at [299, 351] on button "Intercom Issue/No Response" at bounding box center [267, 345] width 195 height 21
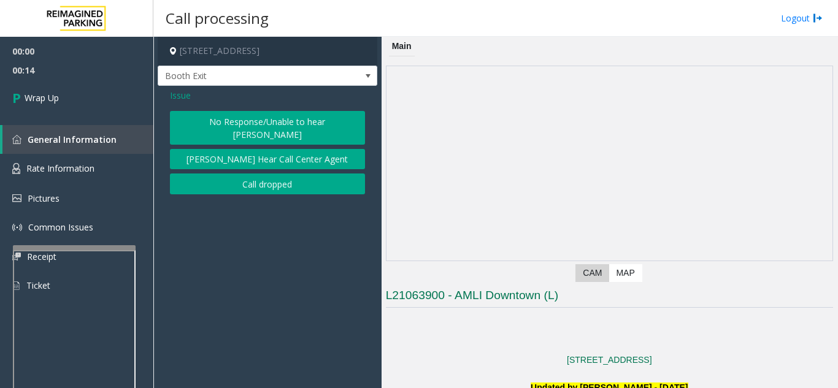
click at [228, 175] on button "Call dropped" at bounding box center [267, 184] width 195 height 21
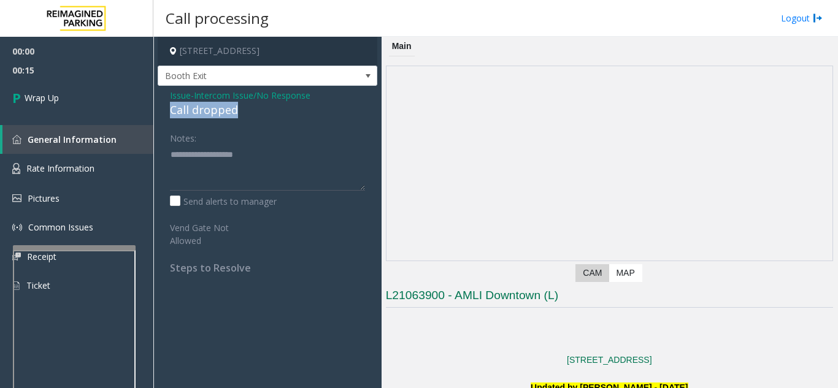
drag, startPoint x: 169, startPoint y: 108, endPoint x: 271, endPoint y: 110, distance: 101.9
click at [271, 110] on div "Issue - Intercom Issue/No Response Call dropped Notes: Send alerts to manager V…" at bounding box center [268, 186] width 220 height 201
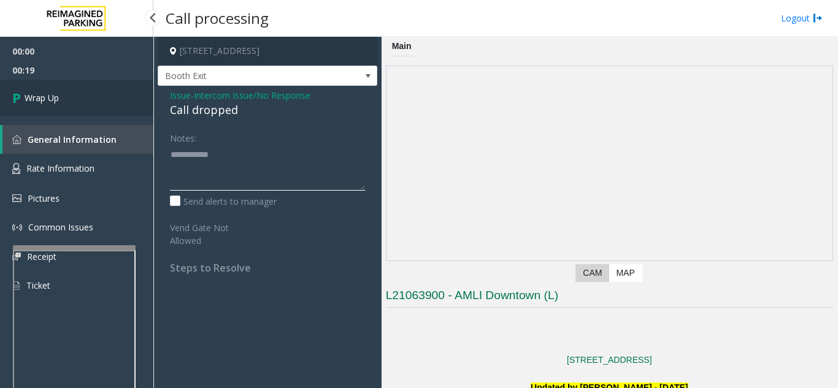
type textarea "**********"
click at [88, 93] on link "Wrap Up" at bounding box center [76, 98] width 153 height 36
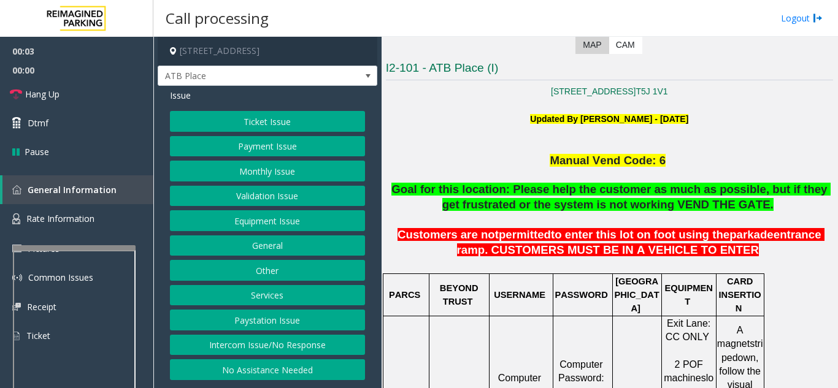
scroll to position [245, 0]
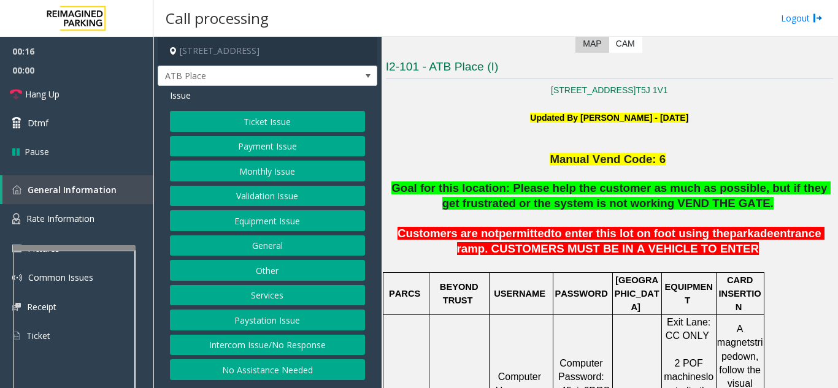
click at [281, 345] on button "Intercom Issue/No Response" at bounding box center [267, 345] width 195 height 21
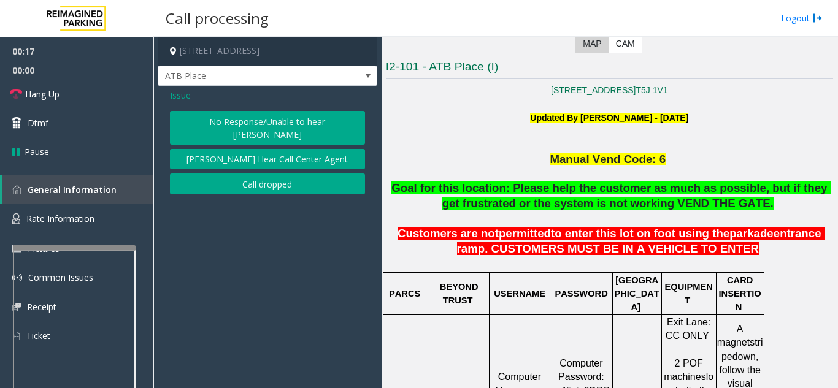
click at [239, 124] on button "No Response/Unable to hear [PERSON_NAME]" at bounding box center [267, 128] width 195 height 34
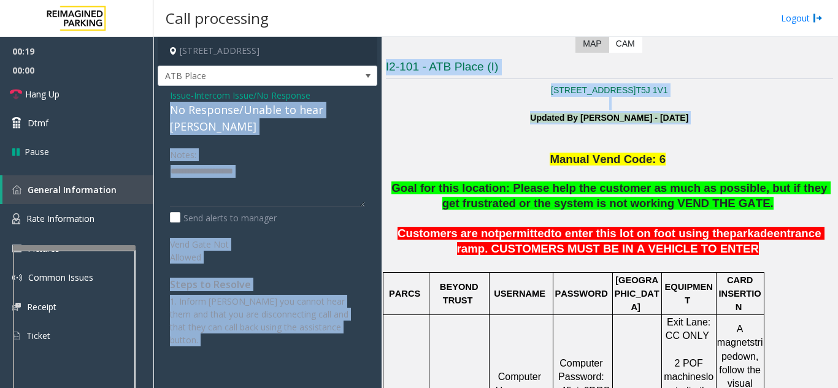
drag, startPoint x: 163, startPoint y: 110, endPoint x: 399, endPoint y: 126, distance: 237.3
click at [399, 126] on div "[STREET_ADDRESS], AB ATB Place Issue - Intercom Issue/No Response No Response/U…" at bounding box center [495, 212] width 684 height 351
click at [377, 121] on app-call-processing-form "[STREET_ADDRESS], AB ATB Place Issue - Intercom Issue/No Response No Response/U…" at bounding box center [267, 212] width 228 height 351
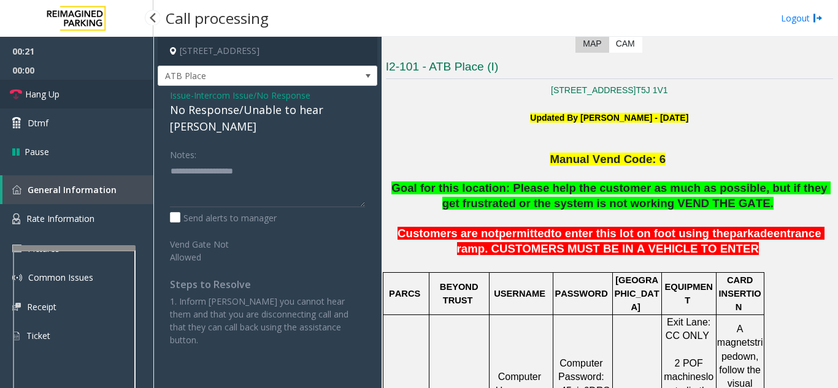
click at [37, 89] on span "Hang Up" at bounding box center [42, 94] width 34 height 13
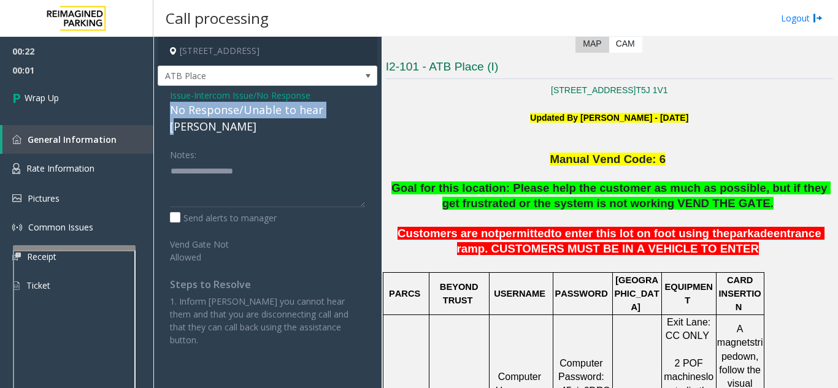
drag, startPoint x: 172, startPoint y: 110, endPoint x: 331, endPoint y: 115, distance: 159.6
click at [330, 115] on div "No Response/Unable to hear [PERSON_NAME]" at bounding box center [267, 118] width 195 height 33
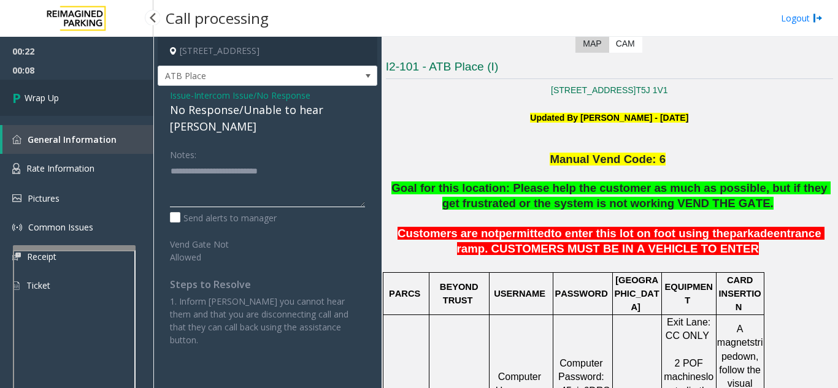
type textarea "**********"
click at [53, 86] on link "Wrap Up" at bounding box center [76, 98] width 153 height 36
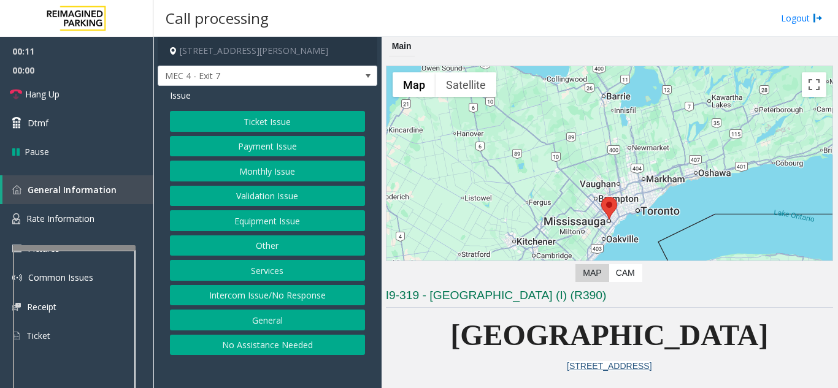
click at [330, 299] on button "Intercom Issue/No Response" at bounding box center [267, 295] width 195 height 21
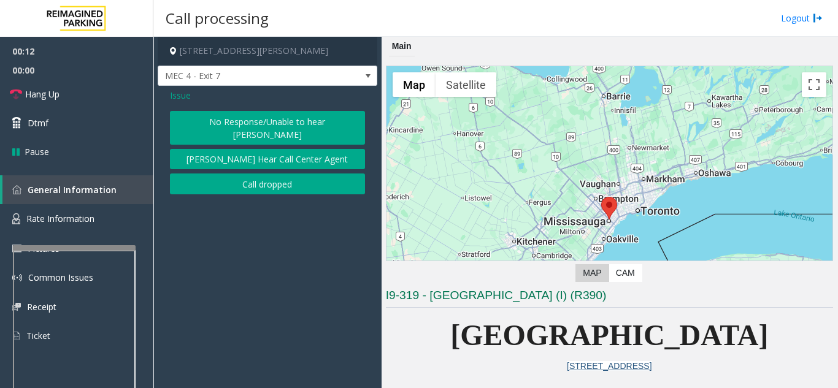
click at [260, 118] on button "No Response/Unable to hear [PERSON_NAME]" at bounding box center [267, 128] width 195 height 34
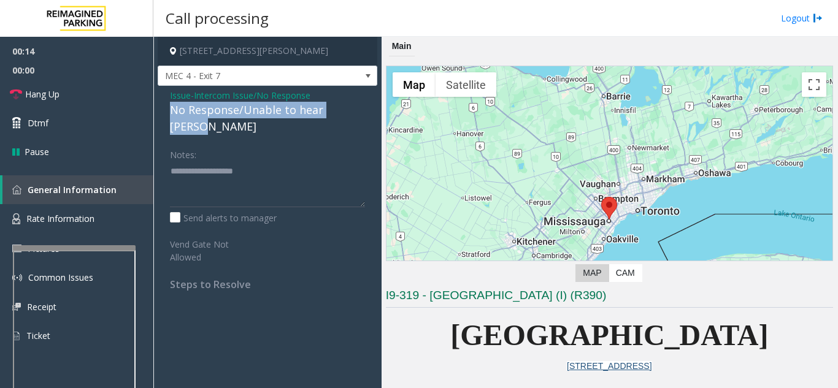
drag, startPoint x: 169, startPoint y: 115, endPoint x: 361, endPoint y: 109, distance: 192.7
click at [361, 109] on div "Issue - Intercom Issue/No Response No Response/Unable to hear [PERSON_NAME] Not…" at bounding box center [268, 194] width 220 height 217
click at [120, 90] on link "Hang Up" at bounding box center [76, 94] width 153 height 29
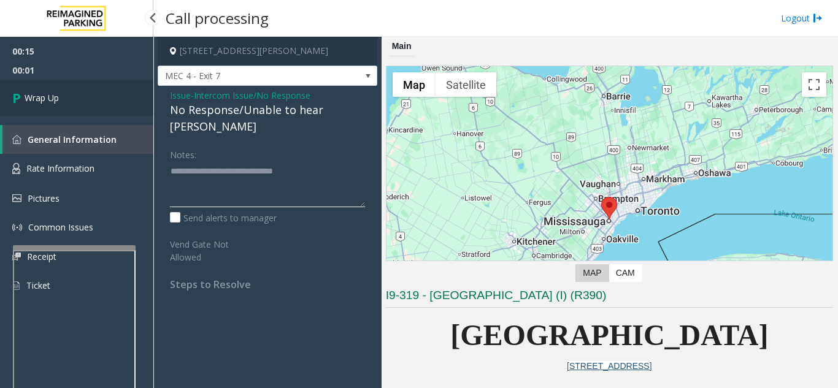
type textarea "**********"
click at [133, 111] on link "Wrap Up" at bounding box center [76, 98] width 153 height 36
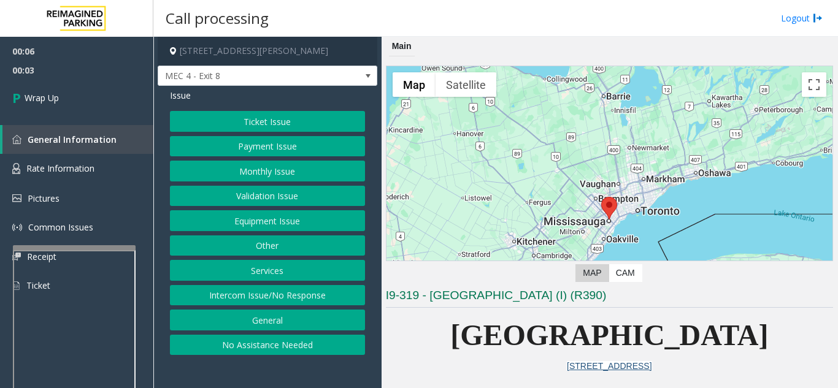
click at [296, 294] on button "Intercom Issue/No Response" at bounding box center [267, 295] width 195 height 21
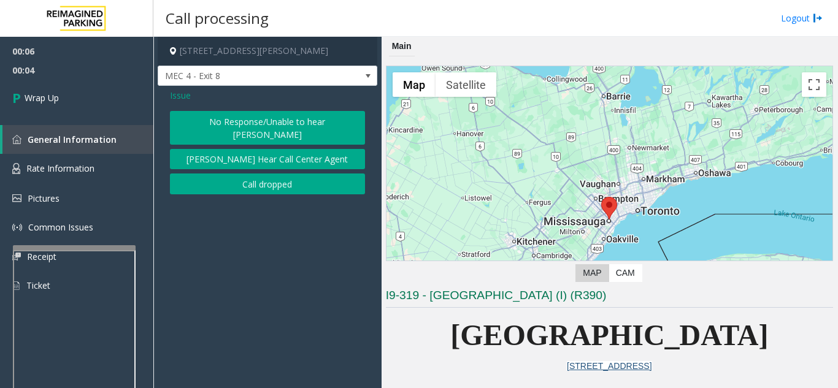
click at [269, 180] on button "Call dropped" at bounding box center [267, 184] width 195 height 21
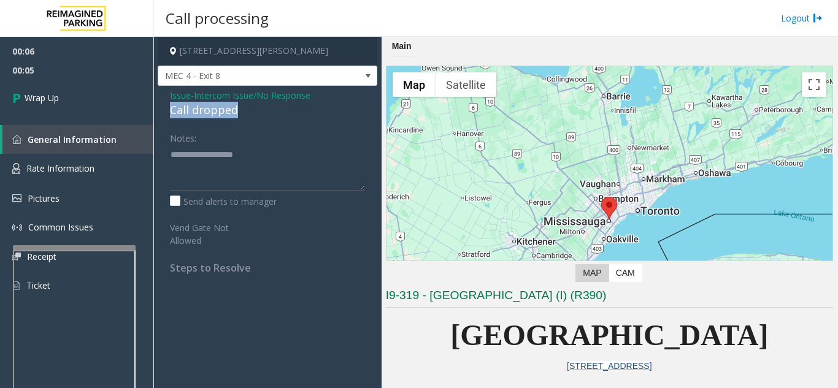
drag, startPoint x: 167, startPoint y: 108, endPoint x: 253, endPoint y: 112, distance: 86.0
click at [253, 112] on div "Issue - Intercom Issue/No Response Call dropped Notes: Send alerts to manager V…" at bounding box center [268, 186] width 220 height 201
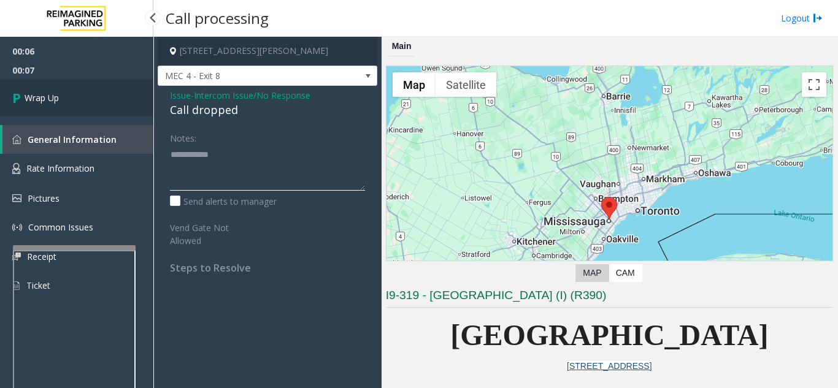
type textarea "**********"
click at [79, 105] on link "Wrap Up" at bounding box center [76, 98] width 153 height 36
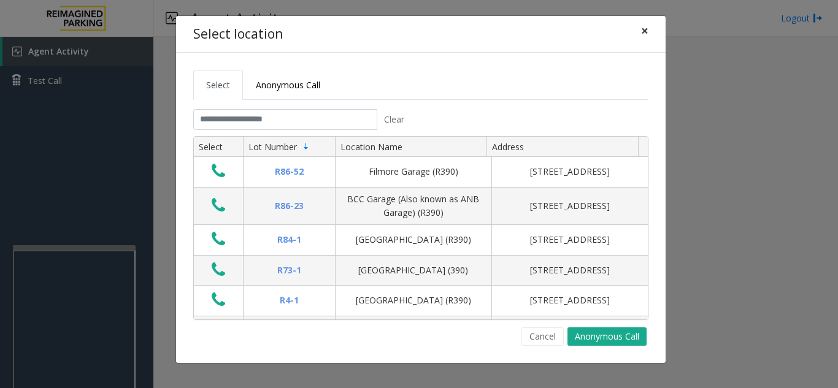
click at [638, 32] on button "×" at bounding box center [644, 31] width 25 height 30
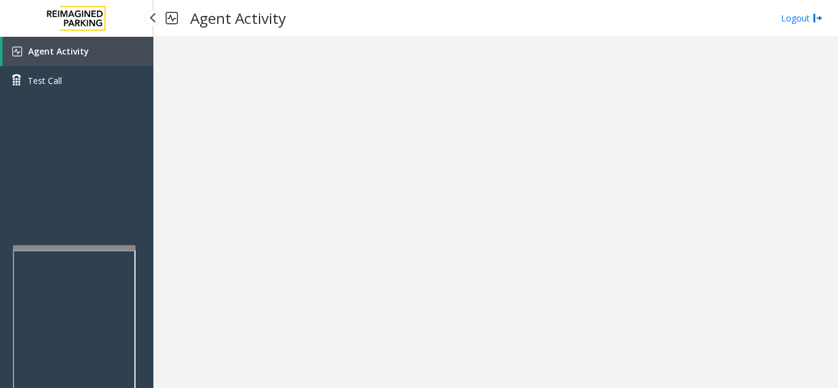
click at [123, 58] on link "Agent Activity" at bounding box center [77, 51] width 151 height 29
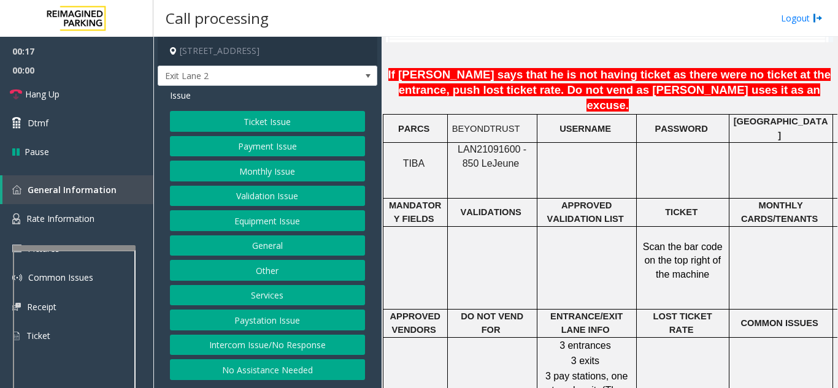
scroll to position [1043, 0]
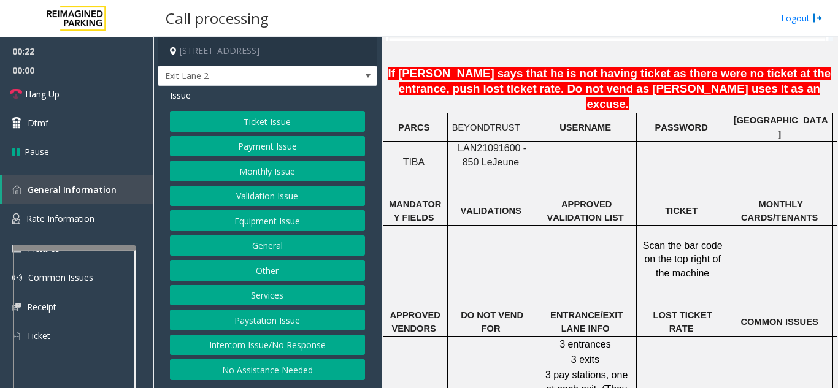
click at [234, 128] on button "Ticket Issue" at bounding box center [267, 121] width 195 height 21
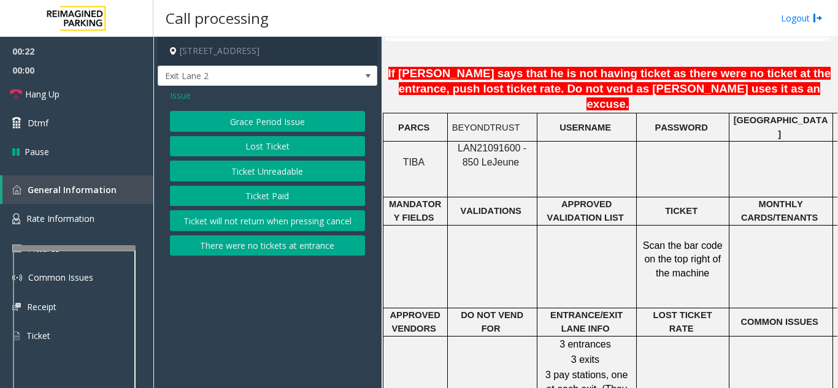
click at [234, 173] on button "Ticket Unreadable" at bounding box center [267, 171] width 195 height 21
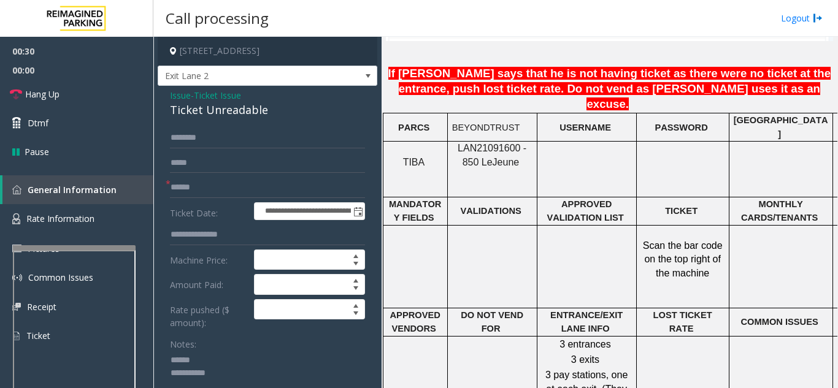
click at [228, 360] on textarea at bounding box center [263, 374] width 186 height 46
type textarea "**********"
click at [172, 100] on span "Issue" at bounding box center [180, 95] width 21 height 13
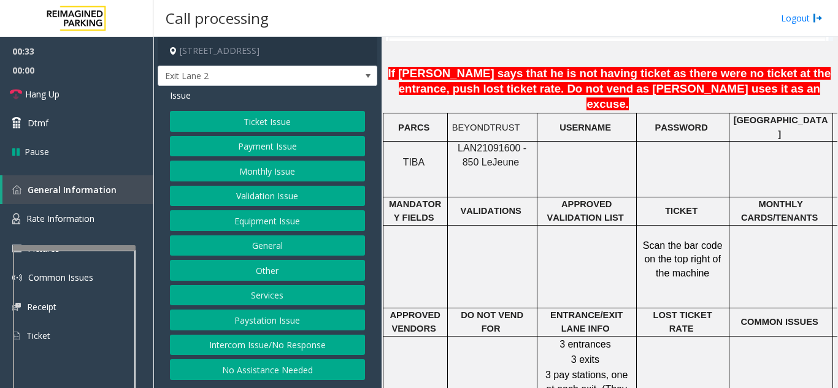
click at [248, 195] on button "Validation Issue" at bounding box center [267, 196] width 195 height 21
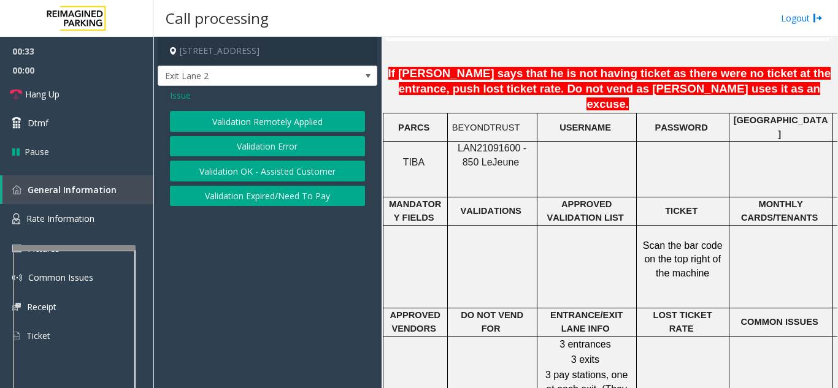
click at [239, 150] on button "Validation Error" at bounding box center [267, 146] width 195 height 21
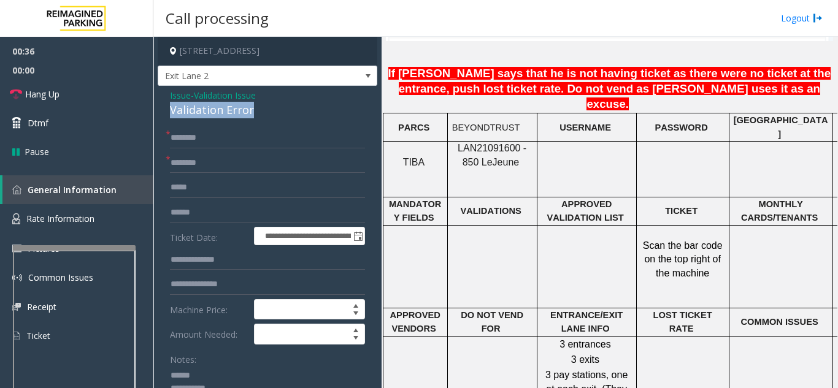
drag, startPoint x: 168, startPoint y: 110, endPoint x: 252, endPoint y: 109, distance: 84.1
type textarea "**********"
click at [228, 161] on input "text" at bounding box center [267, 163] width 195 height 21
type input "**********"
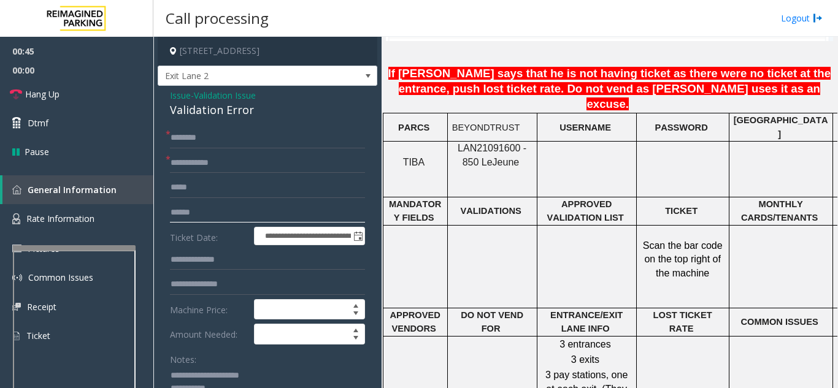
click at [213, 209] on input "text" at bounding box center [267, 212] width 195 height 21
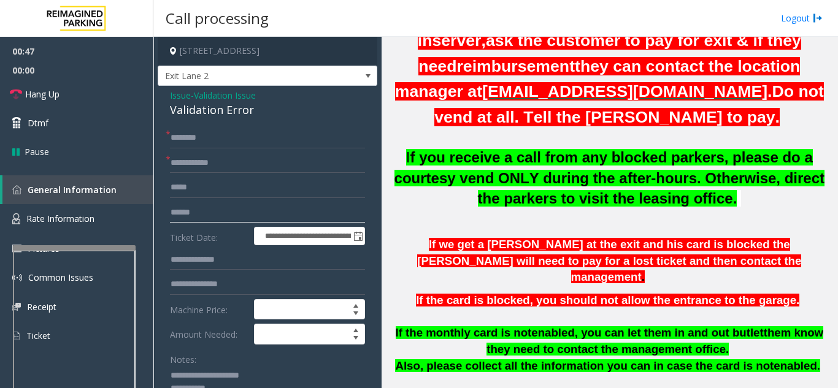
scroll to position [368, 0]
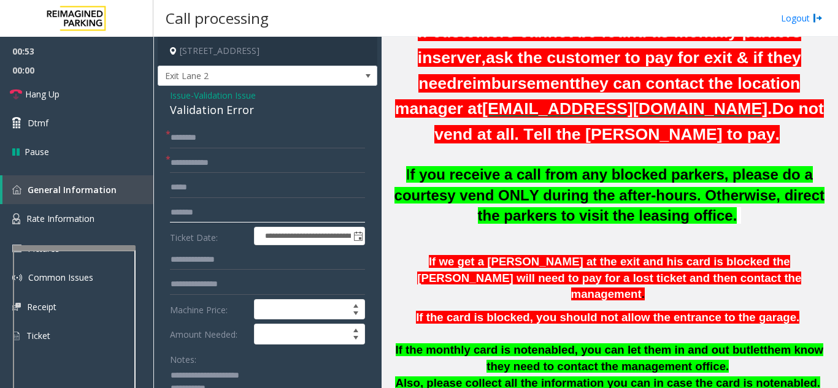
type input "*******"
click at [225, 140] on input "text" at bounding box center [267, 138] width 195 height 21
type input "********"
click at [227, 284] on input "text" at bounding box center [267, 284] width 195 height 21
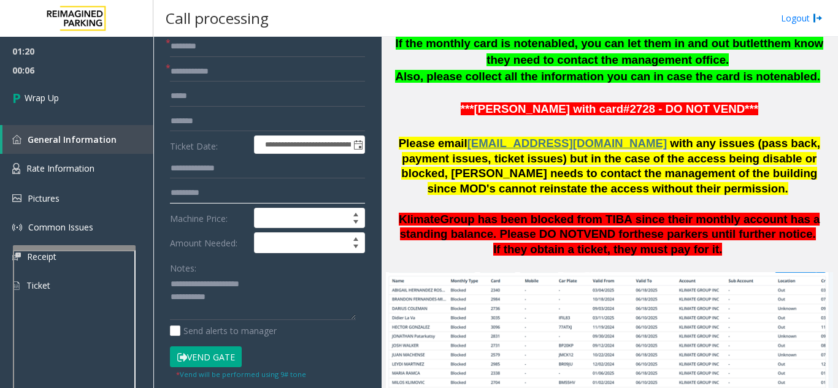
scroll to position [123, 0]
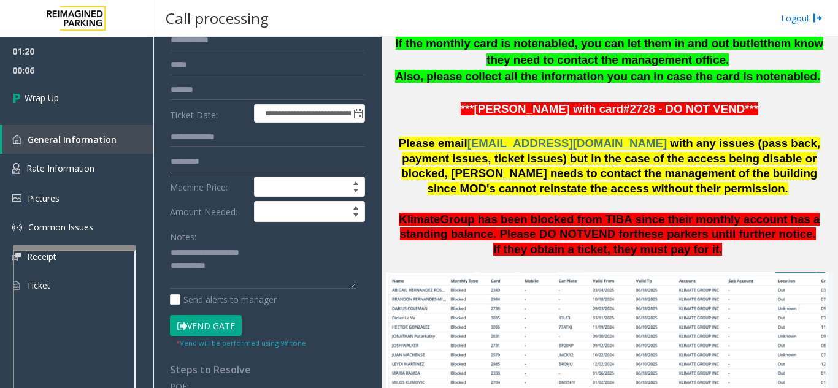
type input "********"
click at [283, 269] on textarea at bounding box center [263, 267] width 186 height 46
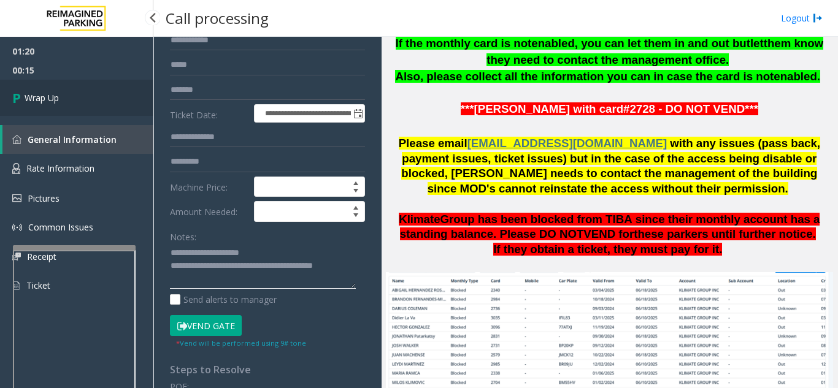
type textarea "**********"
click at [76, 89] on link "Wrap Up" at bounding box center [76, 98] width 153 height 36
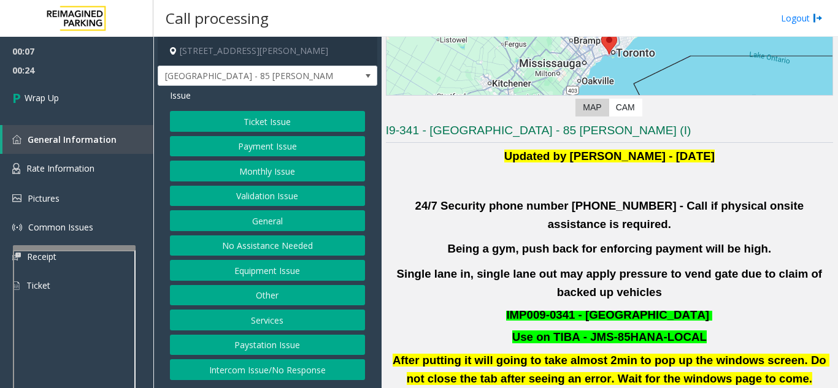
scroll to position [245, 0]
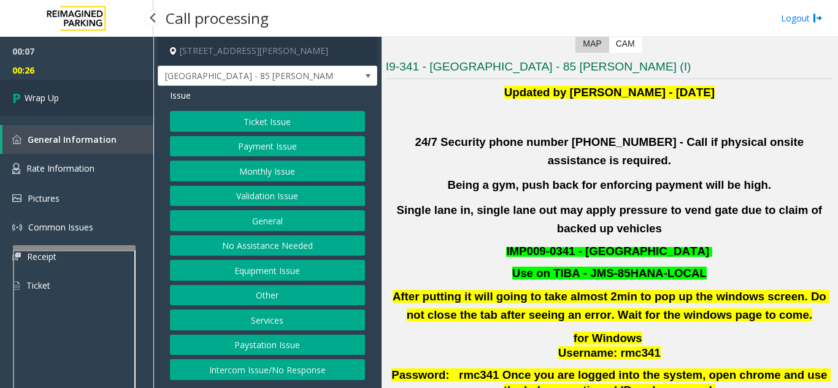
click at [80, 104] on link "Wrap Up" at bounding box center [76, 98] width 153 height 36
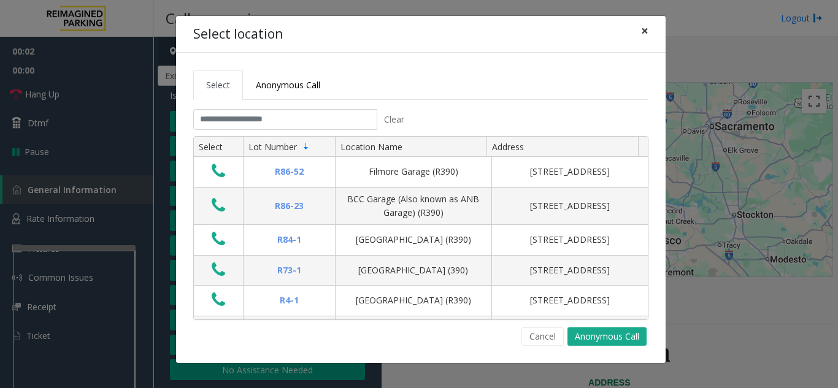
click at [656, 31] on button "×" at bounding box center [644, 31] width 25 height 30
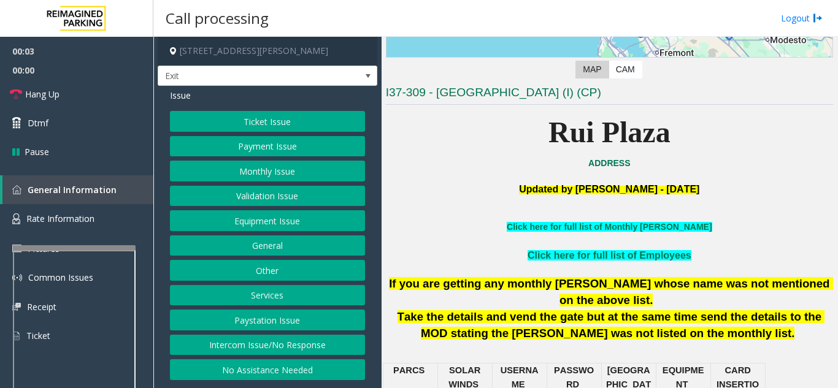
scroll to position [245, 0]
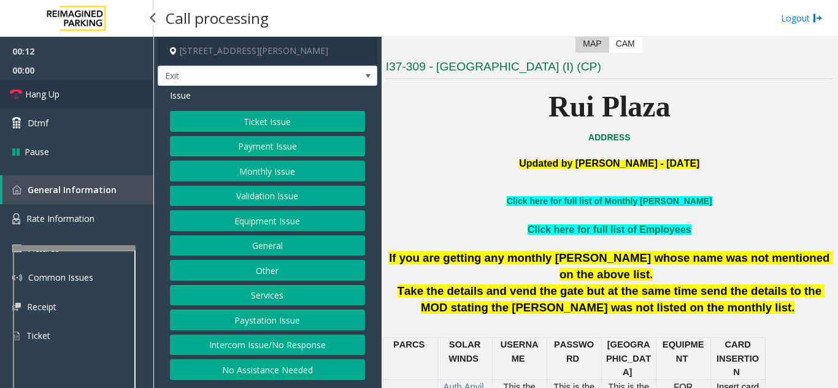
click at [96, 86] on link "Hang Up" at bounding box center [76, 94] width 153 height 29
click at [278, 371] on button "No Assistance Needed" at bounding box center [267, 369] width 195 height 21
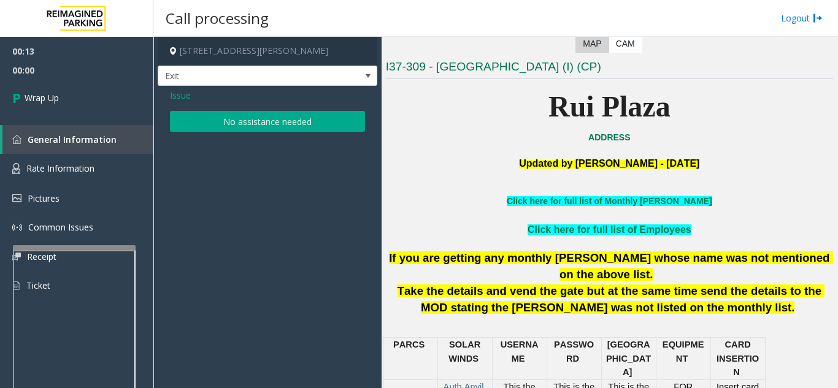
click at [276, 123] on button "No assistance needed" at bounding box center [267, 121] width 195 height 21
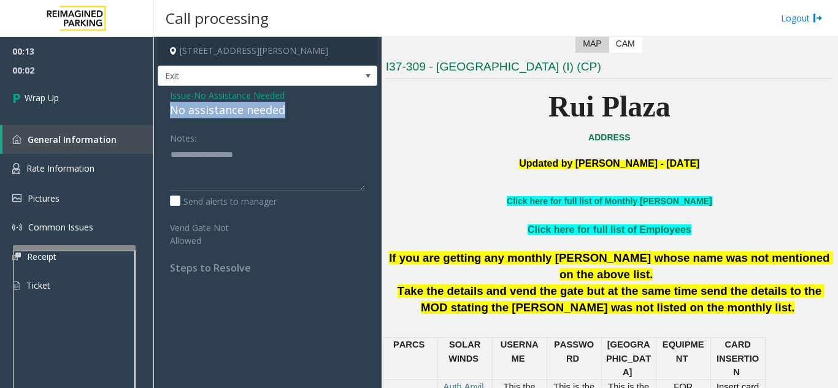
drag, startPoint x: 169, startPoint y: 108, endPoint x: 298, endPoint y: 111, distance: 128.8
click at [298, 111] on div "Issue - No Assistance Needed No assistance needed Notes: Send alerts to manager…" at bounding box center [268, 186] width 220 height 201
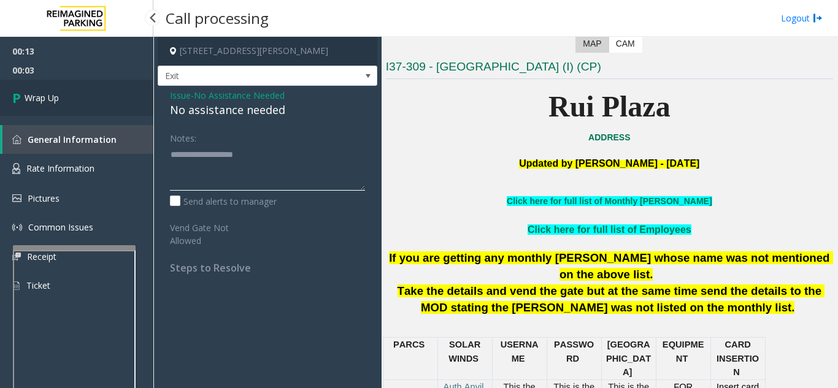
type textarea "**********"
click at [82, 91] on link "Wrap Up" at bounding box center [76, 98] width 153 height 36
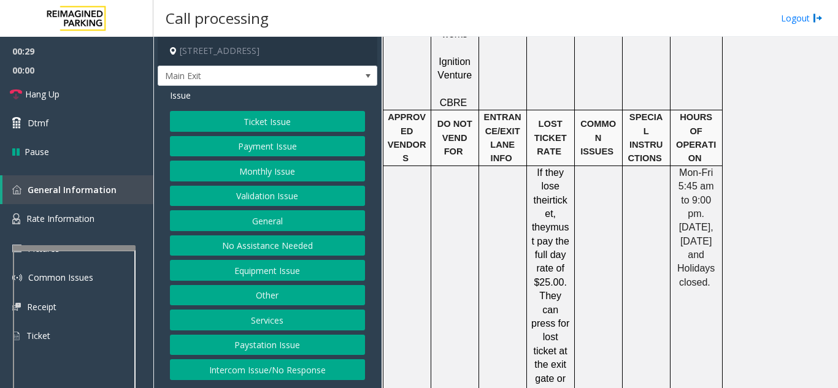
scroll to position [2627, 0]
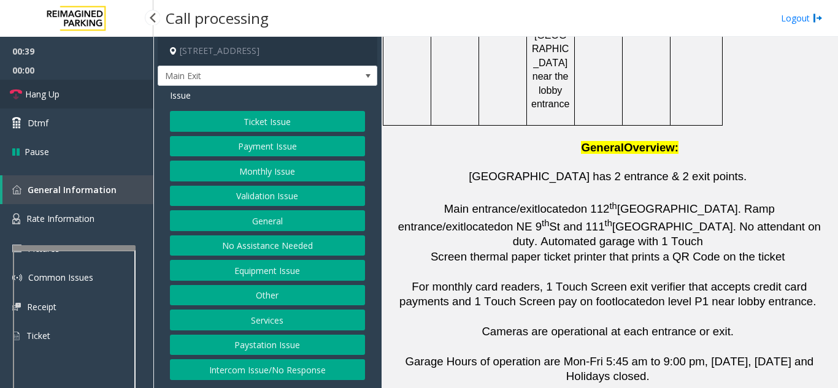
click at [94, 98] on link "Hang Up" at bounding box center [76, 94] width 153 height 29
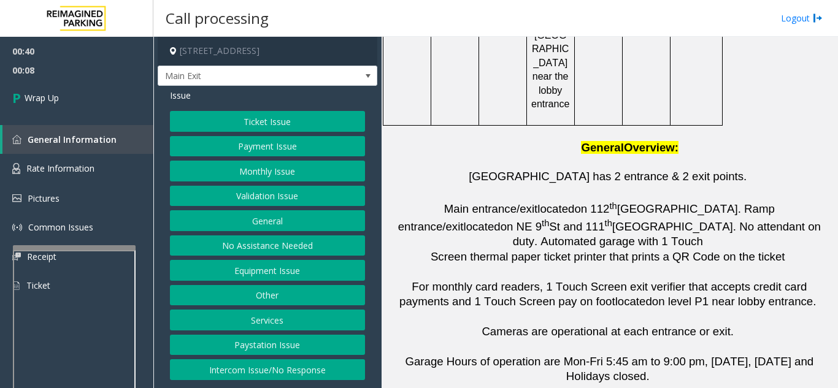
click at [290, 269] on button "Equipment Issue" at bounding box center [267, 270] width 195 height 21
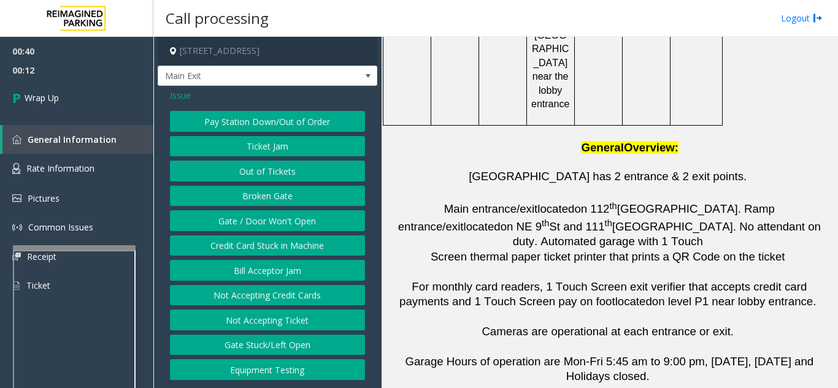
click at [291, 220] on button "Gate / Door Won't Open" at bounding box center [267, 220] width 195 height 21
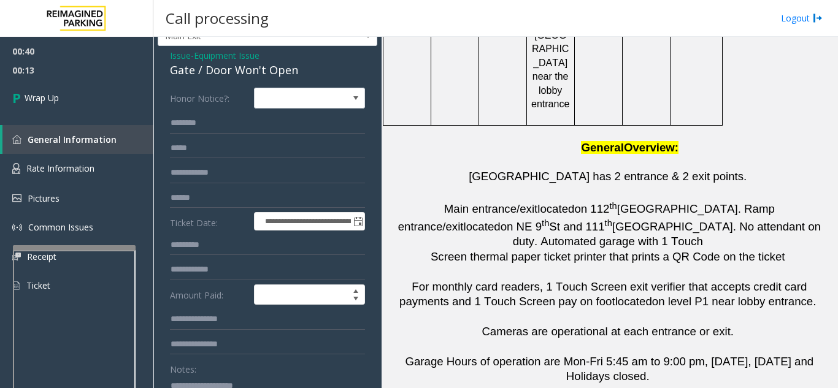
scroll to position [61, 0]
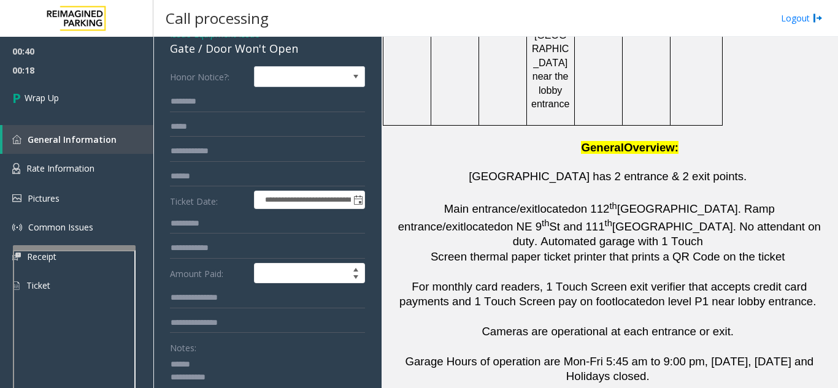
click at [224, 356] on textarea at bounding box center [263, 378] width 186 height 46
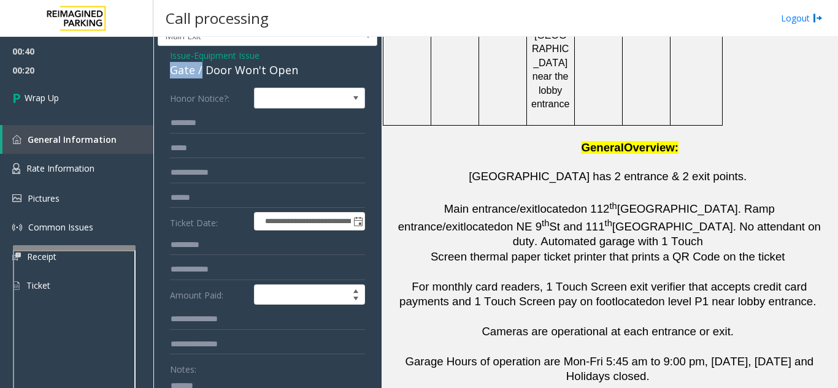
scroll to position [37, 0]
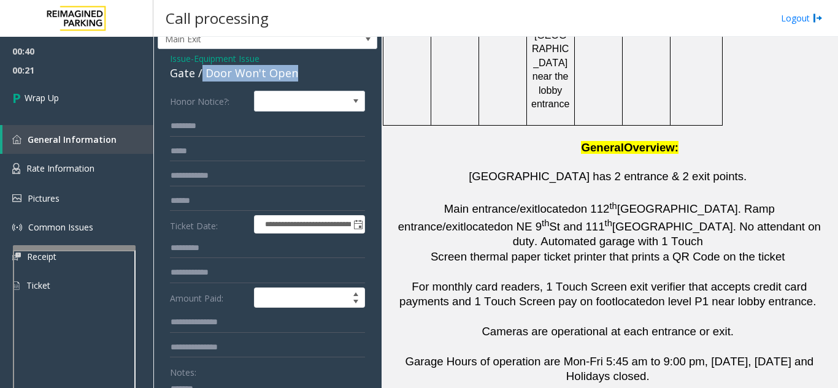
drag, startPoint x: 201, startPoint y: 52, endPoint x: 304, endPoint y: 69, distance: 104.0
click at [304, 69] on div "Gate / Door Won't Open" at bounding box center [267, 73] width 195 height 17
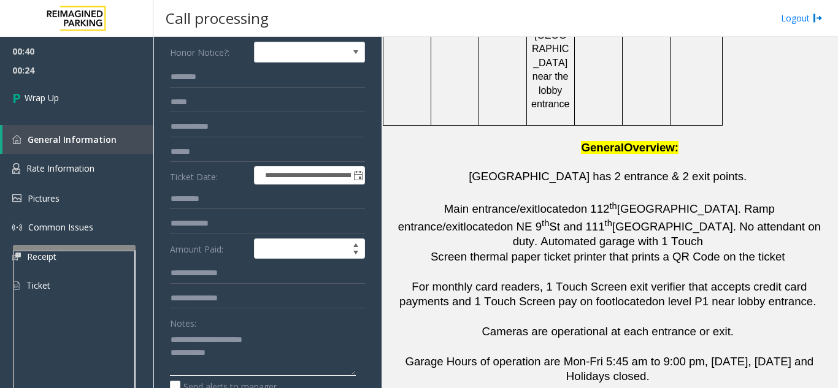
click at [250, 358] on textarea at bounding box center [263, 353] width 186 height 46
drag, startPoint x: 407, startPoint y: 339, endPoint x: 394, endPoint y: 339, distance: 13.5
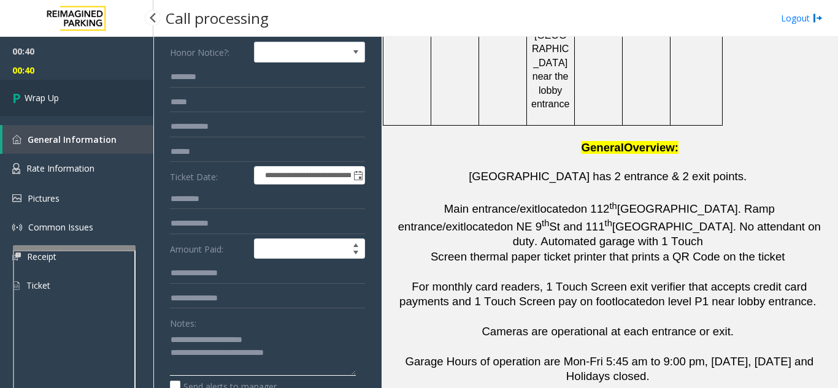
type textarea "**********"
click at [104, 101] on link "Wrap Up" at bounding box center [76, 98] width 153 height 36
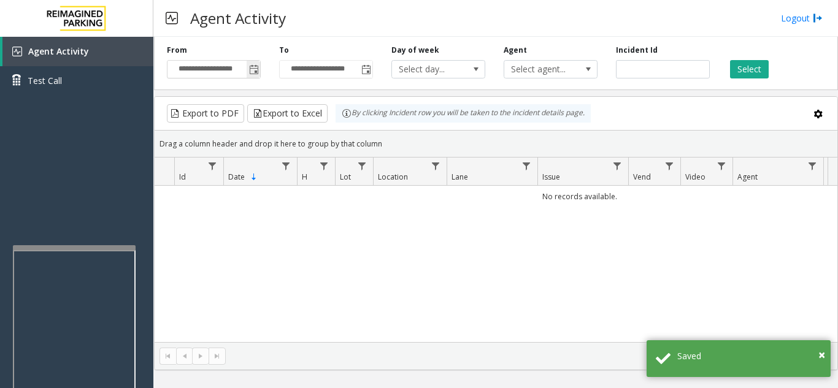
click at [255, 72] on span "Toggle popup" at bounding box center [254, 70] width 10 height 10
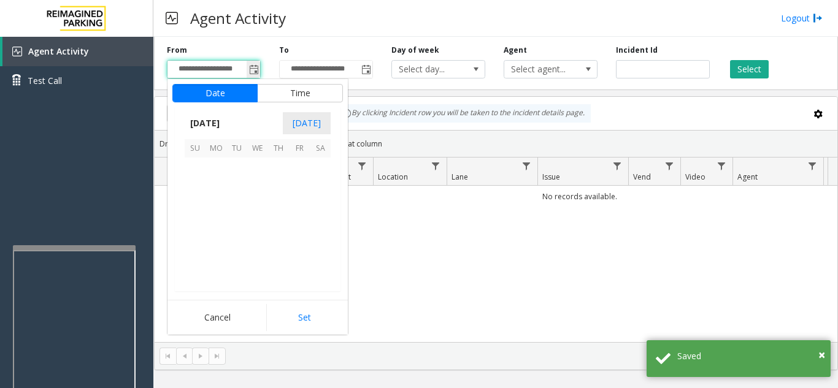
scroll to position [220001, 0]
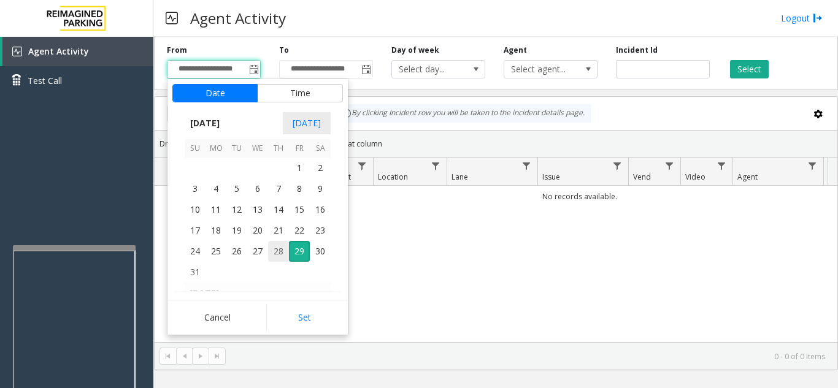
click at [283, 253] on span "28" at bounding box center [278, 251] width 21 height 21
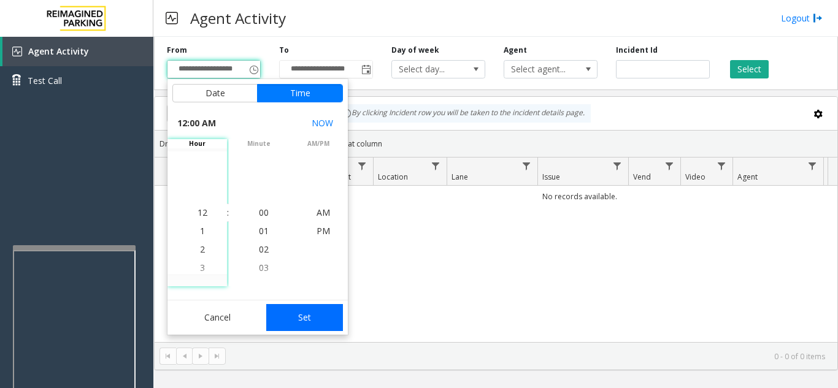
click at [303, 316] on button "Set" at bounding box center [304, 317] width 77 height 27
type input "**********"
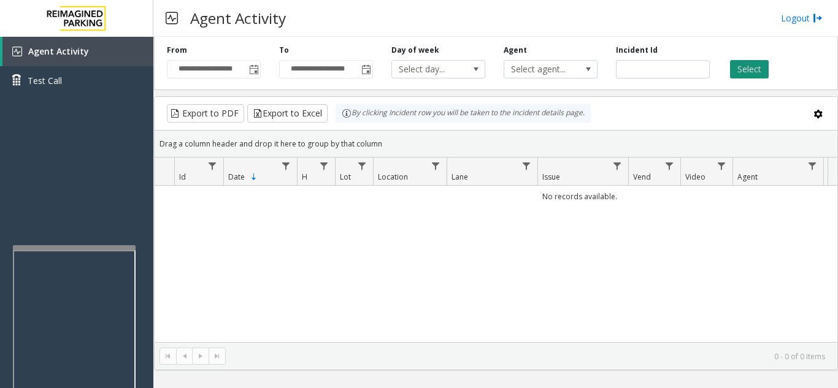
click at [750, 75] on button "Select" at bounding box center [749, 69] width 39 height 18
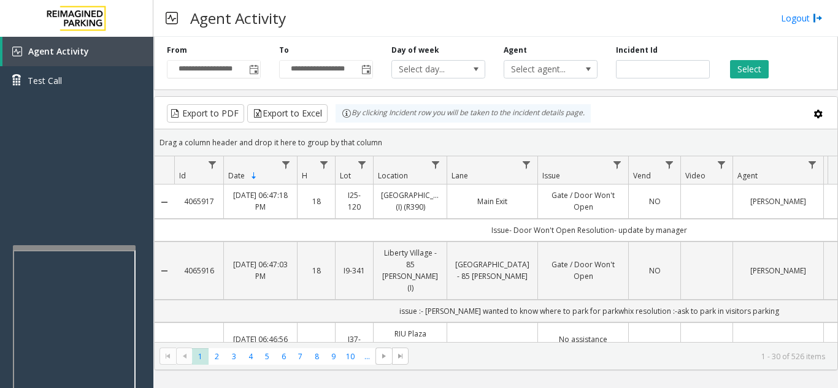
drag, startPoint x: 217, startPoint y: 202, endPoint x: 171, endPoint y: 205, distance: 45.5
click at [171, 205] on tr "4065917 [DATE] 06:47:18 PM 18 I25-[GEOGRAPHIC_DATA] (I) (R390) Main Exit Gate /…" at bounding box center [580, 202] width 850 height 34
copy tr "4065917"
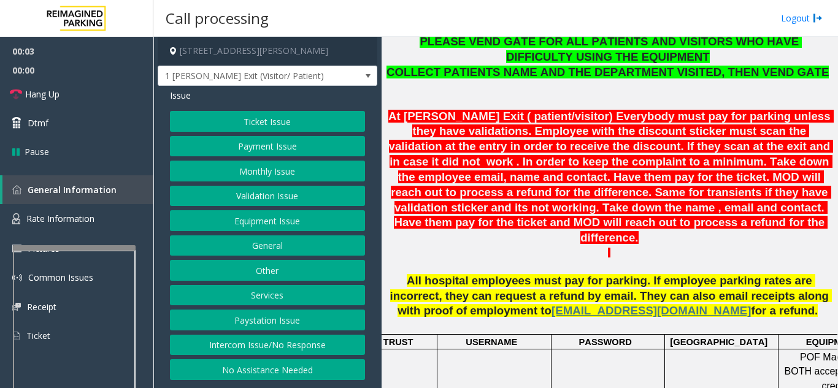
scroll to position [552, 0]
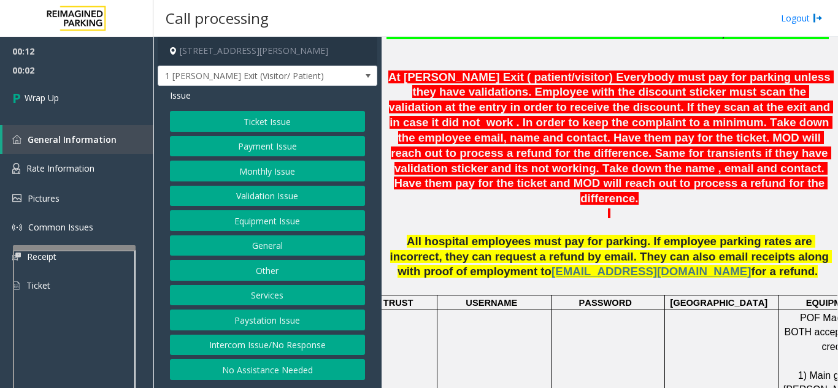
click at [294, 221] on button "Equipment Issue" at bounding box center [267, 220] width 195 height 21
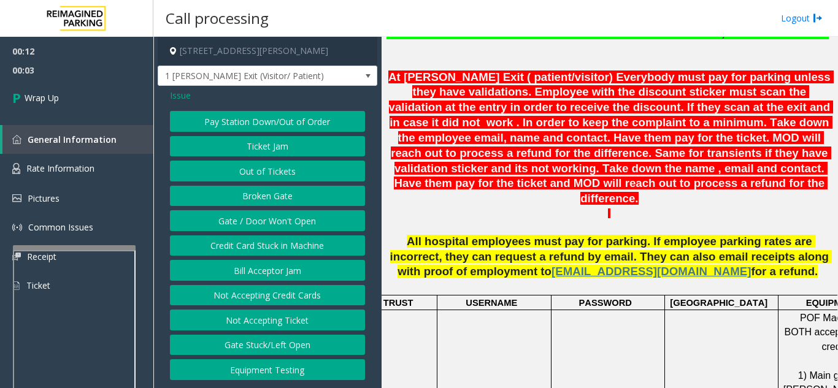
click at [293, 224] on button "Gate / Door Won't Open" at bounding box center [267, 220] width 195 height 21
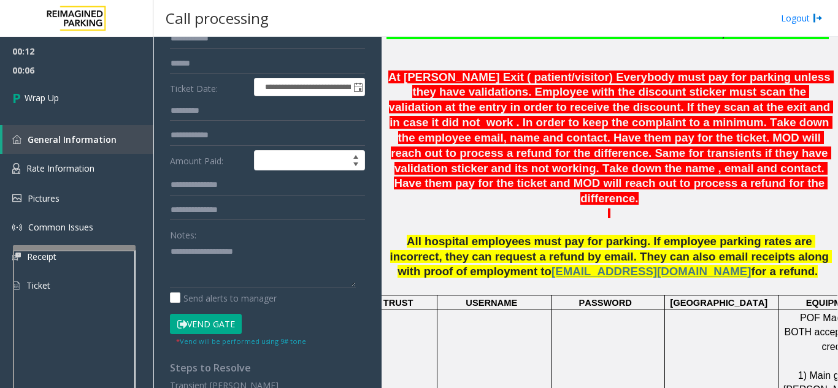
scroll to position [184, 0]
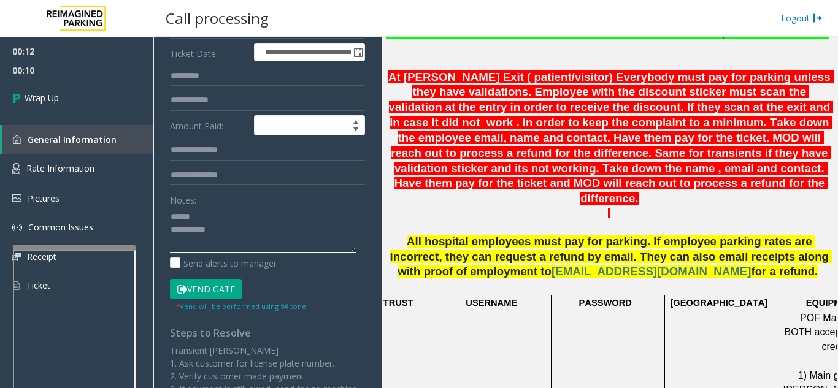
click at [221, 211] on textarea at bounding box center [263, 230] width 186 height 46
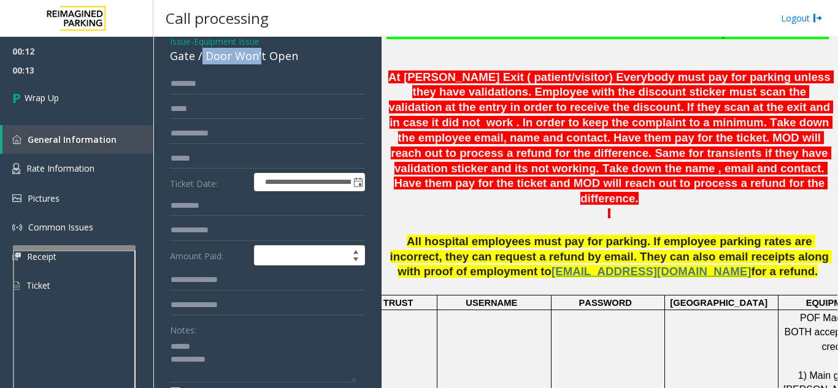
scroll to position [53, 0]
drag, startPoint x: 202, startPoint y: 50, endPoint x: 308, endPoint y: 66, distance: 106.6
click at [308, 66] on div "**********" at bounding box center [268, 350] width 220 height 634
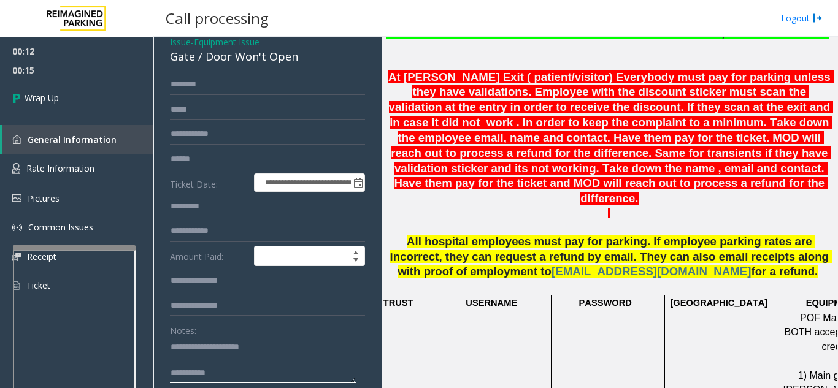
click at [275, 368] on textarea at bounding box center [263, 360] width 186 height 46
type textarea "**********"
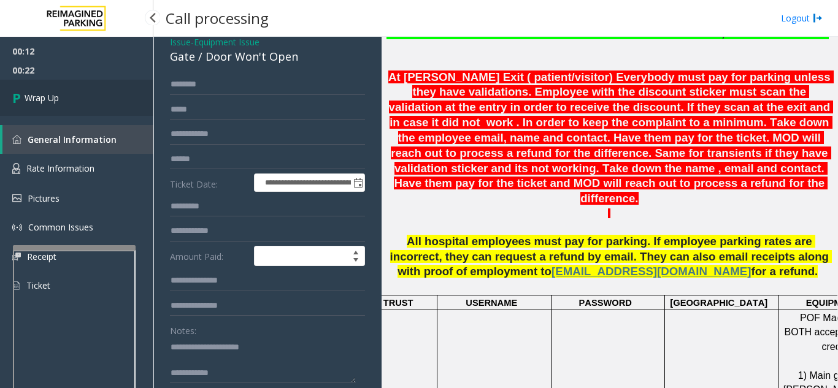
click at [64, 91] on link "Wrap Up" at bounding box center [76, 98] width 153 height 36
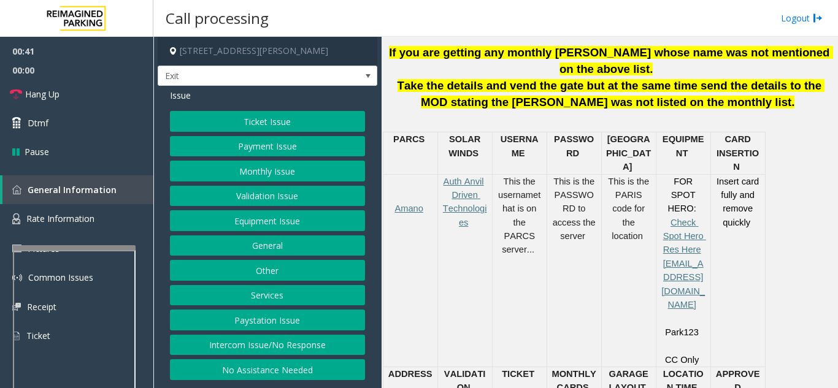
scroll to position [491, 0]
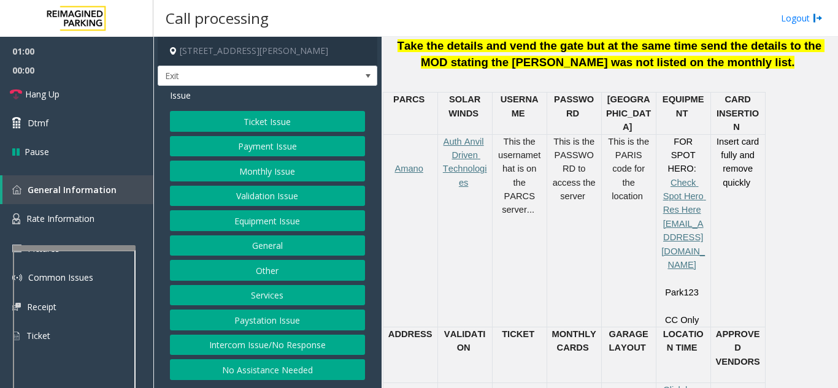
click at [268, 125] on button "Ticket Issue" at bounding box center [267, 121] width 195 height 21
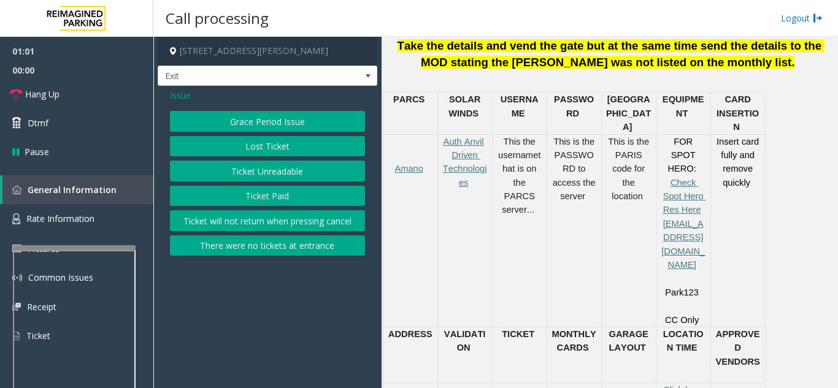
click at [272, 175] on button "Ticket Unreadable" at bounding box center [267, 171] width 195 height 21
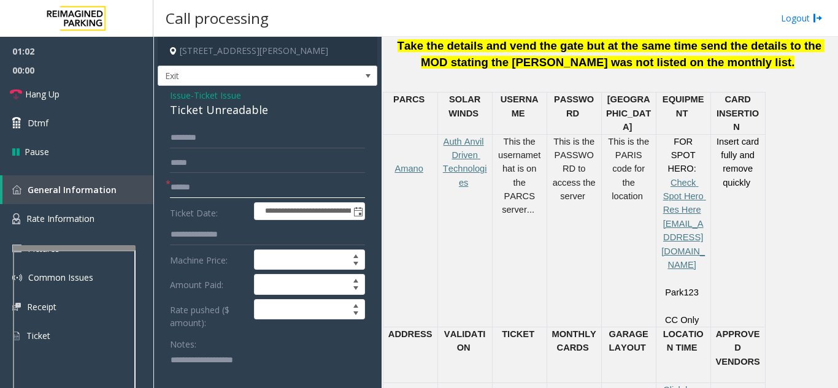
click at [263, 193] on input "text" at bounding box center [267, 187] width 195 height 21
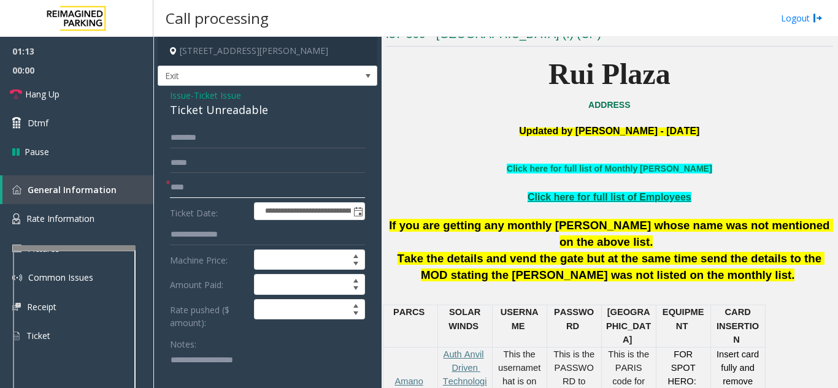
scroll to position [184, 0]
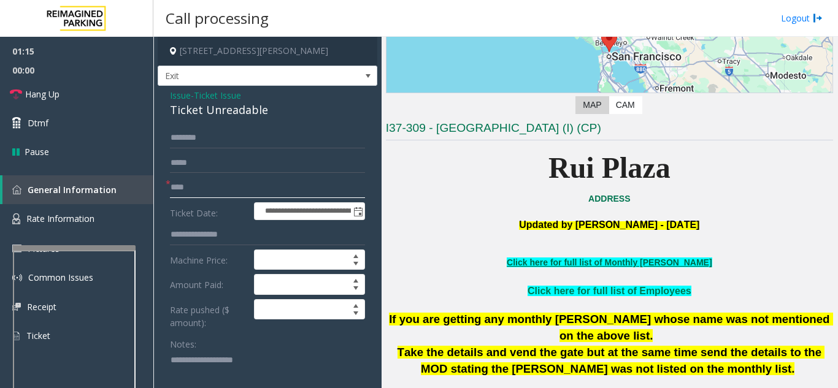
type input "****"
click at [632, 263] on link "Click here for full list of Monthly [PERSON_NAME]" at bounding box center [609, 263] width 205 height 10
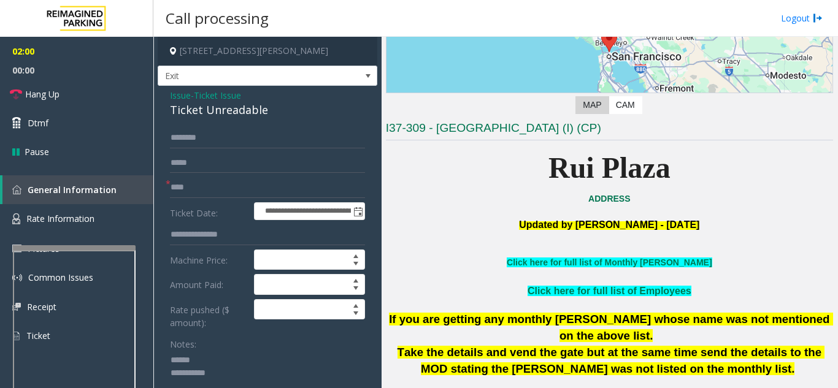
click at [220, 363] on textarea at bounding box center [263, 374] width 186 height 46
type textarea "**********"
click at [182, 91] on span "Issue" at bounding box center [180, 95] width 21 height 13
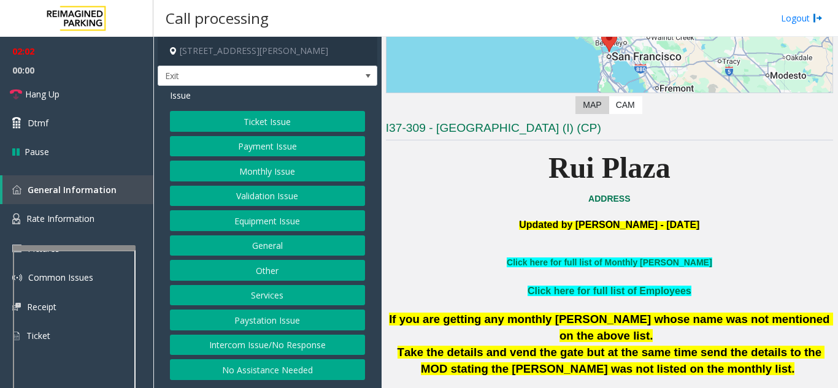
click at [272, 218] on button "Equipment Issue" at bounding box center [267, 220] width 195 height 21
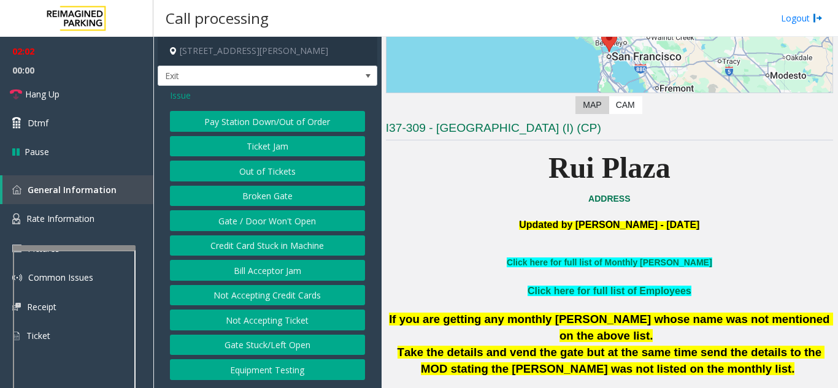
click at [272, 218] on button "Gate / Door Won't Open" at bounding box center [267, 220] width 195 height 21
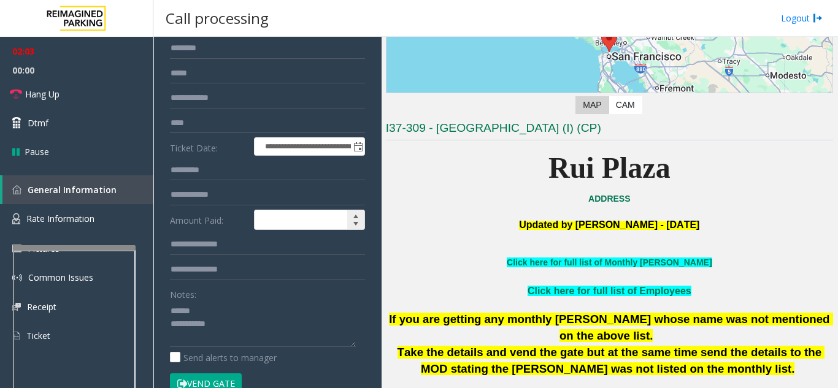
scroll to position [0, 0]
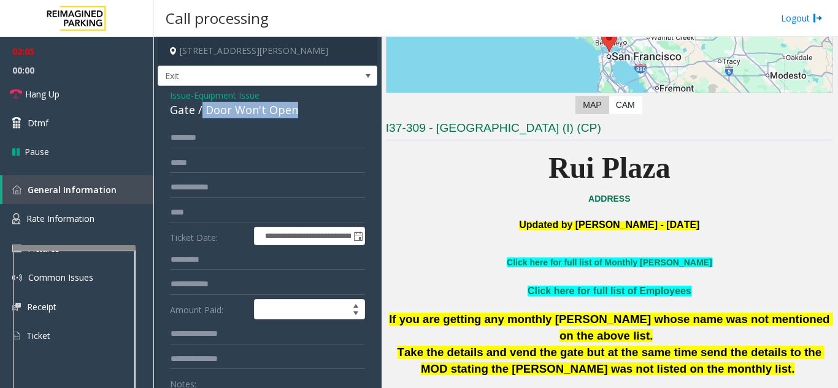
drag, startPoint x: 199, startPoint y: 112, endPoint x: 302, endPoint y: 115, distance: 103.1
click at [302, 115] on div "Gate / Door Won't Open" at bounding box center [267, 110] width 195 height 17
click at [115, 94] on link "Hang Up" at bounding box center [76, 94] width 153 height 29
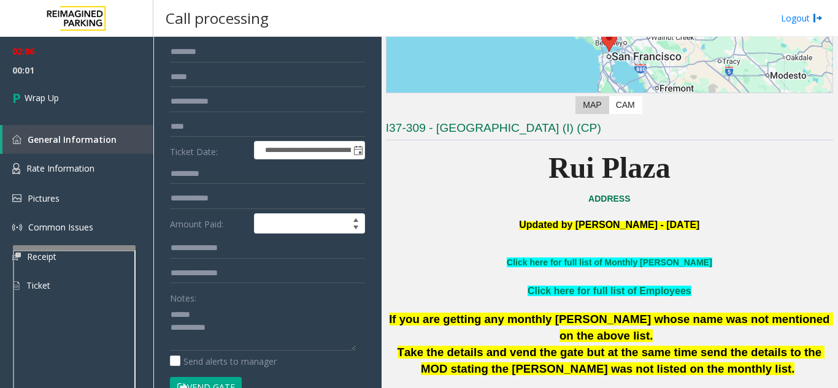
scroll to position [88, 0]
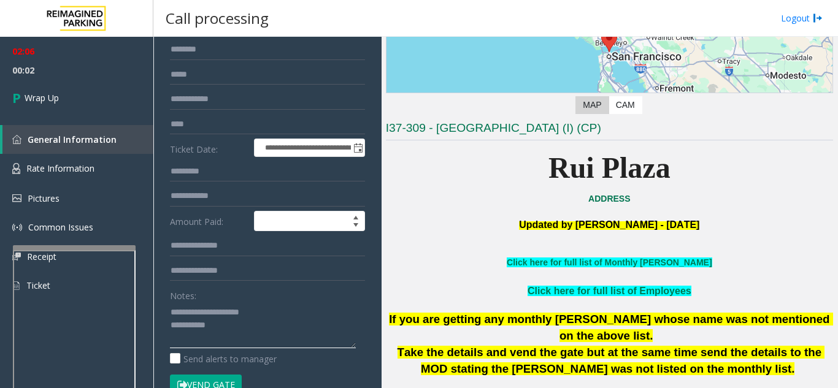
click at [232, 327] on textarea at bounding box center [263, 325] width 186 height 46
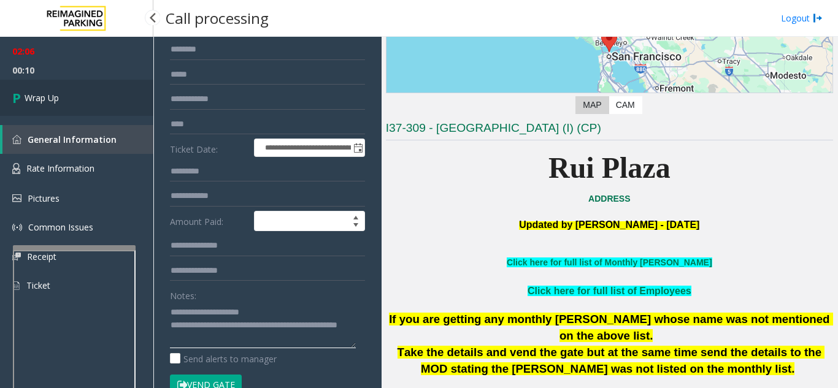
type textarea "**********"
click at [92, 99] on link "Wrap Up" at bounding box center [76, 98] width 153 height 36
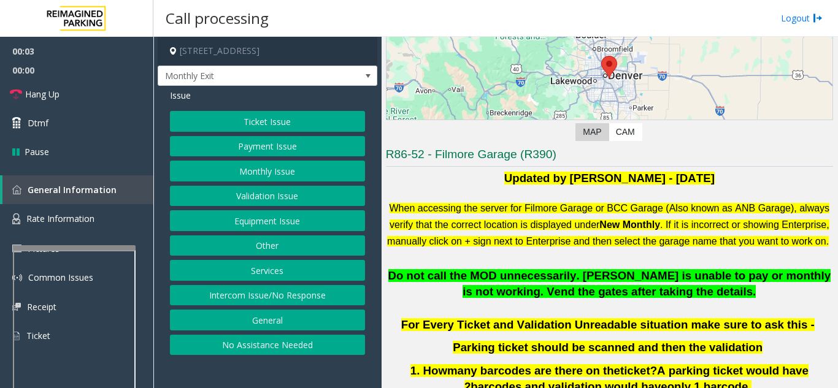
scroll to position [184, 0]
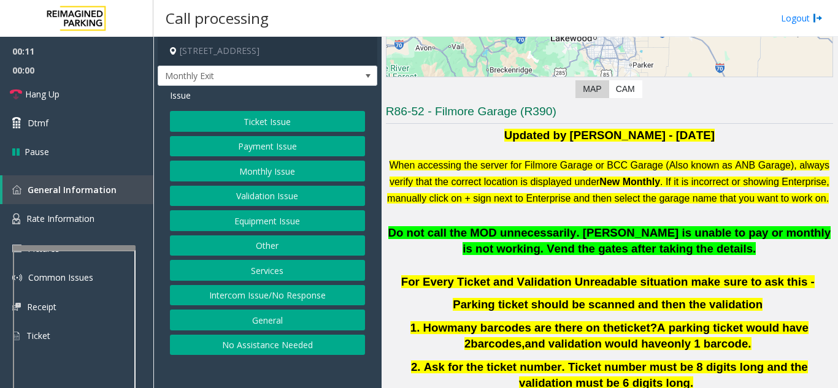
click at [250, 166] on button "Monthly Issue" at bounding box center [267, 171] width 195 height 21
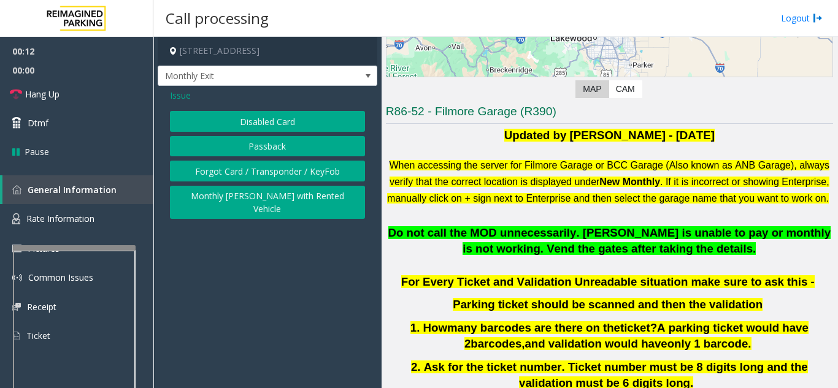
click at [261, 127] on button "Disabled Card" at bounding box center [267, 121] width 195 height 21
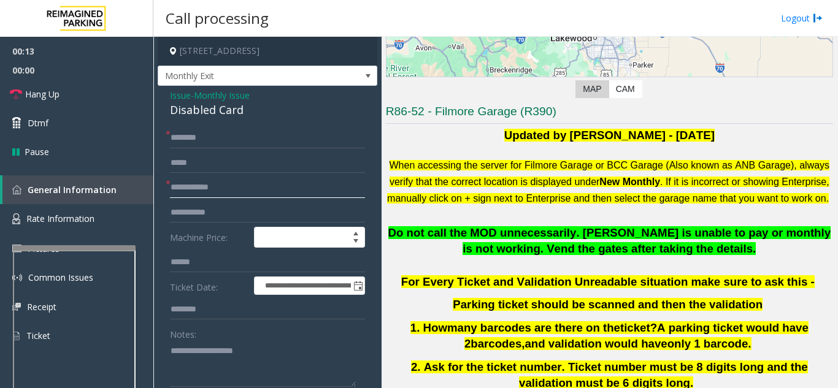
click at [234, 195] on input "text" at bounding box center [267, 187] width 195 height 21
type input "****"
click at [226, 134] on input "text" at bounding box center [267, 138] width 195 height 21
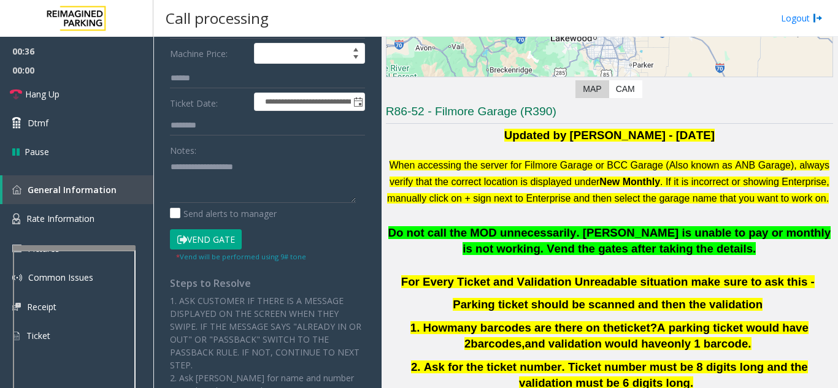
type input "*********"
click at [212, 234] on button "Vend Gate" at bounding box center [206, 239] width 72 height 21
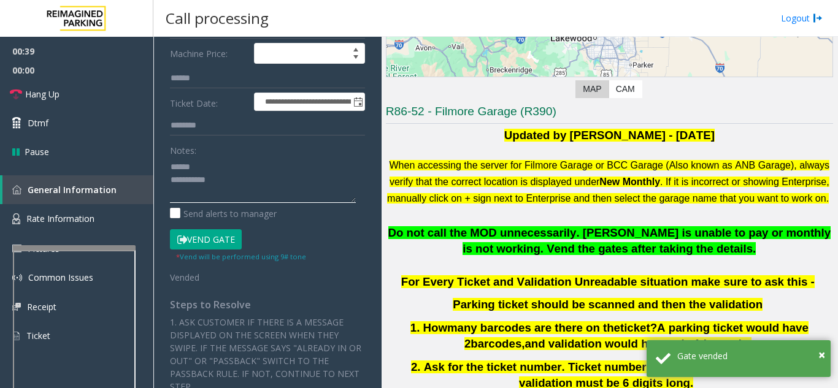
click at [227, 168] on textarea at bounding box center [263, 180] width 186 height 46
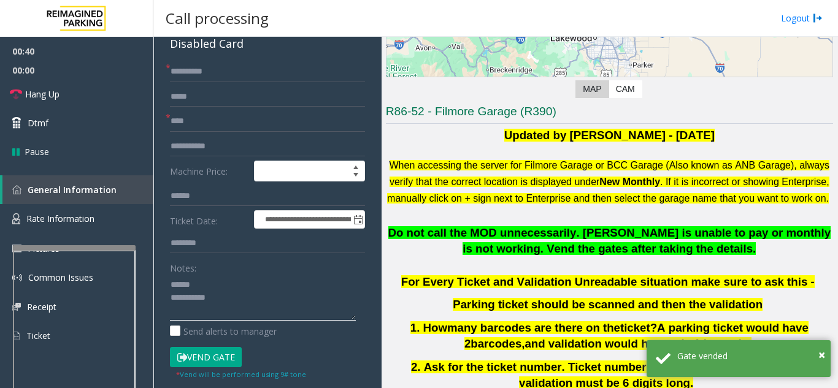
scroll to position [61, 0]
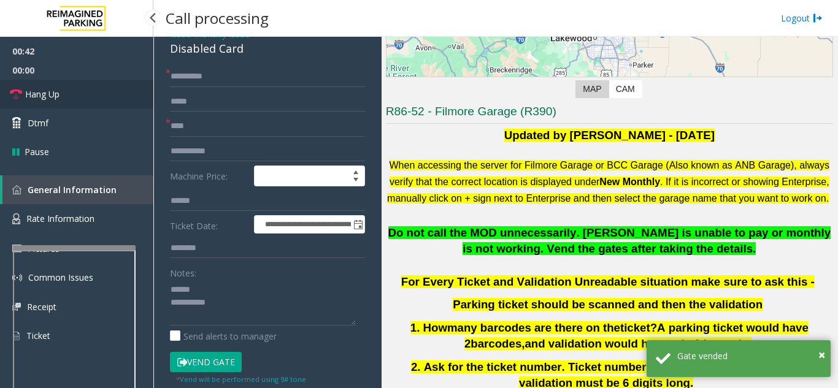
click at [95, 91] on link "Hang Up" at bounding box center [76, 94] width 153 height 29
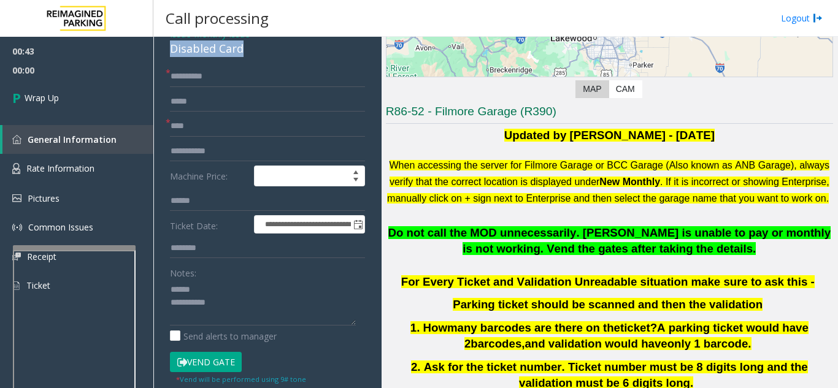
drag, startPoint x: 166, startPoint y: 51, endPoint x: 251, endPoint y: 51, distance: 85.3
click at [259, 301] on textarea at bounding box center [263, 303] width 186 height 46
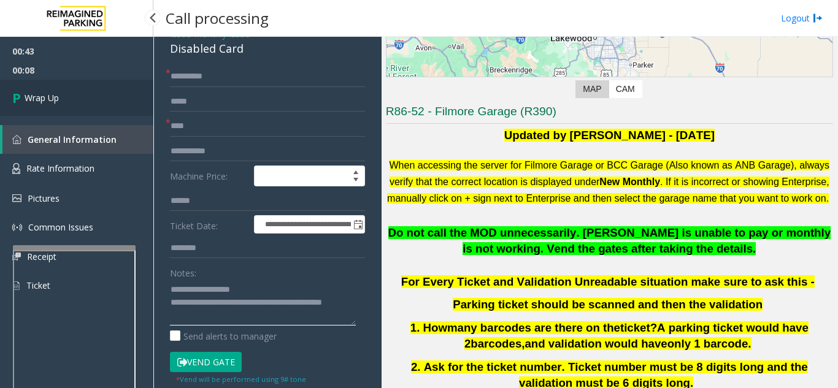
type textarea "**********"
click at [83, 101] on link "Wrap Up" at bounding box center [76, 98] width 153 height 36
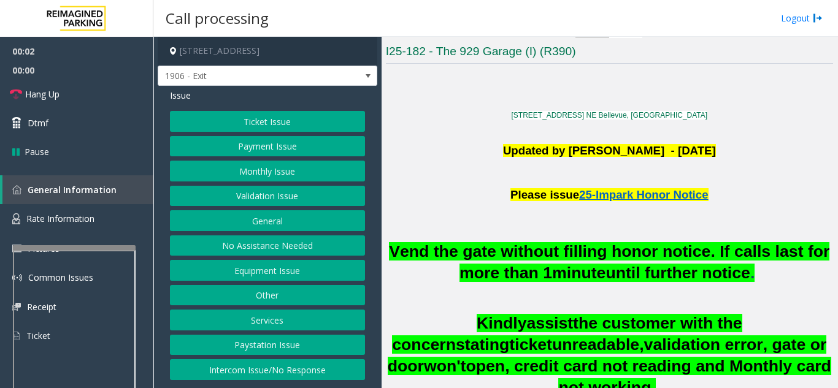
scroll to position [245, 0]
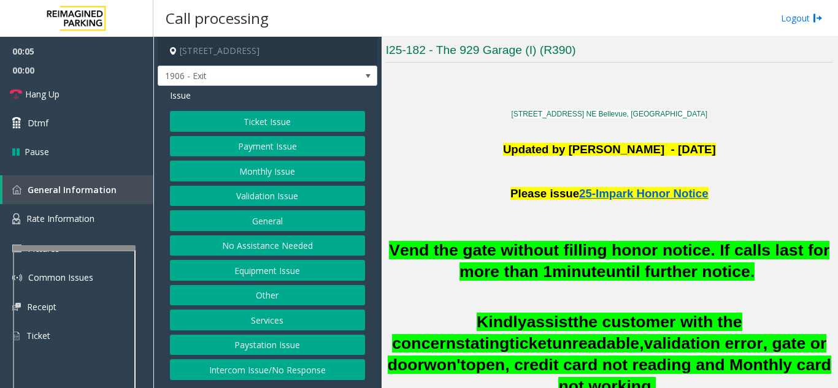
click at [283, 175] on button "Monthly Issue" at bounding box center [267, 171] width 195 height 21
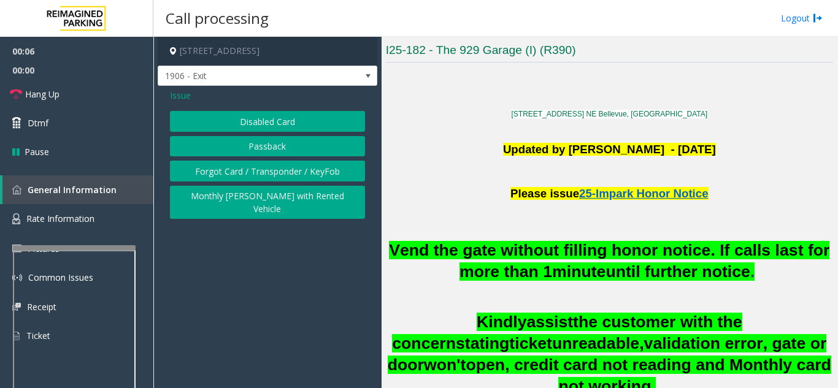
click at [277, 121] on button "Disabled Card" at bounding box center [267, 121] width 195 height 21
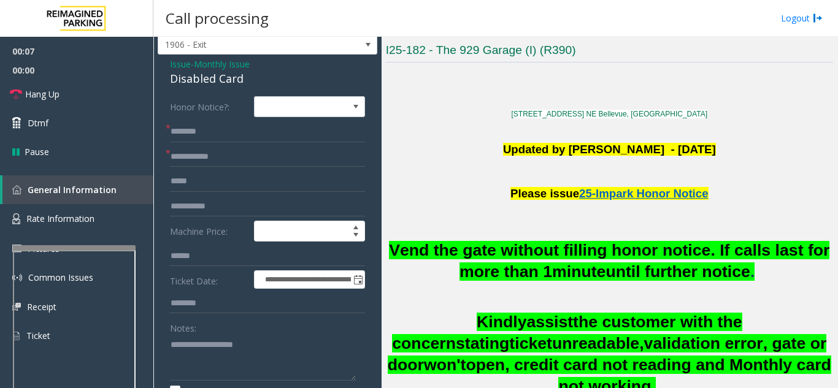
scroll to position [61, 0]
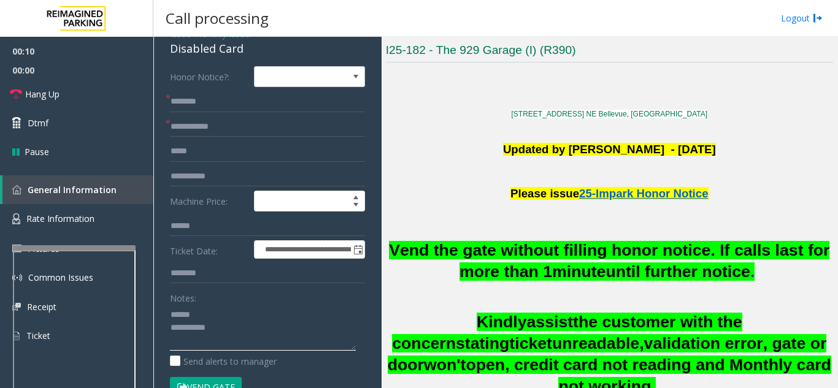
click at [217, 315] on textarea at bounding box center [263, 328] width 186 height 46
click at [214, 310] on textarea at bounding box center [263, 328] width 186 height 46
type textarea "**********"
click at [201, 128] on input "text" at bounding box center [267, 127] width 195 height 21
type input "******"
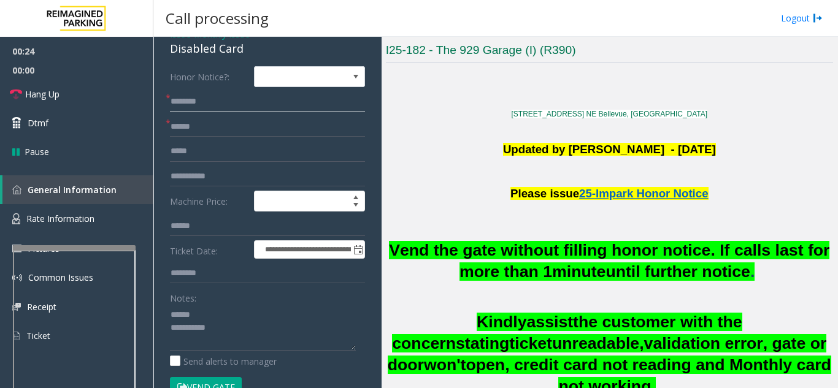
click at [214, 100] on input "text" at bounding box center [267, 101] width 195 height 21
drag, startPoint x: 164, startPoint y: 50, endPoint x: 263, endPoint y: 56, distance: 99.0
type textarea "**********"
click at [204, 97] on input "text" at bounding box center [267, 101] width 195 height 21
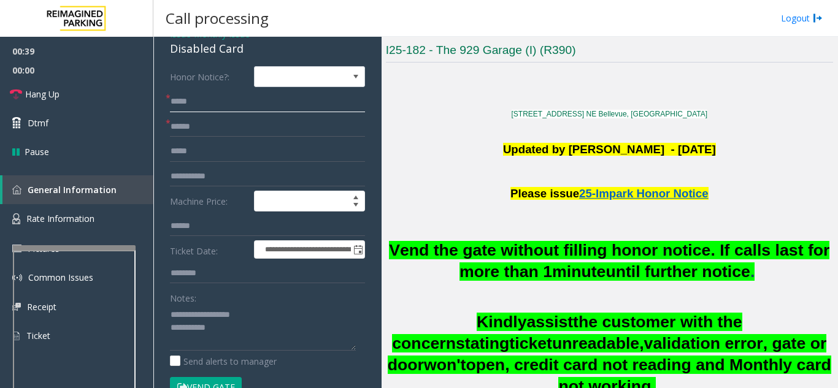
type input "*****"
click at [229, 382] on button "Vend Gate" at bounding box center [206, 387] width 72 height 21
click at [251, 332] on textarea at bounding box center [263, 328] width 186 height 46
click at [95, 101] on link "Hang Up" at bounding box center [76, 94] width 153 height 29
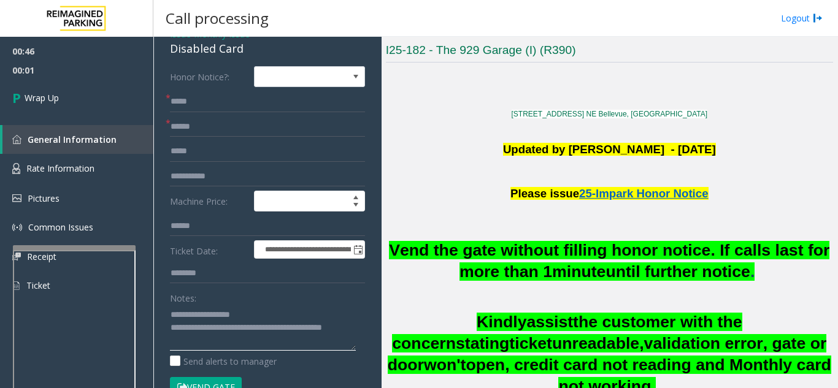
type textarea "**********"
click at [294, 302] on div "Notes:" at bounding box center [267, 319] width 195 height 63
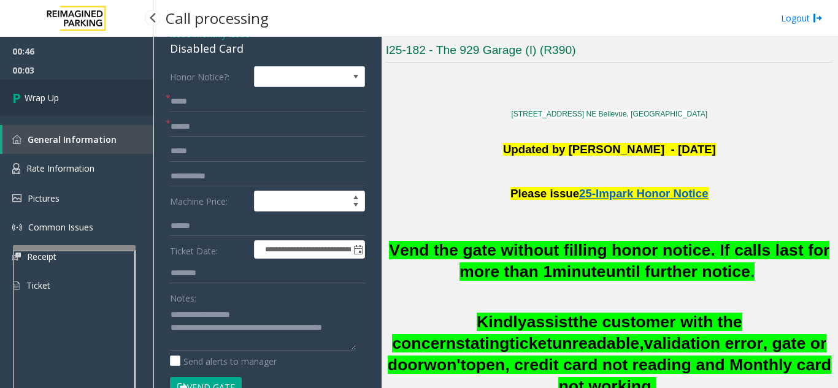
click at [45, 94] on span "Wrap Up" at bounding box center [42, 97] width 34 height 13
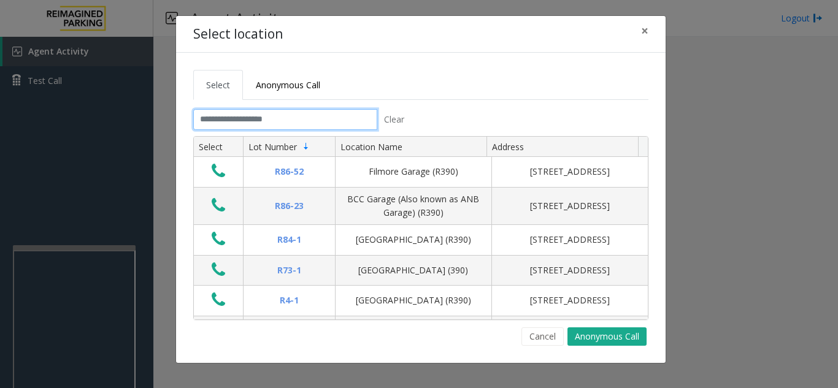
click at [305, 124] on input "text" at bounding box center [285, 119] width 184 height 21
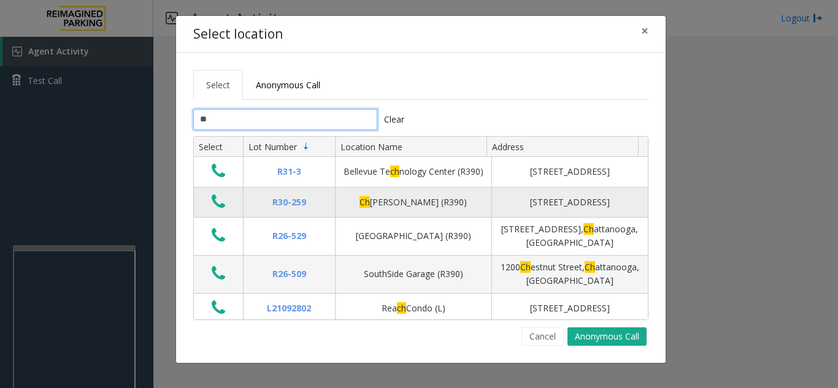
type input "**"
click at [221, 210] on icon "Data table" at bounding box center [218, 201] width 13 height 17
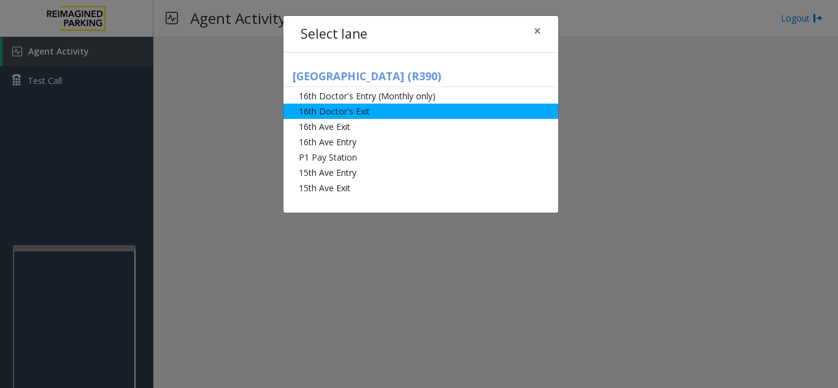
click at [370, 112] on li "16th Doctor's Exit" at bounding box center [420, 111] width 275 height 15
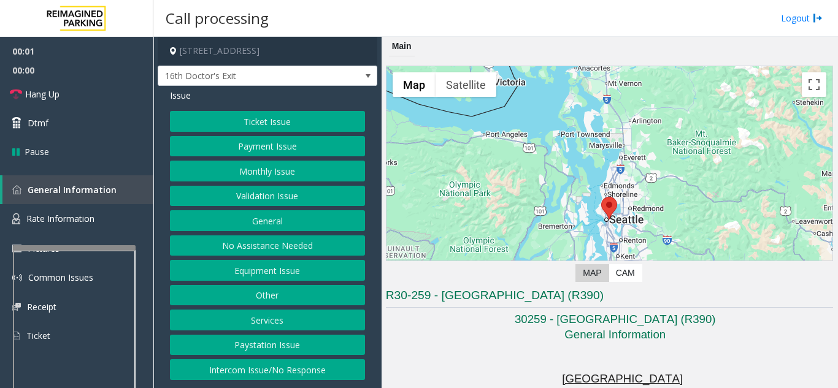
click at [271, 171] on button "Monthly Issue" at bounding box center [267, 171] width 195 height 21
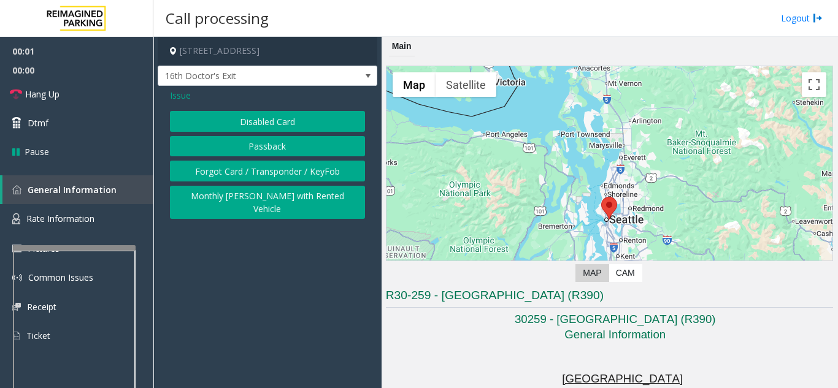
click at [280, 114] on button "Disabled Card" at bounding box center [267, 121] width 195 height 21
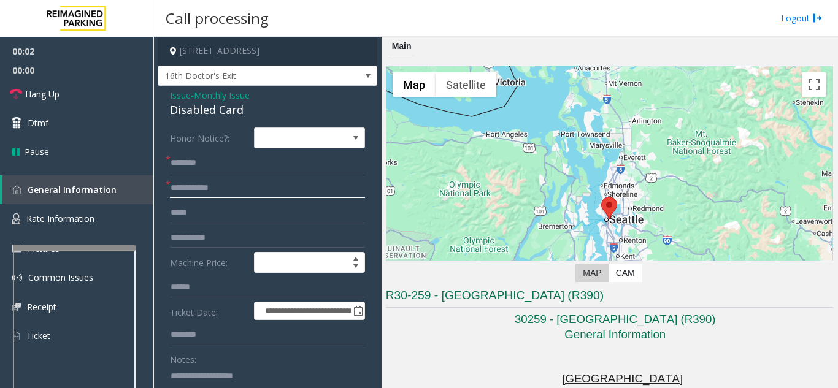
click at [266, 193] on input "text" at bounding box center [267, 188] width 195 height 21
click at [220, 163] on input "text" at bounding box center [267, 163] width 195 height 21
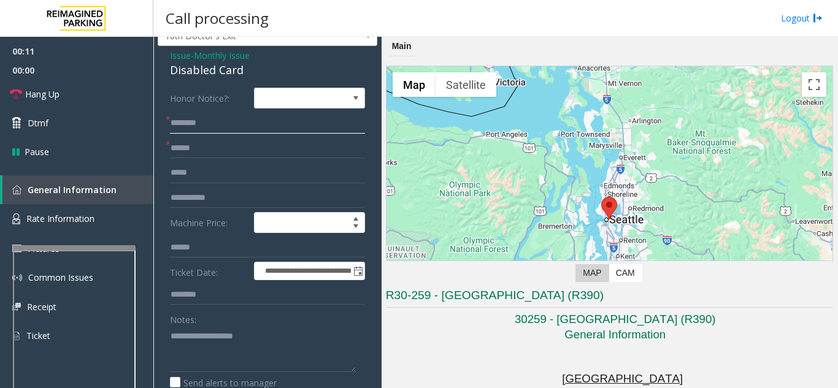
scroll to position [61, 0]
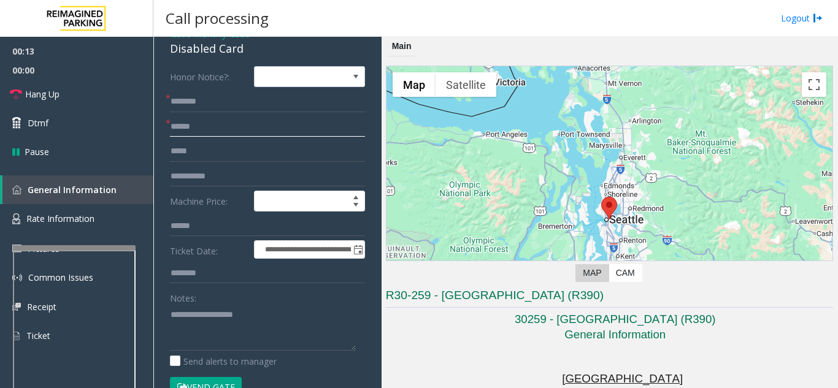
click at [182, 127] on input "******" at bounding box center [267, 127] width 195 height 21
click at [189, 123] on input "******" at bounding box center [267, 127] width 195 height 21
click at [183, 123] on input "******" at bounding box center [267, 127] width 195 height 21
type input "******"
click at [220, 318] on textarea at bounding box center [263, 328] width 186 height 46
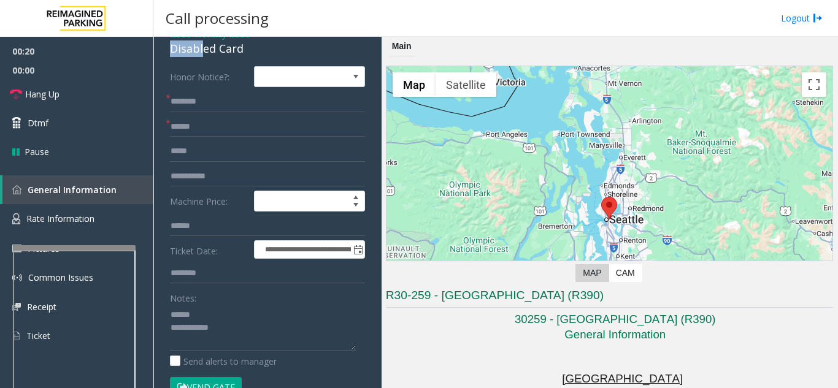
scroll to position [54, 0]
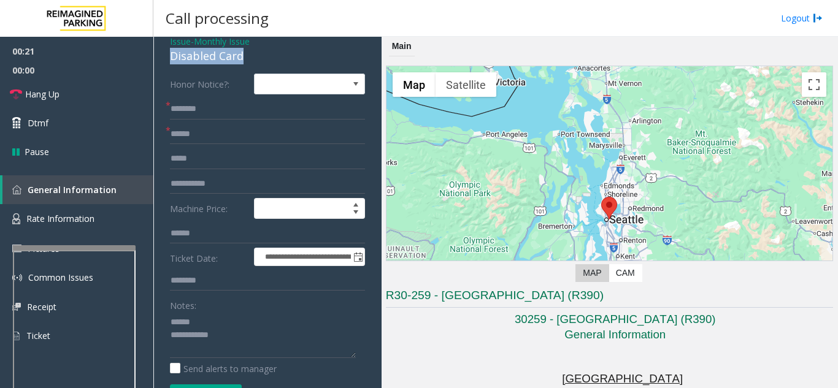
drag, startPoint x: 167, startPoint y: 46, endPoint x: 250, endPoint y: 61, distance: 84.1
type textarea "**********"
click at [210, 109] on input "text" at bounding box center [267, 109] width 195 height 21
click at [183, 109] on input "**********" at bounding box center [267, 109] width 195 height 21
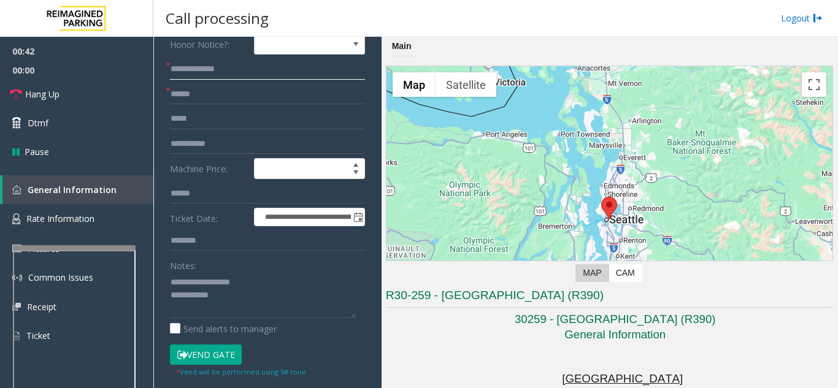
scroll to position [115, 0]
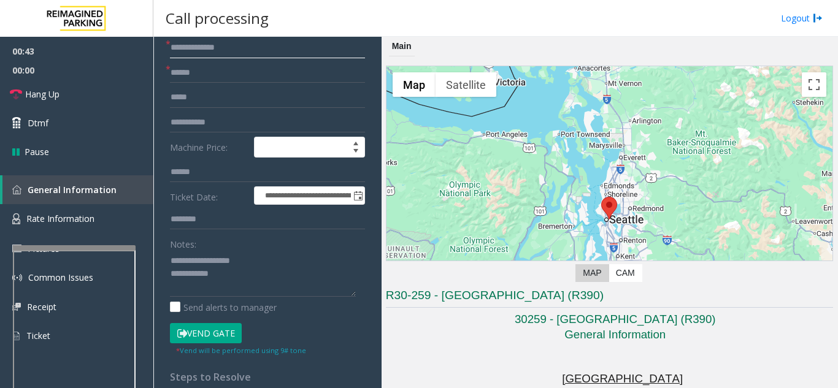
type input "**********"
click at [207, 337] on button "Vend Gate" at bounding box center [206, 333] width 72 height 21
click at [255, 273] on textarea at bounding box center [263, 274] width 186 height 46
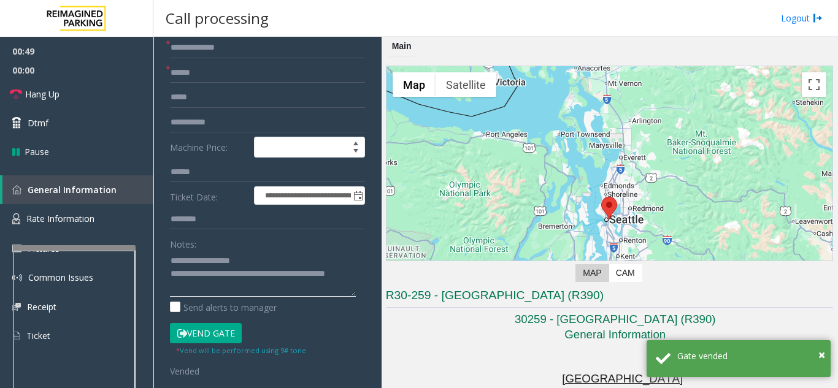
click at [292, 258] on textarea at bounding box center [263, 274] width 186 height 46
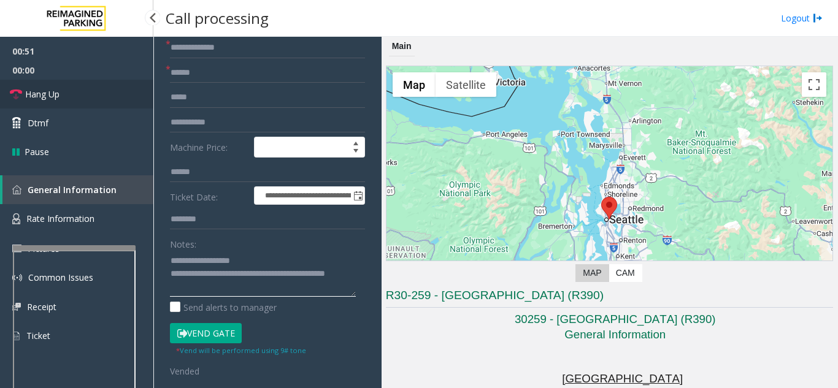
type textarea "**********"
click at [97, 99] on link "Hang Up" at bounding box center [76, 94] width 153 height 29
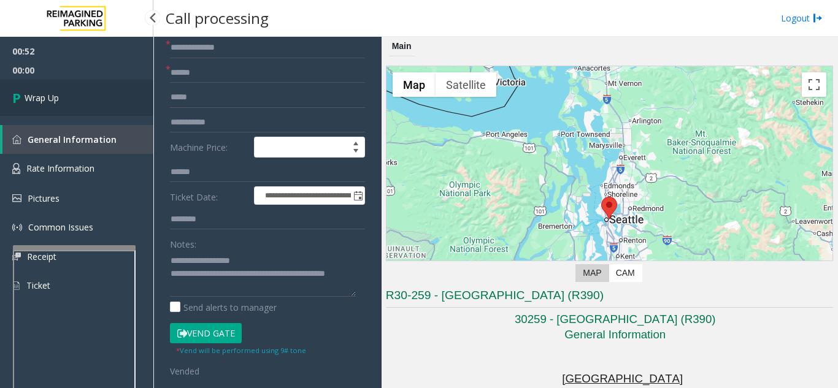
click at [97, 99] on link "Wrap Up" at bounding box center [76, 98] width 153 height 36
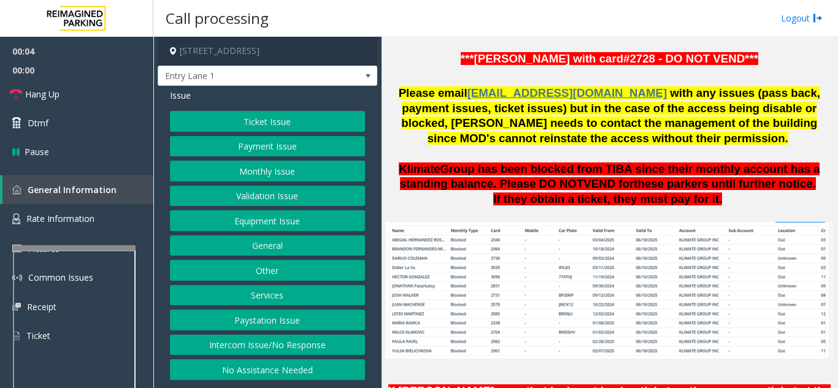
scroll to position [797, 0]
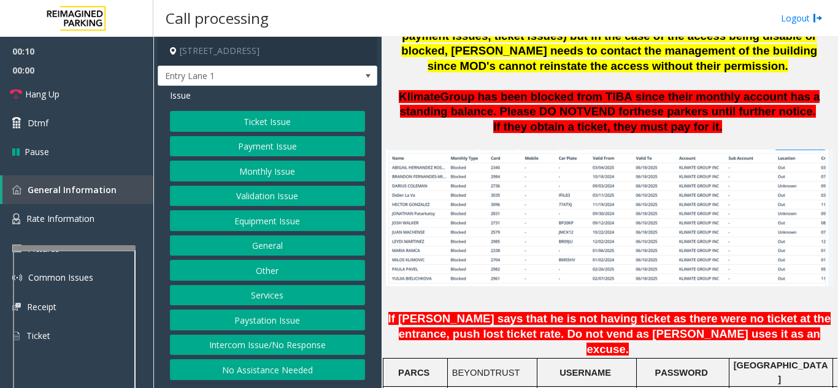
click at [282, 350] on button "Intercom Issue/No Response" at bounding box center [267, 345] width 195 height 21
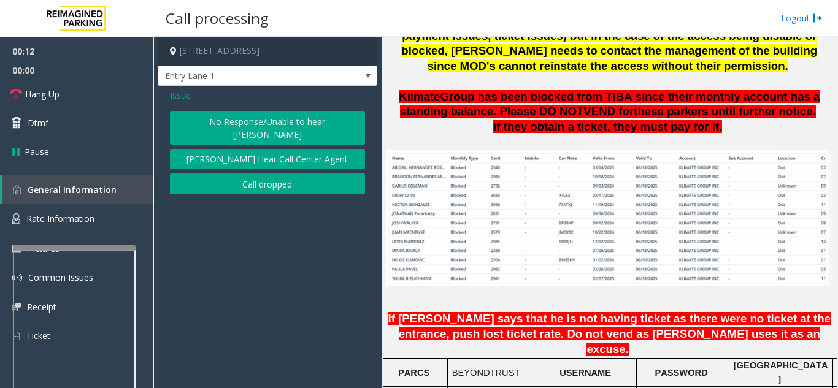
click at [256, 121] on button "No Response/Unable to hear [PERSON_NAME]" at bounding box center [267, 128] width 195 height 34
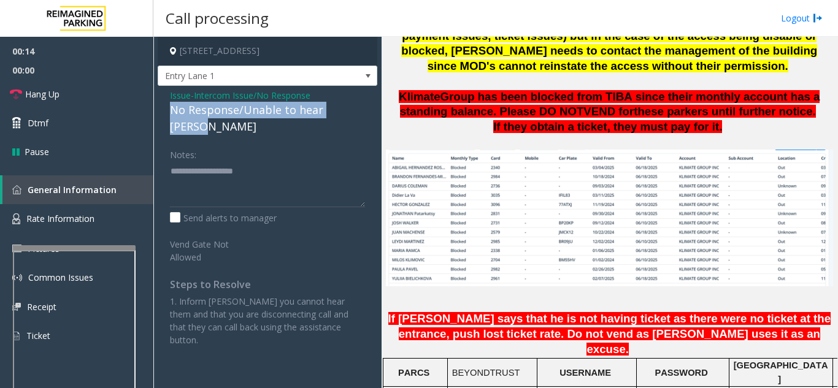
drag, startPoint x: 169, startPoint y: 109, endPoint x: 359, endPoint y: 107, distance: 190.8
click at [359, 107] on div "Issue - Intercom Issue/No Response No Response/Unable to hear [PERSON_NAME] Not…" at bounding box center [268, 222] width 220 height 273
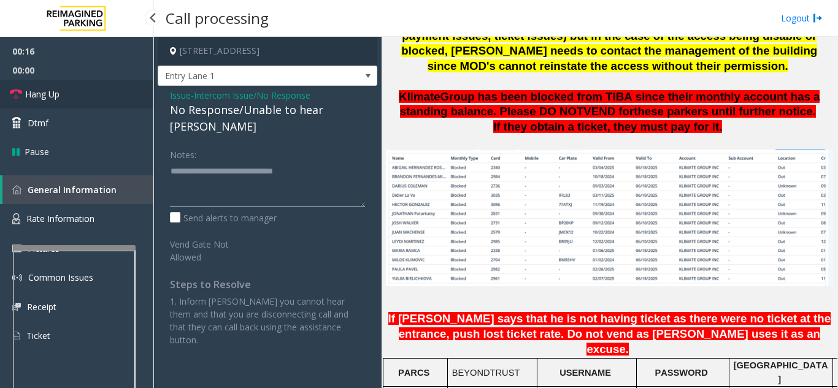
type textarea "**********"
click at [52, 96] on span "Hang Up" at bounding box center [42, 94] width 34 height 13
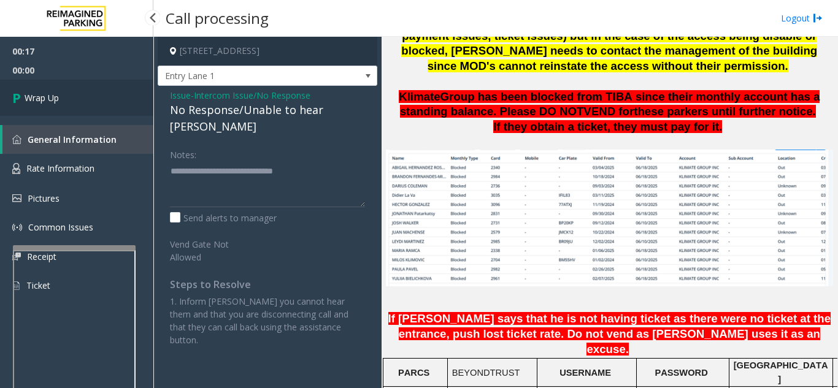
click at [52, 96] on span "Wrap Up" at bounding box center [42, 97] width 34 height 13
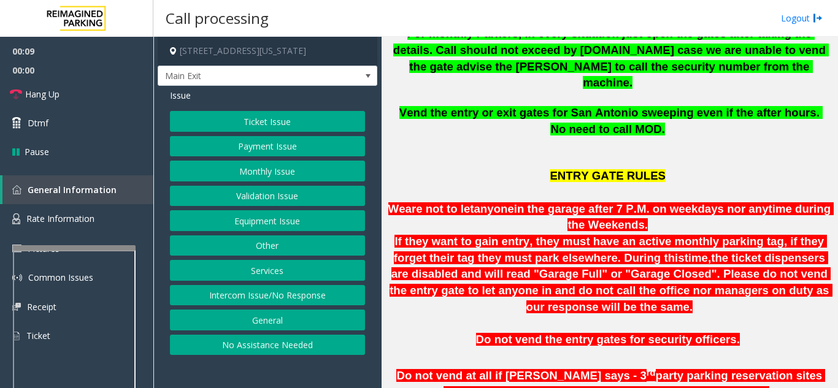
scroll to position [429, 0]
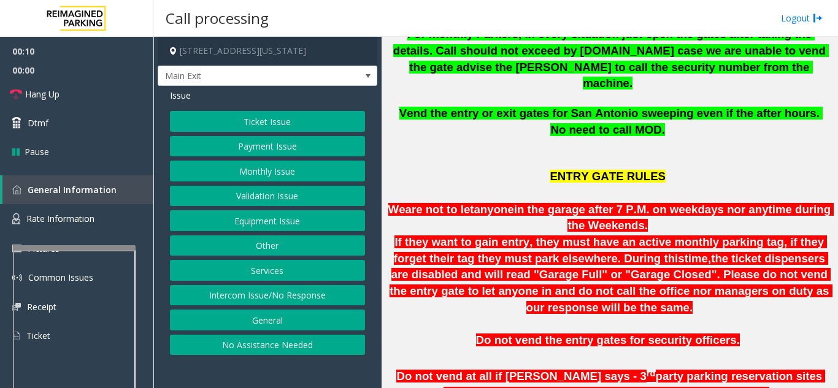
click at [271, 175] on button "Monthly Issue" at bounding box center [267, 171] width 195 height 21
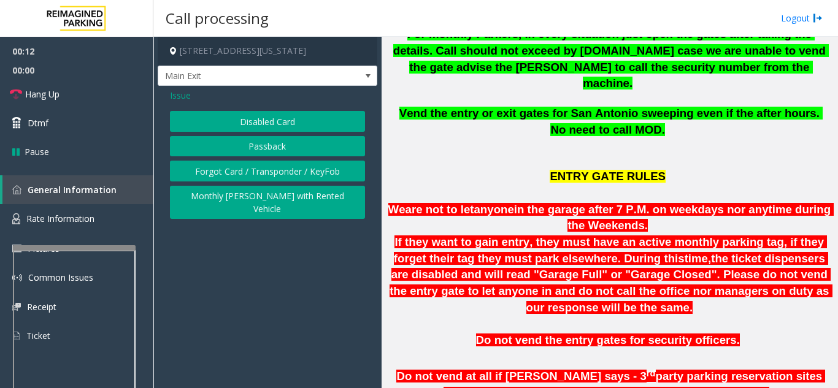
click at [272, 123] on button "Disabled Card" at bounding box center [267, 121] width 195 height 21
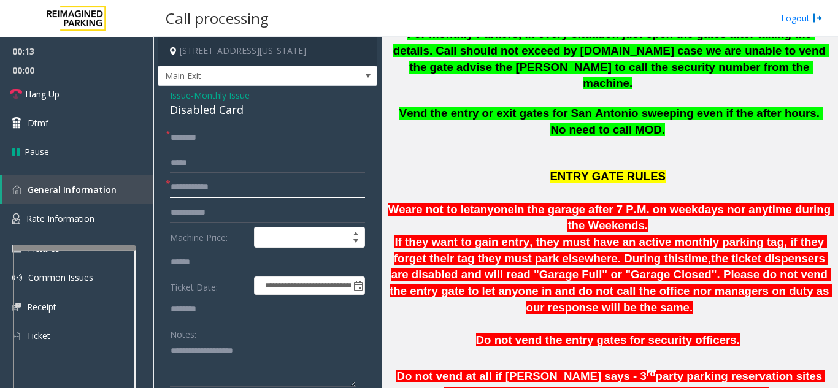
click at [275, 195] on input "text" at bounding box center [267, 187] width 195 height 21
type input "*******"
click at [233, 348] on textarea at bounding box center [263, 364] width 186 height 46
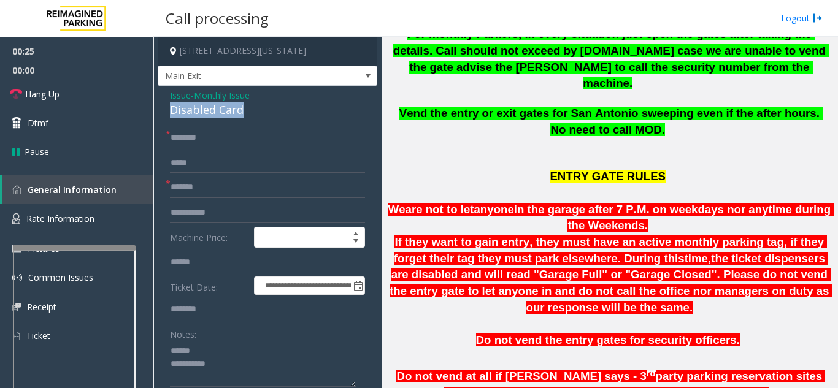
drag, startPoint x: 161, startPoint y: 109, endPoint x: 279, endPoint y: 120, distance: 118.9
click at [279, 120] on div "**********" at bounding box center [268, 307] width 220 height 443
click at [272, 118] on div "Disabled Card" at bounding box center [267, 110] width 195 height 17
drag, startPoint x: 257, startPoint y: 111, endPoint x: 169, endPoint y: 109, distance: 87.7
click at [169, 109] on div "**********" at bounding box center [268, 307] width 220 height 443
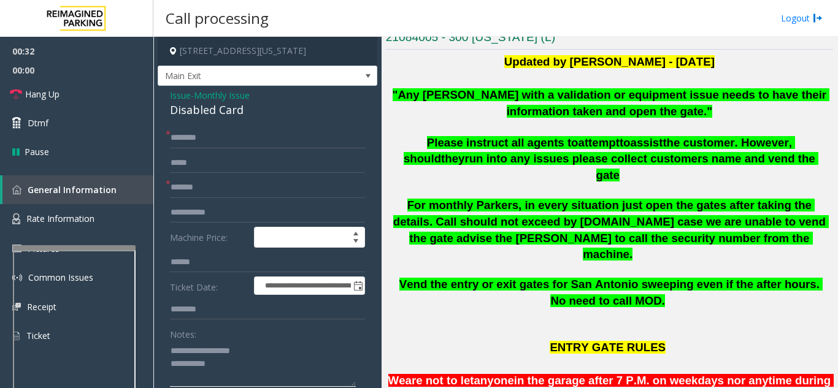
scroll to position [245, 0]
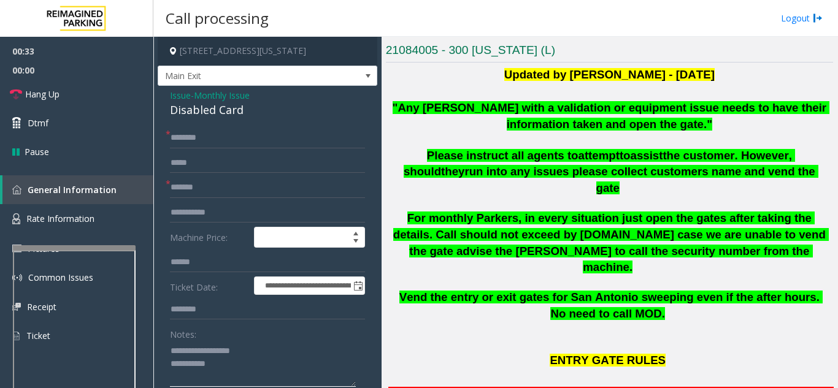
type textarea "**********"
click at [229, 142] on input "text" at bounding box center [267, 138] width 195 height 21
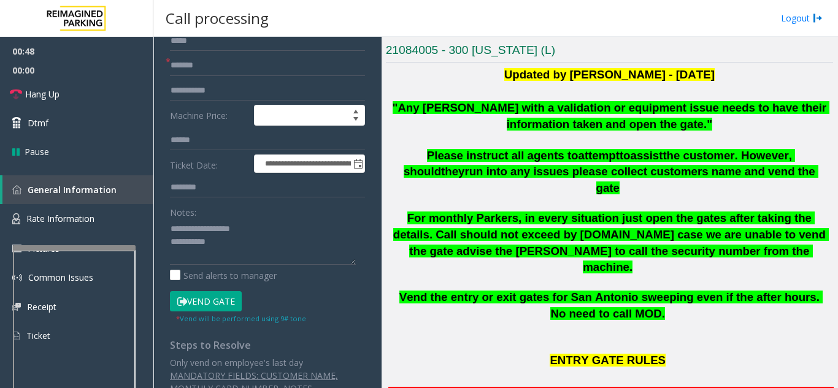
scroll to position [123, 0]
type input "*******"
click at [219, 299] on button "Vend Gate" at bounding box center [206, 301] width 72 height 21
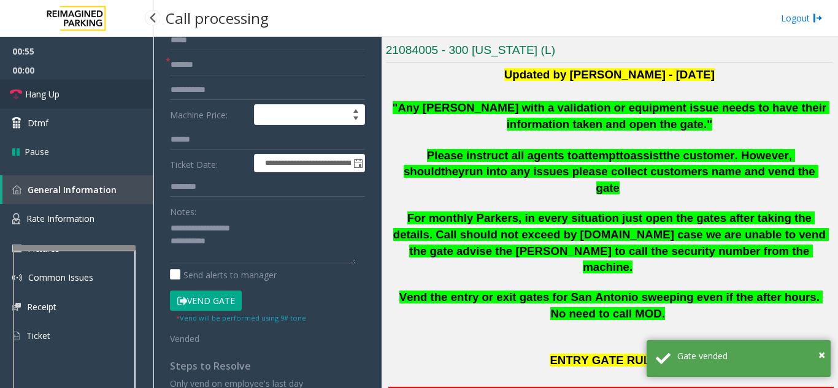
click at [115, 105] on link "Hang Up" at bounding box center [76, 94] width 153 height 29
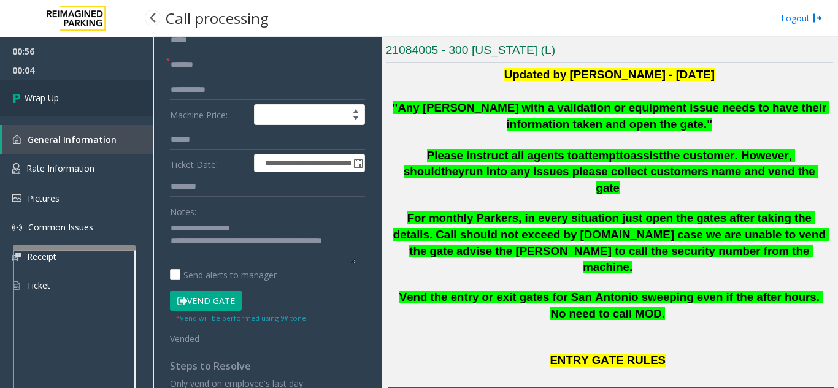
type textarea "**********"
click at [86, 104] on link "Wrap Up" at bounding box center [76, 98] width 153 height 36
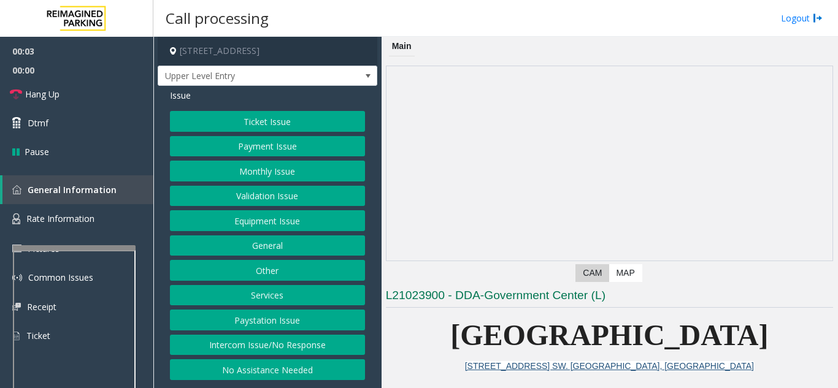
scroll to position [307, 0]
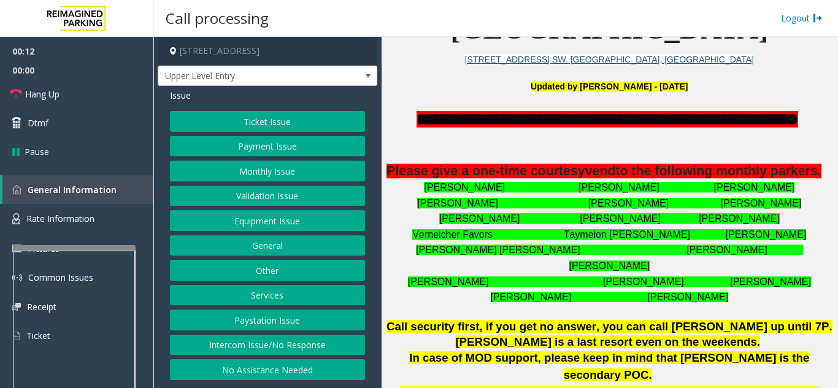
click at [326, 355] on button "Intercom Issue/No Response" at bounding box center [267, 345] width 195 height 21
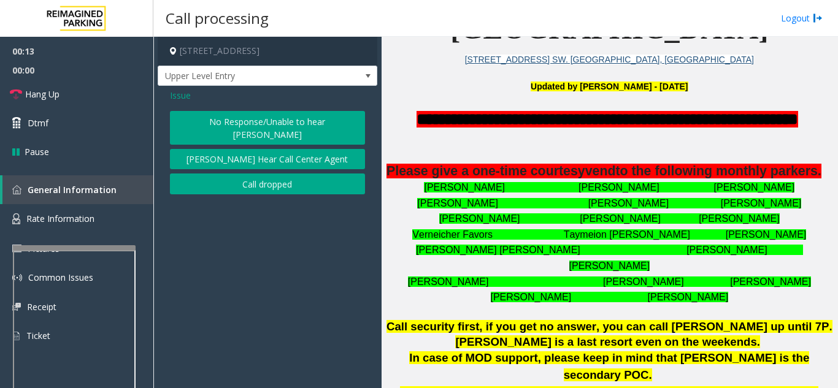
click at [212, 123] on button "No Response/Unable to hear [PERSON_NAME]" at bounding box center [267, 128] width 195 height 34
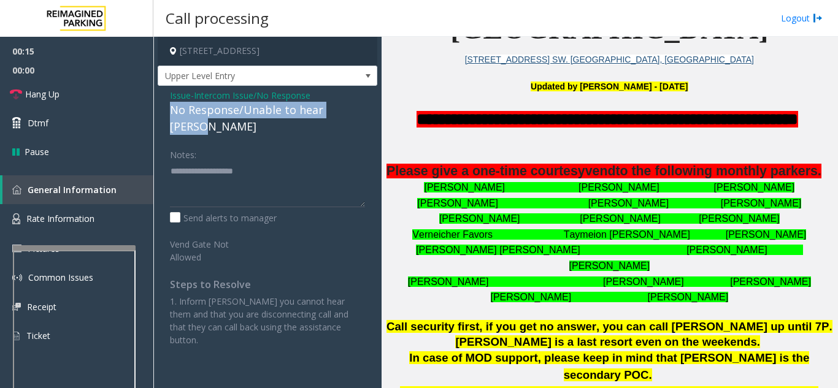
drag, startPoint x: 169, startPoint y: 107, endPoint x: 363, endPoint y: 113, distance: 193.9
click at [363, 113] on div "Issue - Intercom Issue/No Response No Response/Unable to hear [PERSON_NAME] Not…" at bounding box center [268, 222] width 220 height 273
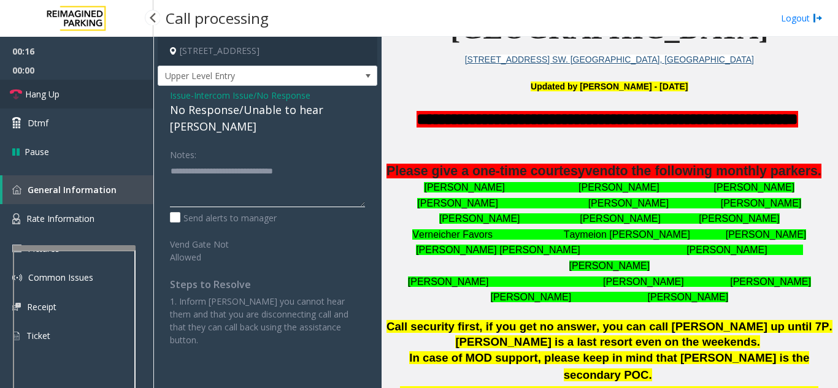
type textarea "**********"
click at [90, 89] on link "Hang Up" at bounding box center [76, 94] width 153 height 29
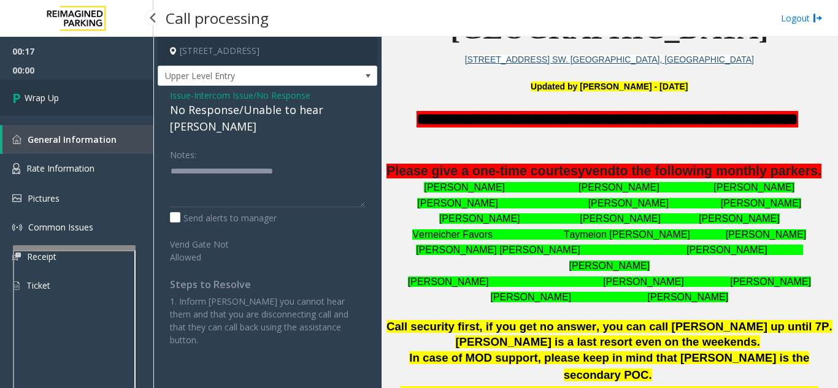
click at [90, 89] on link "Wrap Up" at bounding box center [76, 98] width 153 height 36
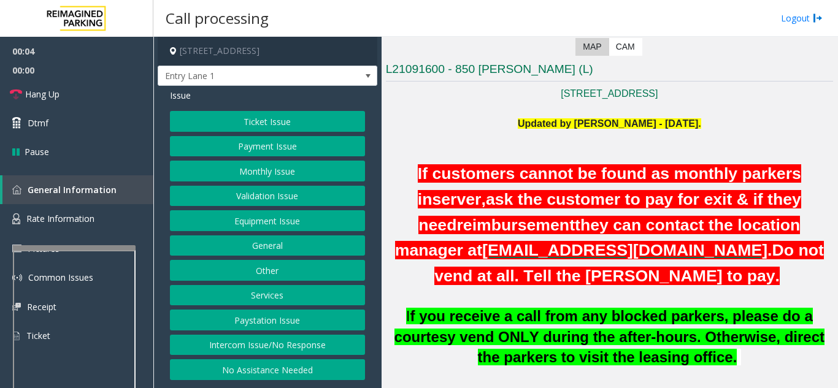
scroll to position [245, 0]
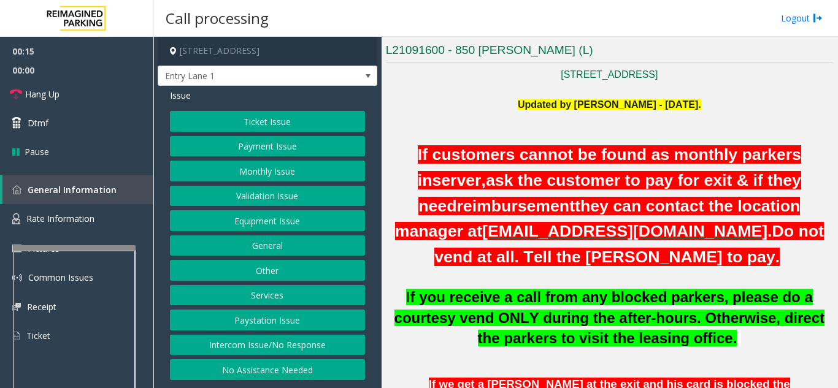
click at [275, 351] on button "Intercom Issue/No Response" at bounding box center [267, 345] width 195 height 21
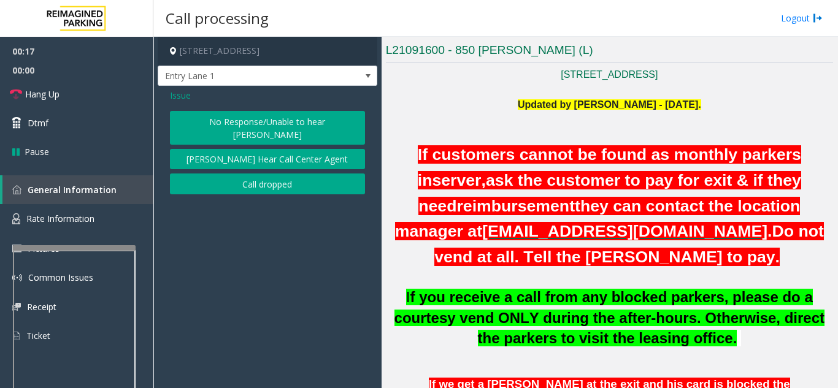
click at [233, 123] on button "No Response/Unable to hear [PERSON_NAME]" at bounding box center [267, 128] width 195 height 34
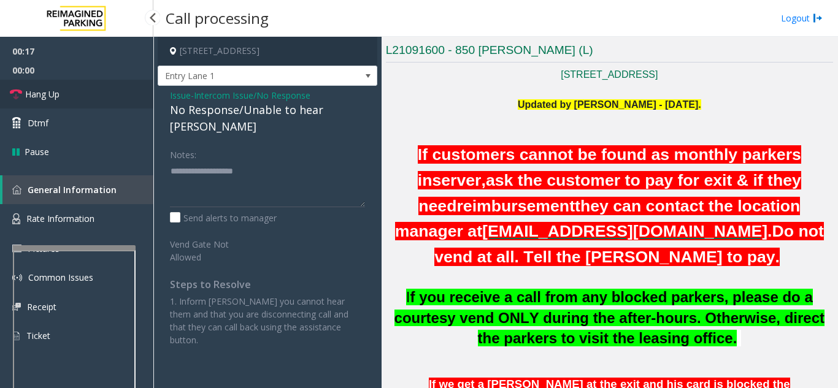
click at [61, 99] on link "Hang Up" at bounding box center [76, 94] width 153 height 29
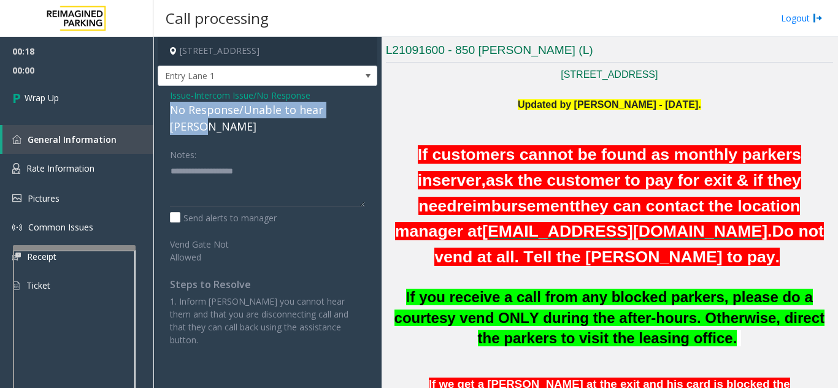
drag, startPoint x: 168, startPoint y: 110, endPoint x: 359, endPoint y: 105, distance: 191.5
click at [359, 105] on div "Issue - Intercom Issue/No Response No Response/Unable to hear [PERSON_NAME] Not…" at bounding box center [268, 222] width 220 height 273
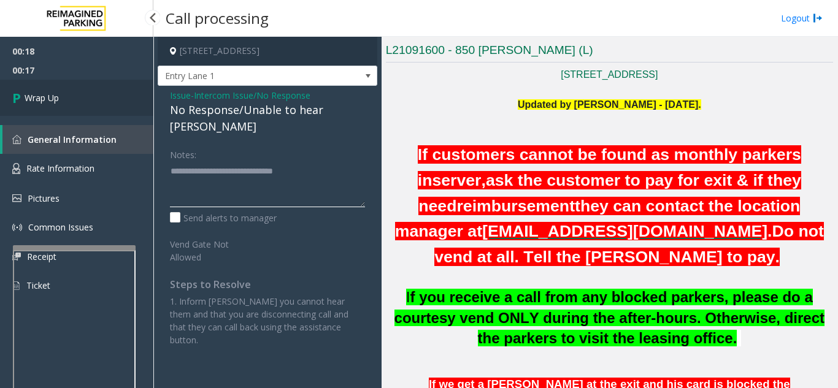
type textarea "**********"
click at [65, 86] on link "Wrap Up" at bounding box center [76, 98] width 153 height 36
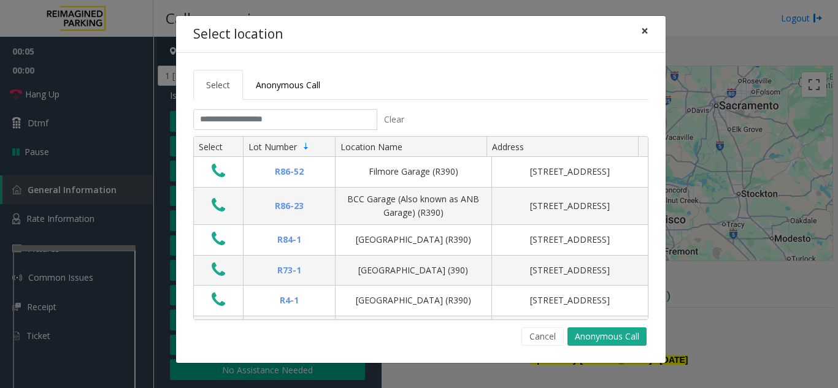
click at [652, 36] on button "×" at bounding box center [644, 31] width 25 height 30
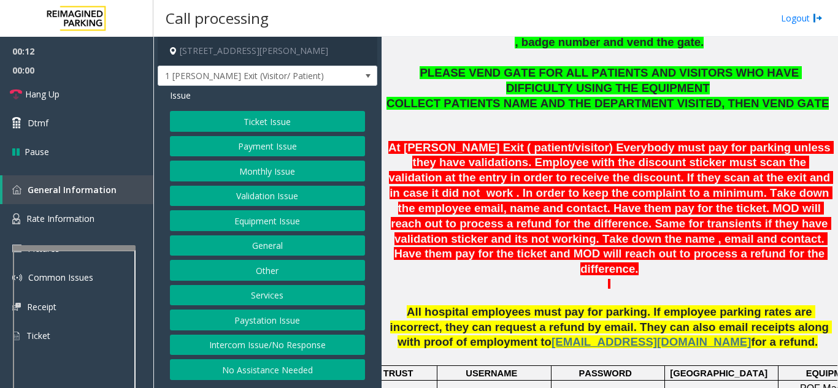
scroll to position [491, 0]
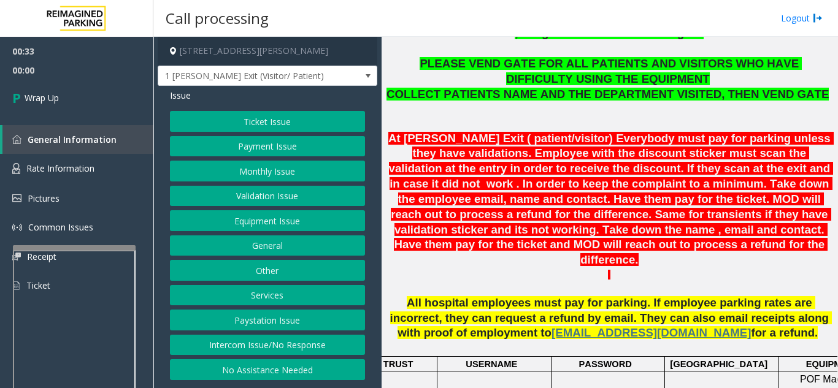
click at [277, 197] on button "Validation Issue" at bounding box center [267, 196] width 195 height 21
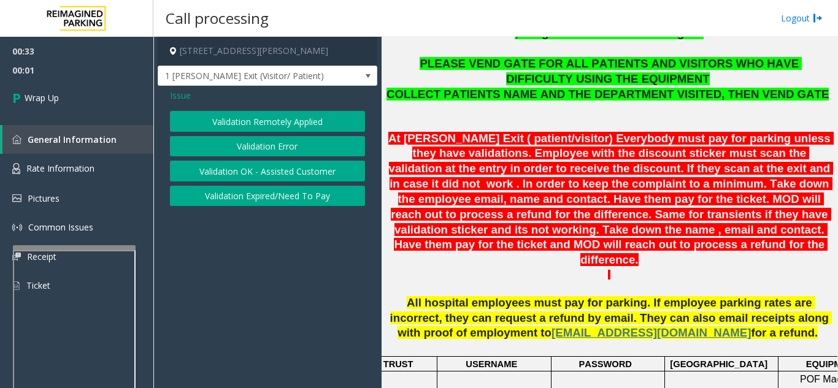
click at [296, 137] on button "Validation Error" at bounding box center [267, 146] width 195 height 21
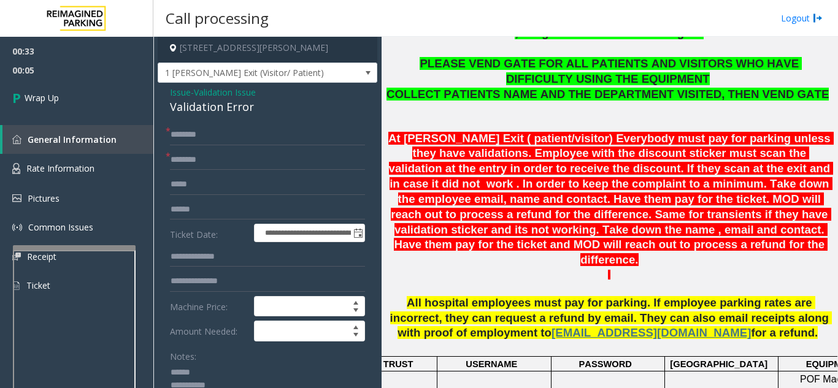
scroll to position [0, 0]
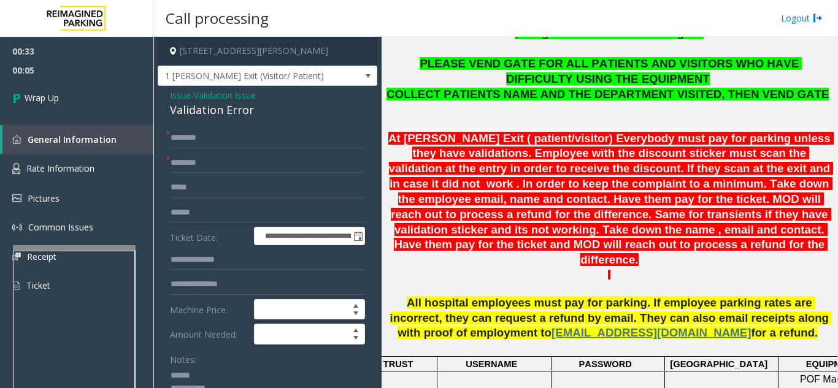
type textarea "**********"
click at [219, 158] on input "text" at bounding box center [267, 163] width 195 height 21
type input "**"
click at [220, 144] on input "text" at bounding box center [267, 138] width 195 height 21
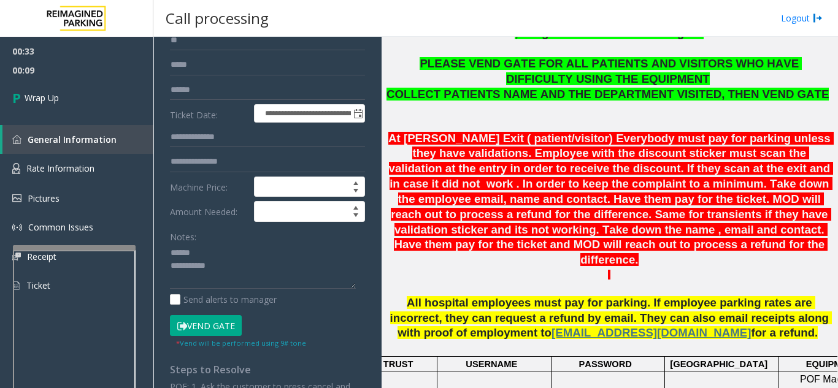
type input "**"
click at [248, 256] on textarea at bounding box center [263, 267] width 186 height 46
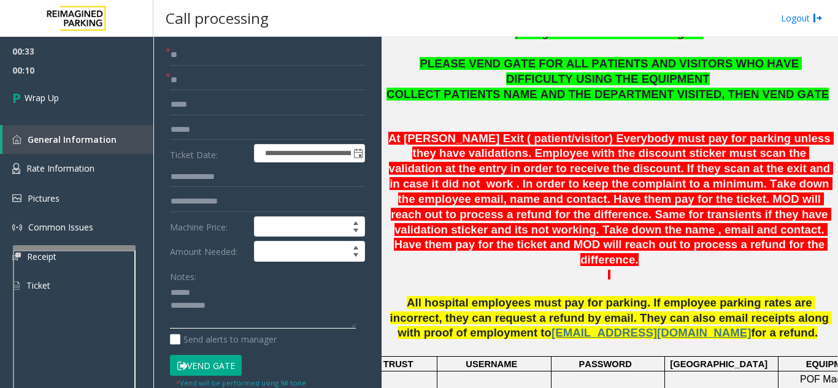
scroll to position [61, 0]
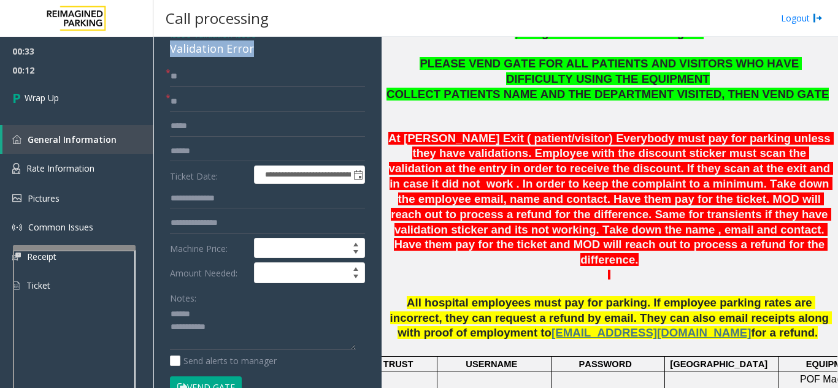
drag, startPoint x: 167, startPoint y: 52, endPoint x: 262, endPoint y: 52, distance: 95.1
click at [262, 52] on div "**********" at bounding box center [268, 362] width 220 height 674
click at [256, 336] on textarea at bounding box center [263, 328] width 186 height 46
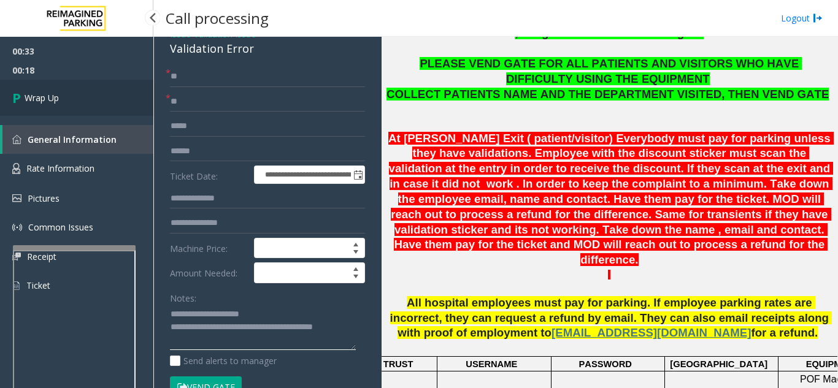
type textarea "**********"
click at [87, 102] on link "Wrap Up" at bounding box center [76, 98] width 153 height 36
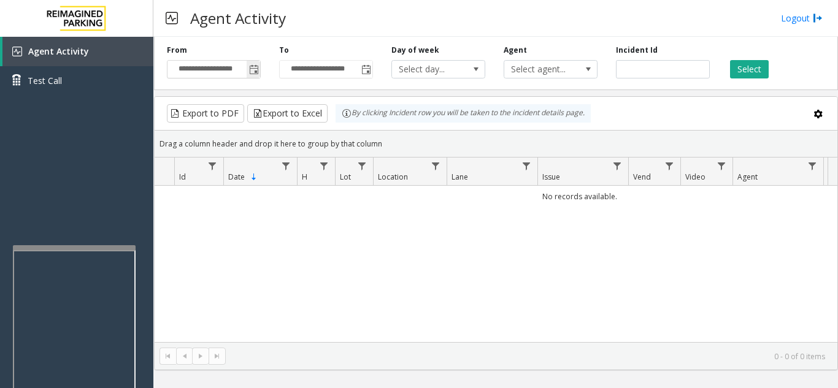
click at [250, 72] on span "Toggle popup" at bounding box center [254, 70] width 10 height 10
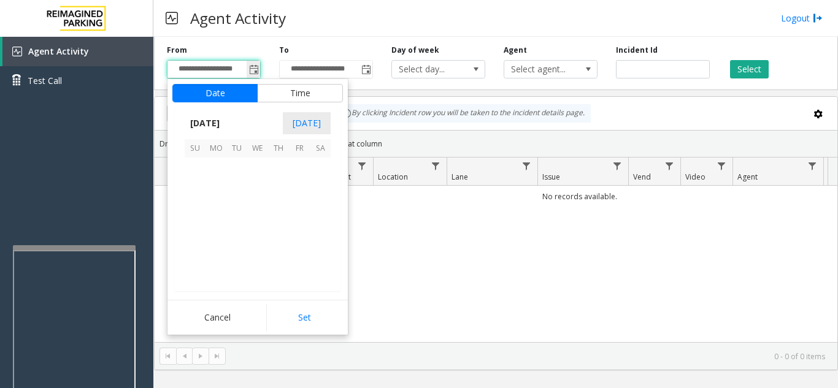
scroll to position [220001, 0]
click at [280, 253] on span "28" at bounding box center [278, 251] width 21 height 21
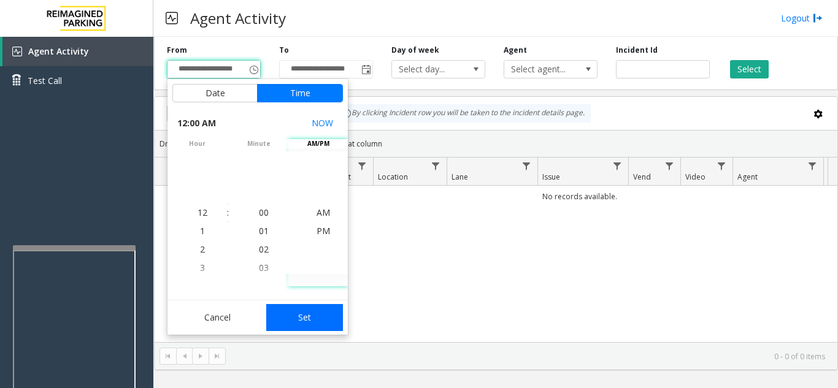
click at [305, 313] on button "Set" at bounding box center [304, 317] width 77 height 27
type input "**********"
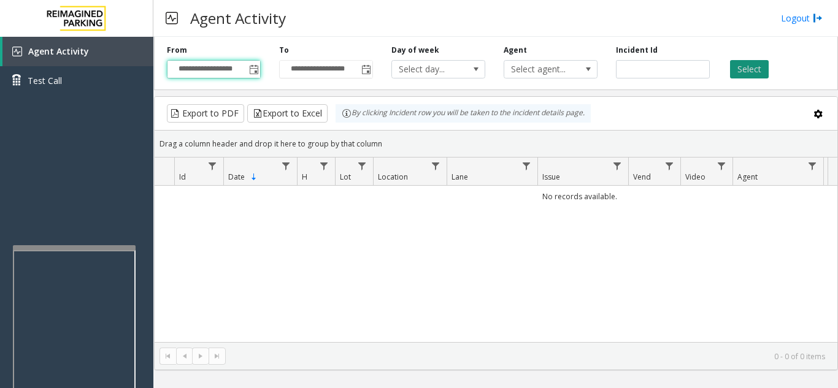
click at [740, 75] on button "Select" at bounding box center [749, 69] width 39 height 18
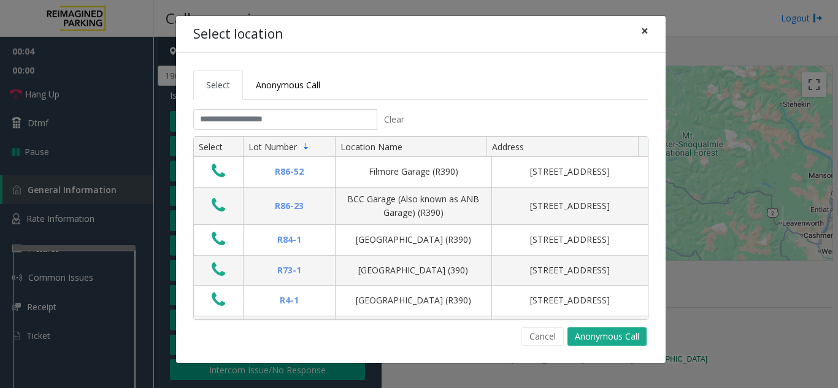
click at [644, 31] on span "×" at bounding box center [644, 30] width 7 height 17
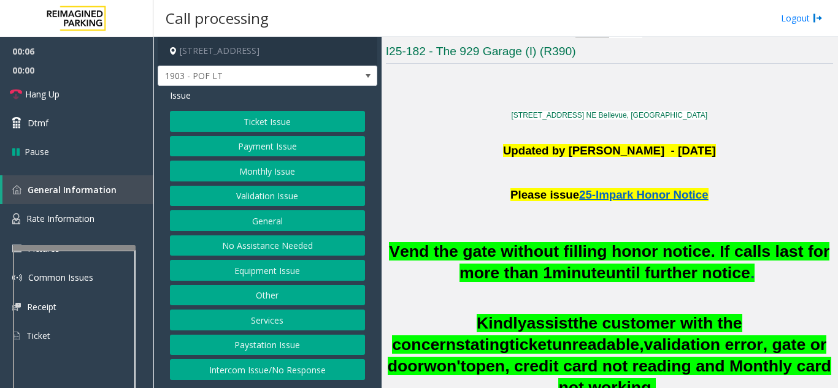
scroll to position [245, 0]
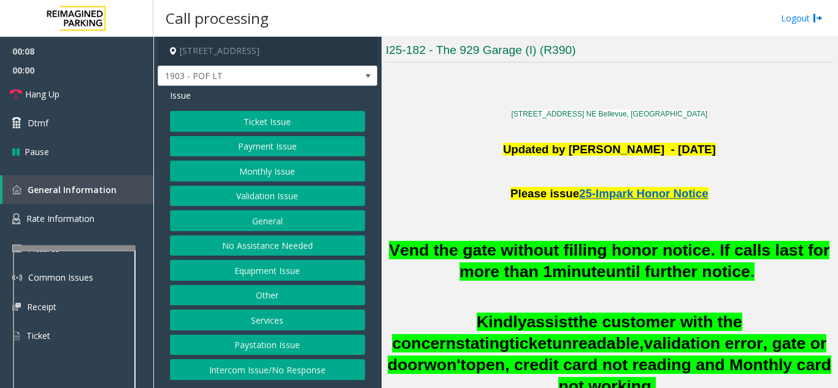
click at [247, 266] on button "Equipment Issue" at bounding box center [267, 270] width 195 height 21
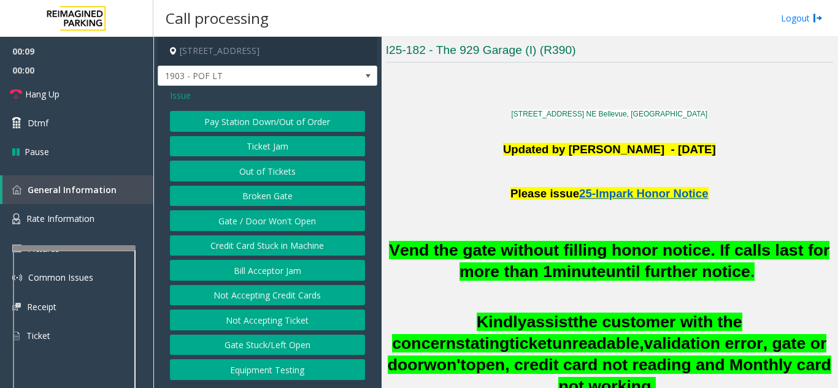
click at [277, 220] on button "Gate / Door Won't Open" at bounding box center [267, 220] width 195 height 21
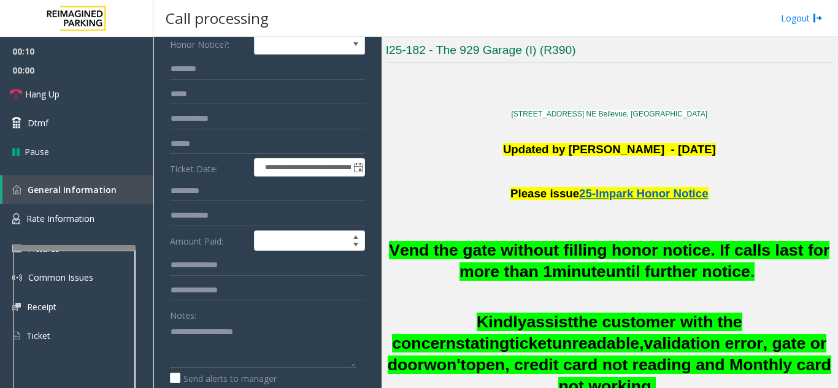
scroll to position [123, 0]
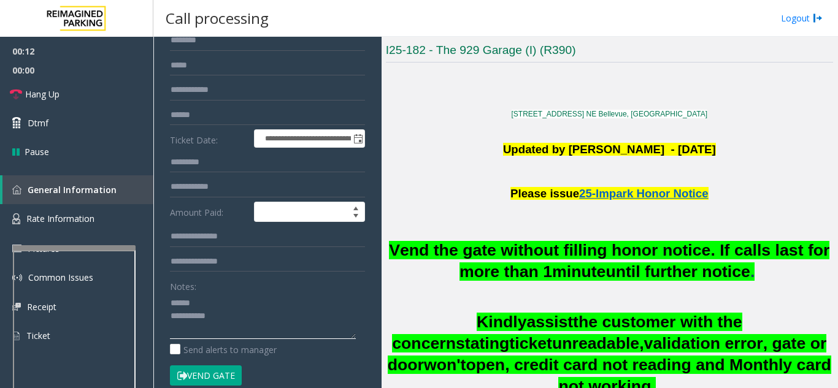
click at [226, 304] on textarea at bounding box center [263, 316] width 186 height 46
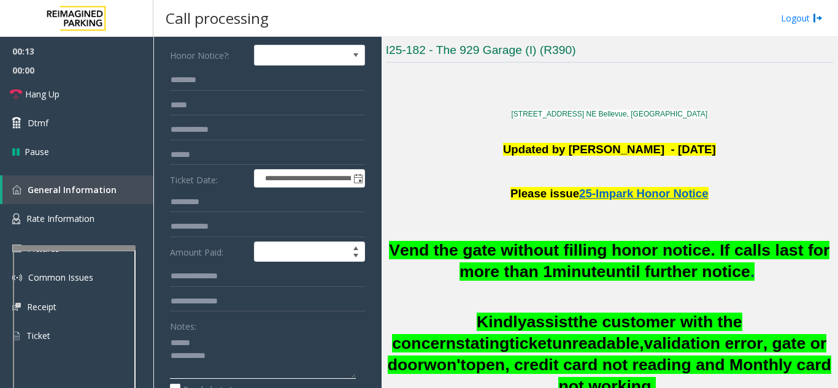
scroll to position [61, 0]
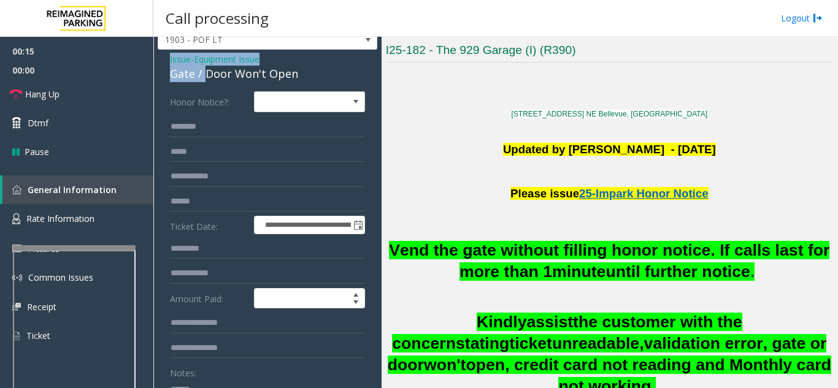
drag, startPoint x: 204, startPoint y: 52, endPoint x: 313, endPoint y: 47, distance: 109.9
click at [313, 47] on div "**********" at bounding box center [268, 342] width 220 height 683
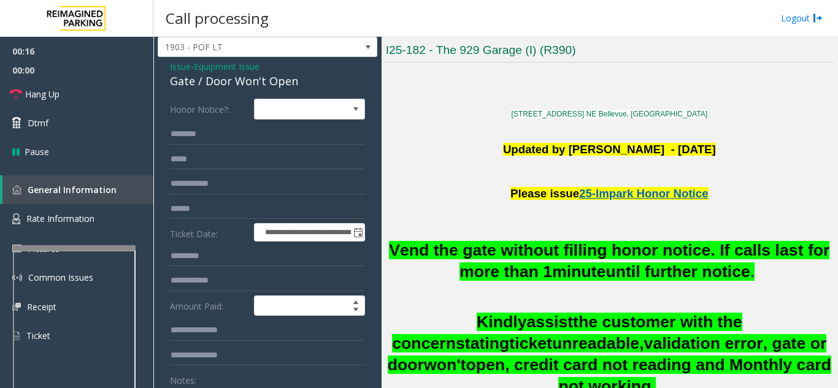
click at [286, 84] on div "Gate / Door Won't Open" at bounding box center [267, 81] width 195 height 17
drag, startPoint x: 205, startPoint y: 81, endPoint x: 313, endPoint y: 83, distance: 108.0
click at [313, 83] on div "Gate / Door Won't Open" at bounding box center [267, 81] width 195 height 17
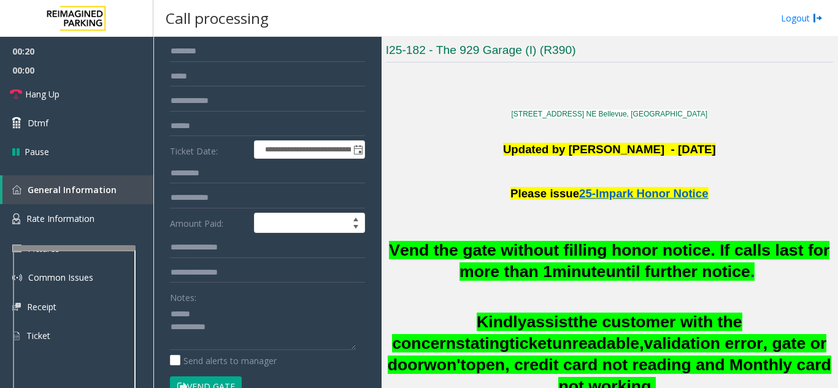
scroll to position [161, 0]
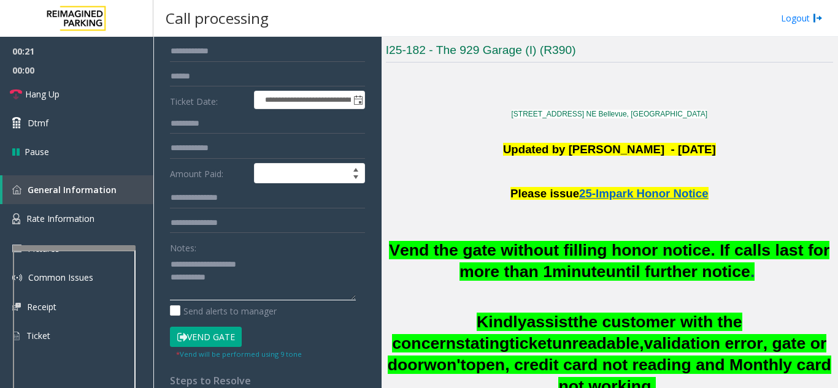
click at [261, 284] on textarea at bounding box center [263, 278] width 186 height 46
click at [65, 103] on link "Hang Up" at bounding box center [76, 94] width 153 height 29
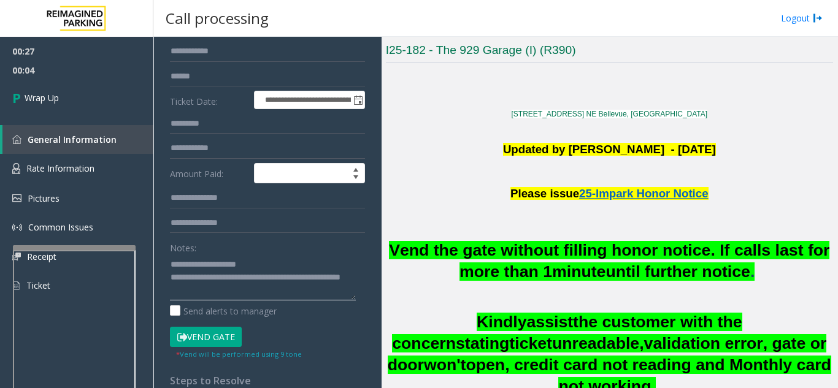
click at [309, 263] on textarea at bounding box center [263, 278] width 186 height 46
type textarea "**********"
click at [81, 99] on link "Wrap Up" at bounding box center [76, 98] width 153 height 36
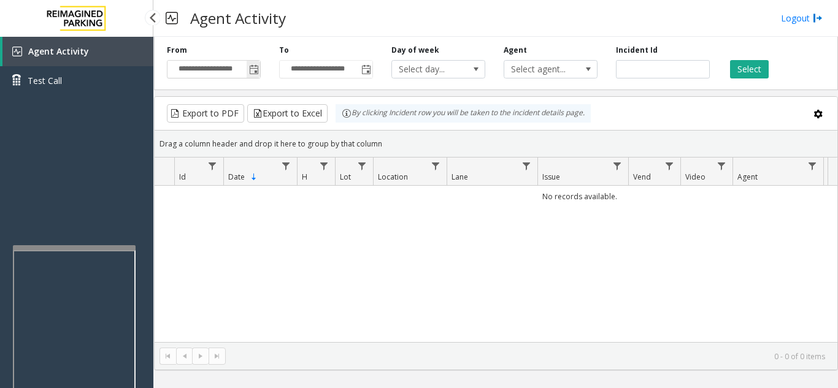
click at [256, 70] on span "Toggle popup" at bounding box center [254, 70] width 10 height 10
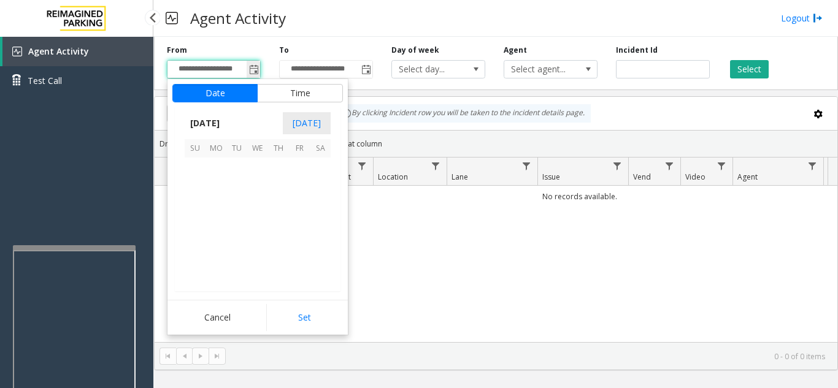
scroll to position [220001, 0]
click at [277, 255] on span "28" at bounding box center [278, 251] width 21 height 21
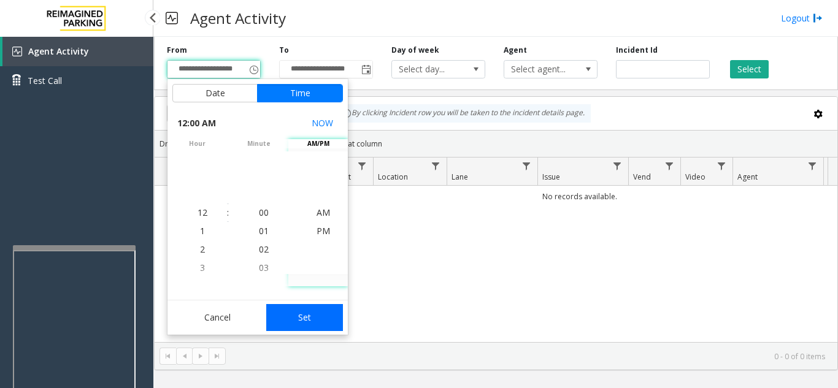
click at [302, 313] on button "Set" at bounding box center [304, 317] width 77 height 27
type input "**********"
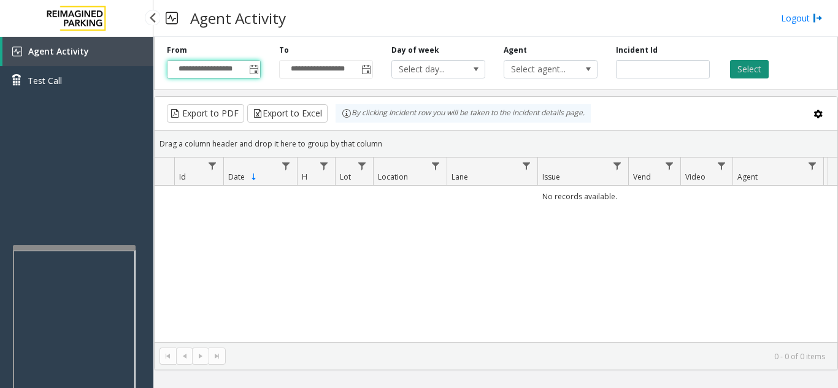
click at [750, 70] on button "Select" at bounding box center [749, 69] width 39 height 18
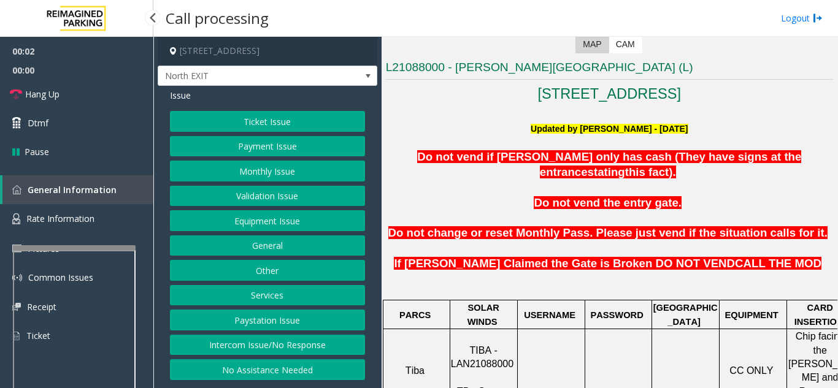
scroll to position [245, 0]
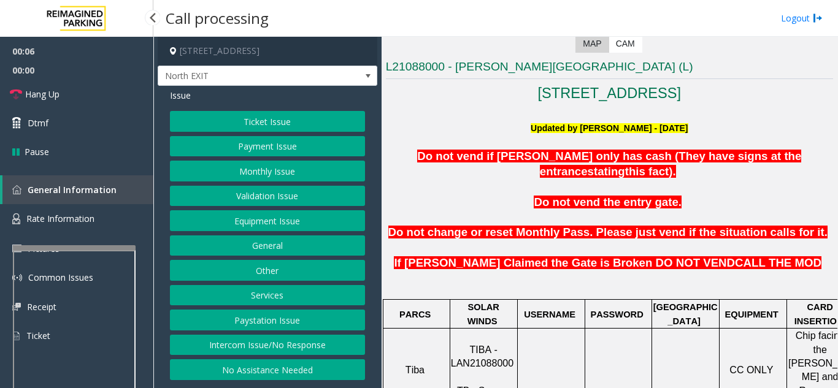
click at [267, 192] on button "Validation Issue" at bounding box center [267, 196] width 195 height 21
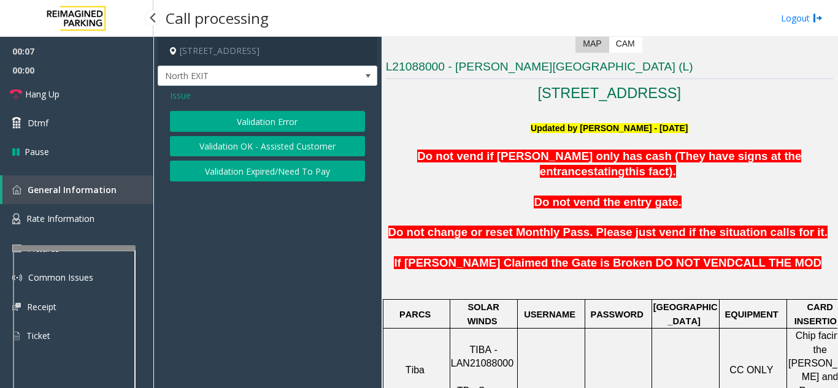
click at [264, 122] on button "Validation Error" at bounding box center [267, 121] width 195 height 21
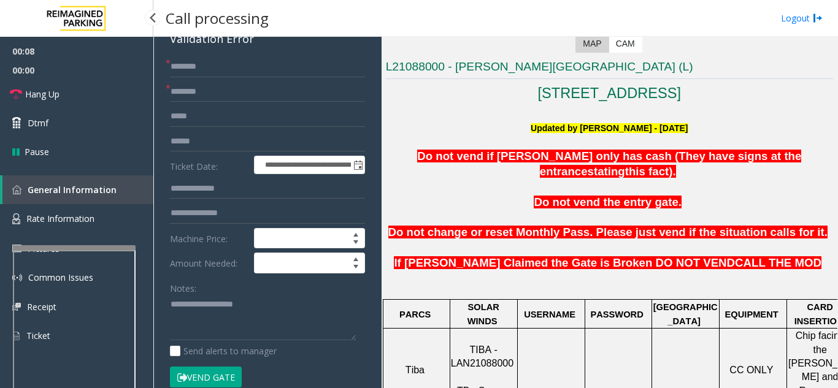
scroll to position [123, 0]
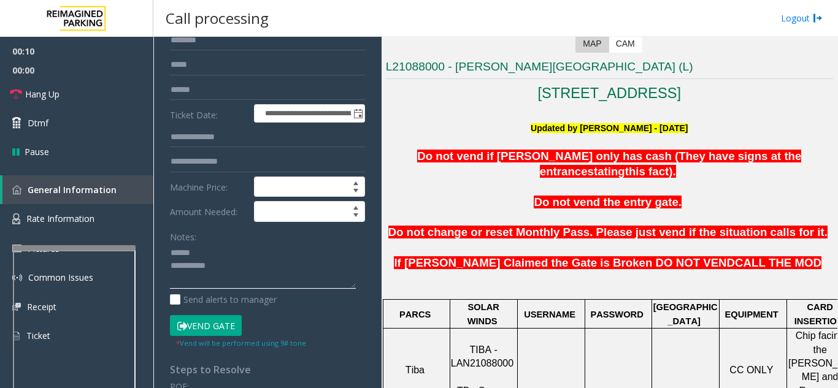
click at [241, 253] on textarea at bounding box center [263, 267] width 186 height 46
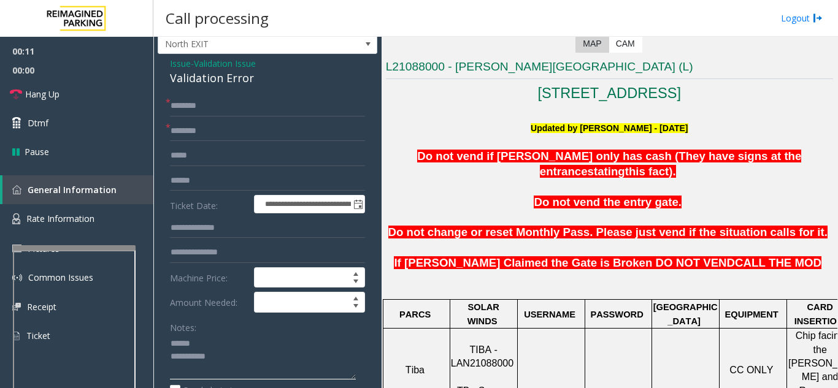
scroll to position [0, 0]
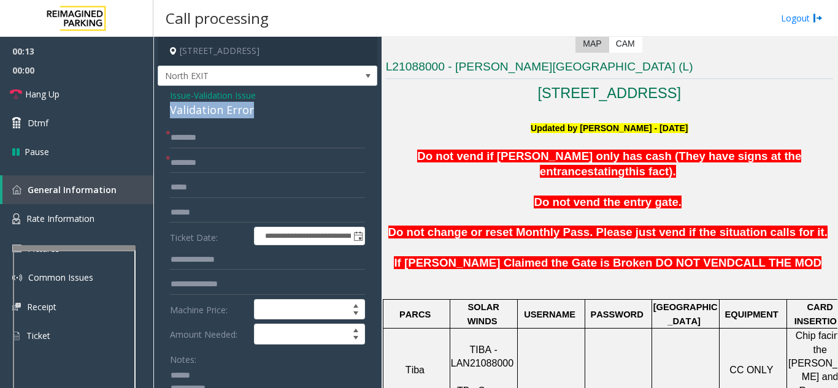
drag, startPoint x: 164, startPoint y: 108, endPoint x: 240, endPoint y: 106, distance: 75.5
type textarea "**********"
click at [223, 158] on input "text" at bounding box center [267, 163] width 195 height 21
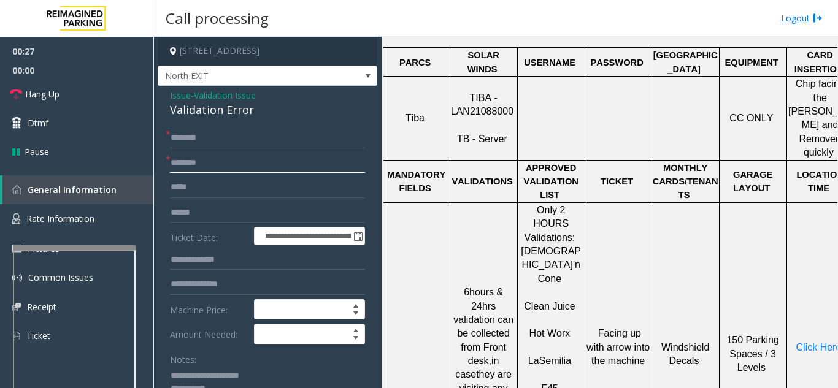
scroll to position [552, 0]
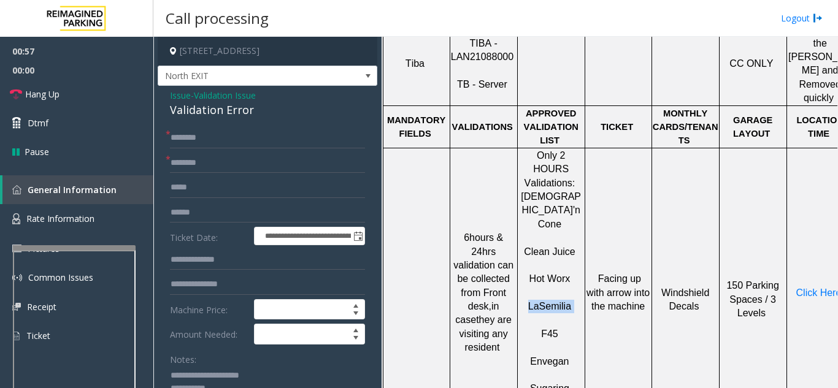
drag, startPoint x: 575, startPoint y: 221, endPoint x: 522, endPoint y: 224, distance: 52.8
click at [522, 286] on p "La Semilia" at bounding box center [551, 300] width 66 height 28
type input "**********"
click at [232, 217] on input "text" at bounding box center [267, 212] width 195 height 21
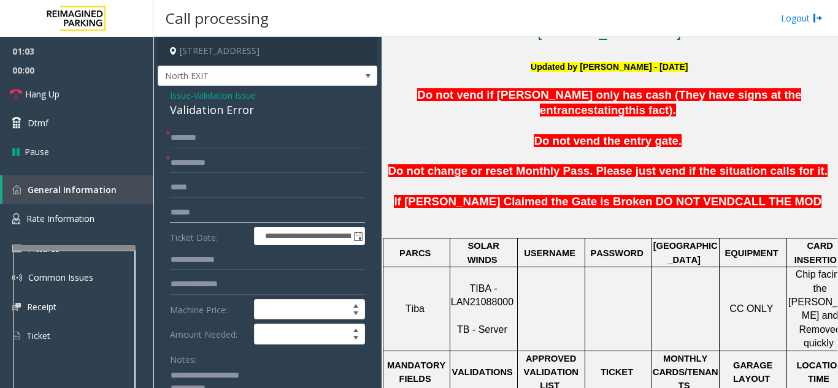
scroll to position [368, 0]
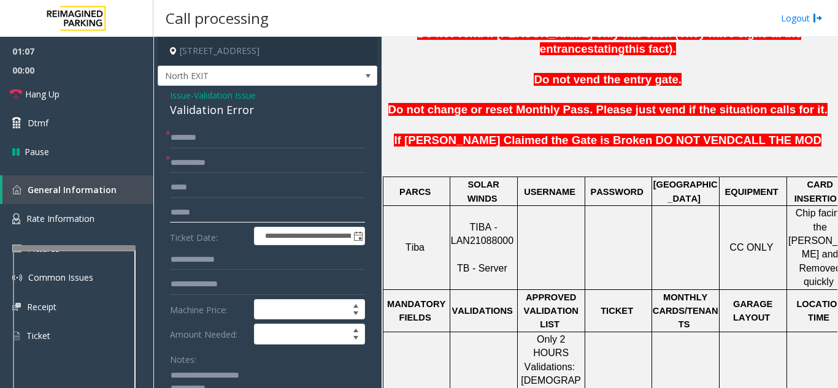
click at [231, 216] on input "text" at bounding box center [267, 212] width 195 height 21
type input "******"
drag, startPoint x: 512, startPoint y: 213, endPoint x: 444, endPoint y: 220, distance: 68.5
click at [444, 220] on tr "Tiba TIBA - LAN21088000 TB - Server CC ONLY Chip facing the Parker and Removed …" at bounding box center [618, 247] width 470 height 83
click at [556, 231] on td at bounding box center [550, 247] width 67 height 83
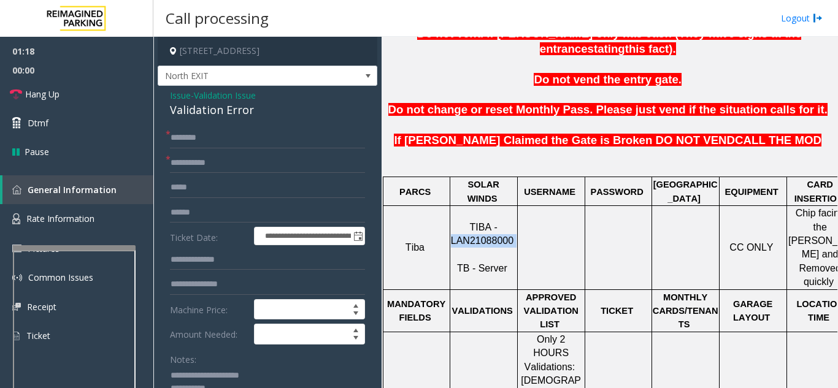
drag, startPoint x: 512, startPoint y: 210, endPoint x: 451, endPoint y: 218, distance: 61.9
click at [451, 221] on p "TIBA - LAN21088000 TB - Server" at bounding box center [484, 248] width 66 height 55
copy p "LAN21088000"
click at [270, 138] on input "text" at bounding box center [267, 138] width 195 height 21
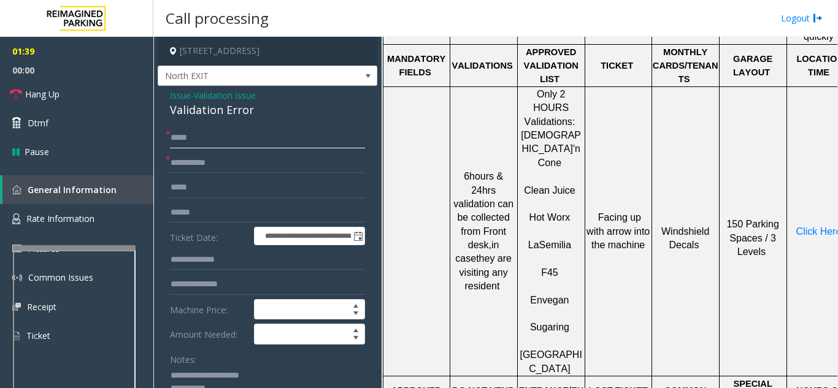
scroll to position [613, 26]
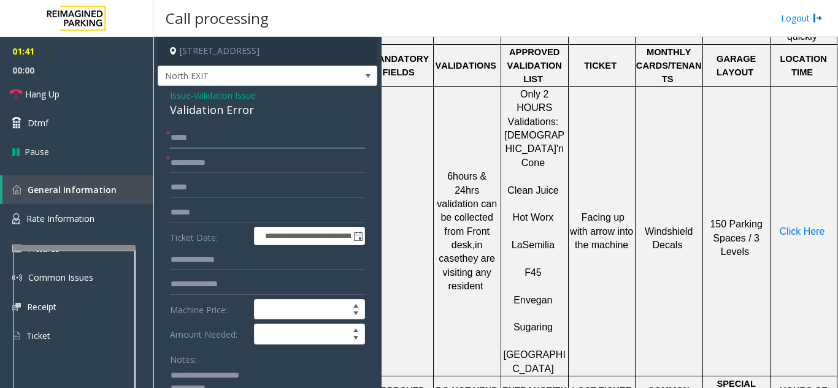
type input "*****"
click at [785, 225] on p "Click Here" at bounding box center [803, 231] width 65 height 13
click at [791, 226] on span "Click Here" at bounding box center [802, 231] width 45 height 10
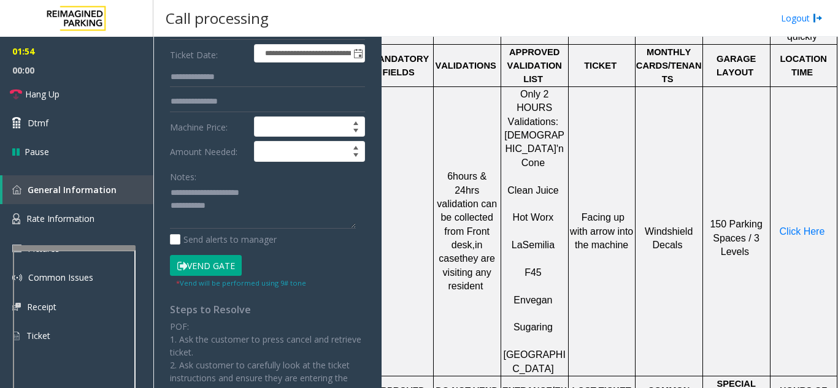
scroll to position [184, 0]
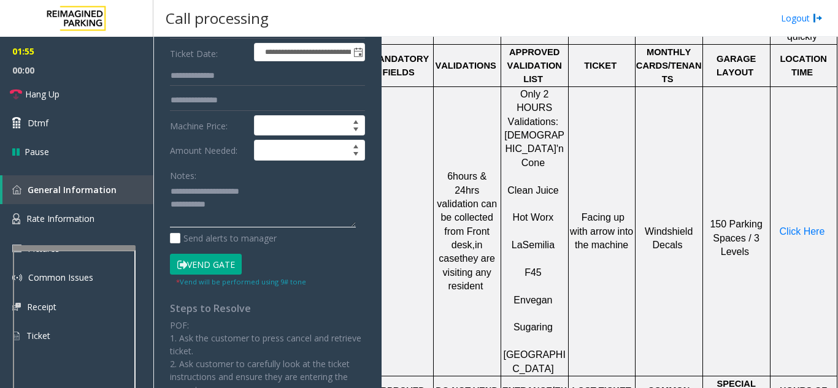
click at [240, 207] on textarea at bounding box center [263, 205] width 186 height 46
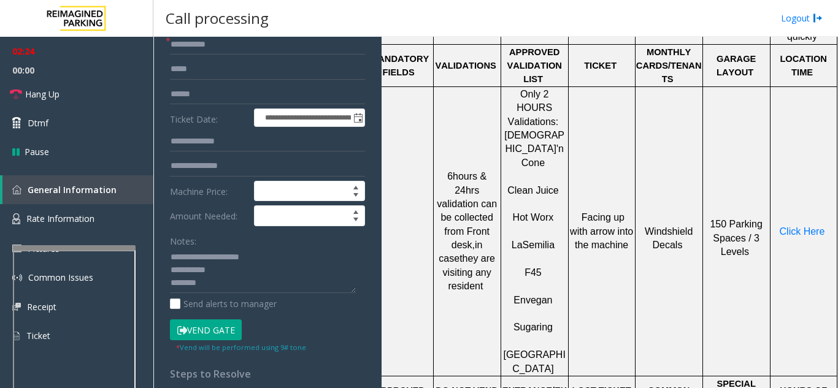
scroll to position [123, 0]
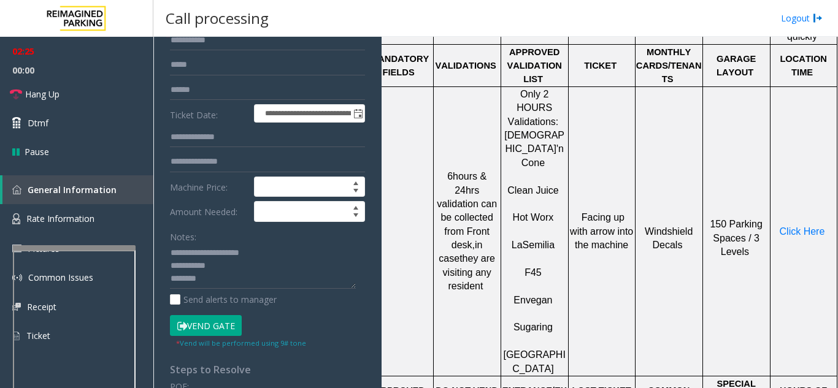
click at [188, 328] on button "Vend Gate" at bounding box center [206, 325] width 72 height 21
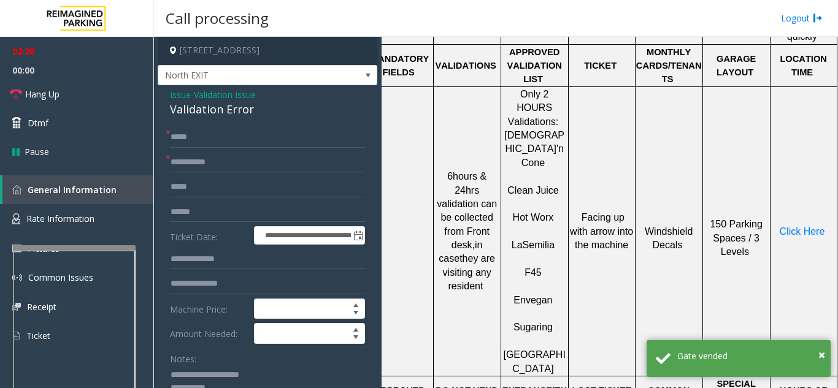
scroll to position [0, 0]
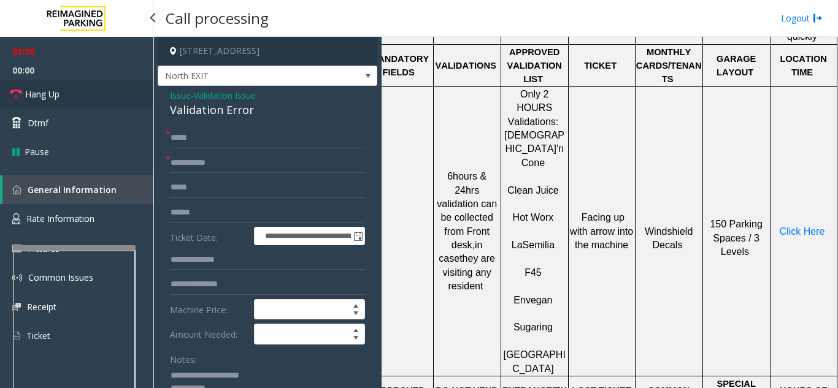
click at [79, 94] on link "Hang Up" at bounding box center [76, 94] width 153 height 29
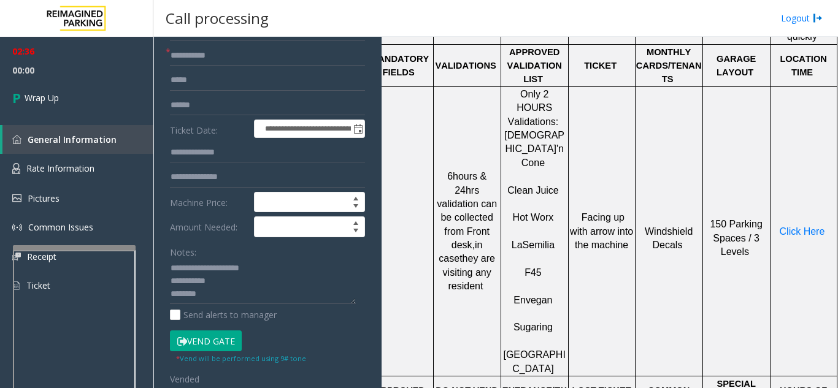
scroll to position [123, 0]
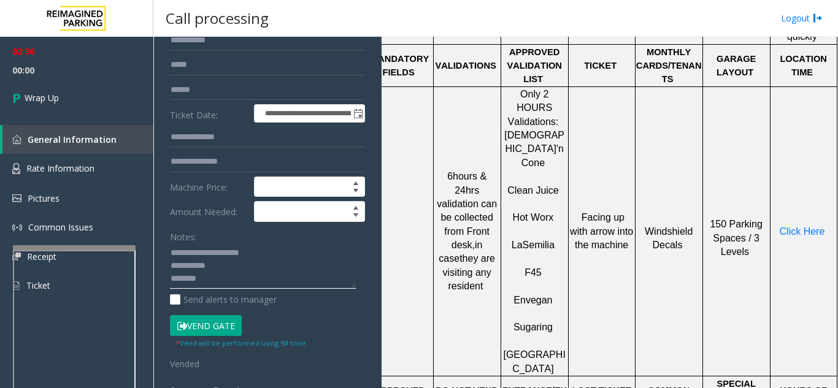
click at [264, 262] on textarea at bounding box center [263, 267] width 186 height 46
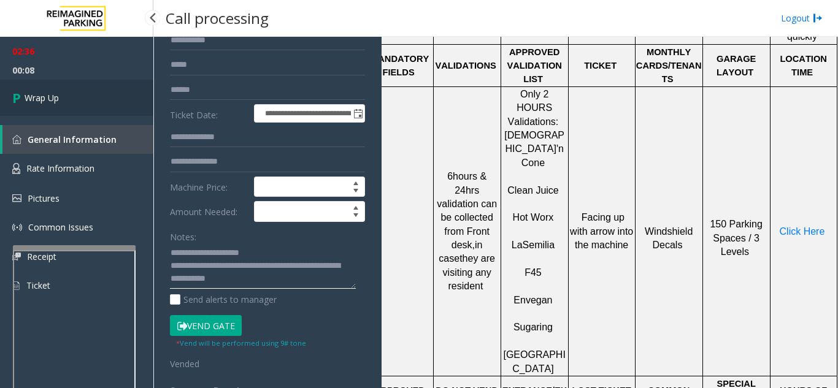
type textarea "**********"
click at [85, 94] on link "Wrap Up" at bounding box center [76, 98] width 153 height 36
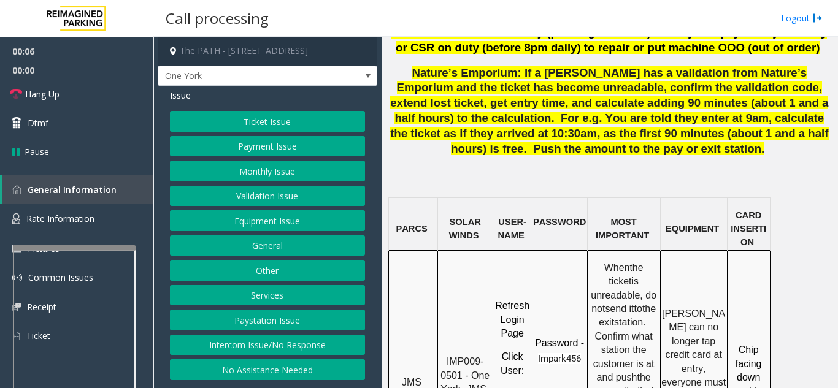
scroll to position [1043, 0]
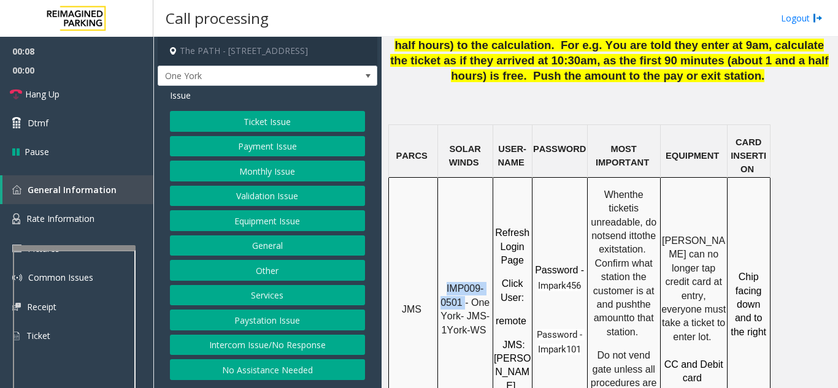
drag, startPoint x: 464, startPoint y: 180, endPoint x: 445, endPoint y: 166, distance: 24.2
click at [445, 282] on p "IMP009-0501 - One York- JMS-1York-WS" at bounding box center [465, 309] width 53 height 55
copy span "IMP009-0501"
click at [207, 123] on button "Ticket Issue" at bounding box center [267, 121] width 195 height 21
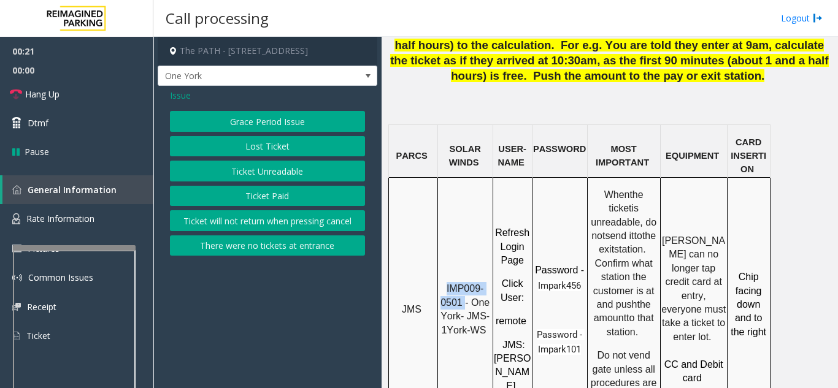
click at [228, 165] on button "Ticket Unreadable" at bounding box center [267, 171] width 195 height 21
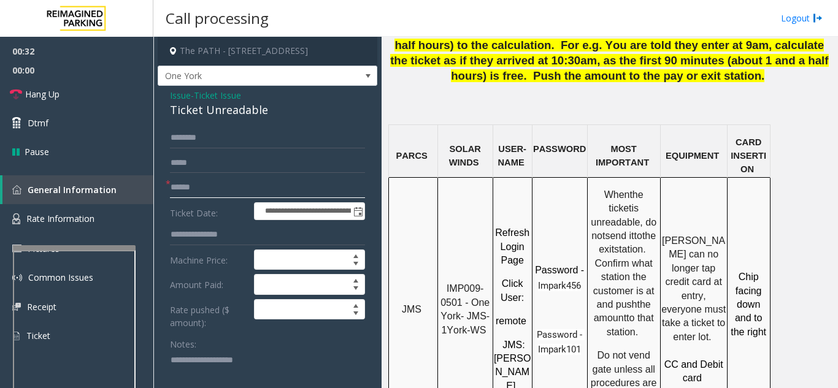
click at [212, 190] on input "text" at bounding box center [267, 187] width 195 height 21
click at [210, 357] on textarea at bounding box center [263, 374] width 186 height 46
type textarea "**********"
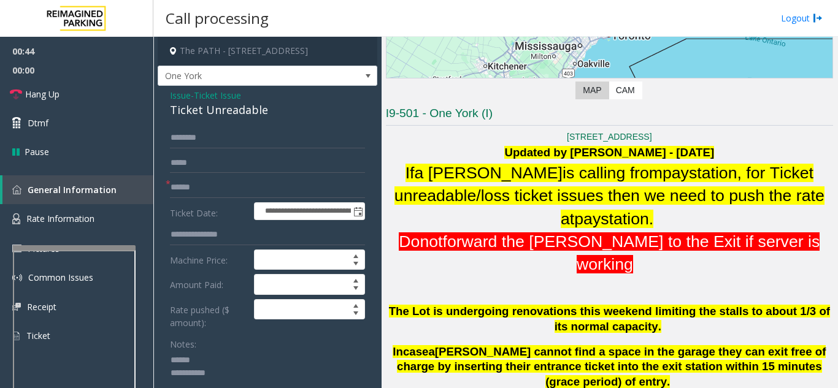
scroll to position [123, 0]
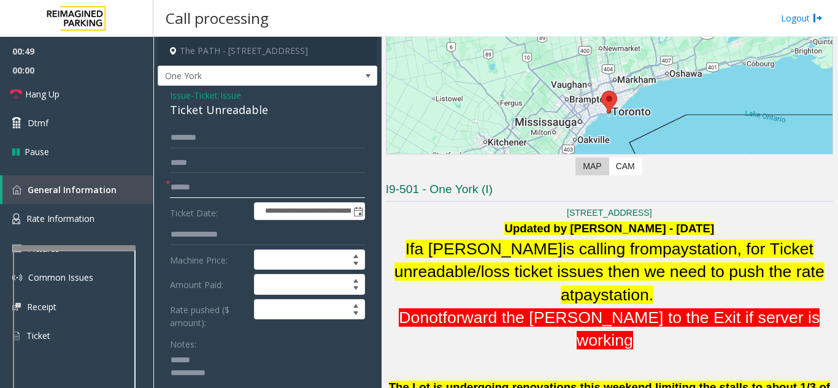
click at [233, 182] on input "text" at bounding box center [267, 187] width 195 height 21
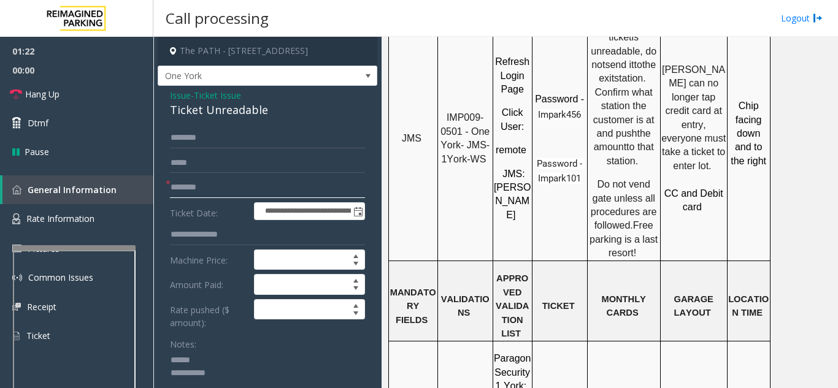
scroll to position [1288, 0]
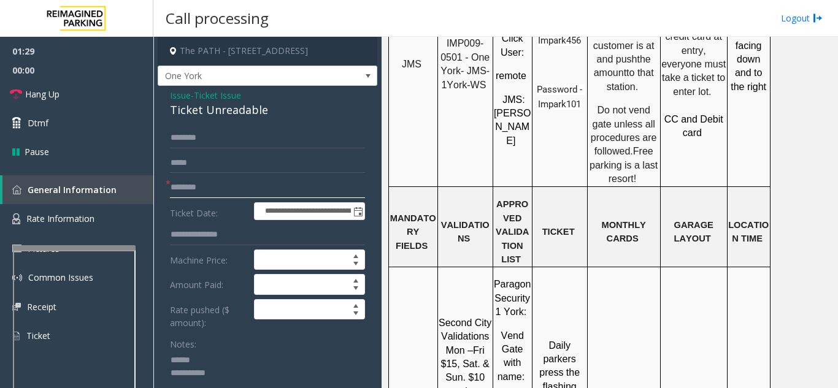
type input "********"
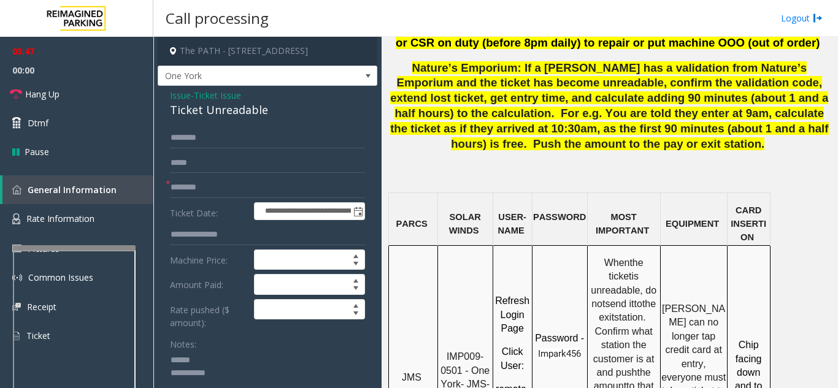
scroll to position [981, 0]
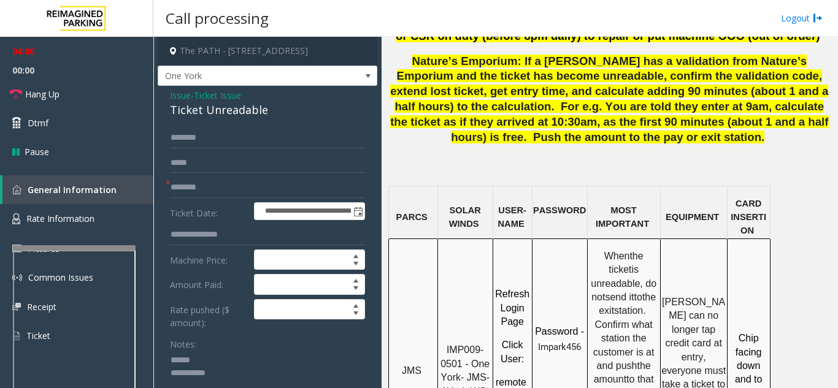
click at [274, 356] on textarea at bounding box center [263, 374] width 186 height 46
drag, startPoint x: 167, startPoint y: 113, endPoint x: 276, endPoint y: 115, distance: 109.2
click at [282, 374] on textarea at bounding box center [263, 374] width 186 height 46
click at [83, 91] on link "Hang Up" at bounding box center [76, 94] width 153 height 29
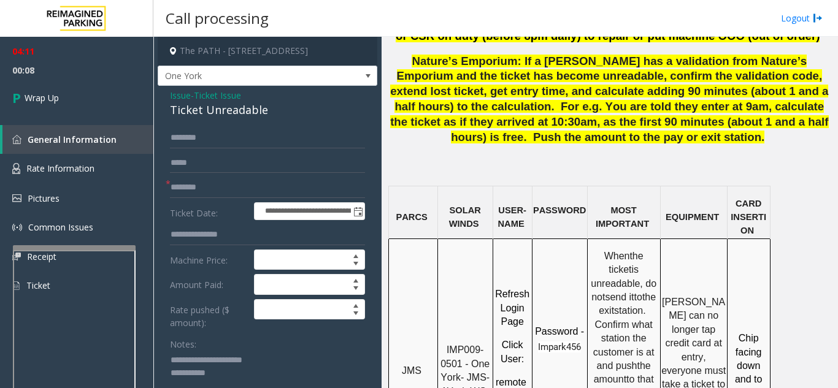
drag, startPoint x: 195, startPoint y: 358, endPoint x: 272, endPoint y: 353, distance: 76.8
click at [272, 353] on textarea at bounding box center [263, 374] width 186 height 46
type textarea "**********"
click at [179, 96] on span "Issue" at bounding box center [180, 95] width 21 height 13
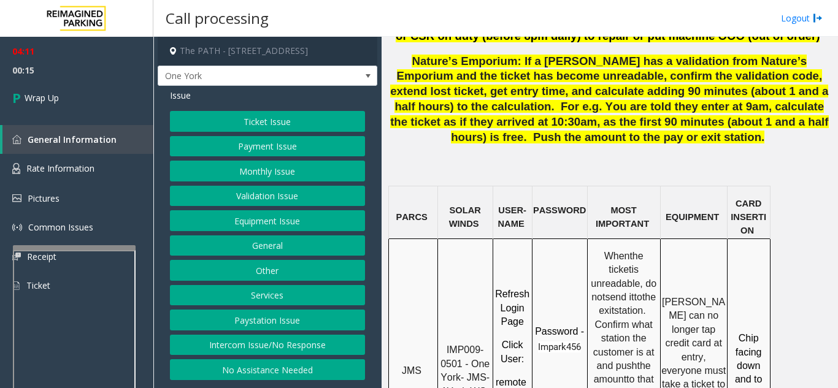
click at [274, 228] on button "Equipment Issue" at bounding box center [267, 220] width 195 height 21
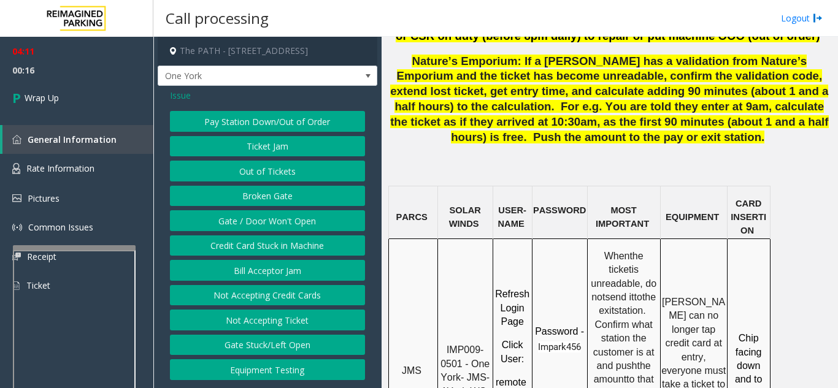
click at [274, 228] on button "Gate / Door Won't Open" at bounding box center [267, 220] width 195 height 21
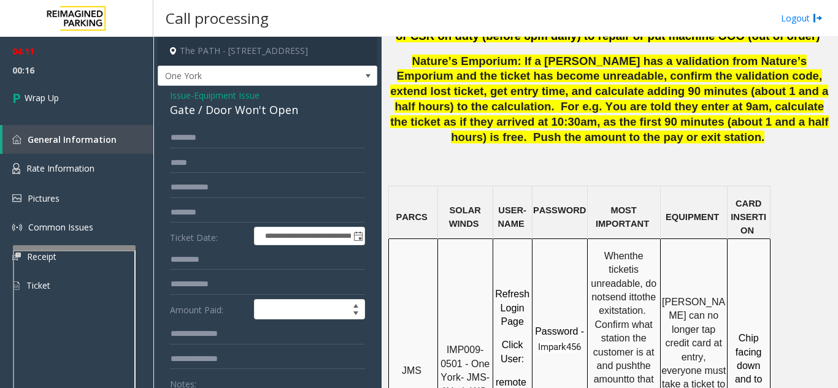
scroll to position [61, 0]
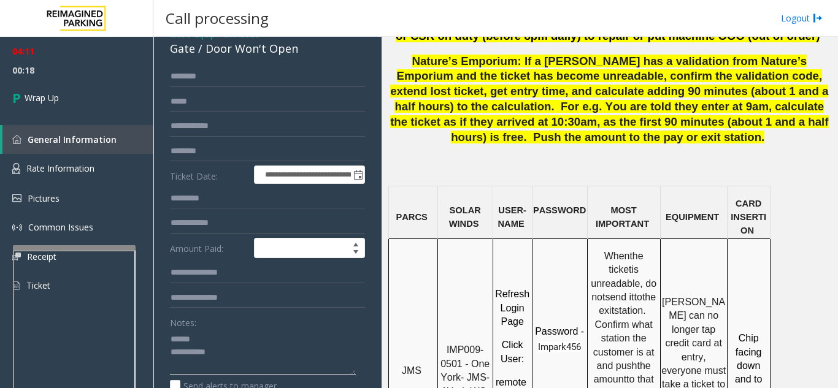
click at [219, 336] on textarea at bounding box center [263, 352] width 186 height 46
click at [232, 355] on textarea at bounding box center [263, 352] width 186 height 46
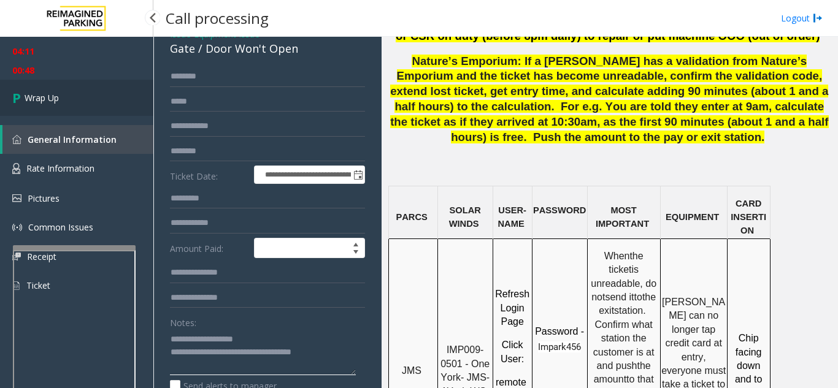
type textarea "**********"
click at [51, 105] on link "Wrap Up" at bounding box center [76, 98] width 153 height 36
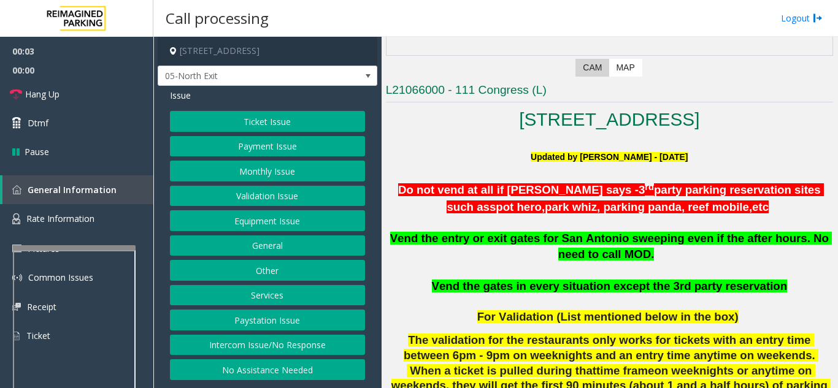
scroll to position [245, 0]
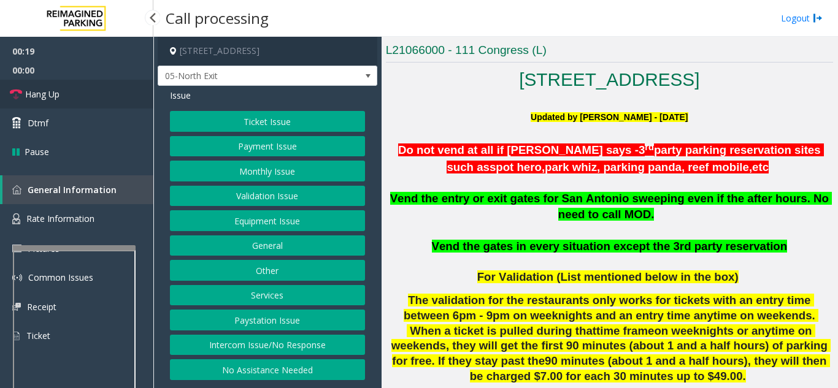
click at [88, 89] on link "Hang Up" at bounding box center [76, 94] width 153 height 29
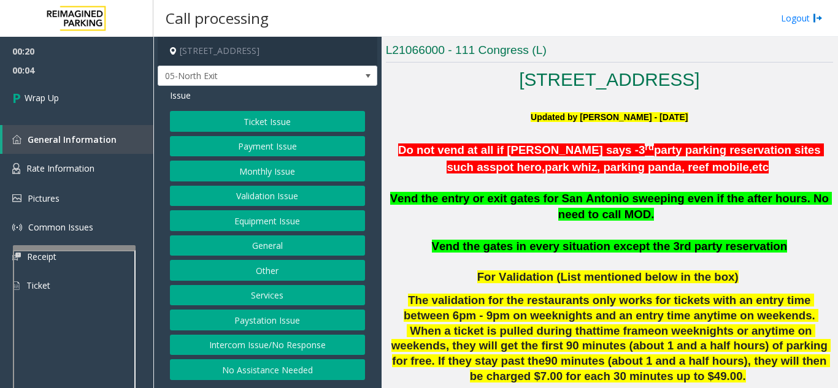
click at [274, 343] on button "Intercom Issue/No Response" at bounding box center [267, 345] width 195 height 21
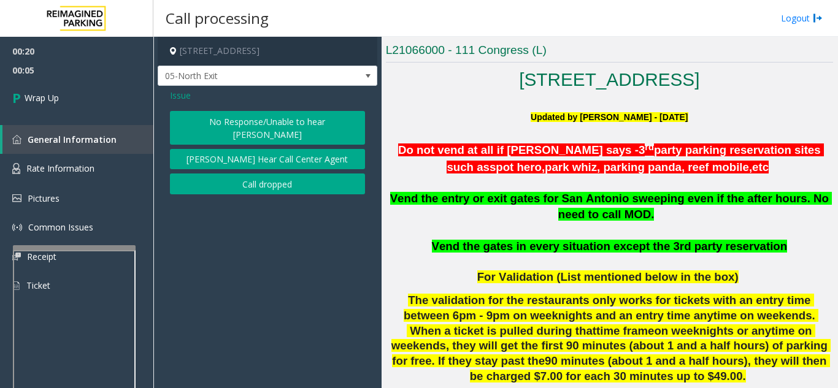
click at [259, 118] on button "No Response/Unable to hear [PERSON_NAME]" at bounding box center [267, 128] width 195 height 34
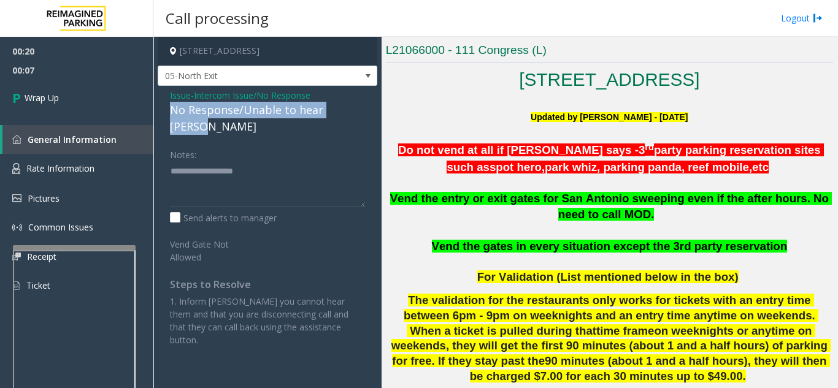
drag, startPoint x: 163, startPoint y: 111, endPoint x: 358, endPoint y: 113, distance: 195.7
click at [358, 113] on div "Issue - Intercom Issue/No Response No Response/Unable to hear [PERSON_NAME] Not…" at bounding box center [268, 222] width 220 height 273
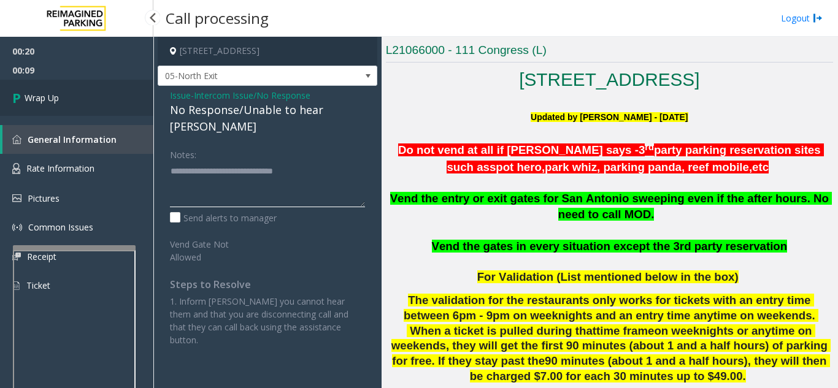
type textarea "**********"
click at [105, 101] on link "Wrap Up" at bounding box center [76, 98] width 153 height 36
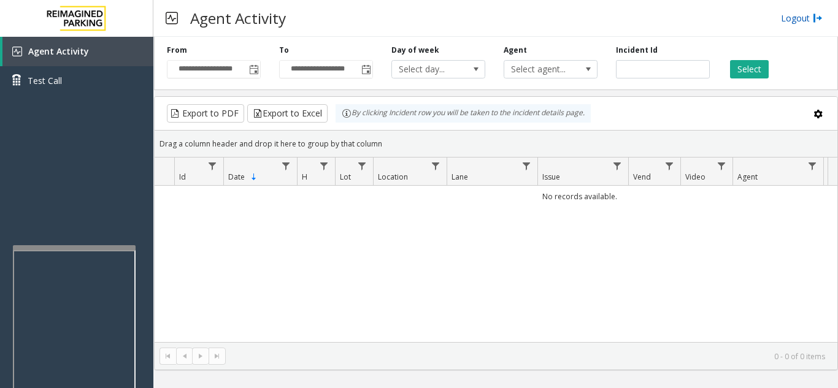
click at [807, 20] on link "Logout" at bounding box center [802, 18] width 42 height 13
